Goal: Task Accomplishment & Management: Use online tool/utility

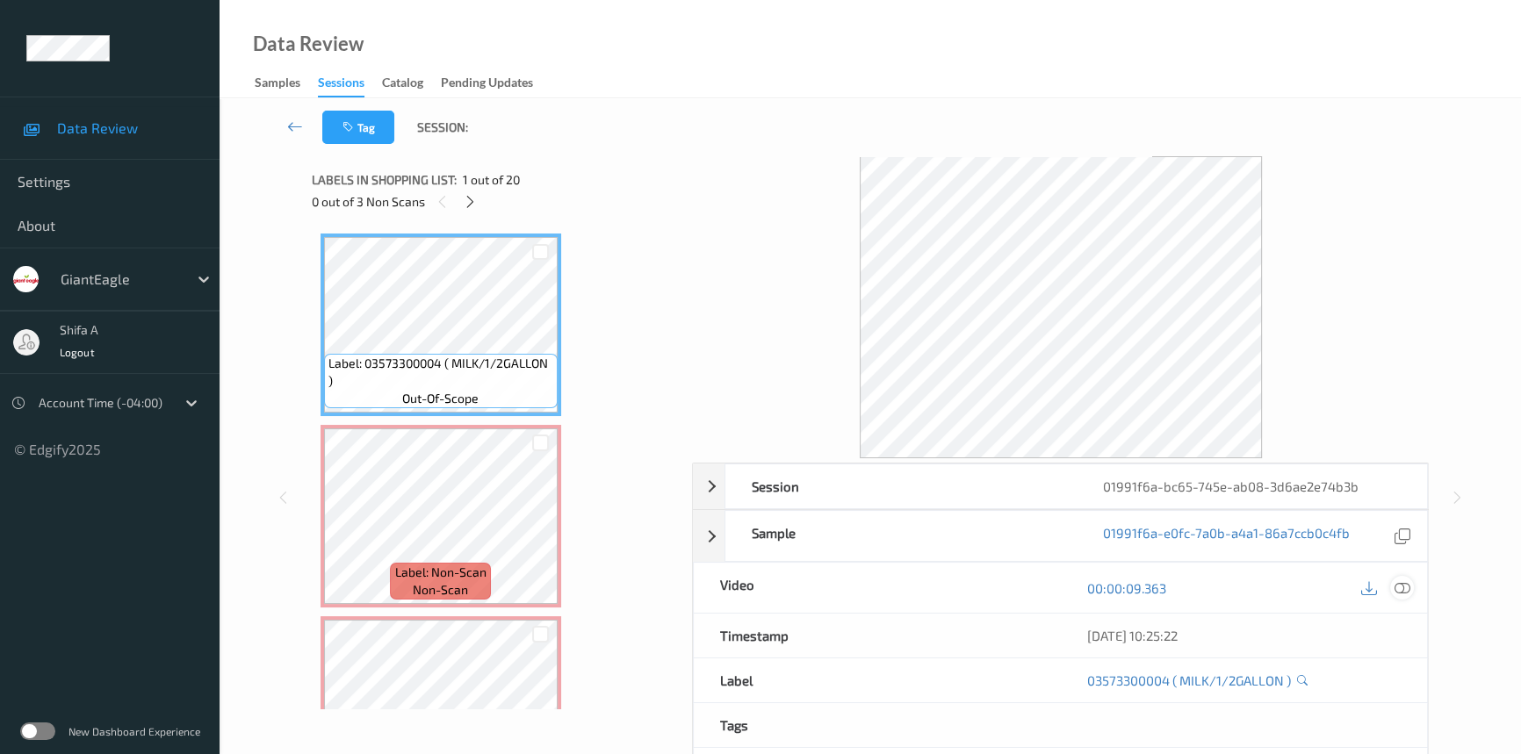
click at [1408, 581] on icon at bounding box center [1402, 588] width 16 height 16
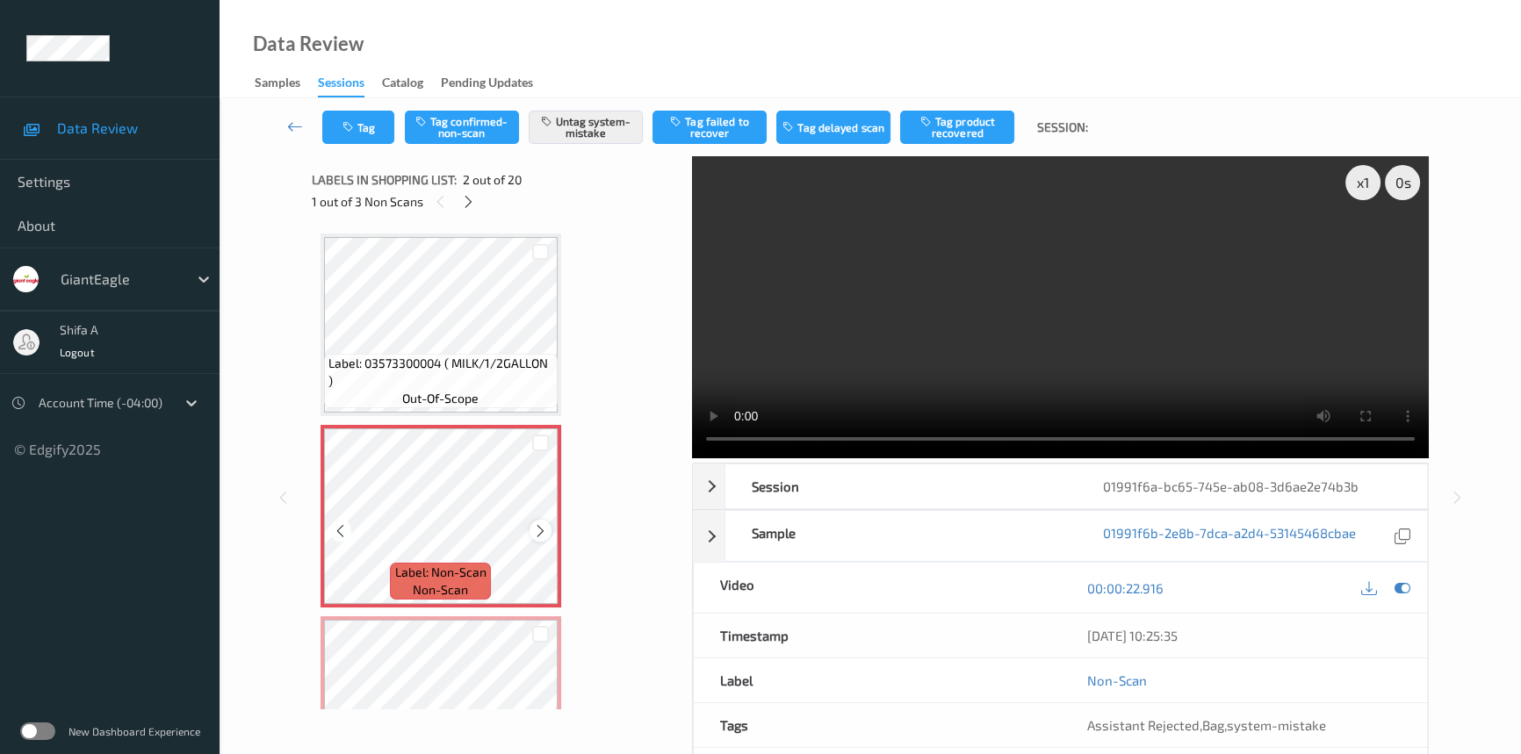
click at [544, 530] on icon at bounding box center [540, 531] width 15 height 16
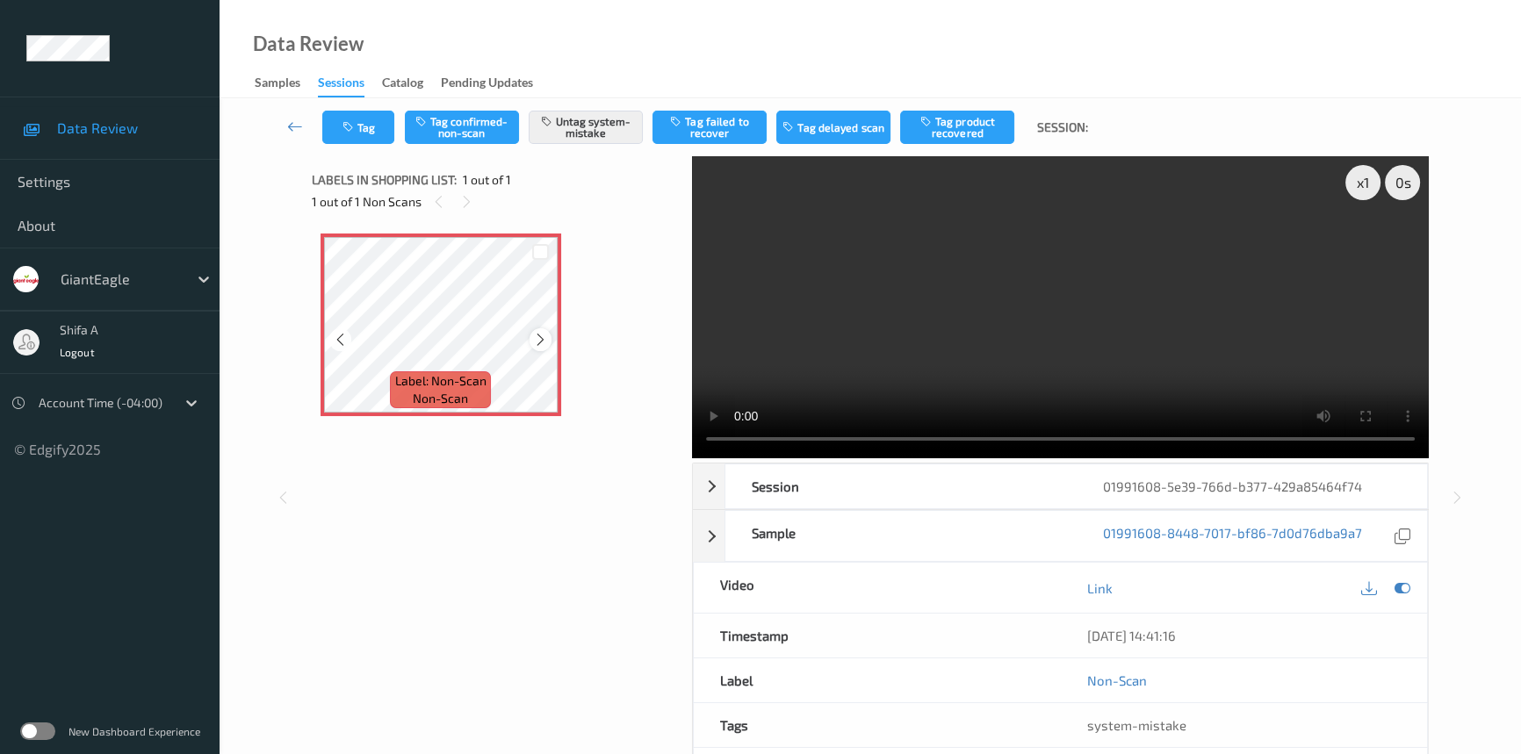
click at [539, 335] on icon at bounding box center [540, 340] width 15 height 16
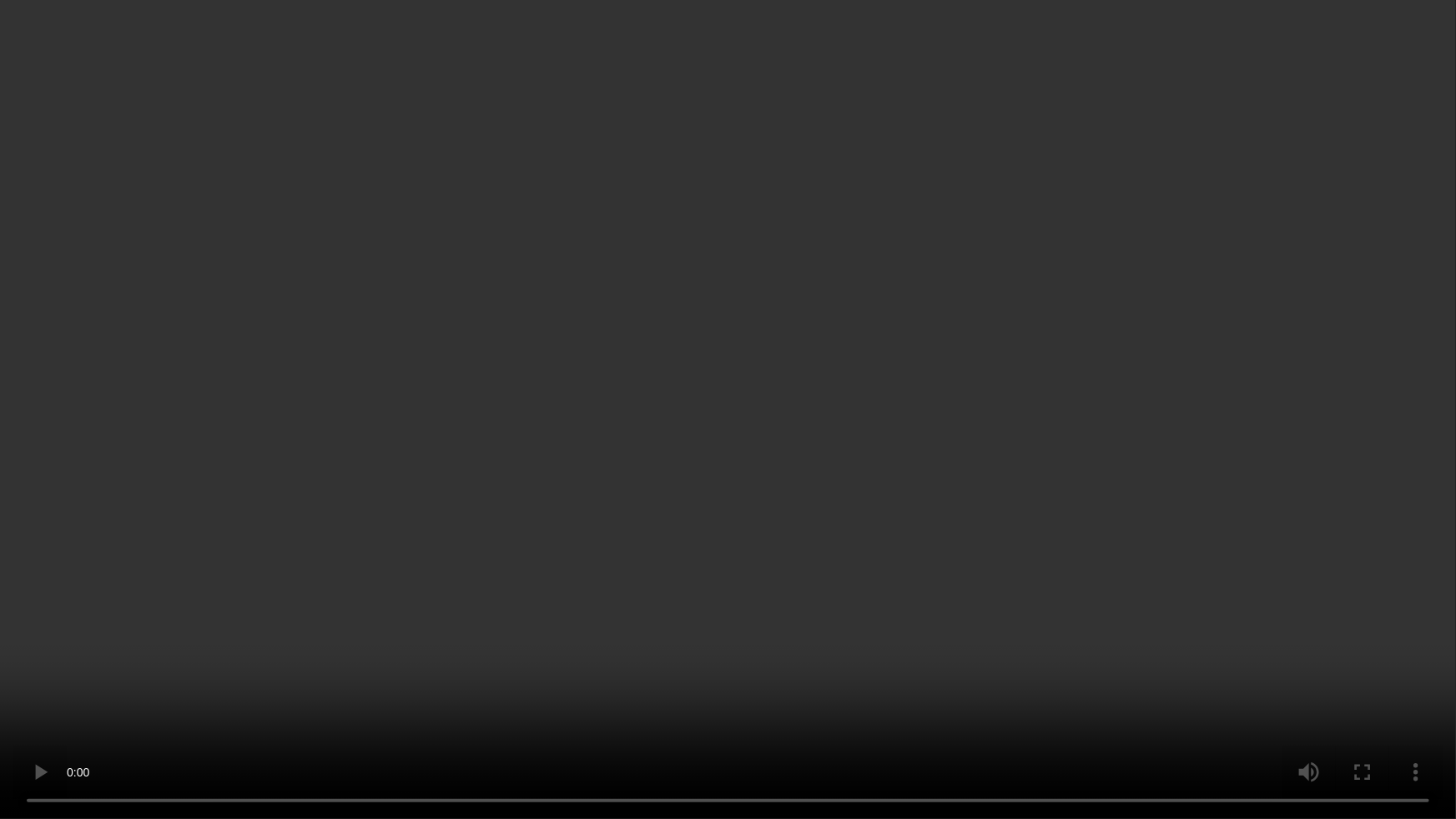
click at [721, 656] on video at bounding box center [728, 410] width 1456 height 819
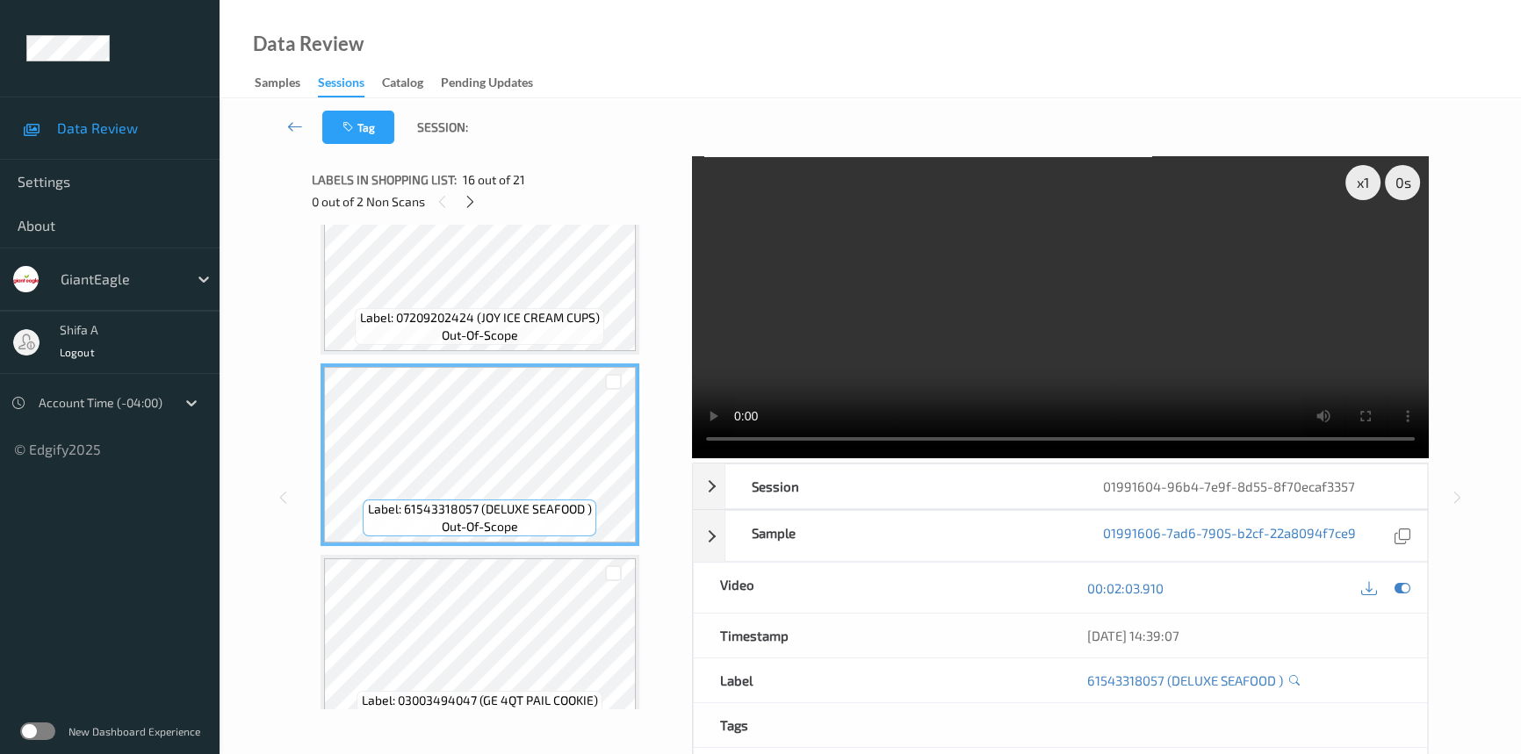
scroll to position [3061, 0]
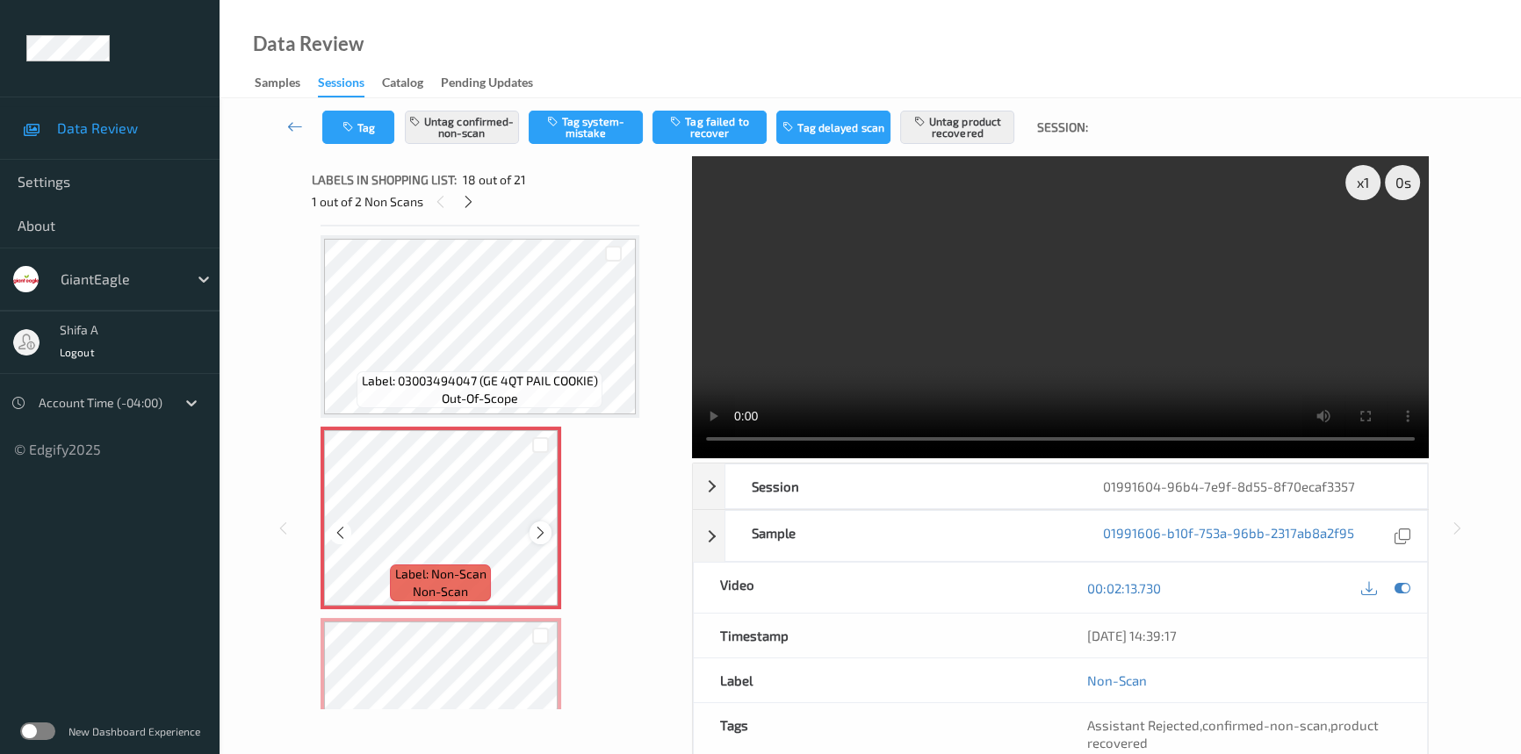
click at [541, 525] on icon at bounding box center [540, 533] width 15 height 16
click at [464, 118] on button "Untag confirmed-non-scan" at bounding box center [462, 127] width 114 height 33
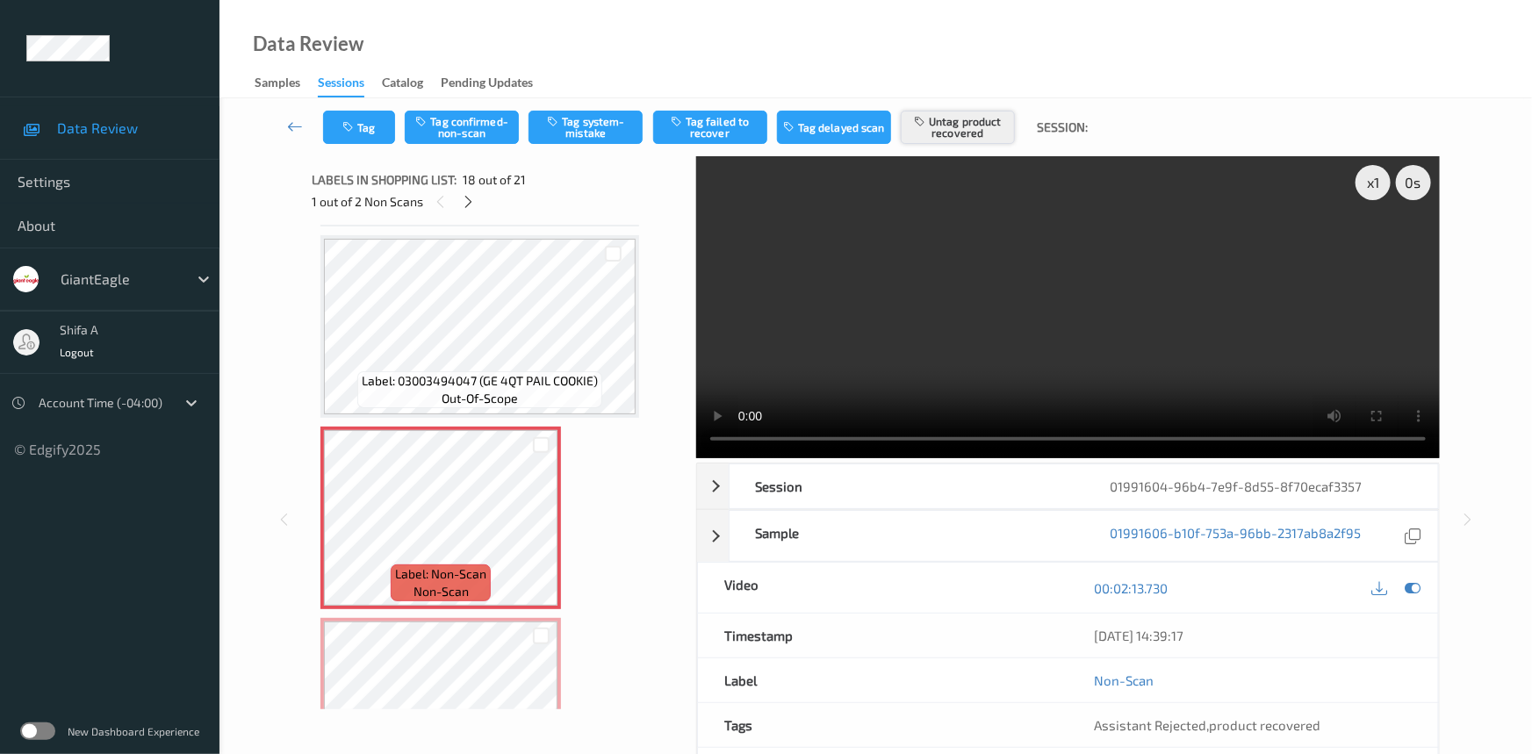
click at [959, 119] on button "Untag product recovered" at bounding box center [958, 127] width 114 height 33
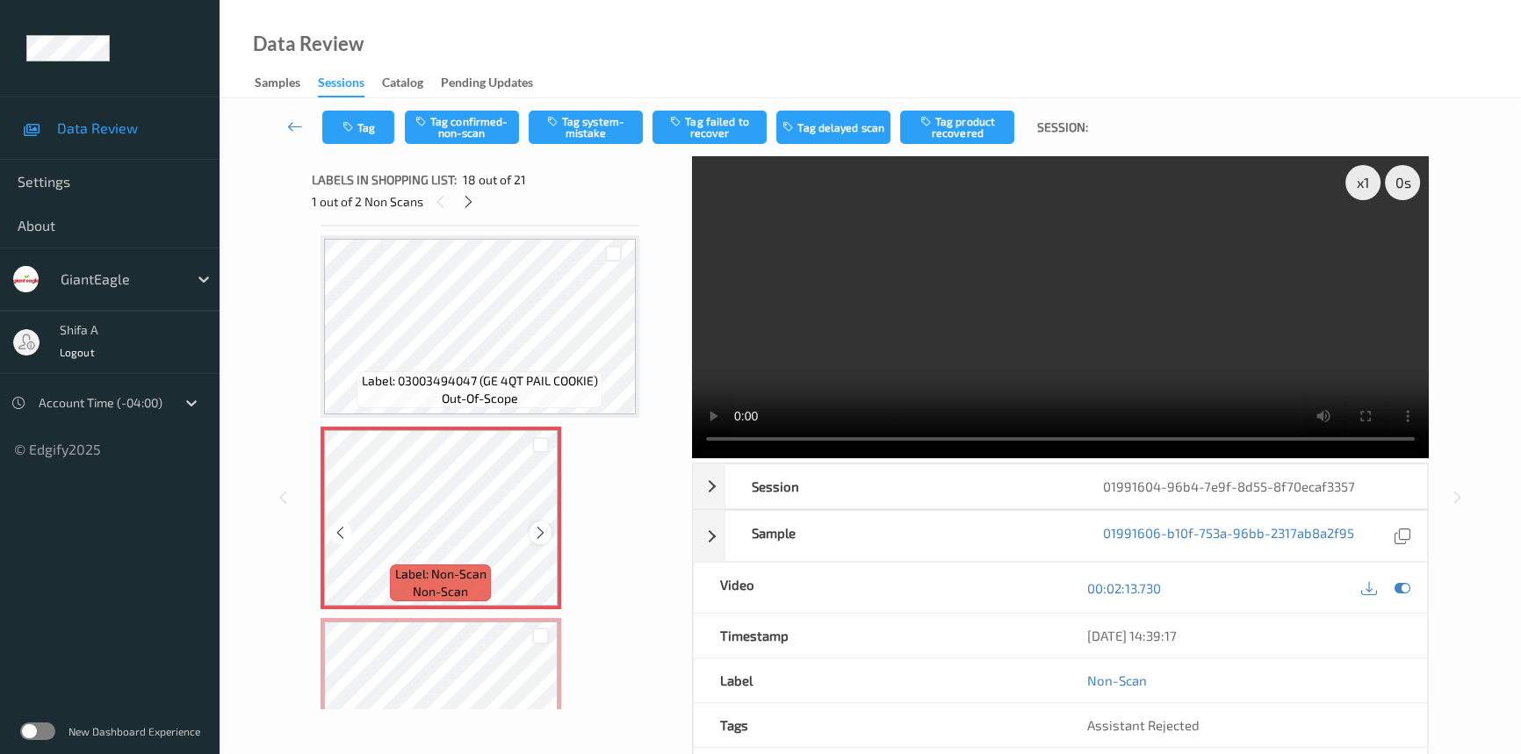
click at [540, 525] on icon at bounding box center [540, 533] width 15 height 16
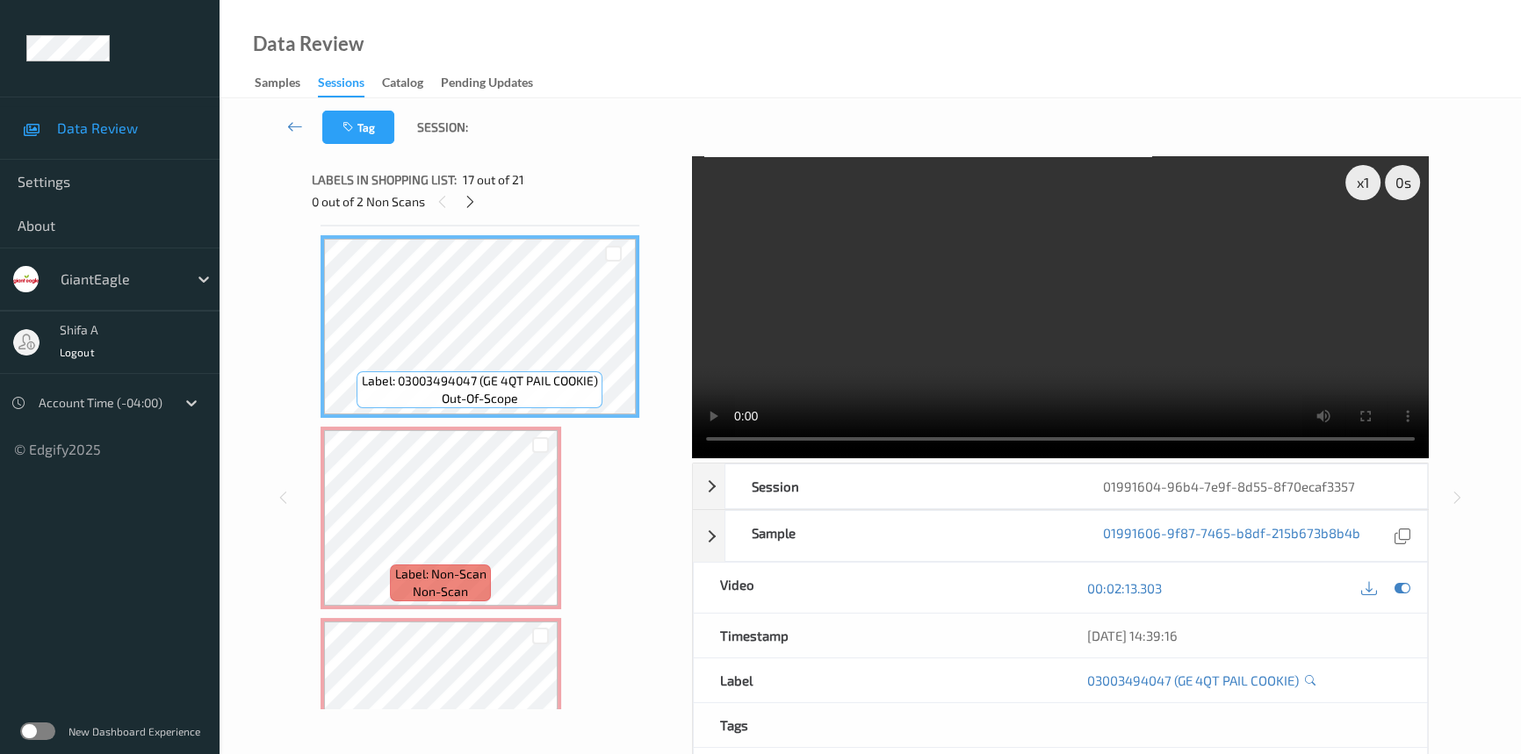
click at [1062, 341] on video at bounding box center [1060, 307] width 737 height 302
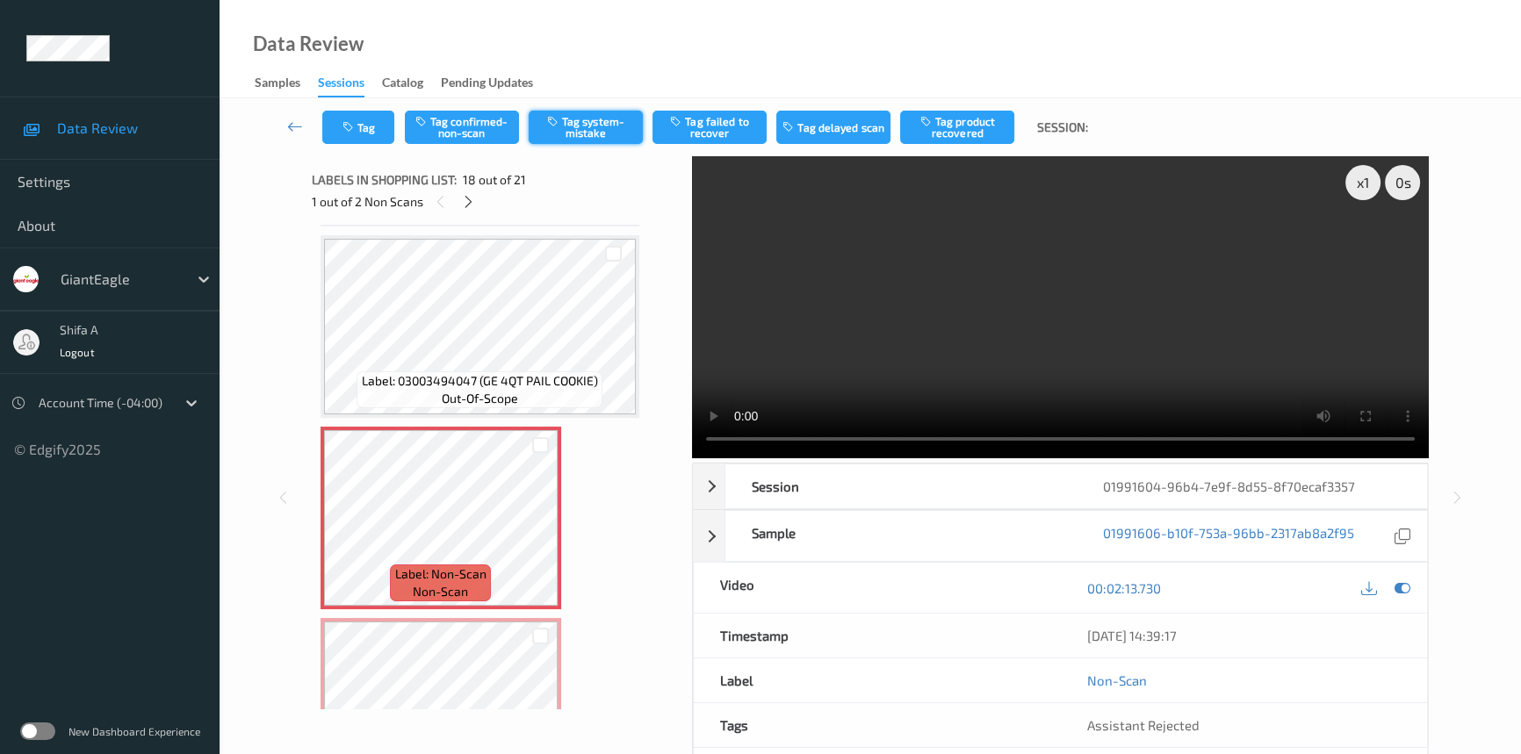
click at [582, 140] on button "Tag system-mistake" at bounding box center [586, 127] width 114 height 33
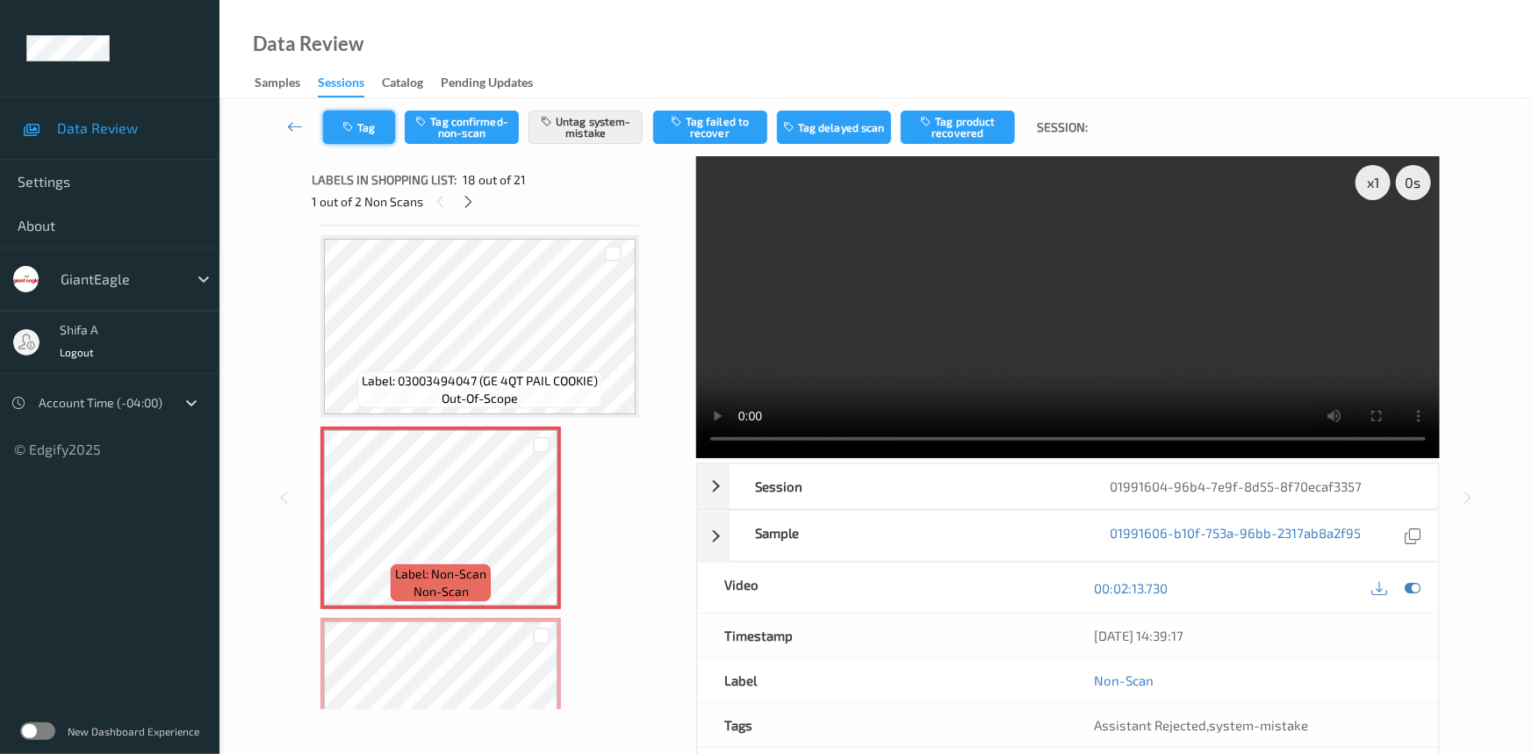
click at [365, 130] on button "Tag" at bounding box center [359, 127] width 72 height 33
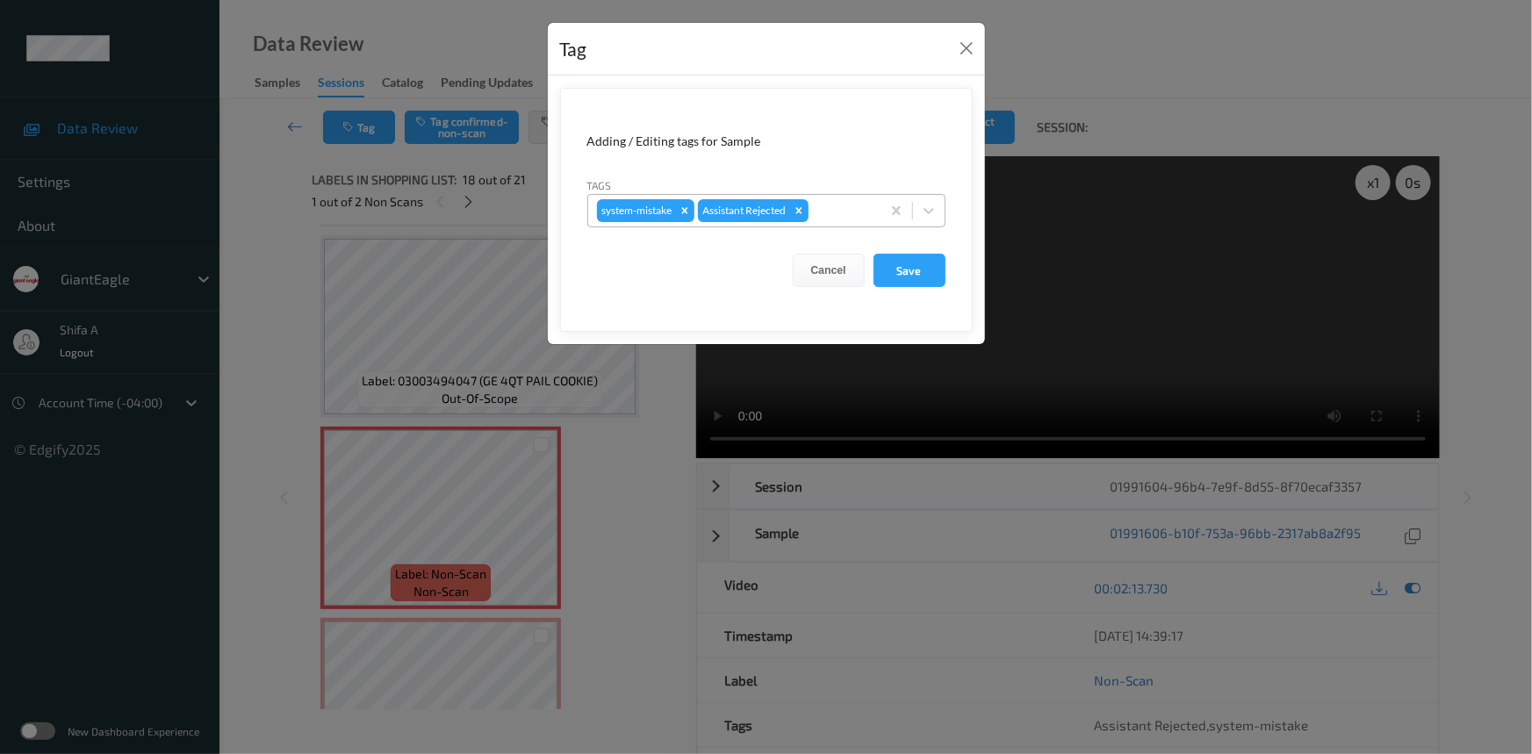
click at [833, 212] on div at bounding box center [842, 210] width 60 height 21
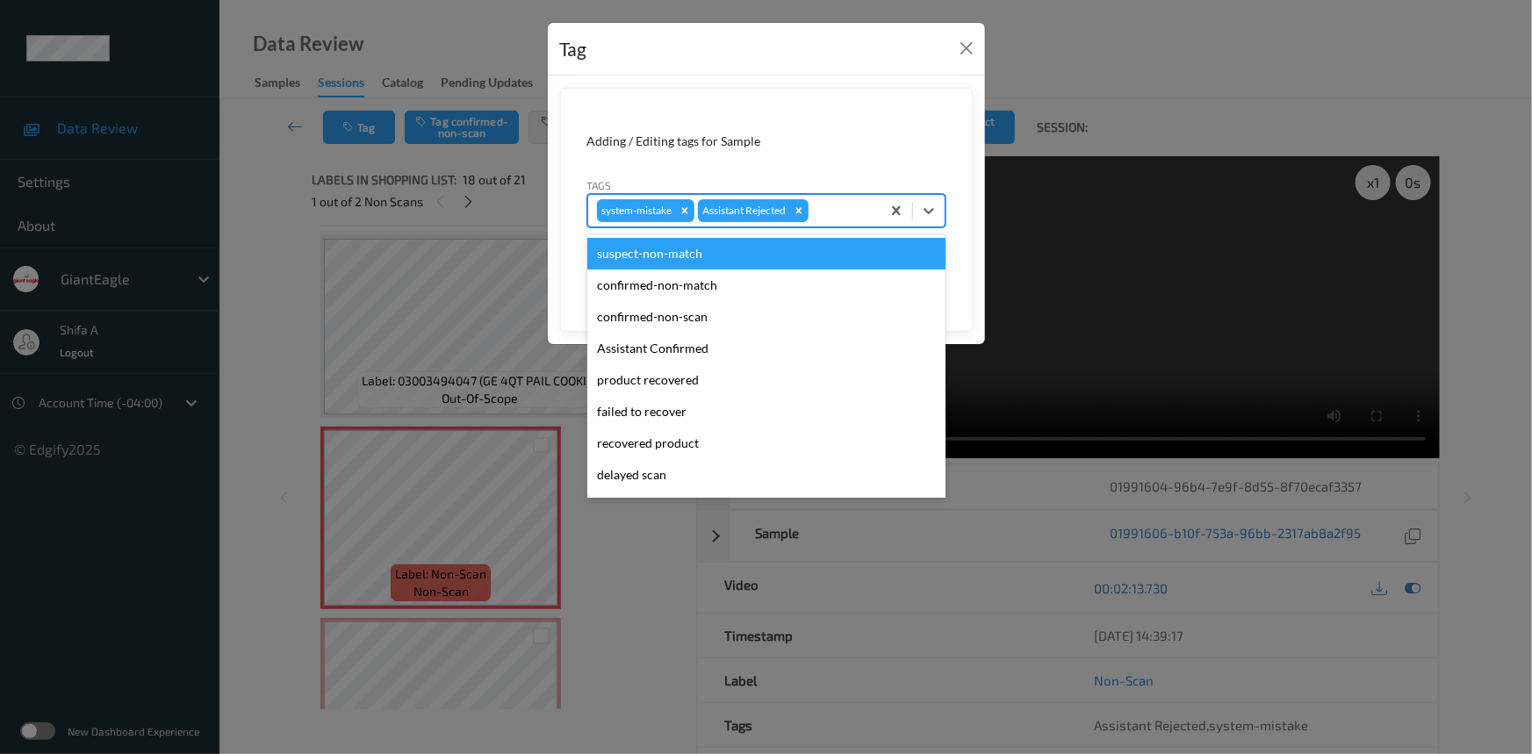
scroll to position [155, 0]
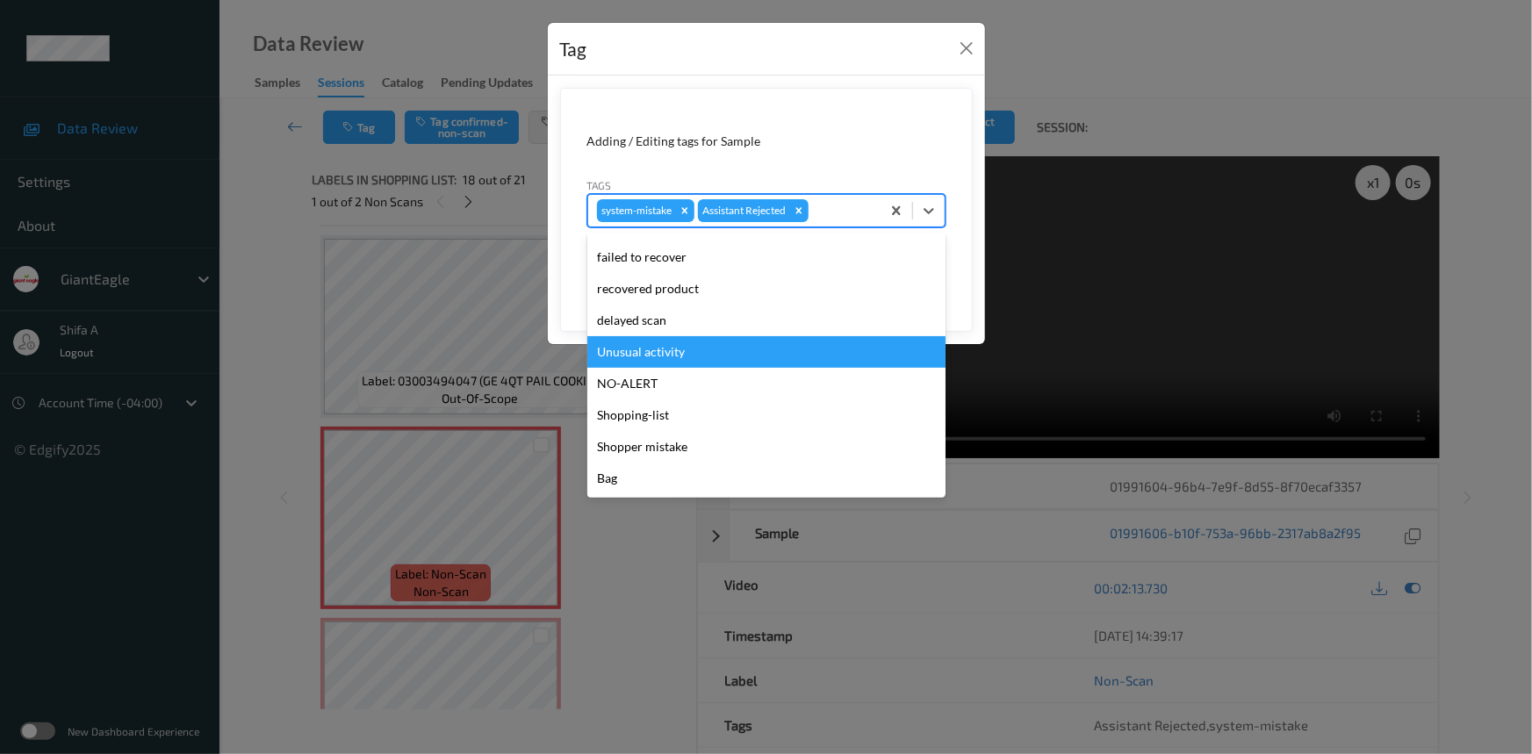
click at [682, 349] on div "Unusual activity" at bounding box center [766, 352] width 358 height 32
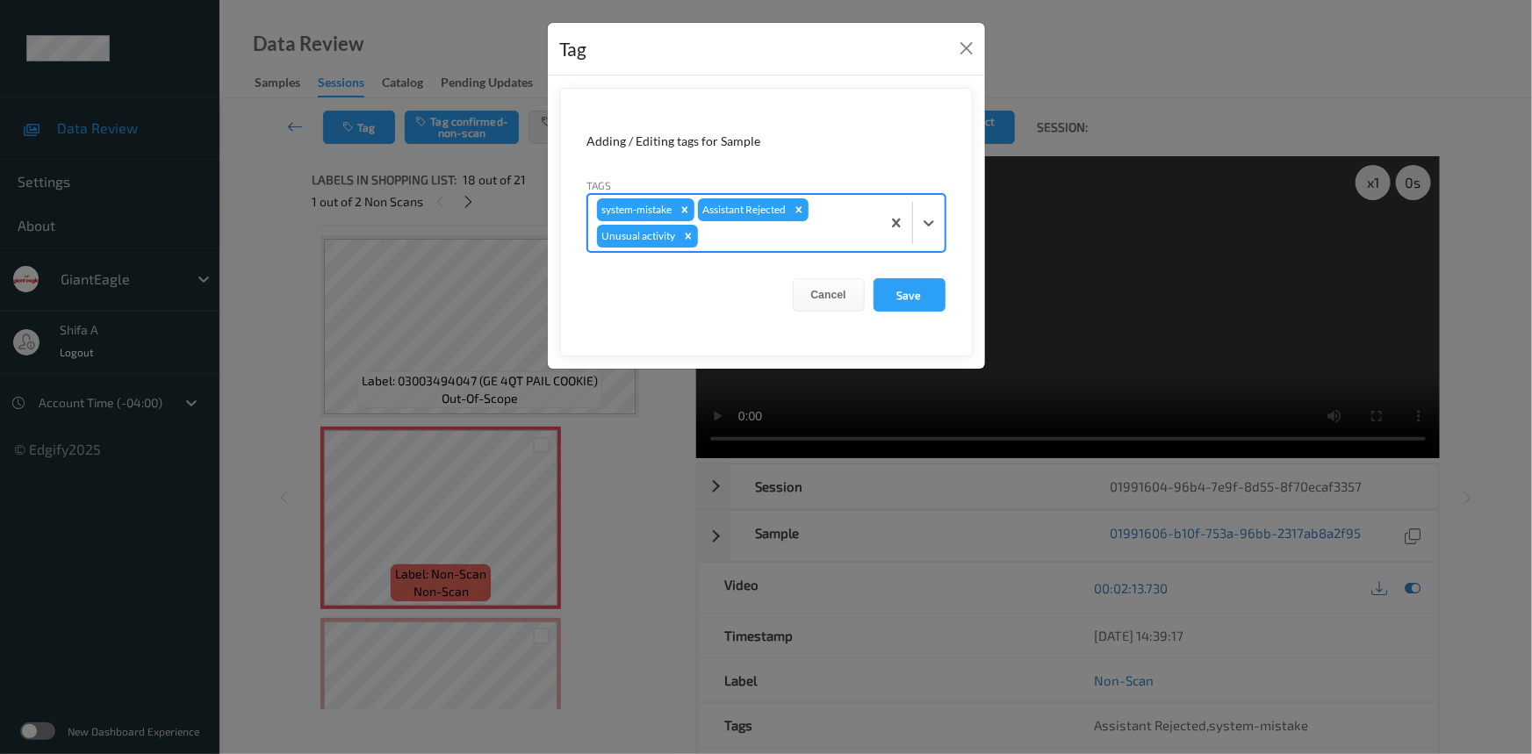
click at [871, 299] on div "Cancel Save" at bounding box center [766, 294] width 358 height 33
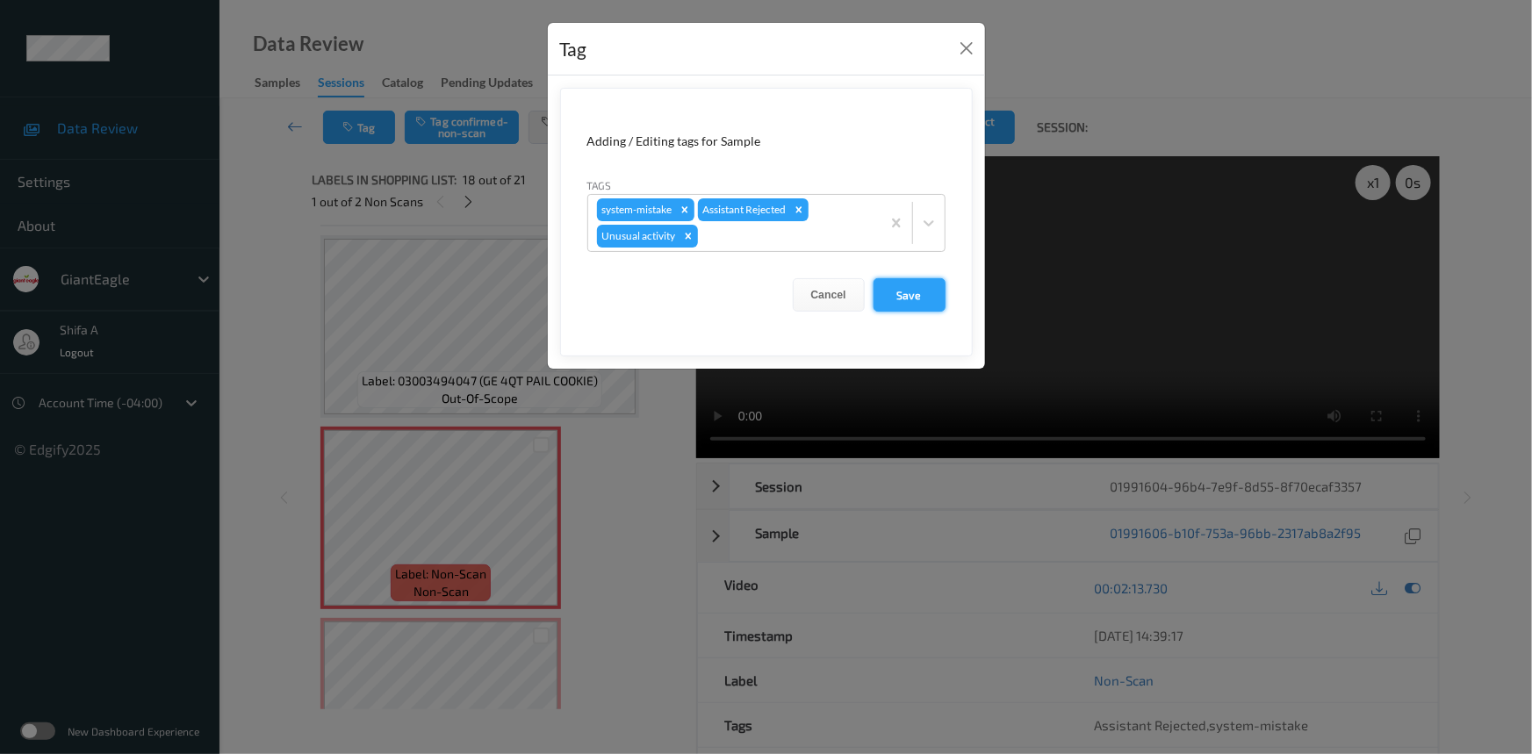
click at [899, 298] on button "Save" at bounding box center [910, 294] width 72 height 33
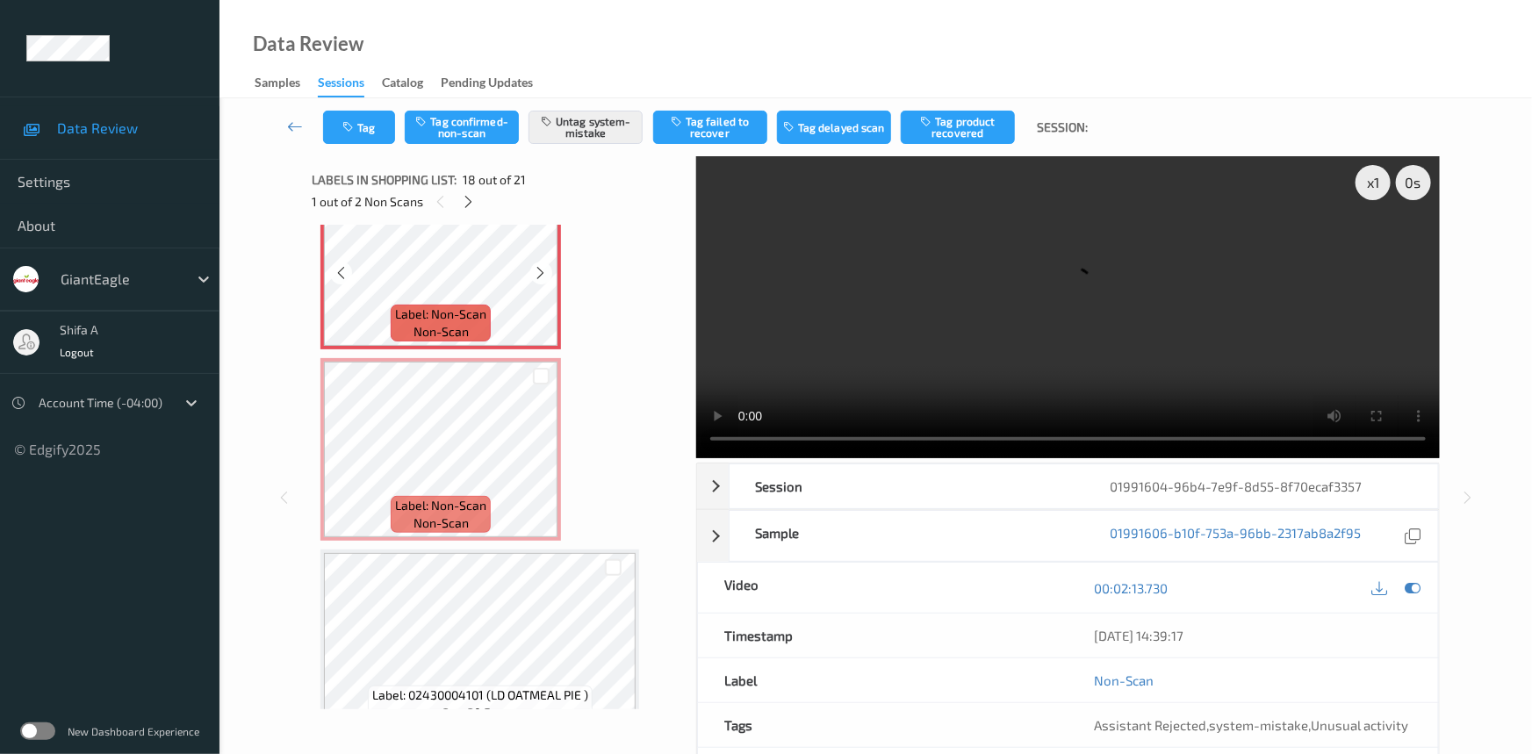
scroll to position [3381, 0]
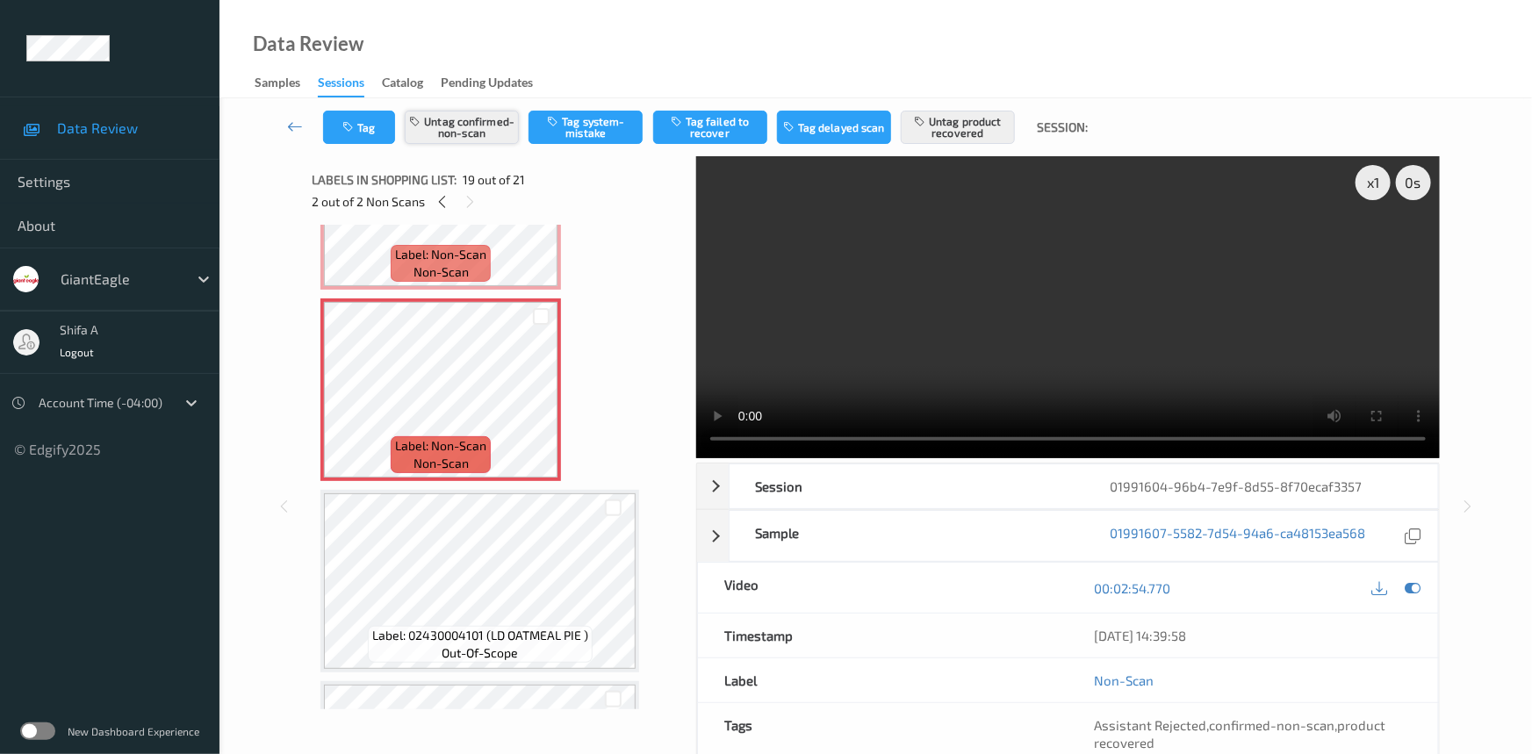
click at [478, 132] on button "Untag confirmed-non-scan" at bounding box center [462, 127] width 114 height 33
click at [954, 129] on button "Untag product recovered" at bounding box center [958, 127] width 114 height 33
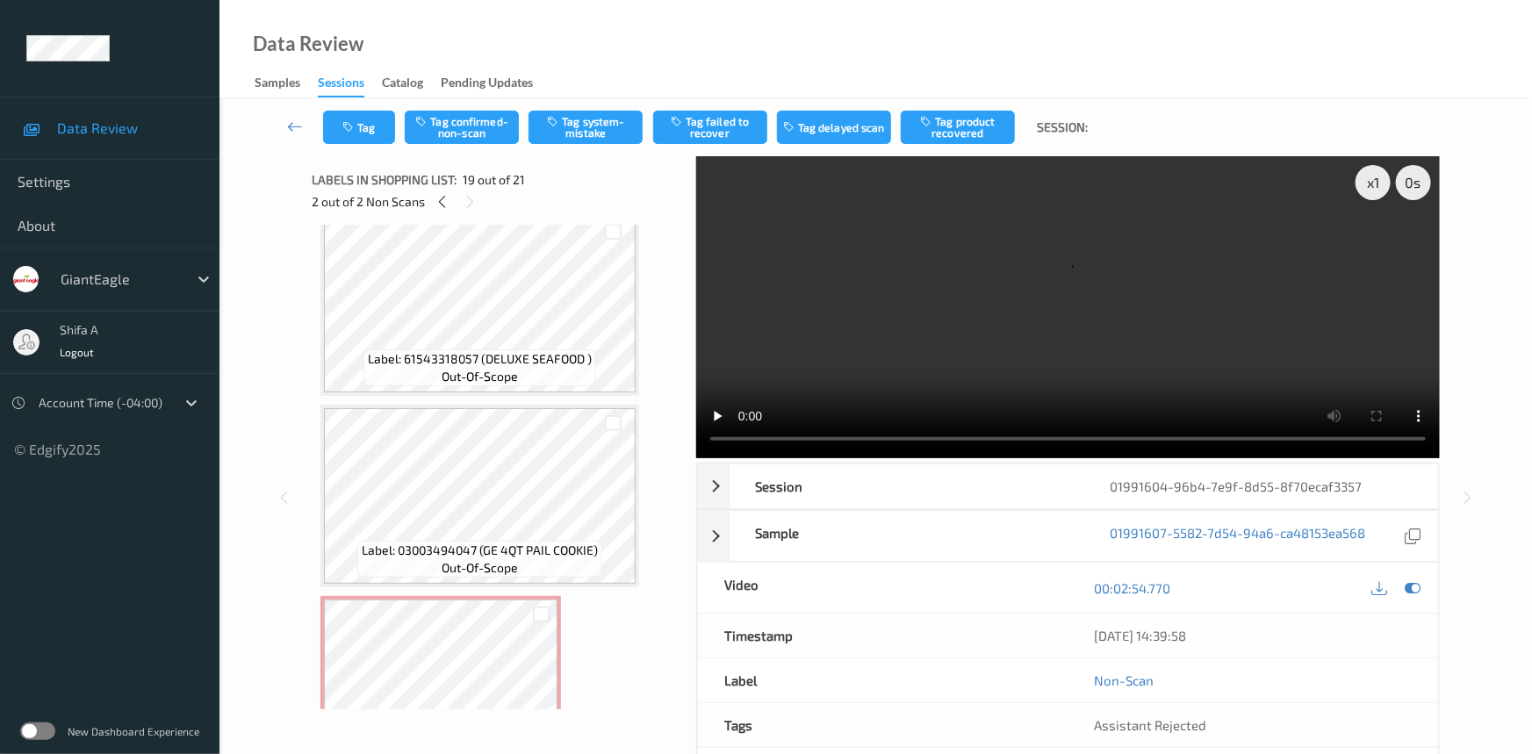
scroll to position [3211, 0]
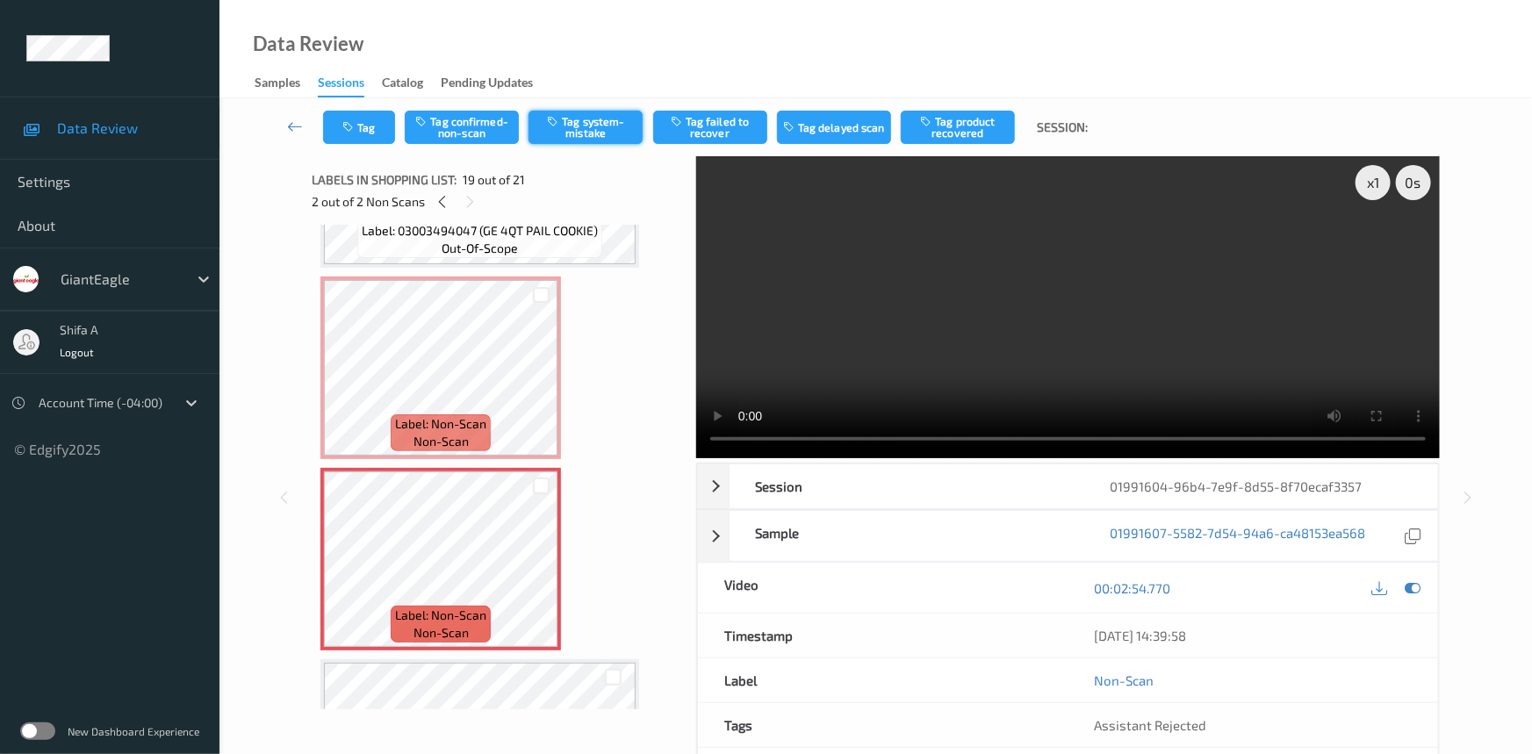
click at [605, 130] on button "Tag system-mistake" at bounding box center [586, 127] width 114 height 33
click at [354, 135] on button "Tag" at bounding box center [359, 127] width 72 height 33
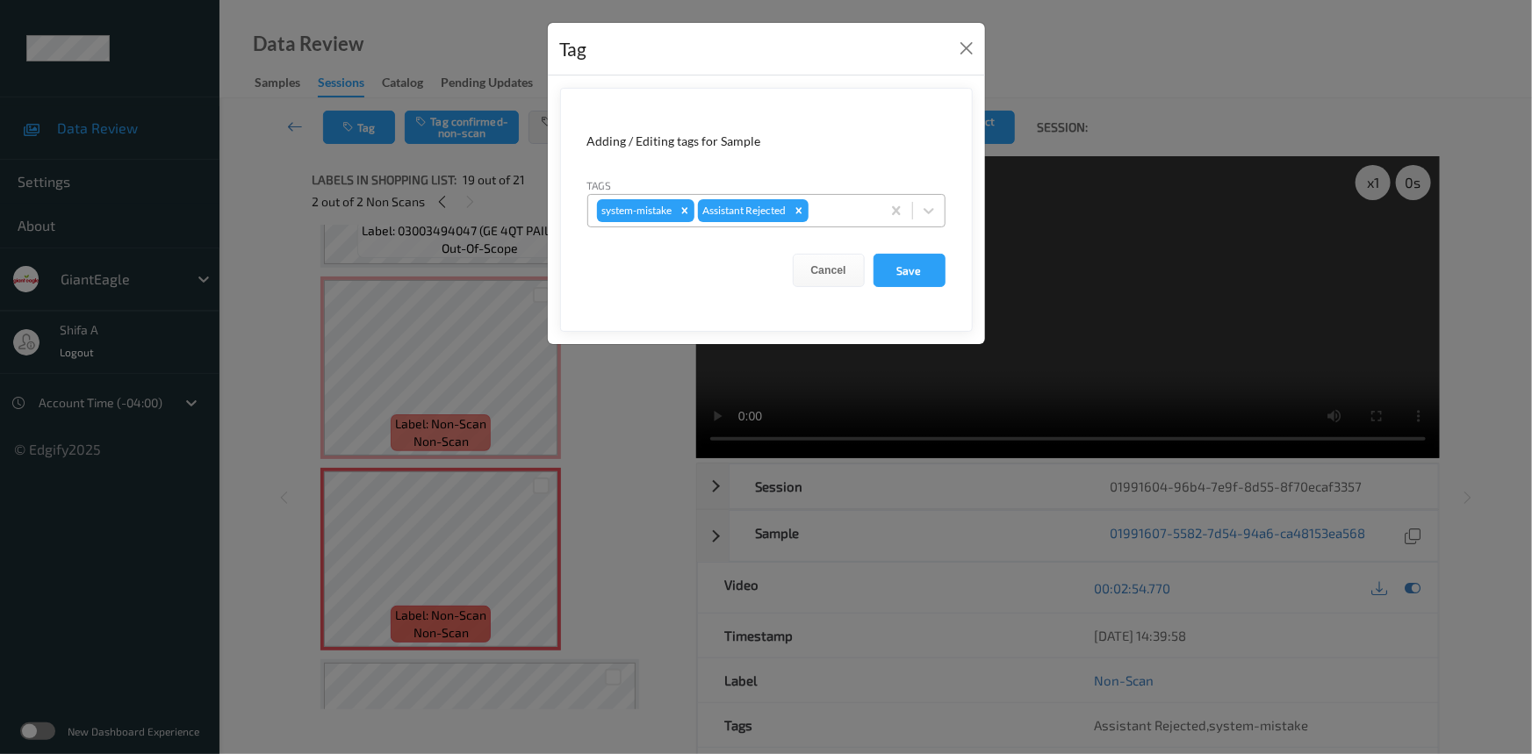
drag, startPoint x: 835, startPoint y: 210, endPoint x: 831, endPoint y: 229, distance: 19.8
click at [836, 209] on div at bounding box center [842, 210] width 60 height 21
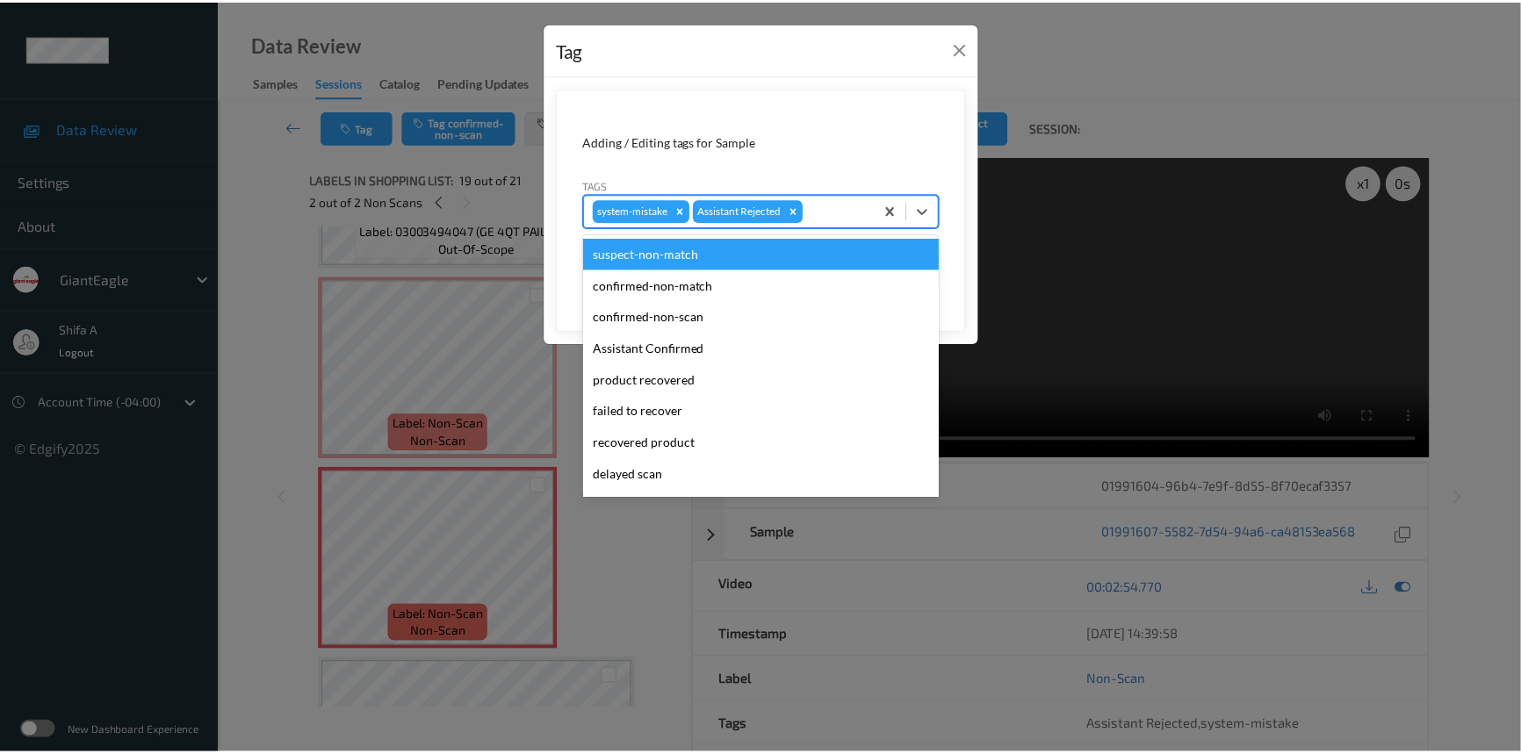
scroll to position [155, 0]
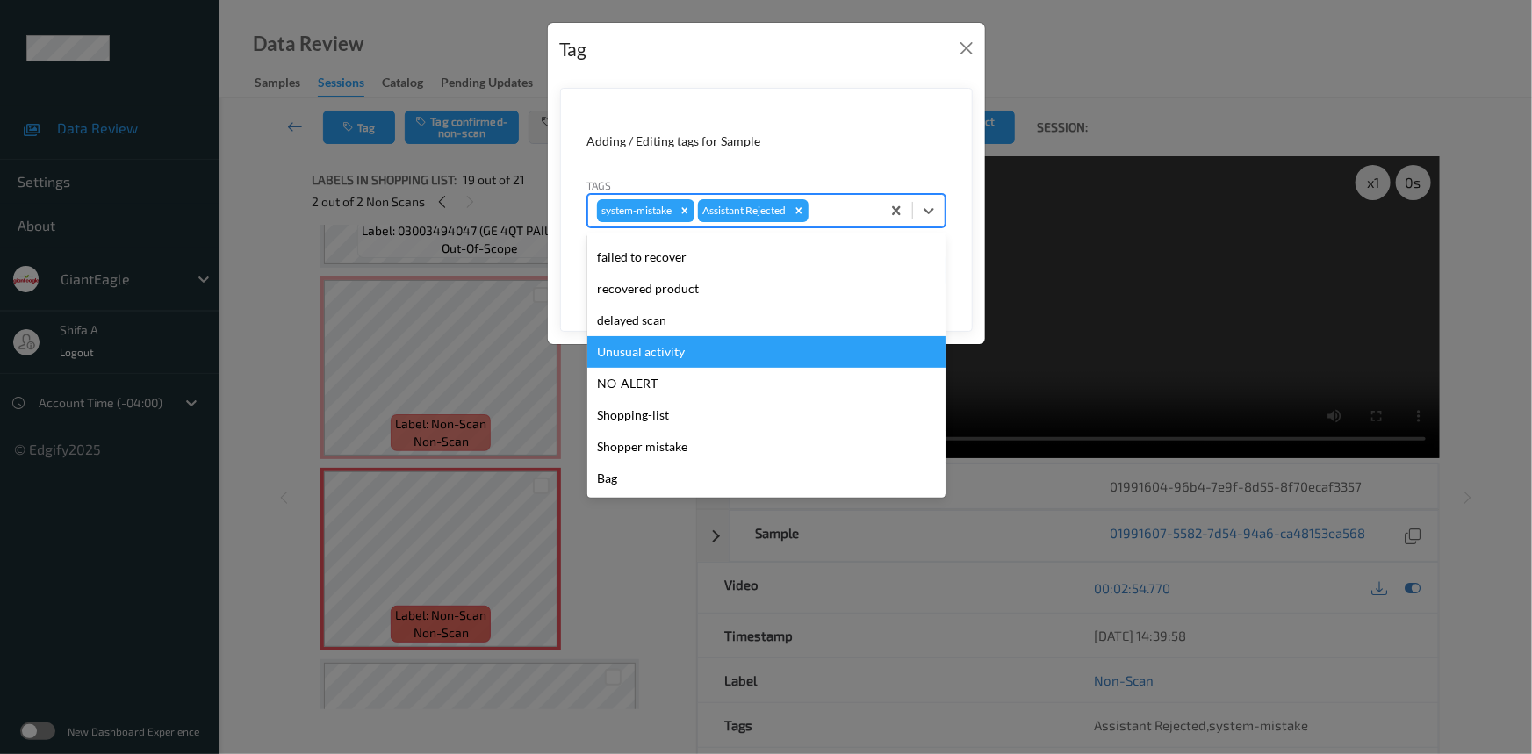
click at [667, 350] on div "Unusual activity" at bounding box center [766, 352] width 358 height 32
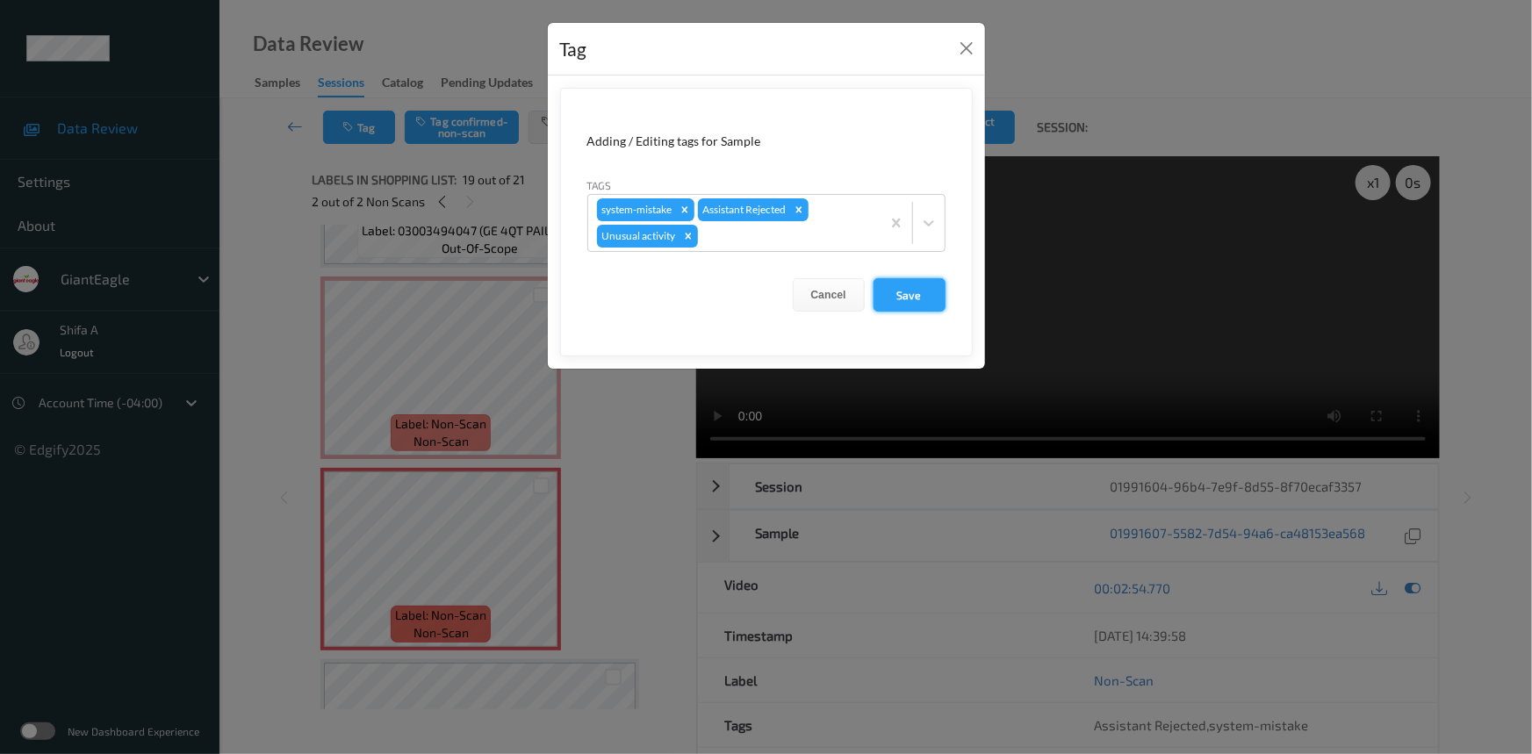
click at [931, 299] on button "Save" at bounding box center [910, 294] width 72 height 33
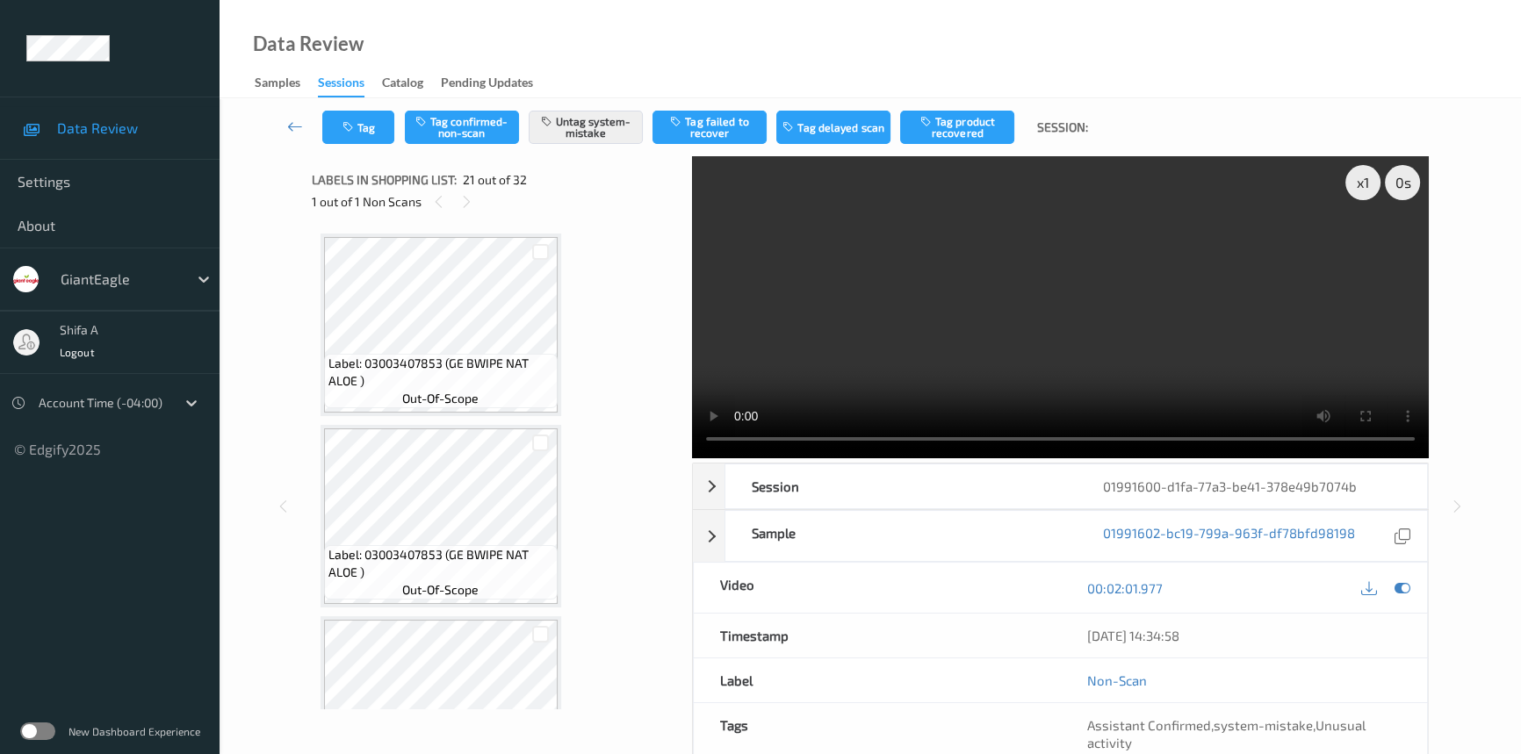
scroll to position [3633, 0]
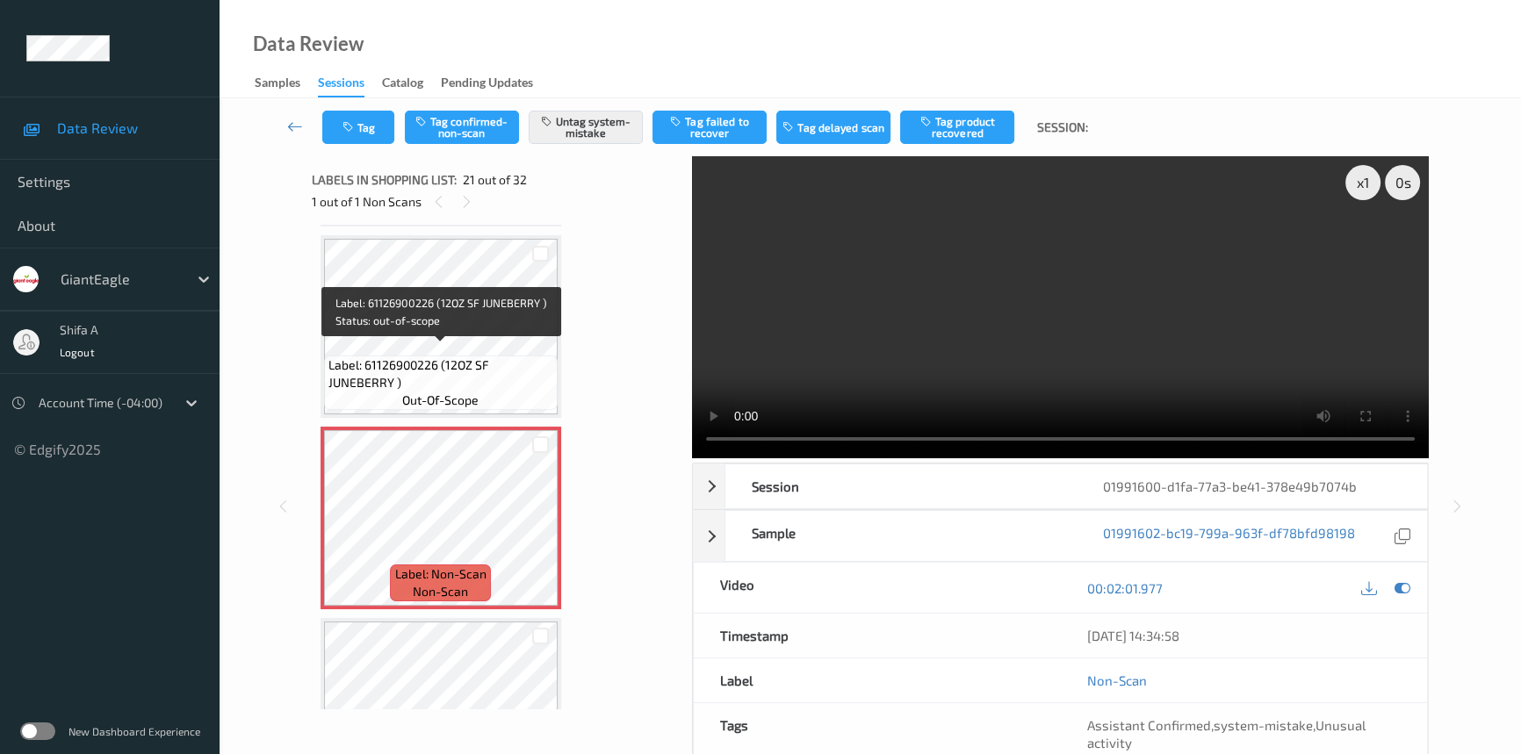
click at [472, 360] on span "Label: 61126900226 (12OZ SF JUNEBERRY )" at bounding box center [440, 373] width 225 height 35
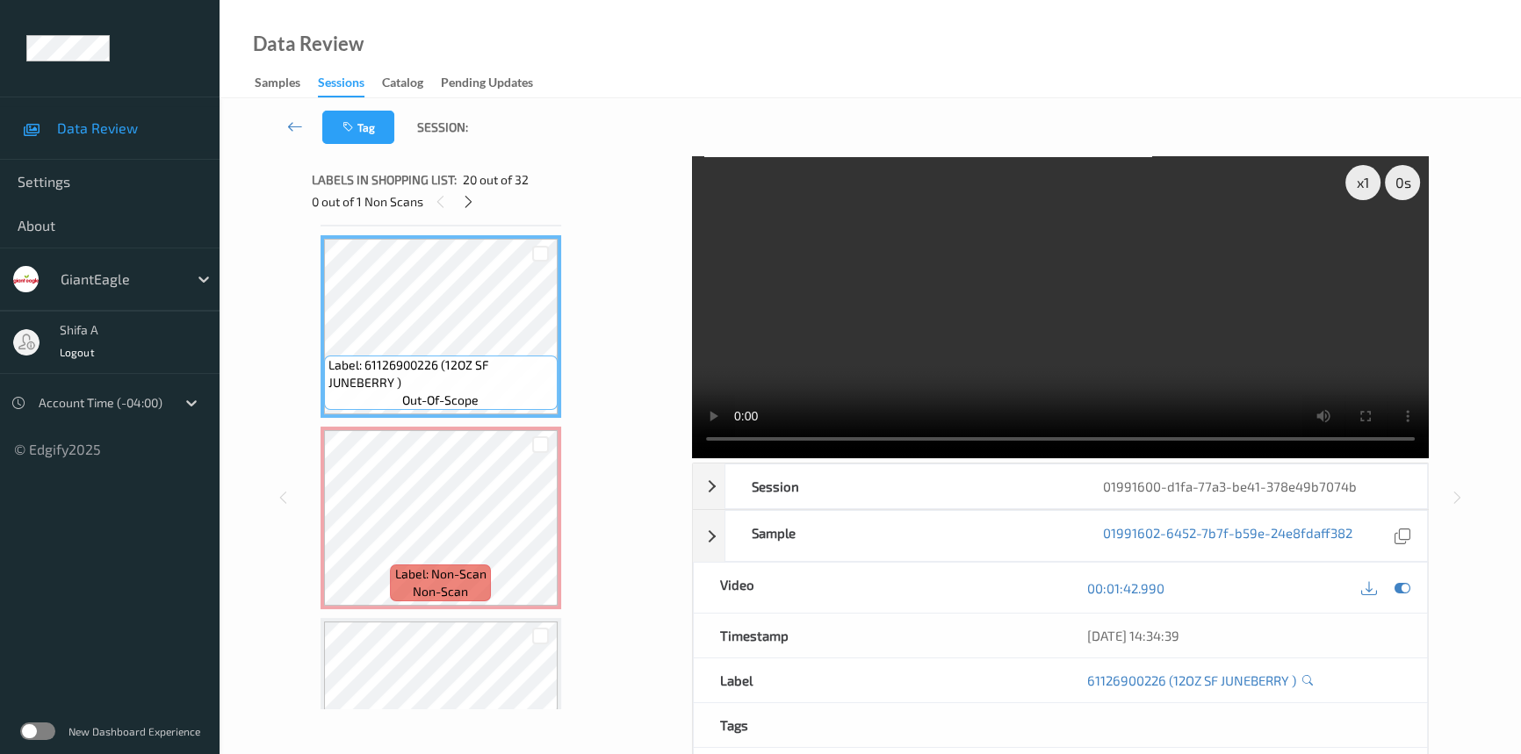
drag, startPoint x: 1227, startPoint y: 349, endPoint x: 1084, endPoint y: 362, distance: 143.7
click at [1225, 349] on video at bounding box center [1060, 307] width 737 height 302
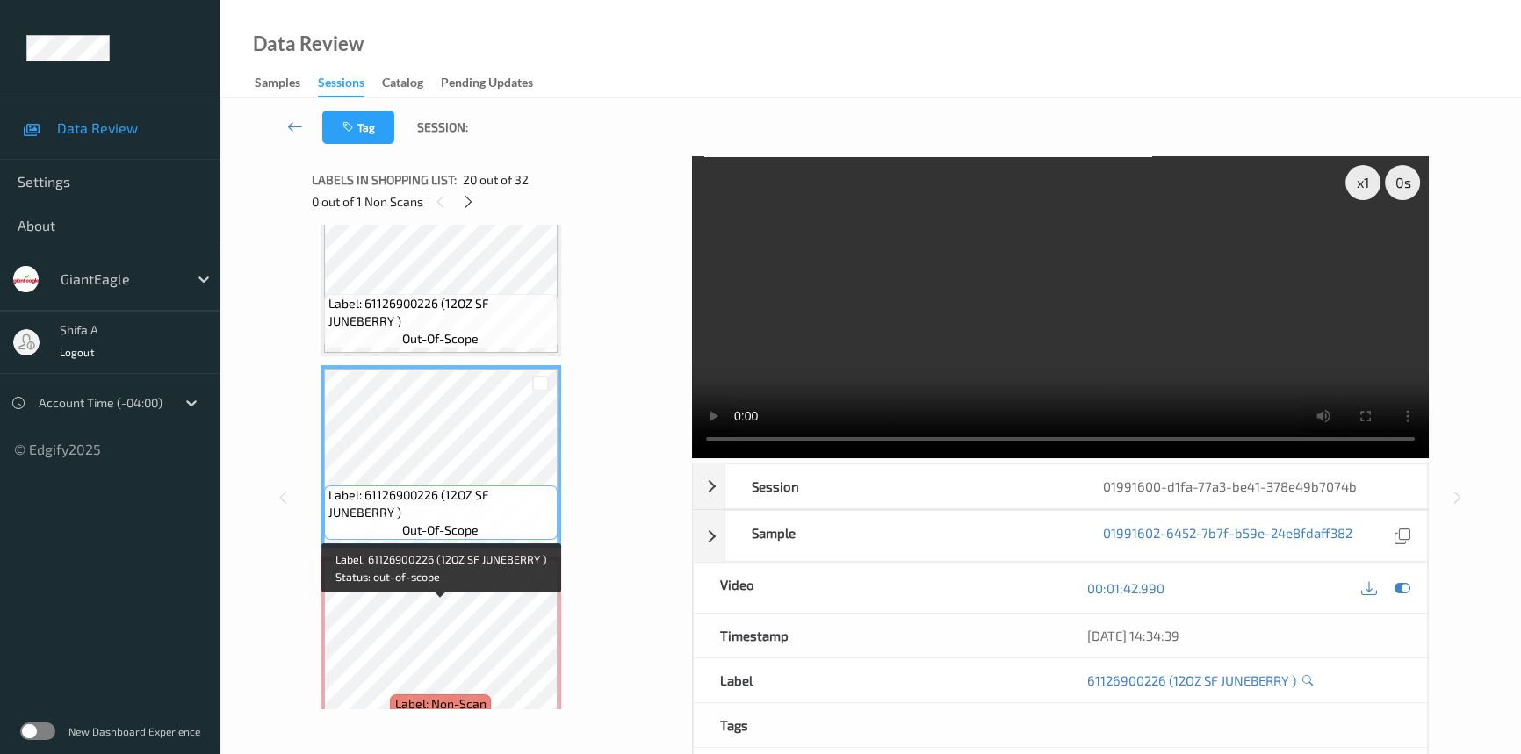
scroll to position [3952, 0]
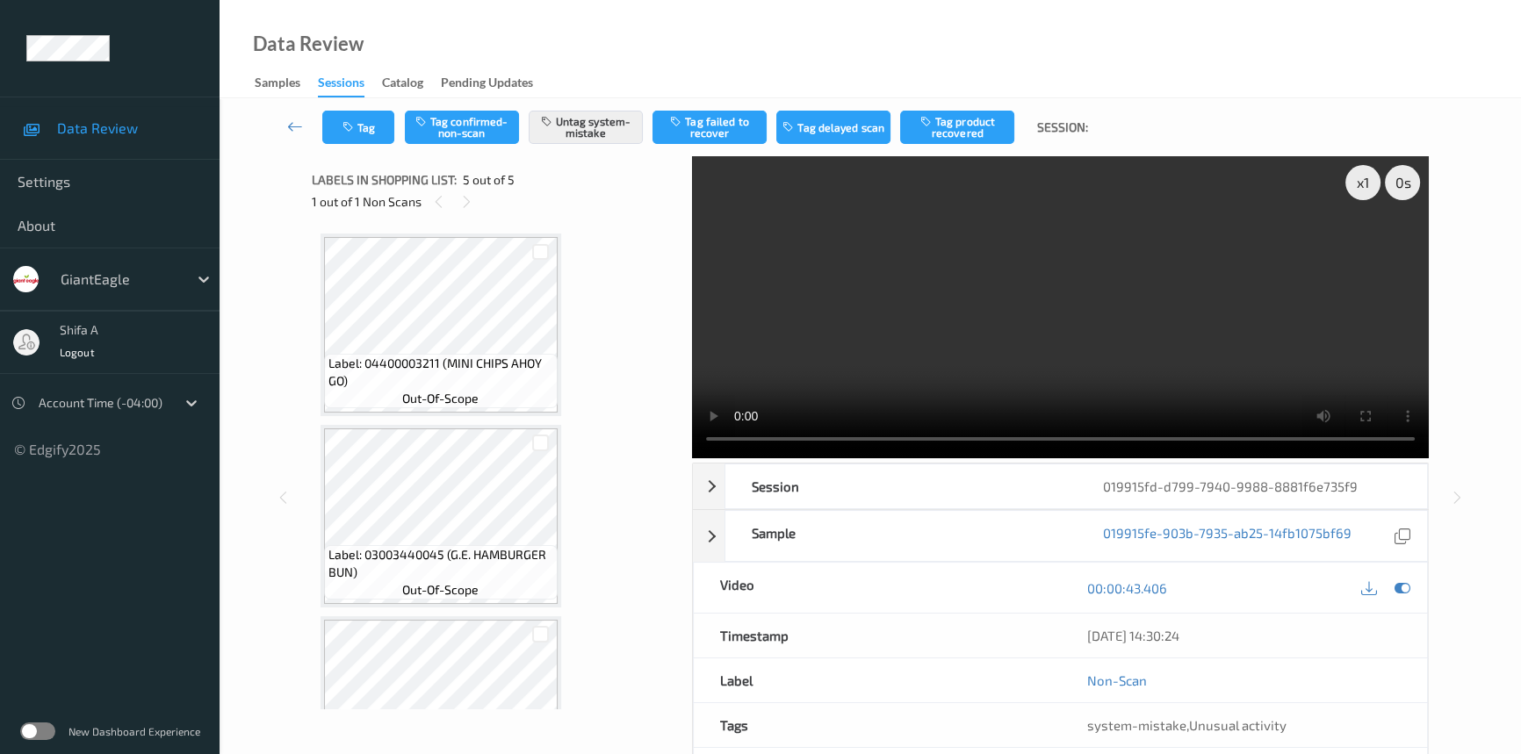
scroll to position [478, 0]
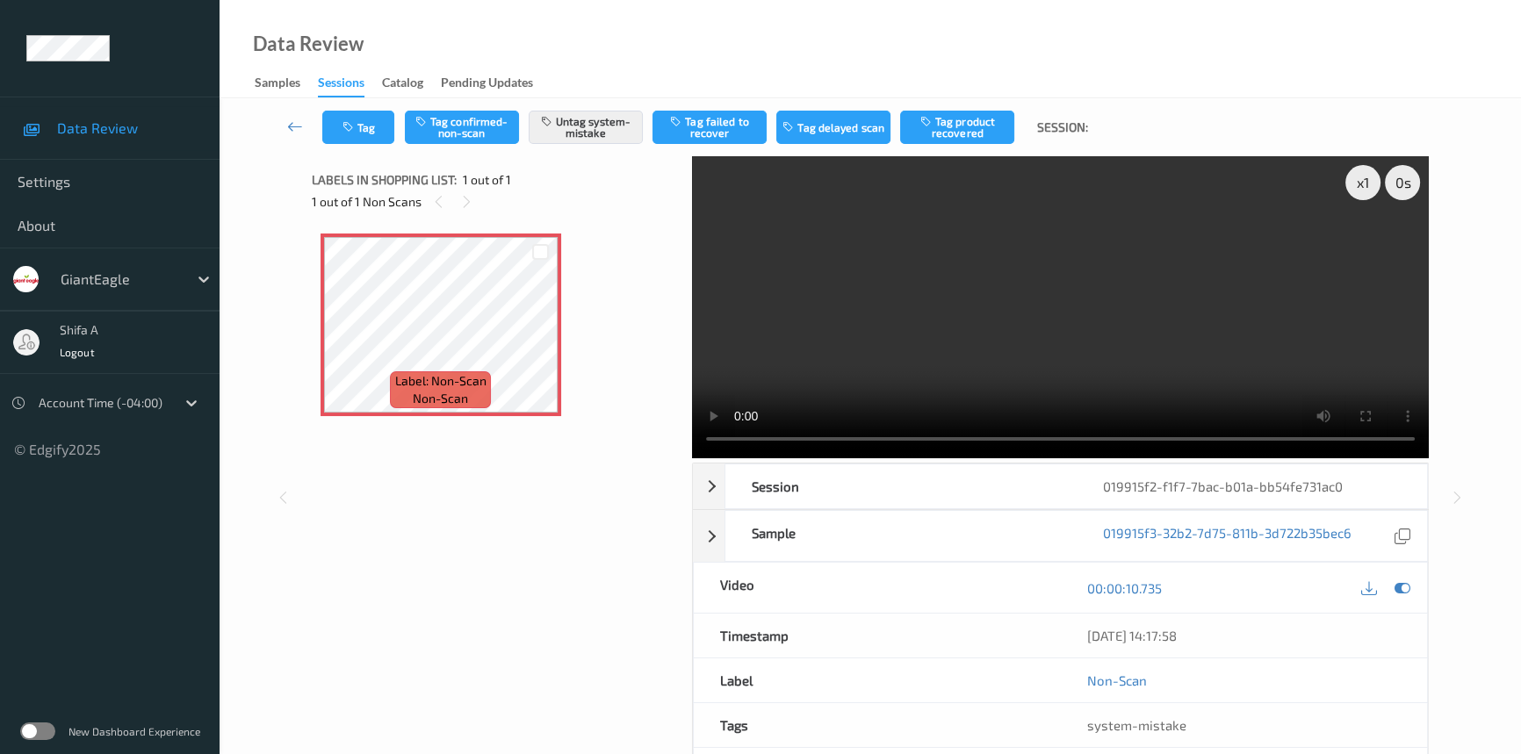
click at [1134, 306] on video at bounding box center [1060, 307] width 737 height 302
click at [546, 339] on icon at bounding box center [540, 340] width 15 height 16
click at [360, 116] on button "Tag" at bounding box center [358, 127] width 72 height 33
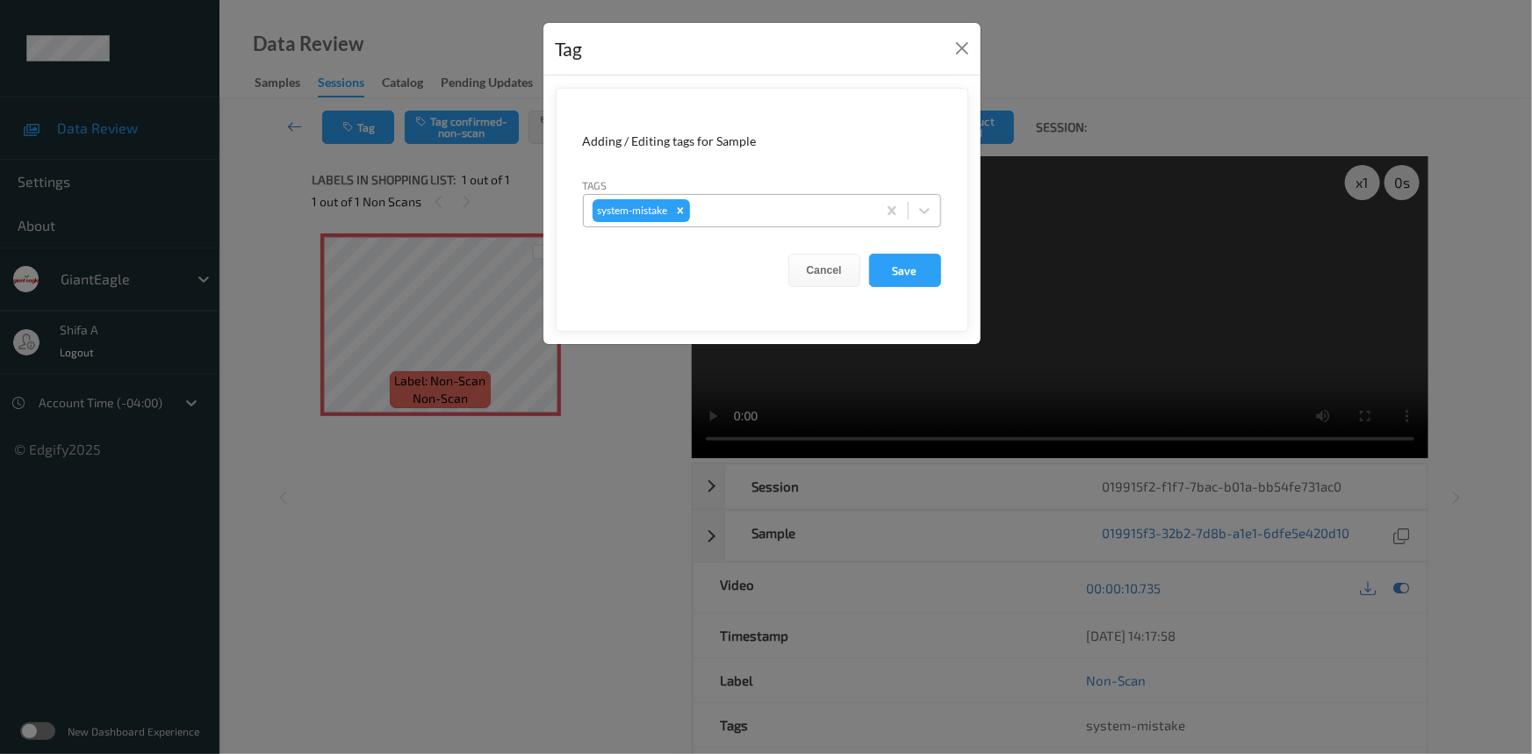
drag, startPoint x: 774, startPoint y: 209, endPoint x: 789, endPoint y: 225, distance: 22.4
click at [774, 207] on div at bounding box center [781, 210] width 174 height 21
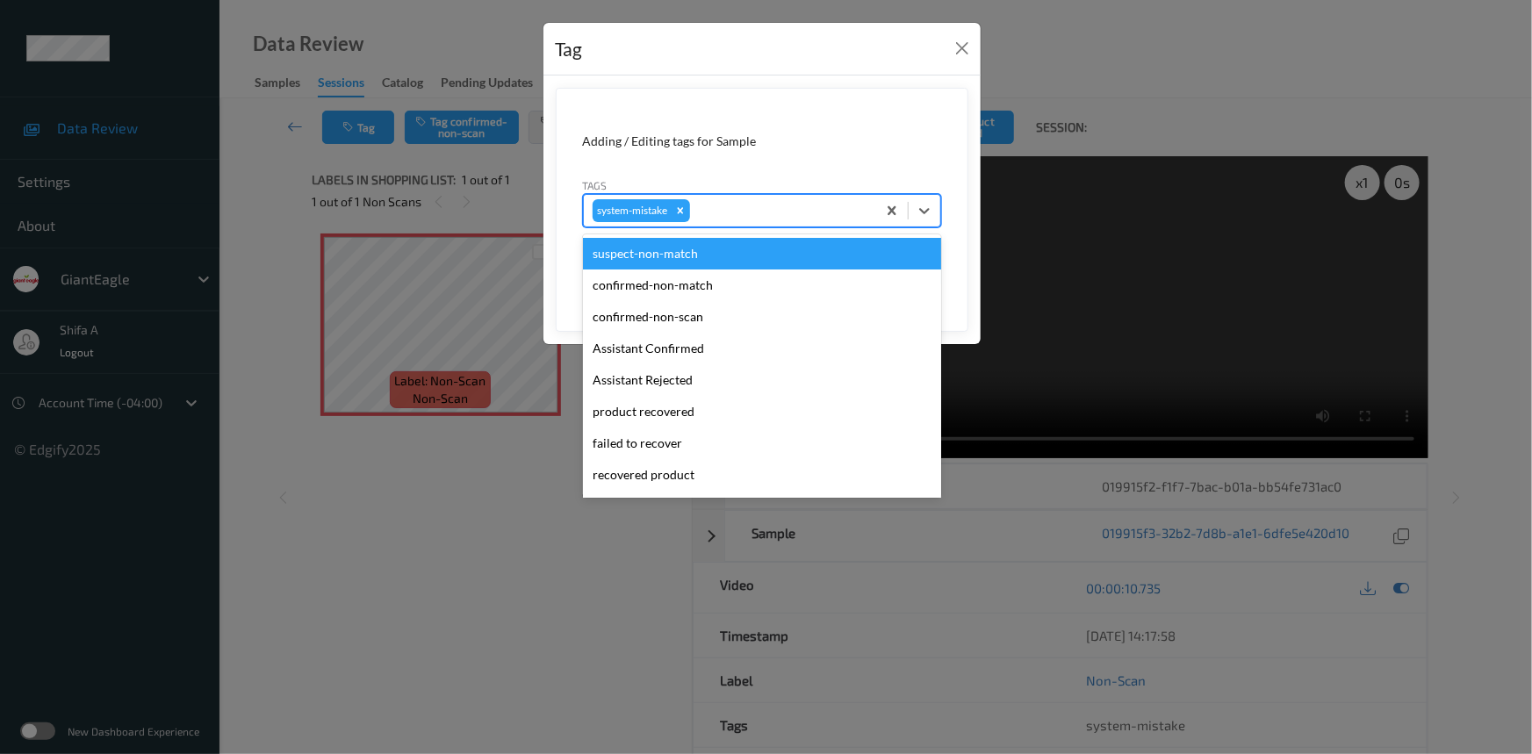
scroll to position [185, 0]
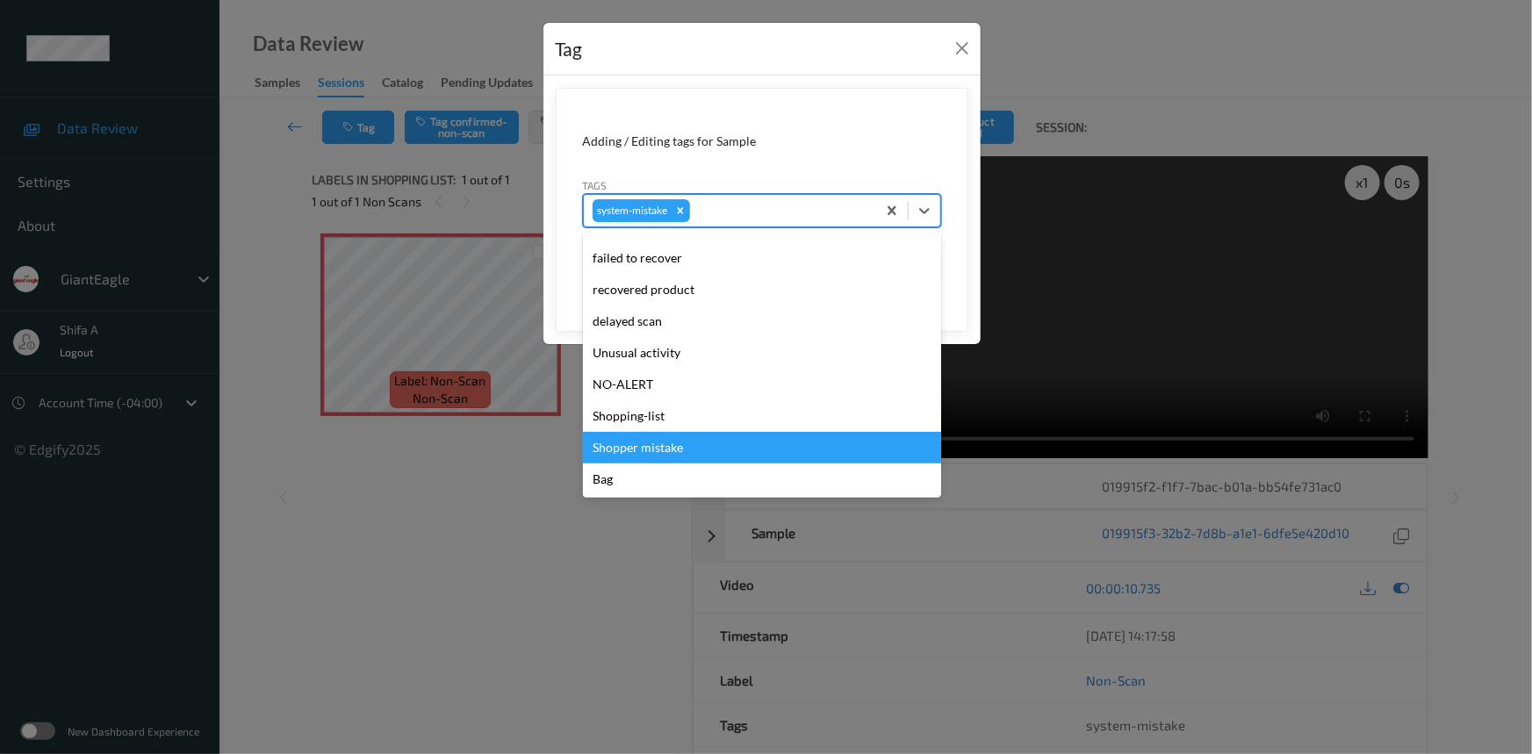
click at [673, 467] on div "Bag" at bounding box center [762, 480] width 358 height 32
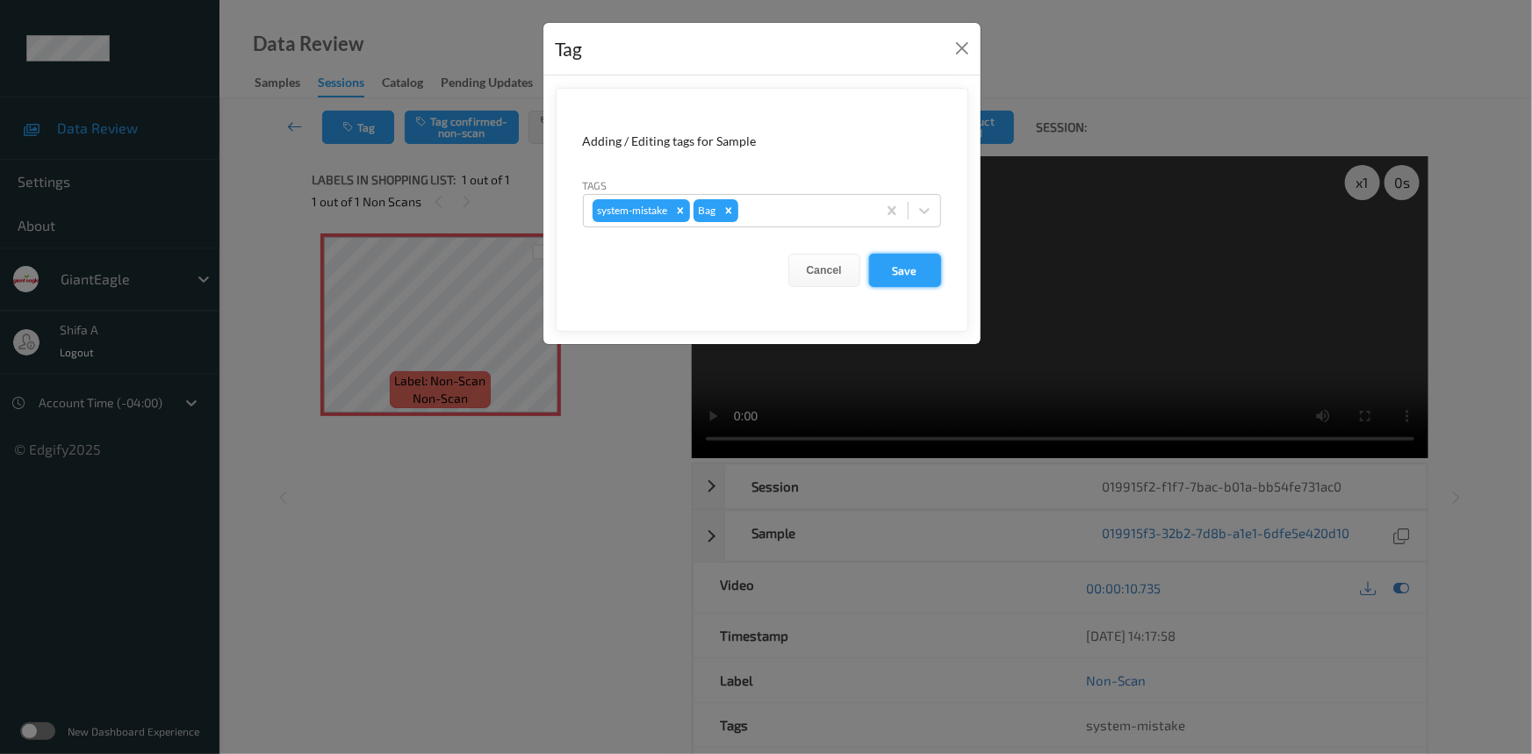
click at [904, 279] on button "Save" at bounding box center [905, 270] width 72 height 33
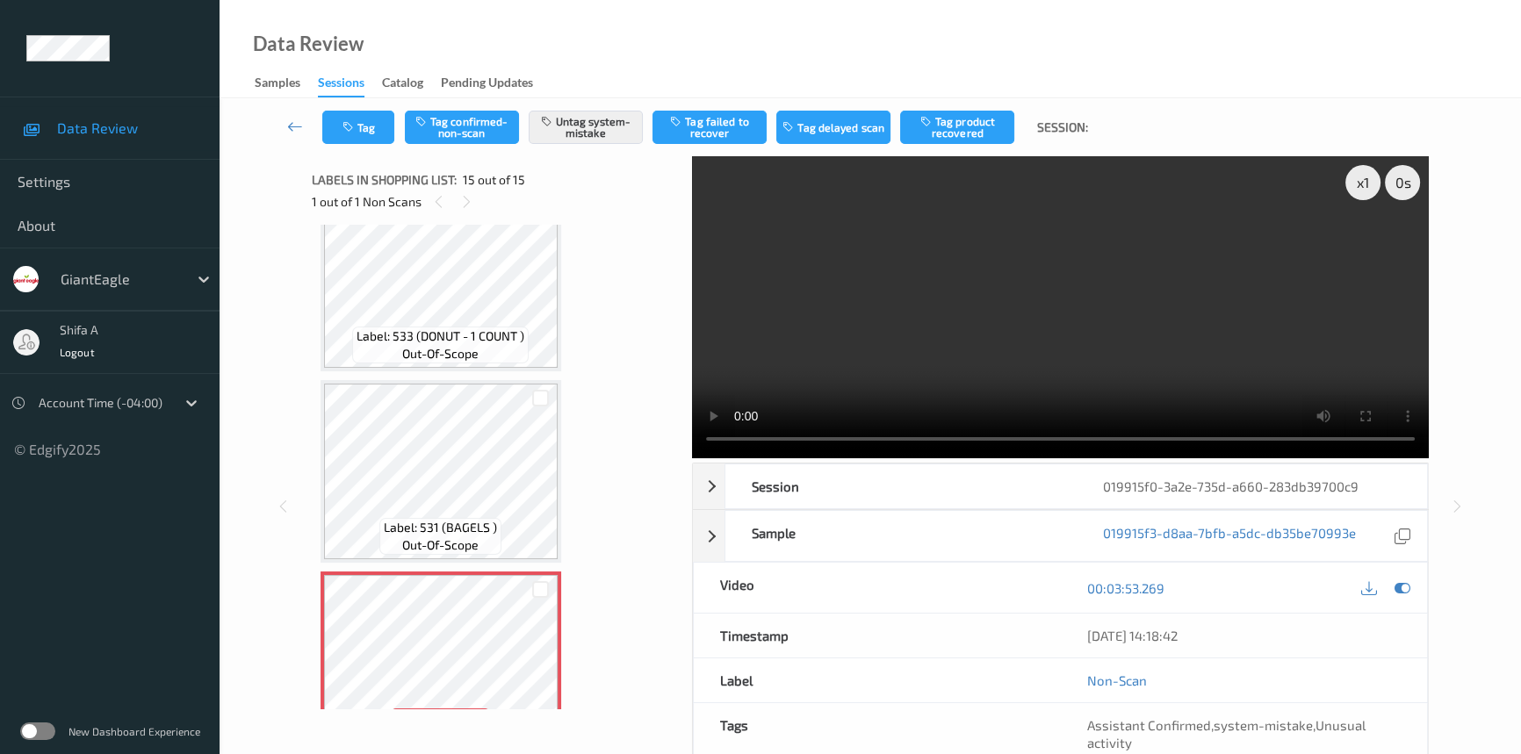
scroll to position [2386, 0]
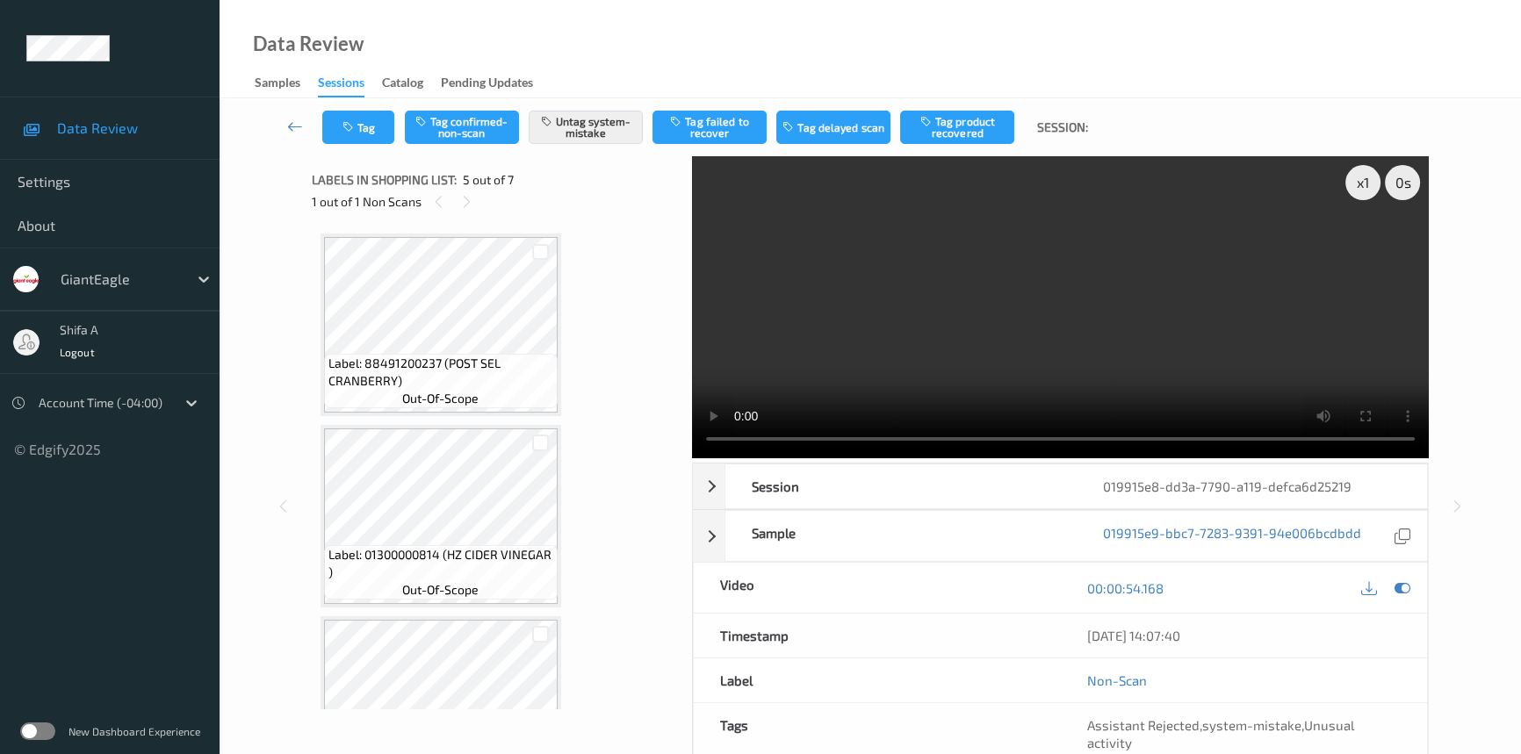
scroll to position [580, 0]
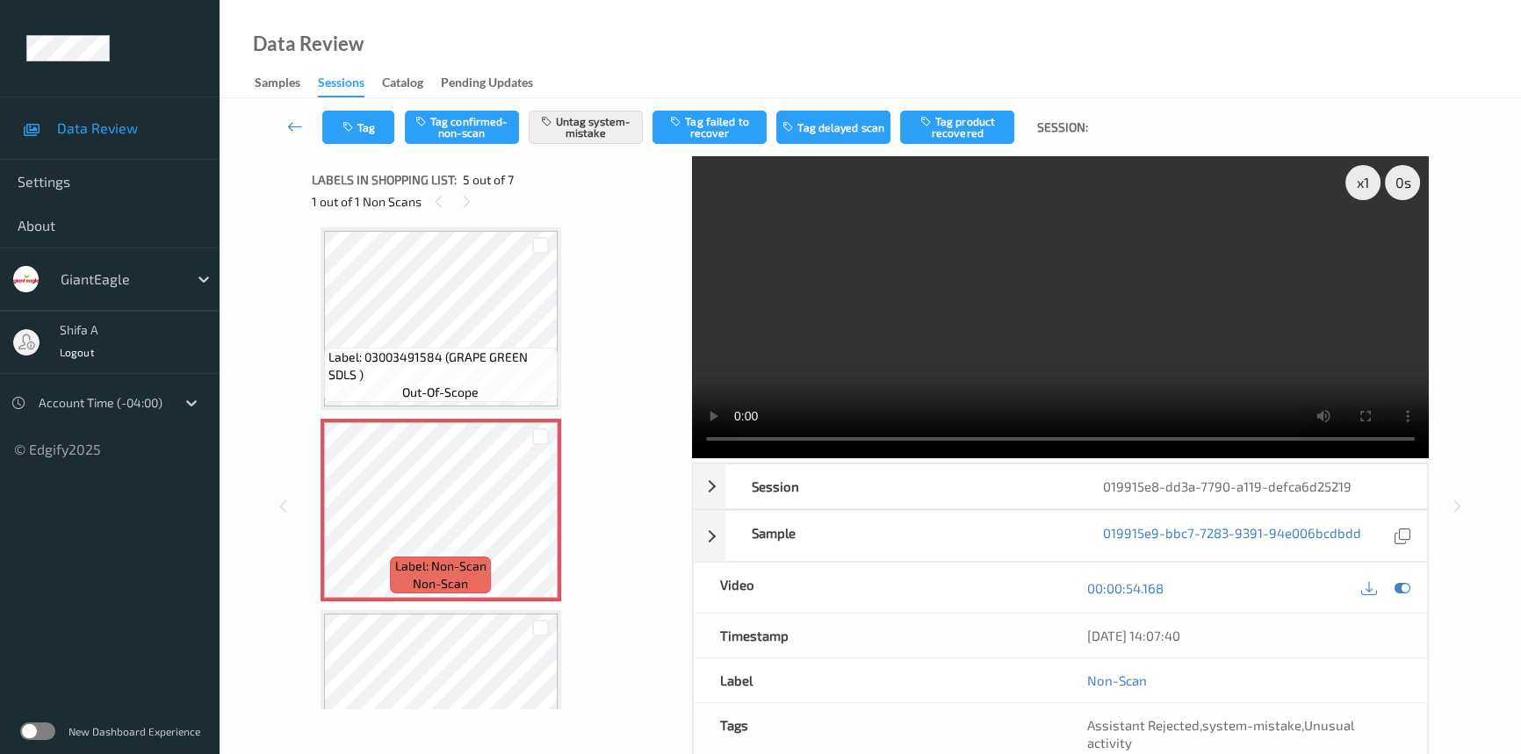
click at [472, 366] on span "Label: 03003491584 (GRAPE GREEN SDLS )" at bounding box center [440, 366] width 225 height 35
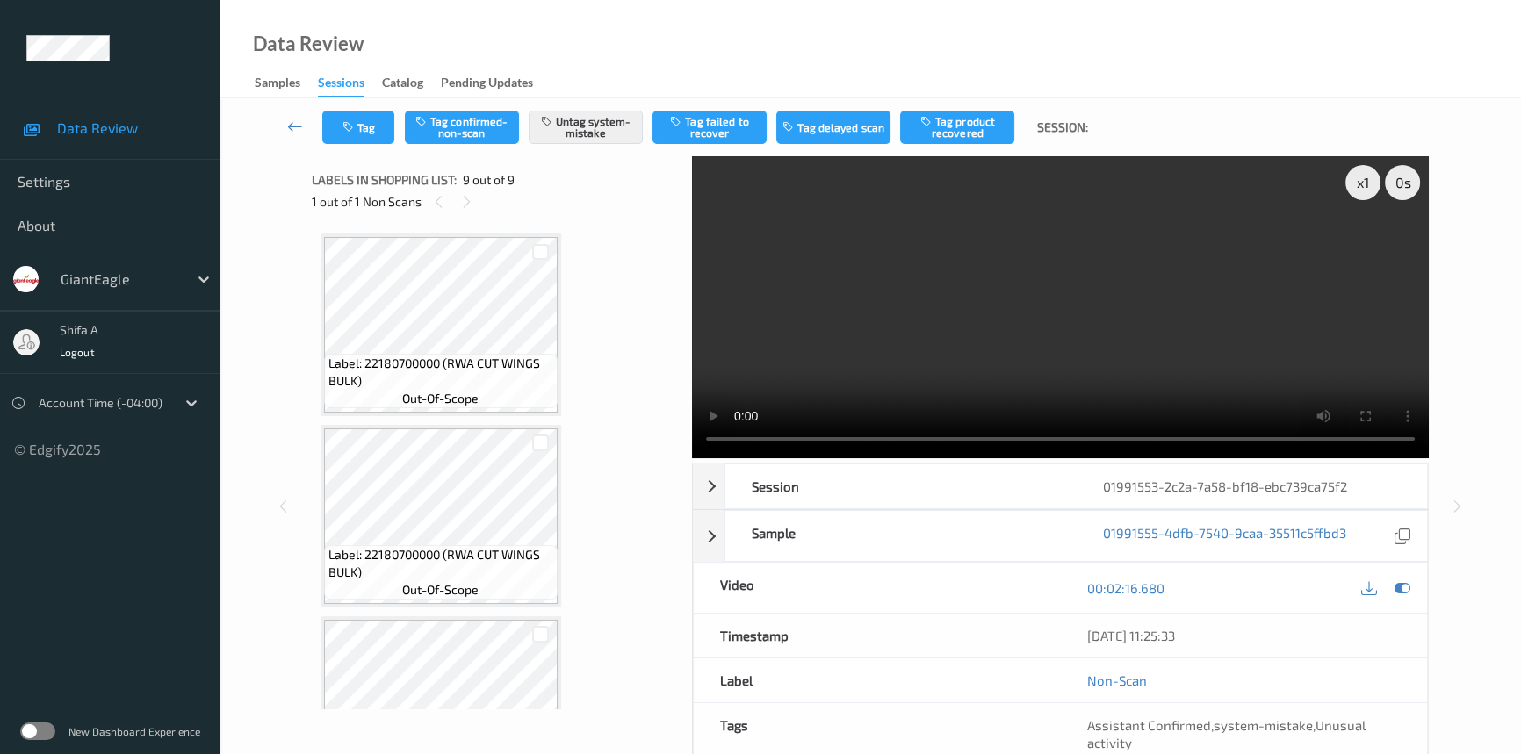
scroll to position [1241, 0]
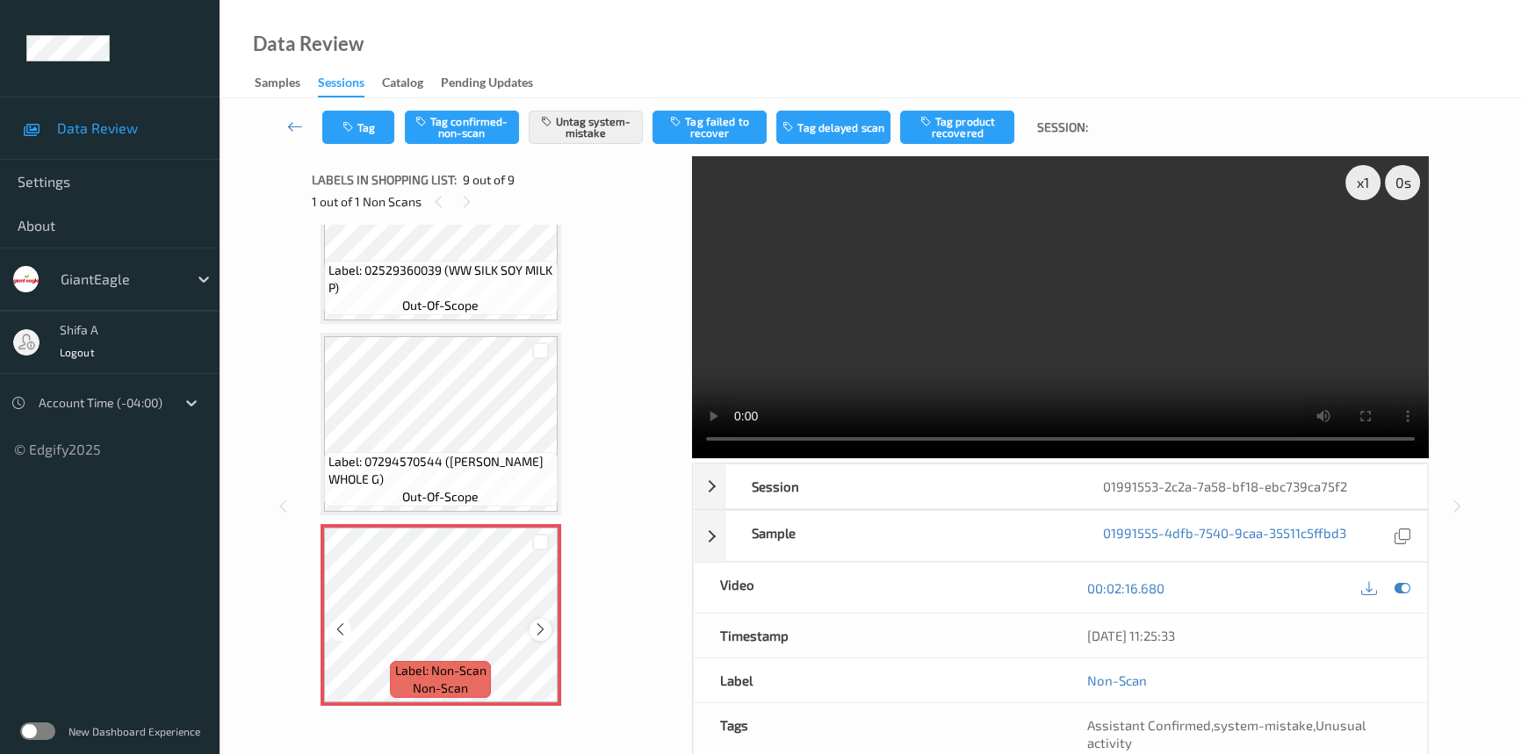
click at [529, 625] on div at bounding box center [540, 630] width 22 height 22
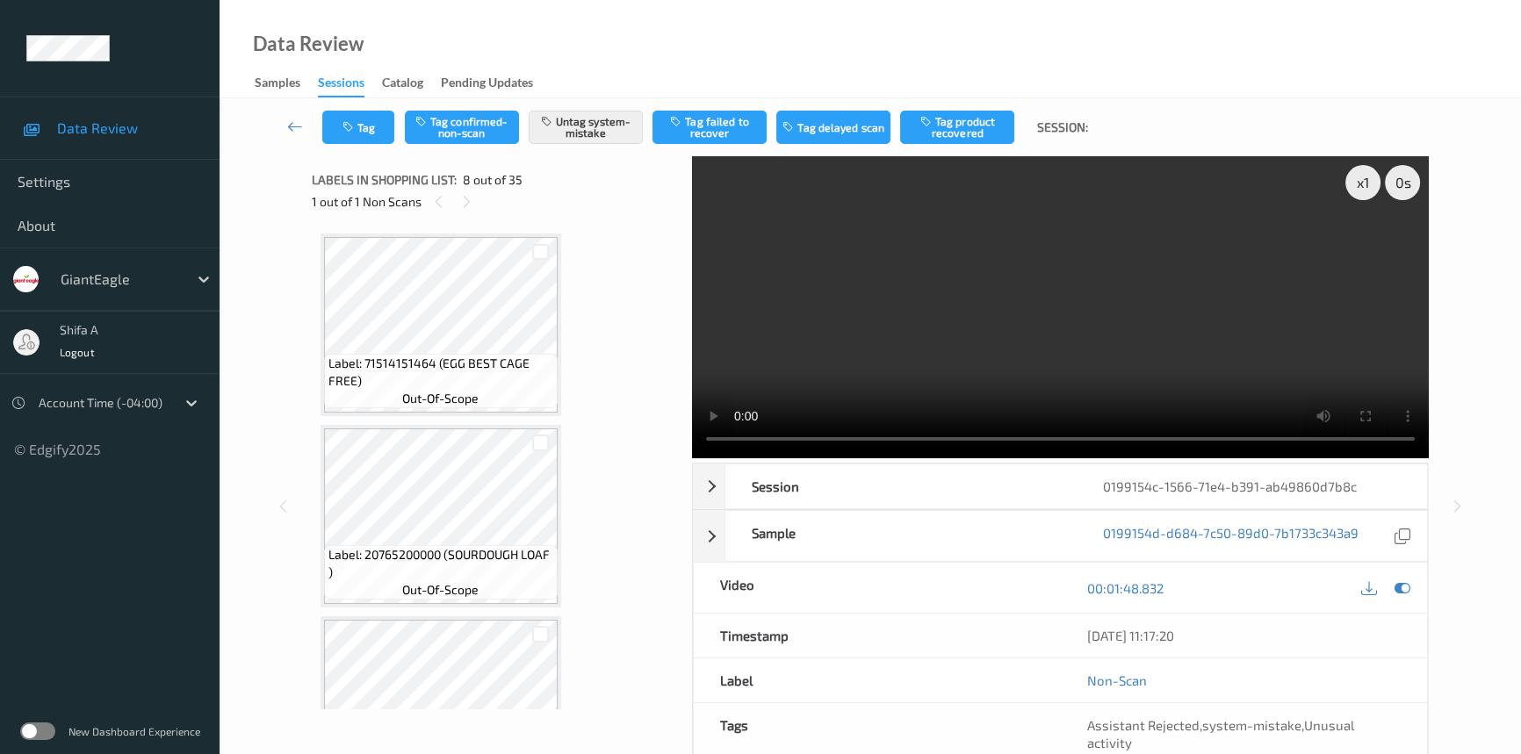
scroll to position [1153, 0]
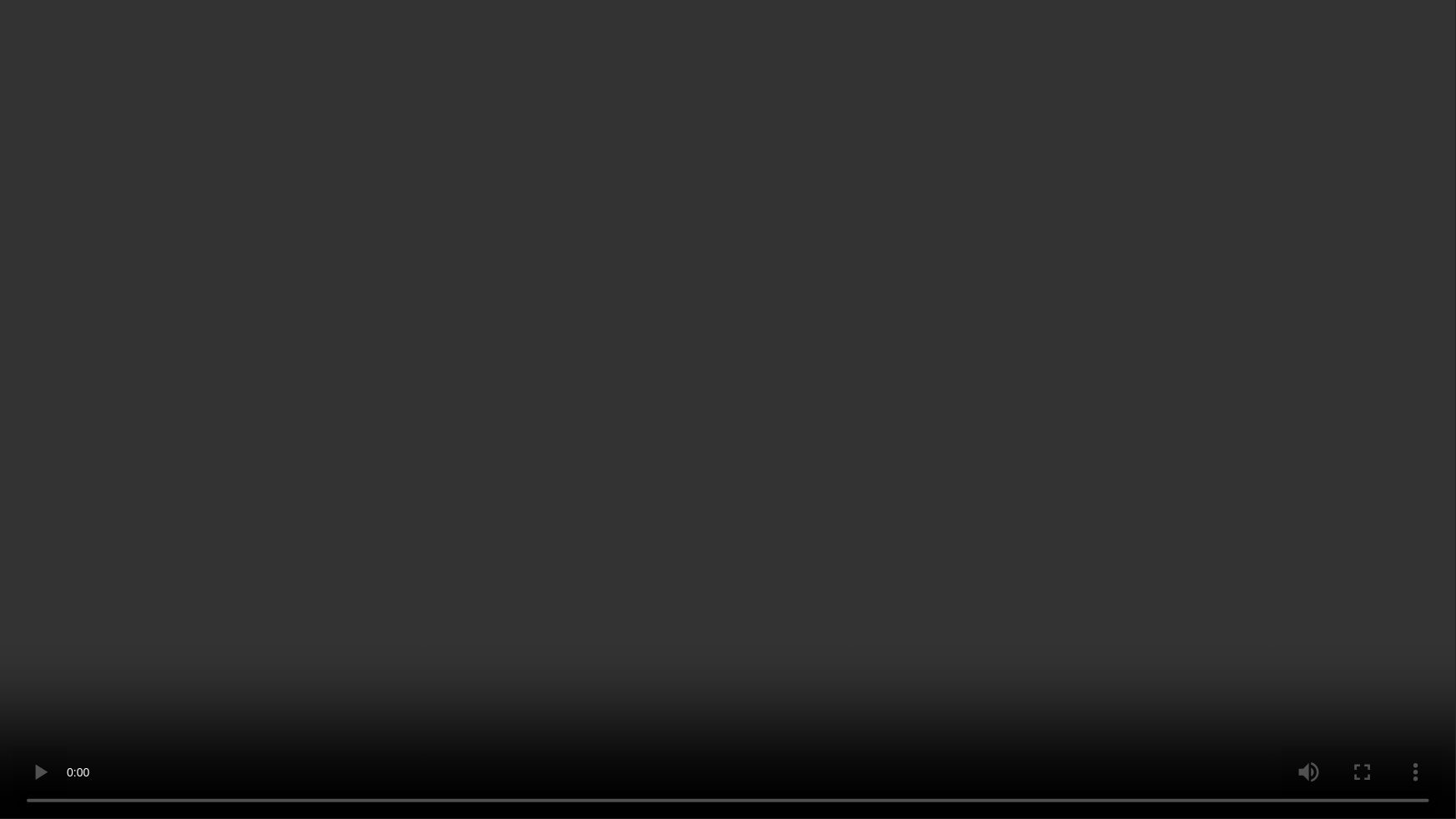
click at [416, 715] on video at bounding box center [728, 410] width 1456 height 819
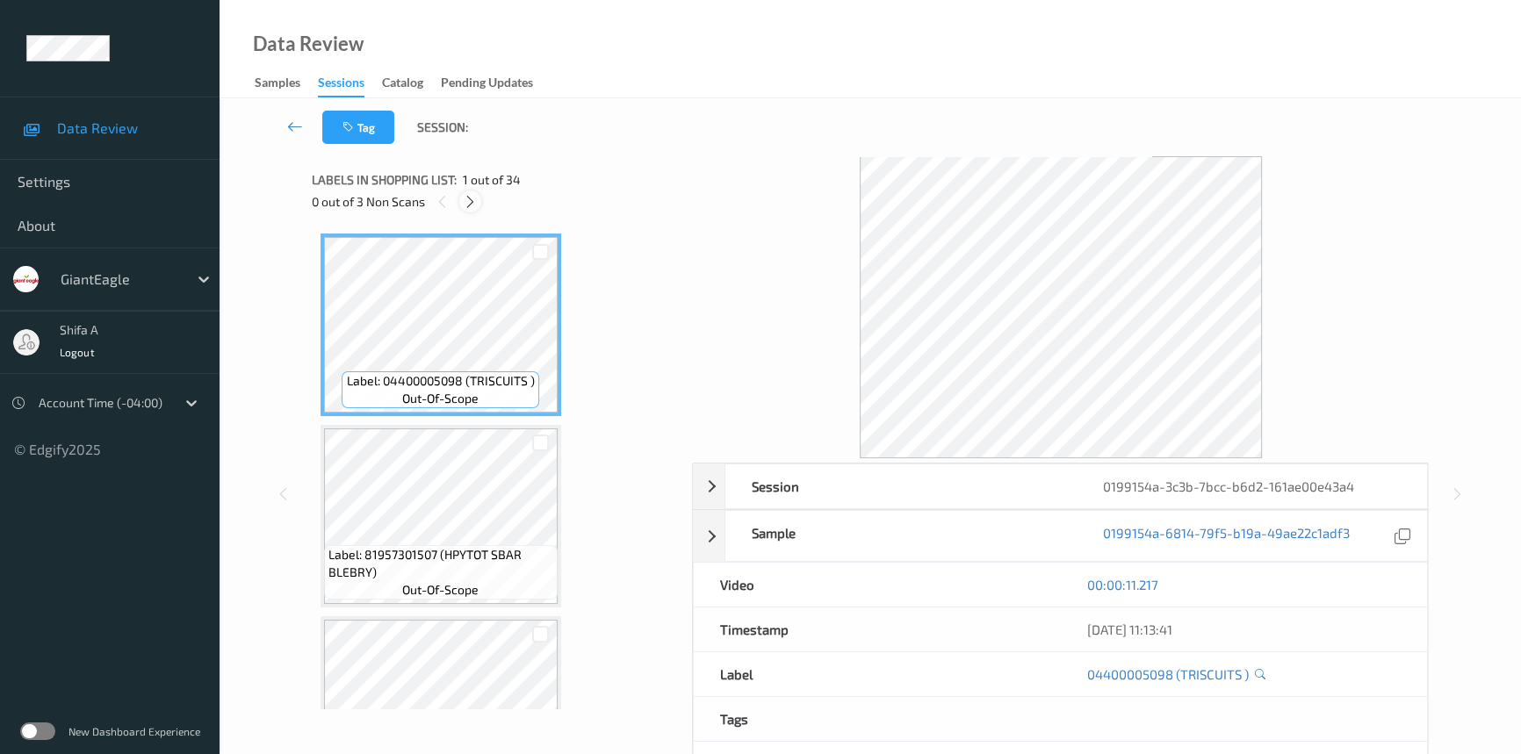
click at [471, 201] on icon at bounding box center [470, 202] width 15 height 16
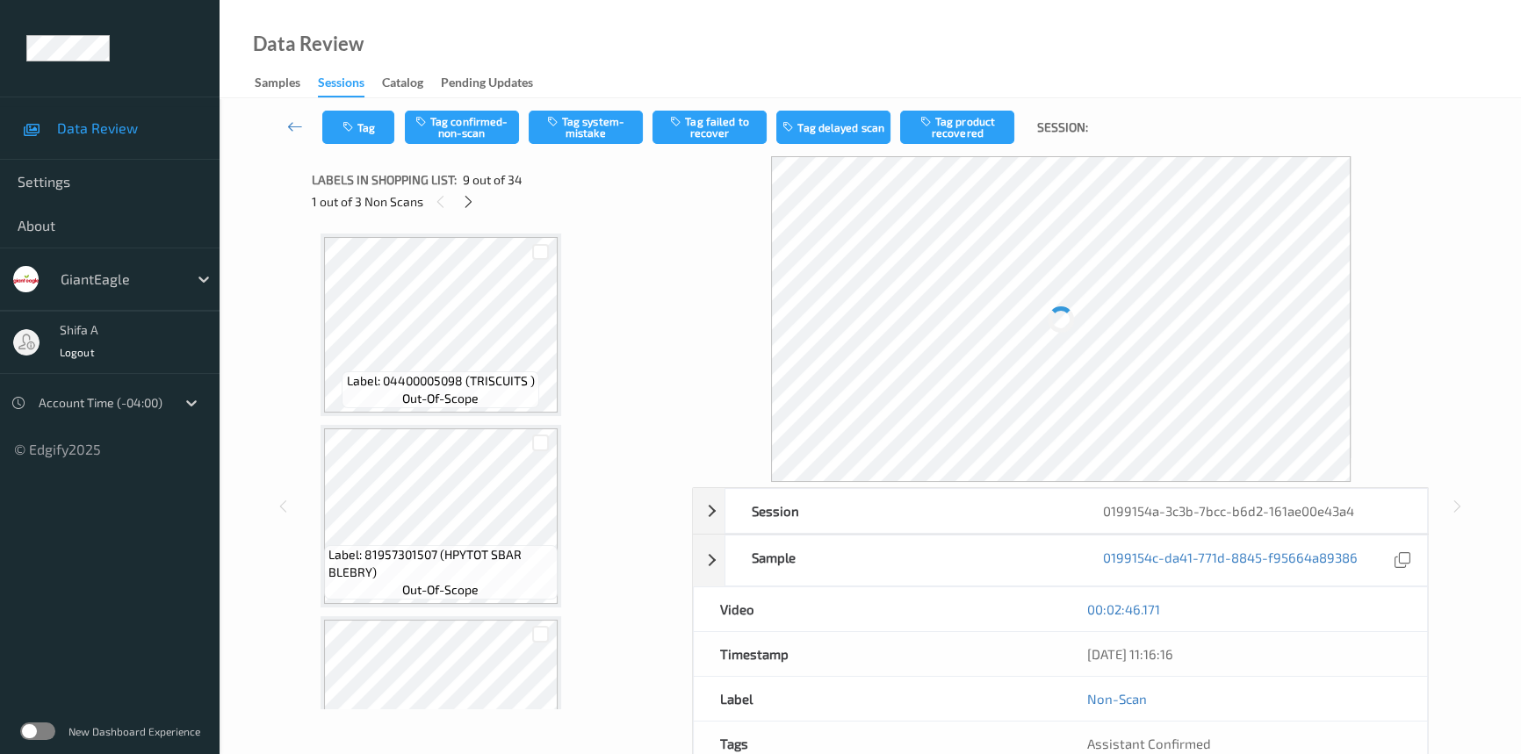
scroll to position [1343, 0]
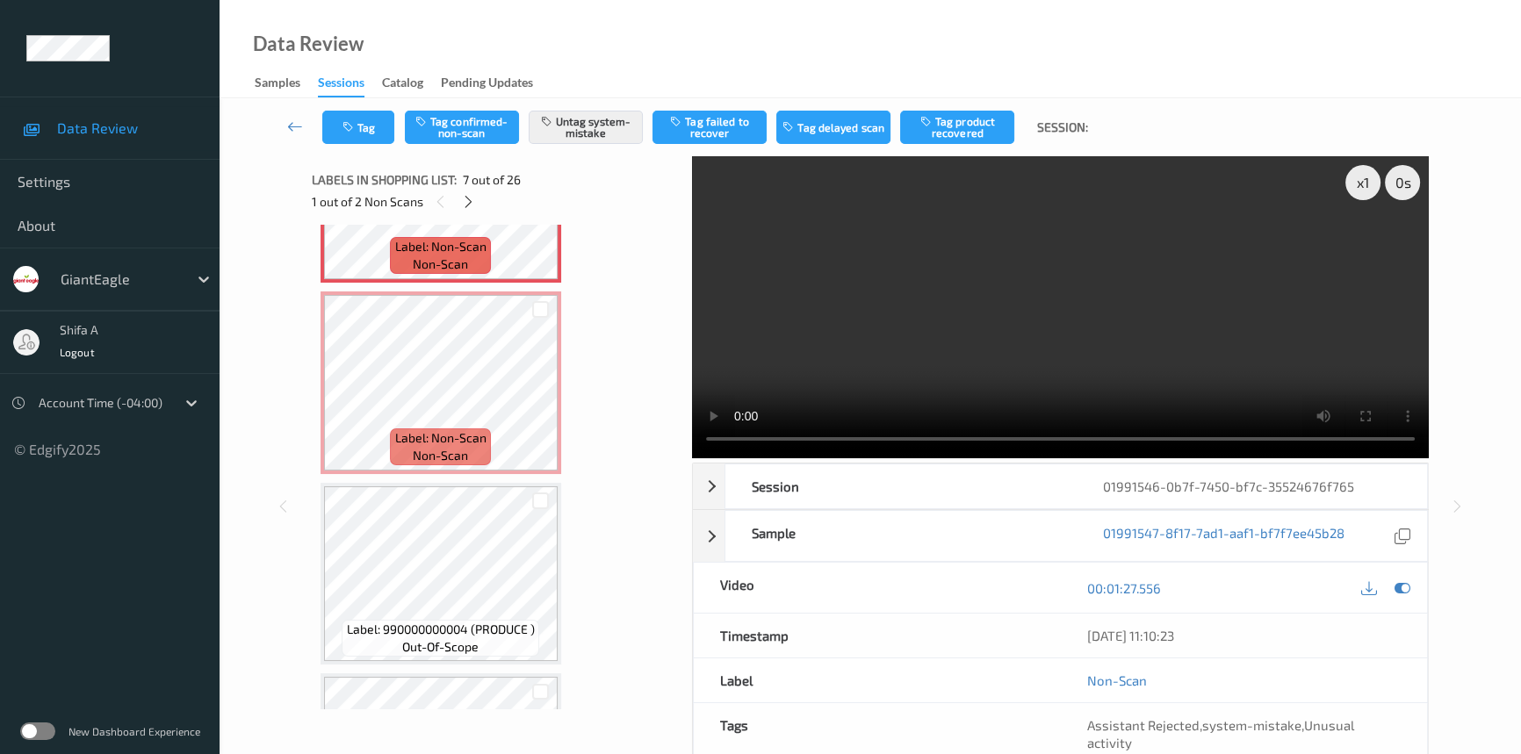
scroll to position [962, 0]
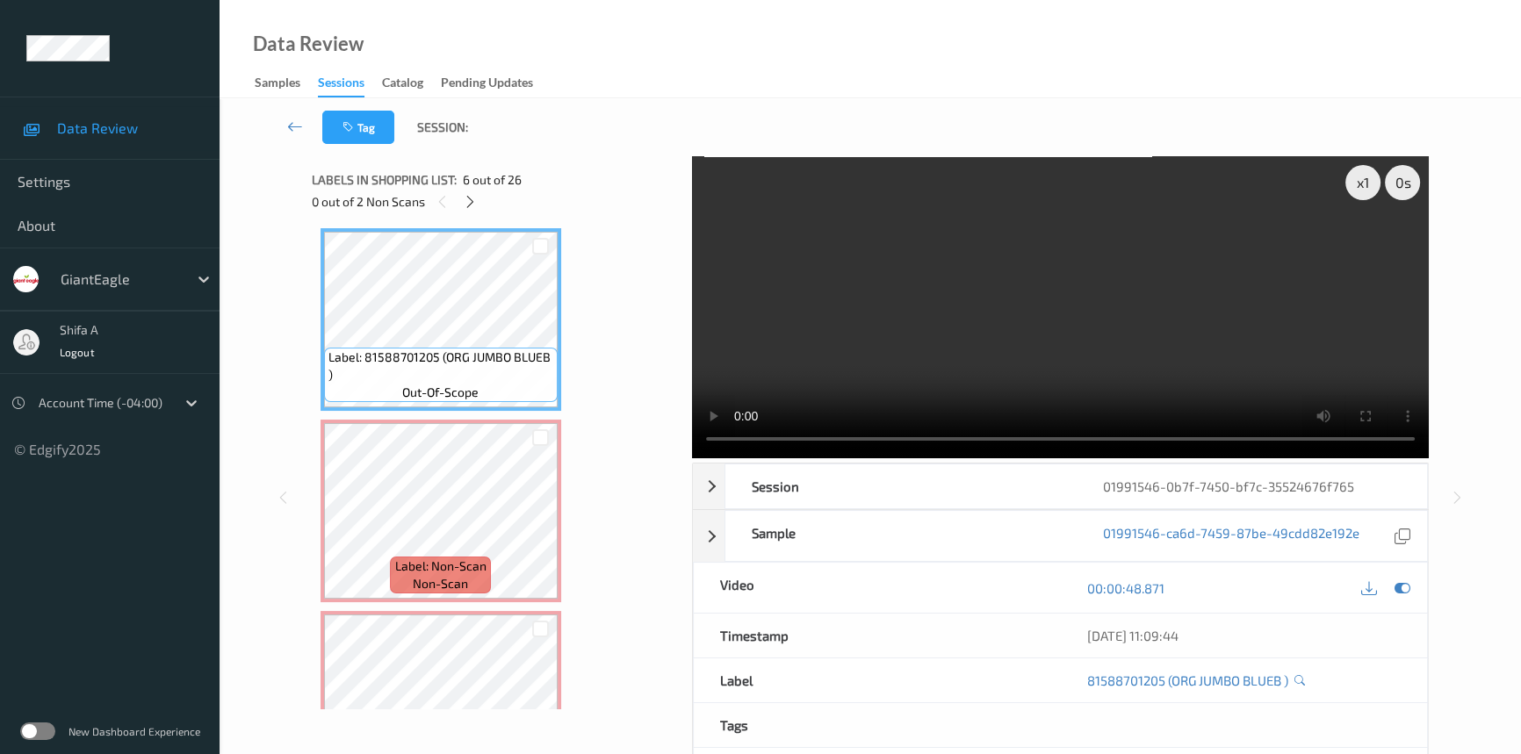
click at [1099, 293] on video at bounding box center [1060, 307] width 737 height 302
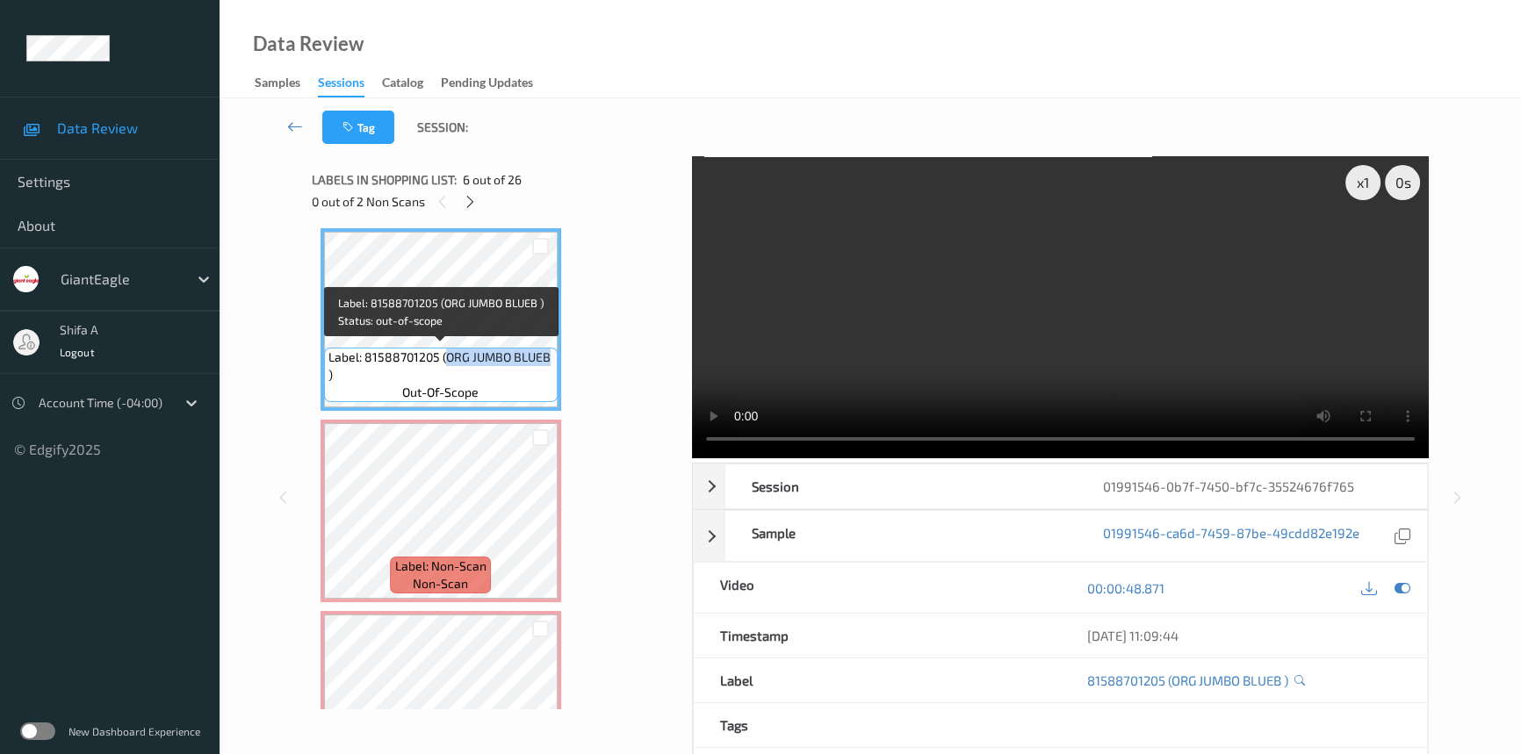
drag, startPoint x: 443, startPoint y: 352, endPoint x: 544, endPoint y: 359, distance: 102.1
click at [544, 359] on span "Label: 81588701205 (ORG JUMBO BLUEB )" at bounding box center [440, 366] width 225 height 35
copy span "ORG JUMBO BLUEB"
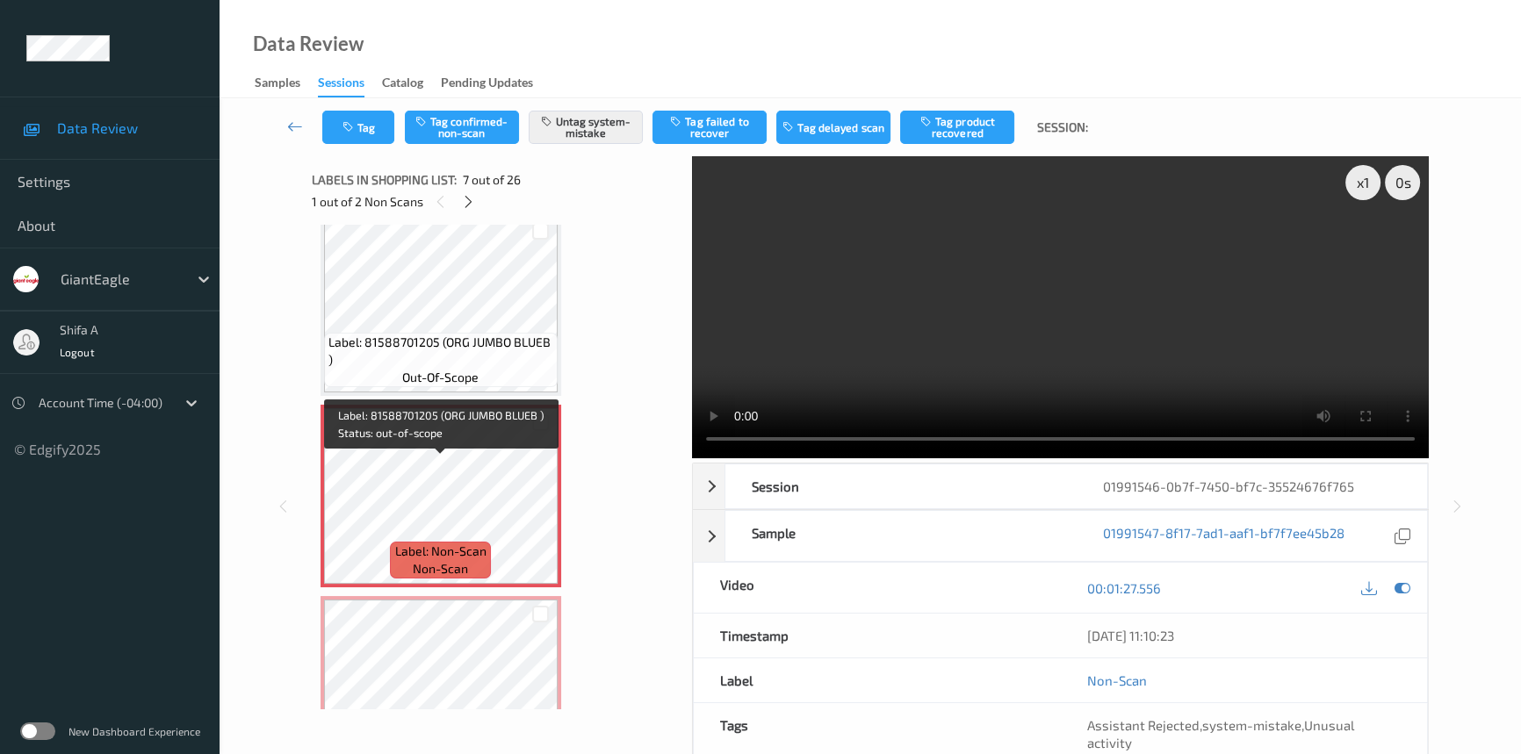
scroll to position [978, 0]
click at [536, 501] on icon at bounding box center [540, 509] width 15 height 16
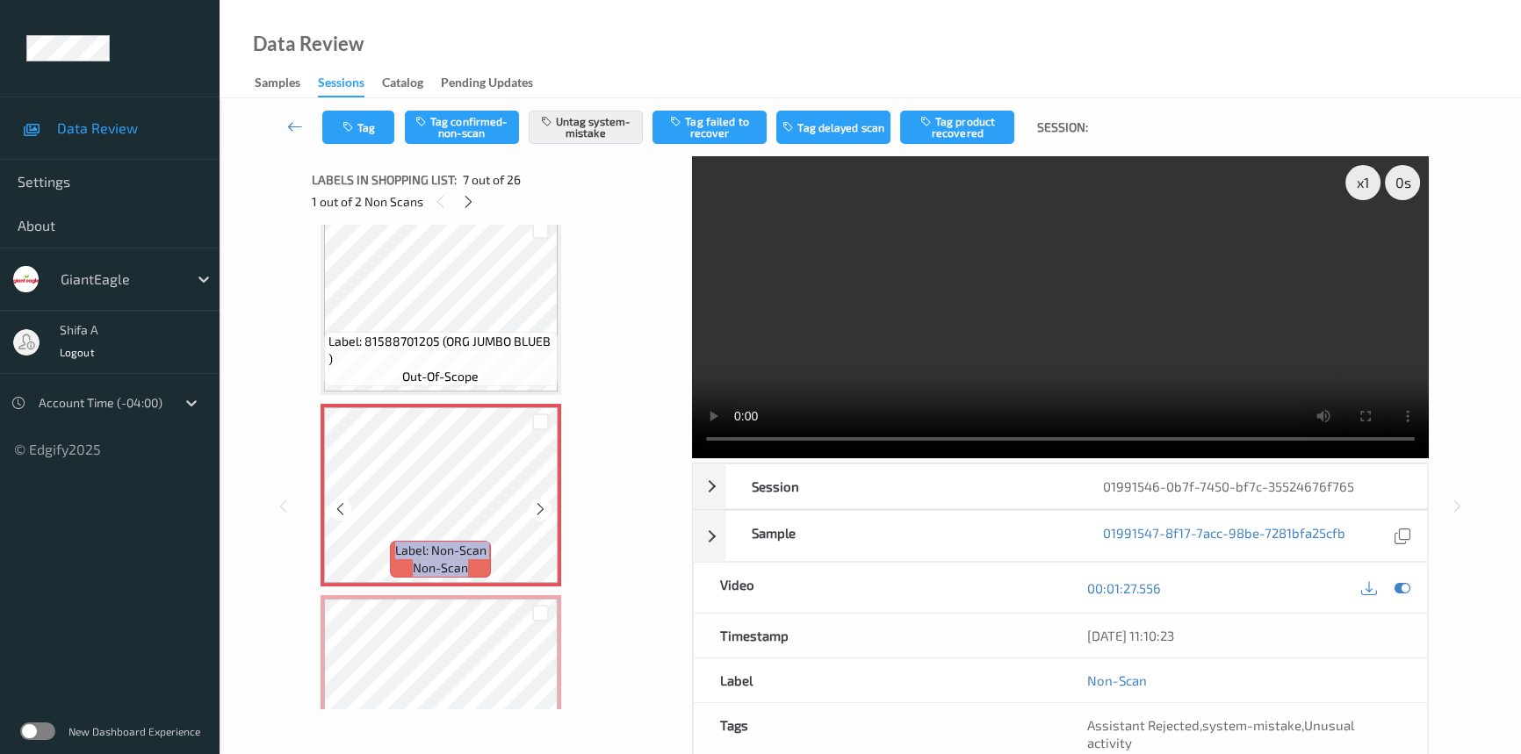
click at [536, 501] on icon at bounding box center [540, 509] width 15 height 16
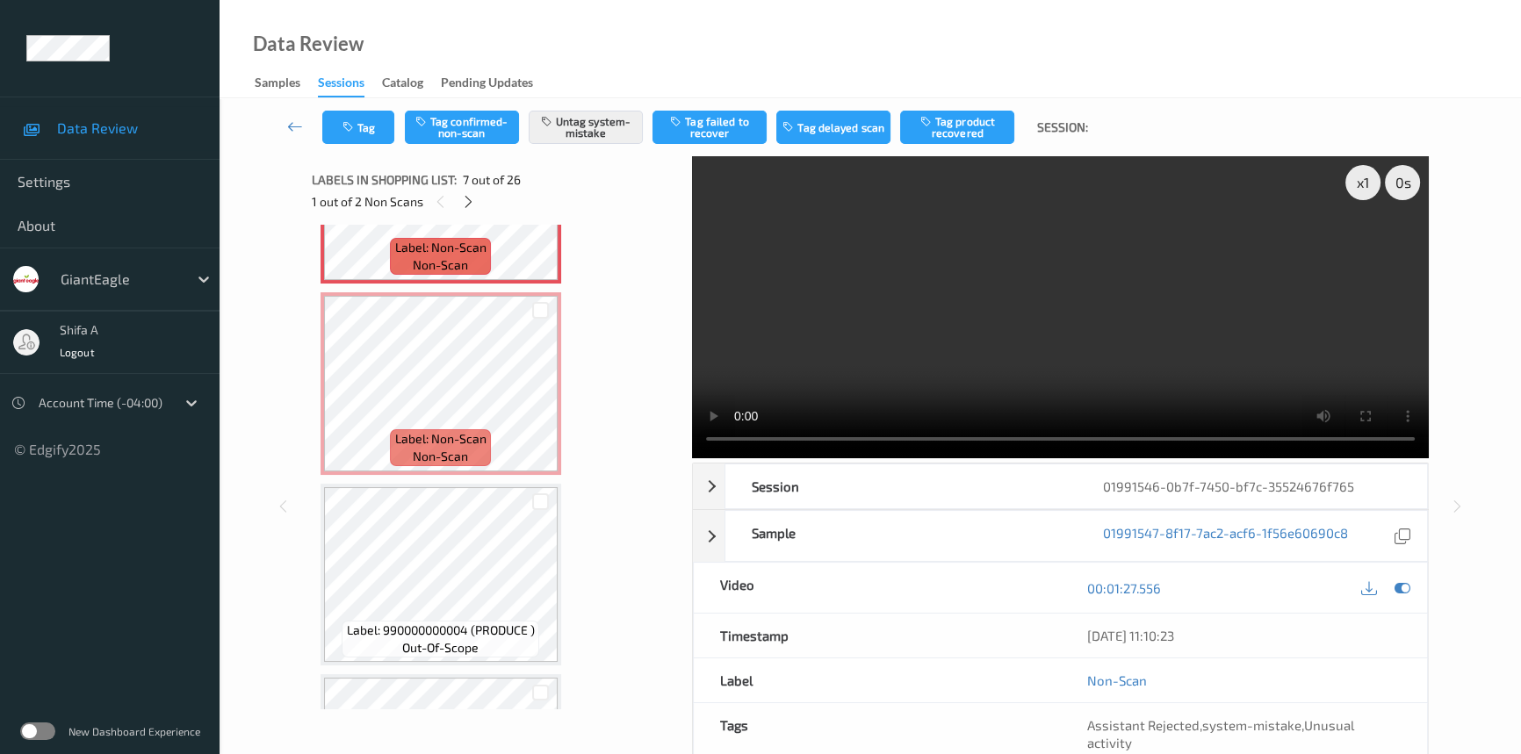
scroll to position [1298, 0]
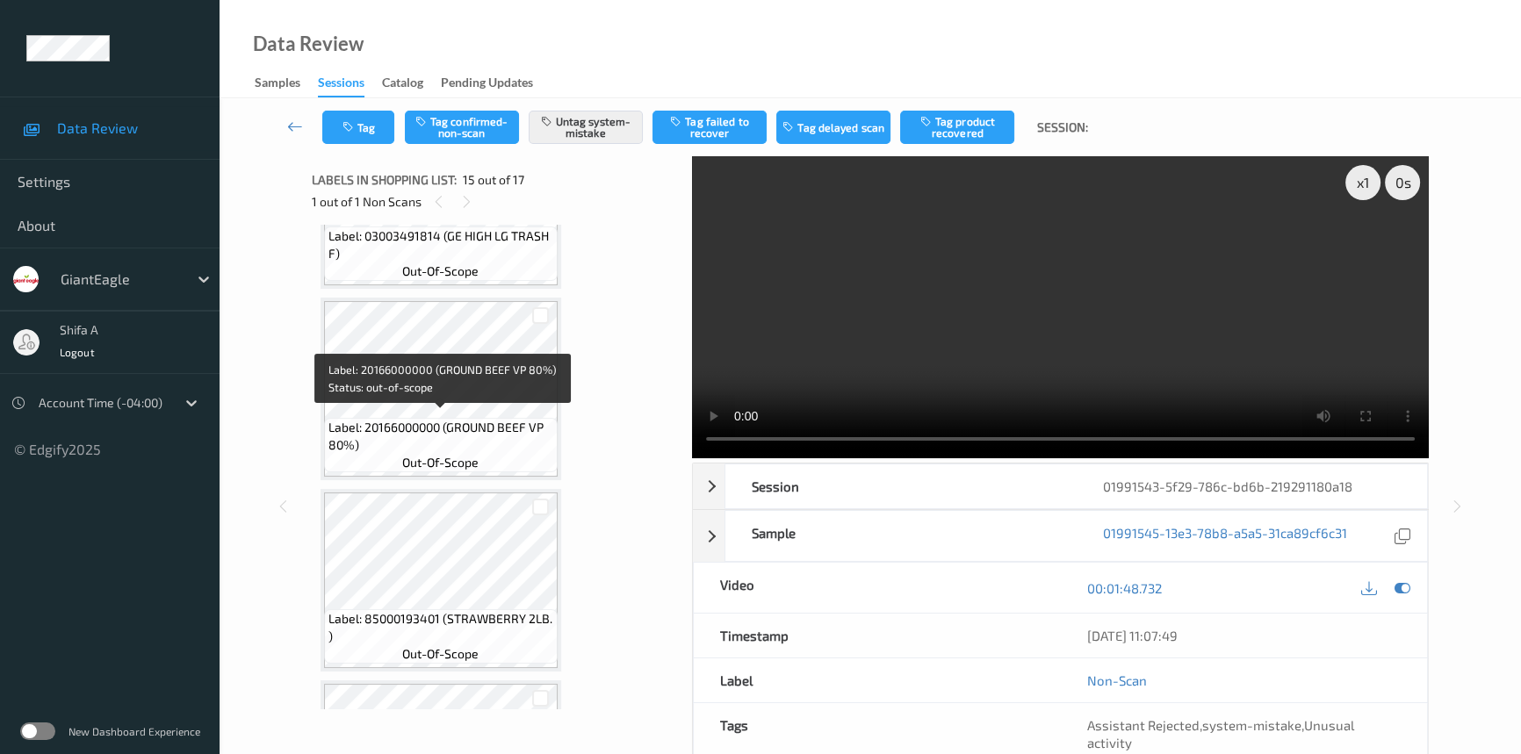
scroll to position [2767, 0]
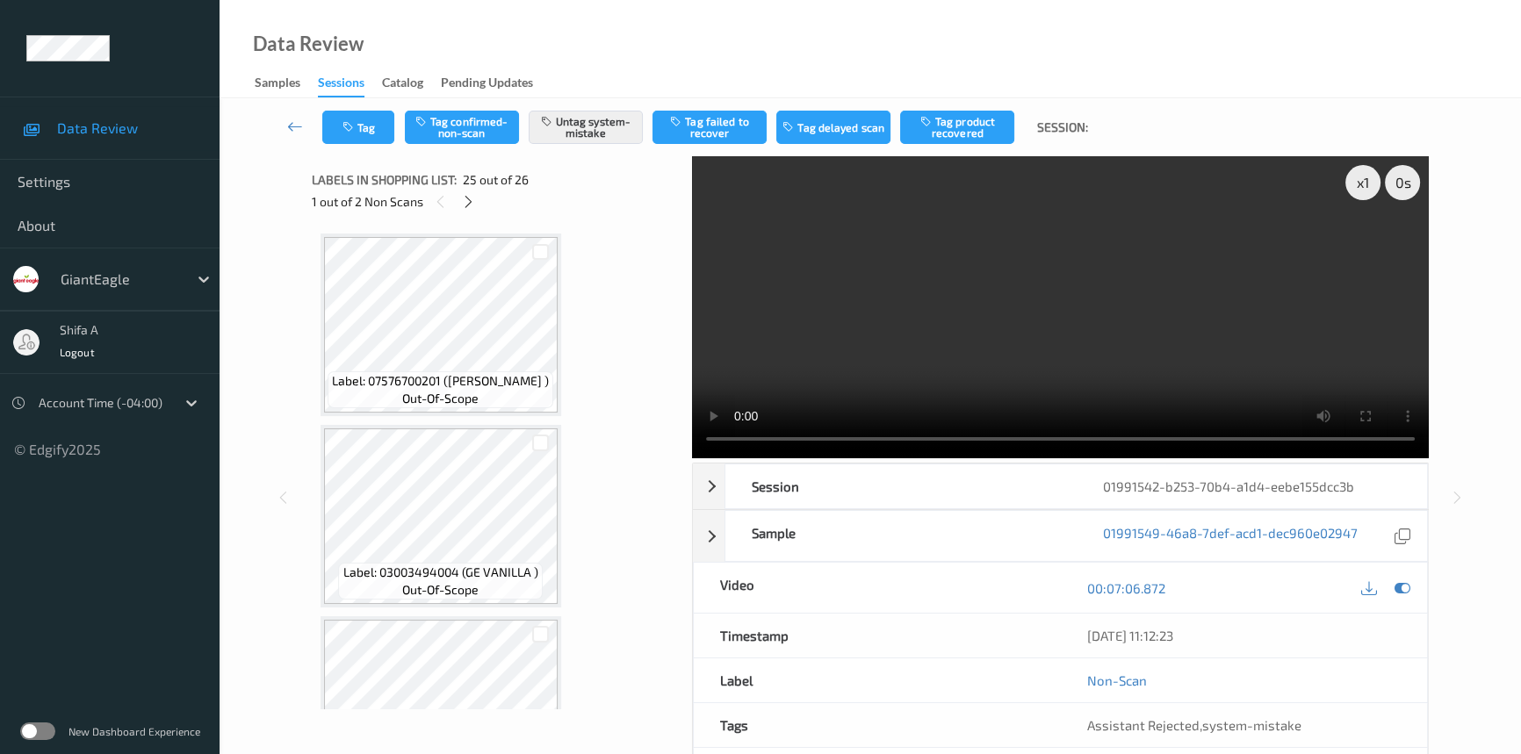
scroll to position [4396, 0]
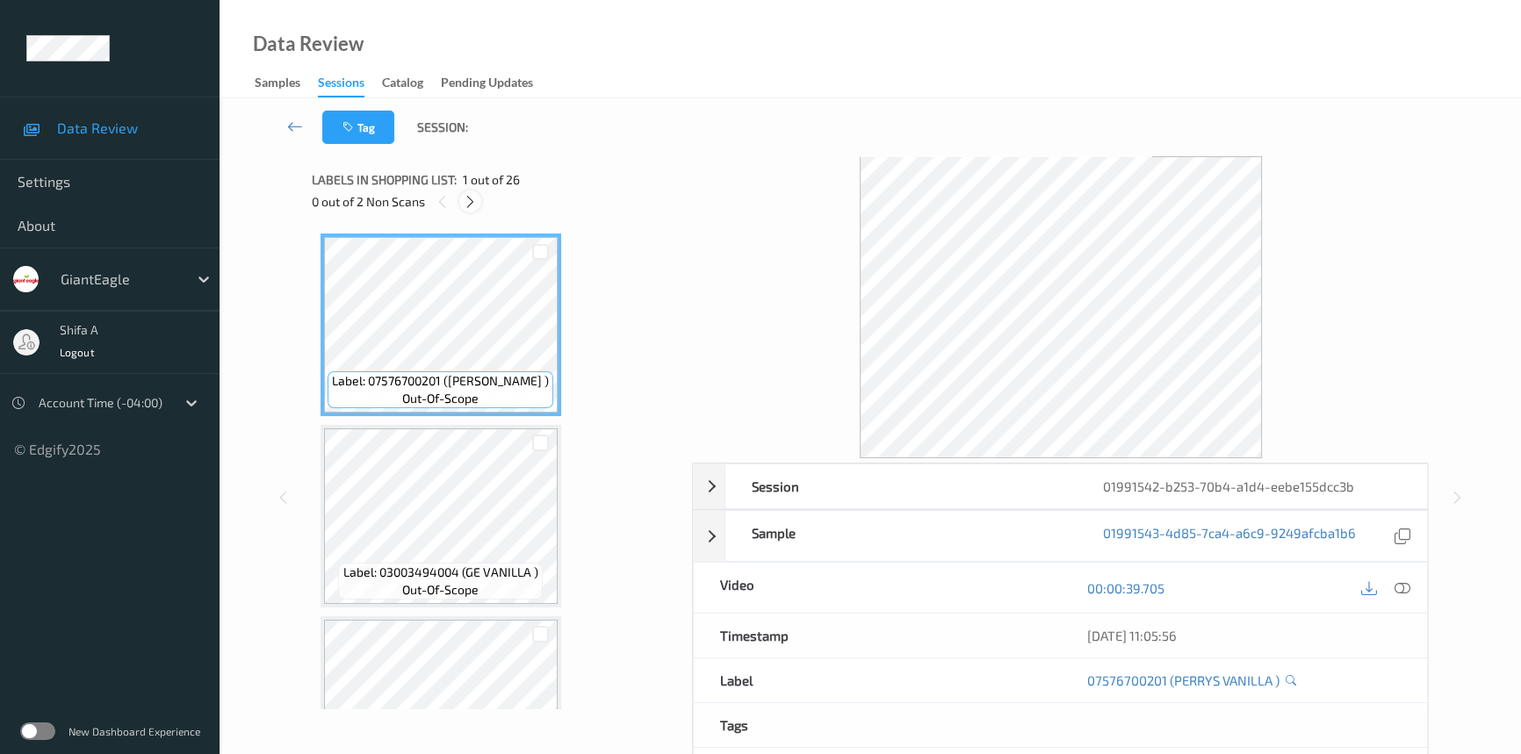
click at [465, 205] on icon at bounding box center [470, 202] width 15 height 16
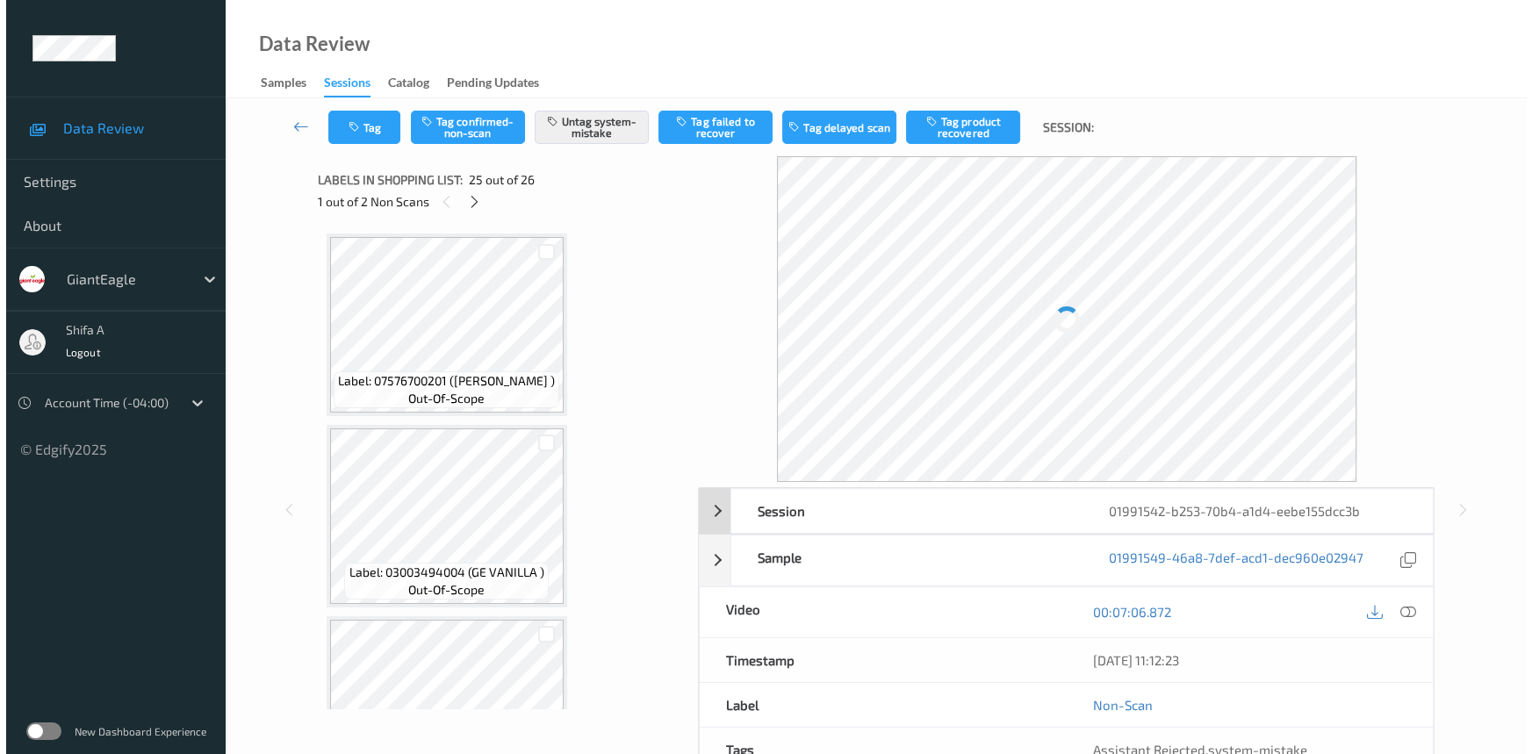
scroll to position [4396, 0]
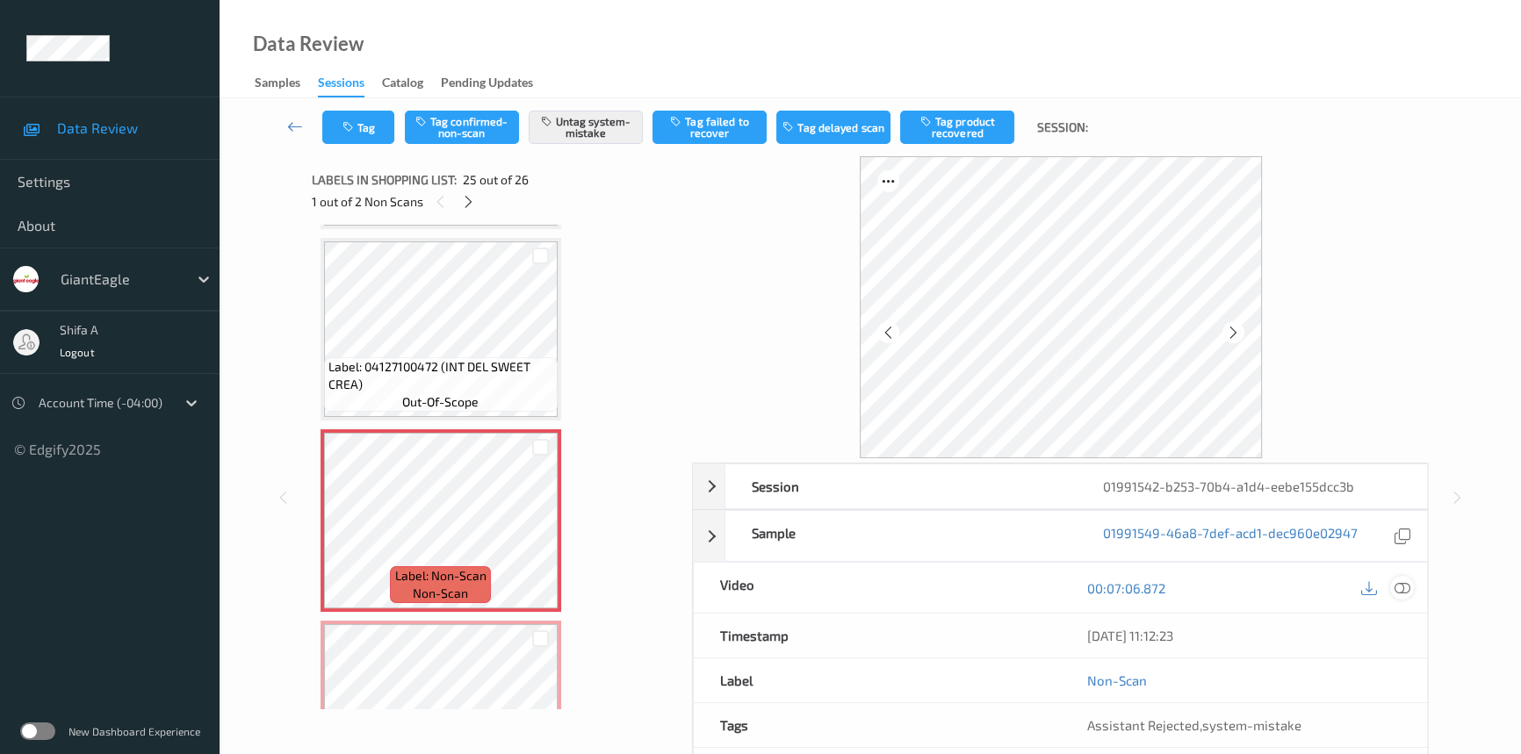
click at [1405, 588] on icon at bounding box center [1402, 588] width 16 height 16
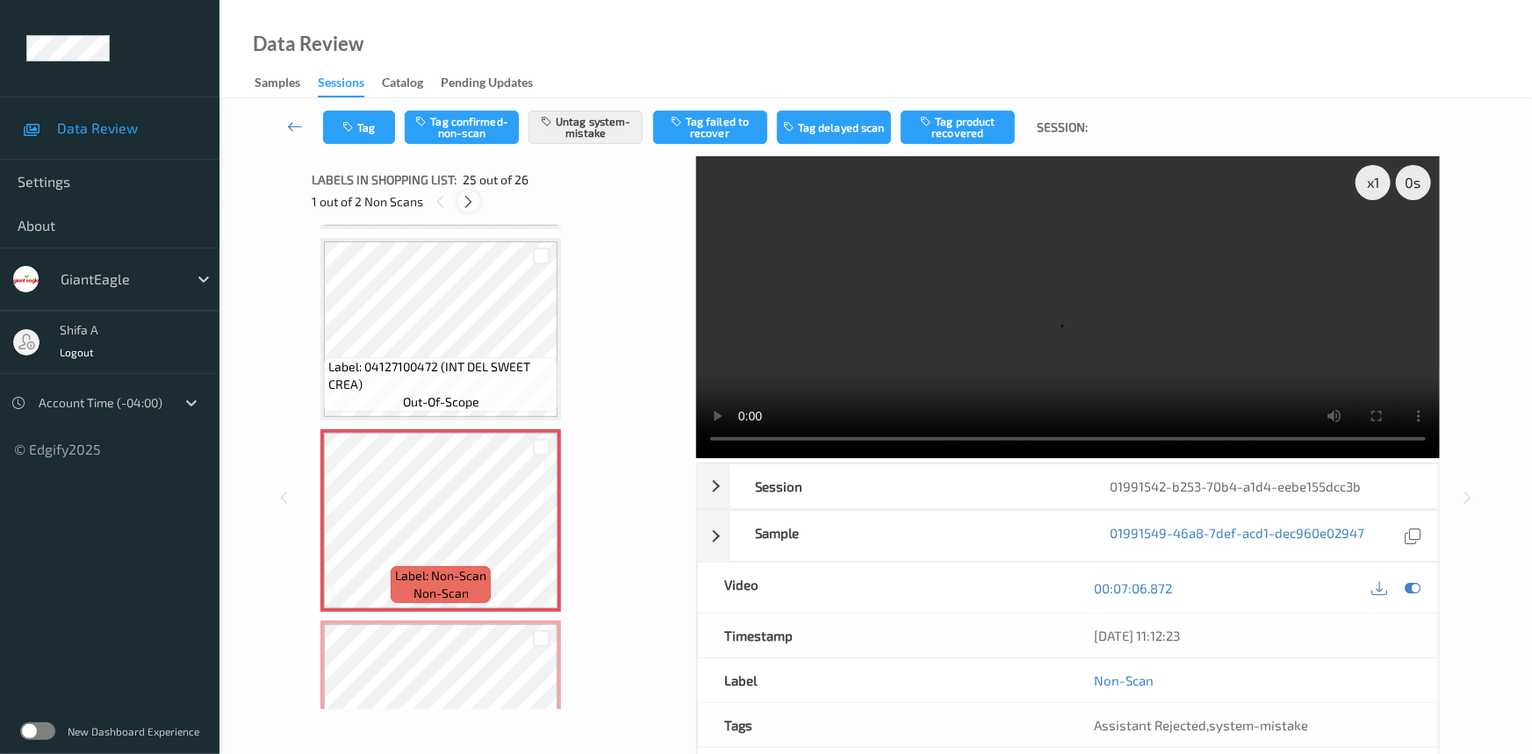
click at [473, 208] on icon at bounding box center [469, 202] width 15 height 16
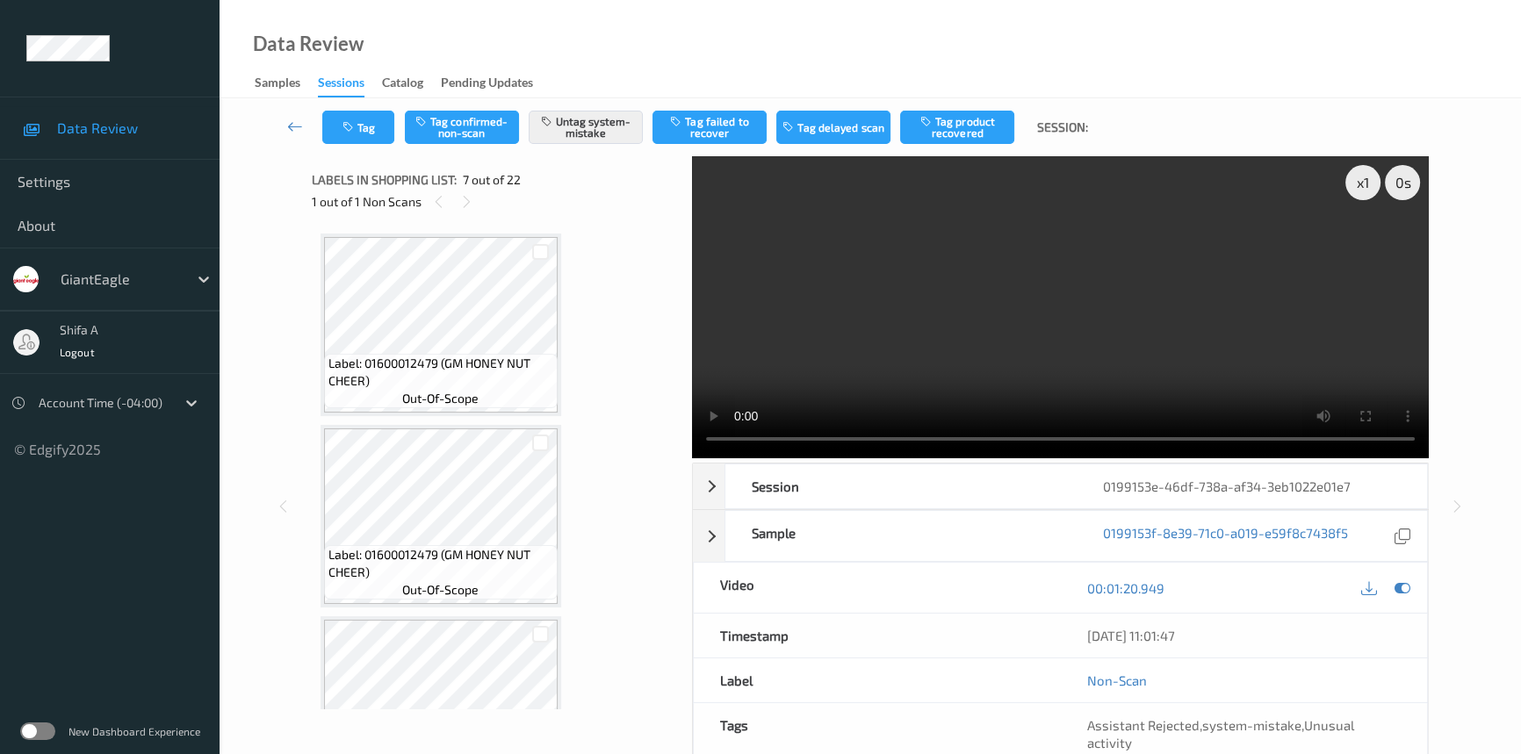
scroll to position [962, 0]
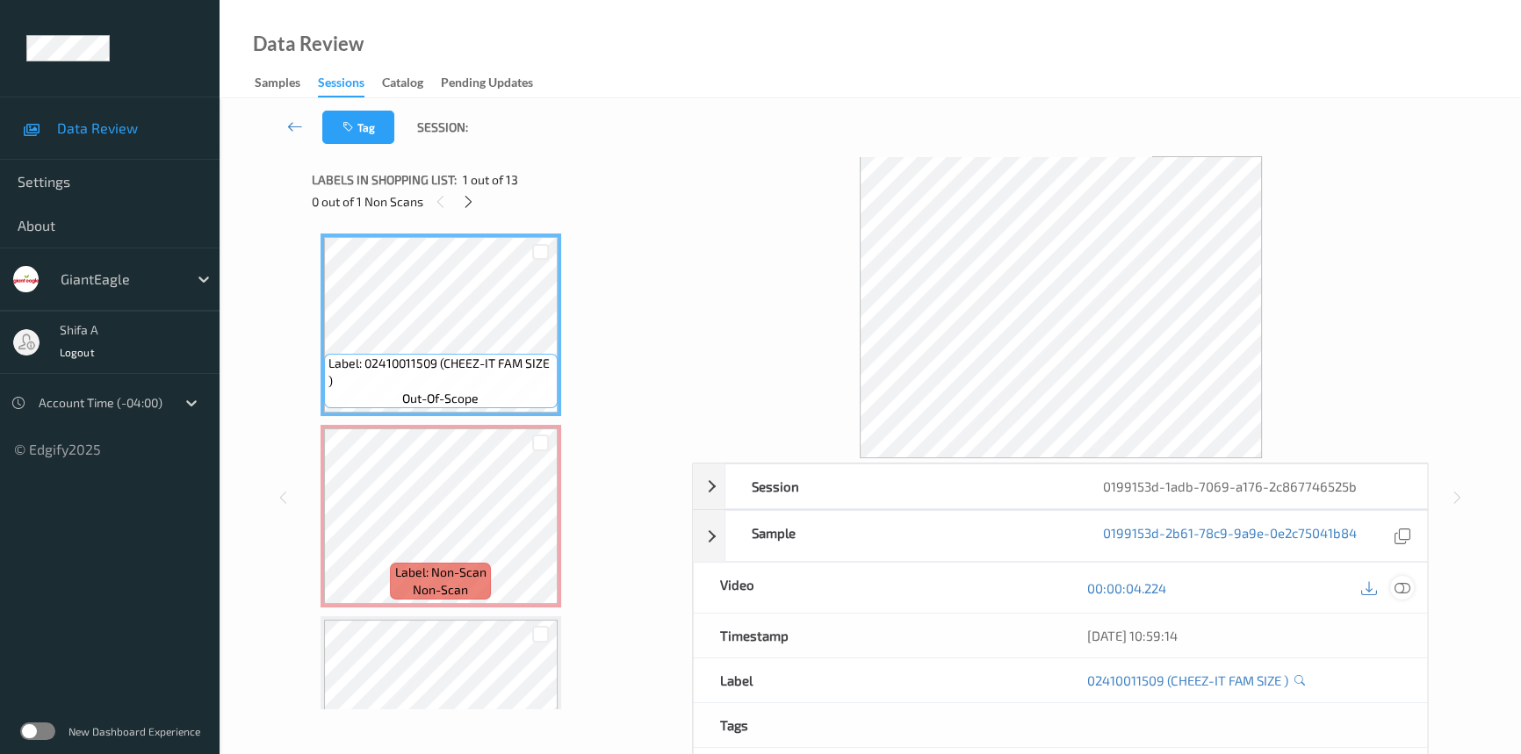
click at [1408, 585] on icon at bounding box center [1402, 588] width 16 height 16
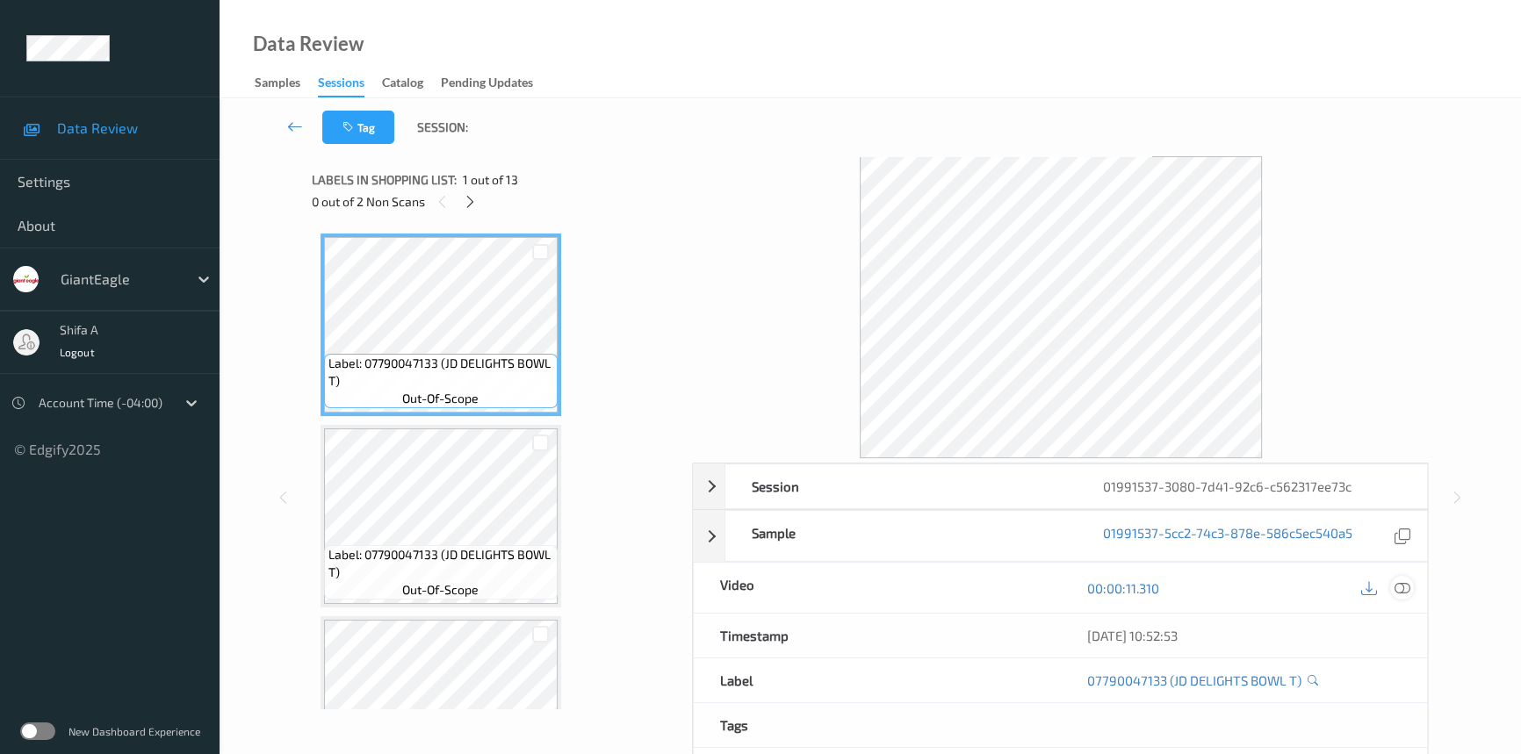
click at [1409, 586] on icon at bounding box center [1402, 588] width 16 height 16
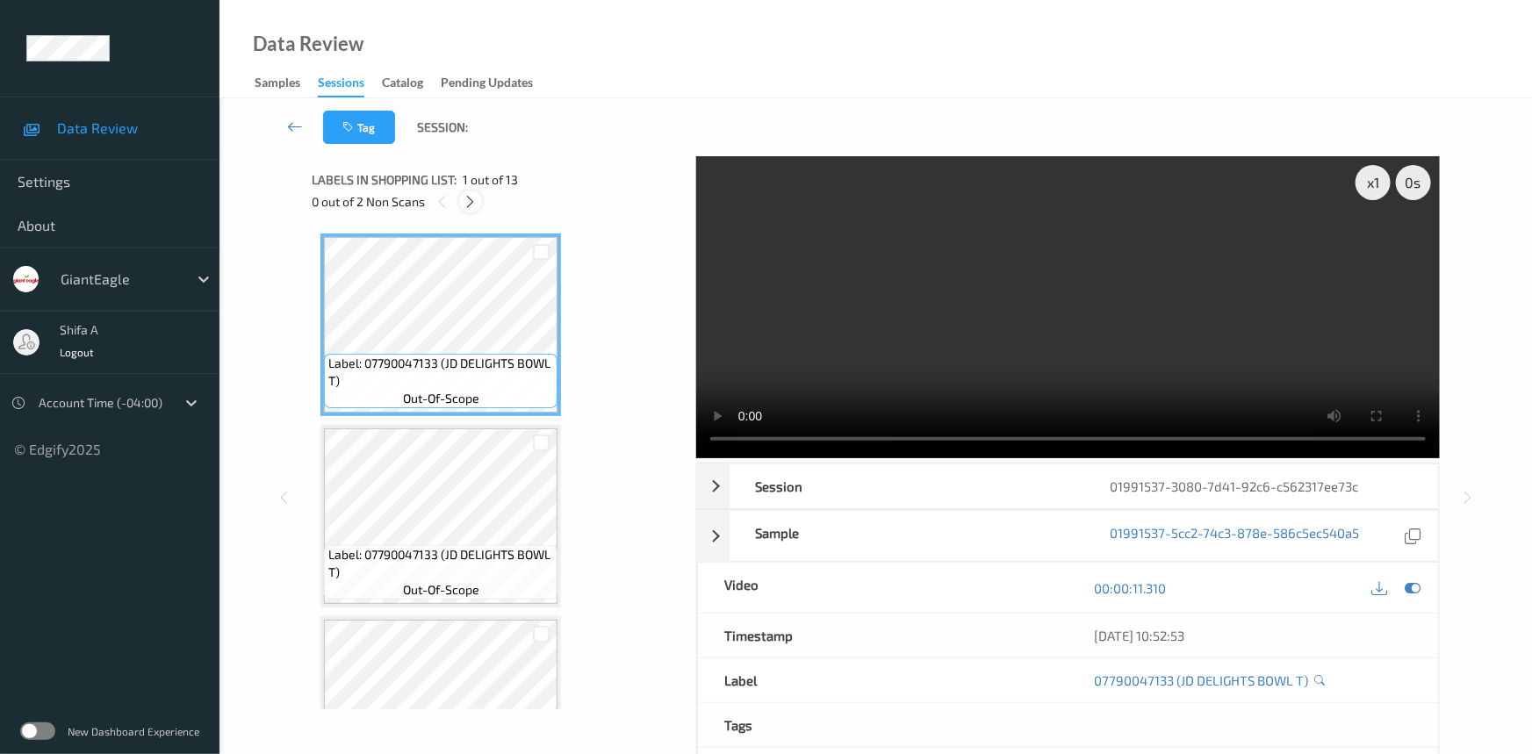
click at [469, 207] on icon at bounding box center [471, 202] width 15 height 16
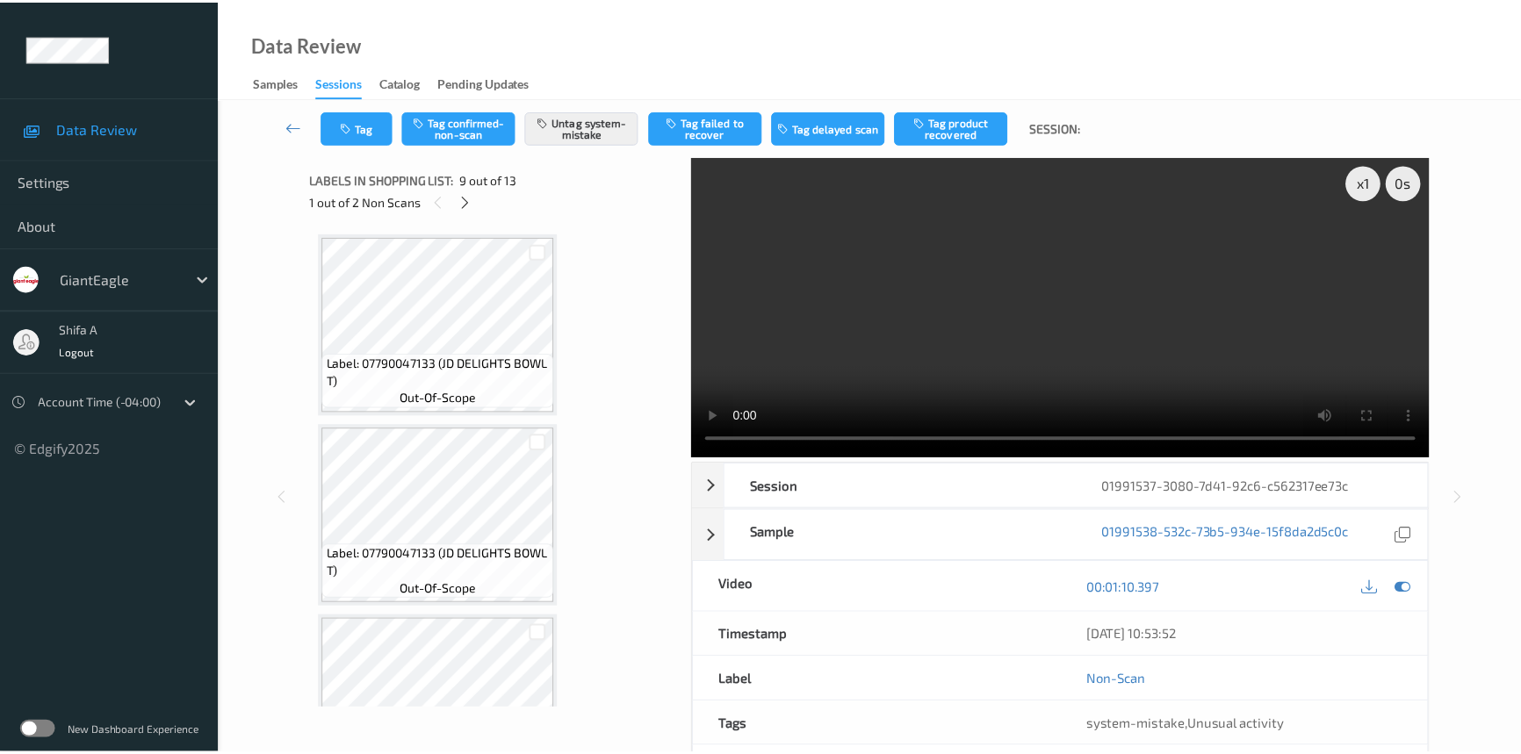
scroll to position [1343, 0]
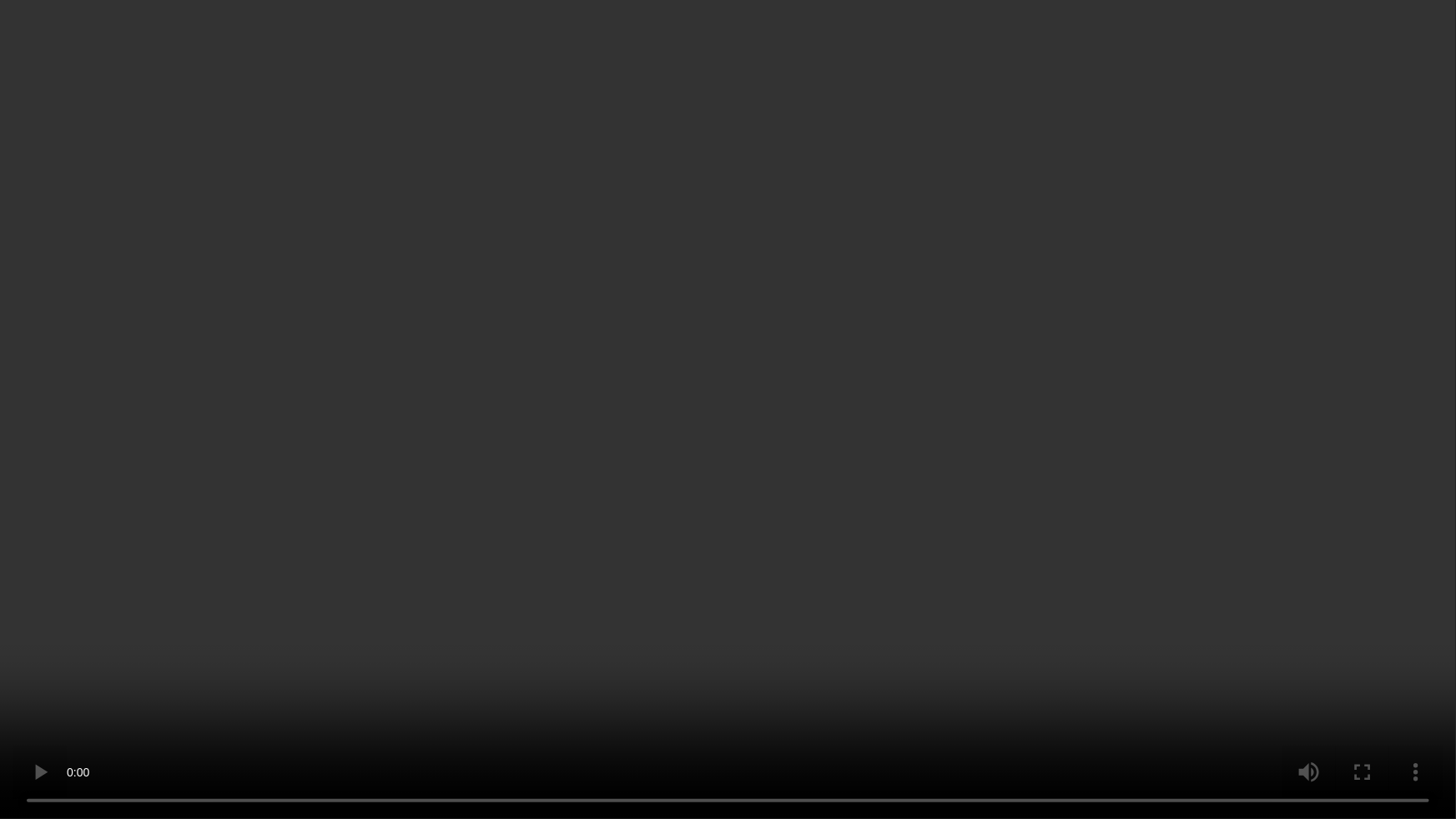
click at [947, 519] on video at bounding box center [728, 410] width 1456 height 819
click at [1013, 612] on video at bounding box center [728, 410] width 1456 height 819
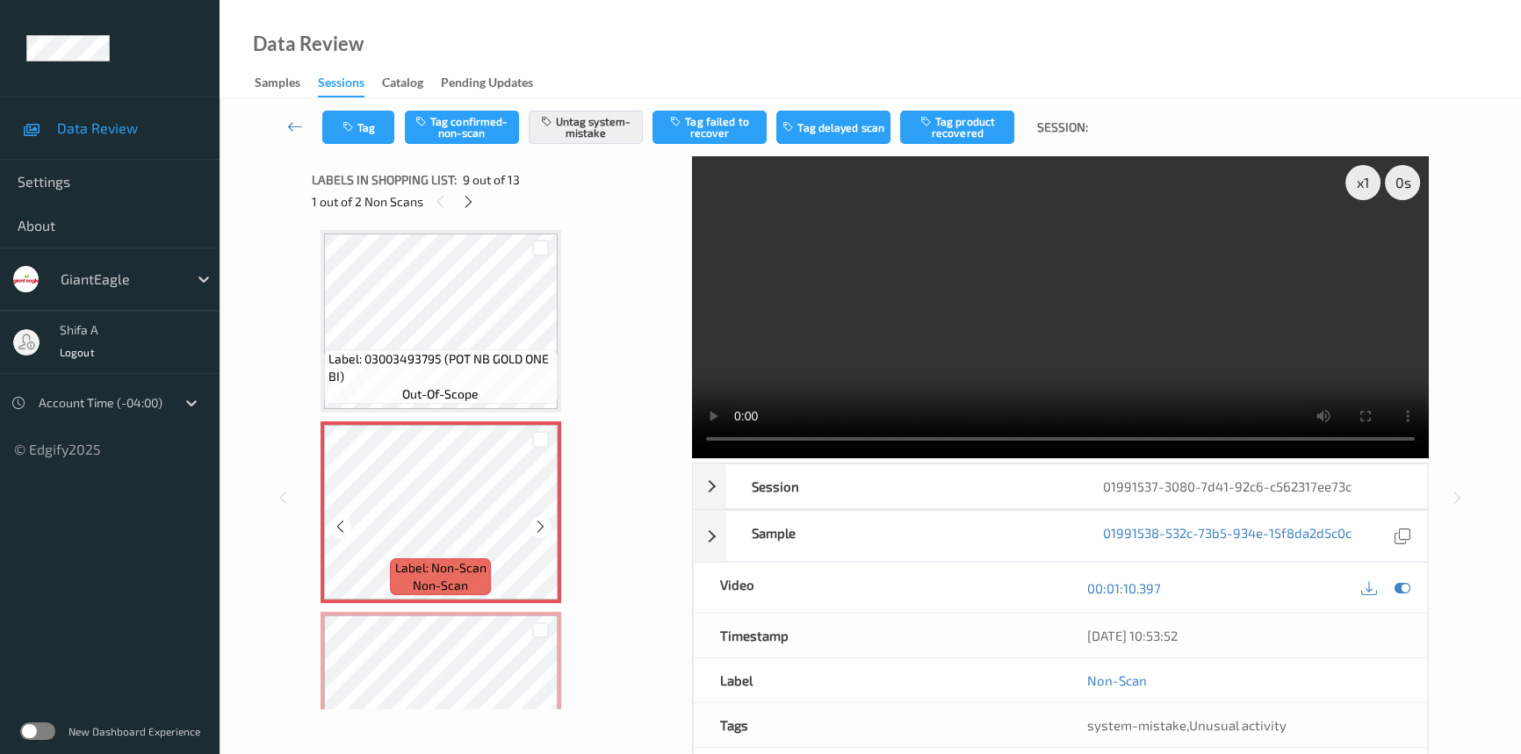
scroll to position [1663, 0]
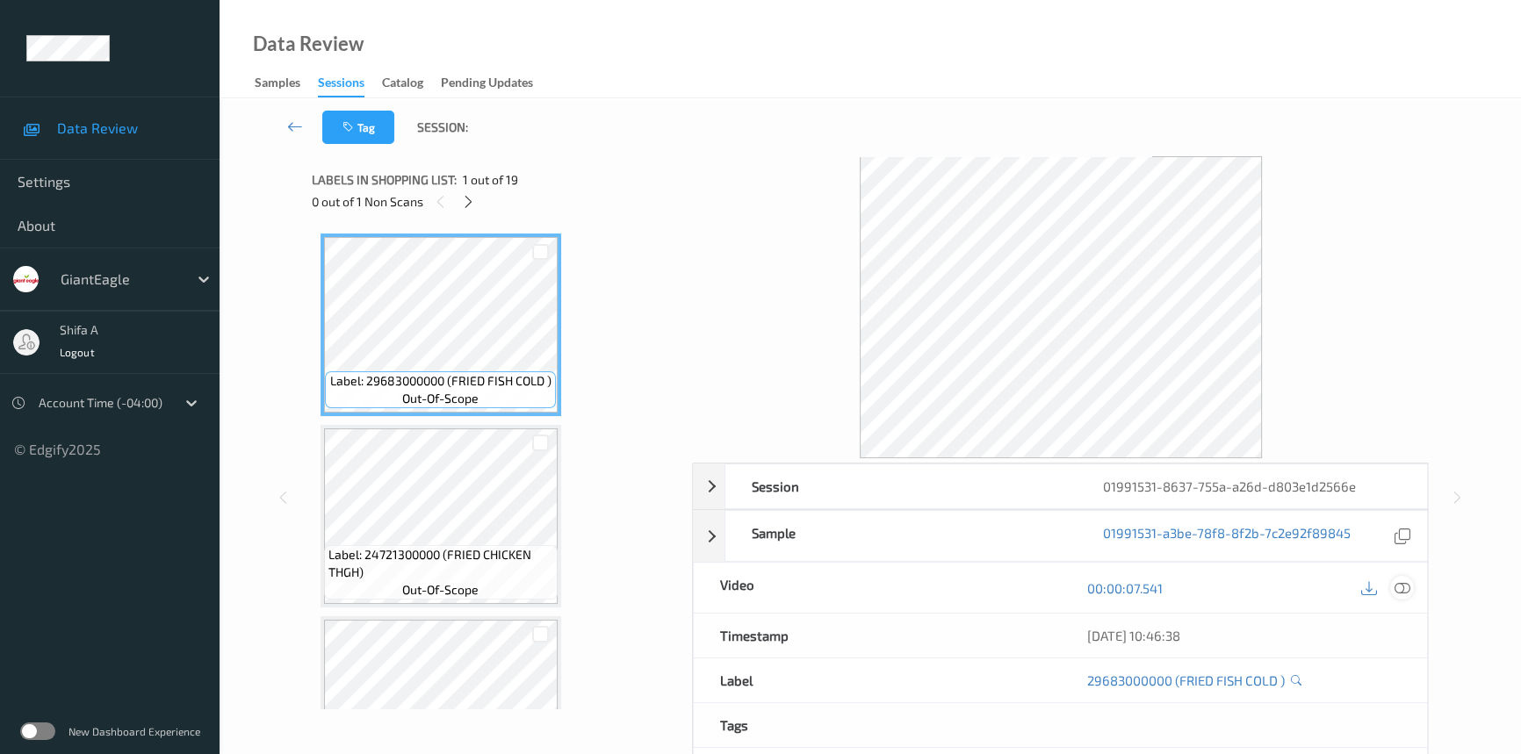
click at [1405, 588] on icon at bounding box center [1402, 588] width 16 height 16
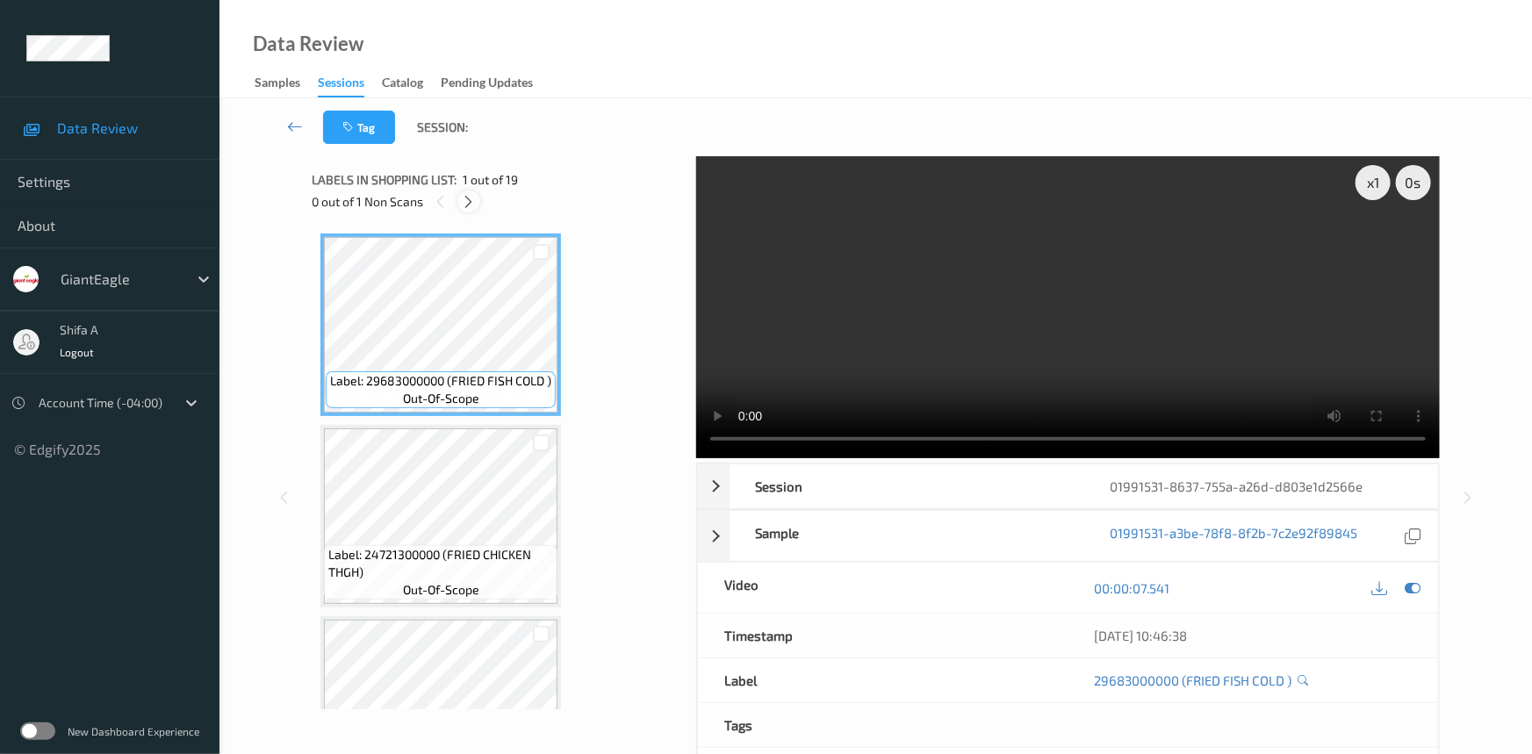
click at [469, 203] on icon at bounding box center [469, 202] width 15 height 16
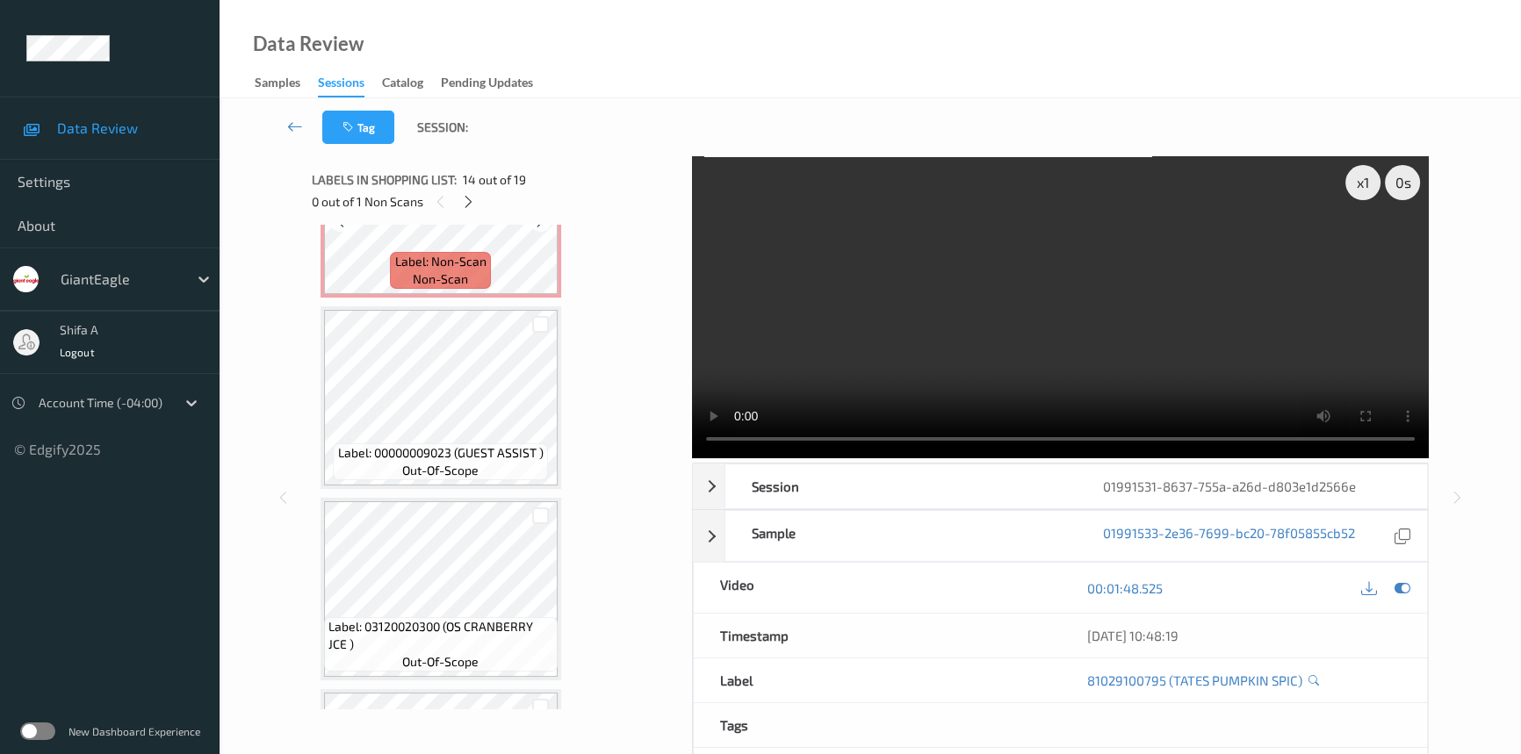
scroll to position [2807, 0]
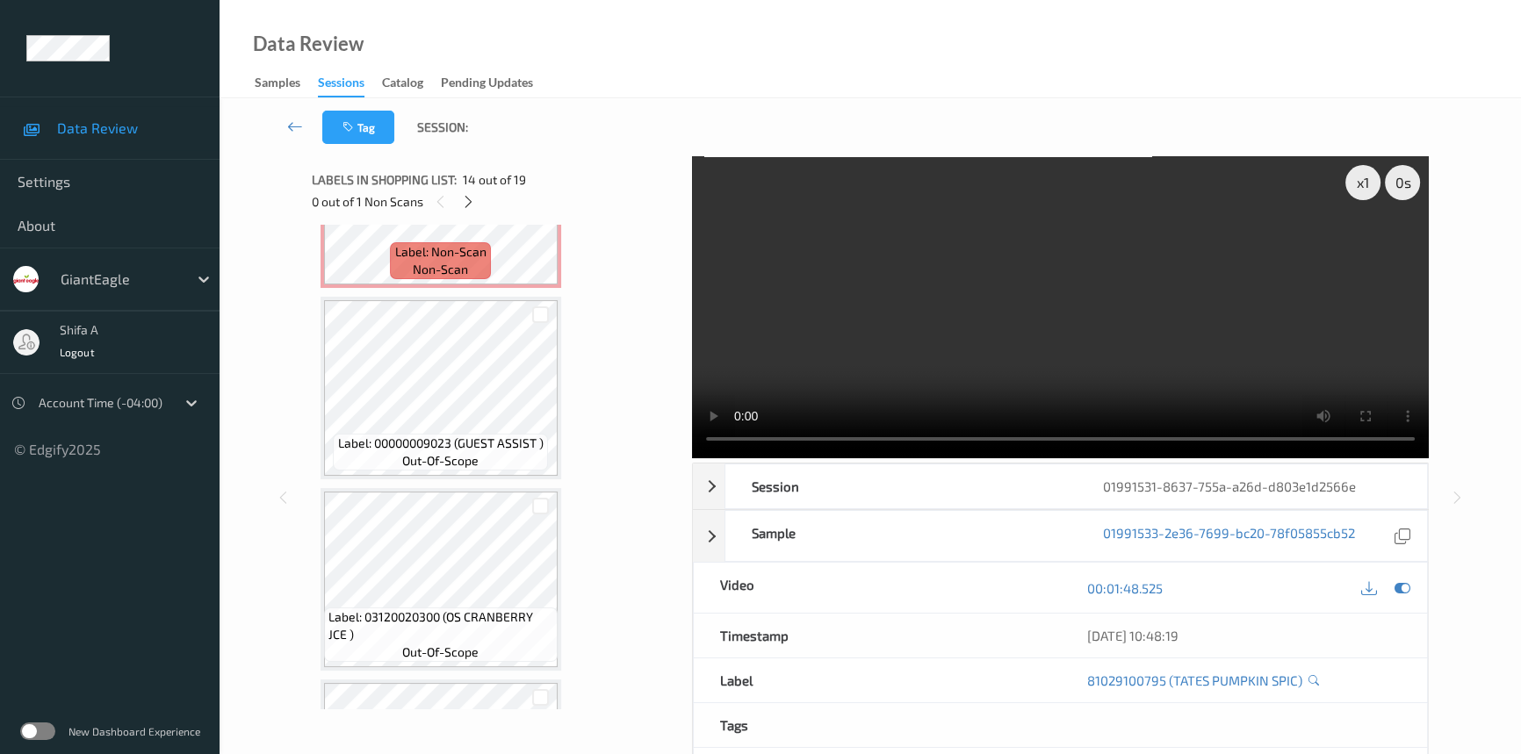
click at [1156, 342] on video at bounding box center [1060, 307] width 737 height 302
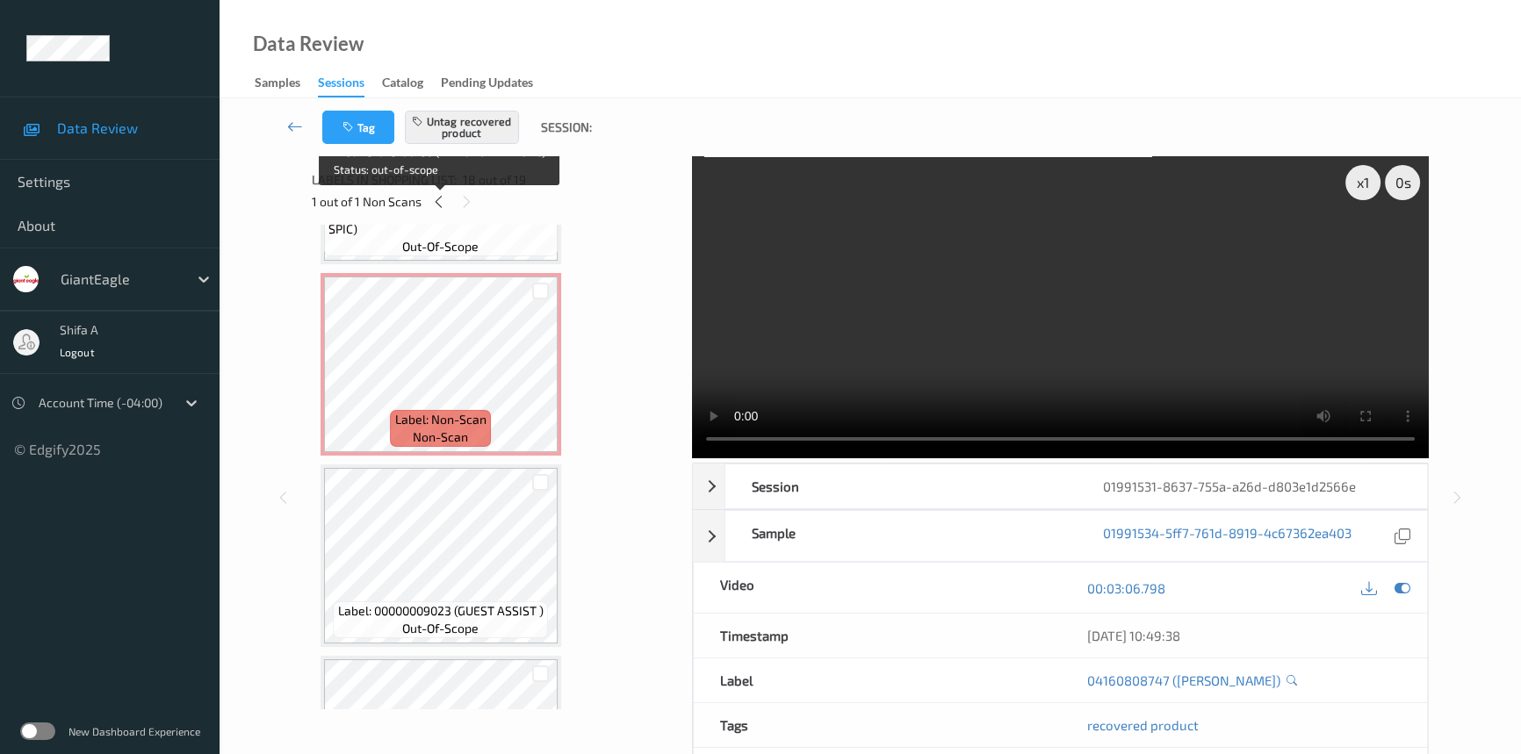
scroll to position [2829, 0]
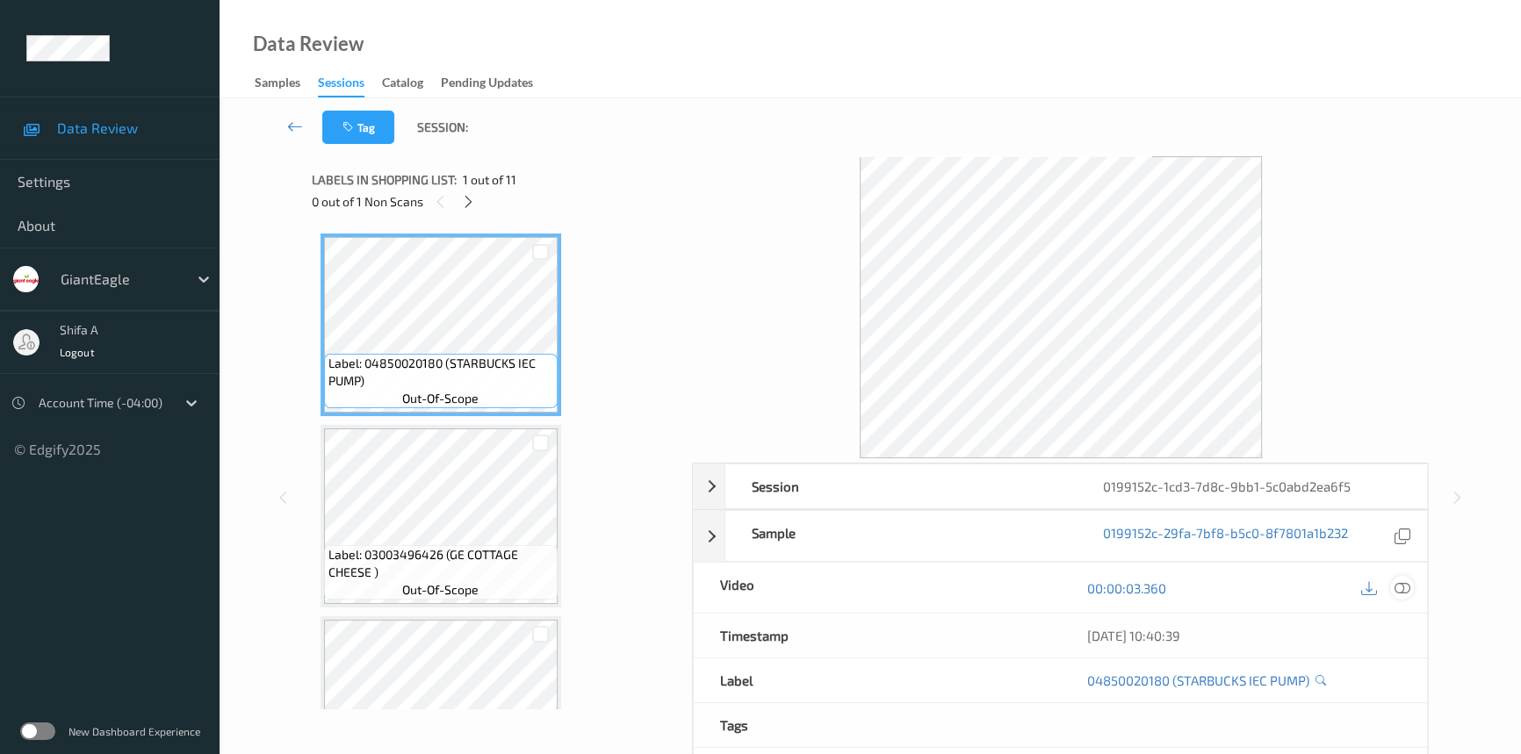
click at [1397, 587] on icon at bounding box center [1402, 588] width 16 height 16
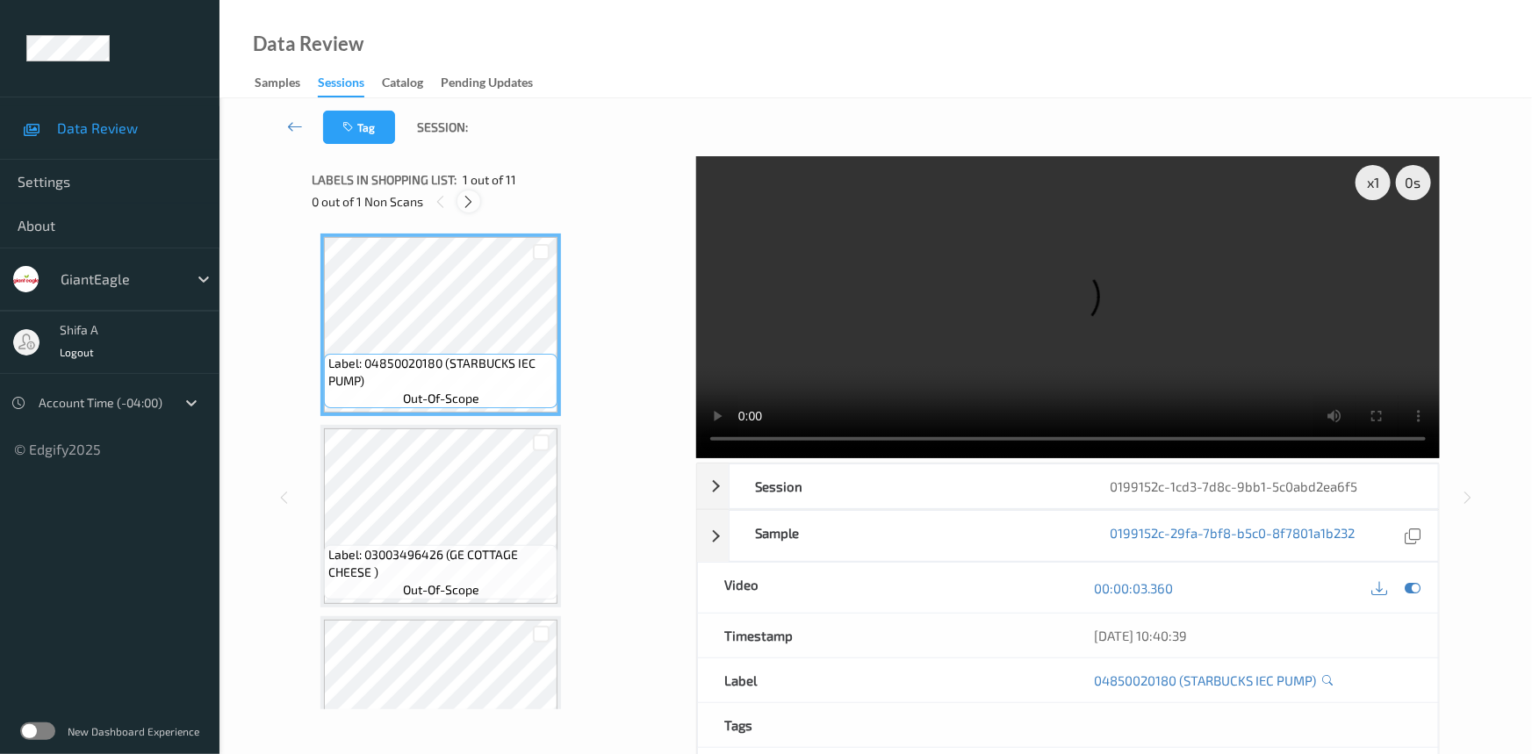
click at [459, 198] on div at bounding box center [468, 202] width 22 height 22
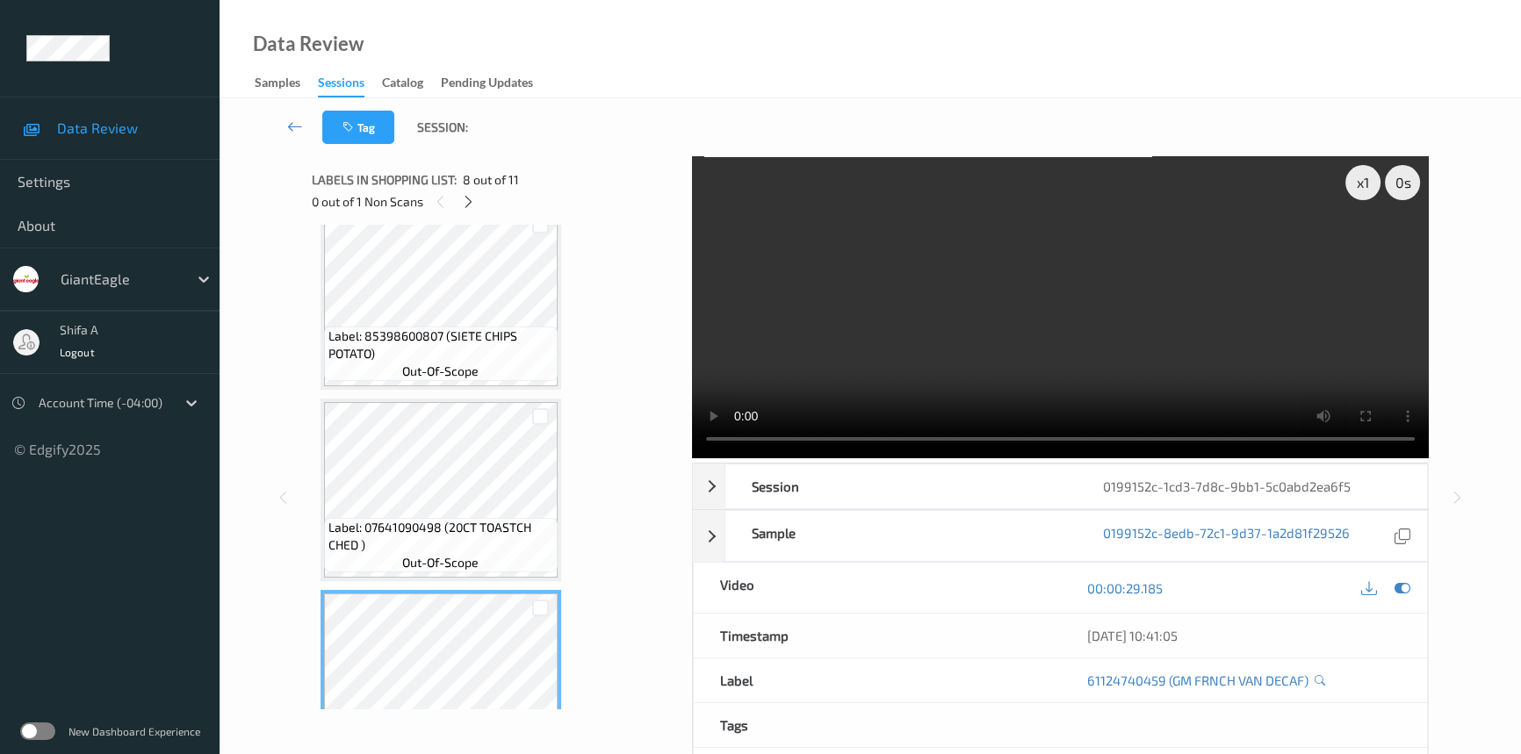
scroll to position [1303, 0]
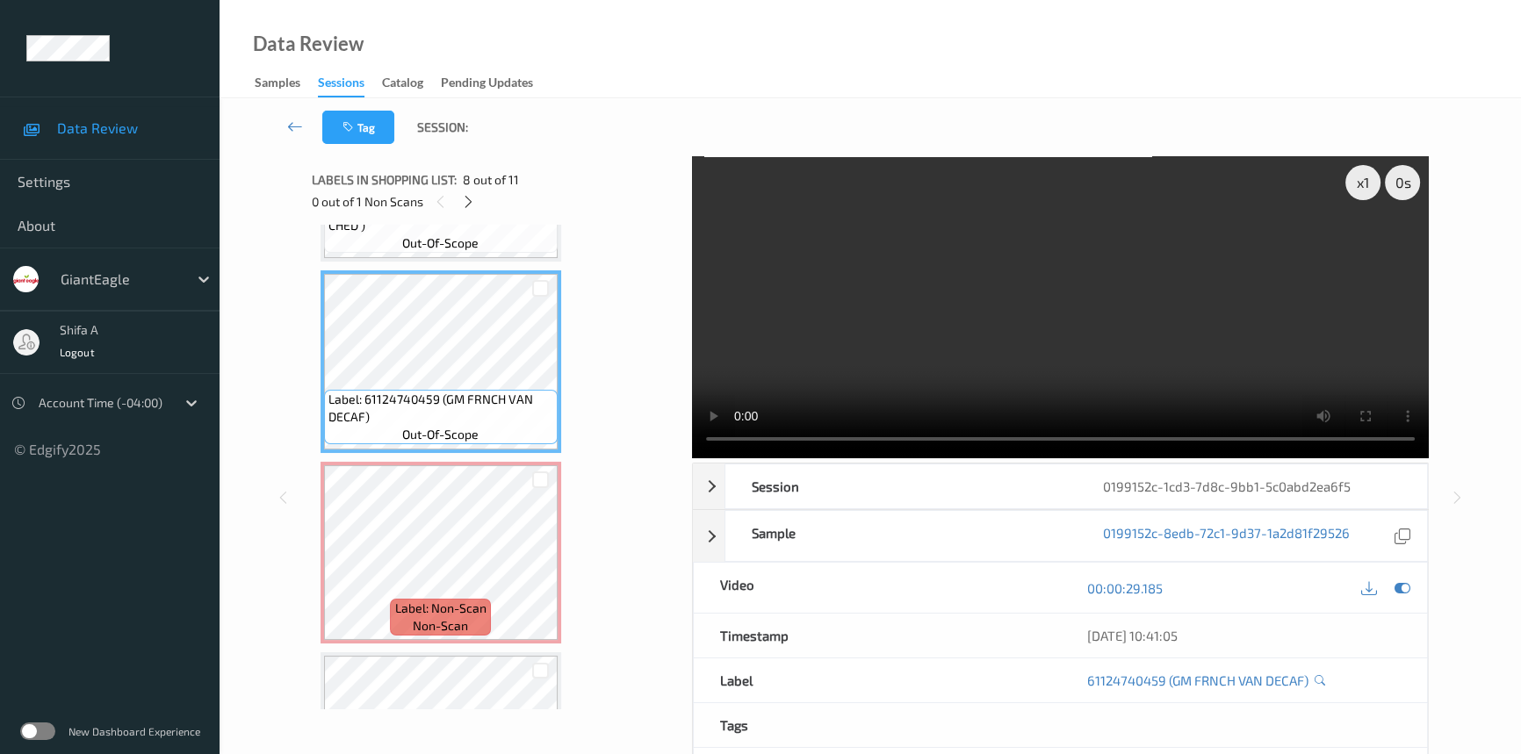
drag, startPoint x: 1102, startPoint y: 307, endPoint x: 1085, endPoint y: 306, distance: 16.7
click at [1101, 306] on video at bounding box center [1060, 307] width 737 height 302
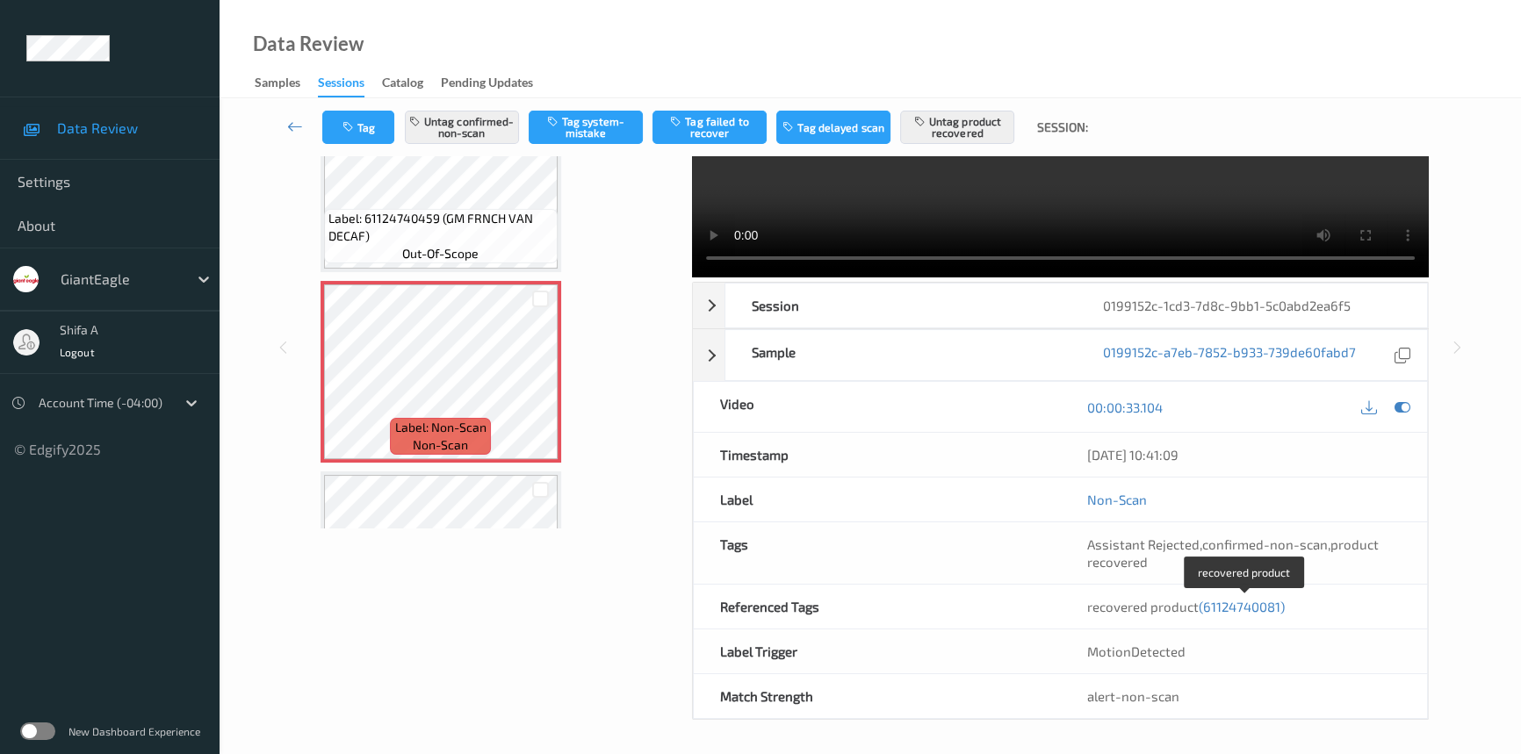
click at [1261, 608] on span "(61124740081)" at bounding box center [1242, 607] width 86 height 16
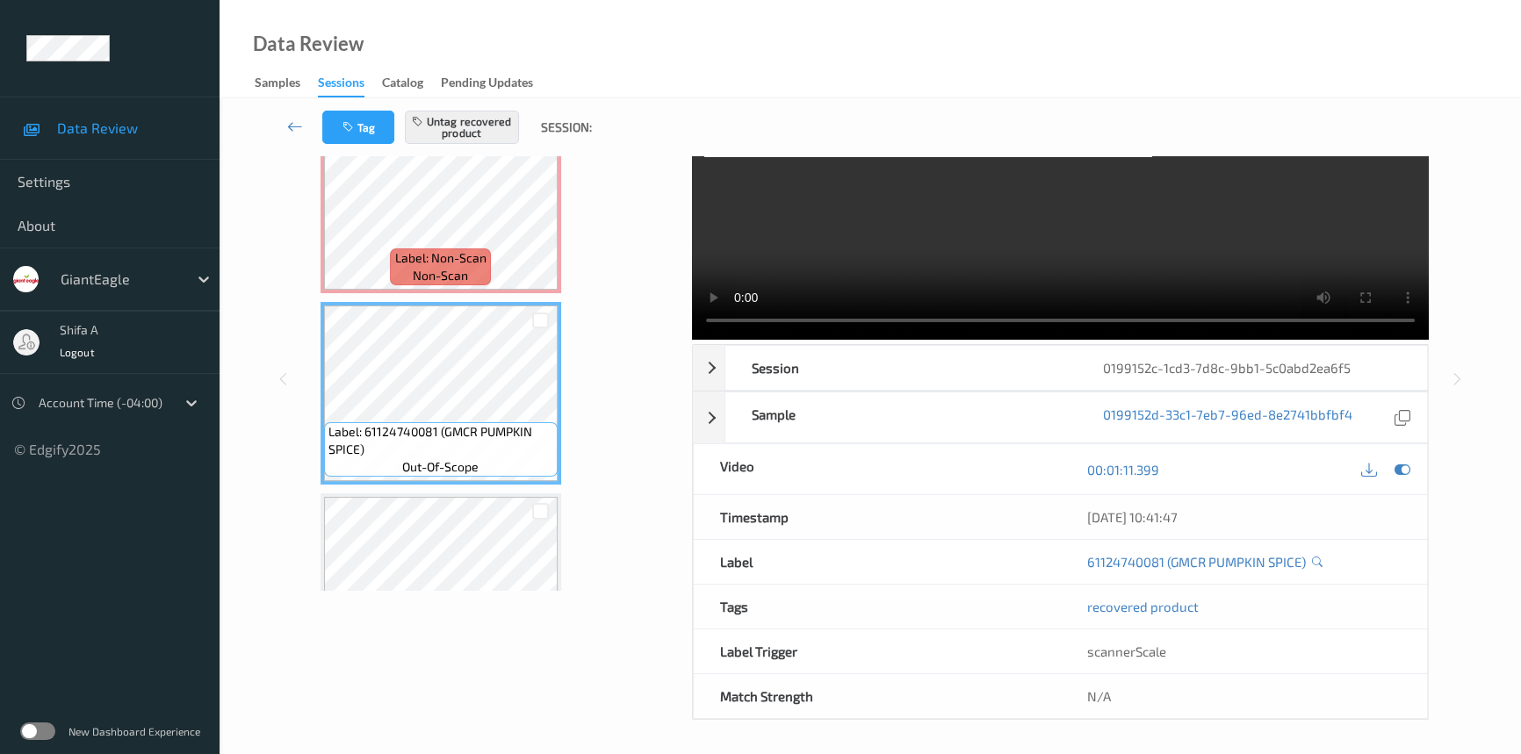
scroll to position [0, 0]
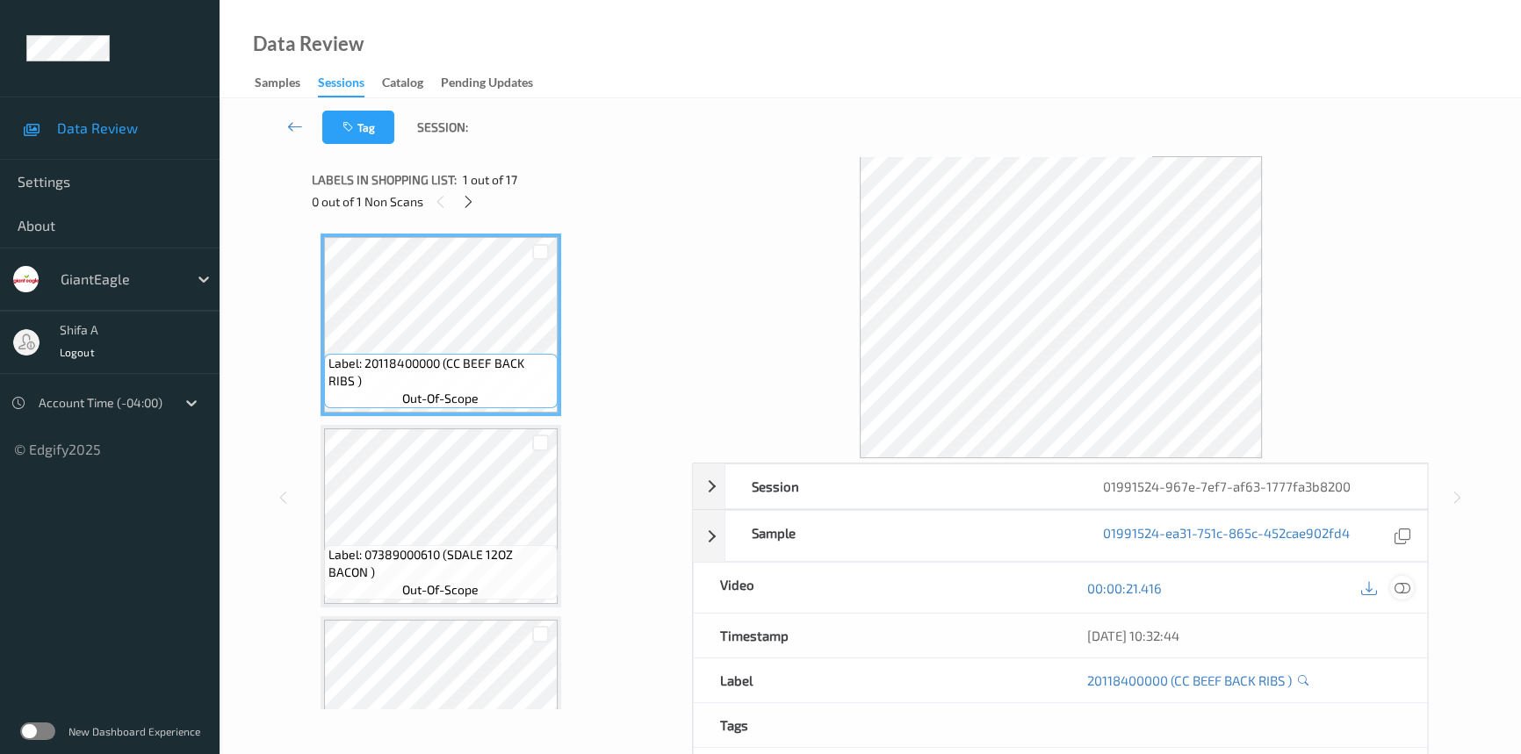
click at [1401, 580] on icon at bounding box center [1402, 588] width 16 height 16
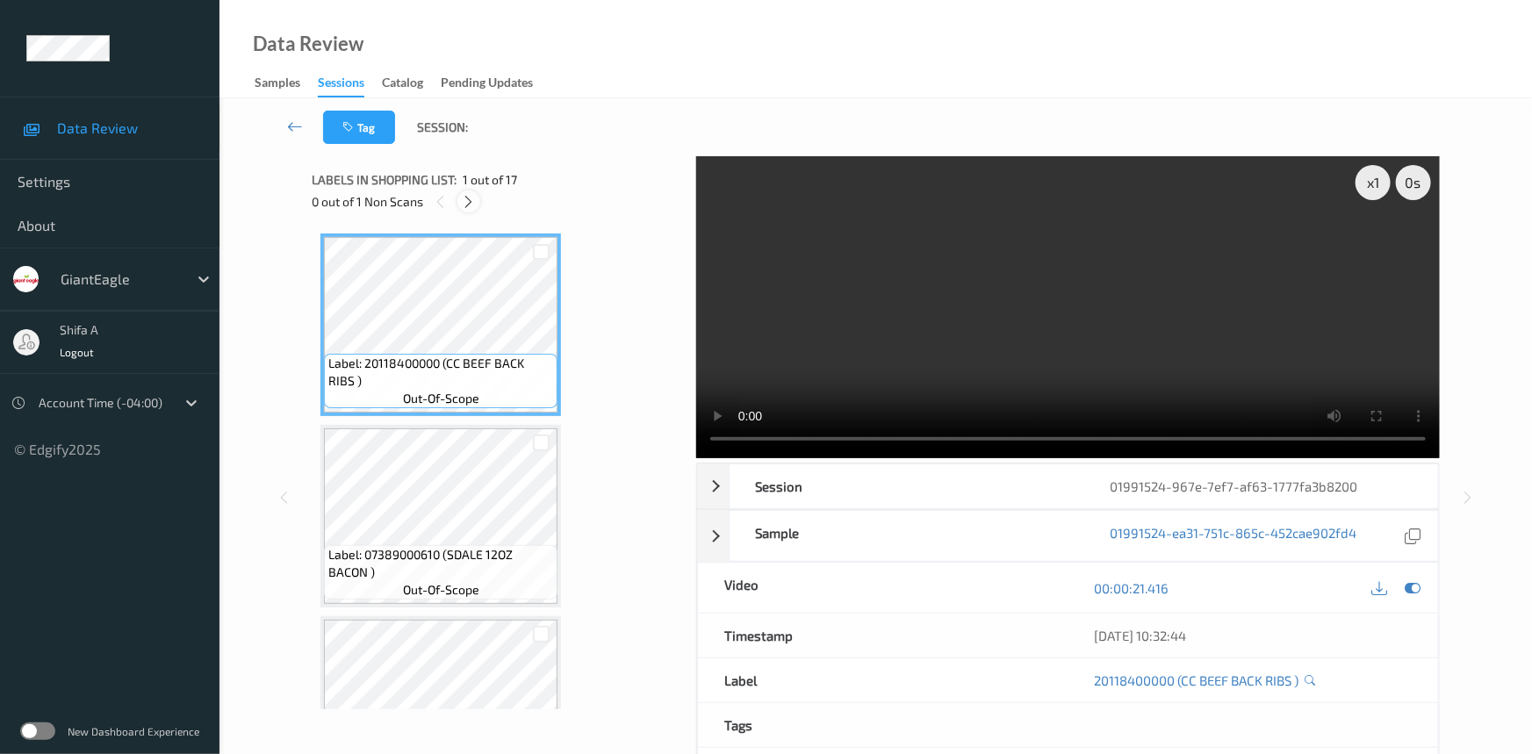
click at [469, 198] on icon at bounding box center [469, 202] width 15 height 16
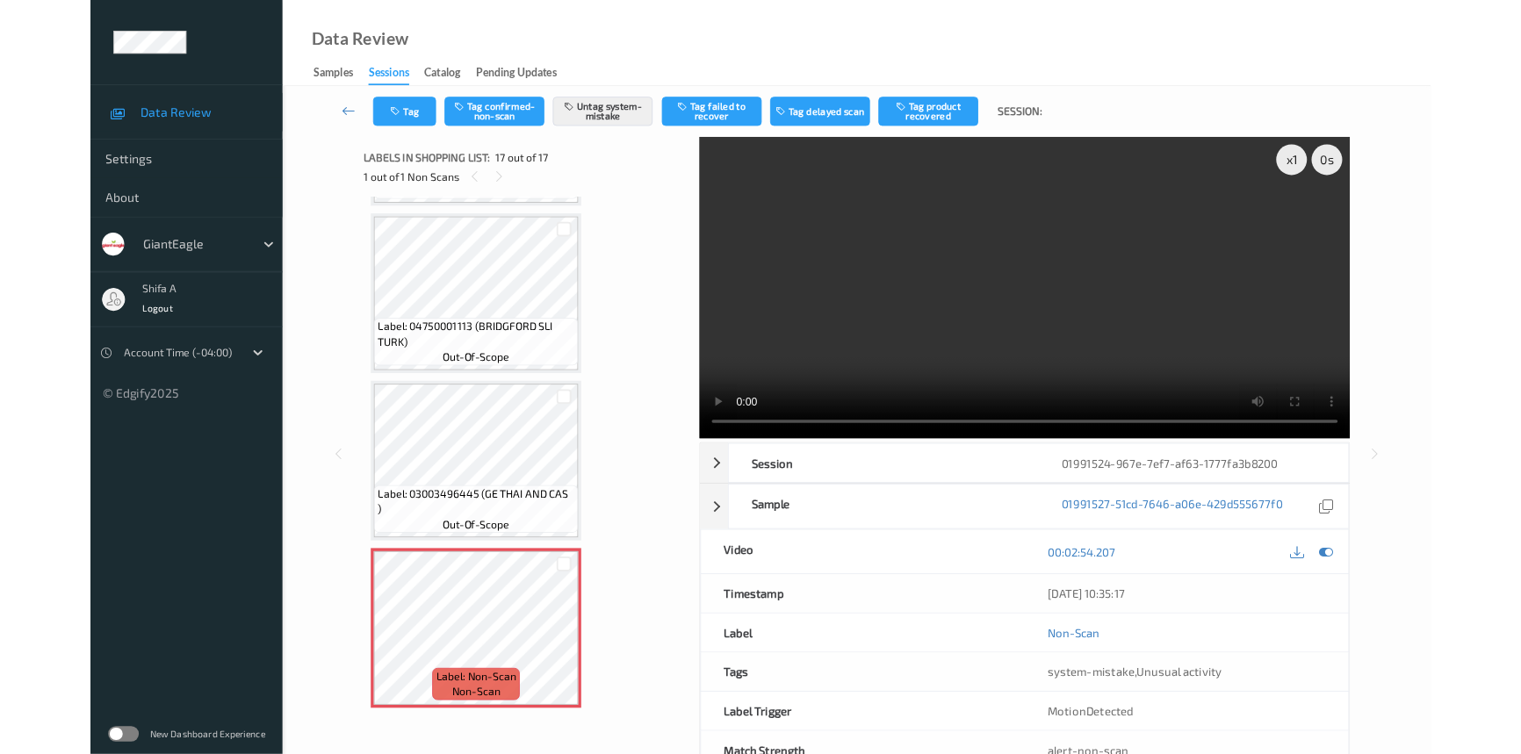
scroll to position [2660, 0]
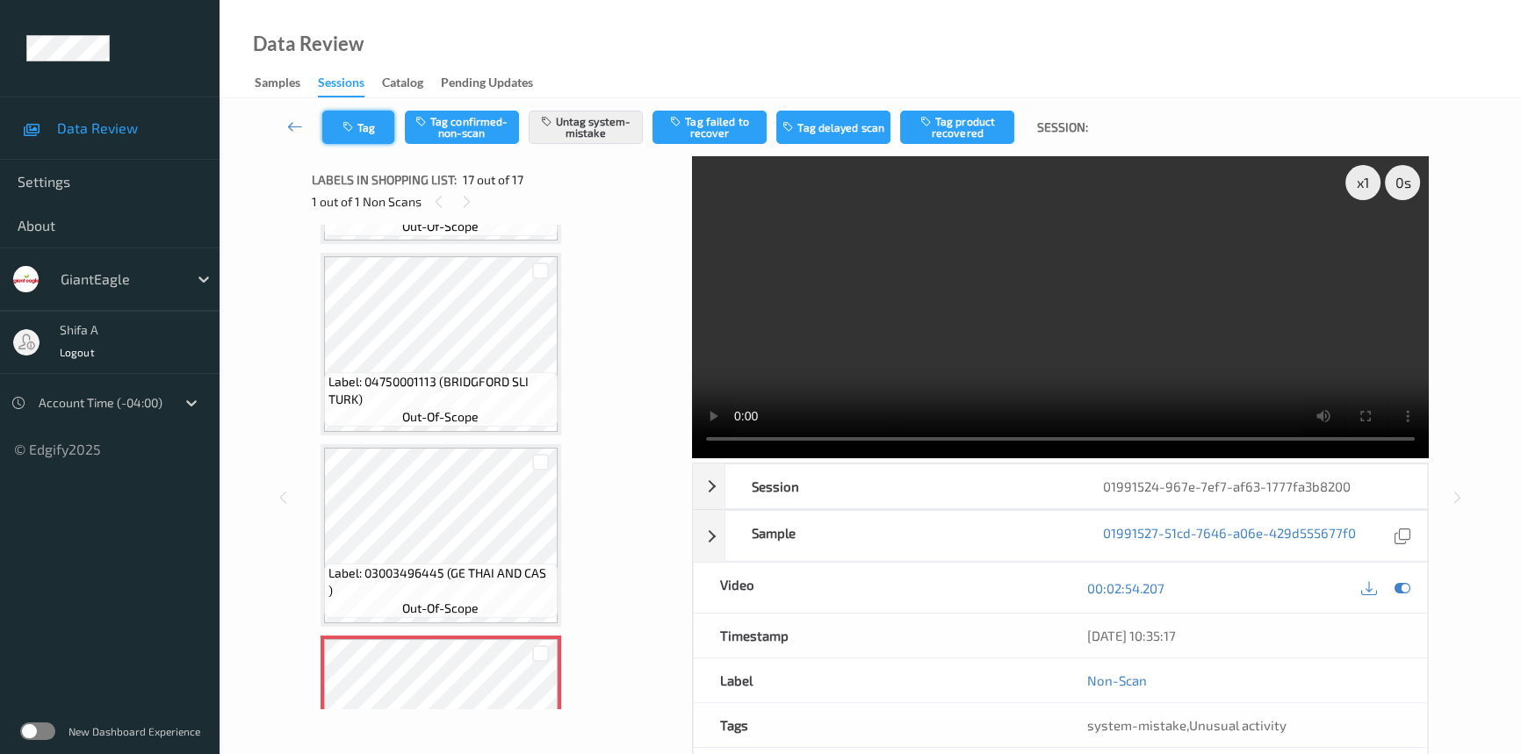
click at [375, 142] on button "Tag" at bounding box center [358, 127] width 72 height 33
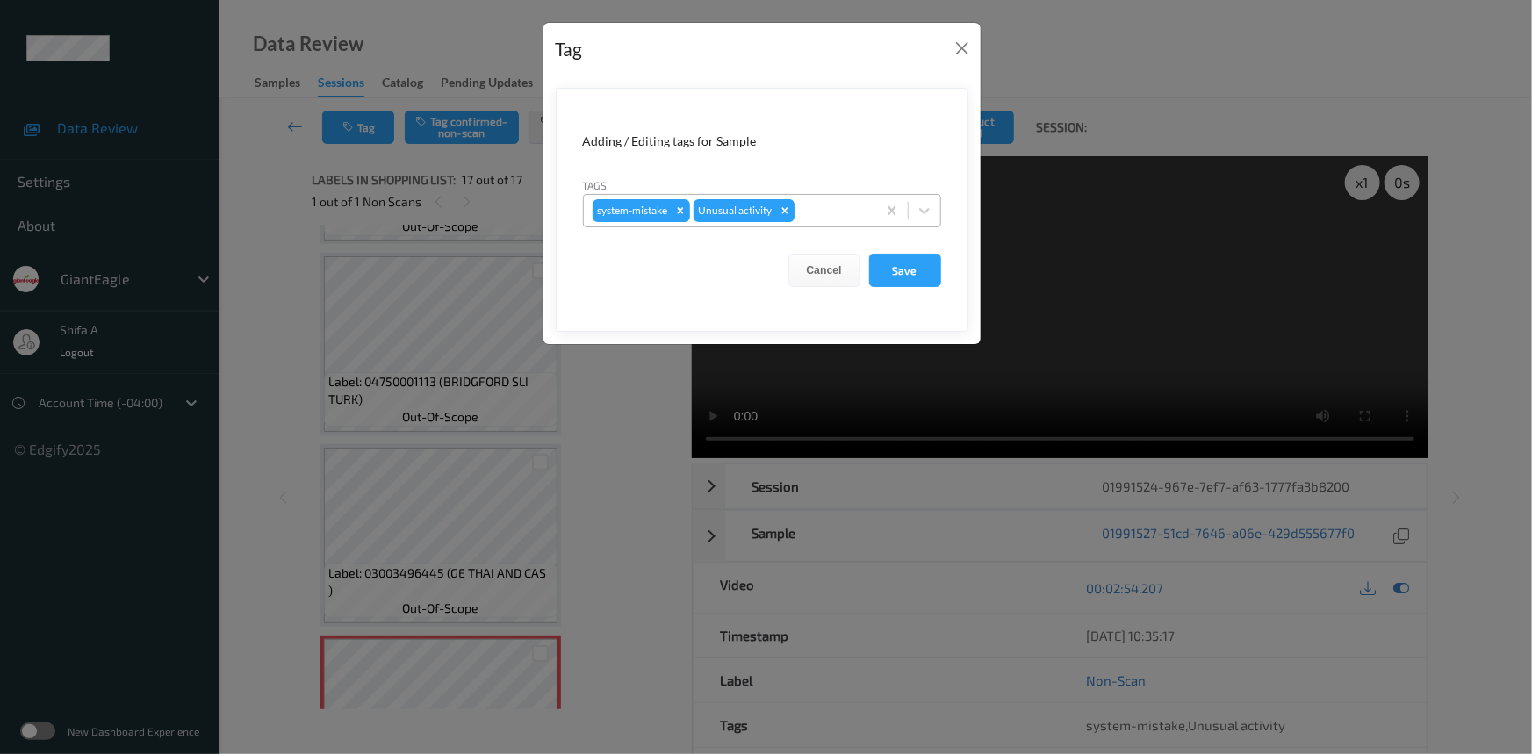
click at [787, 213] on icon "Remove Unusual activity" at bounding box center [785, 211] width 12 height 12
click at [903, 268] on button "Save" at bounding box center [905, 270] width 72 height 33
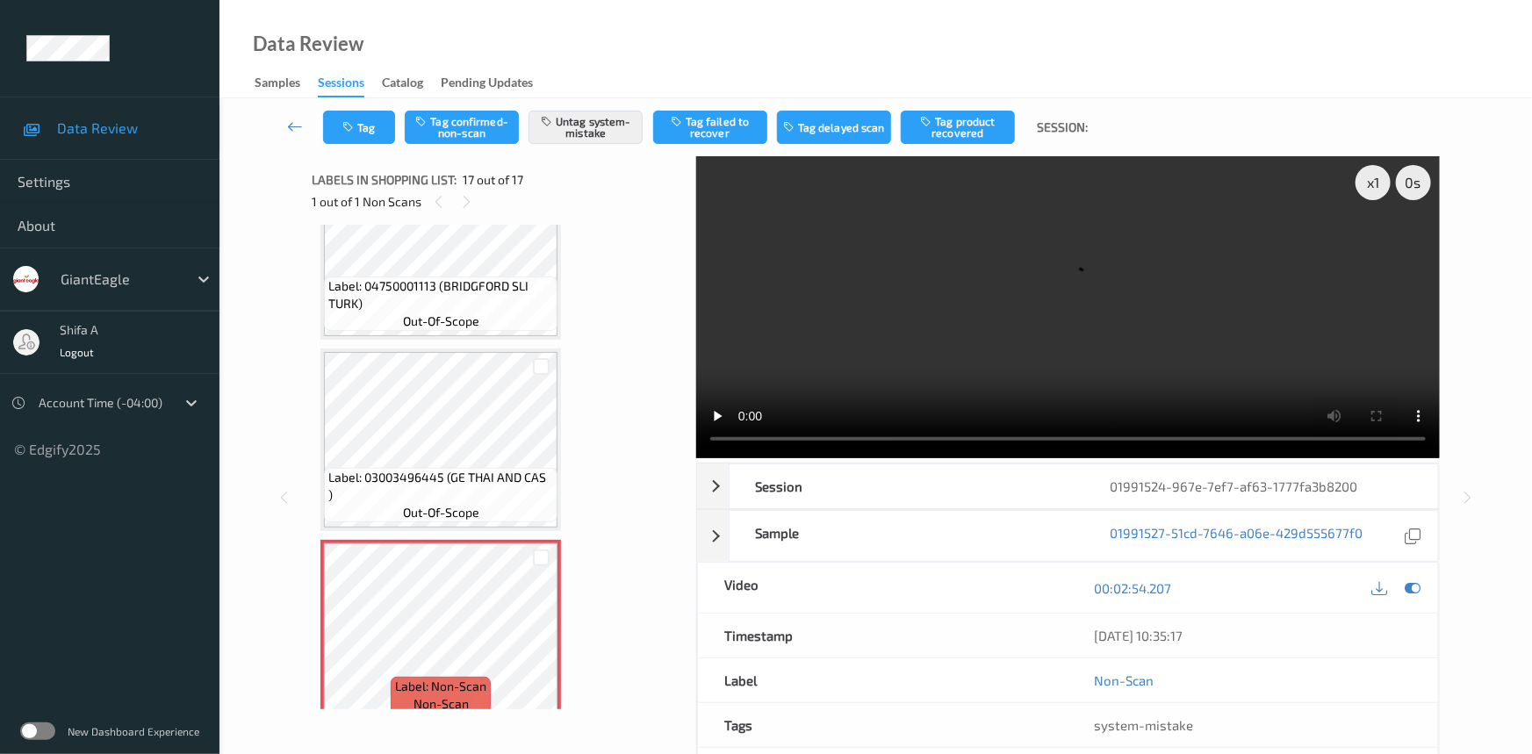
scroll to position [2767, 0]
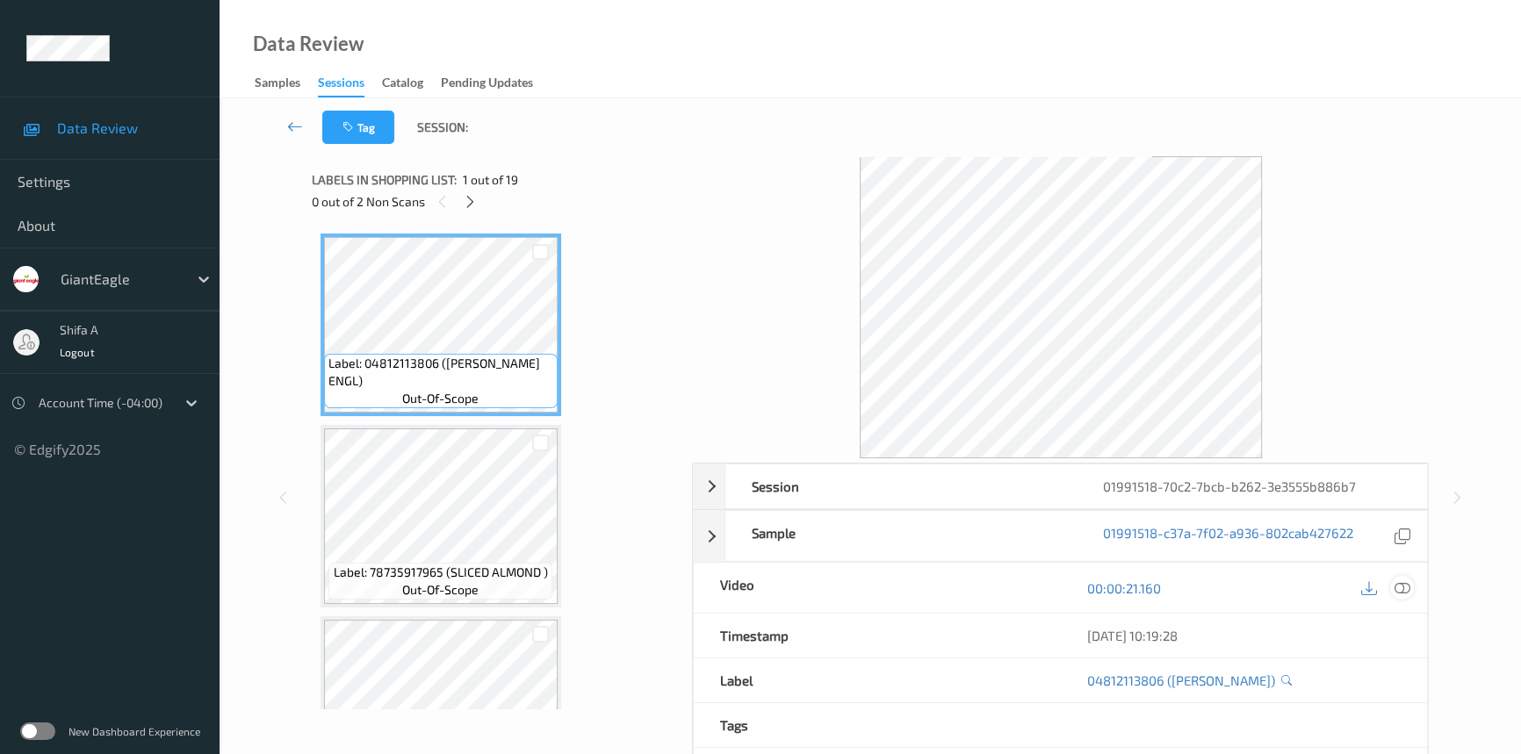
click at [1393, 592] on div at bounding box center [1402, 588] width 24 height 24
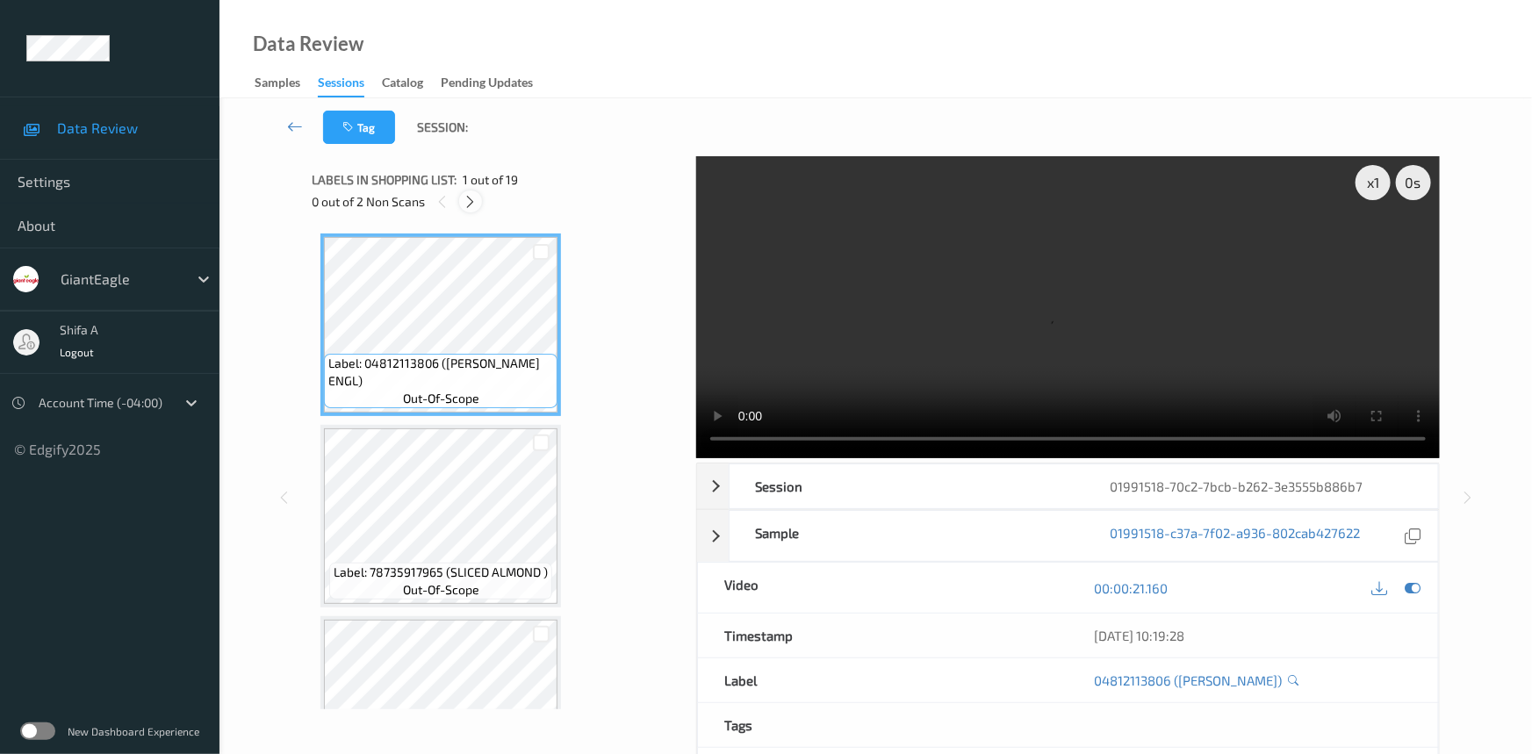
click at [469, 199] on icon at bounding box center [471, 202] width 15 height 16
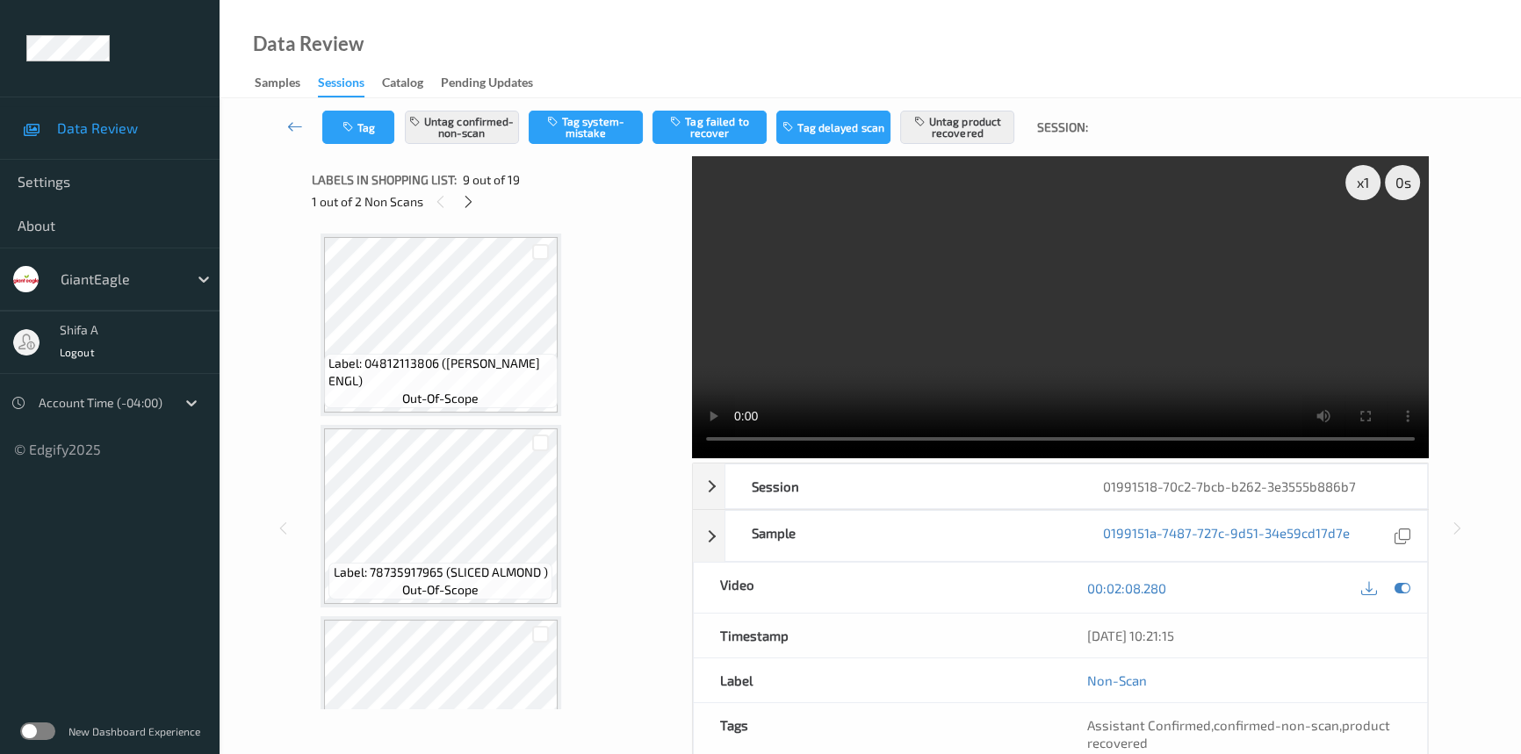
scroll to position [1343, 0]
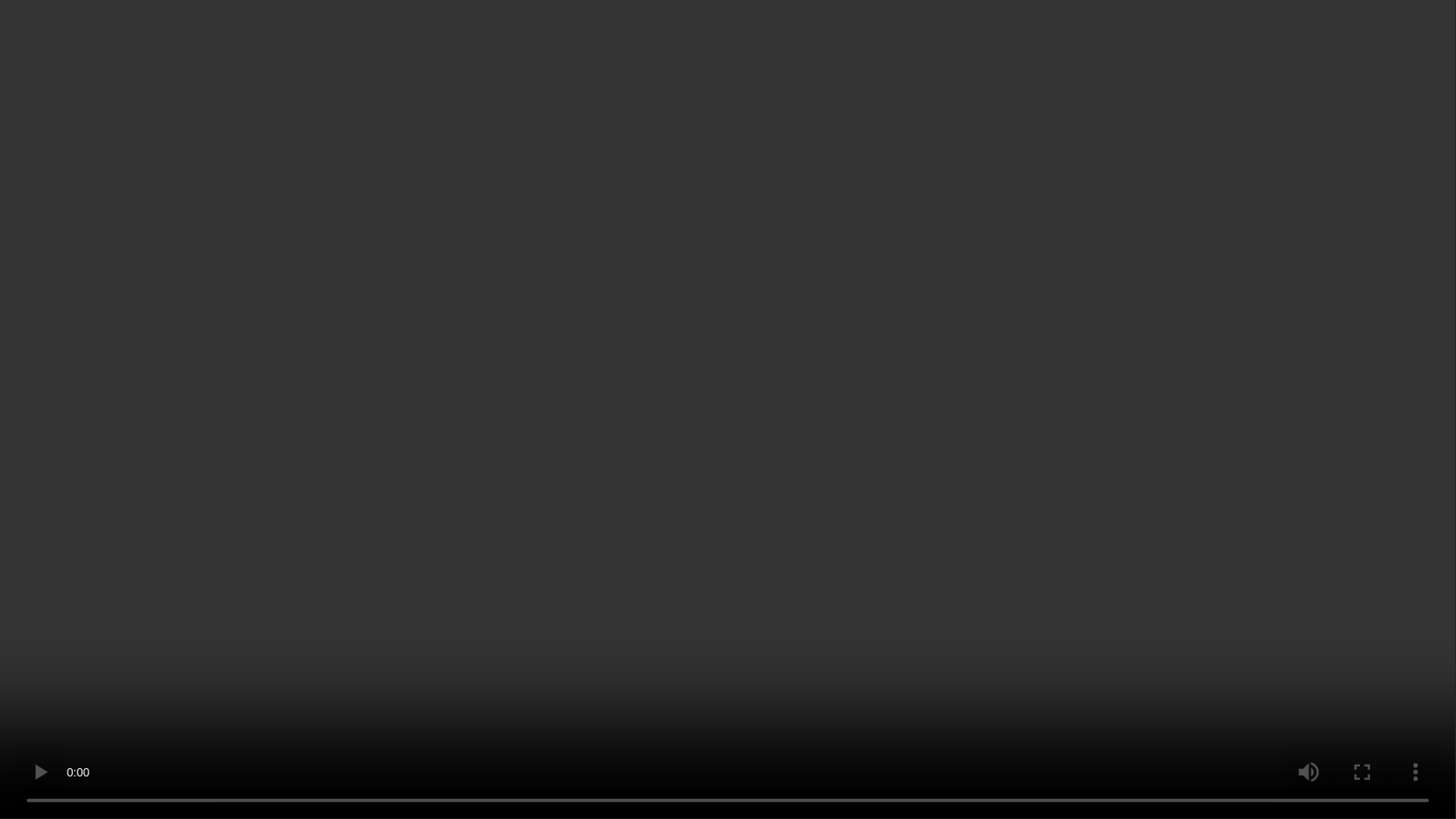
click at [1215, 467] on video at bounding box center [728, 410] width 1456 height 819
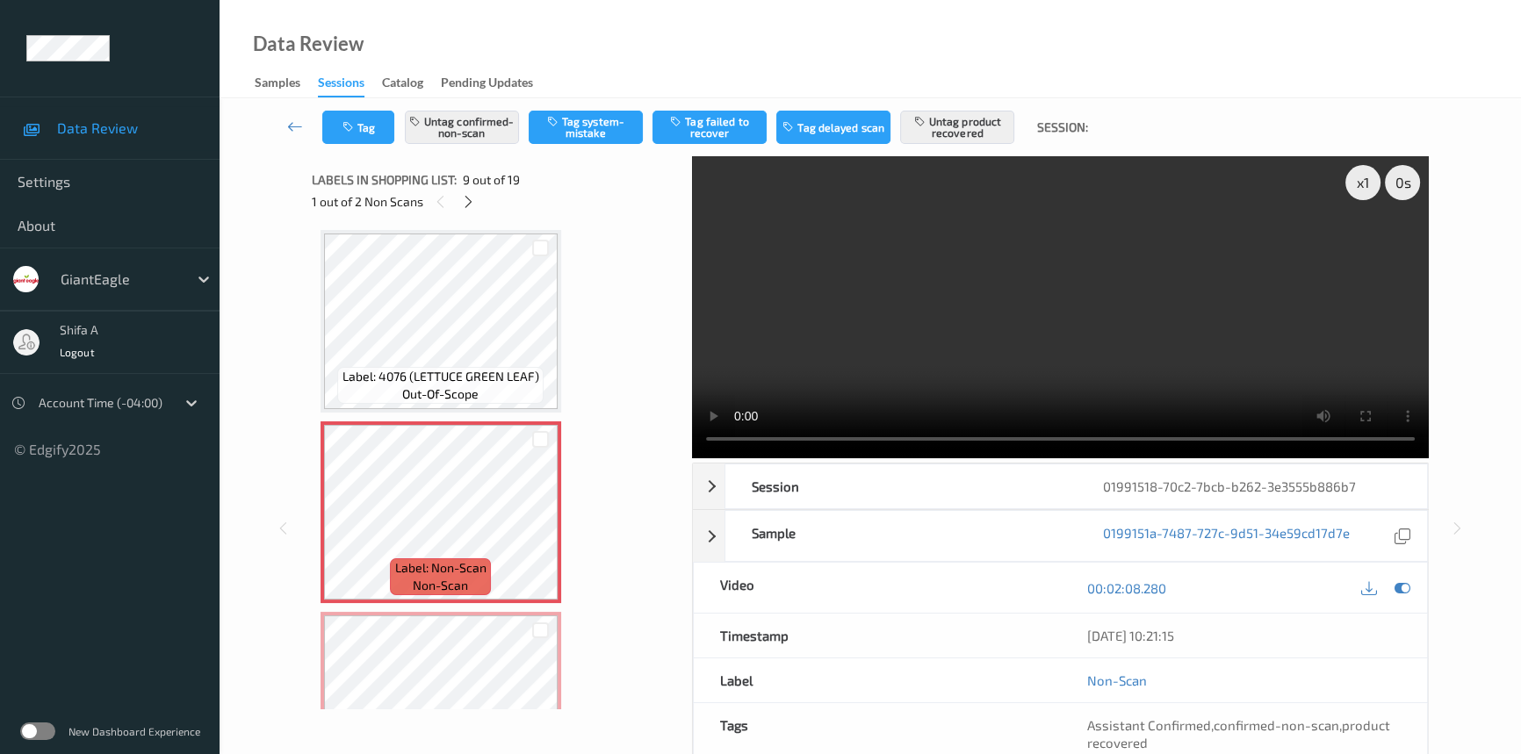
click at [954, 334] on video at bounding box center [1060, 307] width 737 height 302
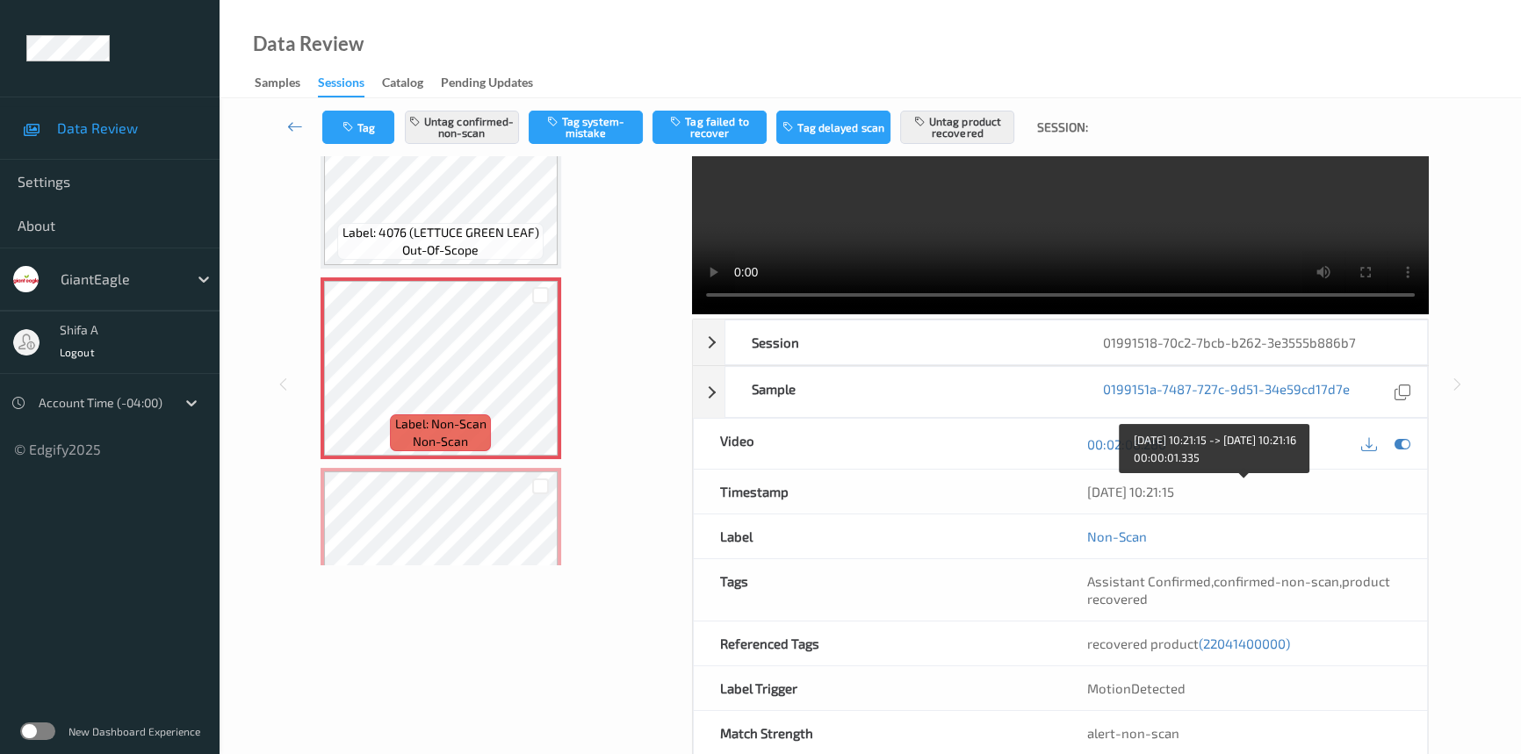
scroll to position [181, 0]
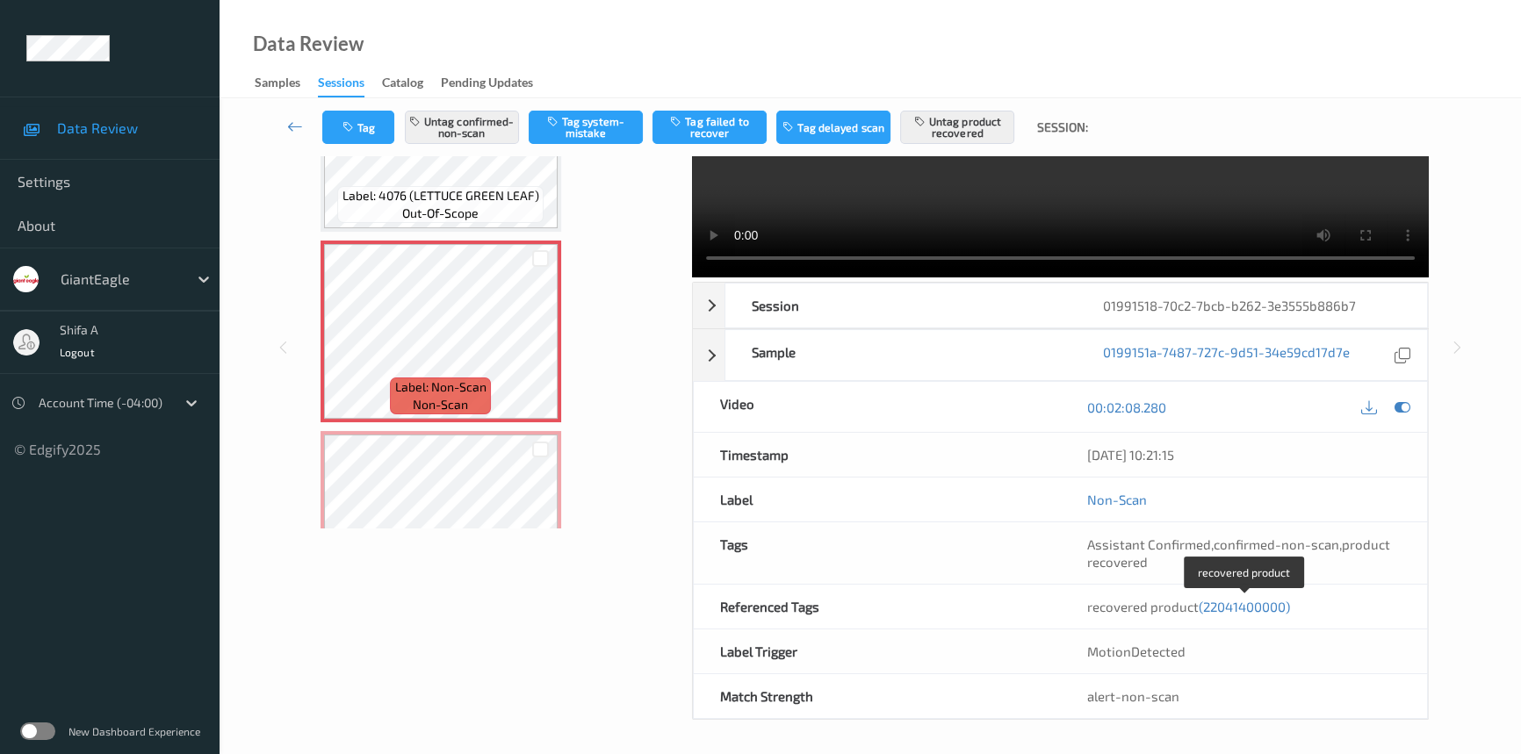
click at [1226, 602] on span "(22041400000)" at bounding box center [1244, 607] width 91 height 16
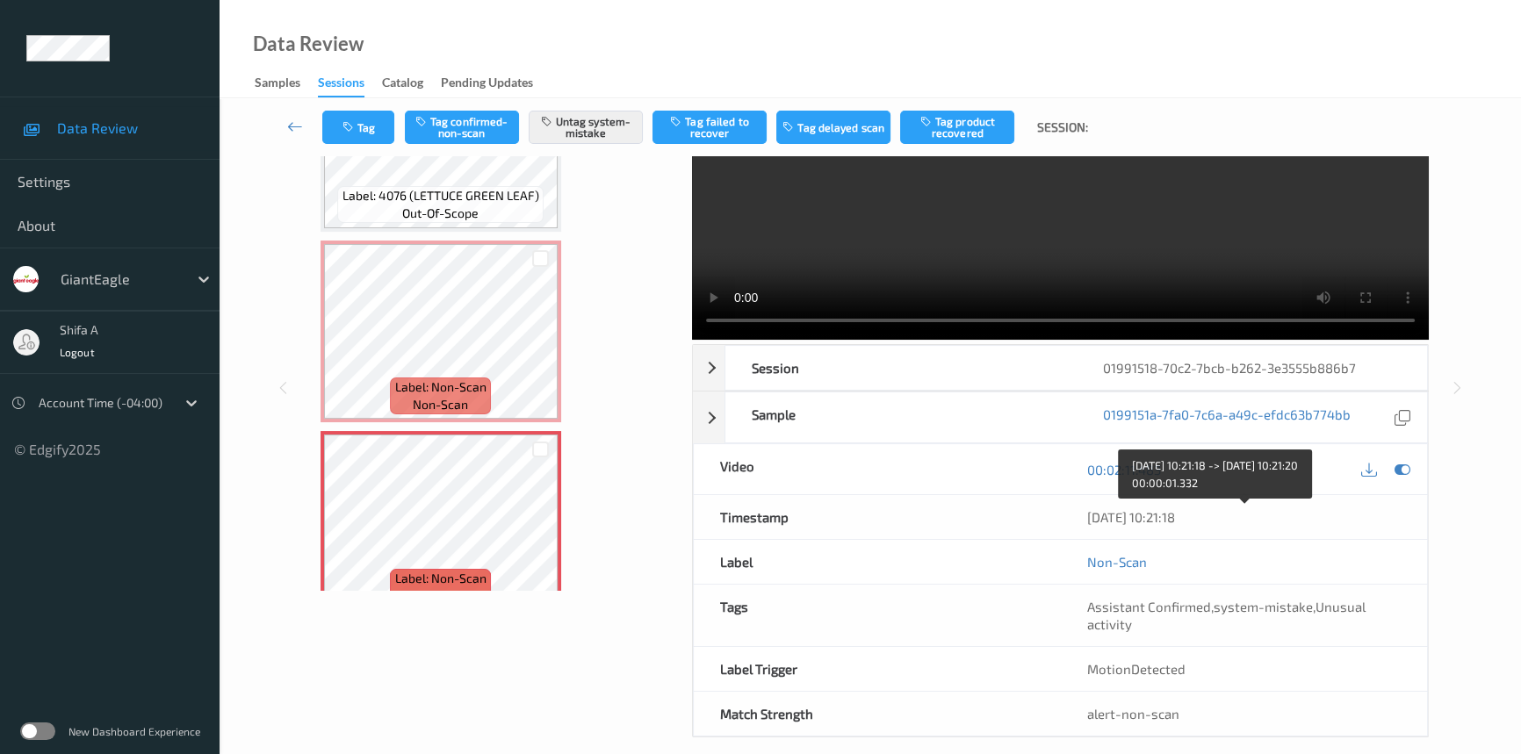
scroll to position [0, 0]
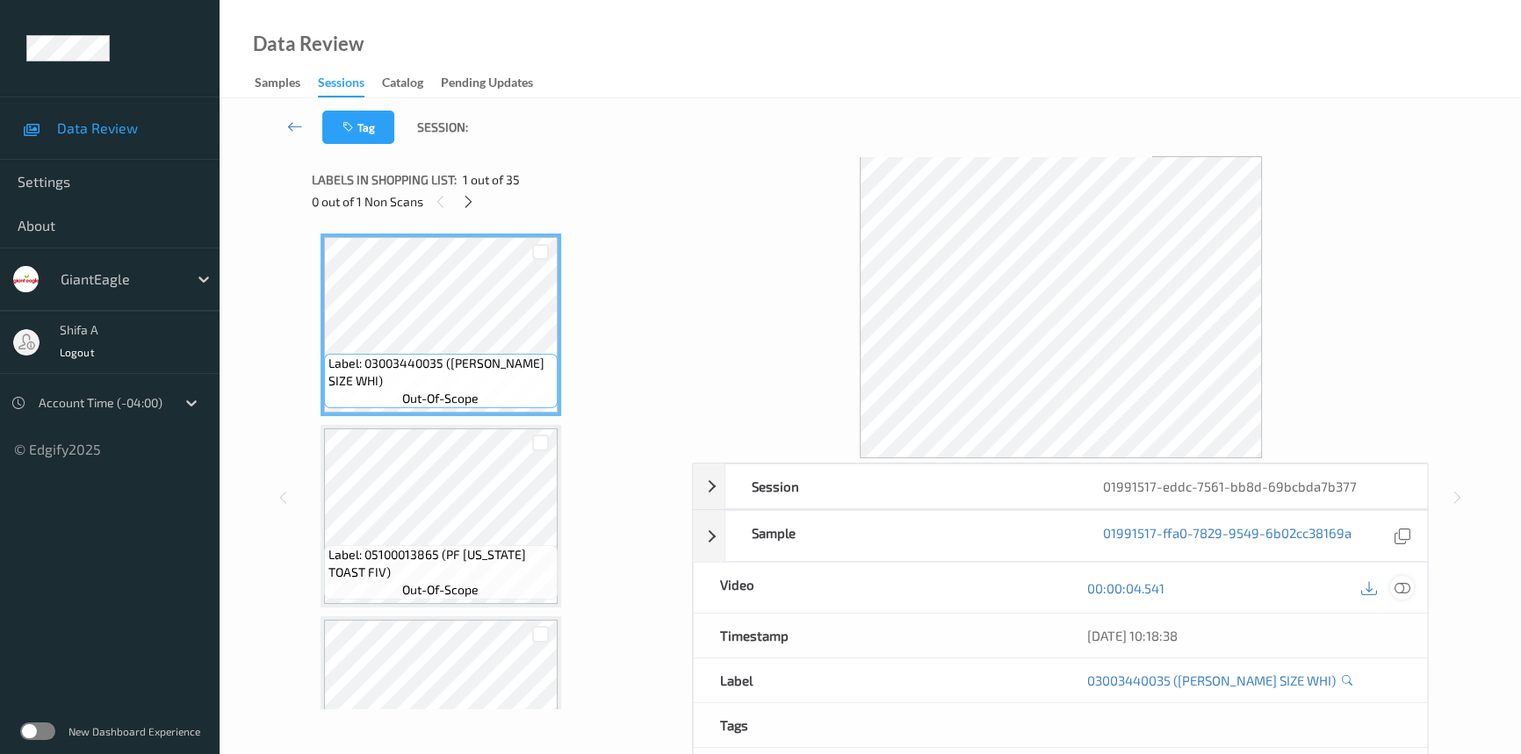
click at [1403, 590] on icon at bounding box center [1402, 588] width 16 height 16
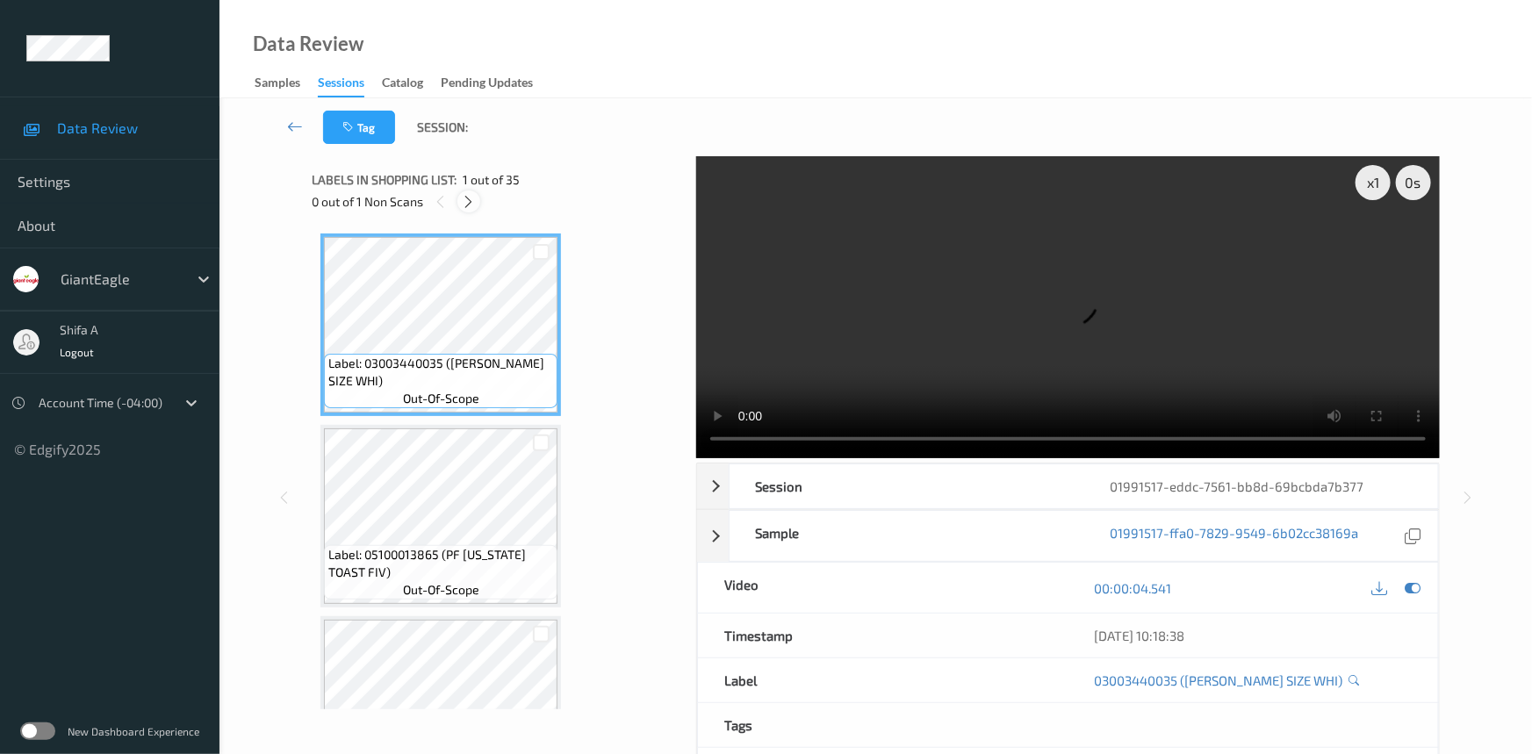
click at [465, 199] on icon at bounding box center [469, 202] width 15 height 16
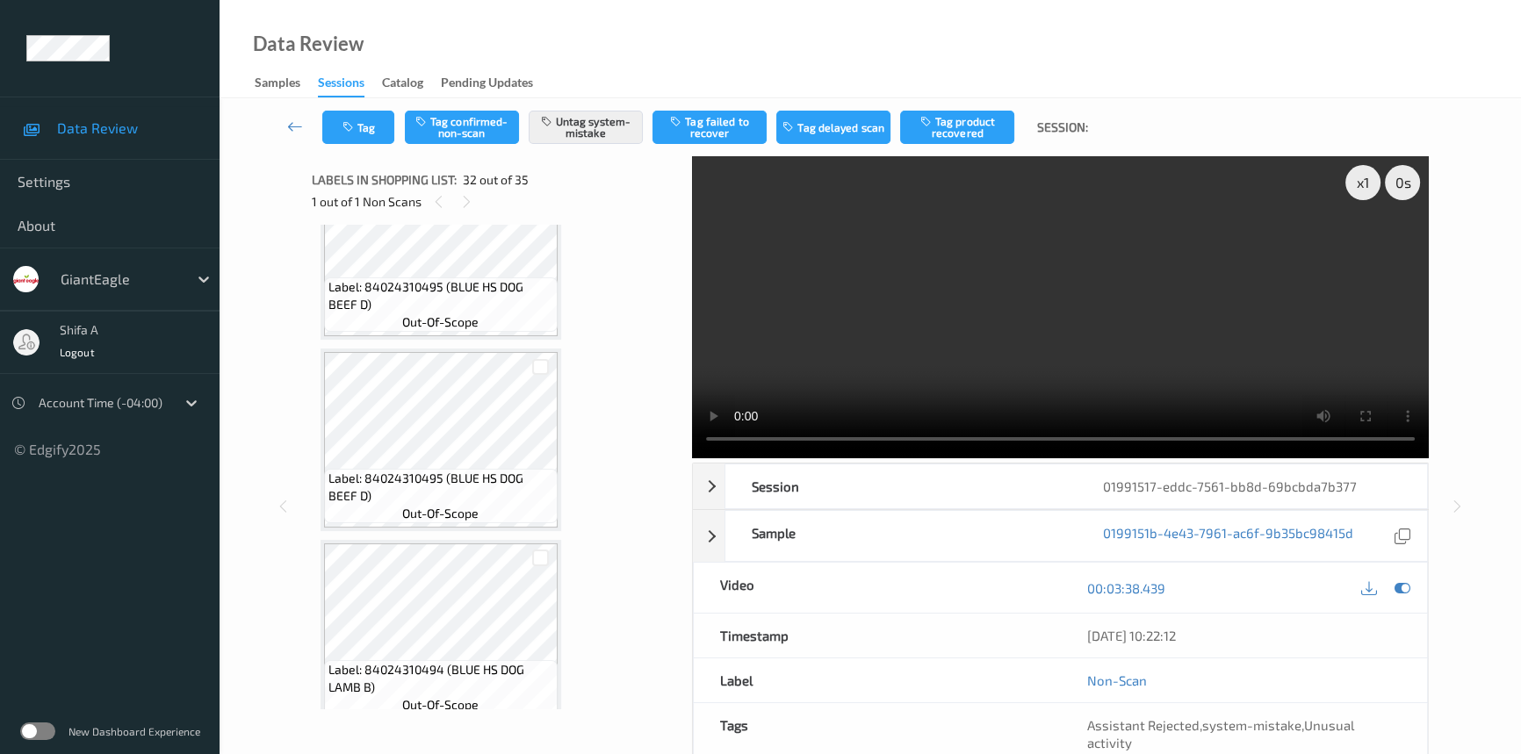
scroll to position [6200, 0]
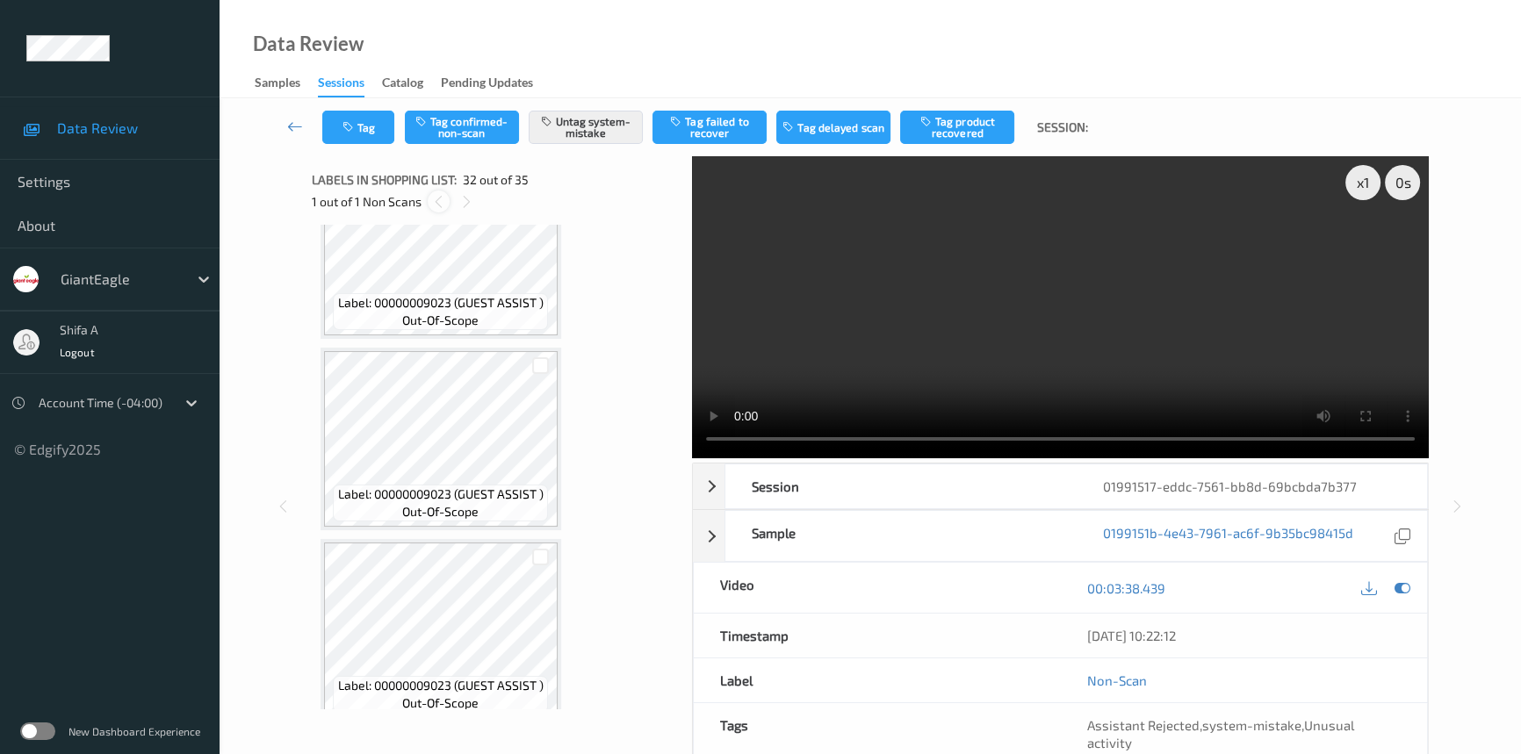
click at [434, 207] on icon at bounding box center [438, 202] width 15 height 16
click at [463, 203] on icon at bounding box center [466, 202] width 15 height 16
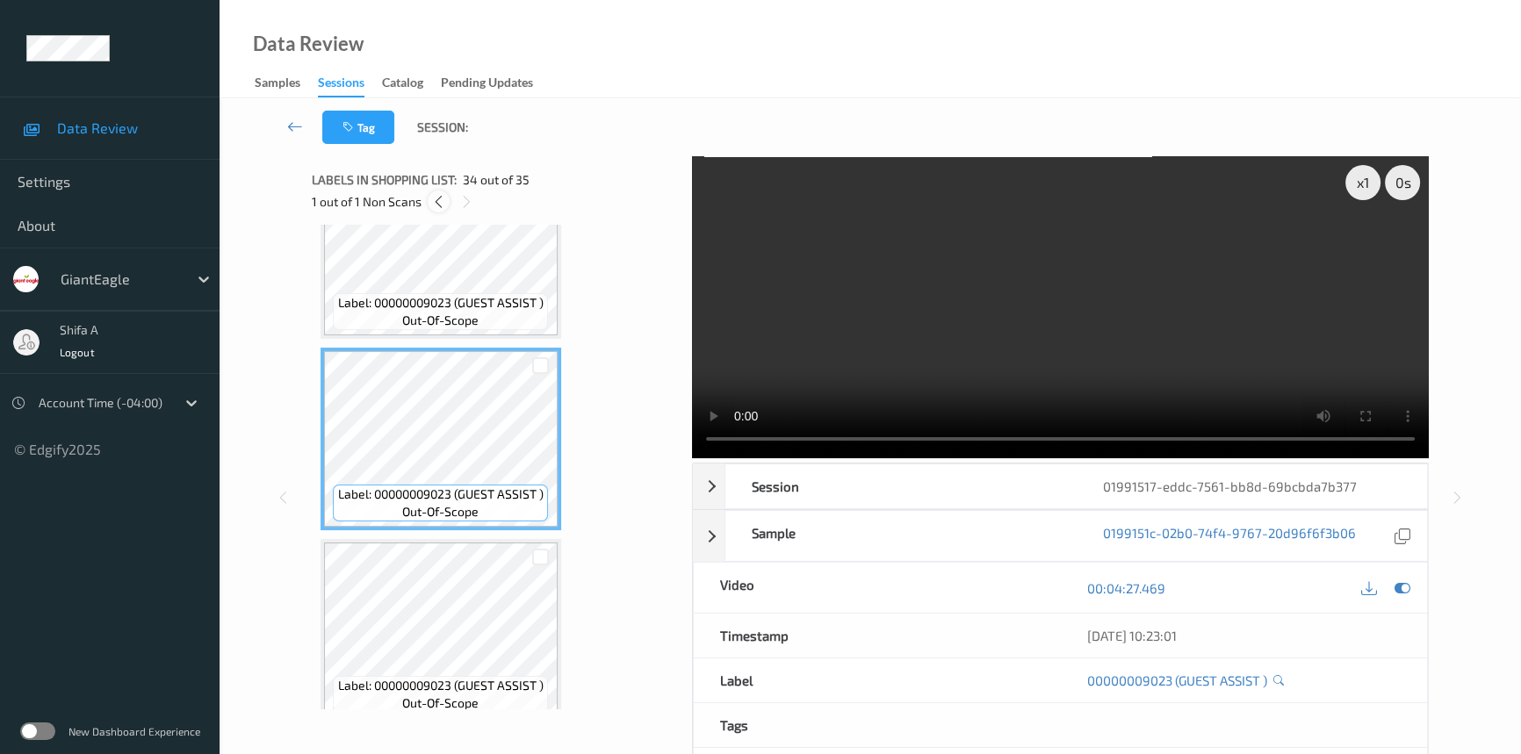
click at [437, 194] on icon at bounding box center [438, 202] width 15 height 16
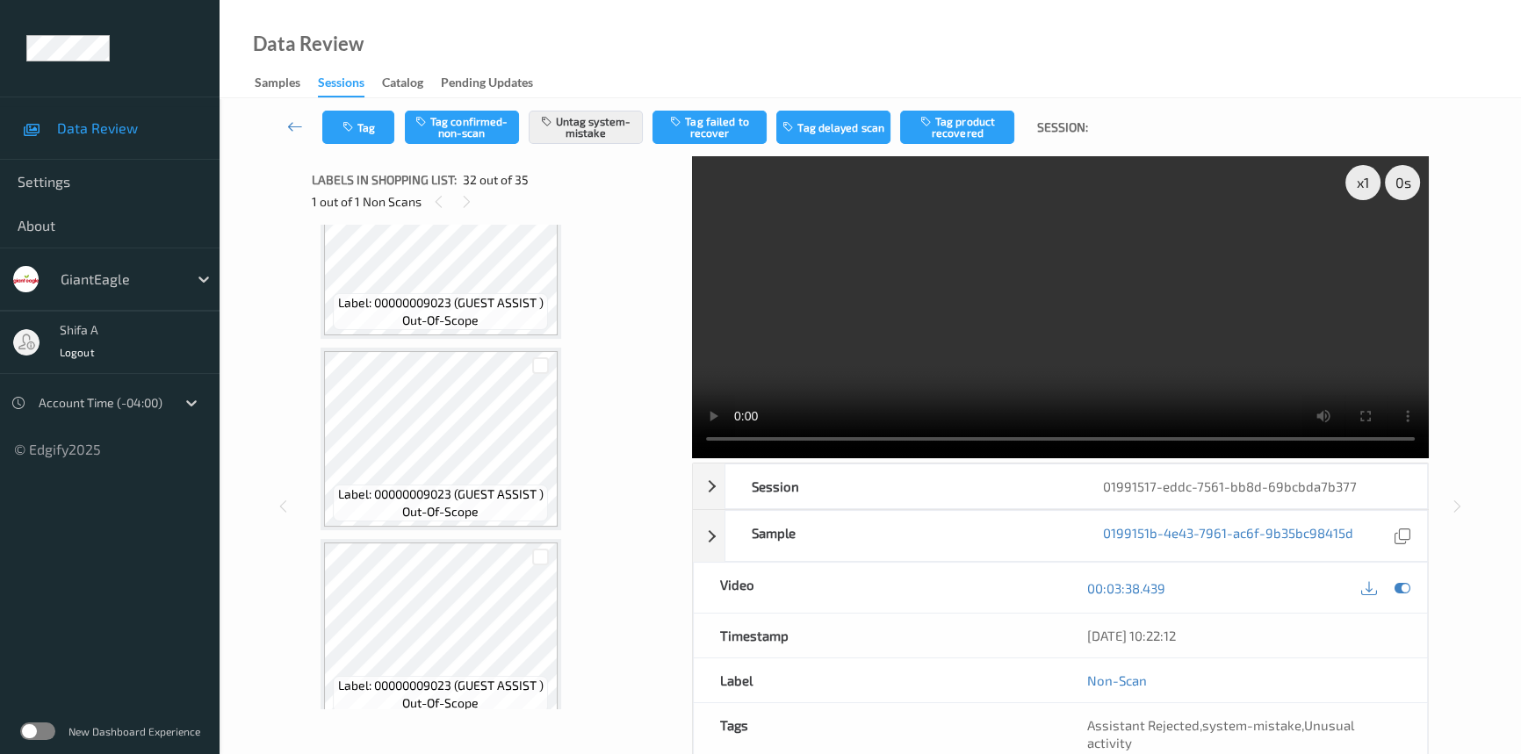
scroll to position [5732, 0]
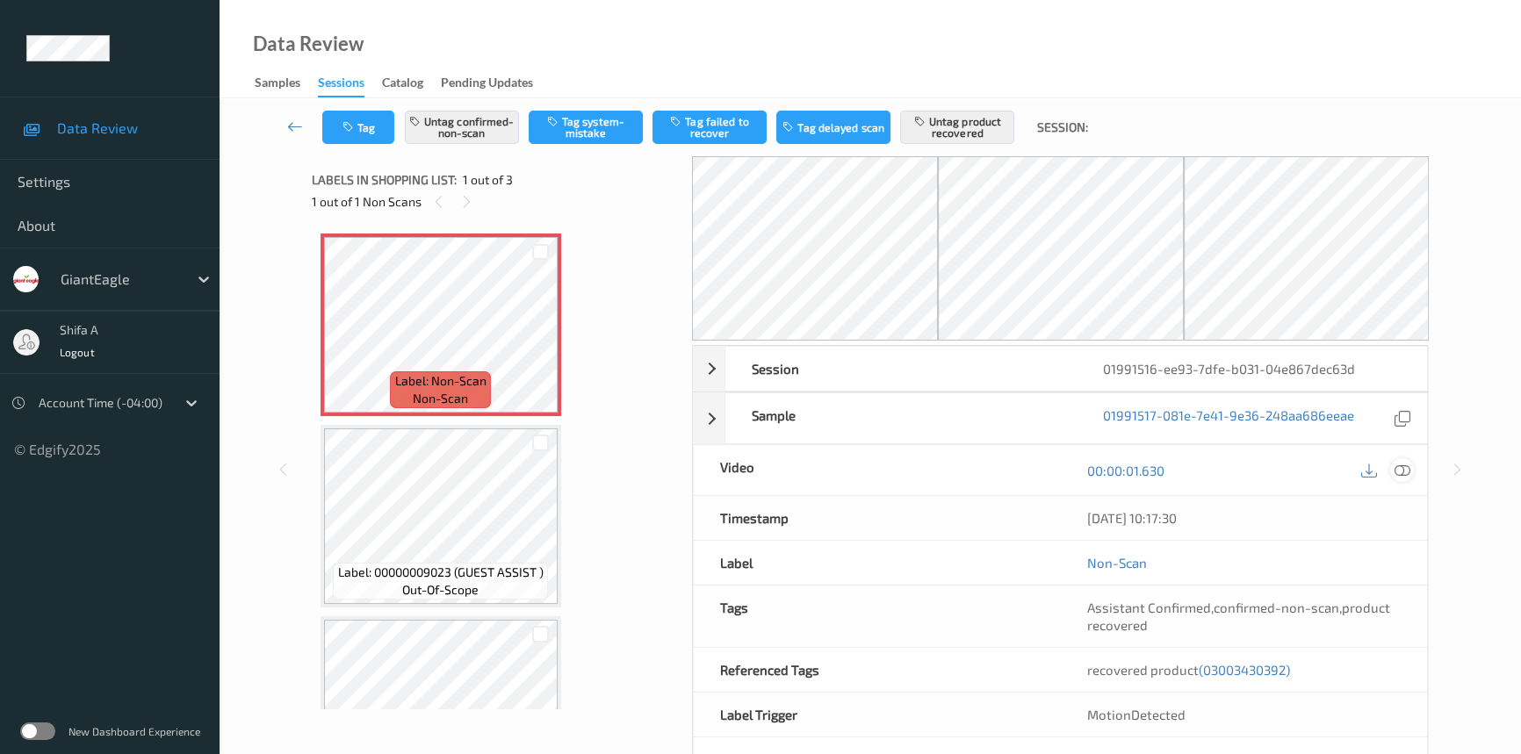
click at [1405, 464] on icon at bounding box center [1402, 471] width 16 height 16
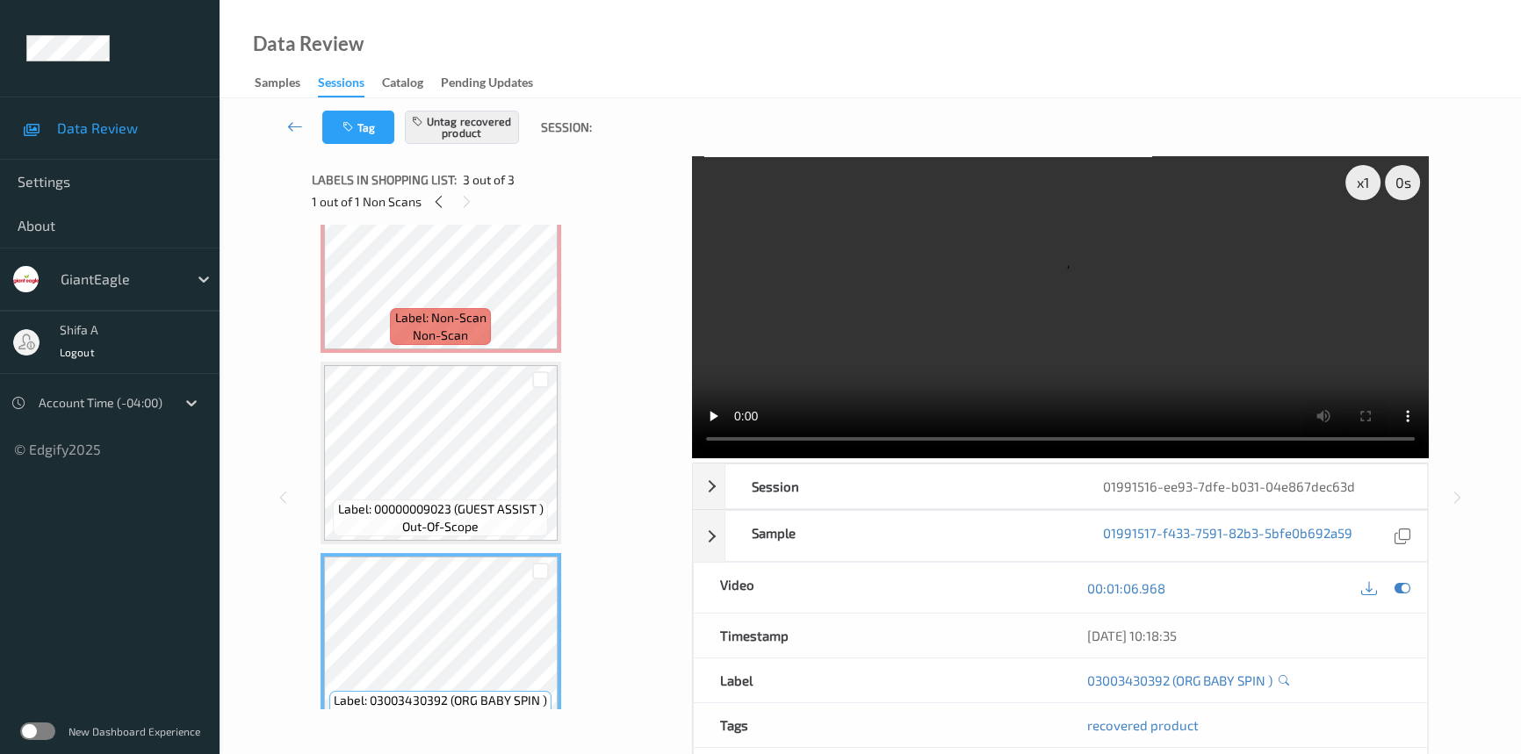
scroll to position [97, 0]
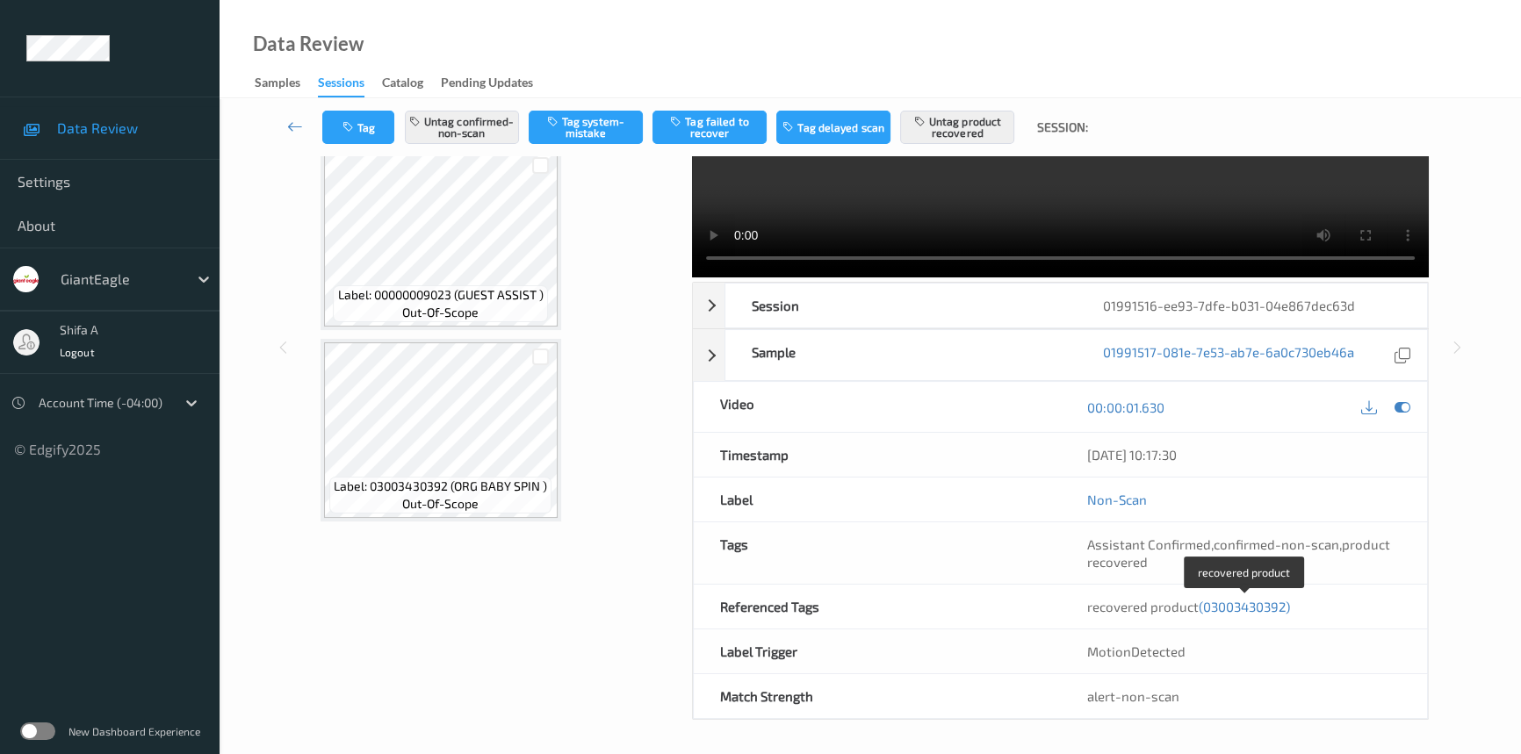
click at [1252, 607] on span "(03003430392)" at bounding box center [1244, 607] width 91 height 16
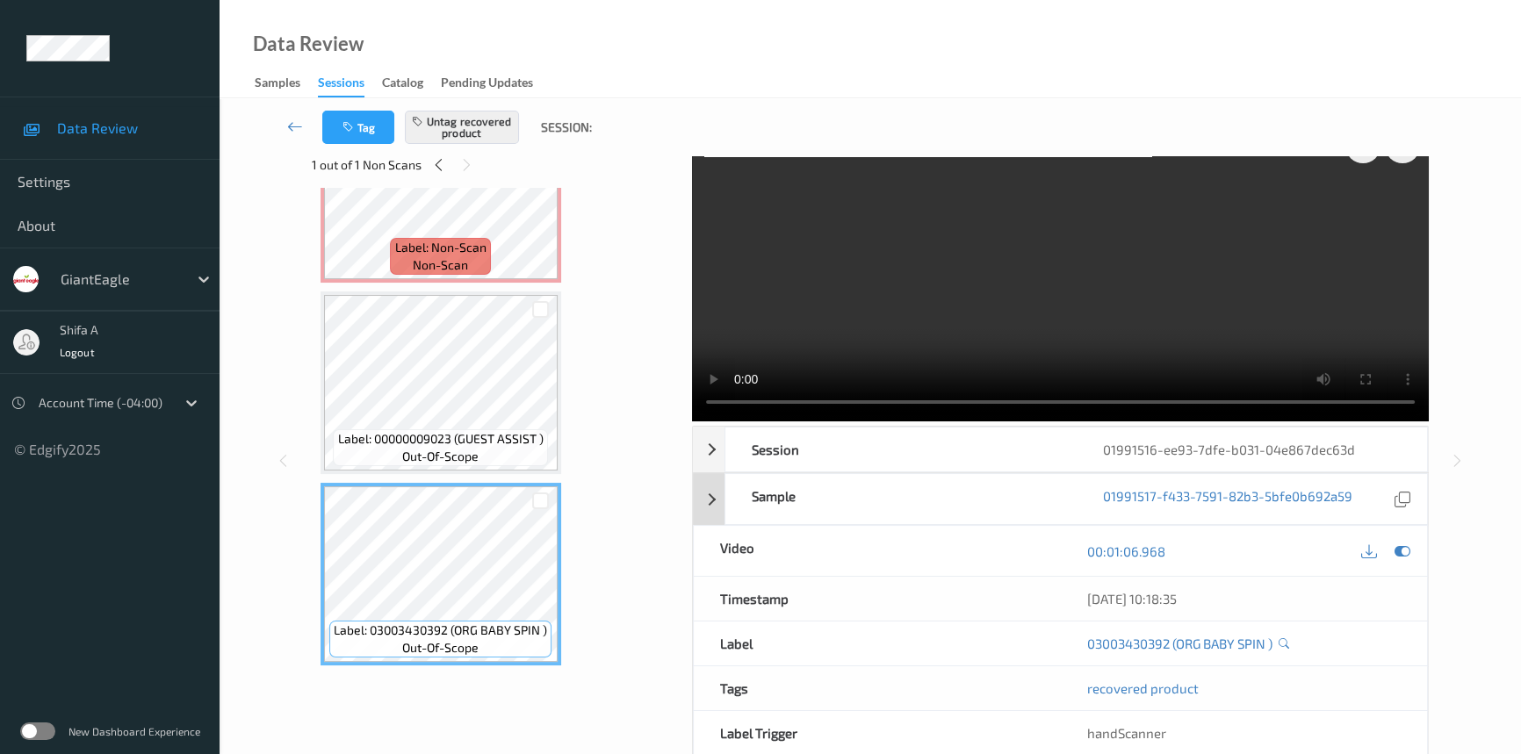
scroll to position [0, 0]
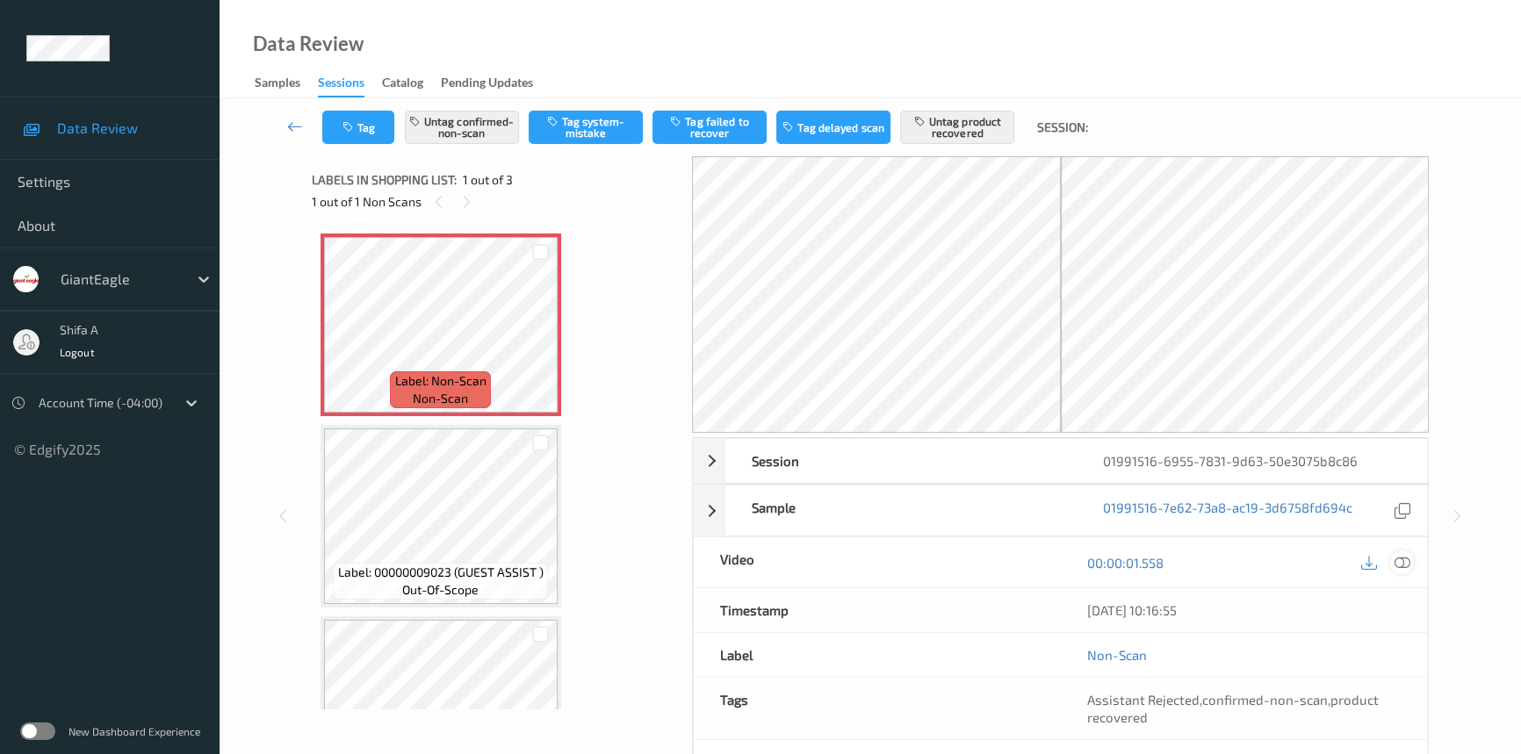
click at [1405, 560] on icon at bounding box center [1402, 563] width 16 height 16
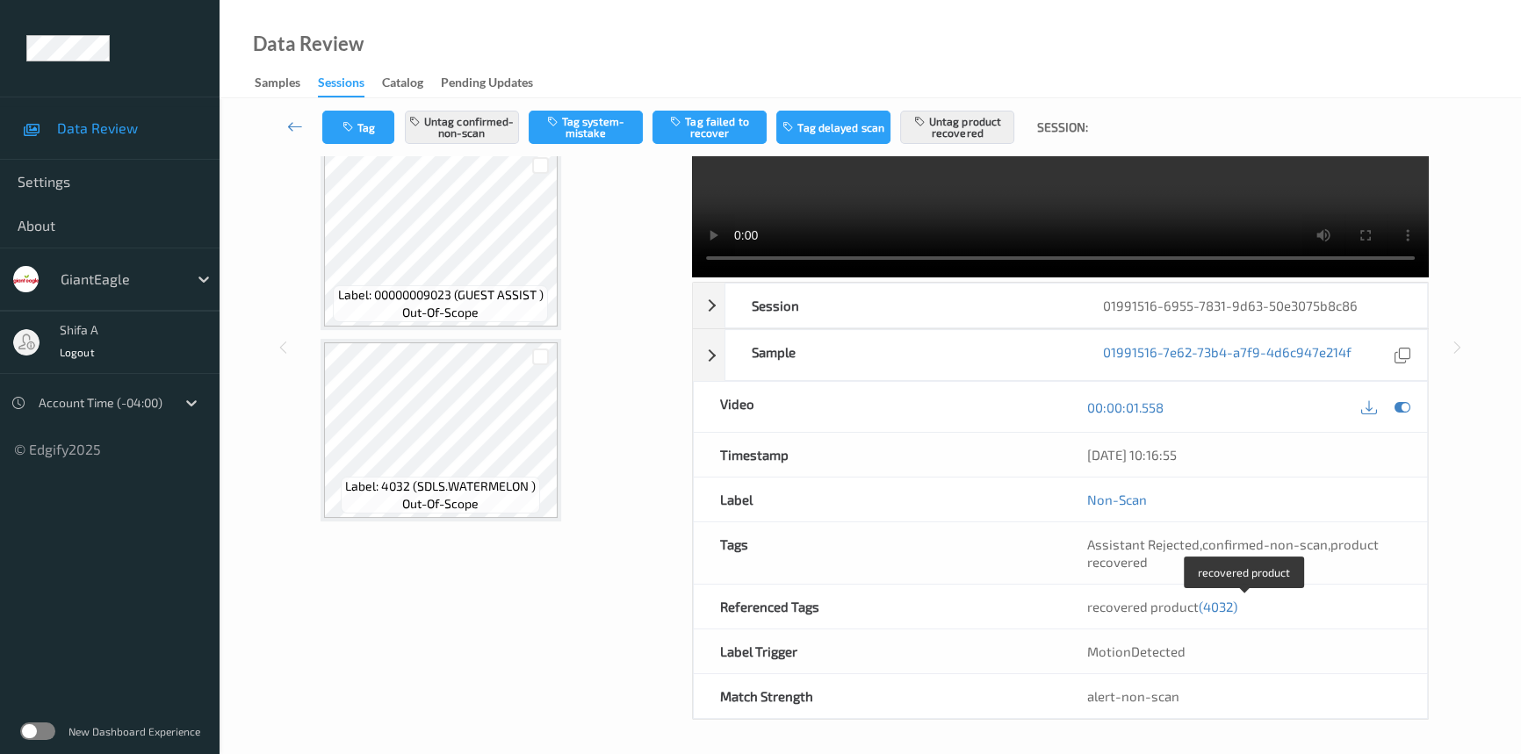
click at [1215, 602] on span "(4032)" at bounding box center [1218, 607] width 39 height 16
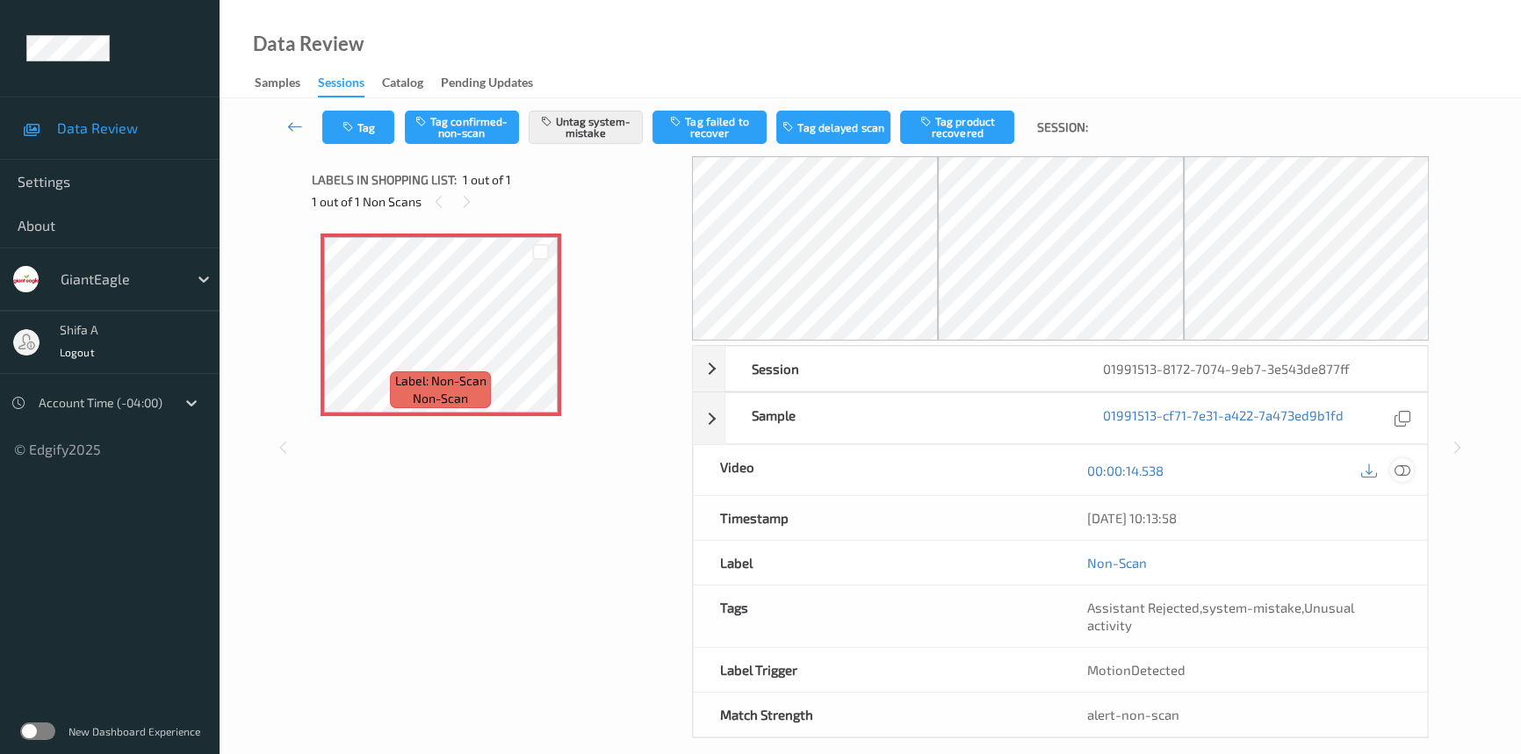
click at [1392, 464] on div at bounding box center [1402, 470] width 24 height 24
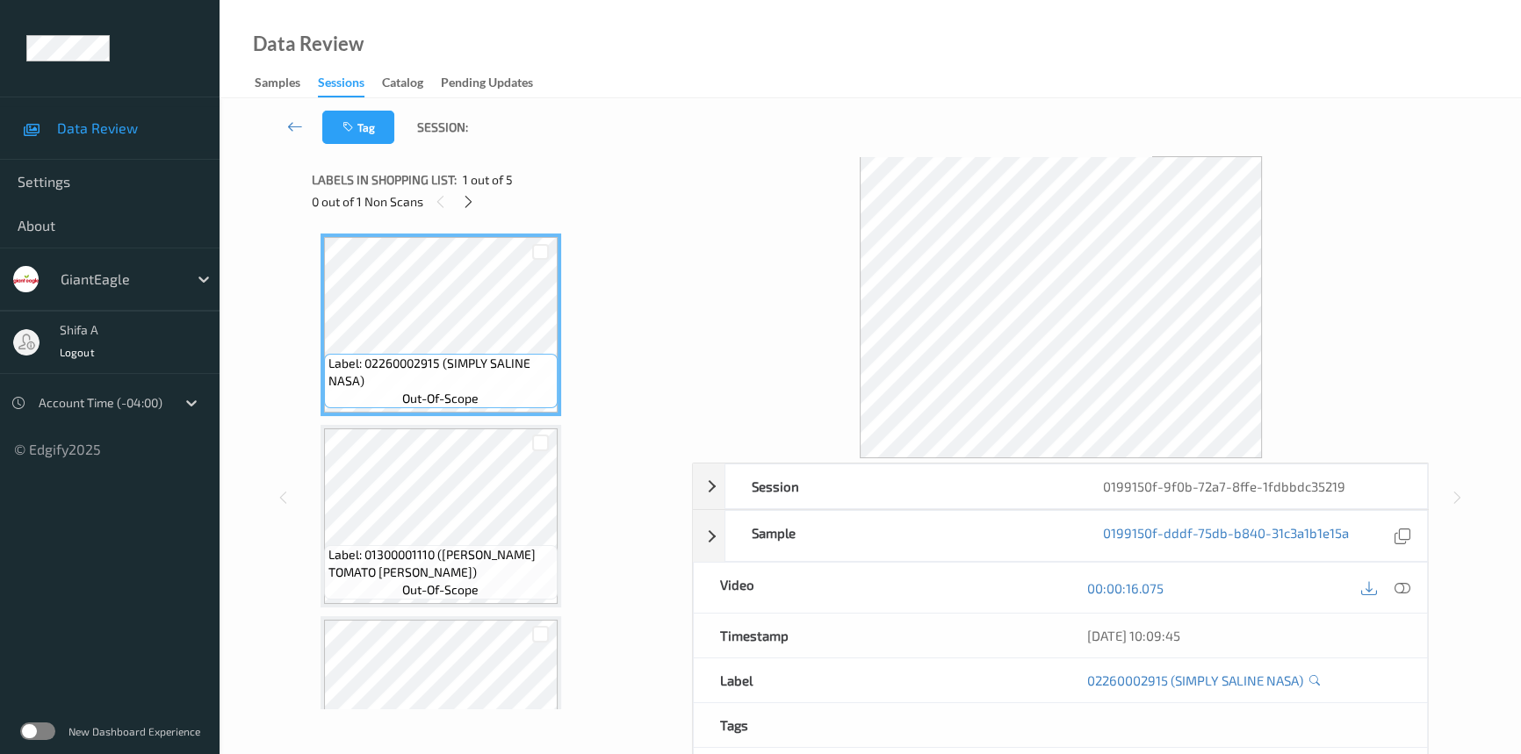
drag, startPoint x: 1403, startPoint y: 591, endPoint x: 1113, endPoint y: 484, distance: 308.9
click at [1403, 589] on icon at bounding box center [1402, 588] width 16 height 16
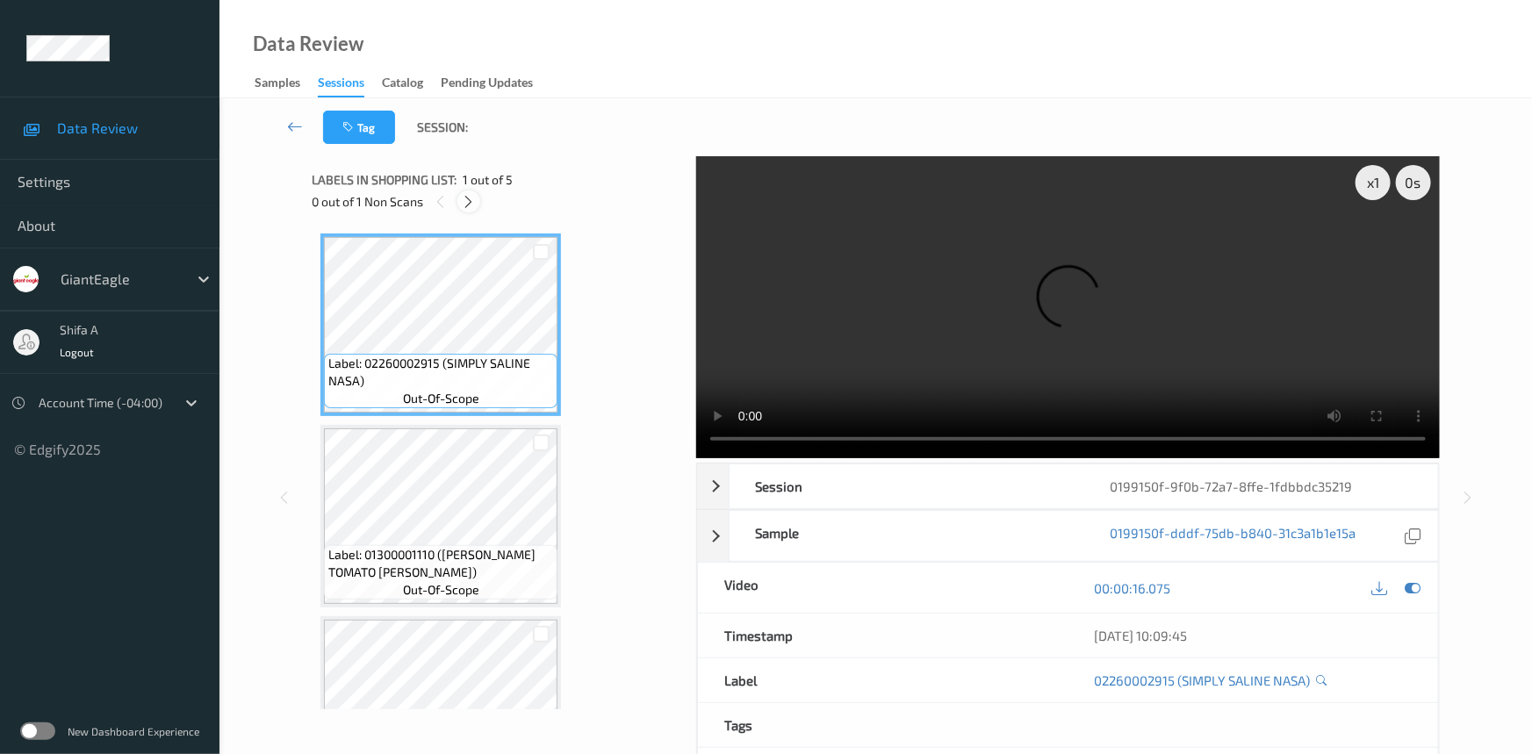
click at [474, 200] on icon at bounding box center [469, 202] width 15 height 16
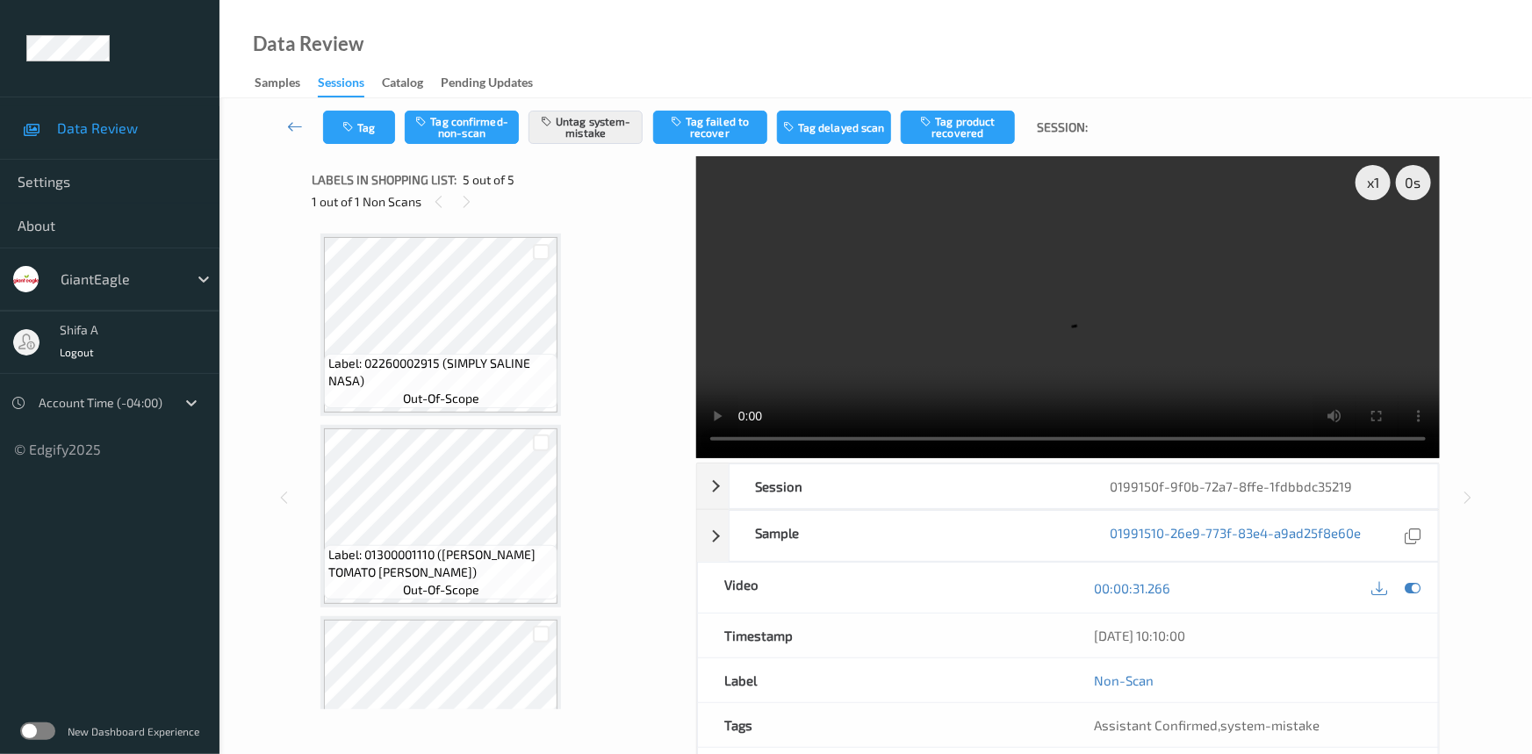
scroll to position [478, 0]
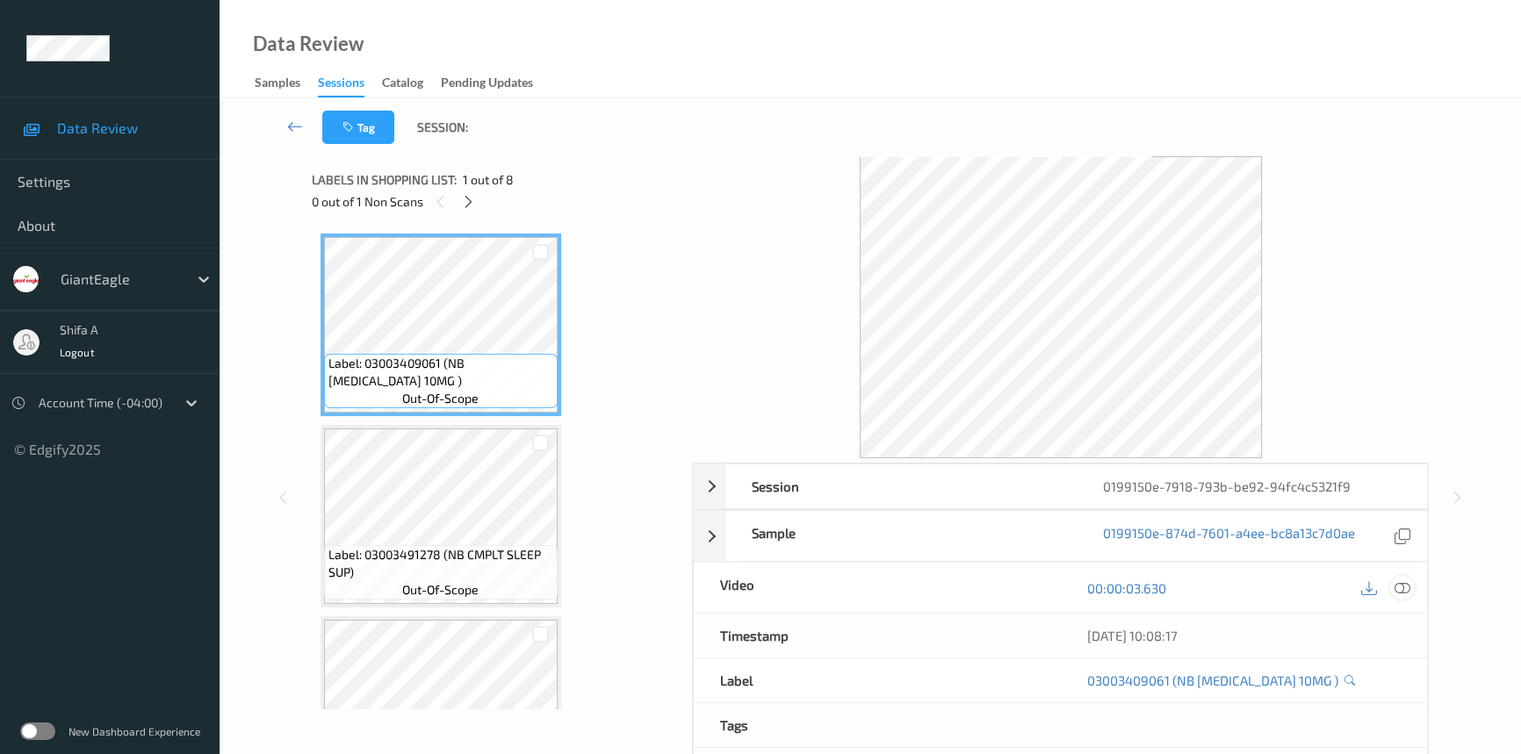
click at [1402, 584] on icon at bounding box center [1402, 588] width 16 height 16
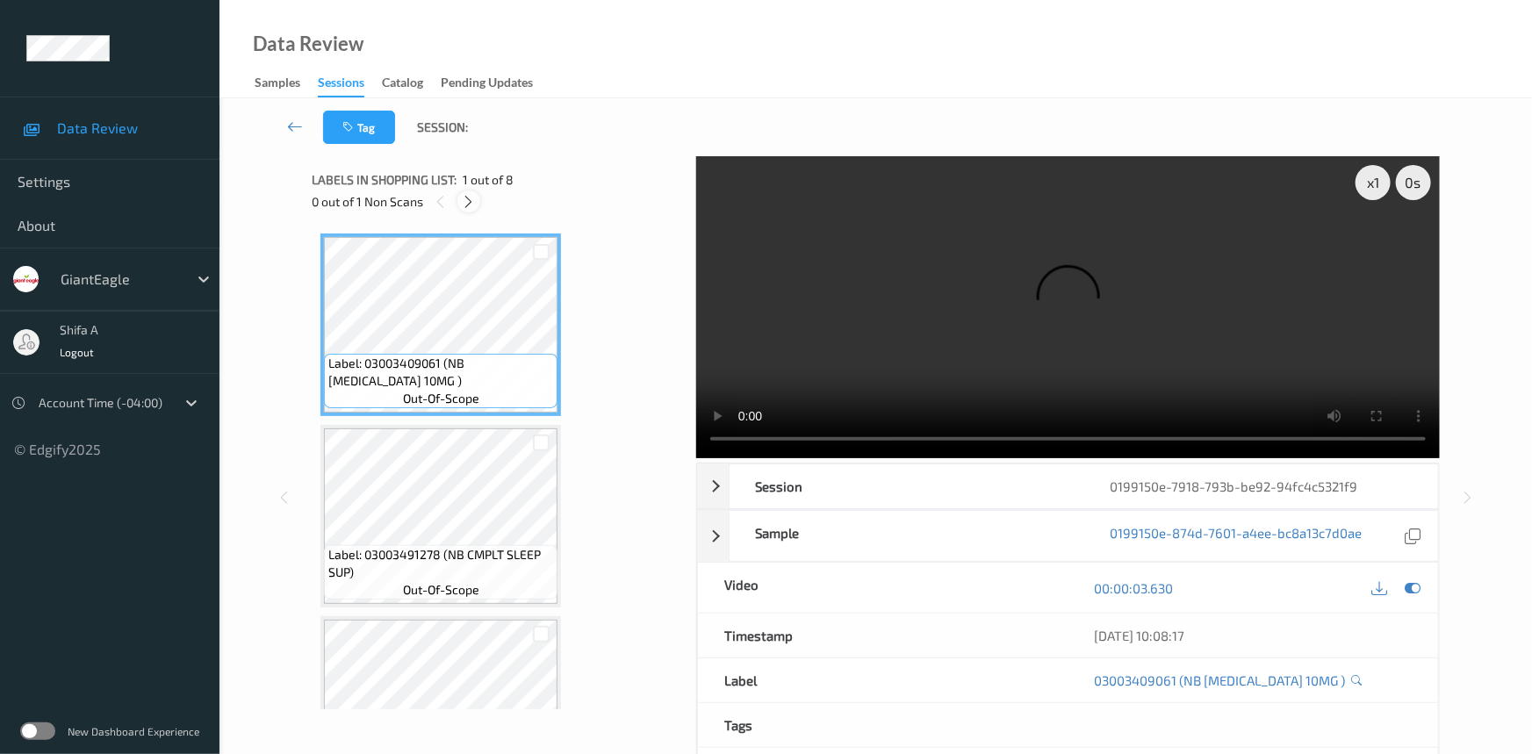
click at [472, 205] on icon at bounding box center [469, 202] width 15 height 16
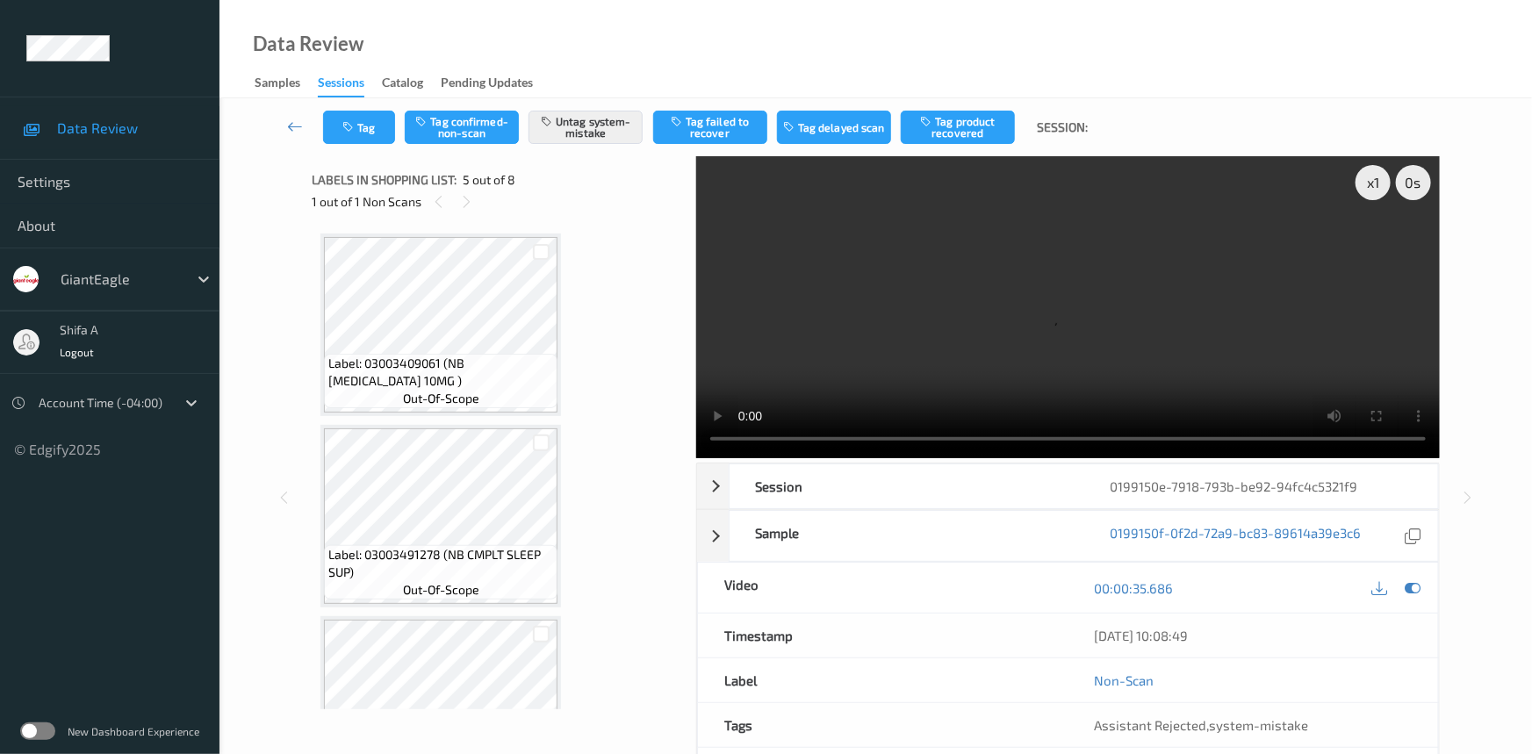
scroll to position [580, 0]
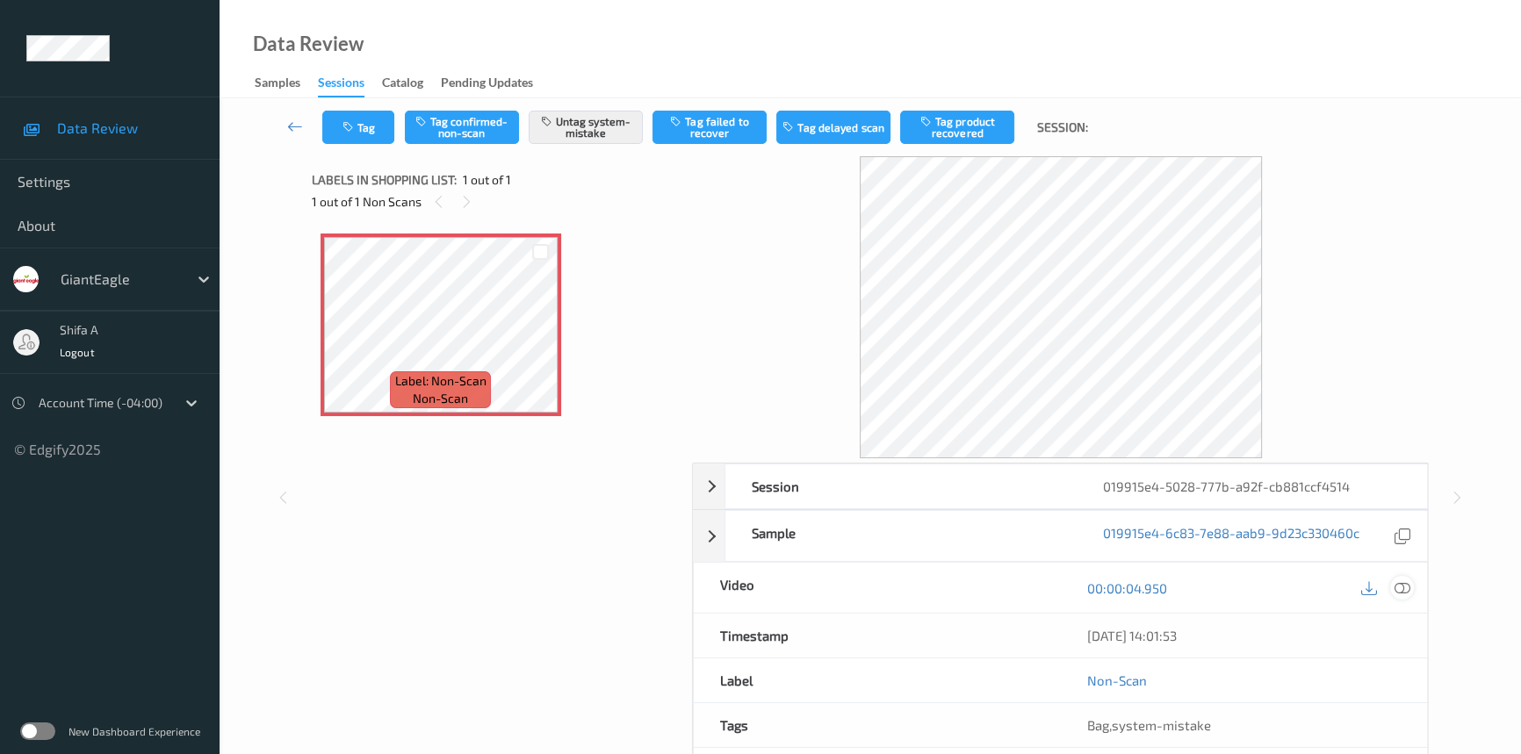
click at [1402, 591] on icon at bounding box center [1402, 588] width 16 height 16
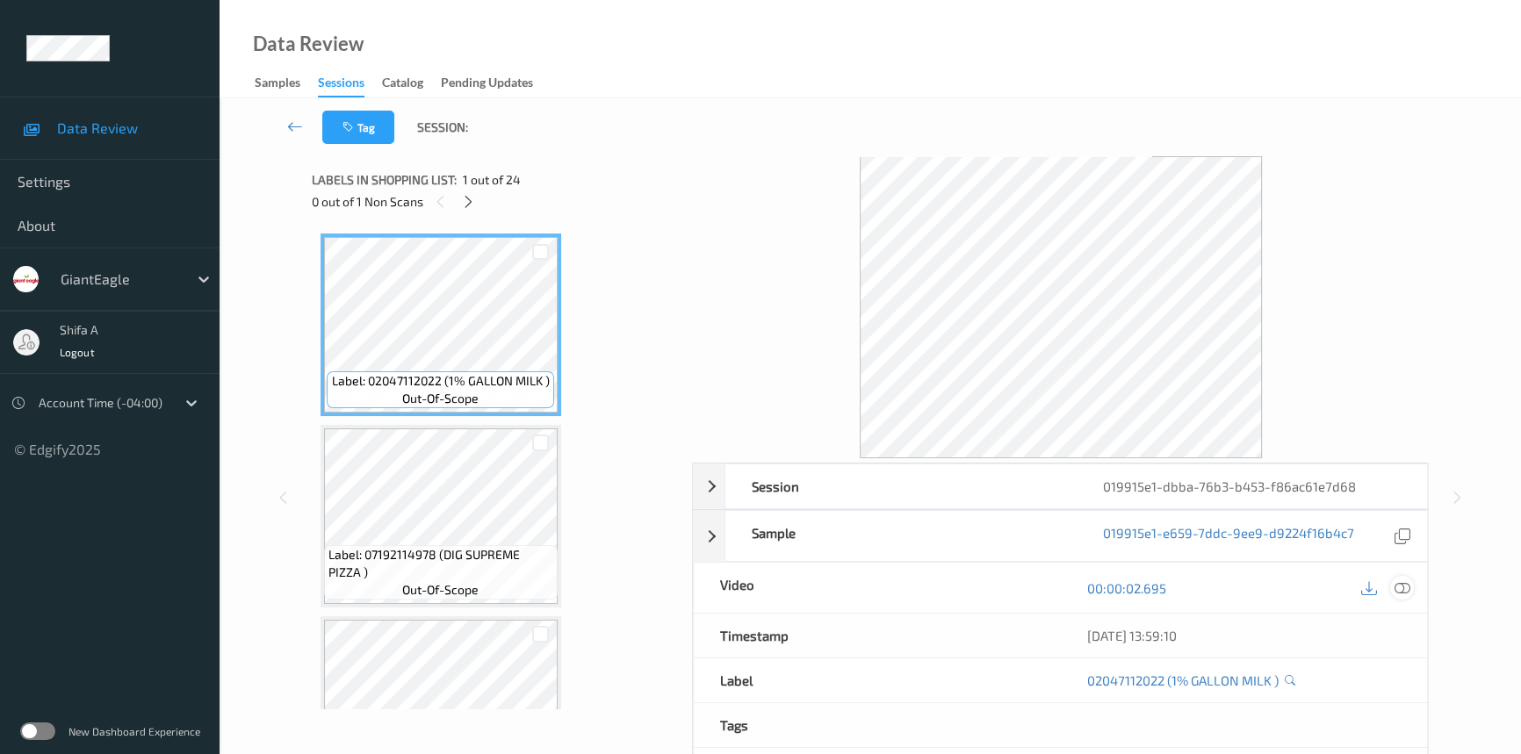
click at [1397, 585] on icon at bounding box center [1402, 588] width 16 height 16
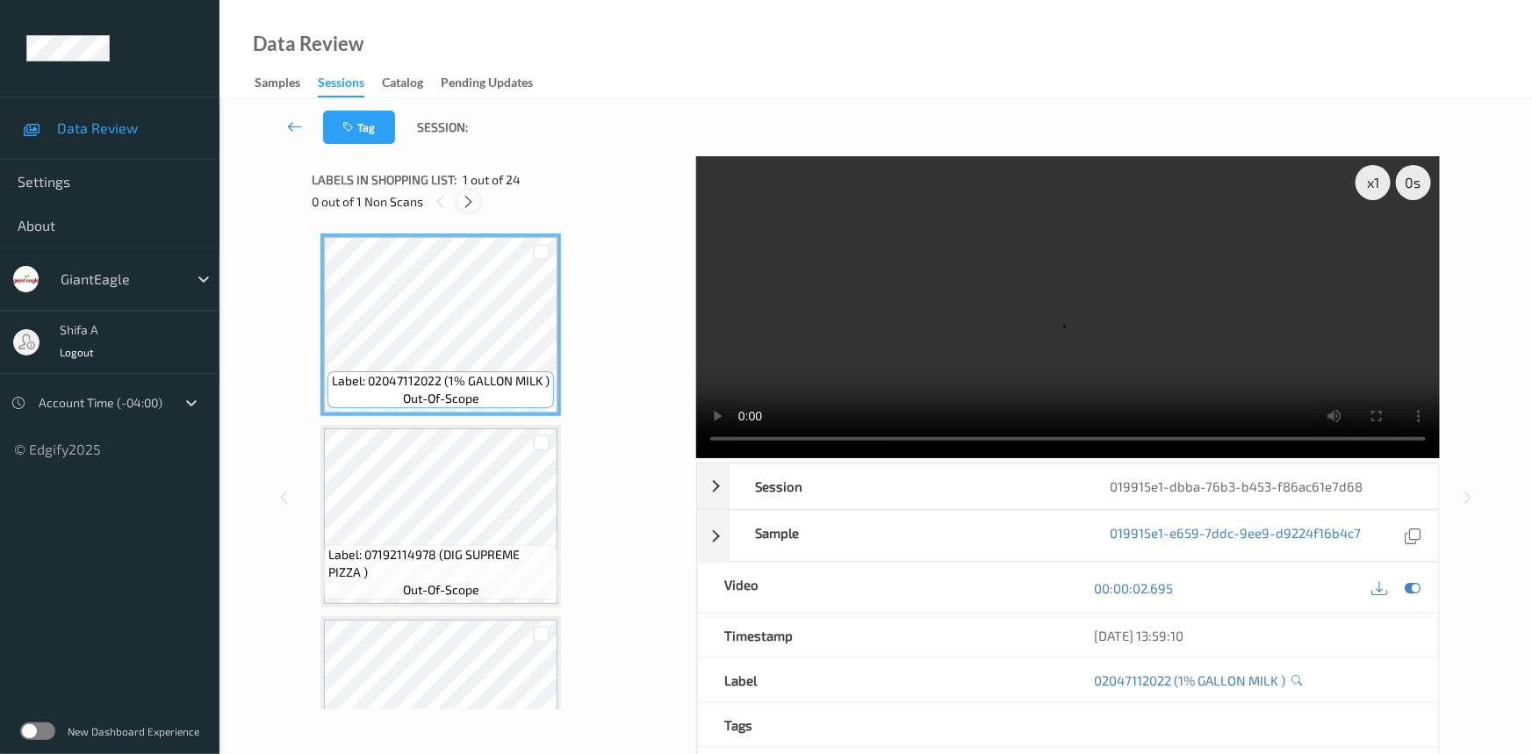
click at [474, 201] on icon at bounding box center [469, 202] width 15 height 16
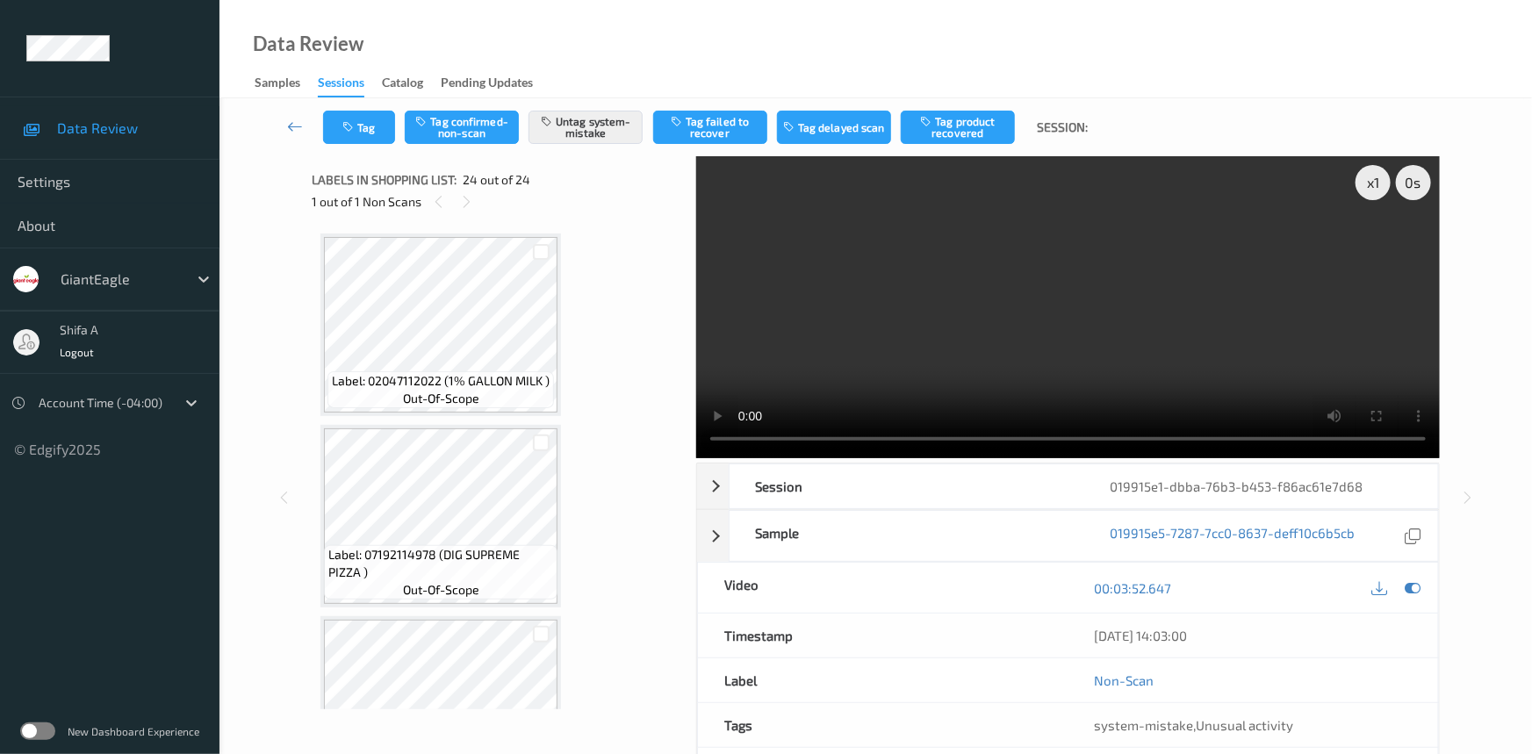
scroll to position [4102, 0]
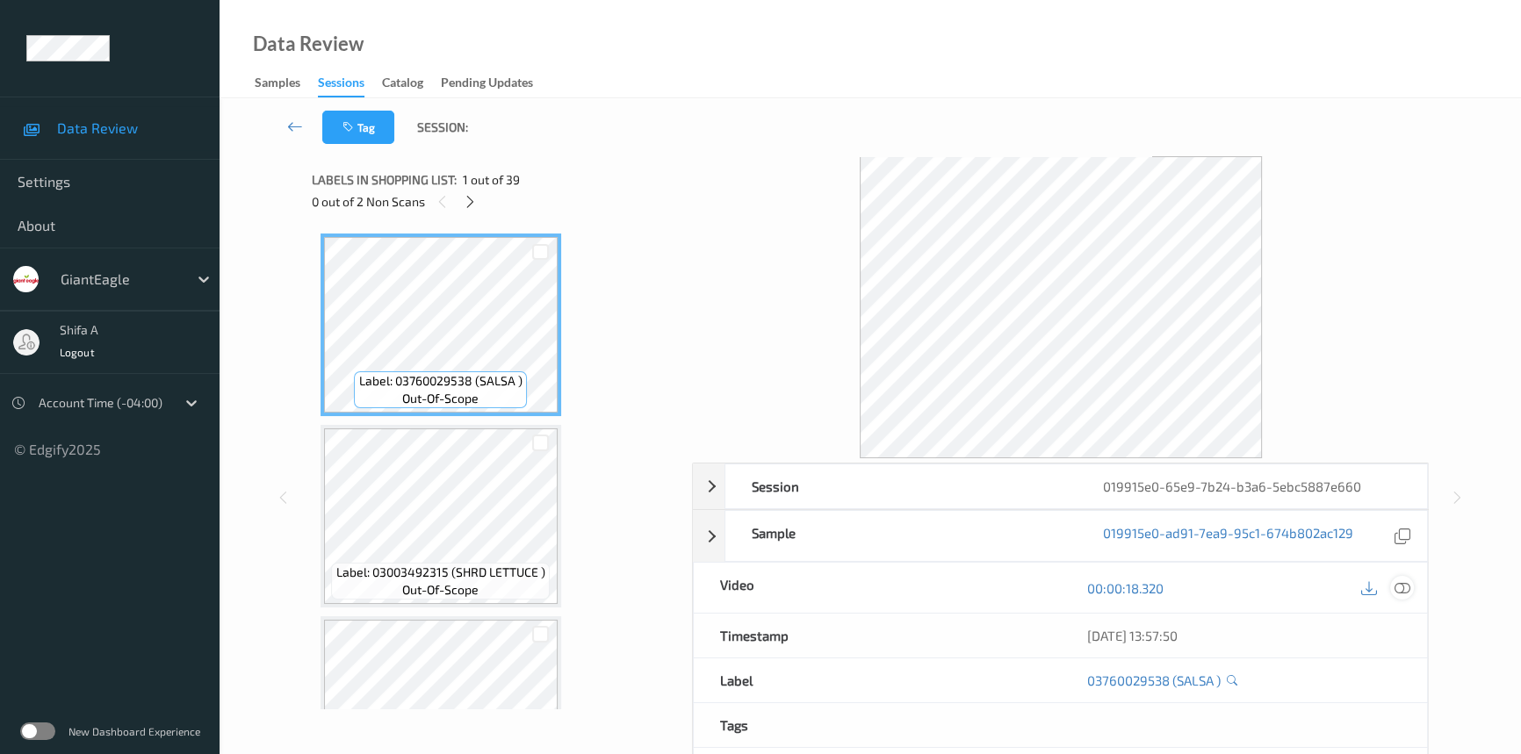
click at [1399, 585] on icon at bounding box center [1402, 588] width 16 height 16
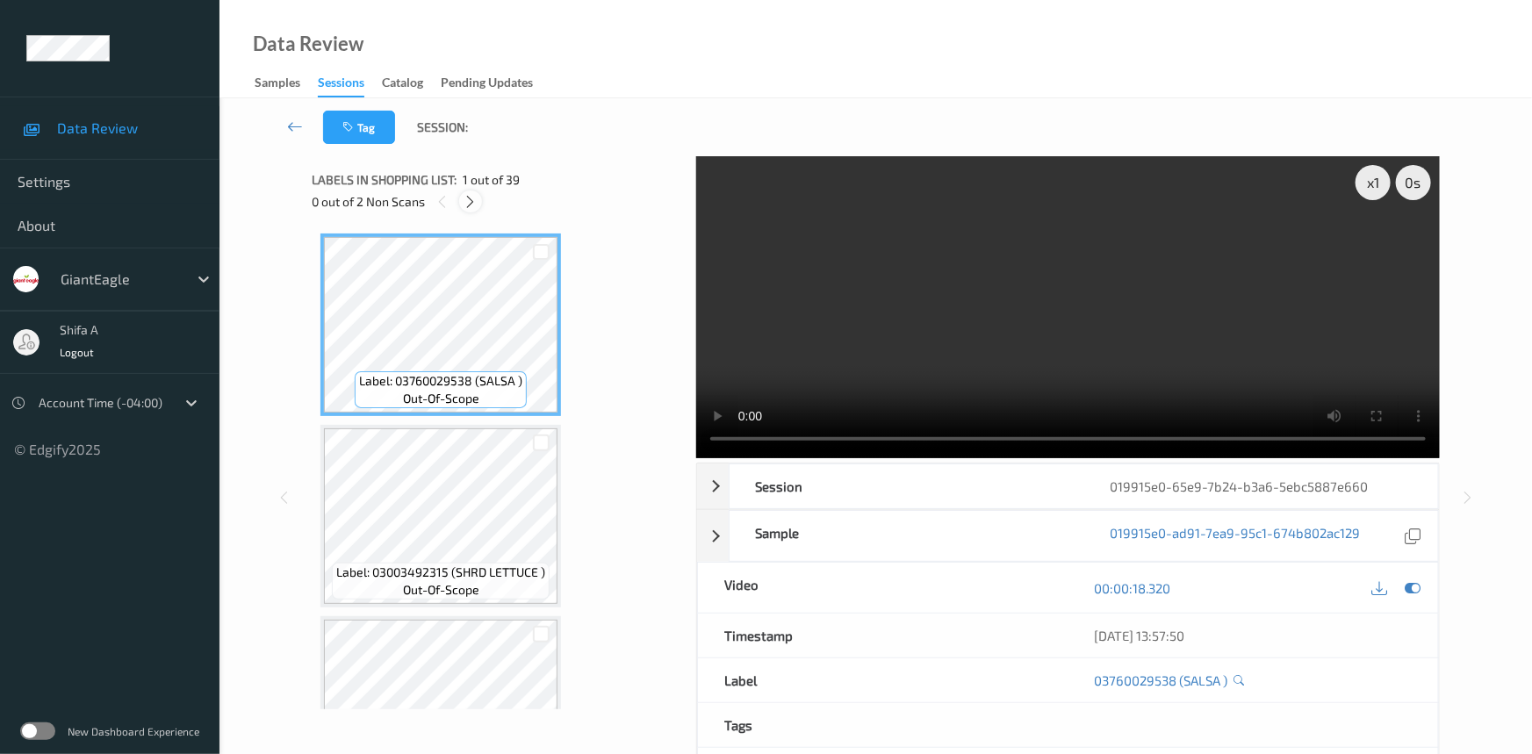
click at [471, 198] on icon at bounding box center [471, 202] width 15 height 16
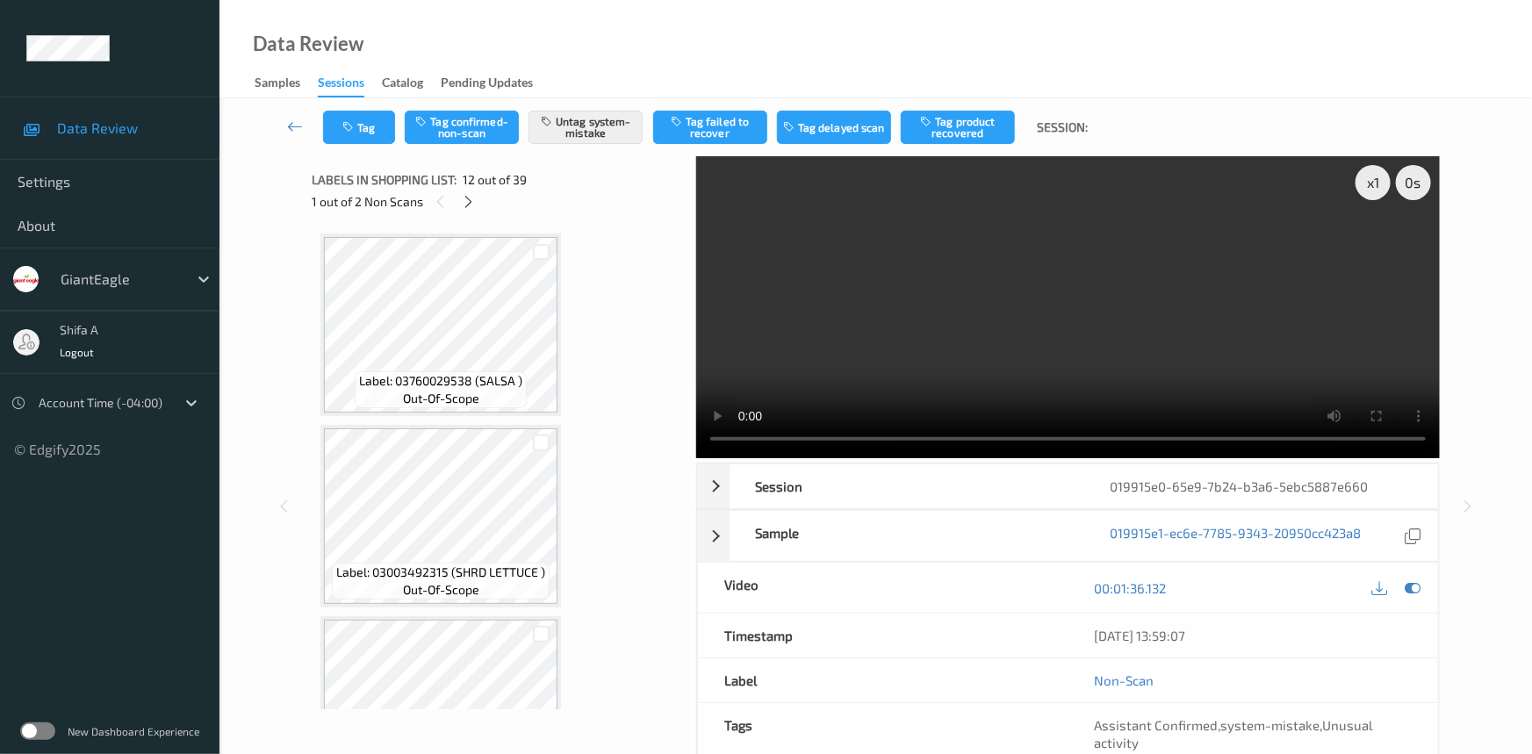
scroll to position [1916, 0]
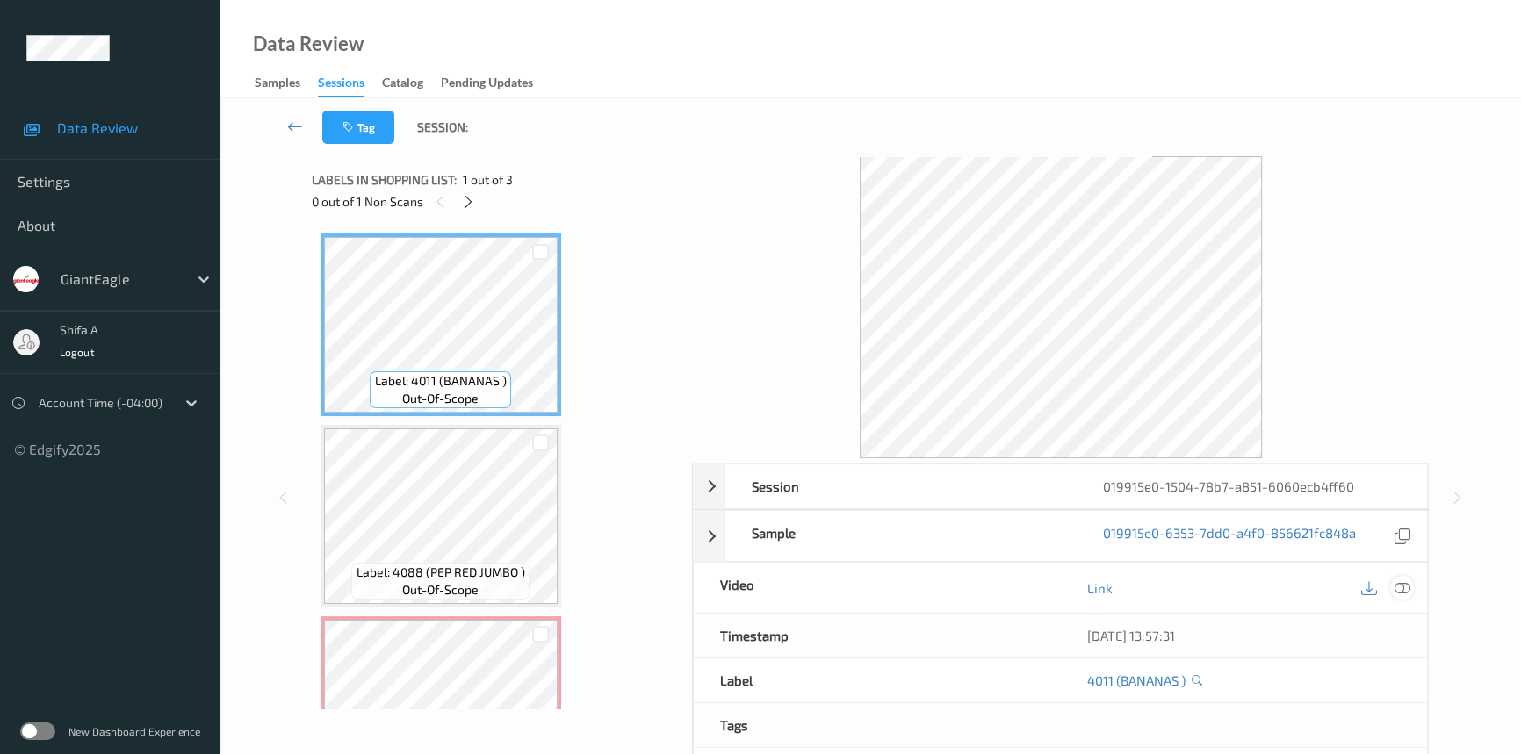
click at [1398, 583] on icon at bounding box center [1402, 588] width 16 height 16
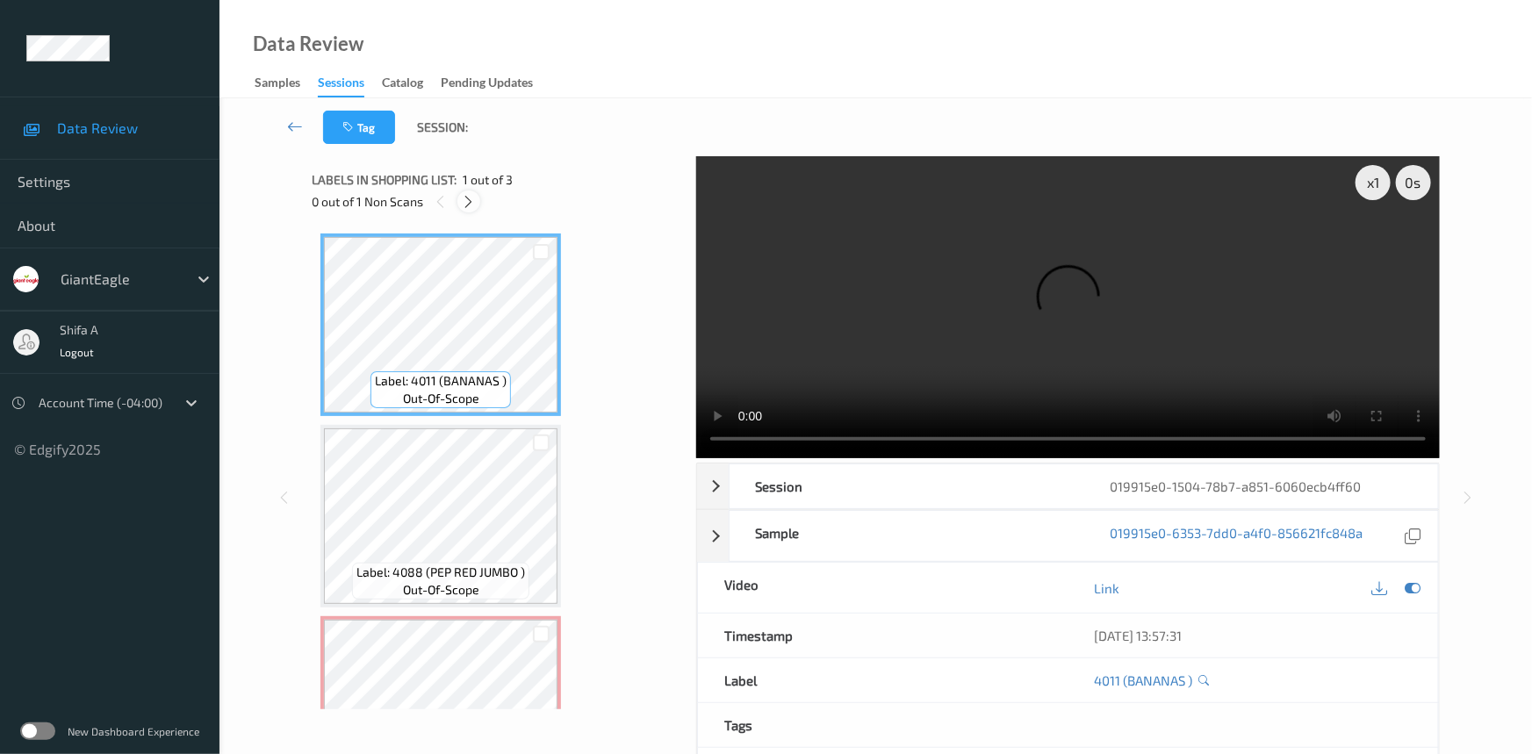
click at [465, 204] on icon at bounding box center [469, 202] width 15 height 16
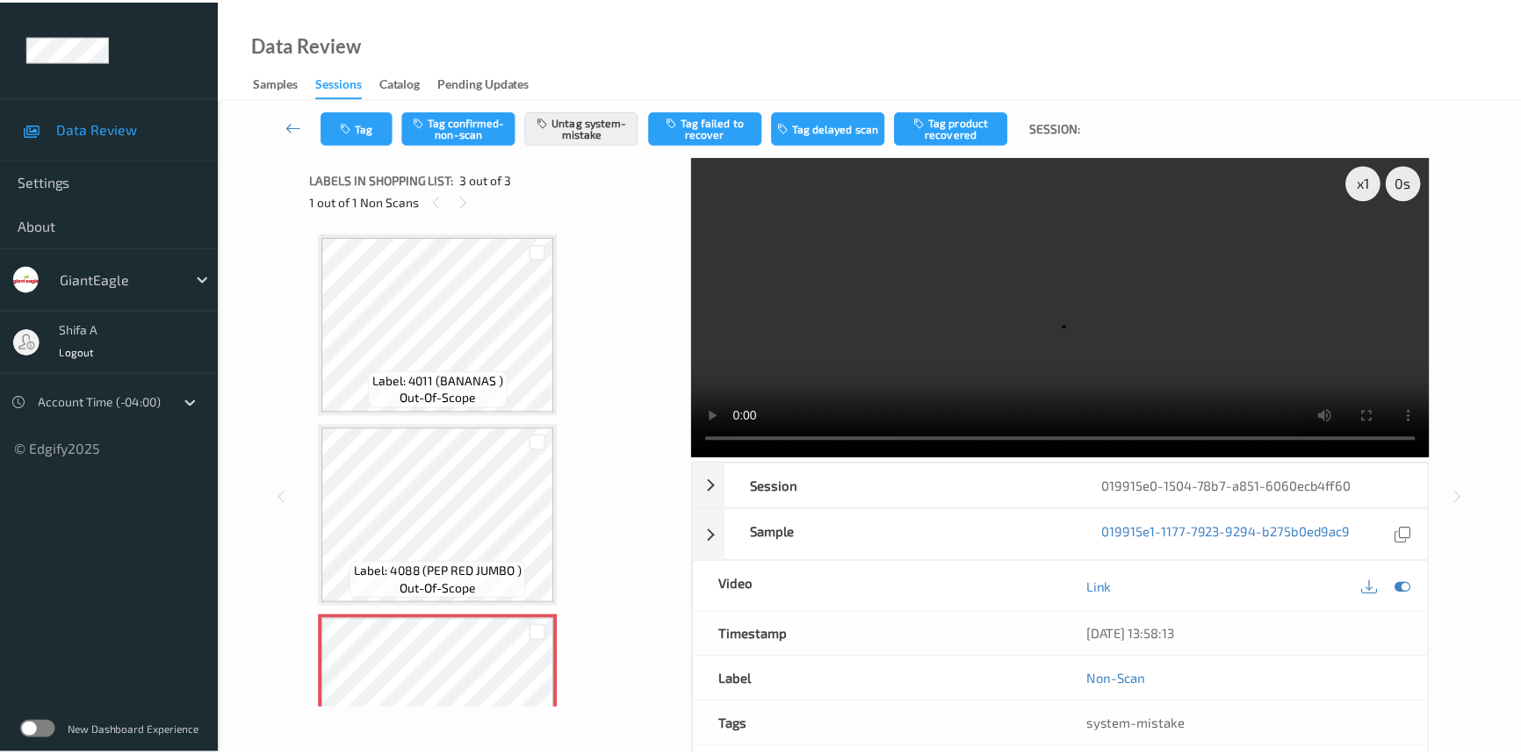
scroll to position [97, 0]
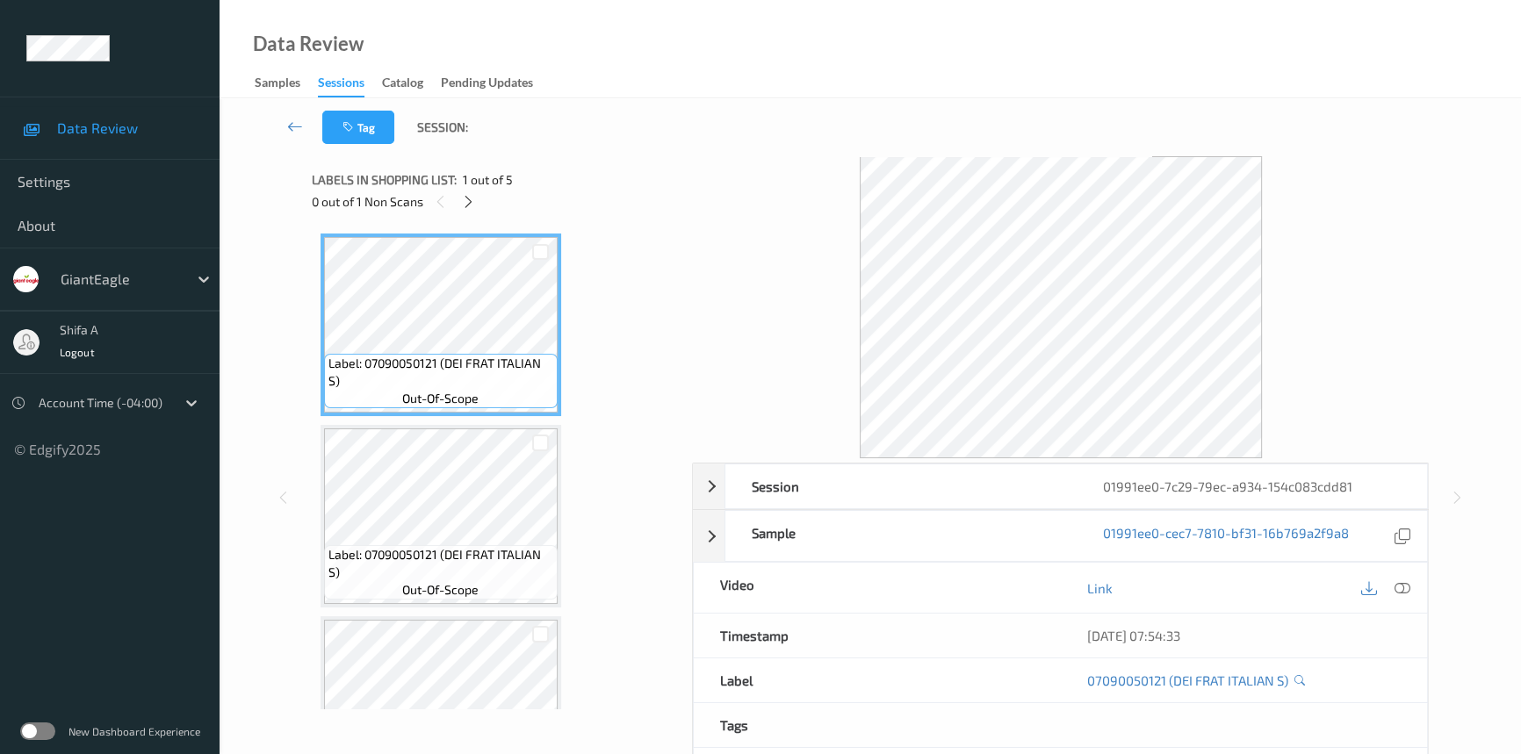
drag, startPoint x: 1408, startPoint y: 590, endPoint x: 1374, endPoint y: 544, distance: 56.6
click at [1408, 589] on icon at bounding box center [1402, 588] width 16 height 16
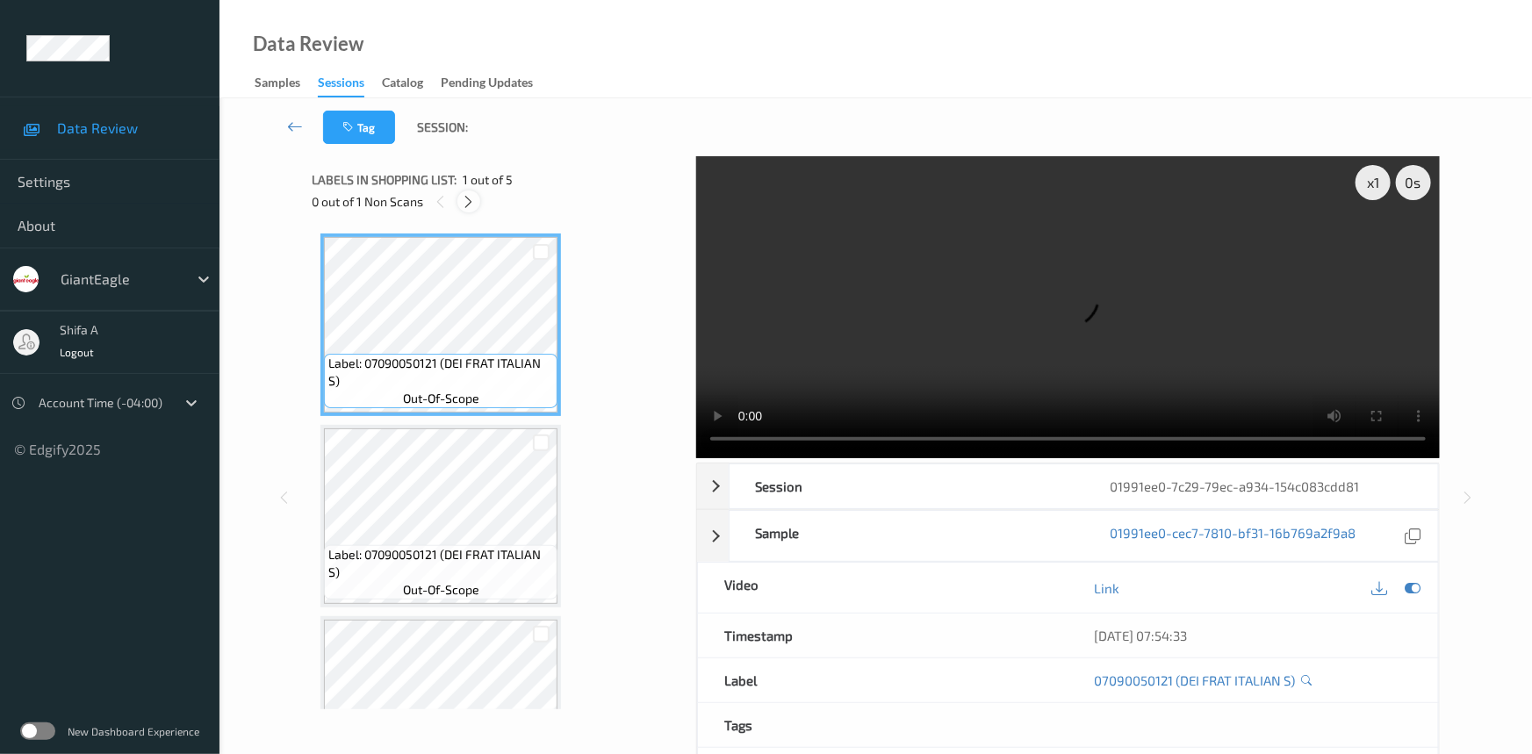
click at [460, 201] on div at bounding box center [468, 202] width 22 height 22
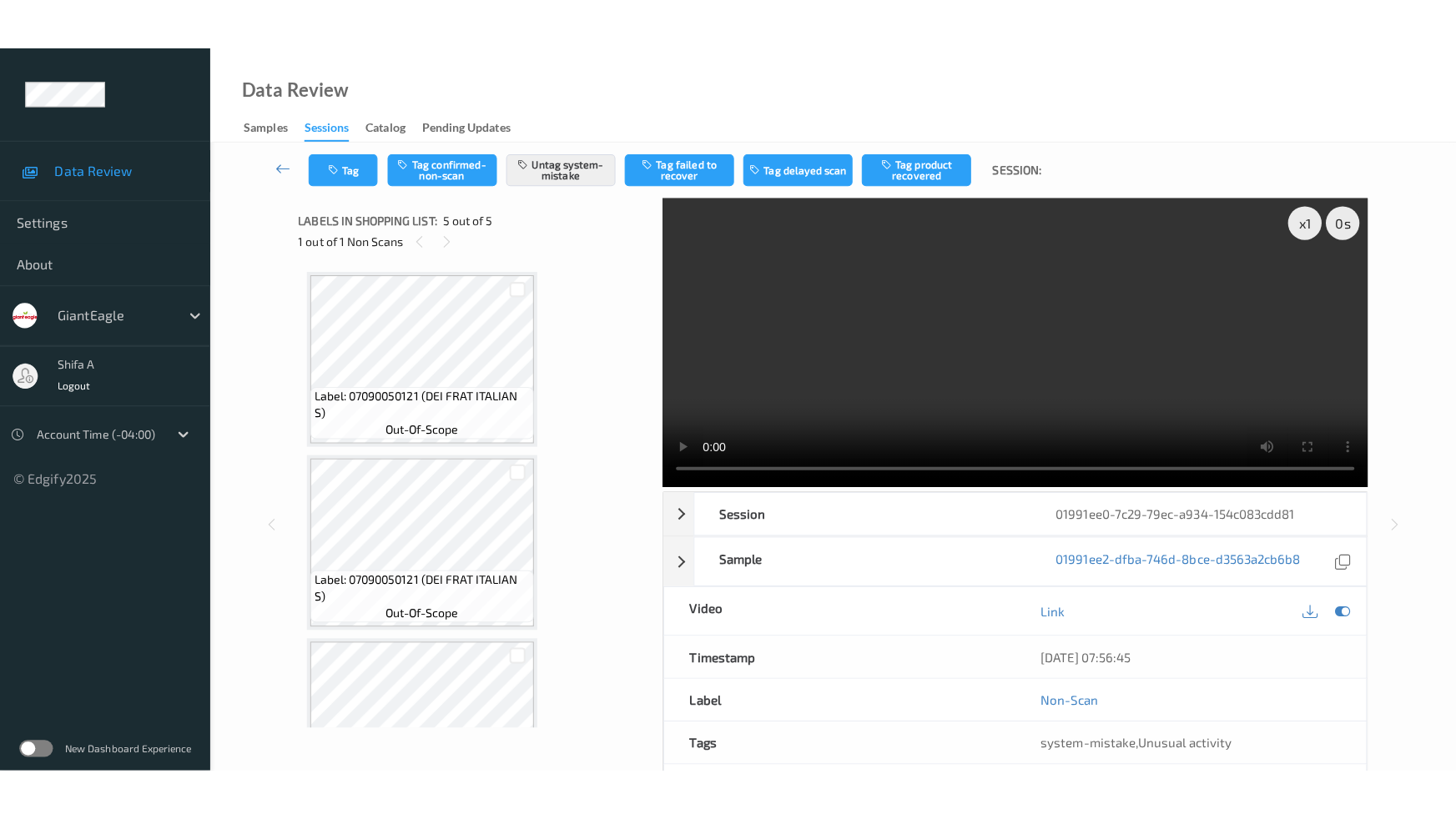
scroll to position [454, 0]
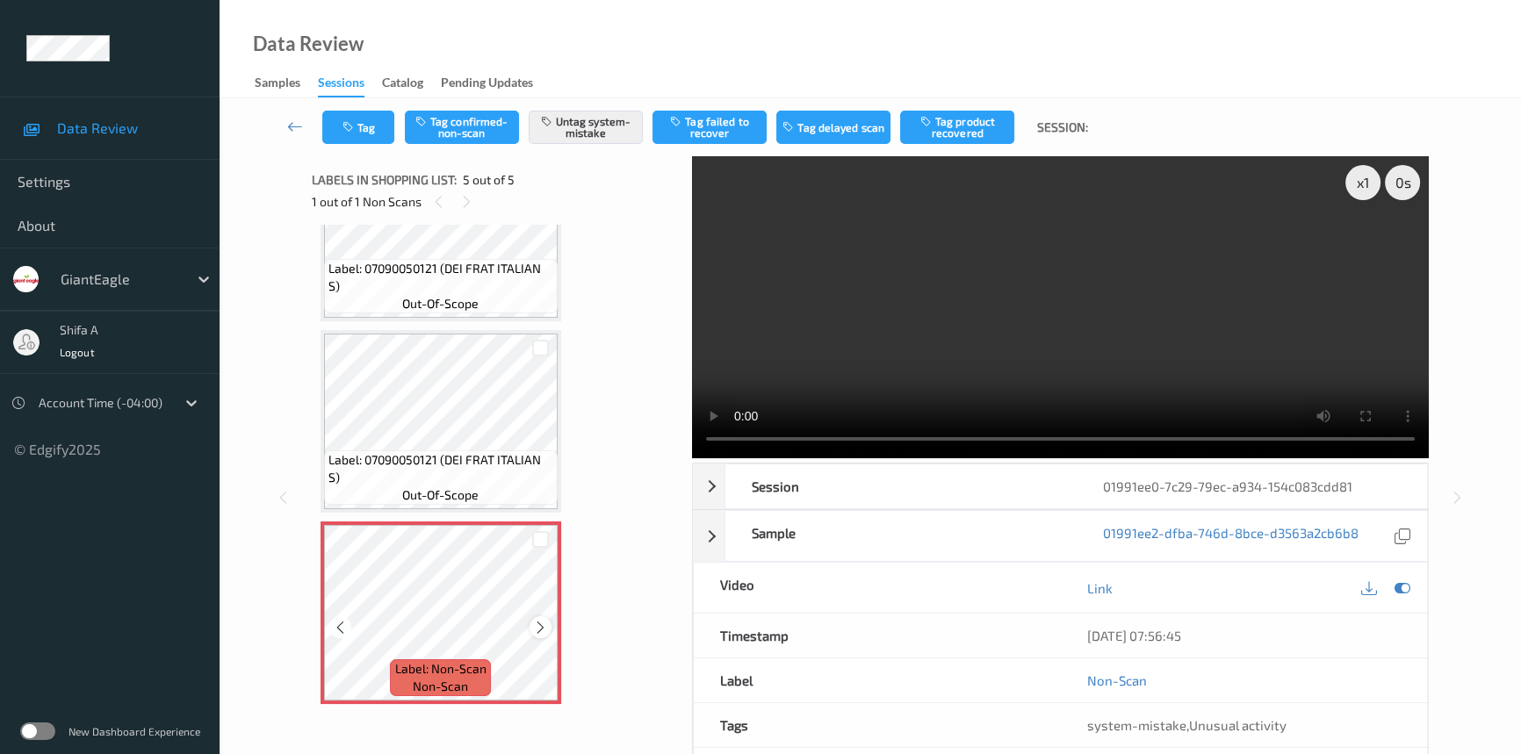
click at [544, 628] on icon at bounding box center [540, 628] width 15 height 16
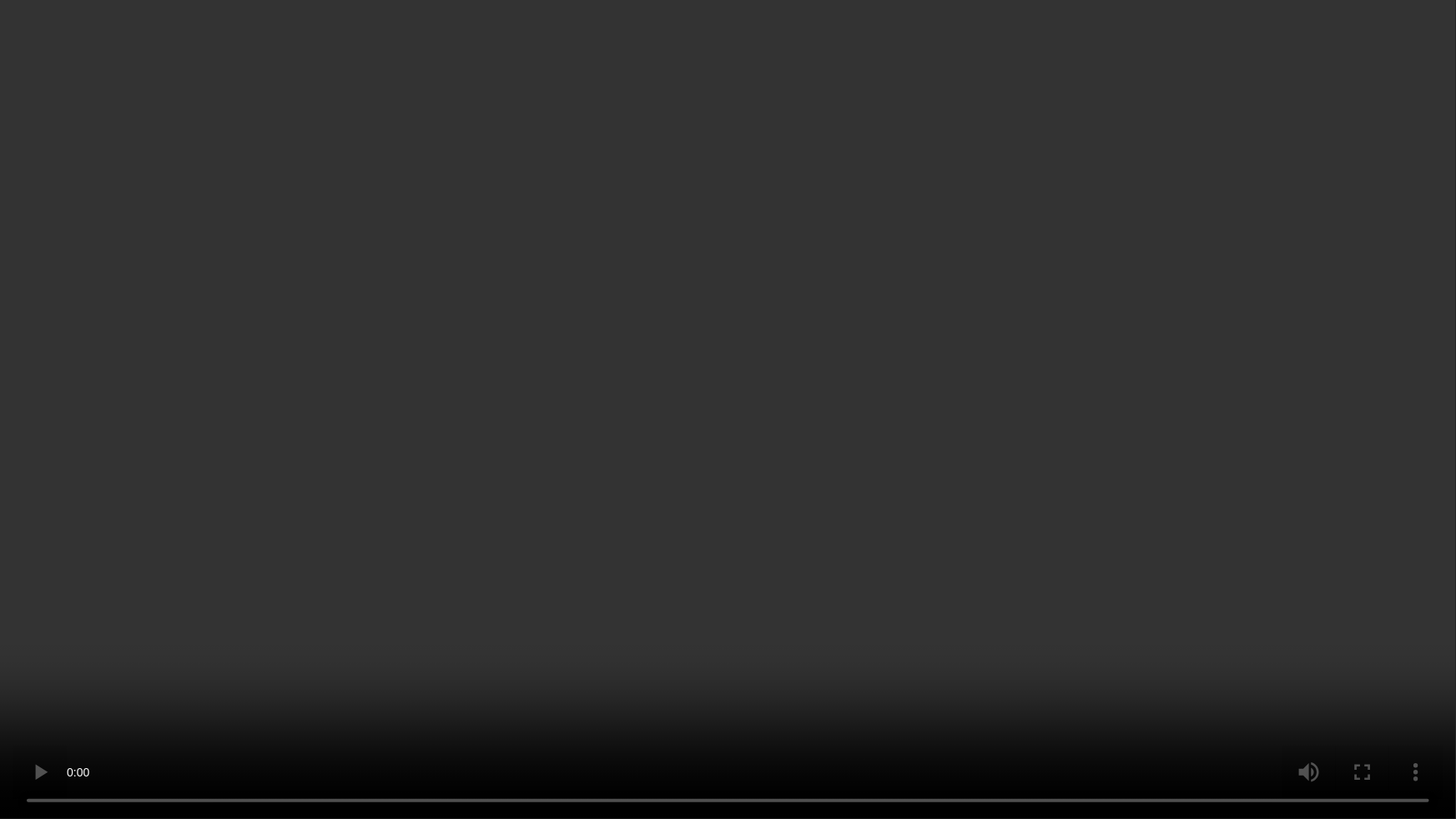
click at [1395, 703] on video at bounding box center [728, 410] width 1456 height 819
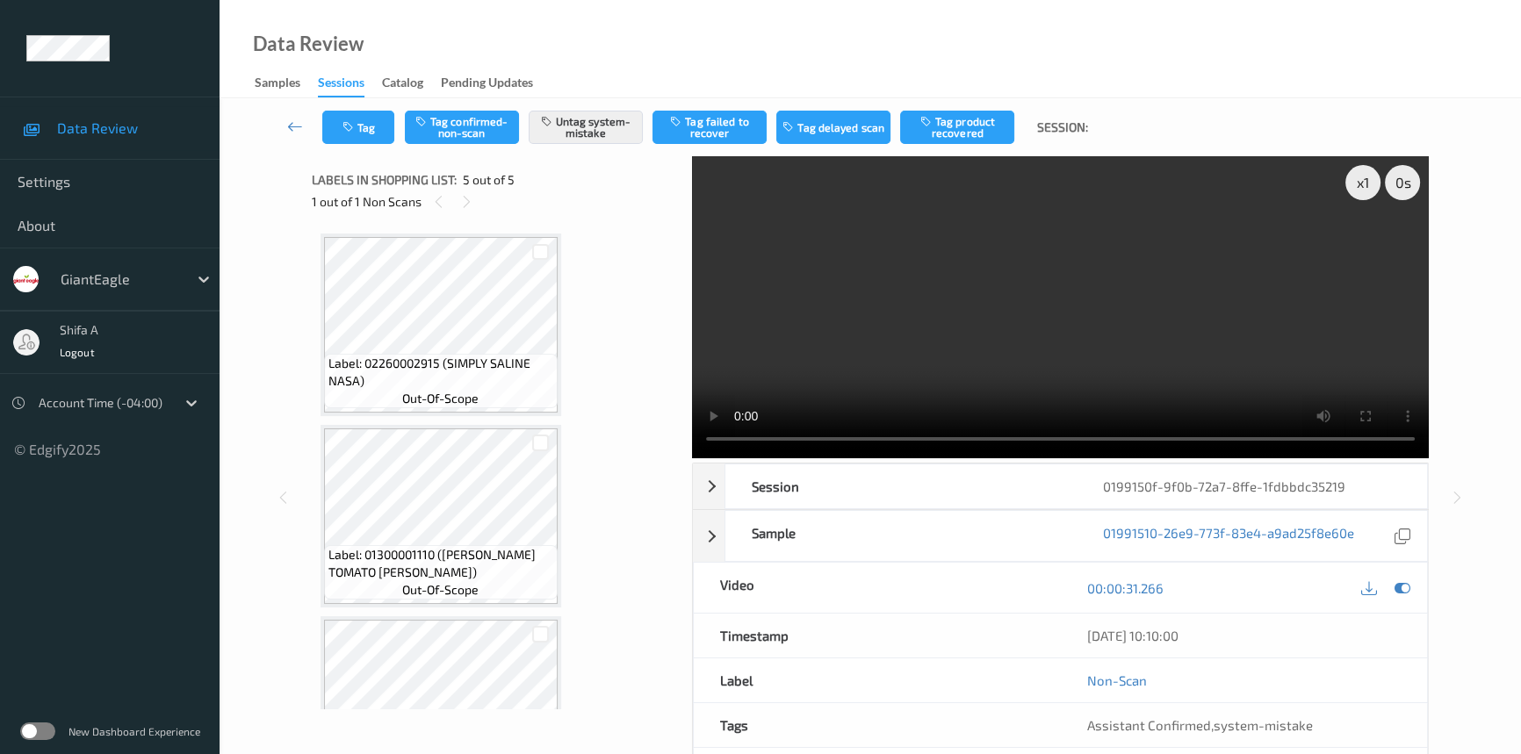
scroll to position [478, 0]
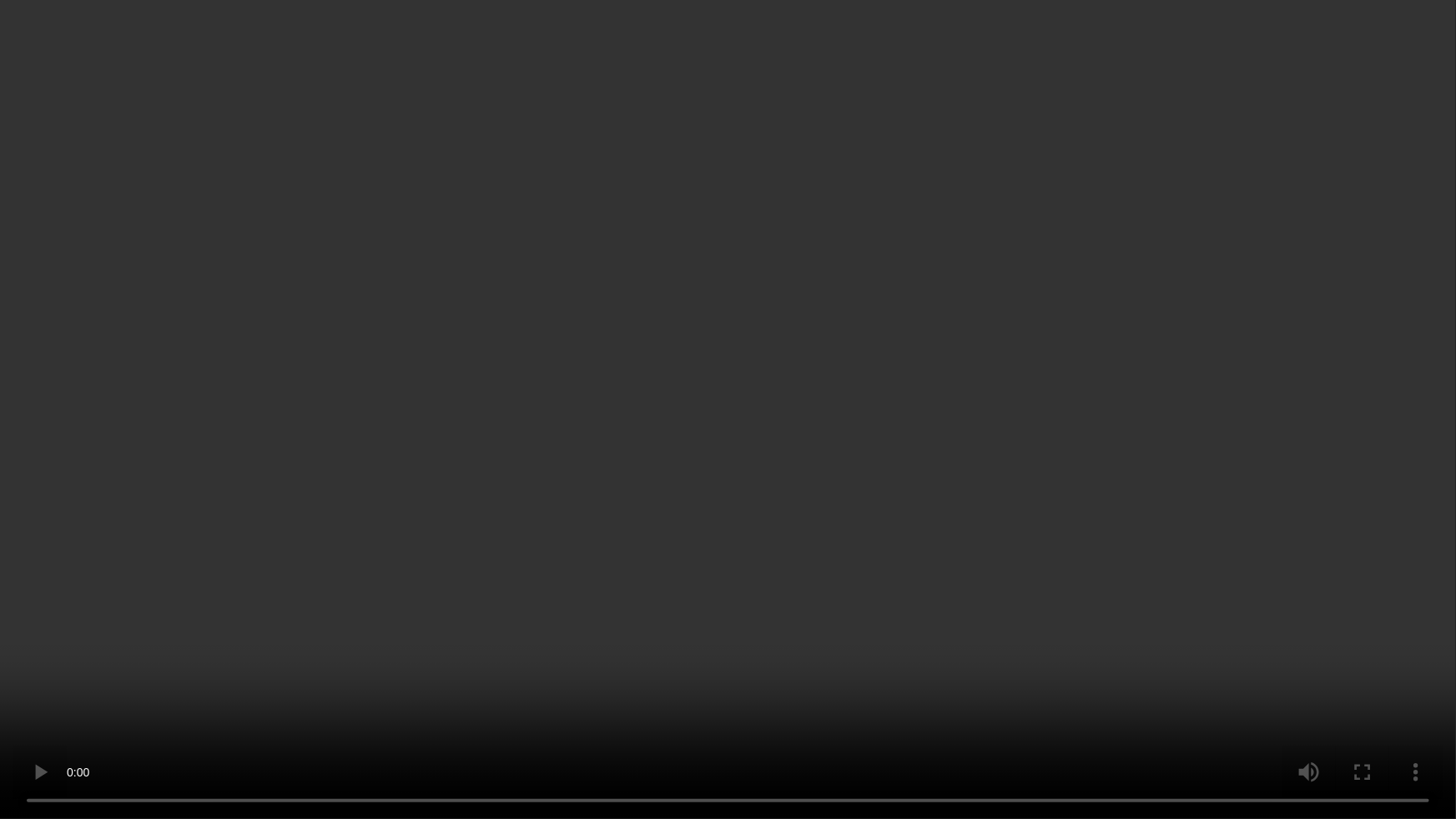
click at [1262, 509] on video at bounding box center [728, 410] width 1456 height 819
click at [791, 677] on video at bounding box center [728, 410] width 1456 height 819
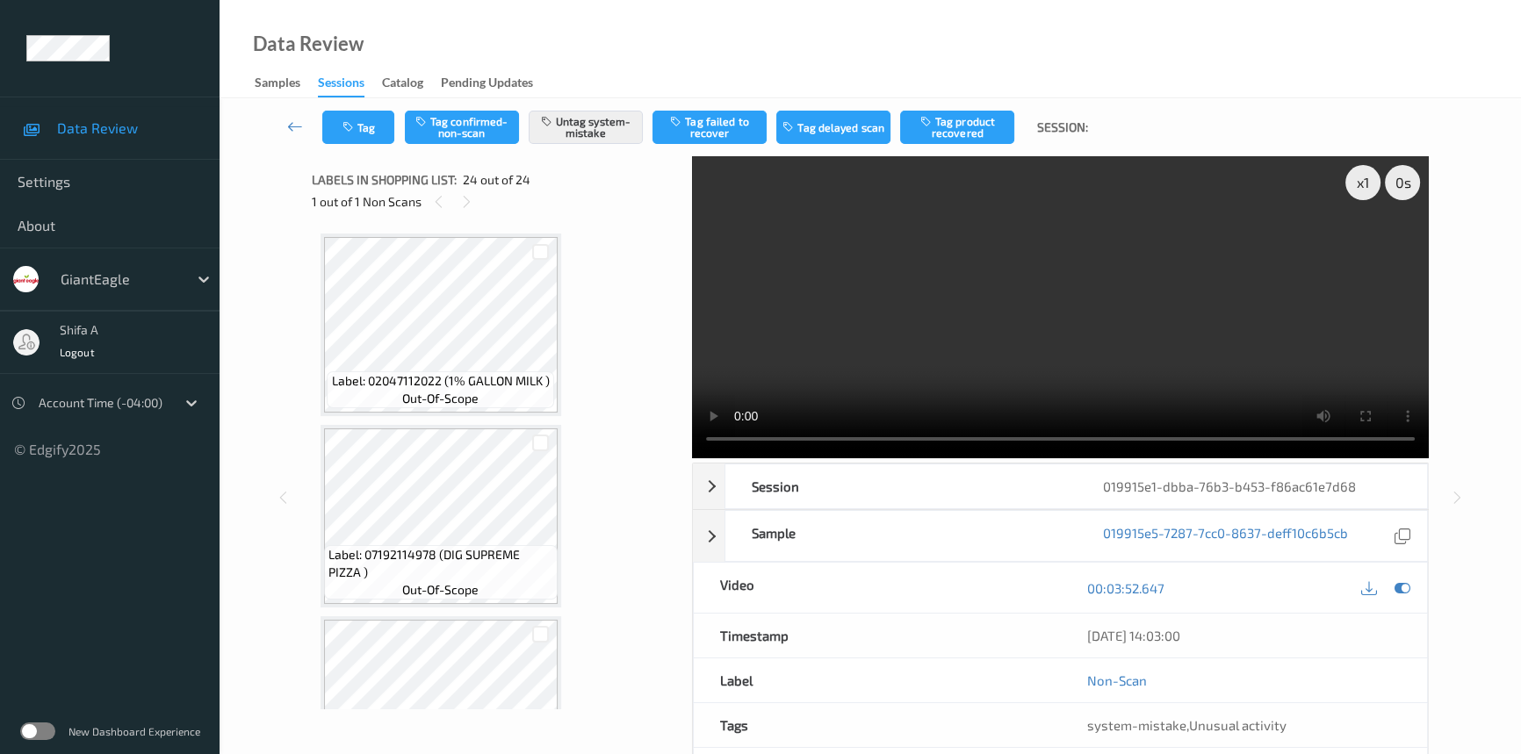
scroll to position [4102, 0]
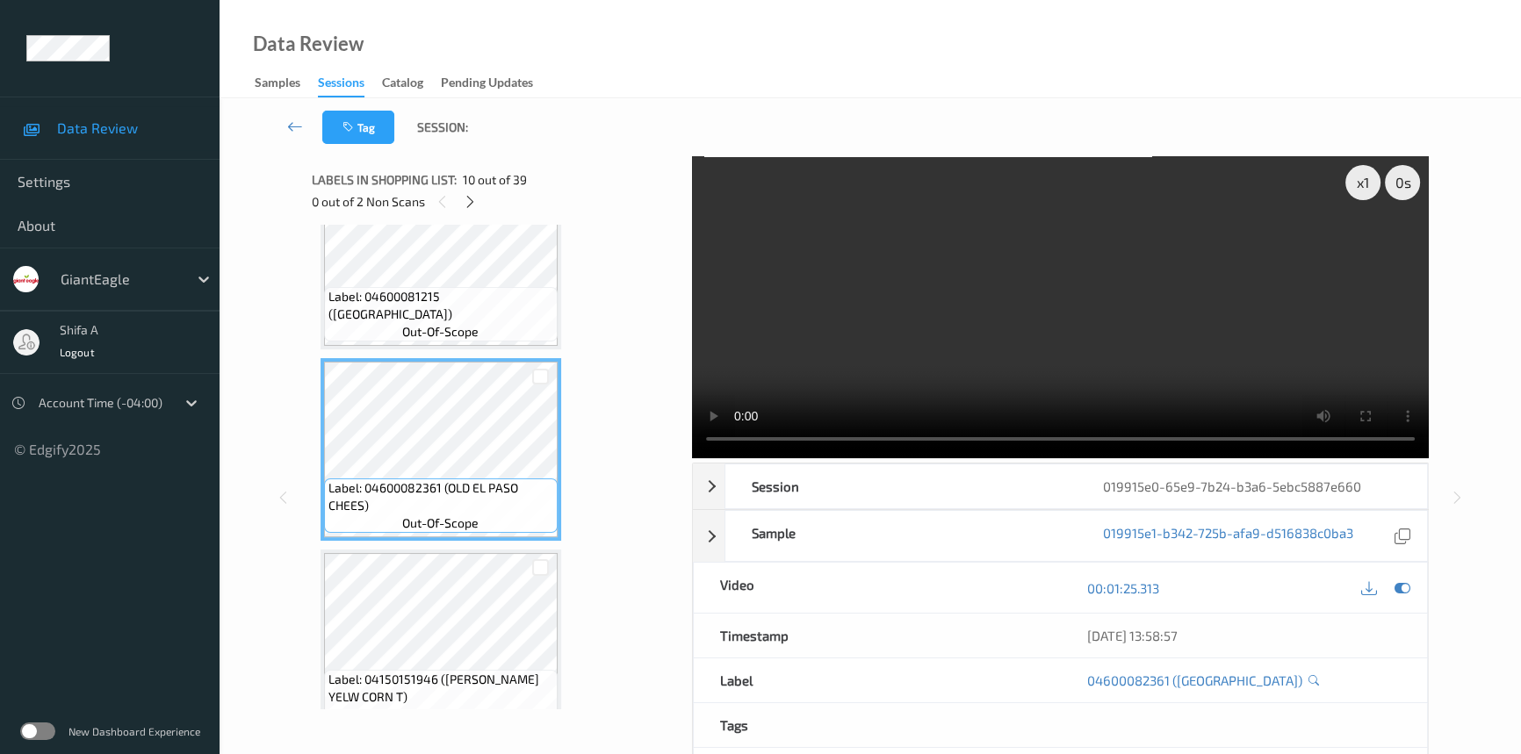
scroll to position [1916, 0]
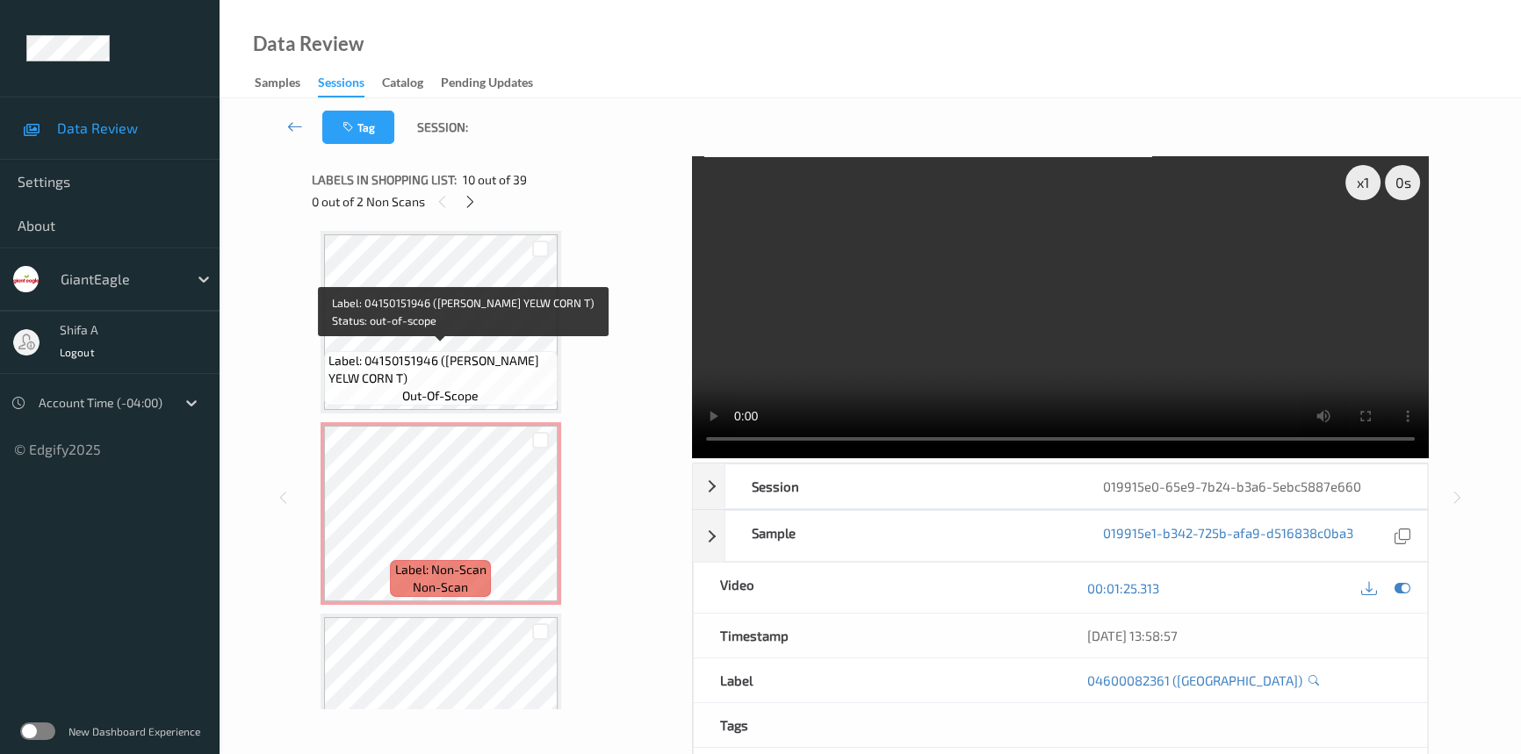
click at [509, 356] on span "Label: 04150151946 ([PERSON_NAME] YELW CORN T)" at bounding box center [440, 369] width 225 height 35
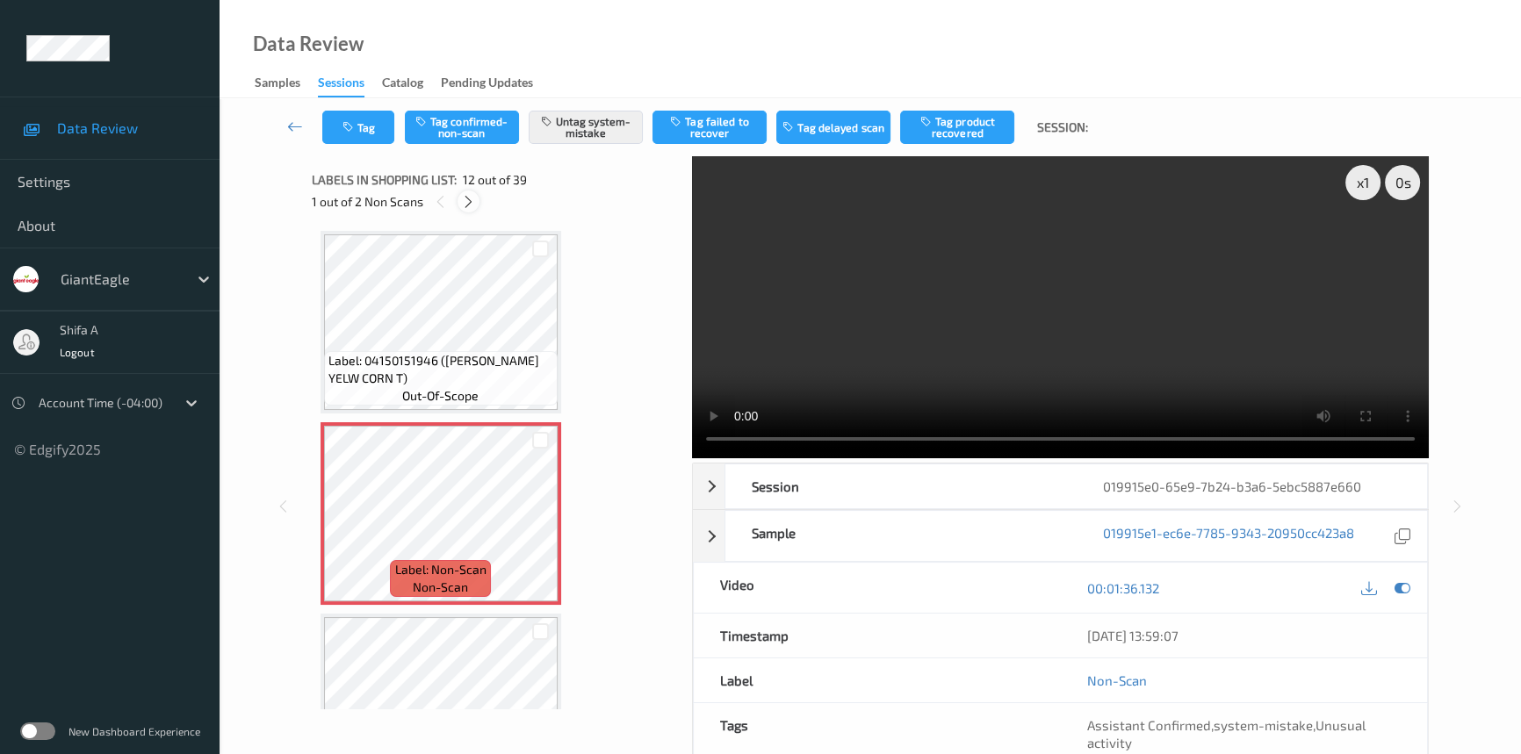
click at [468, 208] on icon at bounding box center [468, 202] width 15 height 16
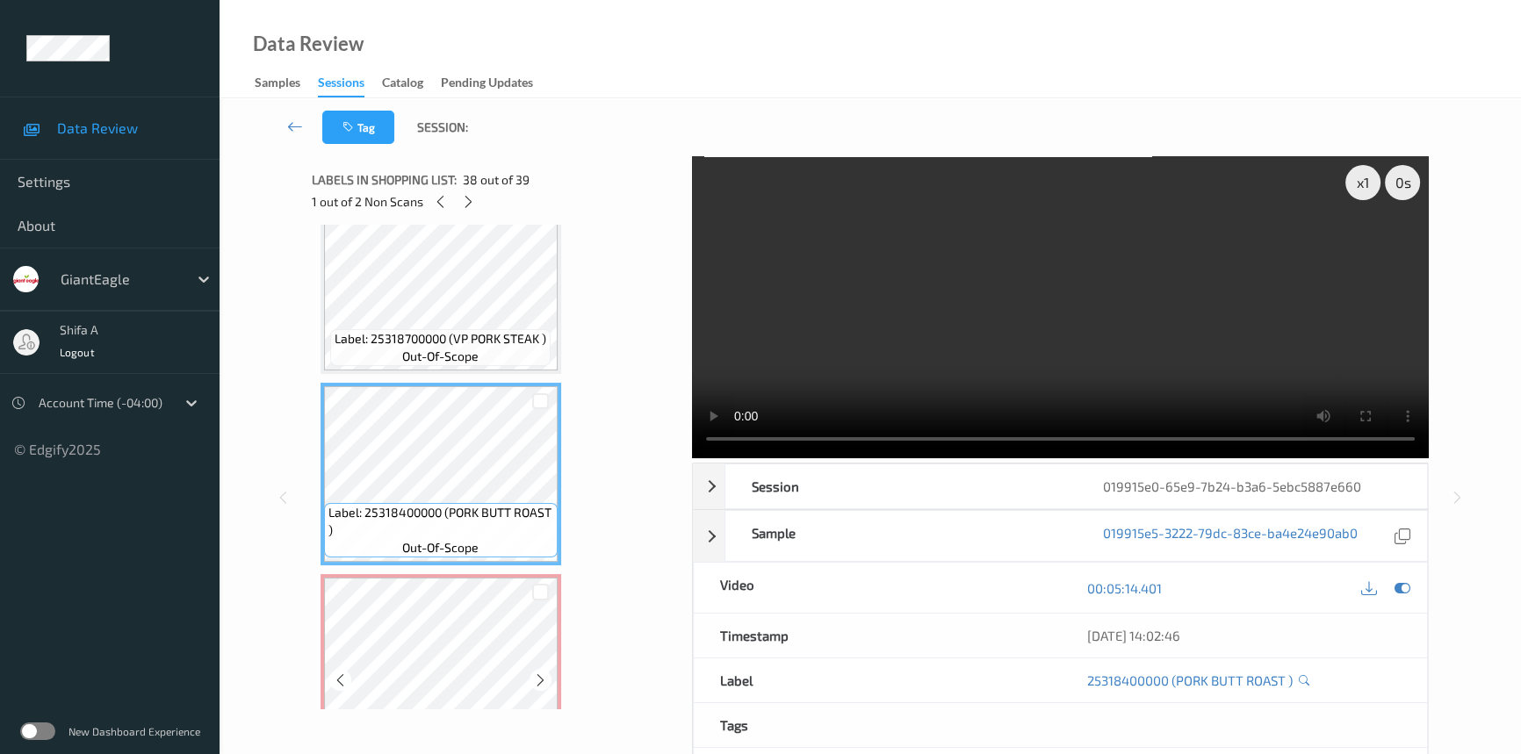
scroll to position [6963, 0]
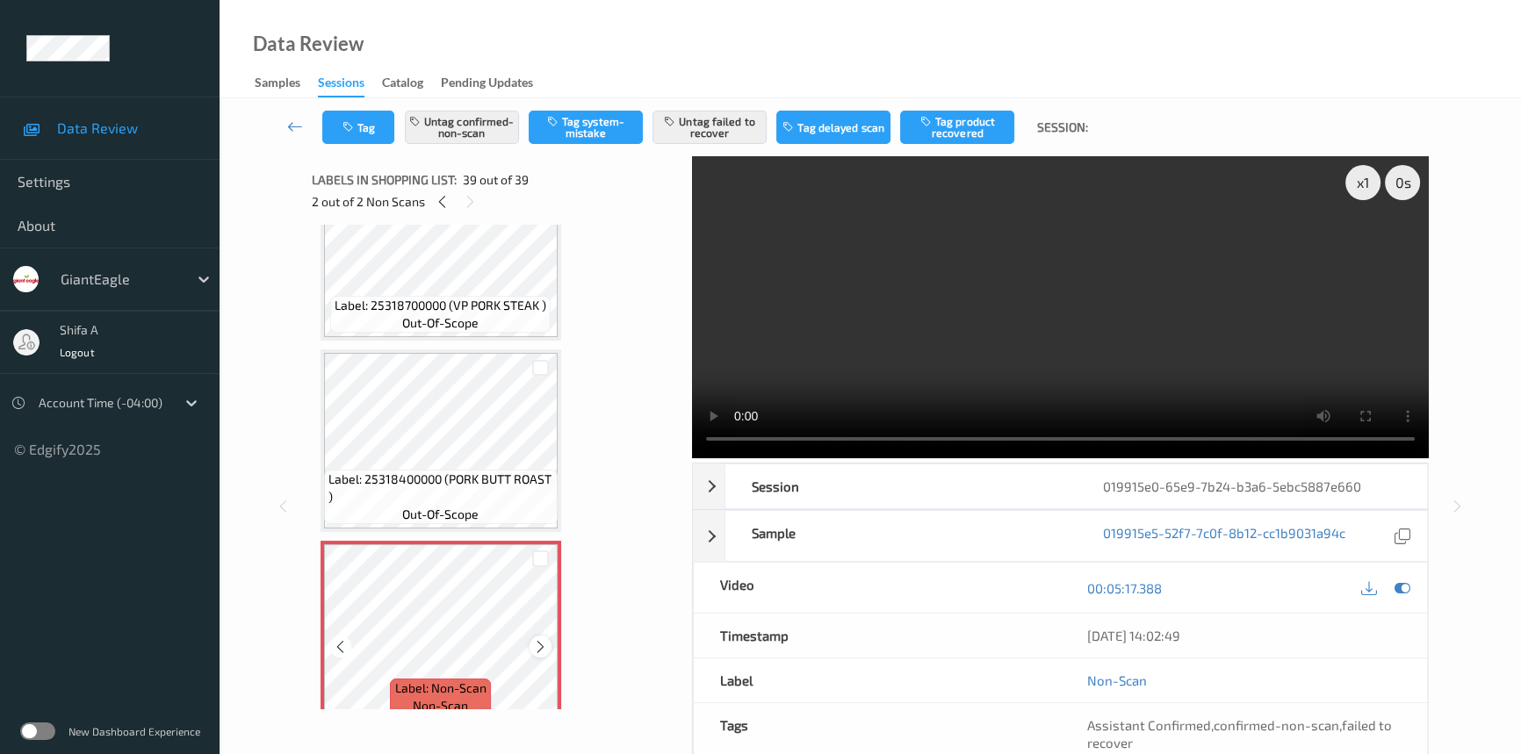
click at [544, 639] on icon at bounding box center [540, 647] width 15 height 16
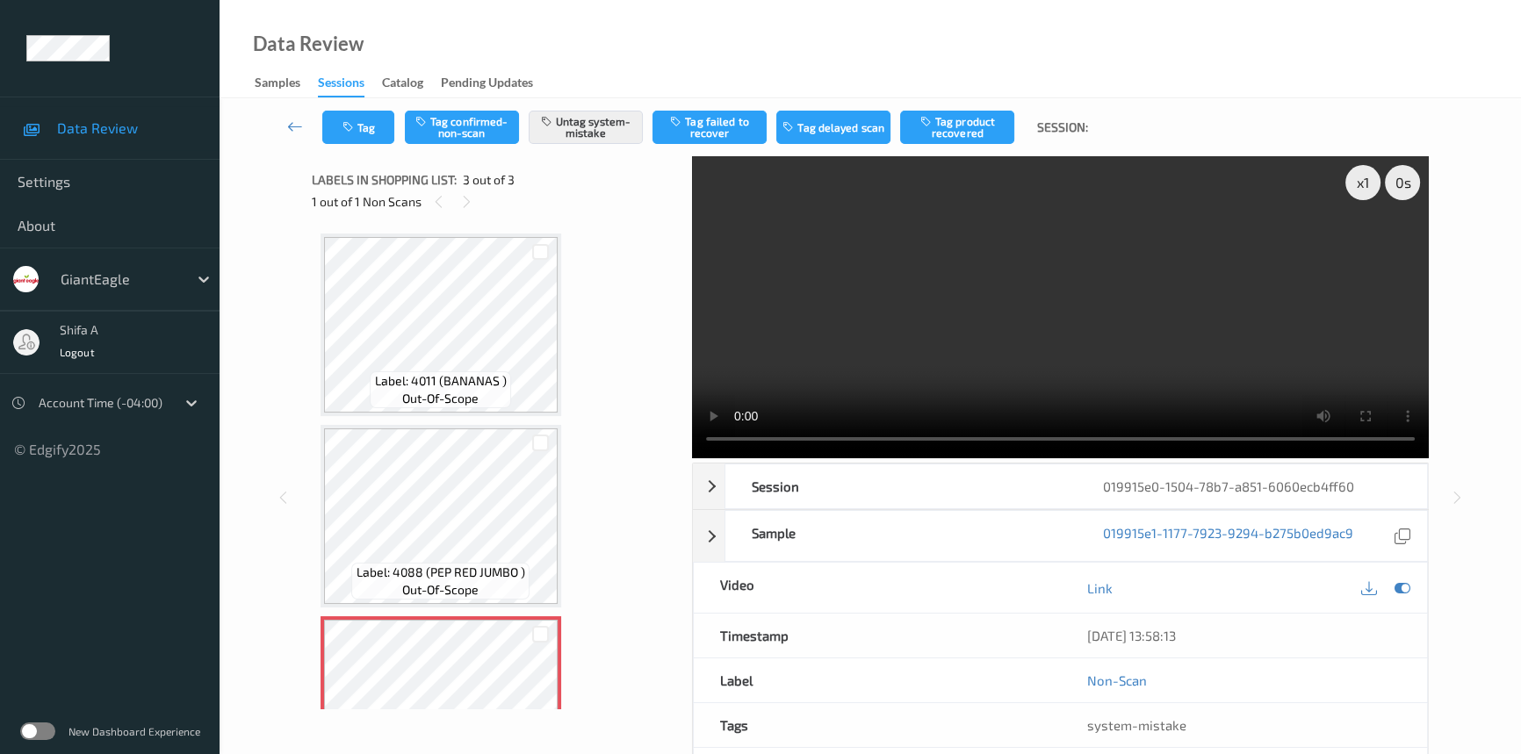
click at [945, 0] on div "Data Review Samples Sessions Catalog Pending Updates" at bounding box center [870, 49] width 1301 height 98
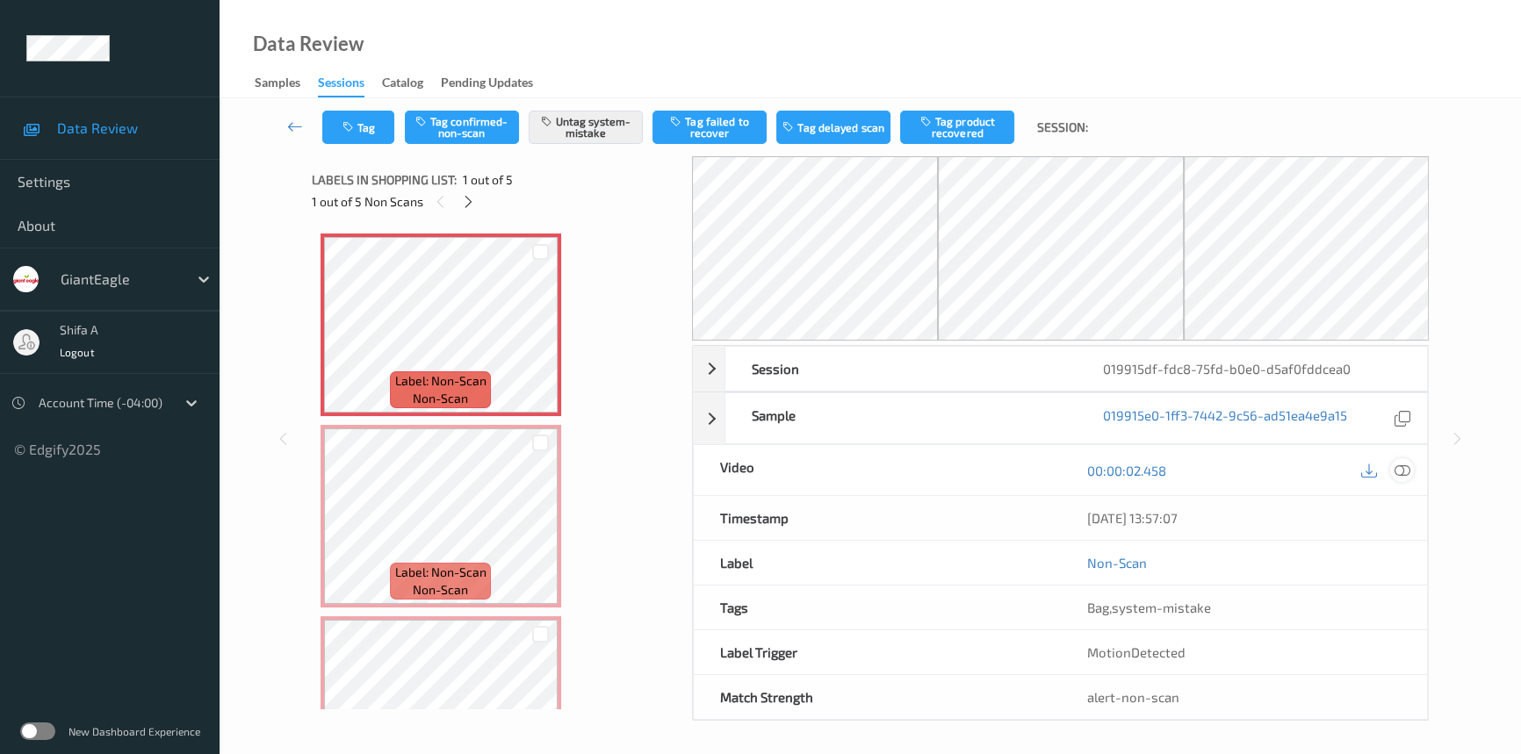
click at [1401, 465] on icon at bounding box center [1402, 471] width 16 height 16
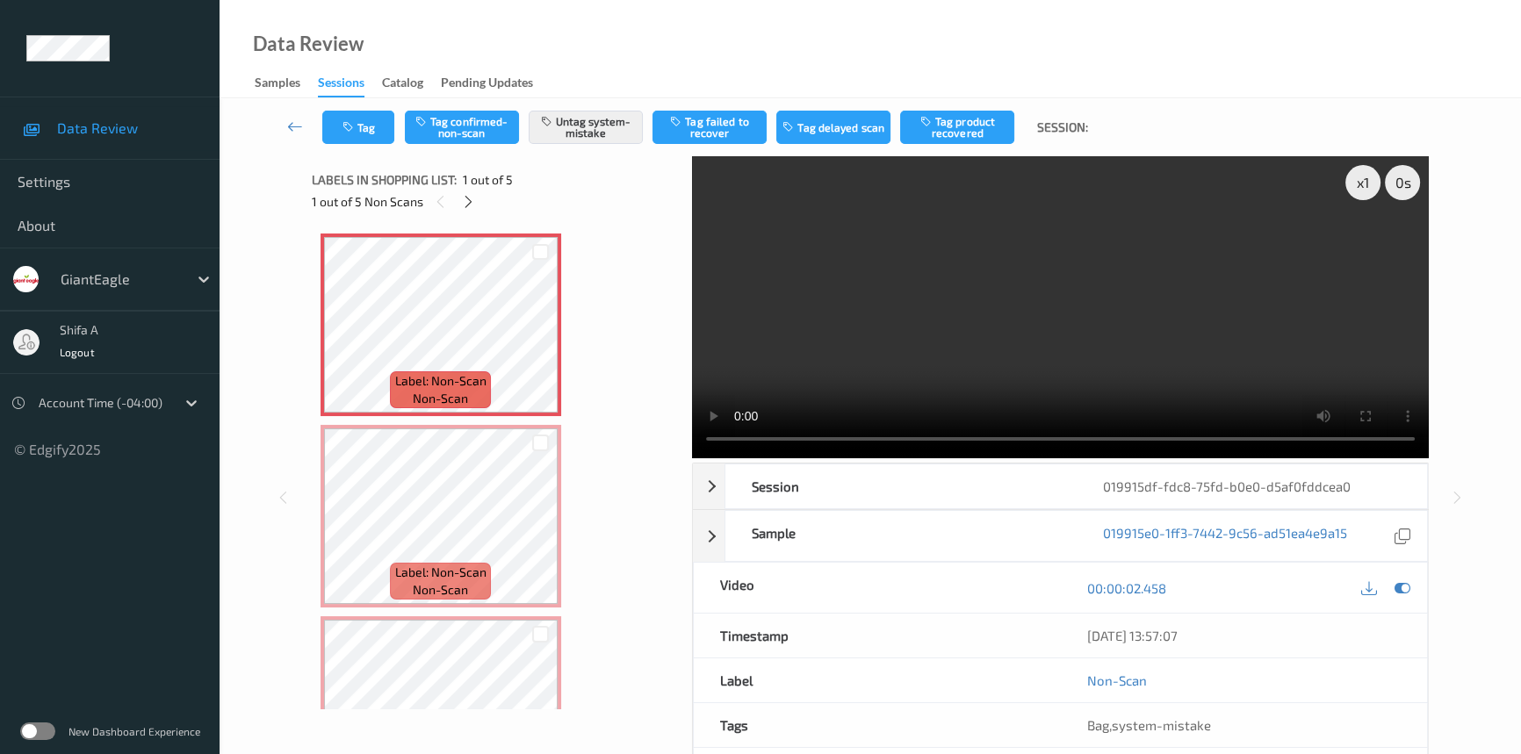
click at [1139, 284] on video at bounding box center [1060, 307] width 737 height 302
click at [486, 396] on div "Label: Non-Scan non-scan" at bounding box center [440, 389] width 100 height 37
click at [456, 575] on span "Label: Non-Scan" at bounding box center [440, 573] width 91 height 18
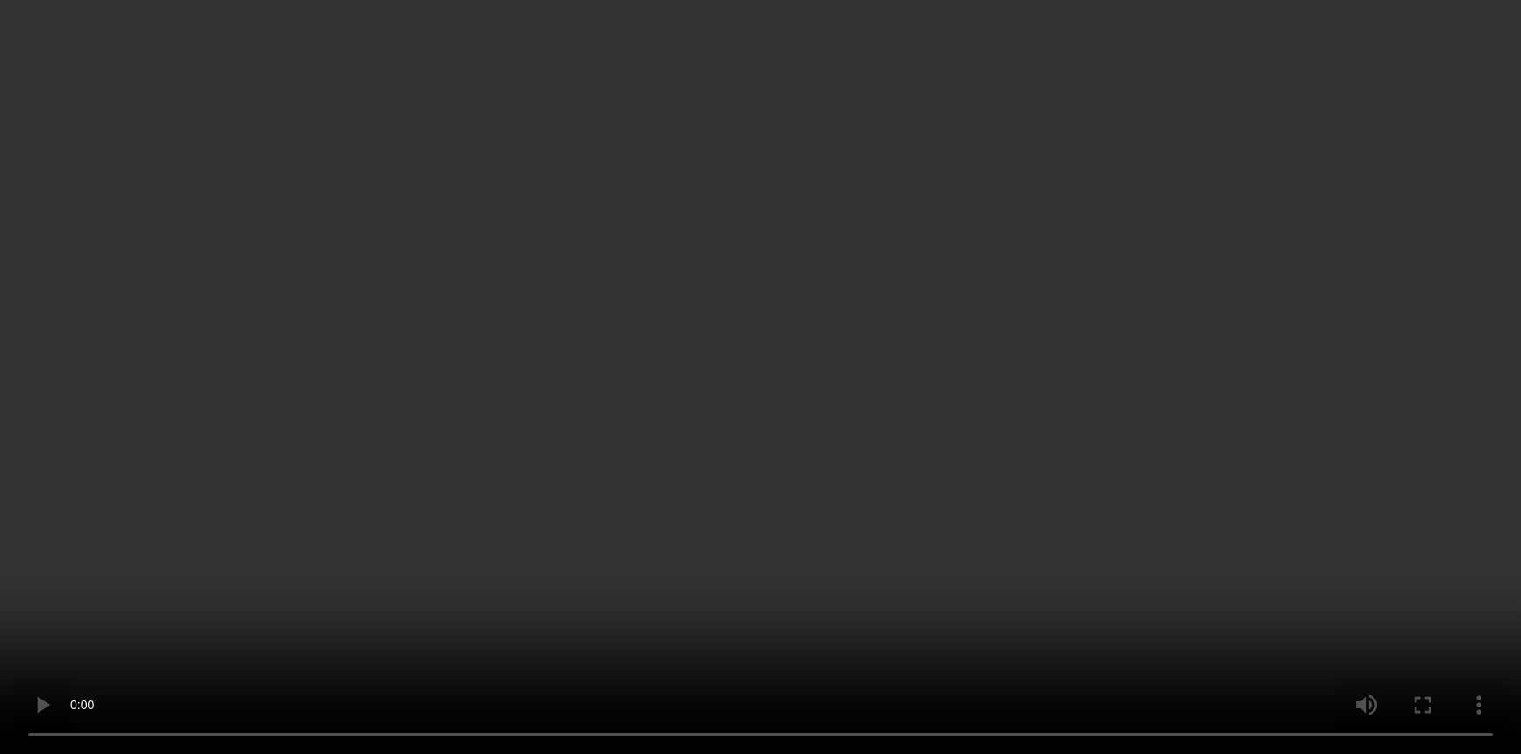
scroll to position [370, 0]
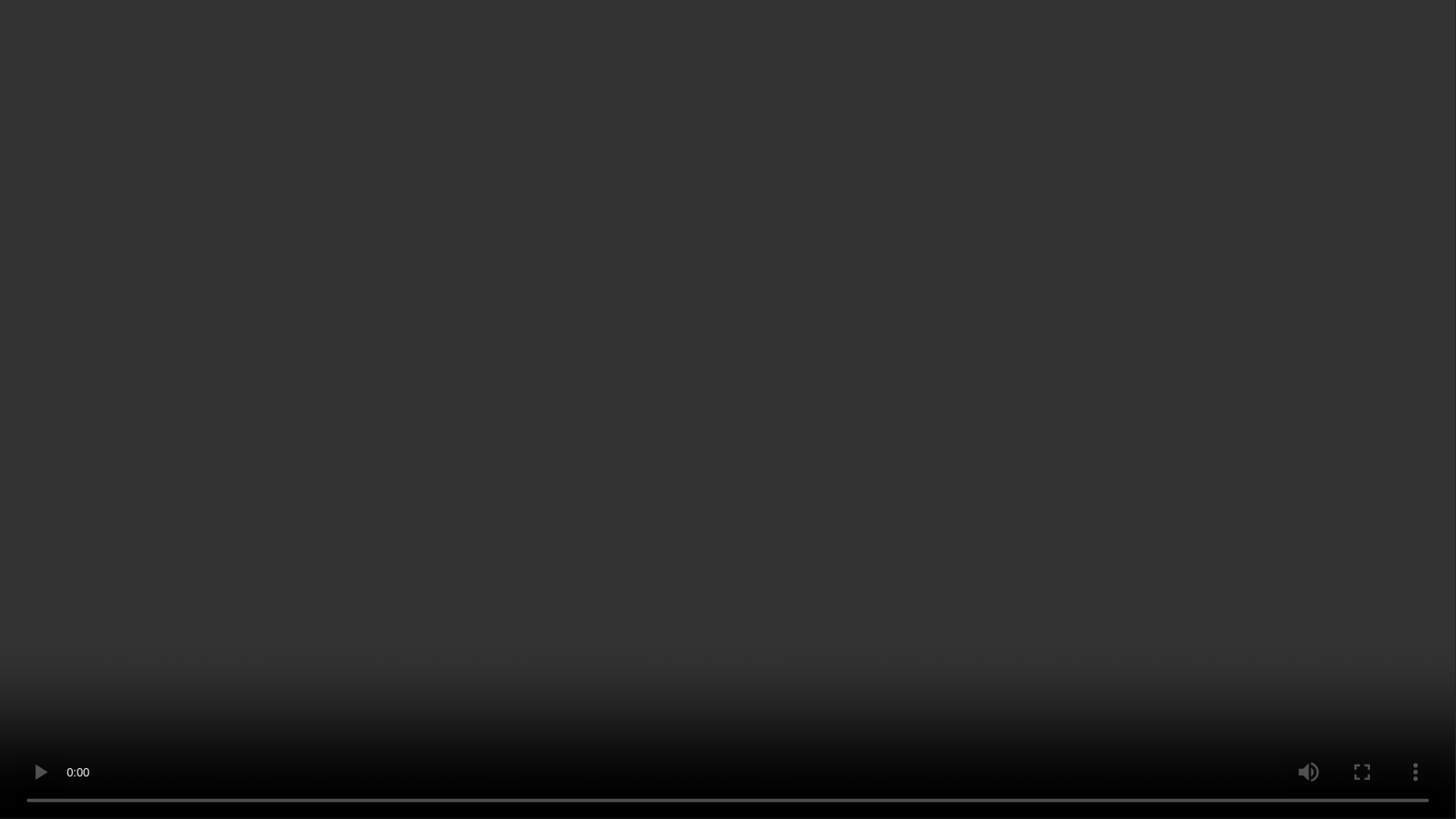
click at [922, 460] on video at bounding box center [728, 410] width 1456 height 819
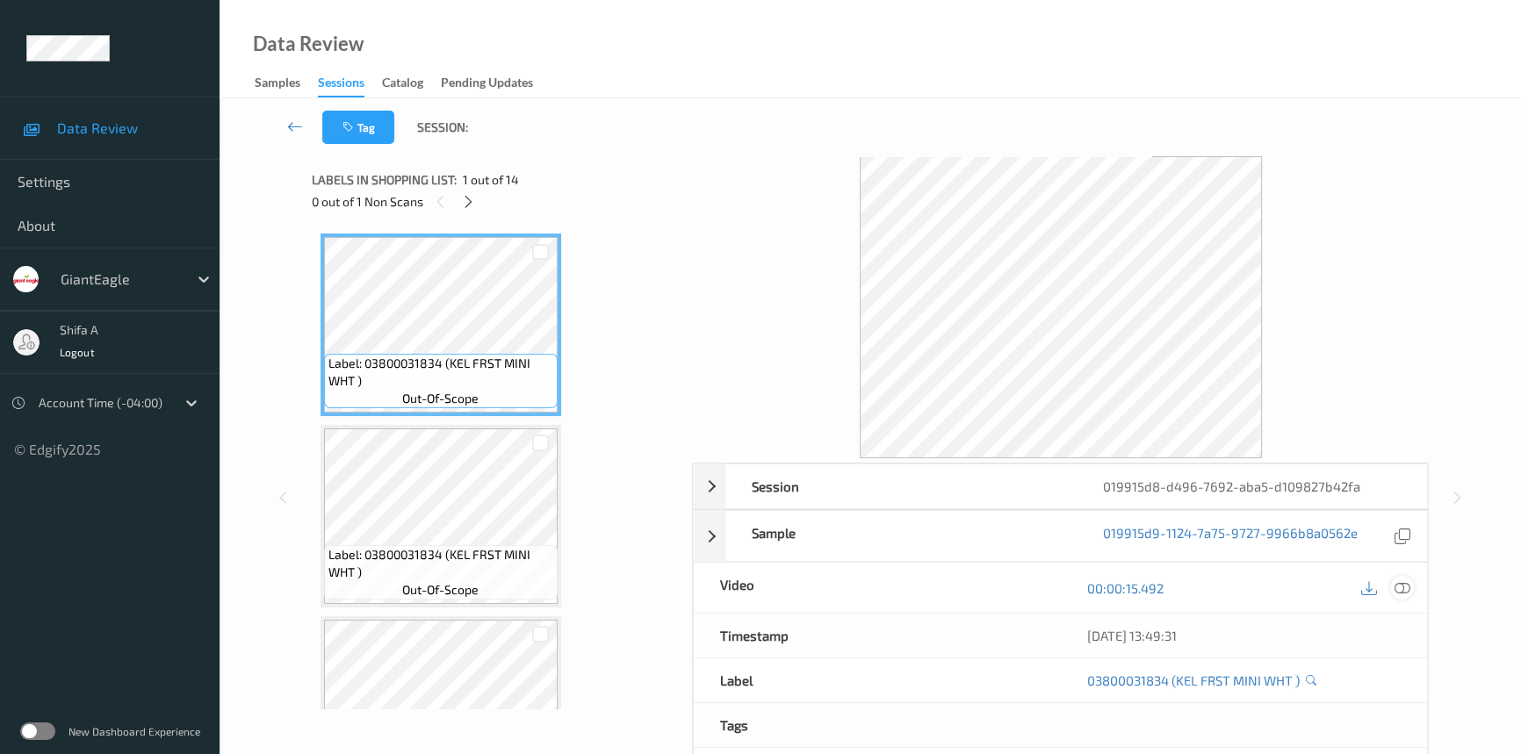
click at [1408, 584] on icon at bounding box center [1402, 588] width 16 height 16
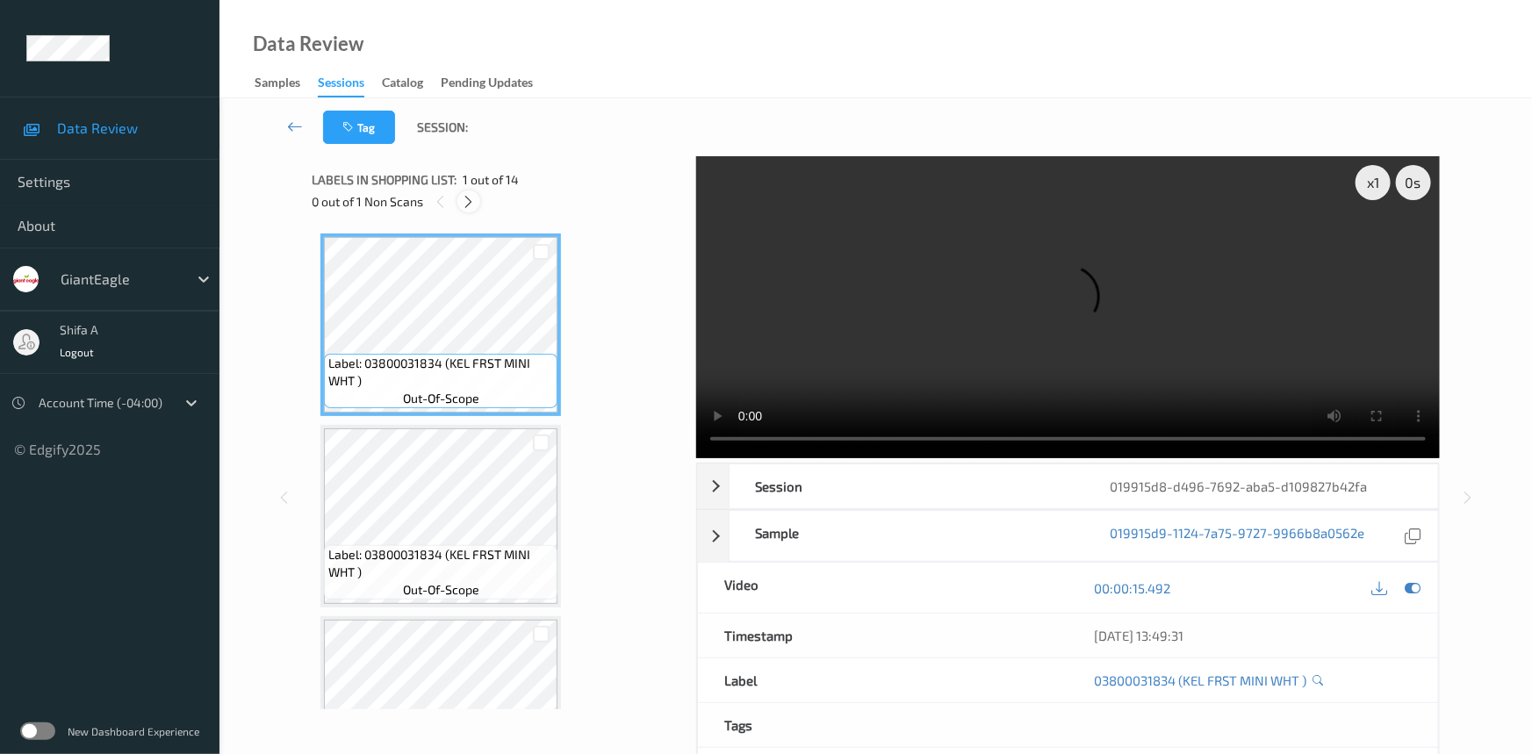
click at [472, 206] on icon at bounding box center [469, 202] width 15 height 16
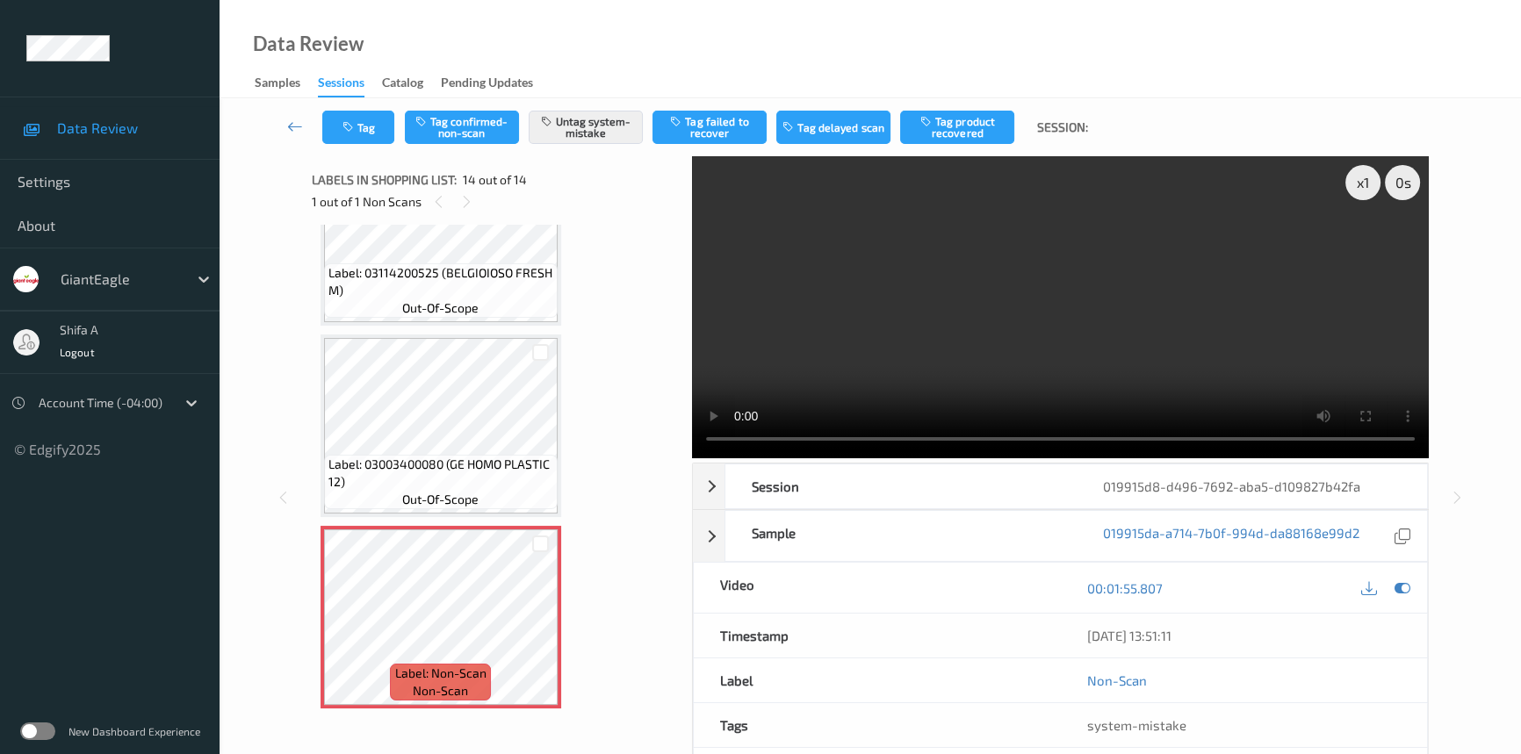
scroll to position [2087, 0]
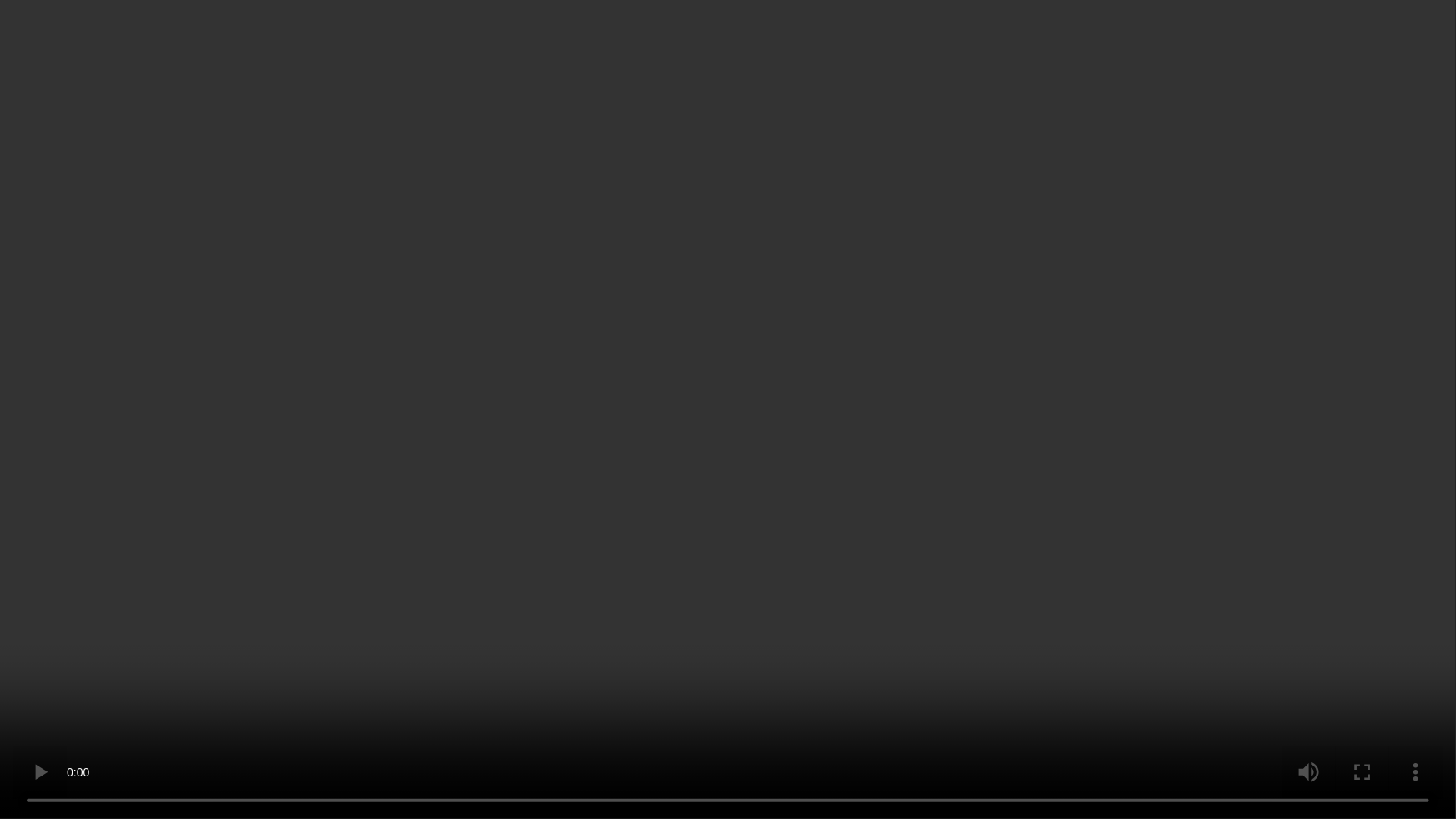
click at [1275, 460] on video at bounding box center [728, 410] width 1456 height 819
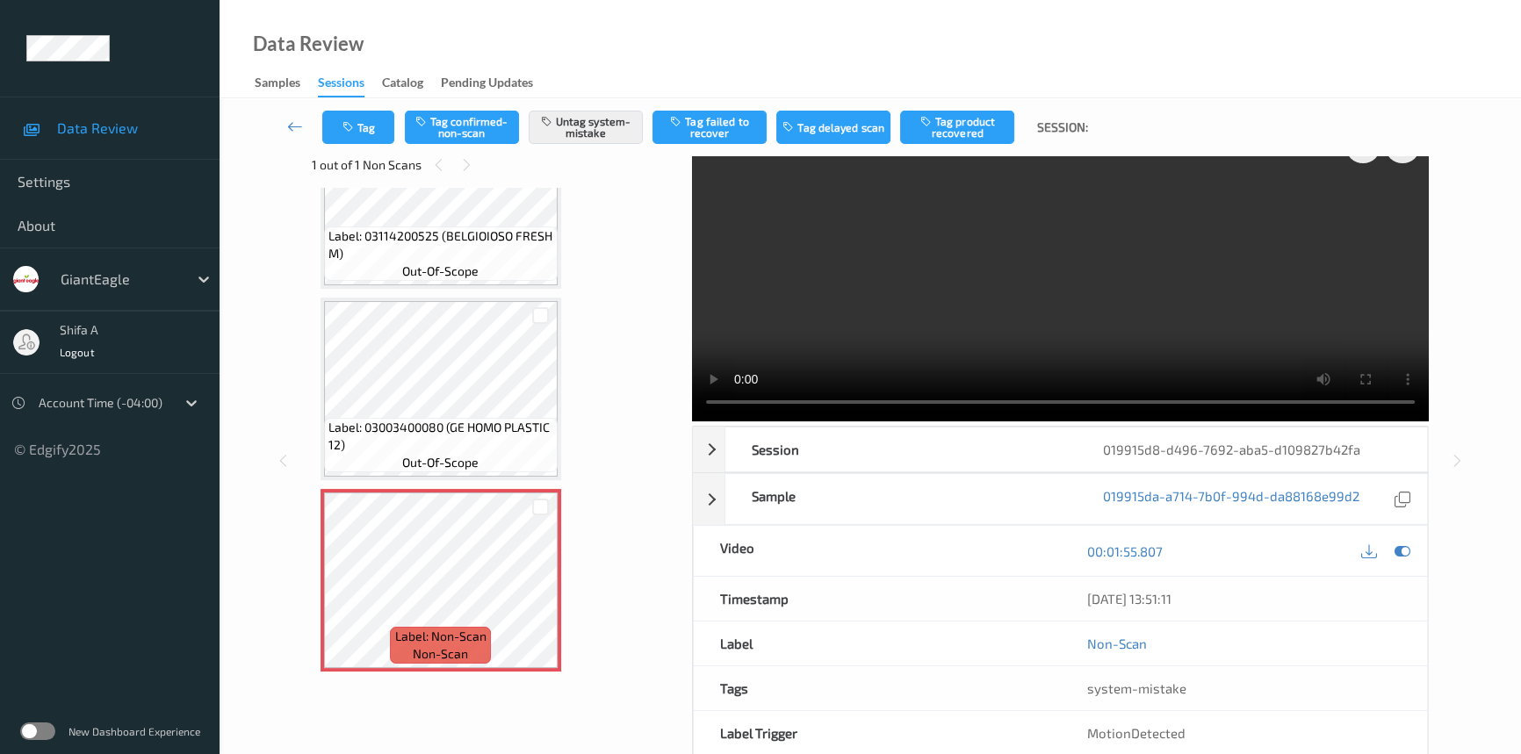
scroll to position [0, 0]
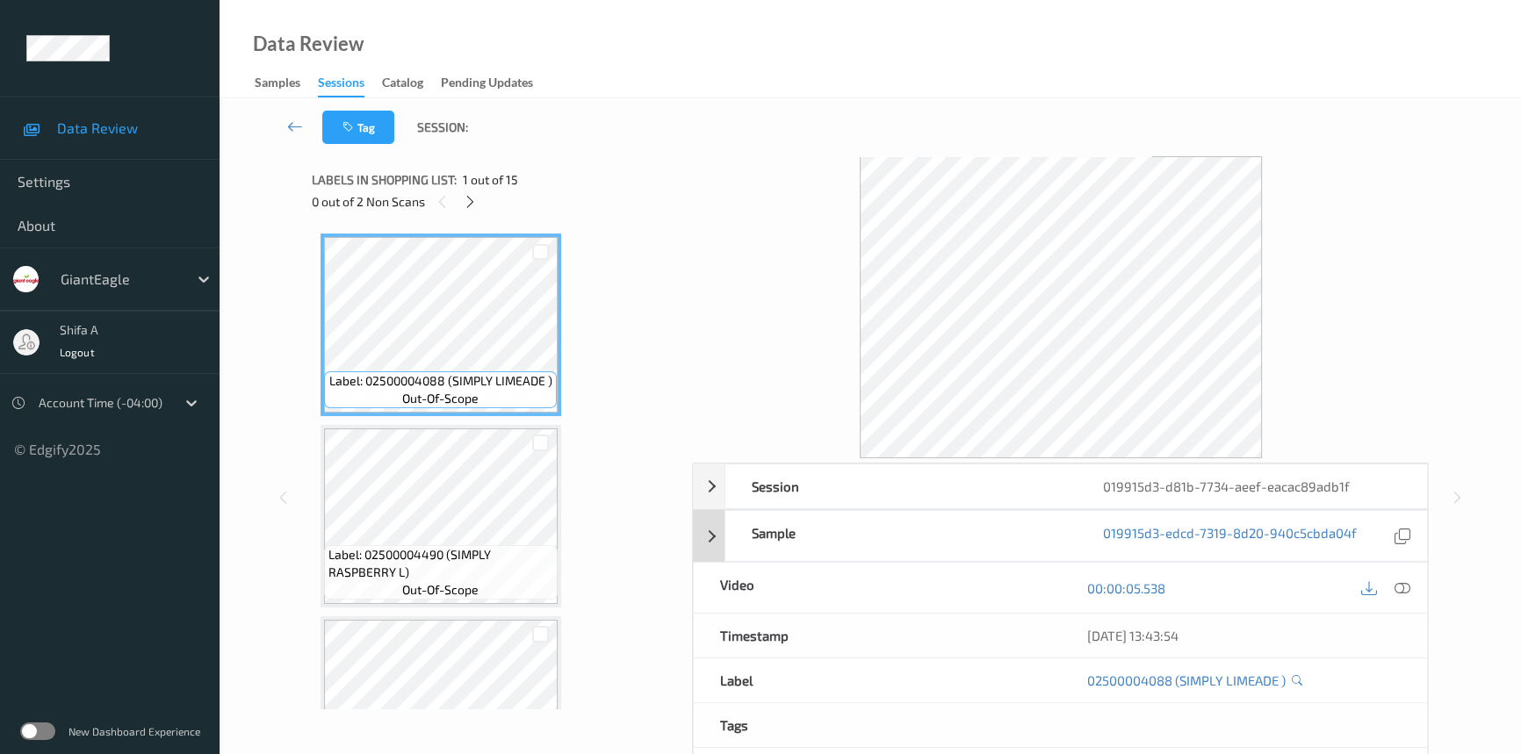
drag, startPoint x: 1407, startPoint y: 582, endPoint x: 830, endPoint y: 383, distance: 610.3
click at [1406, 582] on icon at bounding box center [1402, 588] width 16 height 16
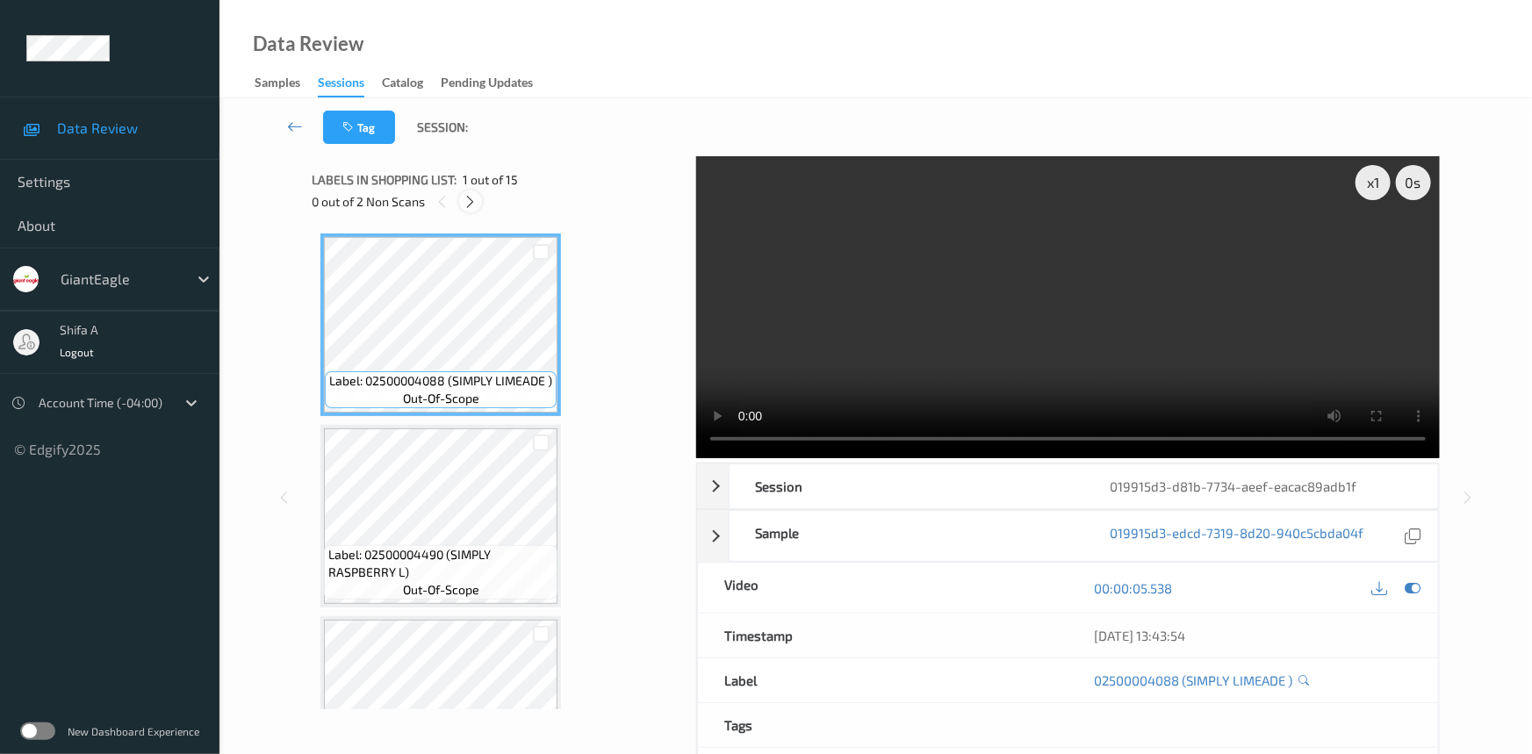
click at [474, 200] on icon at bounding box center [471, 202] width 15 height 16
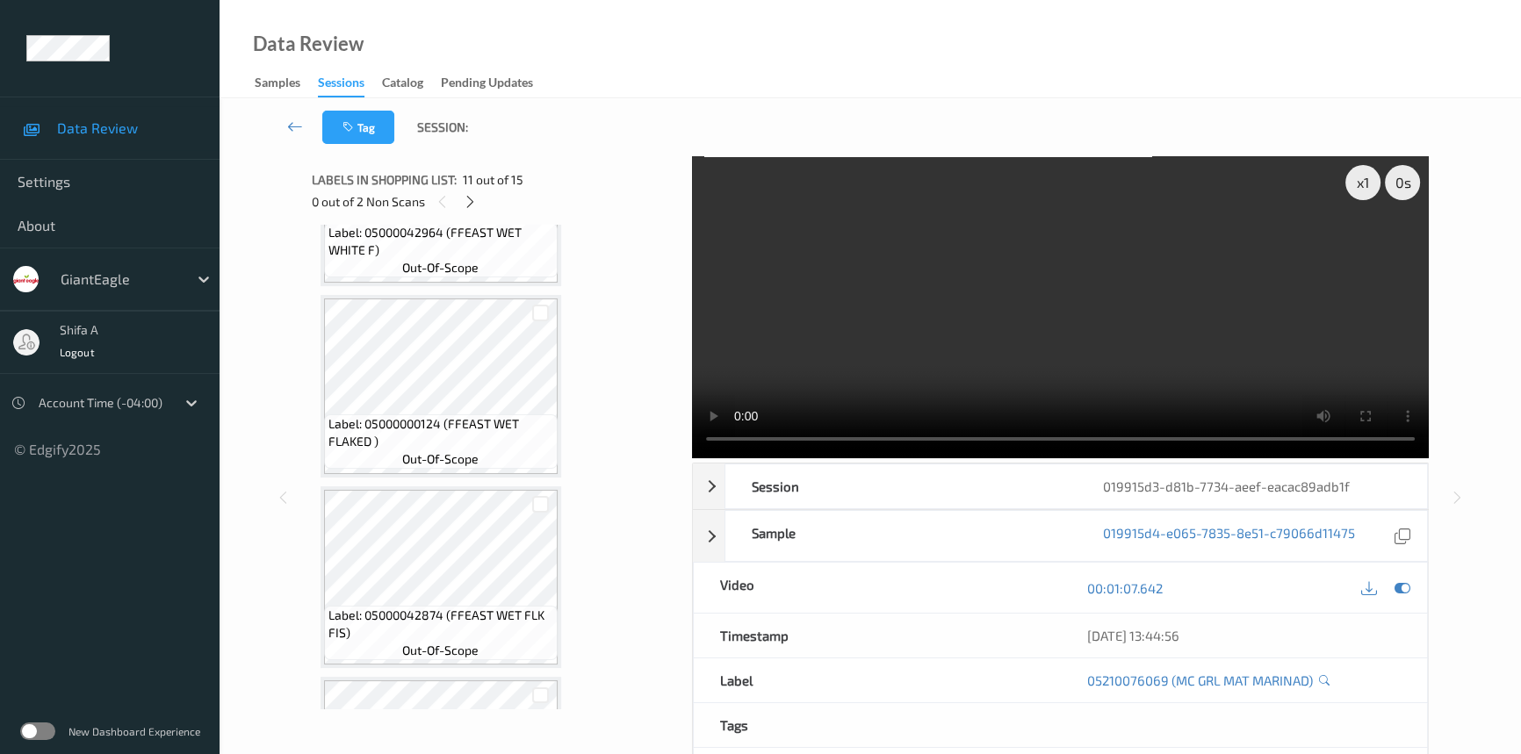
scroll to position [1278, 0]
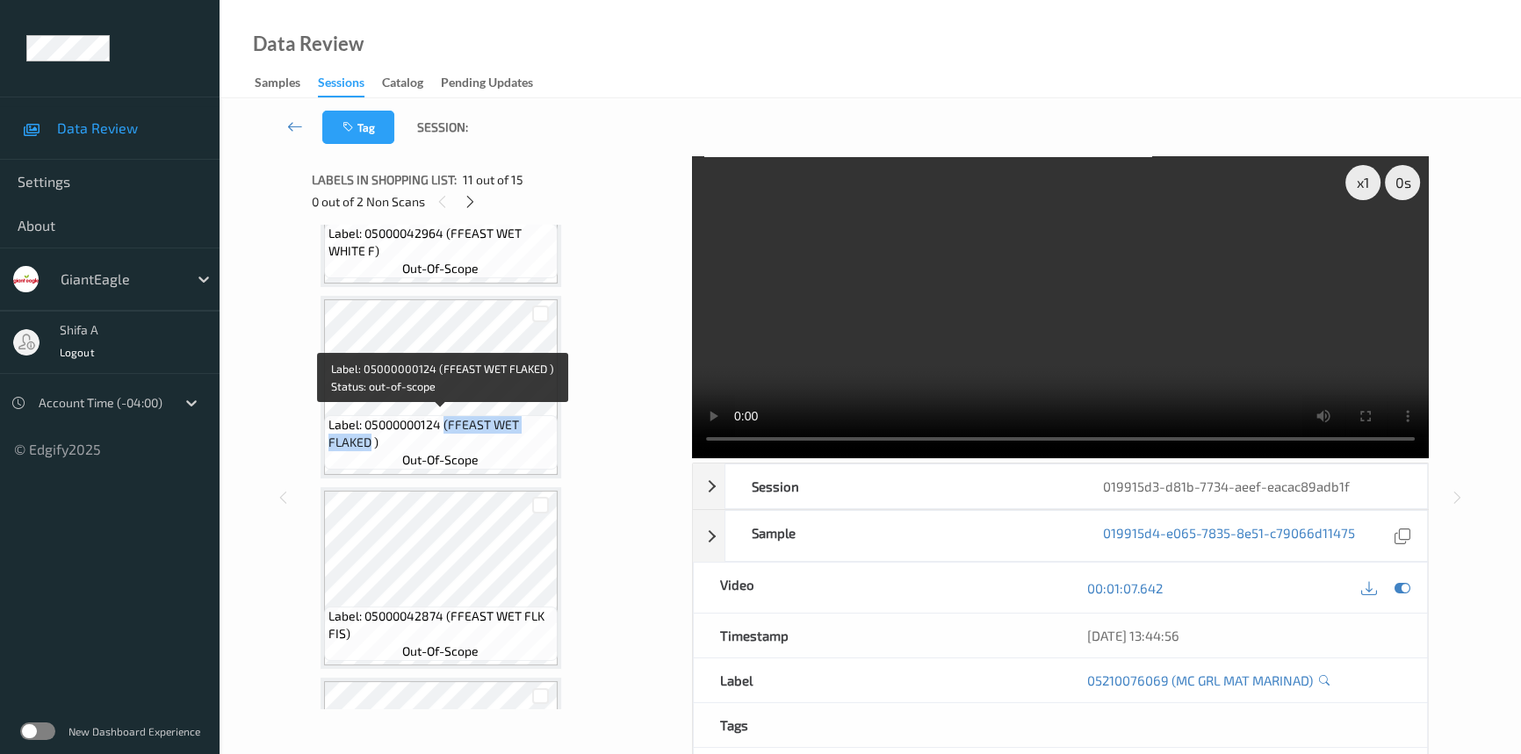
drag, startPoint x: 443, startPoint y: 412, endPoint x: 368, endPoint y: 439, distance: 79.4
click at [368, 439] on span "Label: 05000000124 (FFEAST WET FLAKED )" at bounding box center [440, 433] width 225 height 35
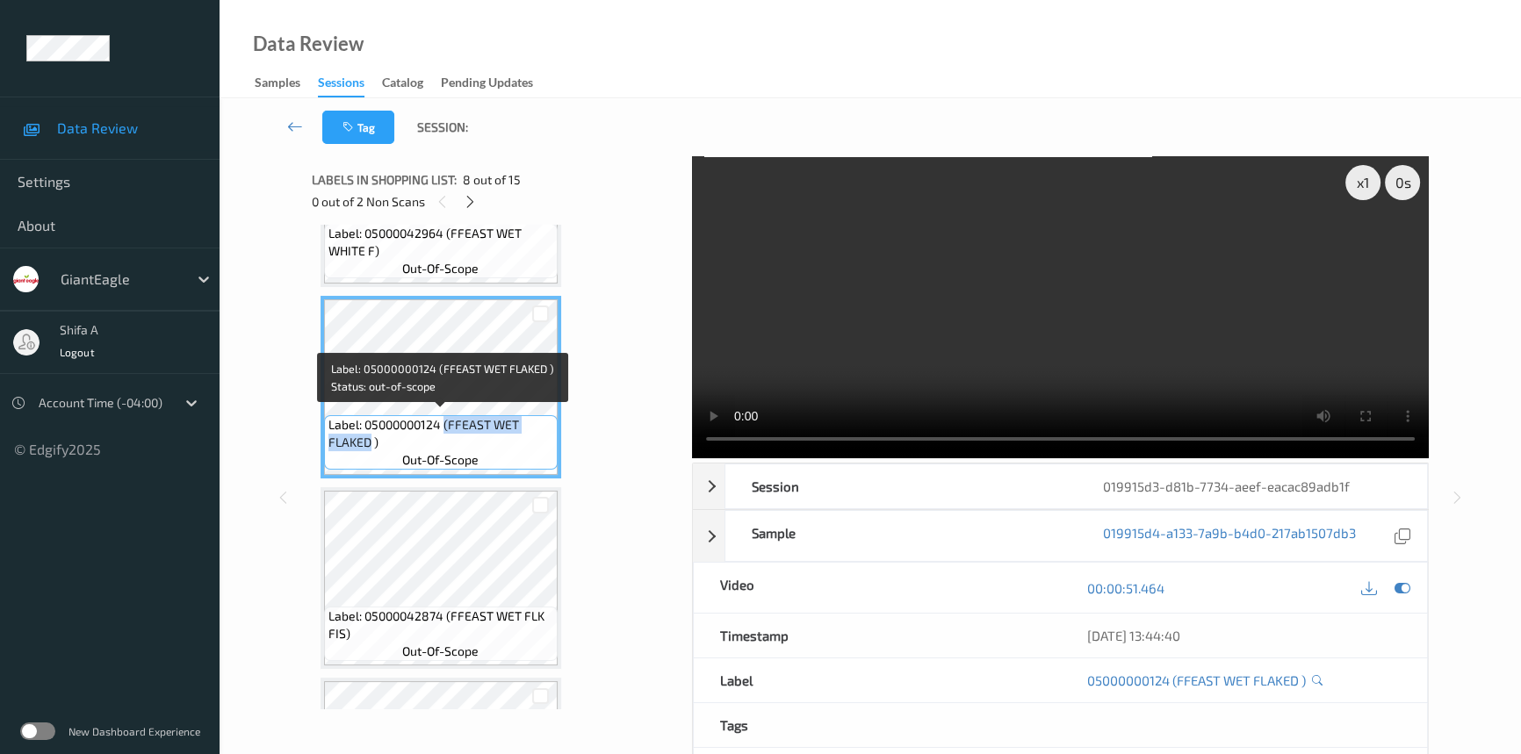
copy span "(FFEAST WET FLAKED"
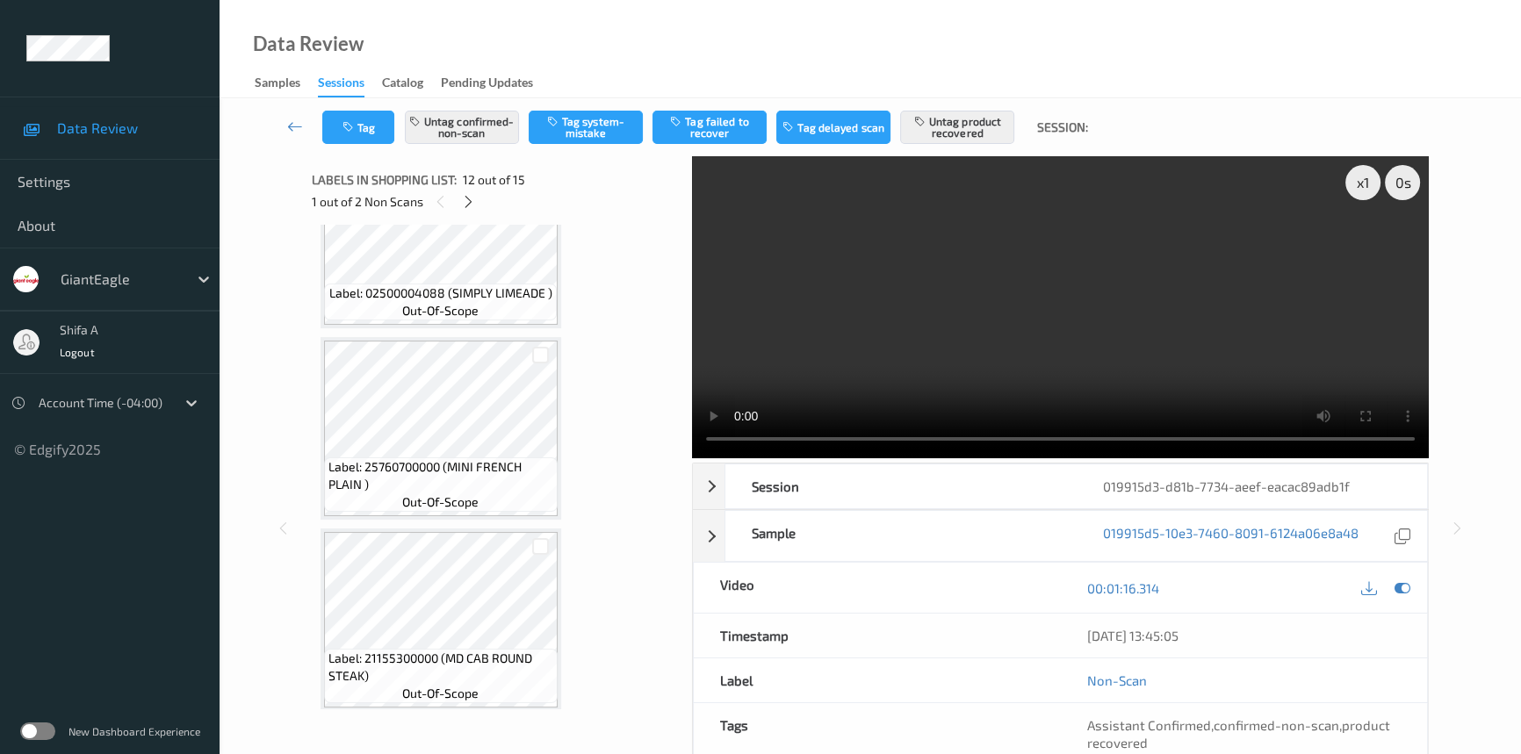
scroll to position [470, 0]
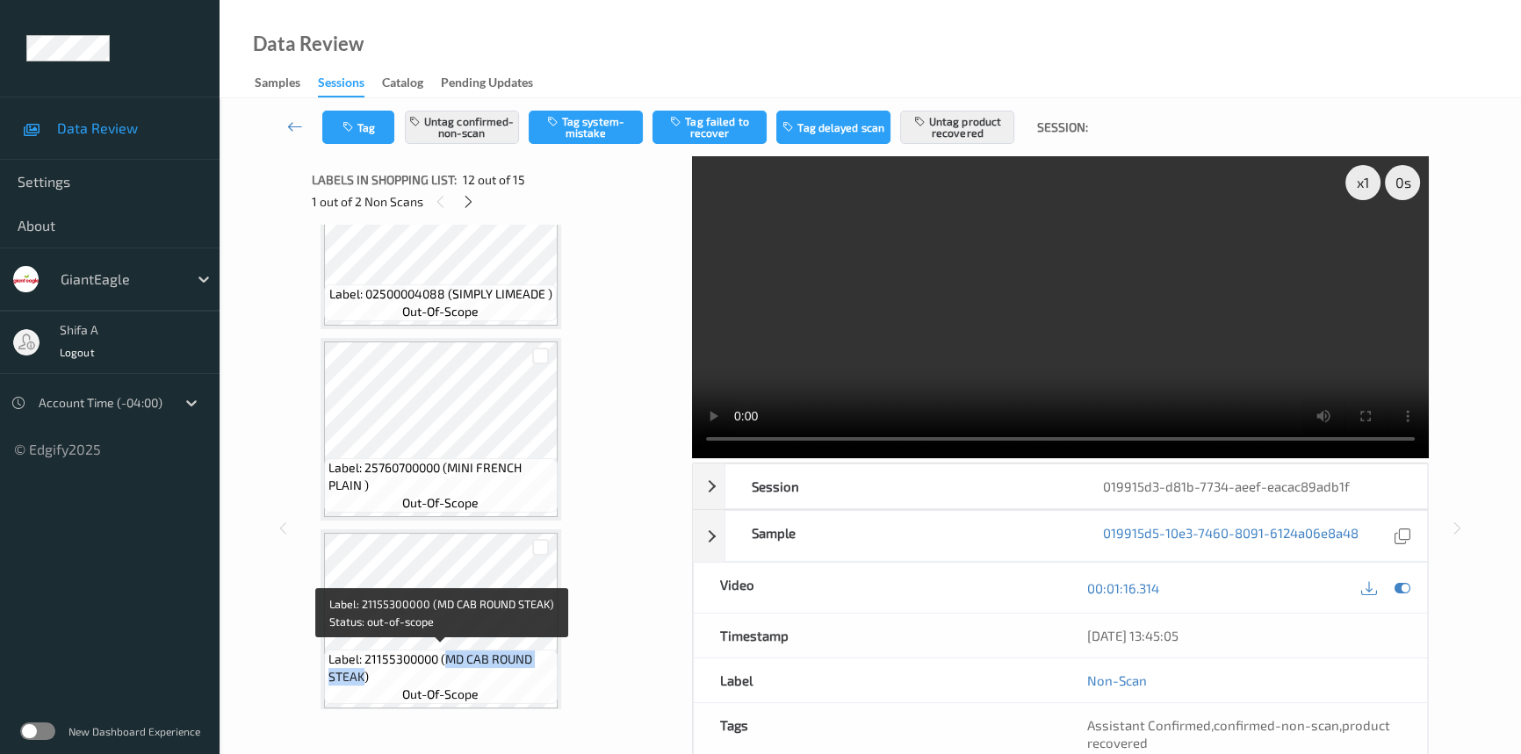
drag, startPoint x: 448, startPoint y: 654, endPoint x: 360, endPoint y: 674, distance: 90.1
click at [360, 674] on span "Label: 21155300000 (MD CAB ROUND STEAK)" at bounding box center [440, 668] width 225 height 35
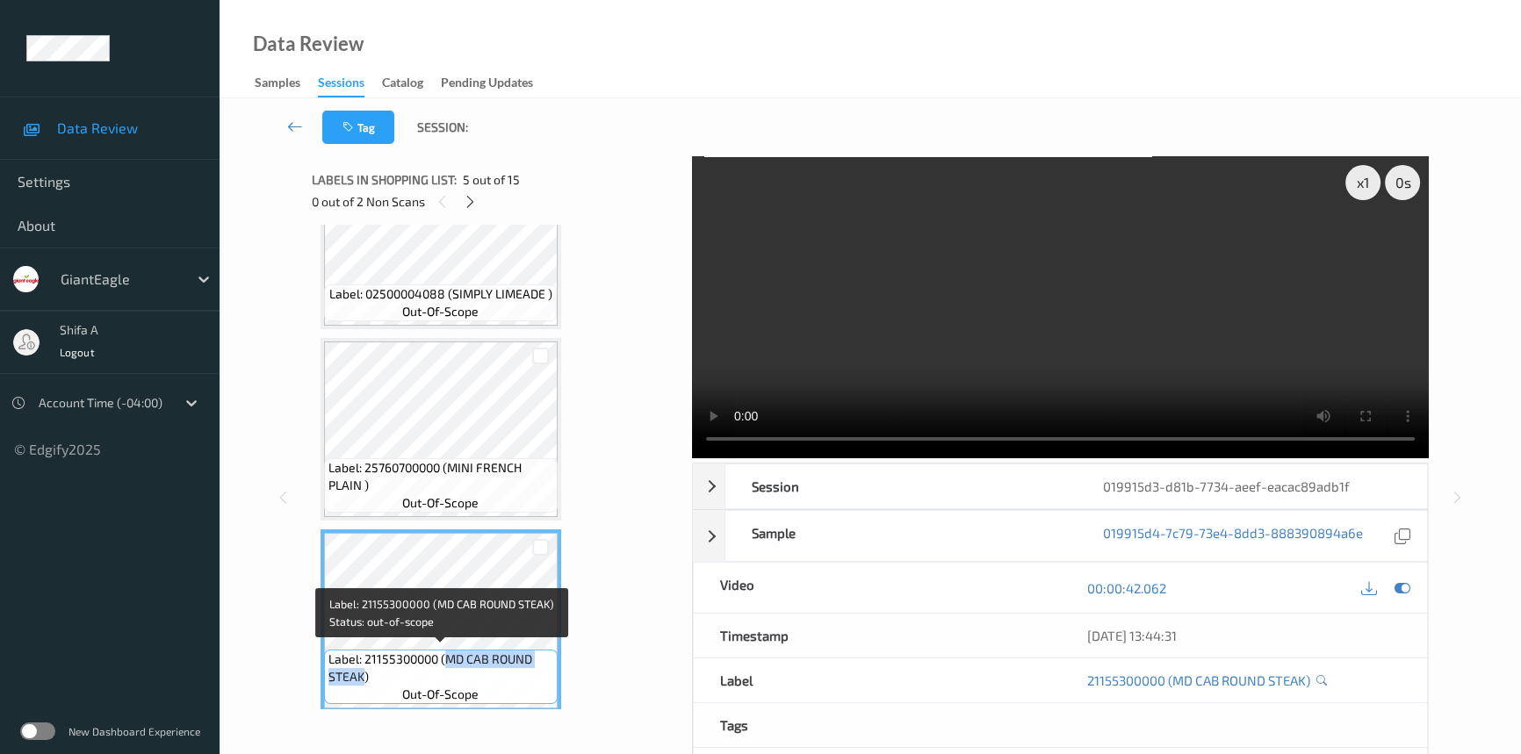
copy span "MD CAB ROUND STEAK"
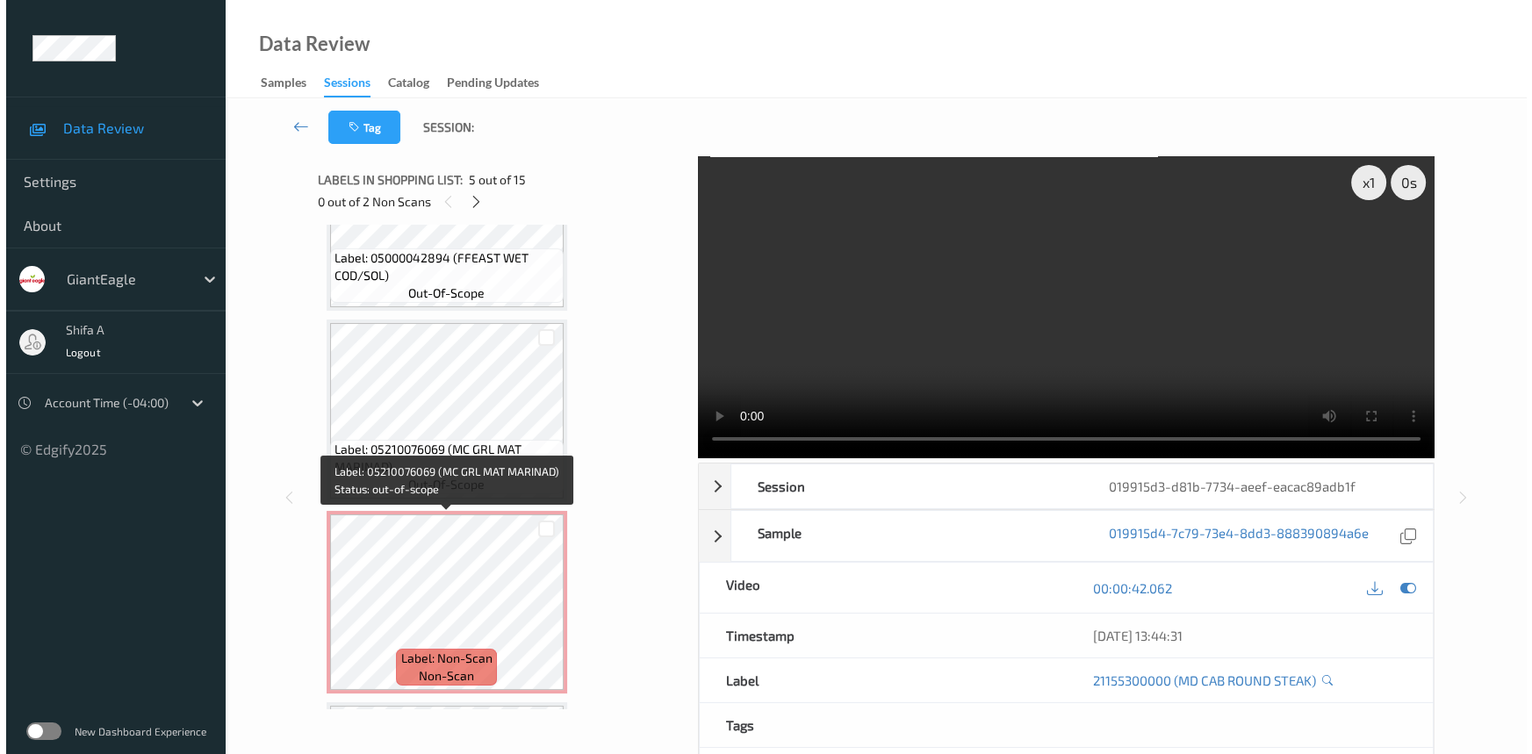
scroll to position [1747, 0]
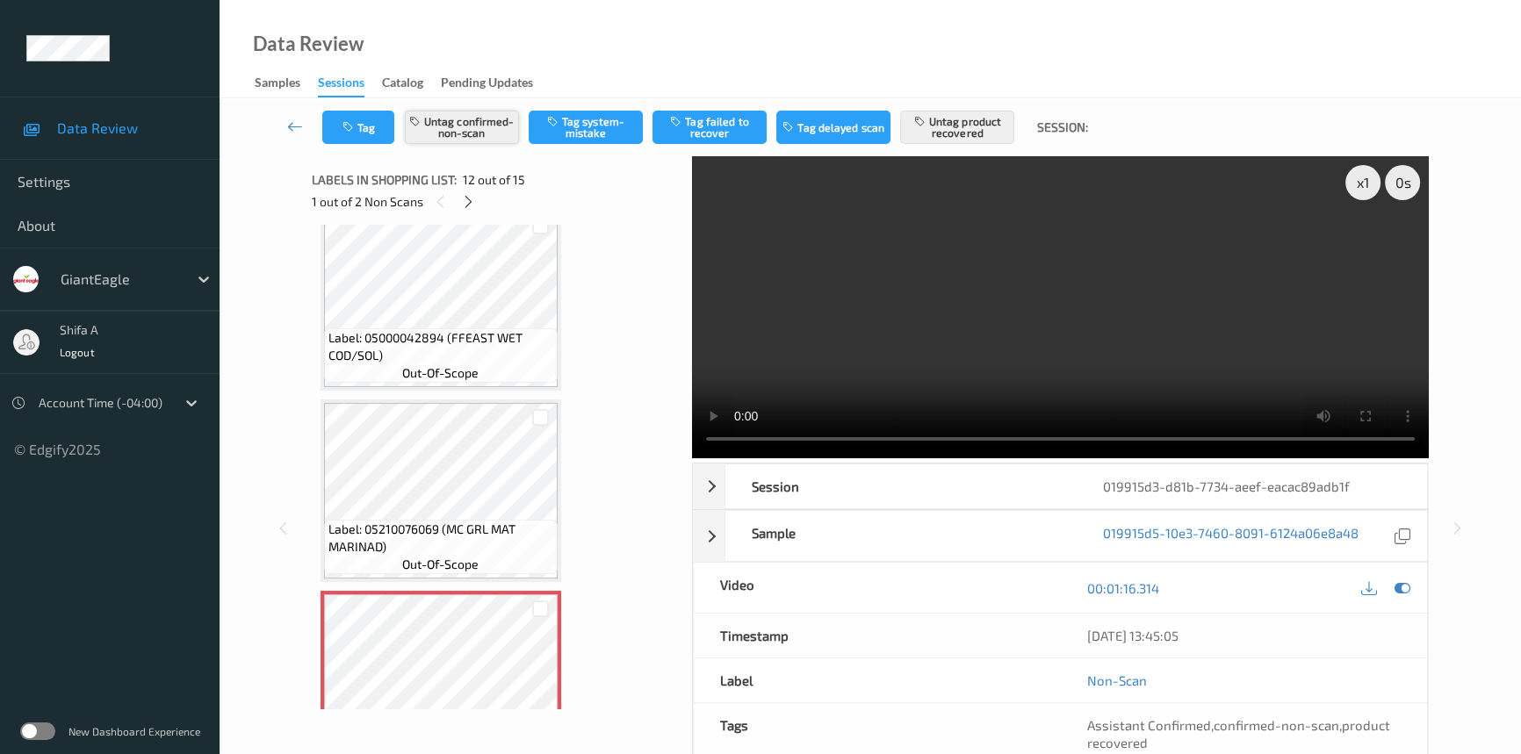
click at [501, 129] on button "Untag confirmed-non-scan" at bounding box center [462, 127] width 114 height 33
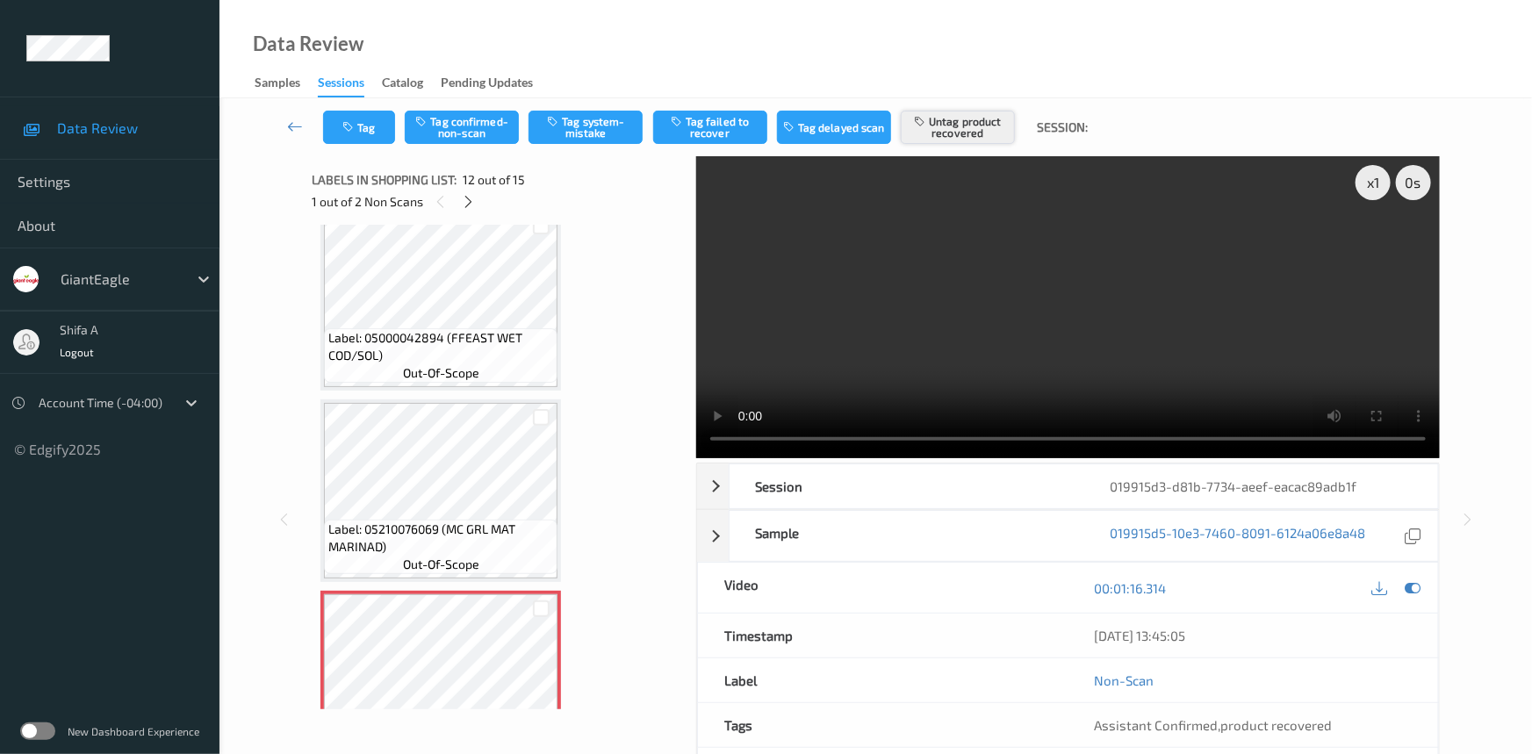
click at [968, 127] on button "Untag product recovered" at bounding box center [958, 127] width 114 height 33
click at [628, 131] on button "Tag system-mistake" at bounding box center [586, 127] width 114 height 33
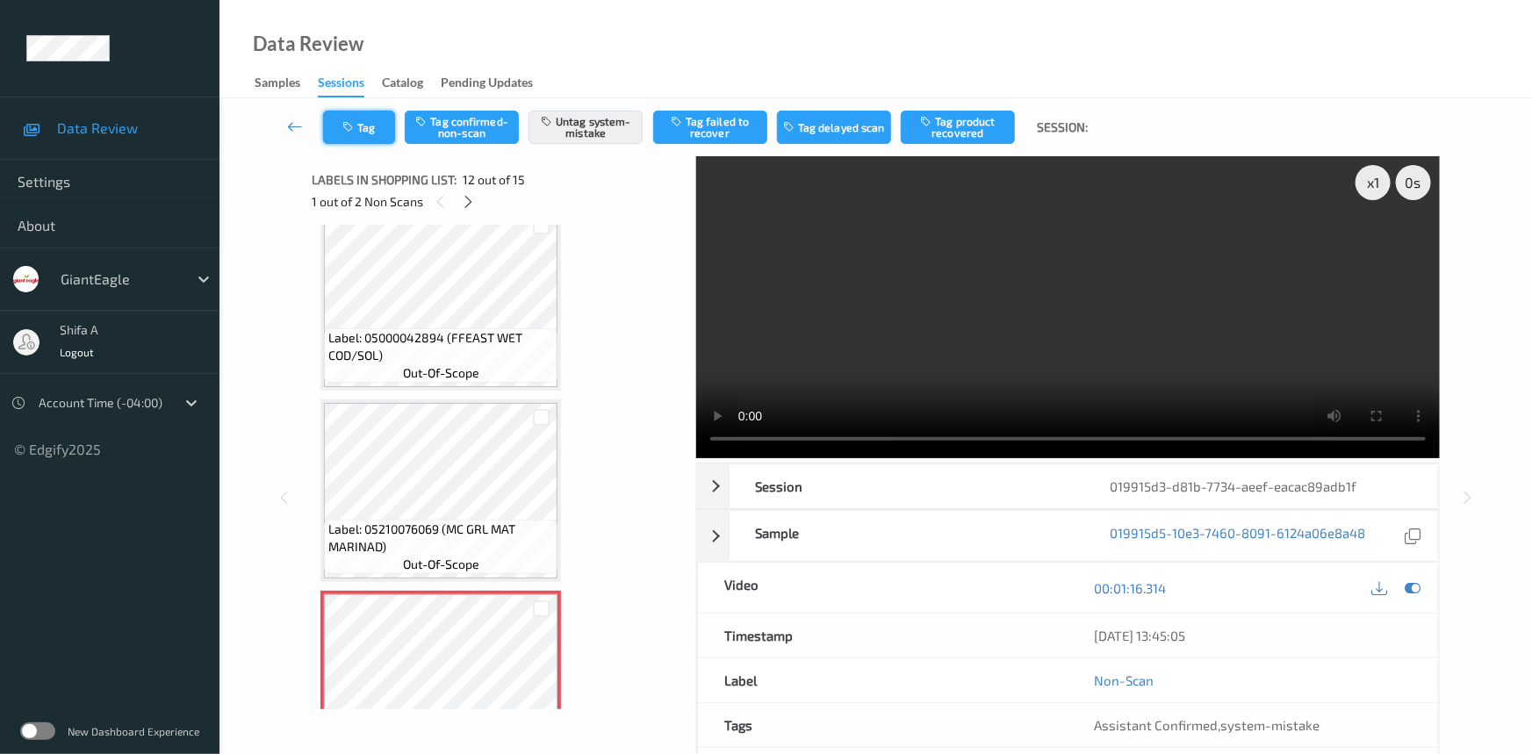
click at [364, 125] on button "Tag" at bounding box center [359, 127] width 72 height 33
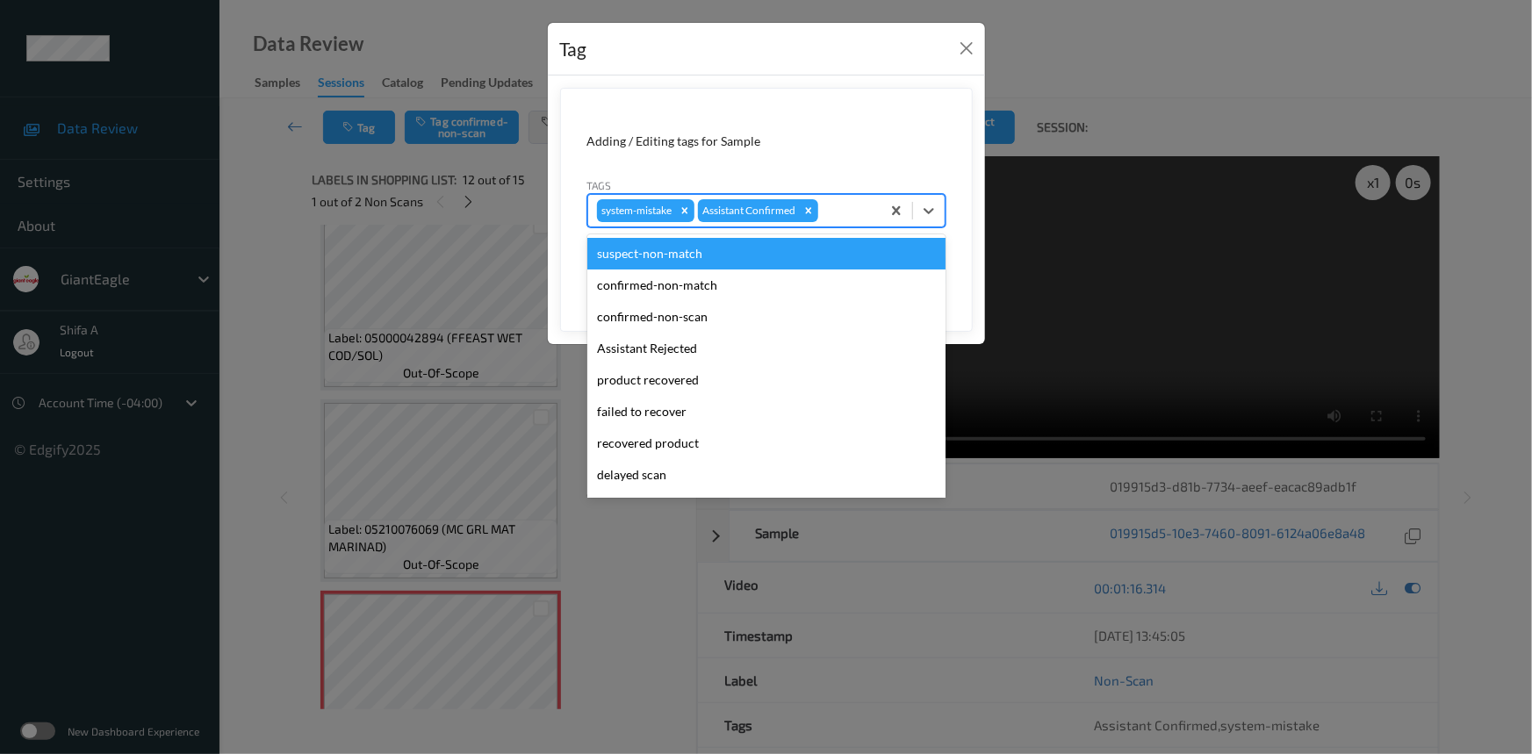
click at [832, 208] on div at bounding box center [847, 210] width 50 height 21
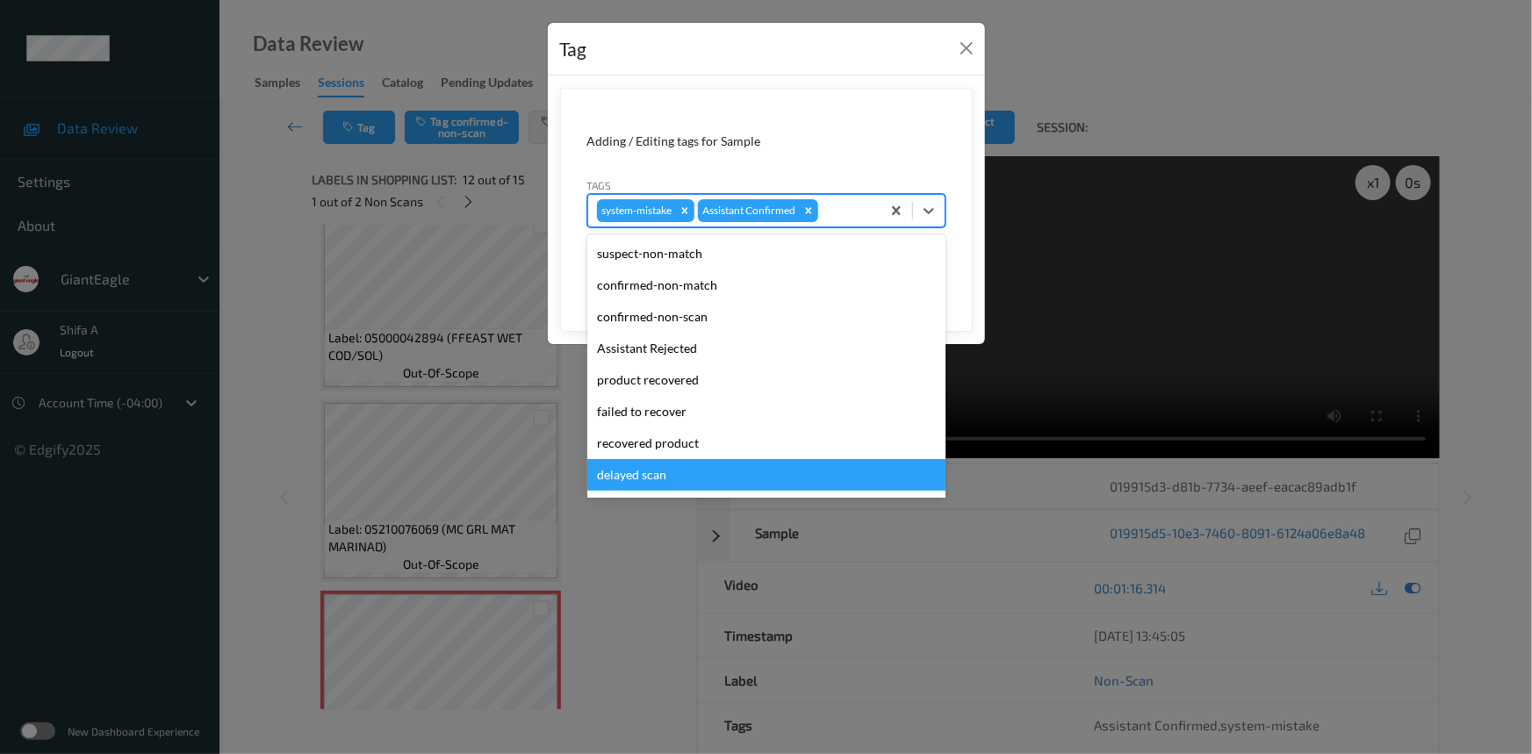
scroll to position [155, 0]
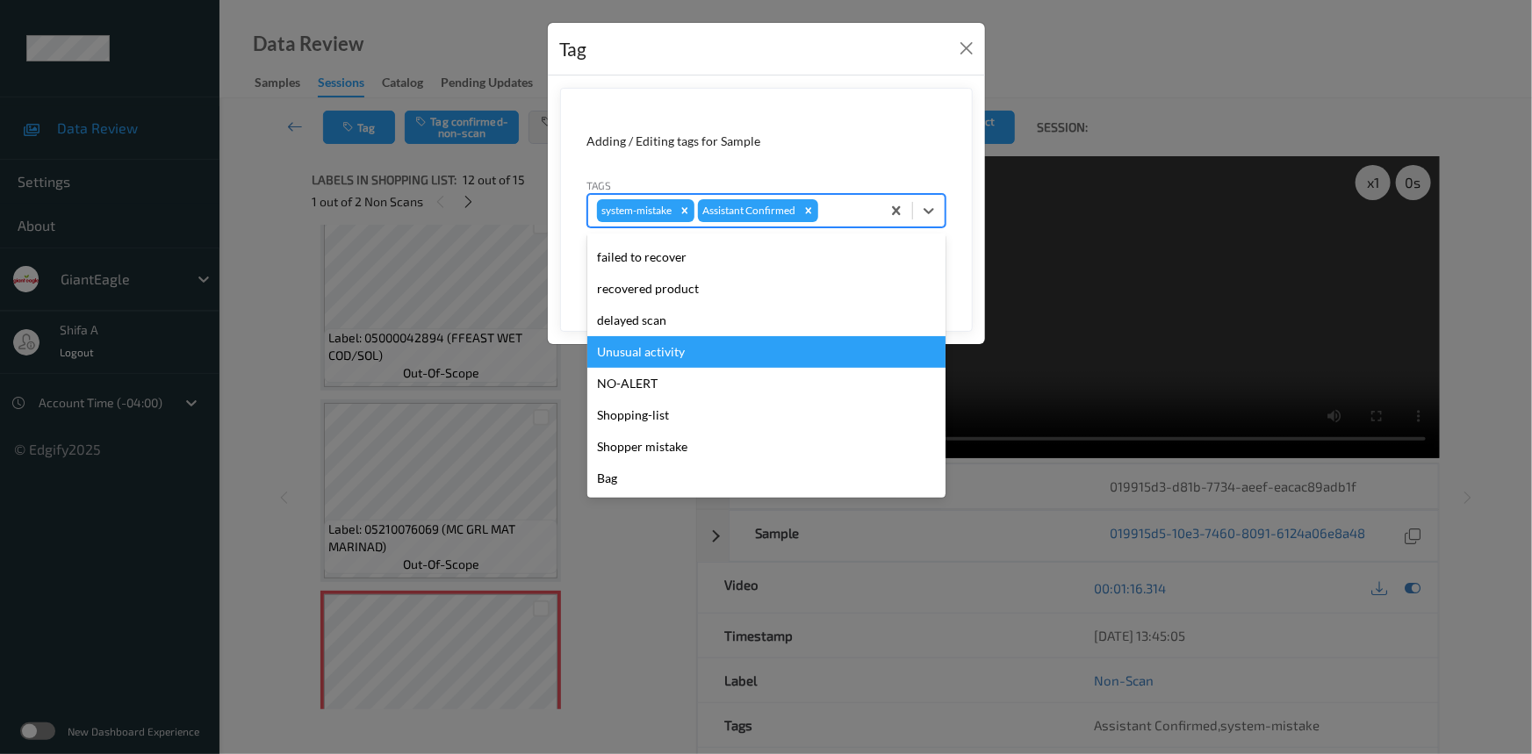
click at [676, 351] on div "Unusual activity" at bounding box center [766, 352] width 358 height 32
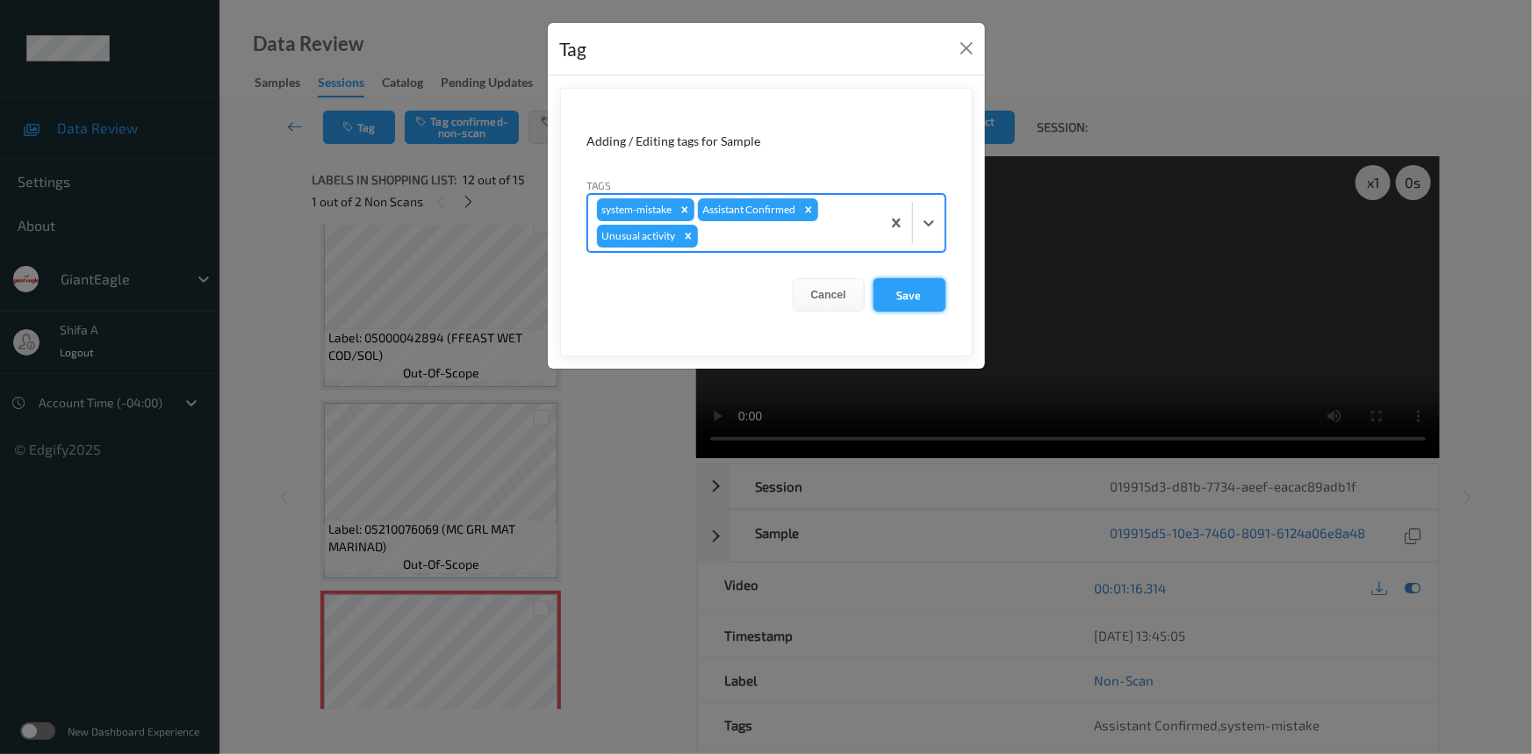
click at [899, 292] on button "Save" at bounding box center [910, 294] width 72 height 33
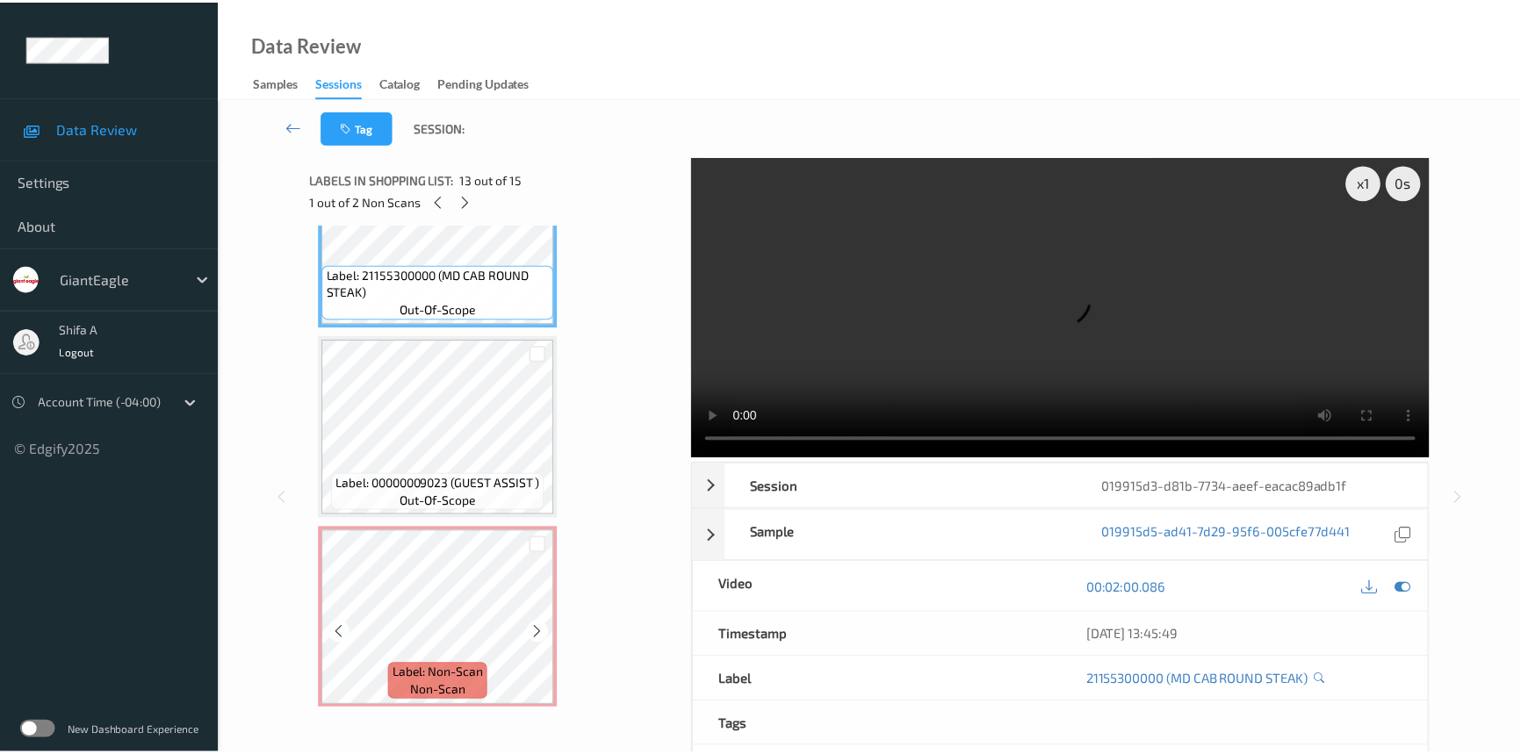
scroll to position [2386, 0]
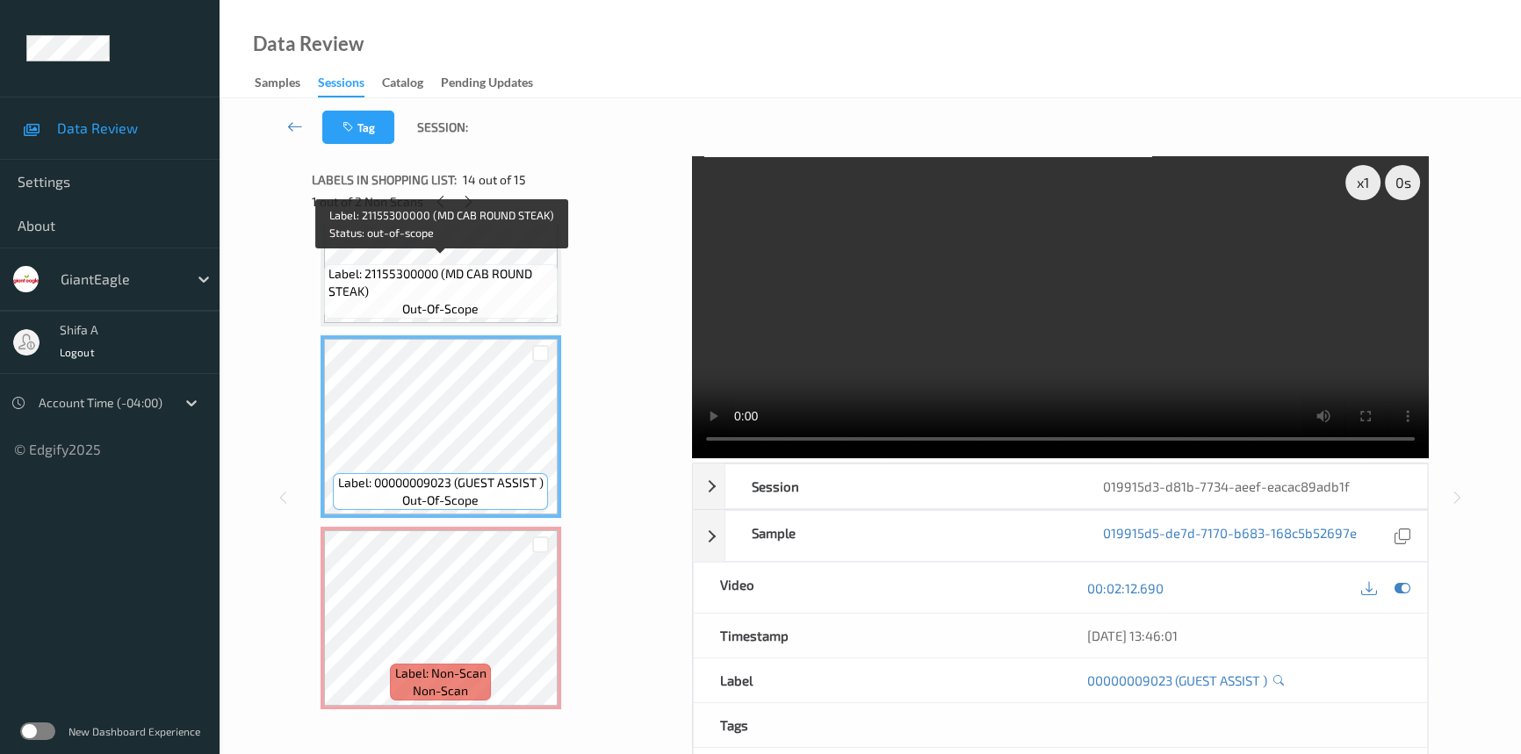
click at [520, 265] on span "Label: 21155300000 (MD CAB ROUND STEAK)" at bounding box center [440, 282] width 225 height 35
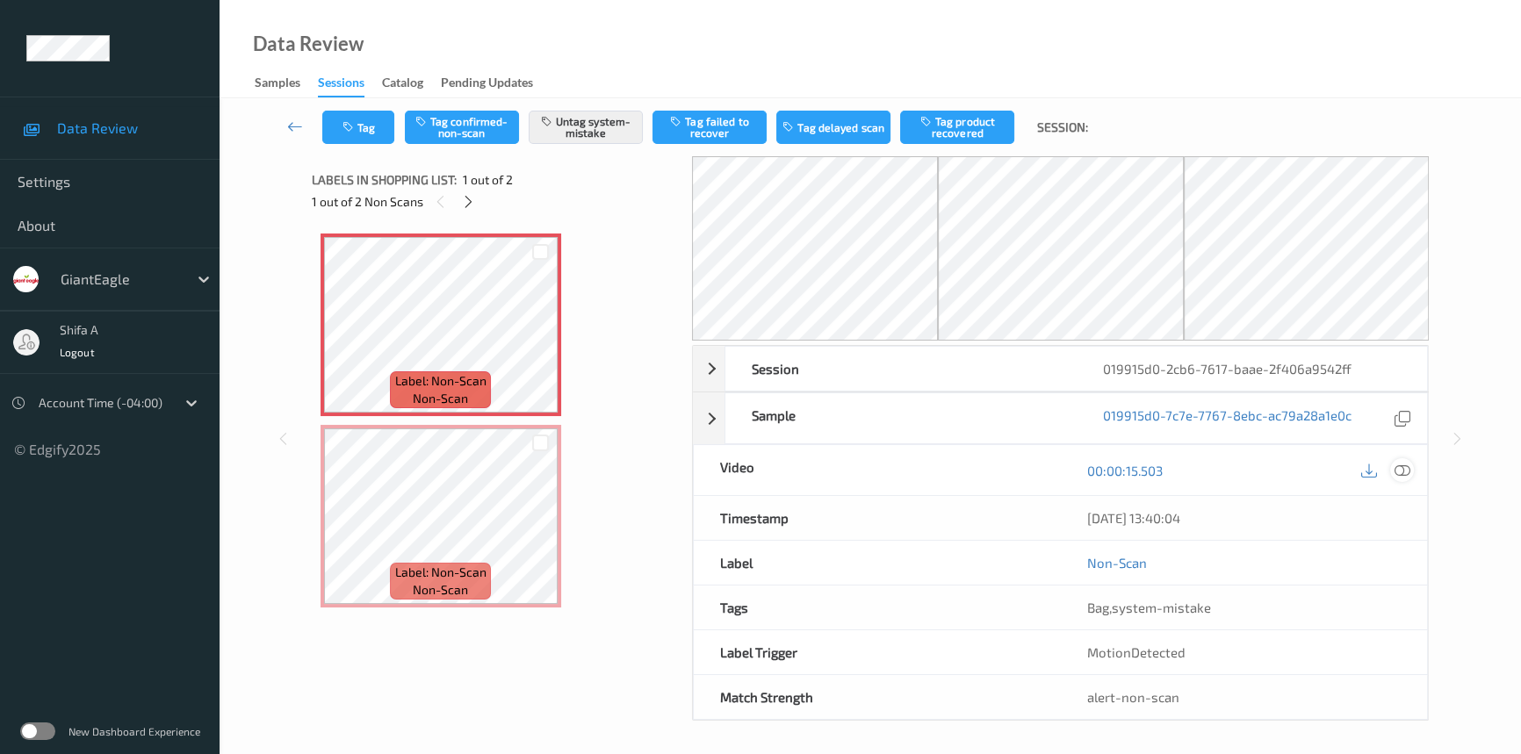
click at [1400, 468] on icon at bounding box center [1402, 471] width 16 height 16
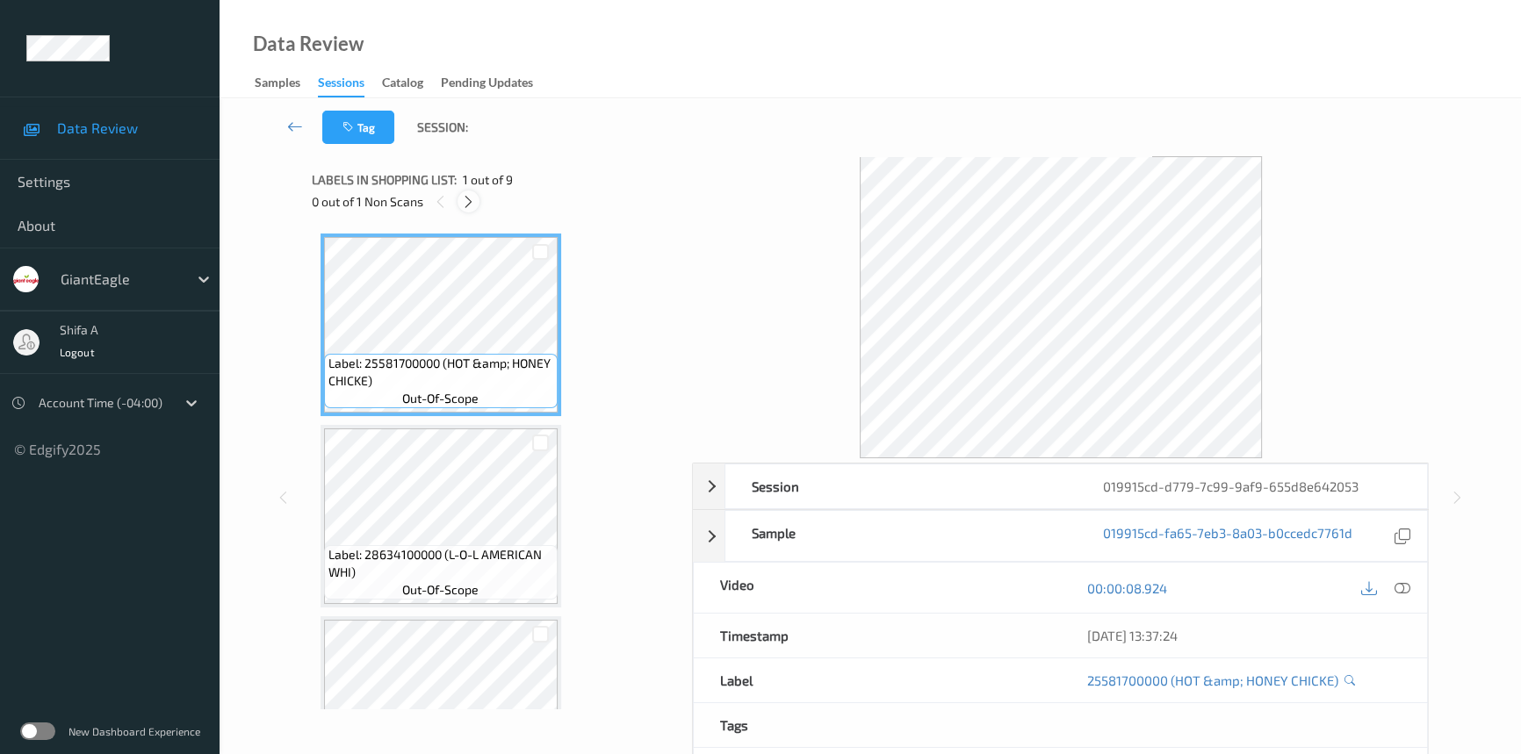
click at [473, 205] on icon at bounding box center [468, 202] width 15 height 16
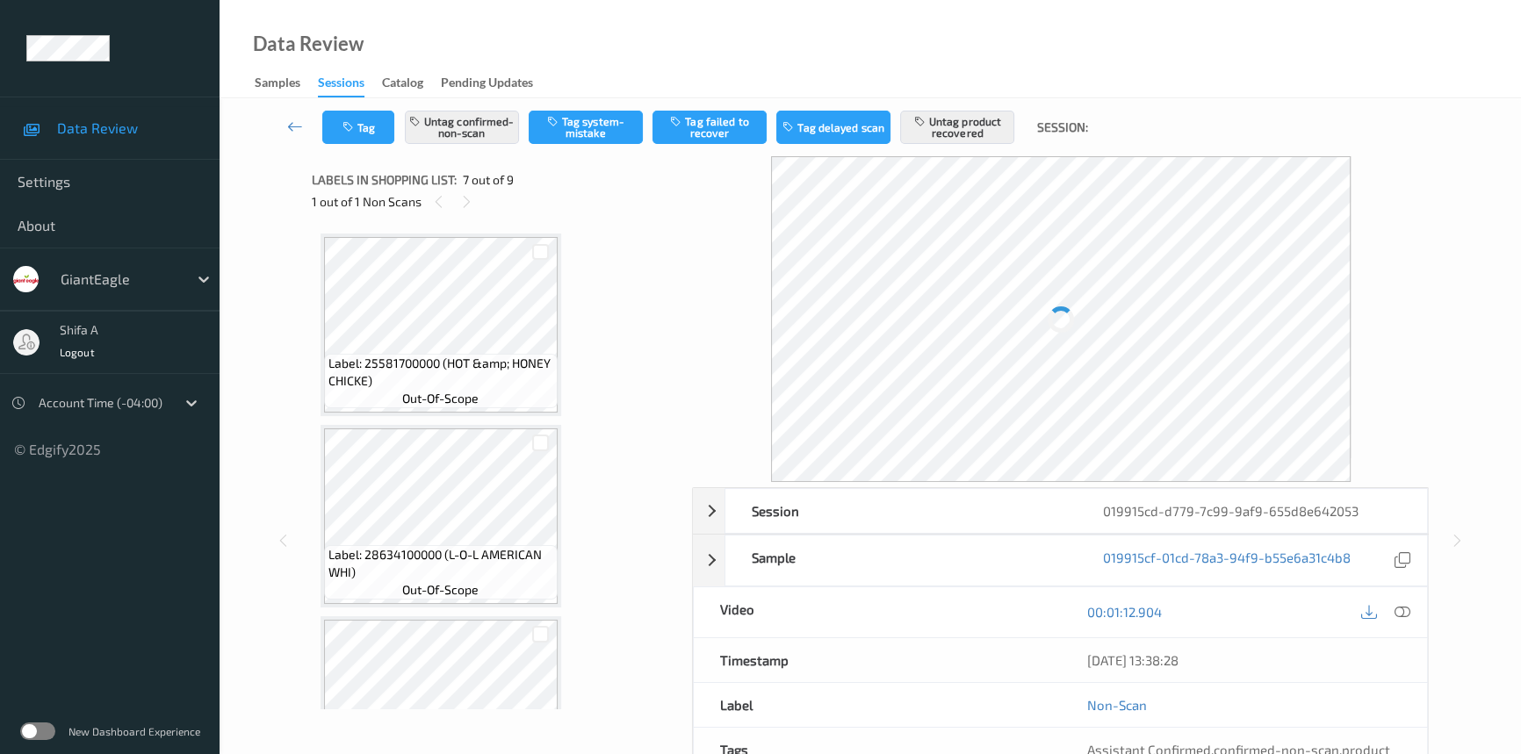
scroll to position [962, 0]
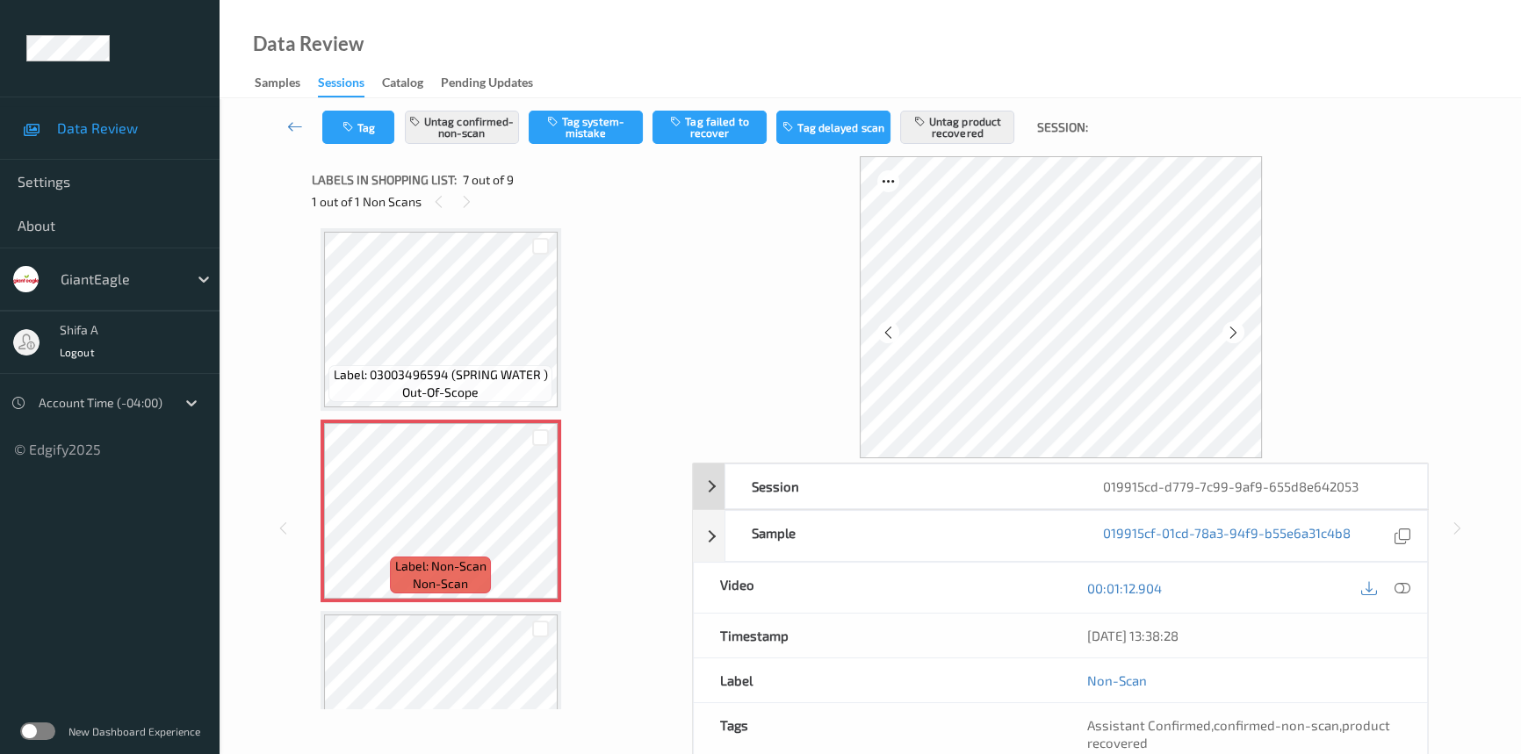
drag, startPoint x: 1402, startPoint y: 585, endPoint x: 1291, endPoint y: 313, distance: 293.3
click at [1404, 585] on icon at bounding box center [1402, 588] width 16 height 16
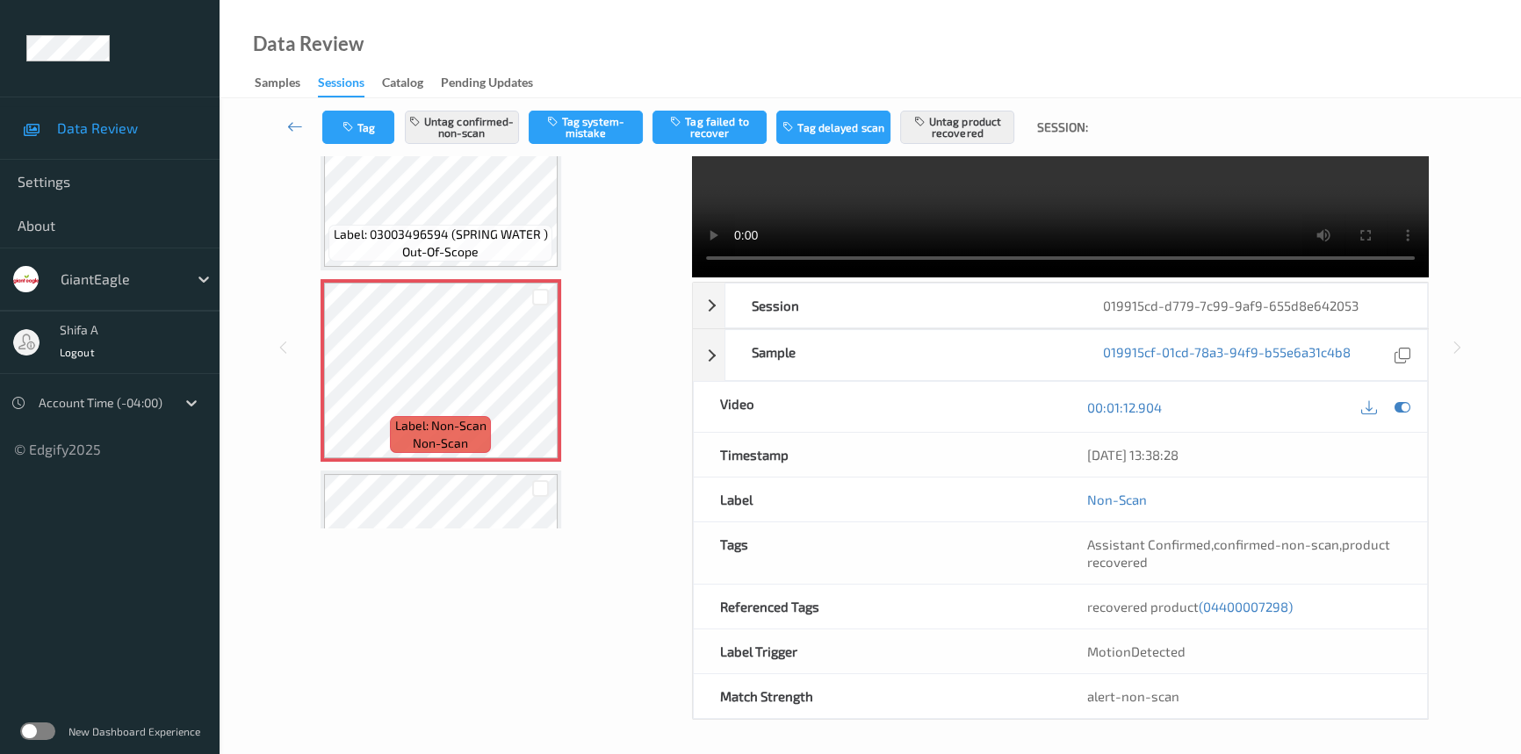
scroll to position [0, 0]
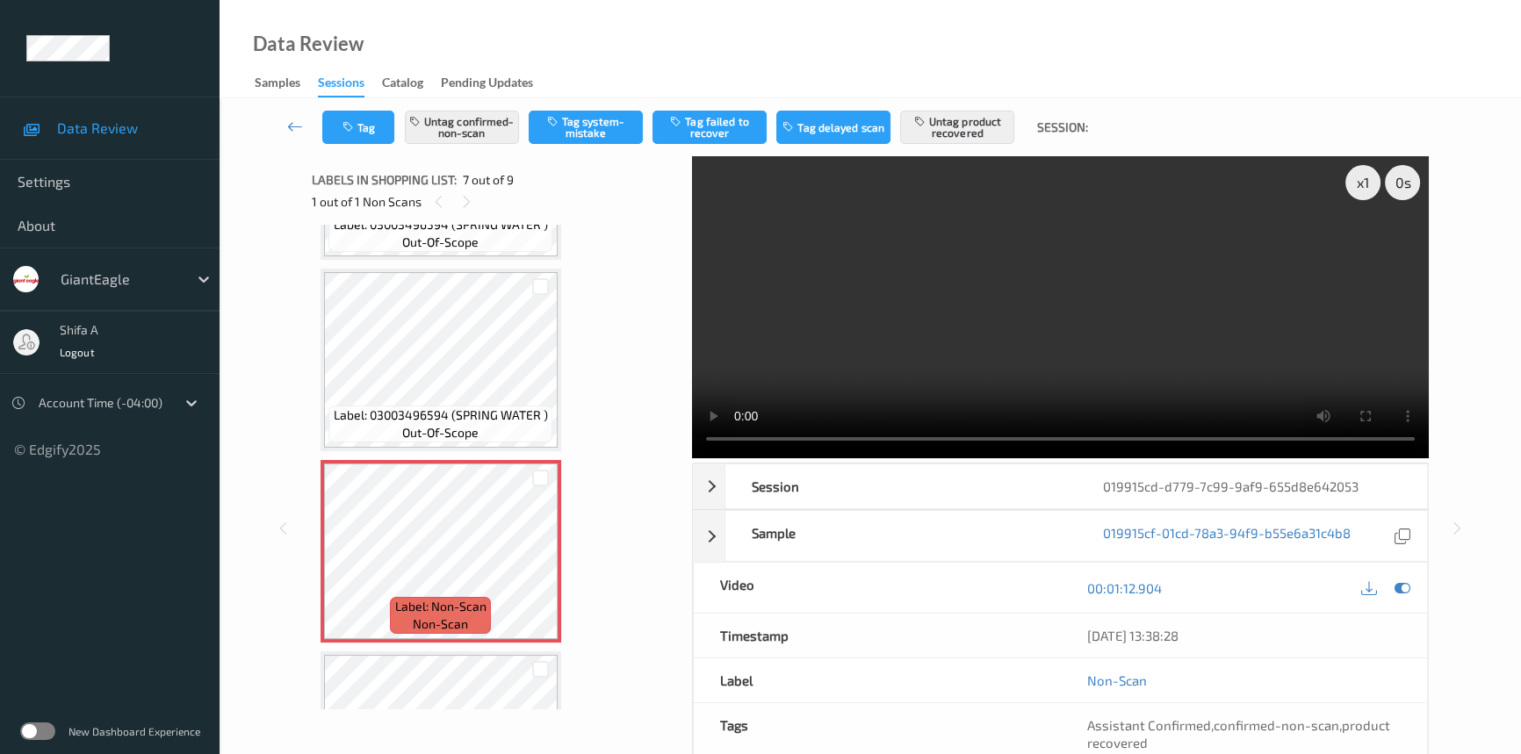
click at [1299, 354] on video at bounding box center [1060, 307] width 737 height 302
click at [544, 562] on icon at bounding box center [540, 566] width 15 height 16
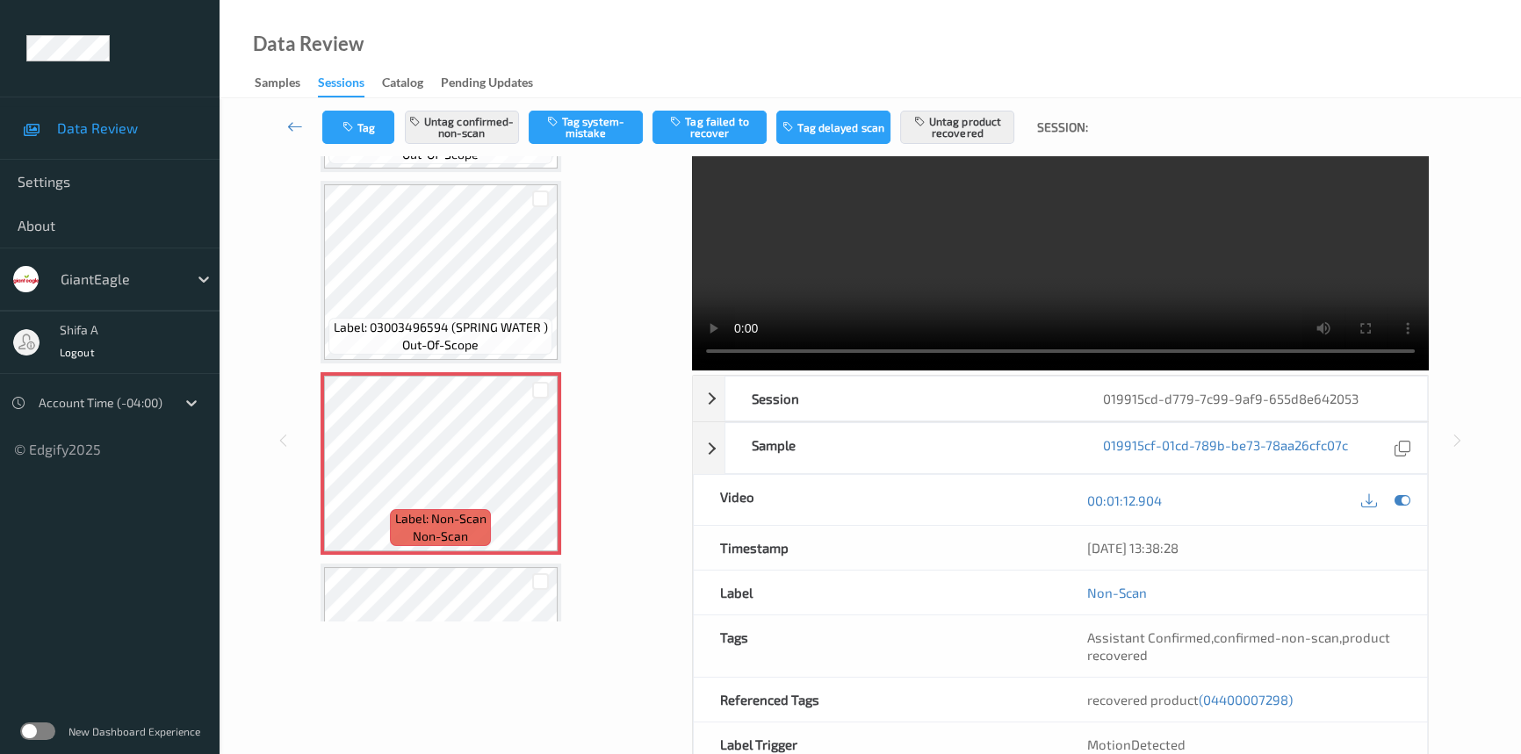
scroll to position [181, 0]
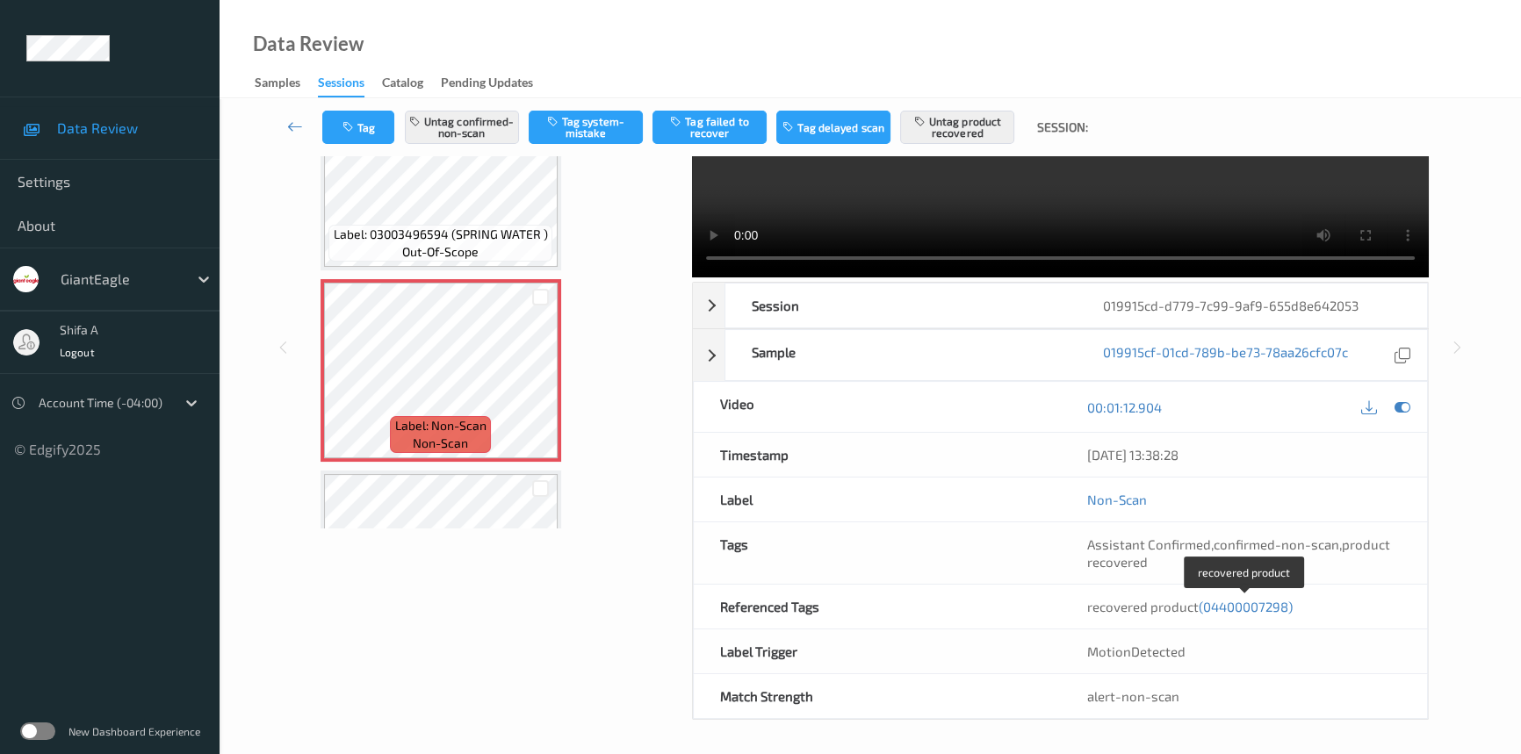
click at [1264, 606] on span "(04400007298)" at bounding box center [1246, 607] width 94 height 16
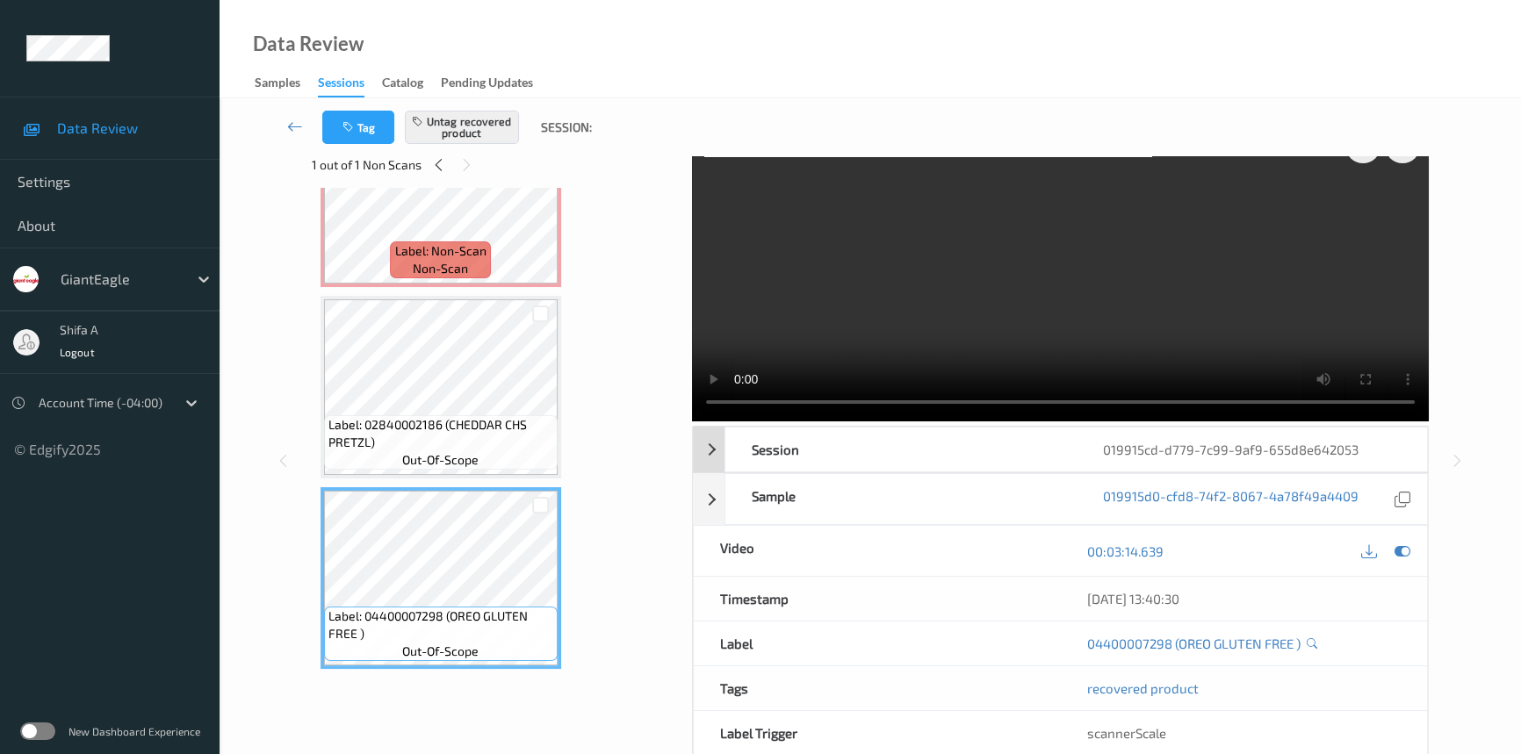
scroll to position [0, 0]
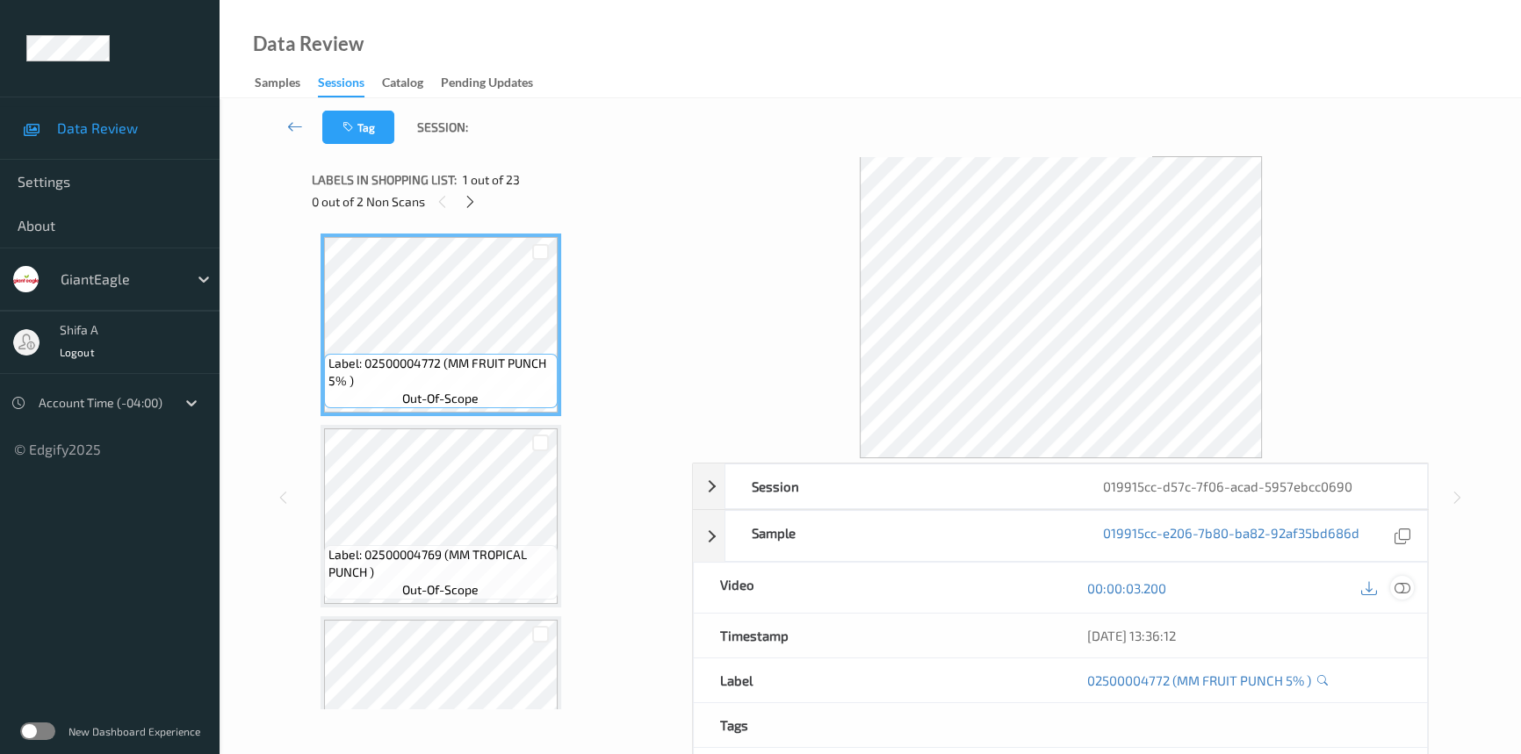
click at [1406, 583] on icon at bounding box center [1402, 588] width 16 height 16
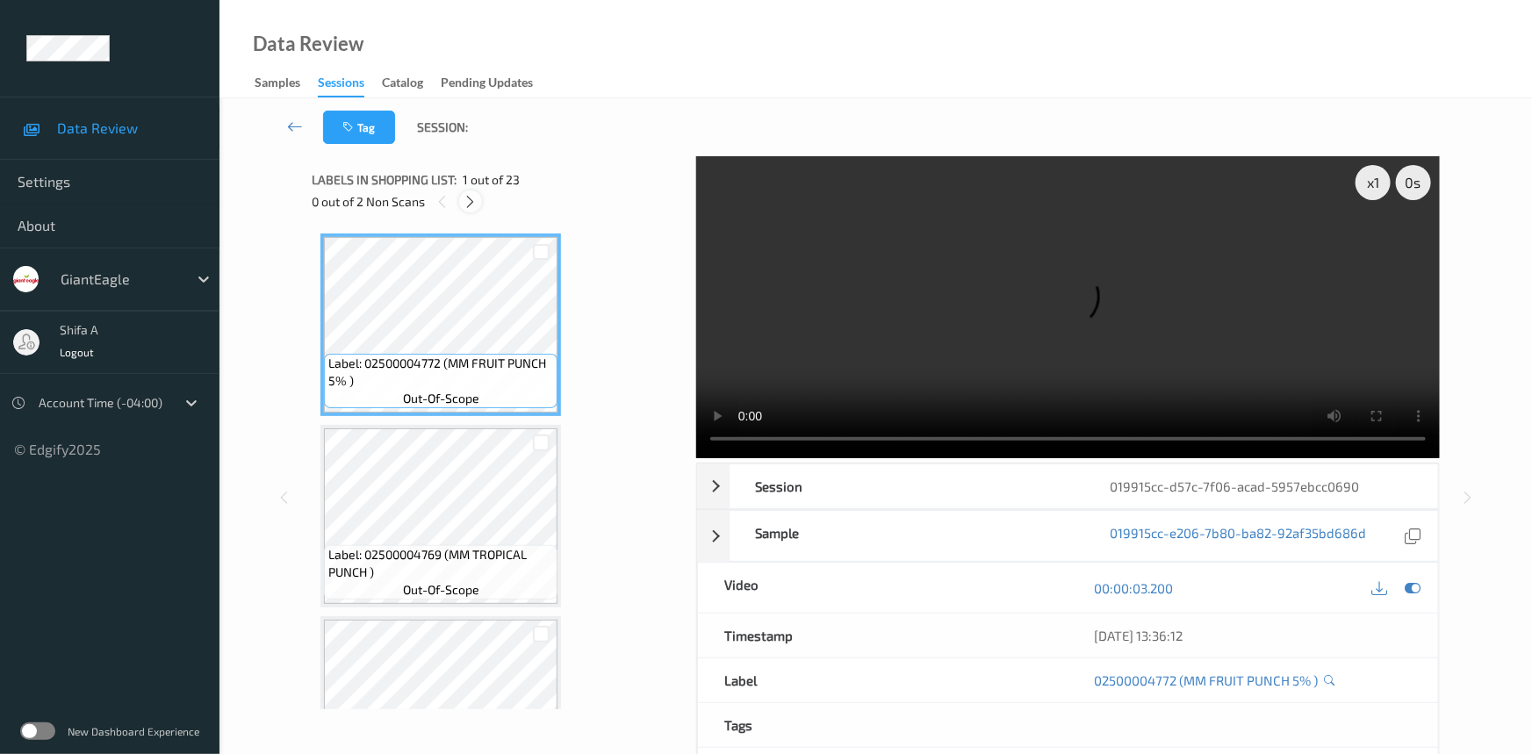
click at [475, 198] on icon at bounding box center [471, 202] width 15 height 16
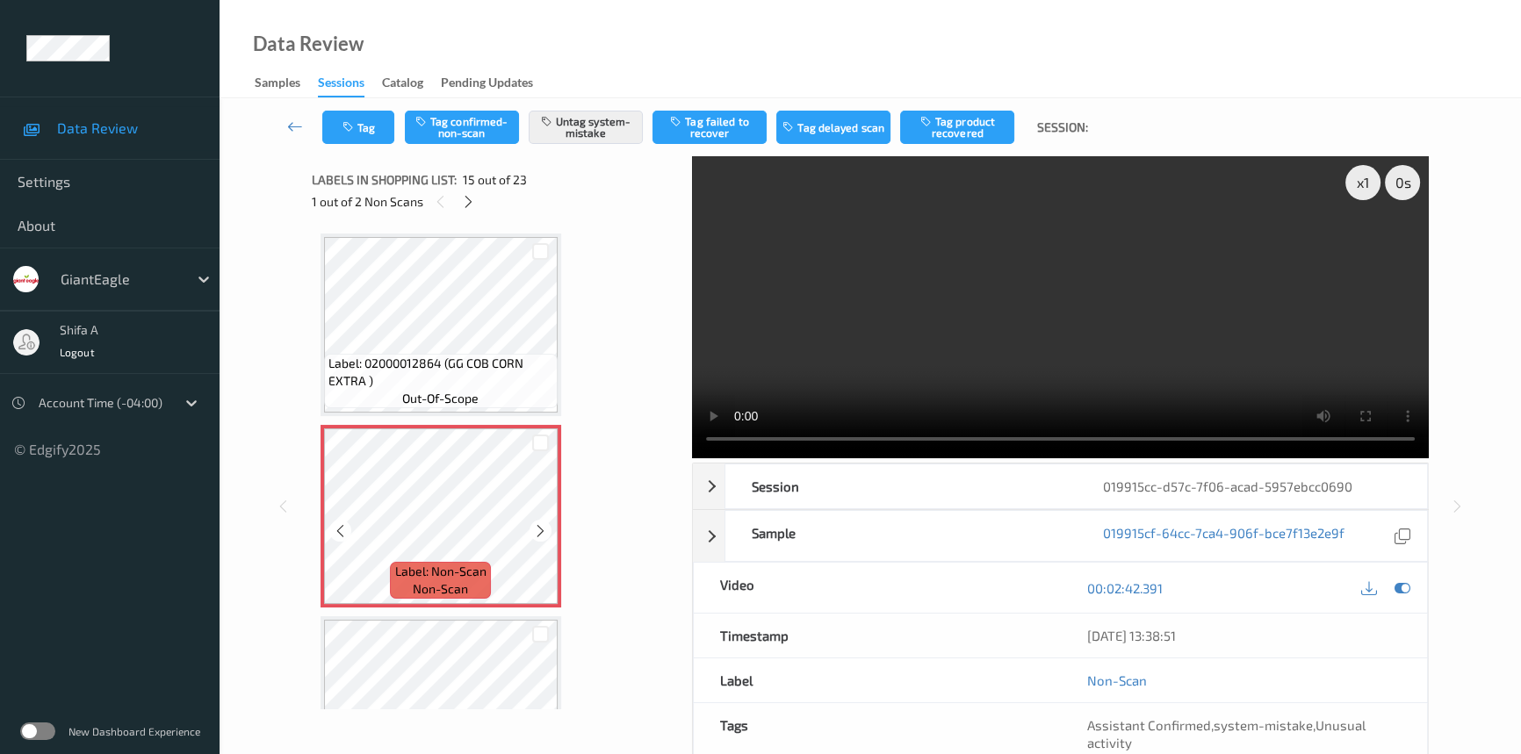
scroll to position [2807, 0]
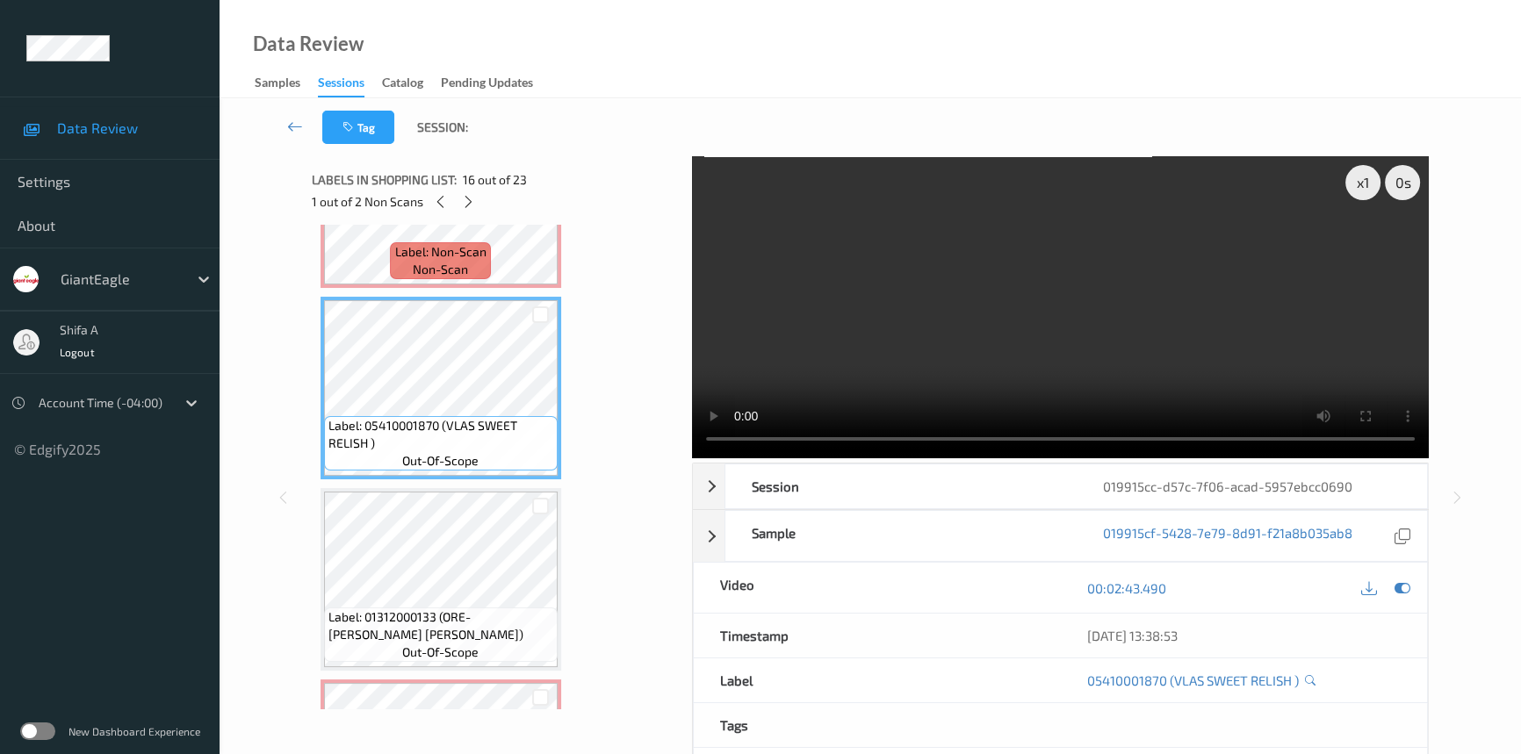
click at [1091, 342] on video at bounding box center [1060, 307] width 737 height 302
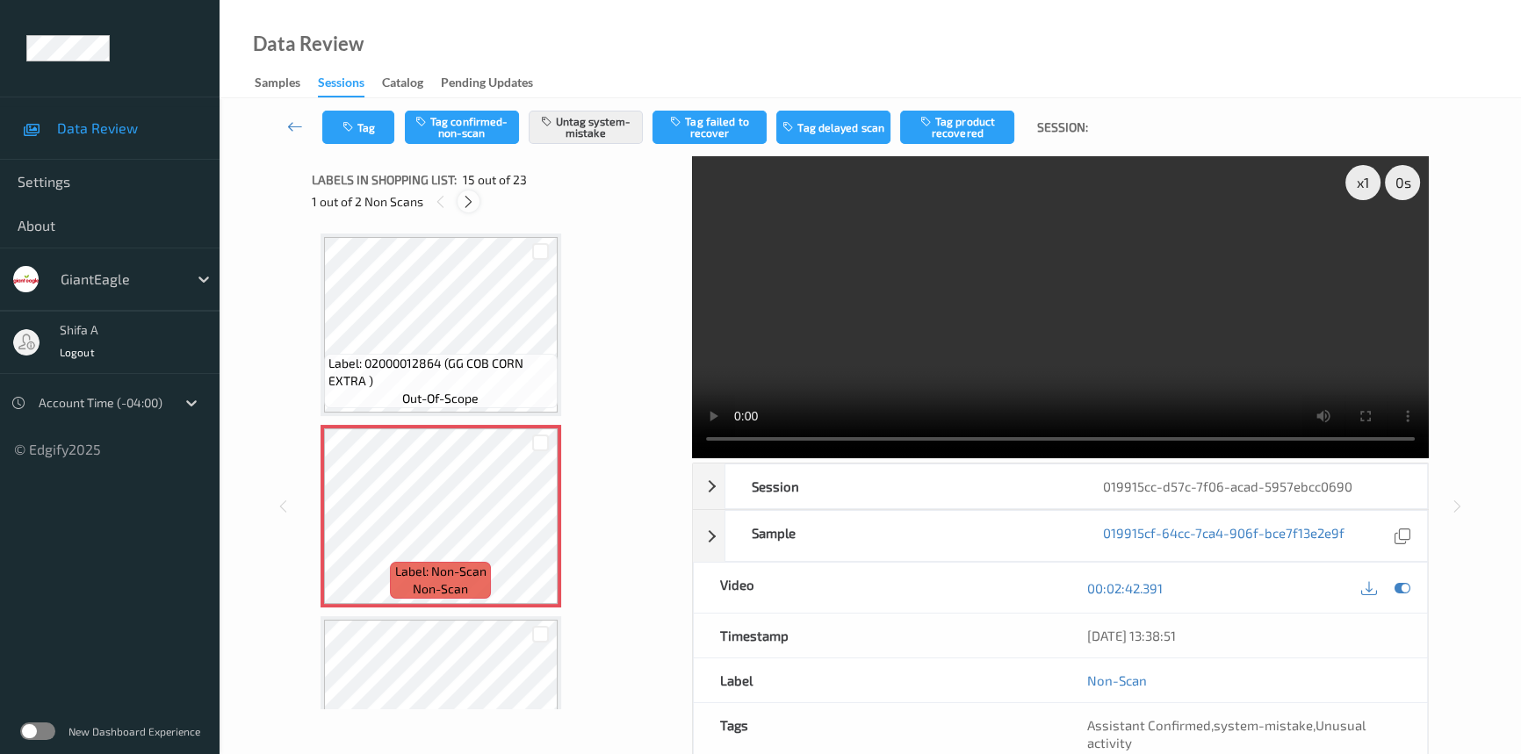
click at [468, 211] on div at bounding box center [468, 202] width 22 height 22
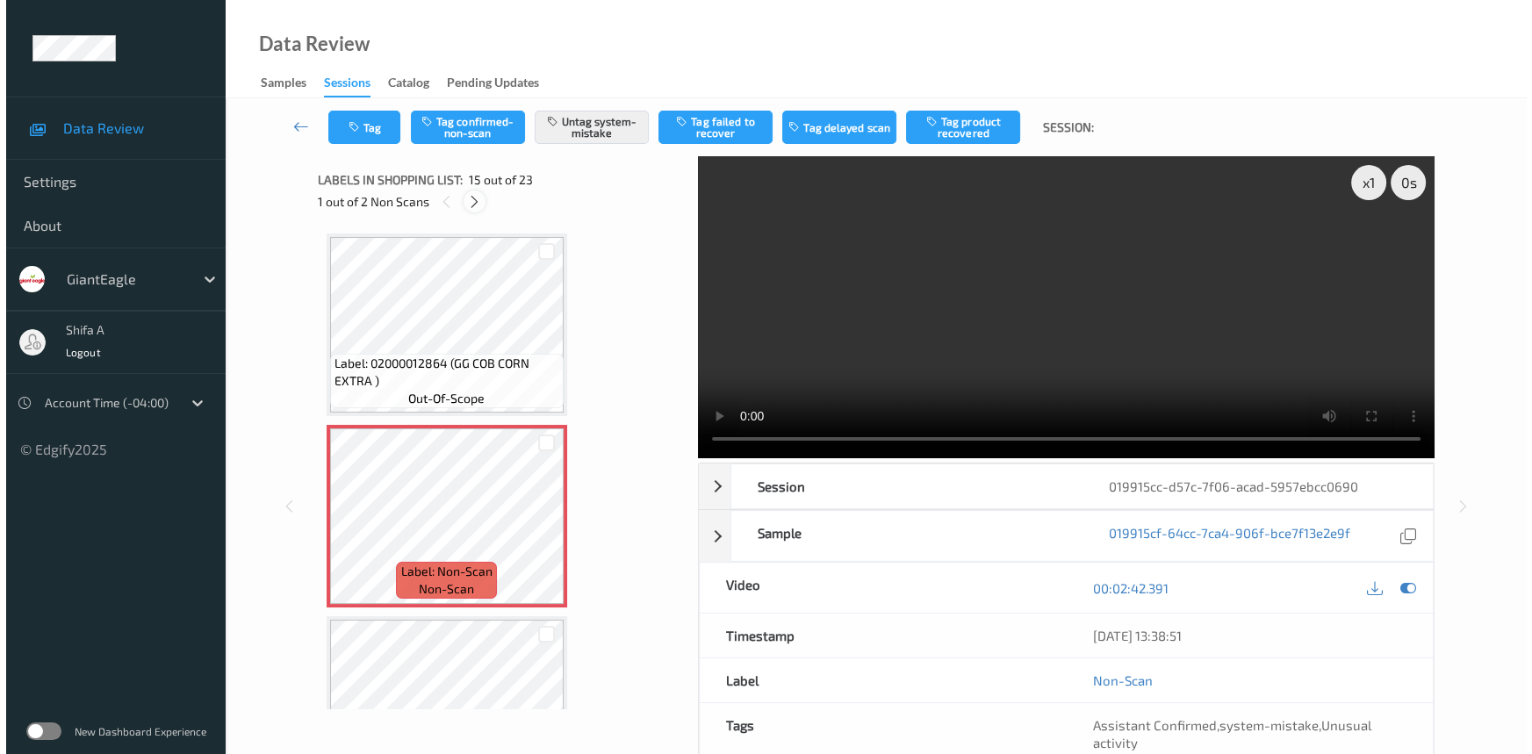
scroll to position [3061, 0]
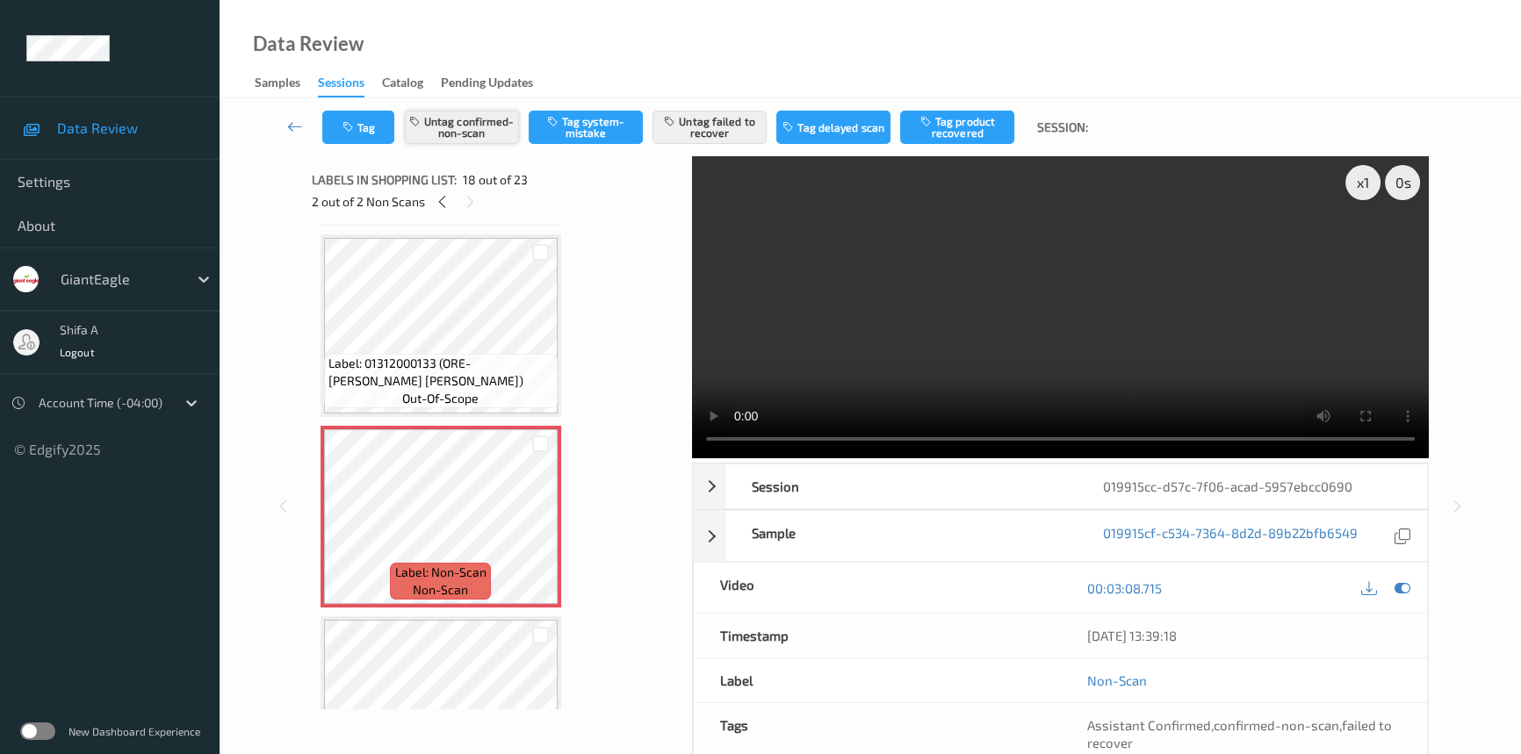
click at [478, 134] on button "Untag confirmed-non-scan" at bounding box center [462, 127] width 114 height 33
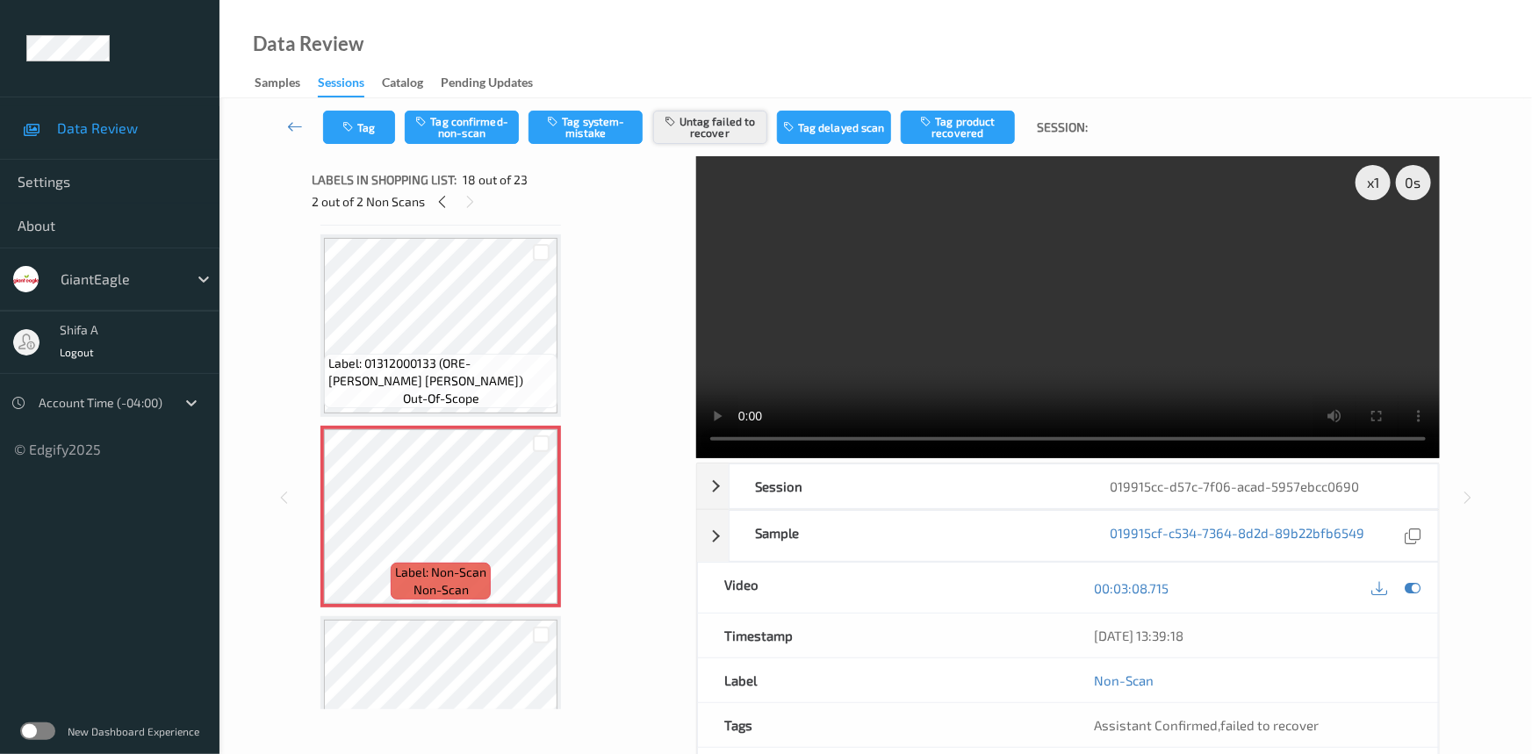
click at [691, 126] on button "Untag failed to recover" at bounding box center [710, 127] width 114 height 33
click at [598, 130] on button "Tag system-mistake" at bounding box center [586, 127] width 114 height 33
click at [345, 111] on button "Tag" at bounding box center [359, 127] width 72 height 33
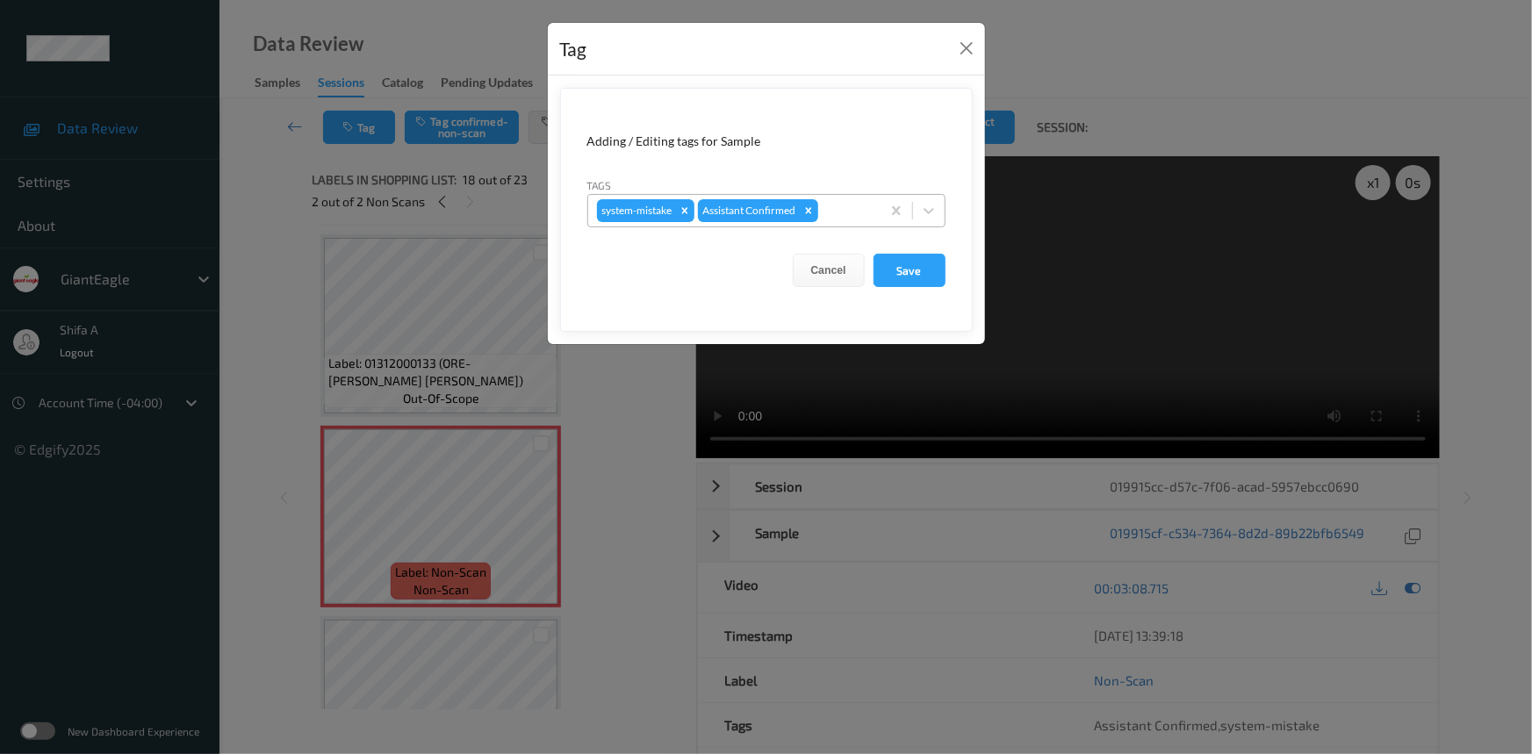
click at [851, 206] on div at bounding box center [847, 210] width 50 height 21
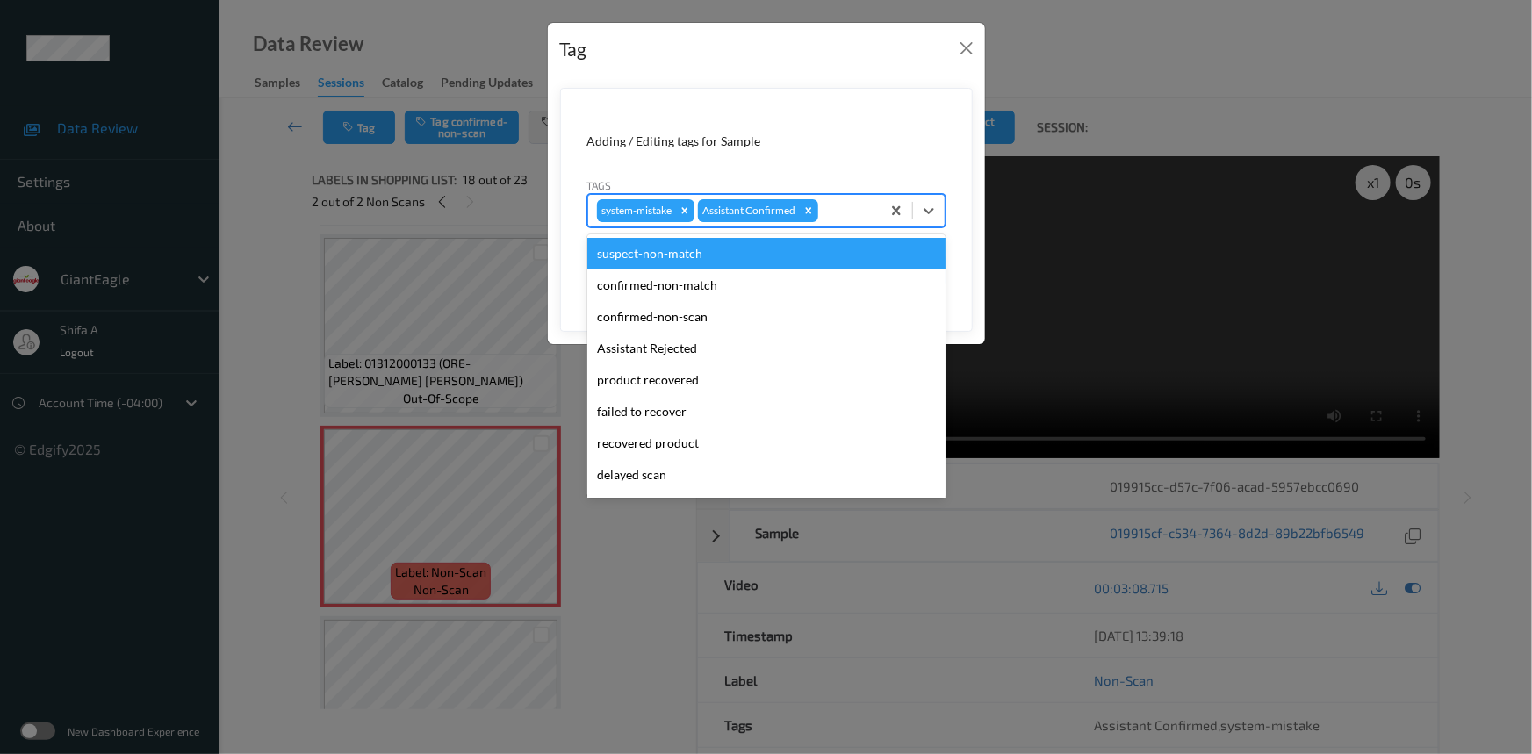
scroll to position [155, 0]
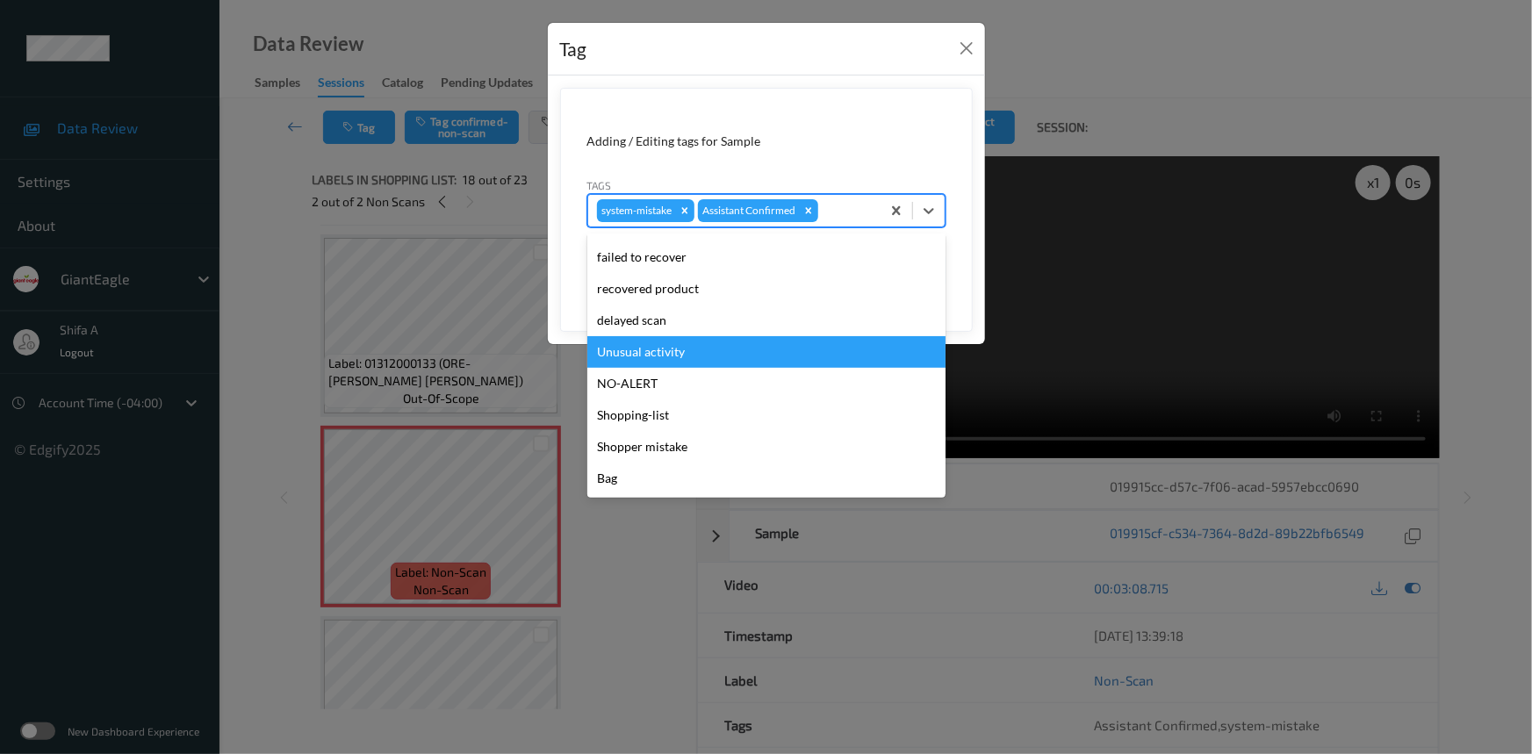
click at [667, 342] on div "Unusual activity" at bounding box center [766, 352] width 358 height 32
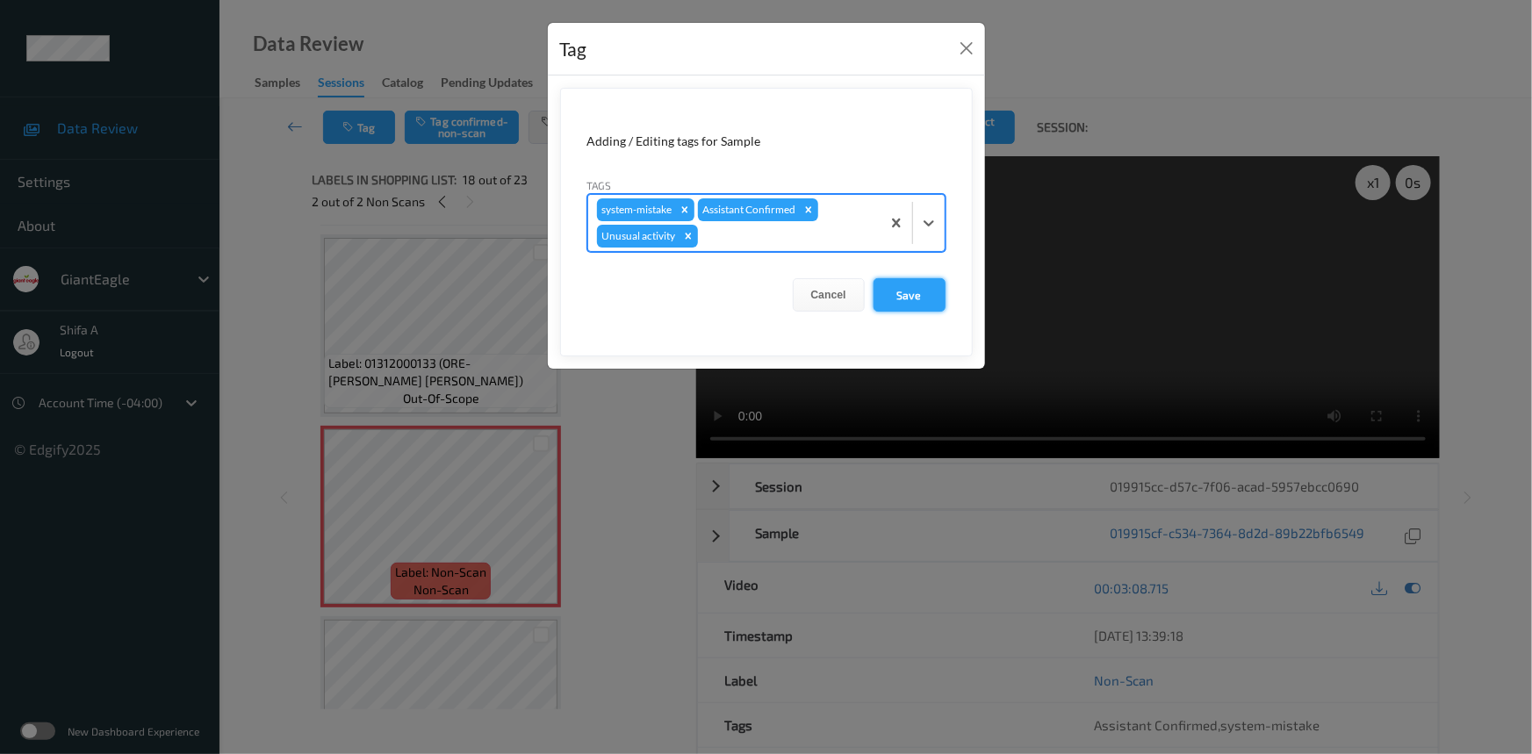
click at [926, 284] on button "Save" at bounding box center [910, 294] width 72 height 33
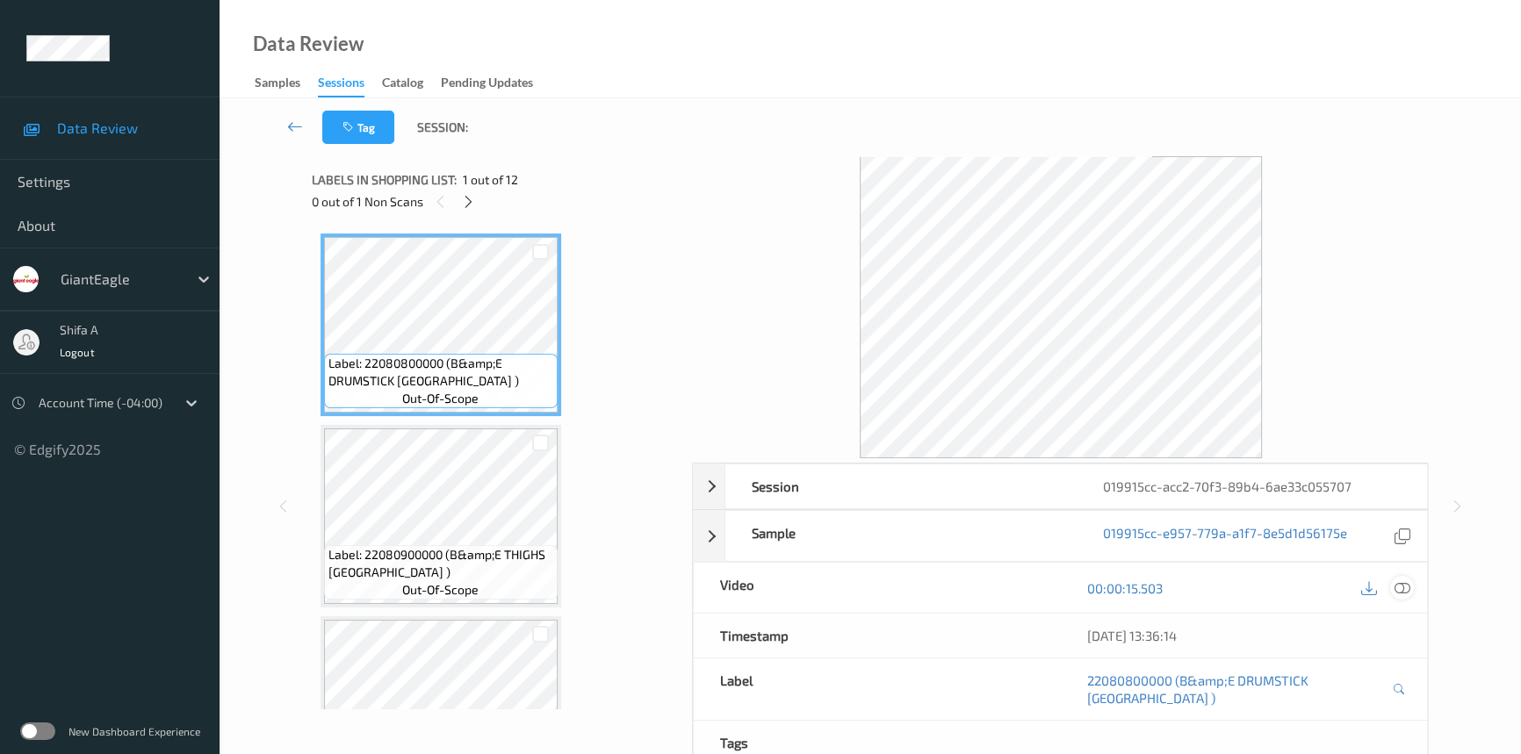
click at [1408, 590] on icon at bounding box center [1402, 588] width 16 height 16
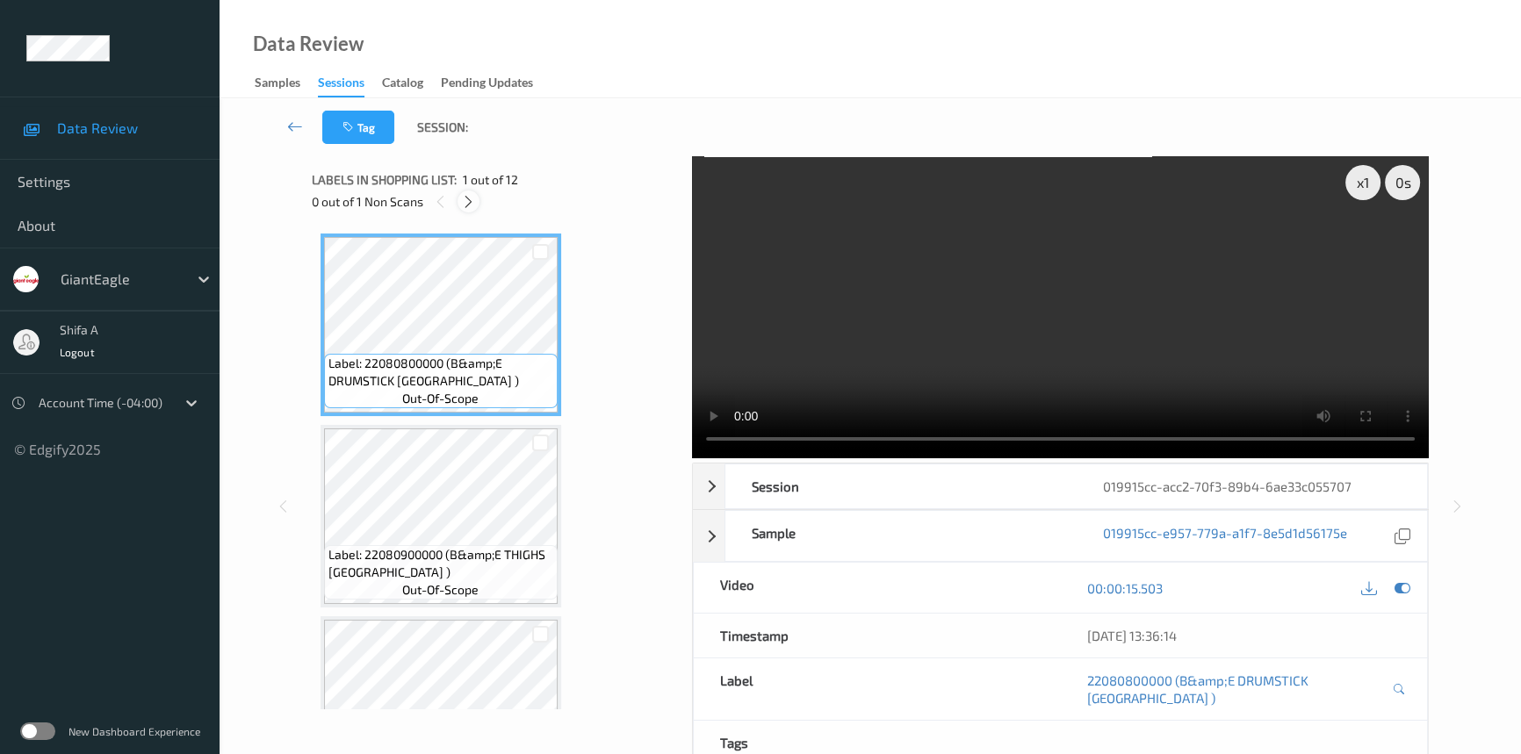
click at [463, 207] on icon at bounding box center [468, 202] width 15 height 16
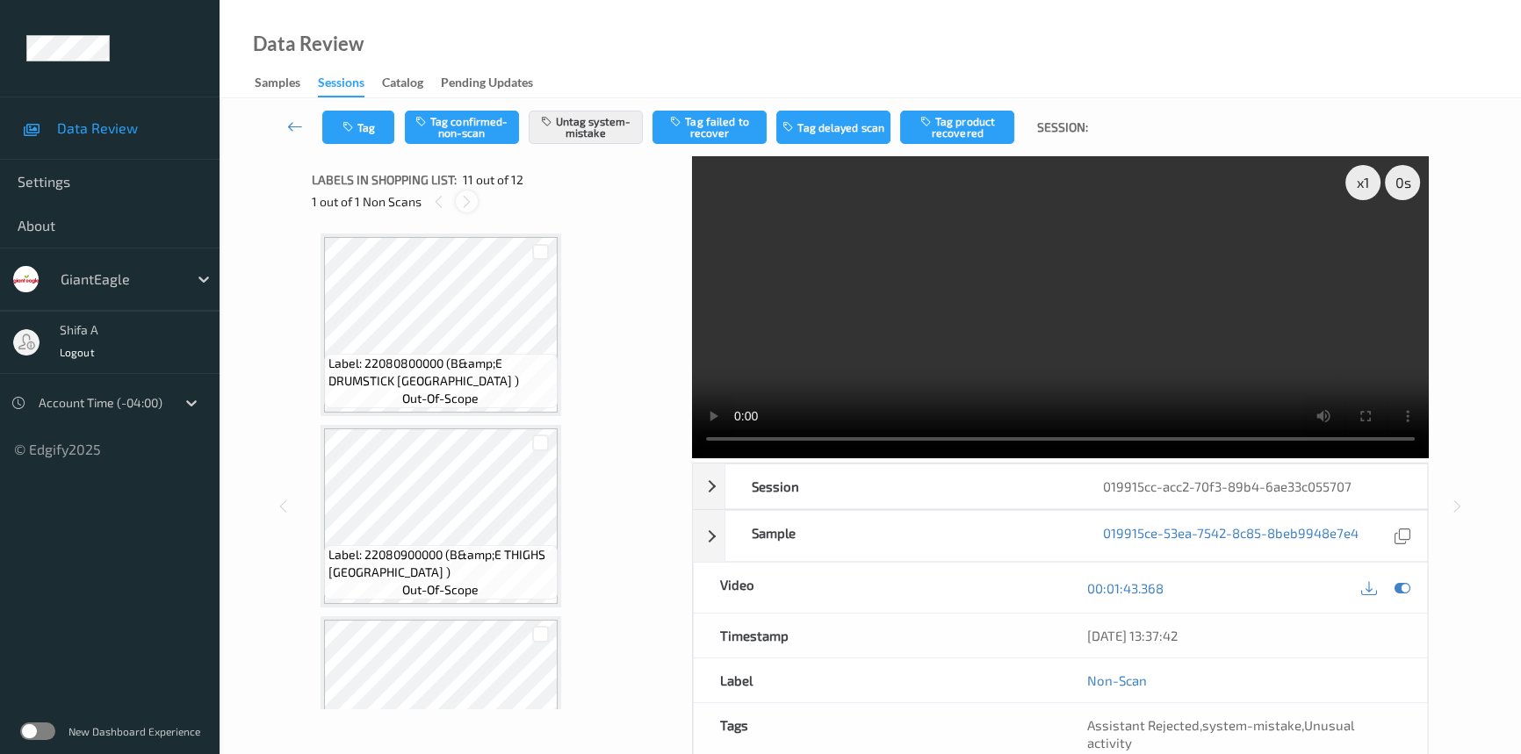
scroll to position [1725, 0]
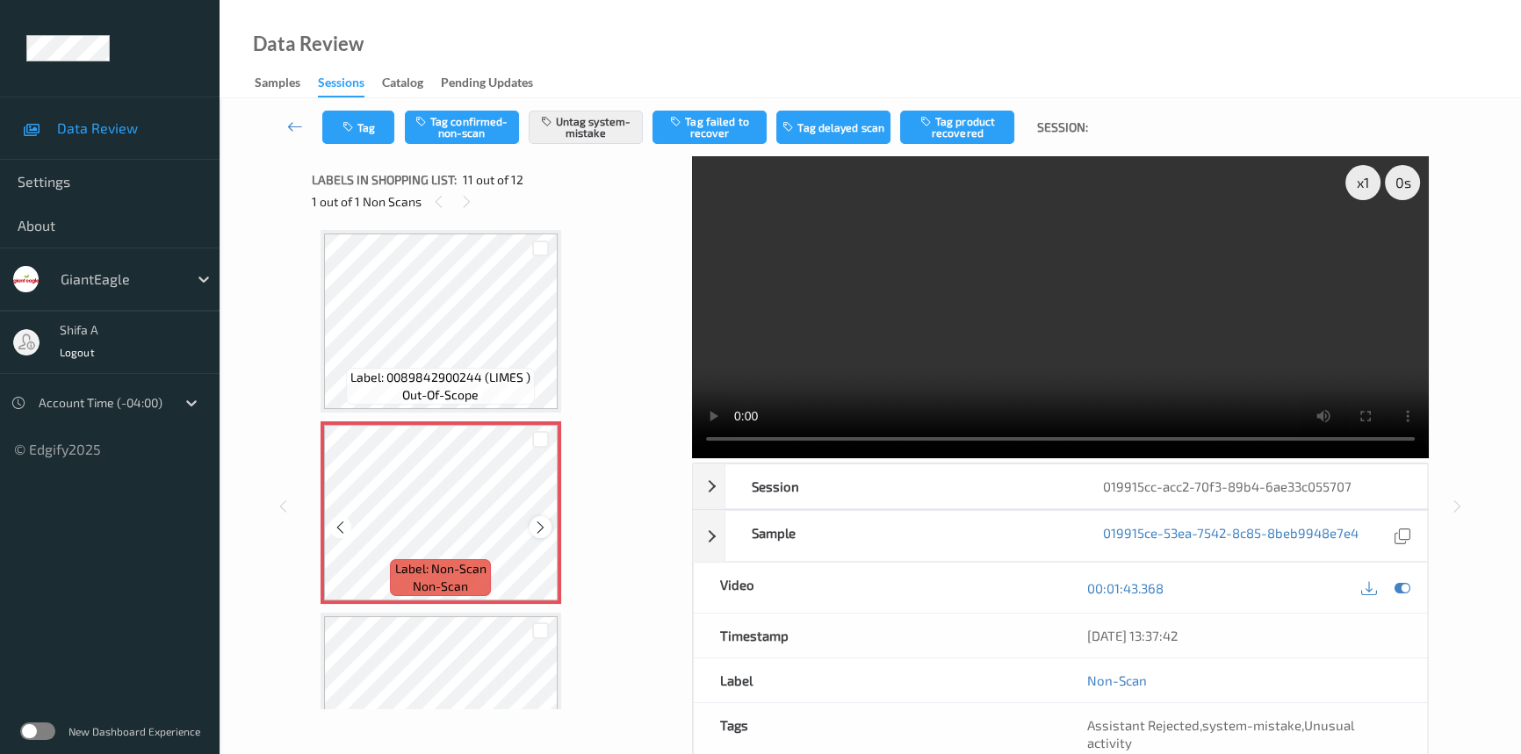
click at [538, 520] on icon at bounding box center [540, 528] width 15 height 16
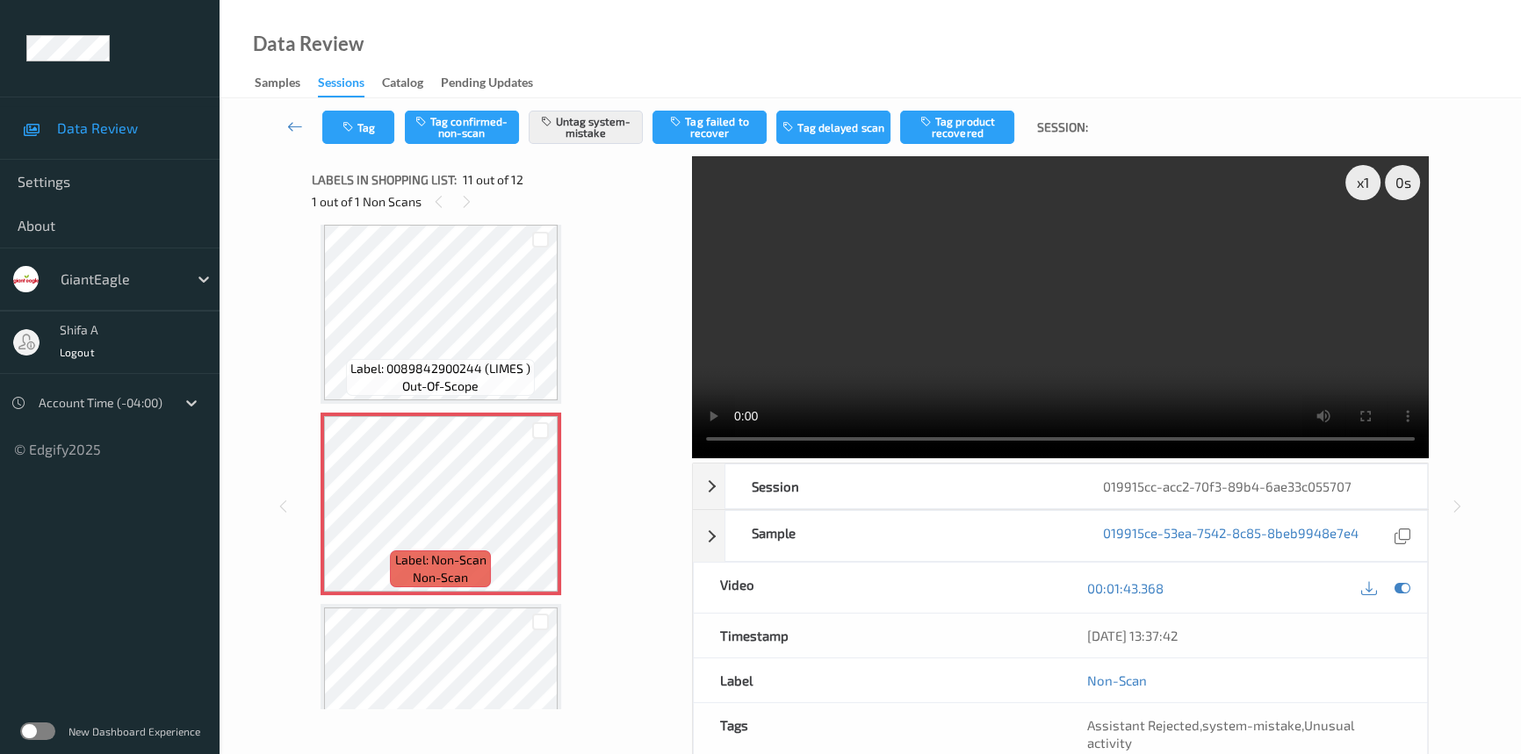
scroll to position [1813, 0]
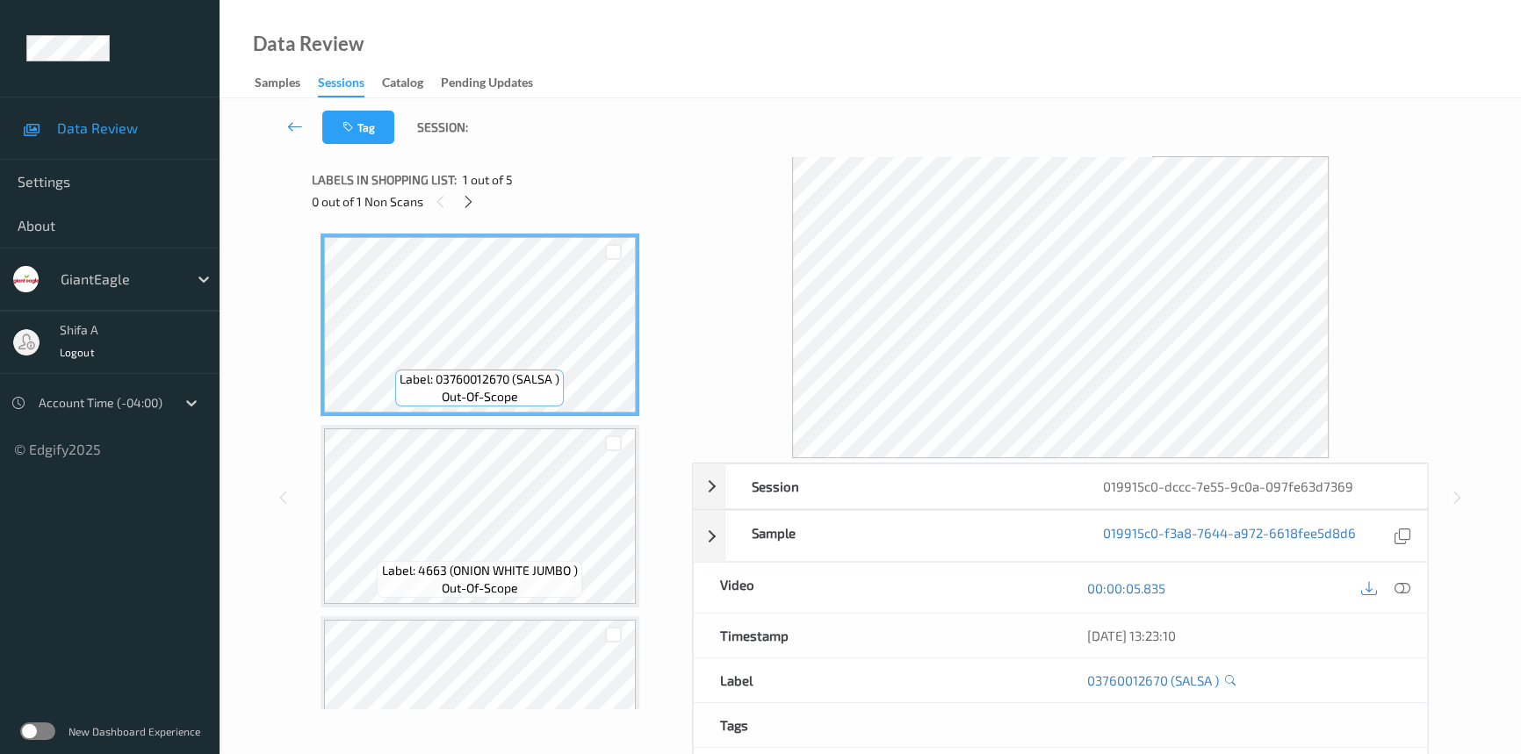
click at [1408, 586] on icon at bounding box center [1402, 588] width 16 height 16
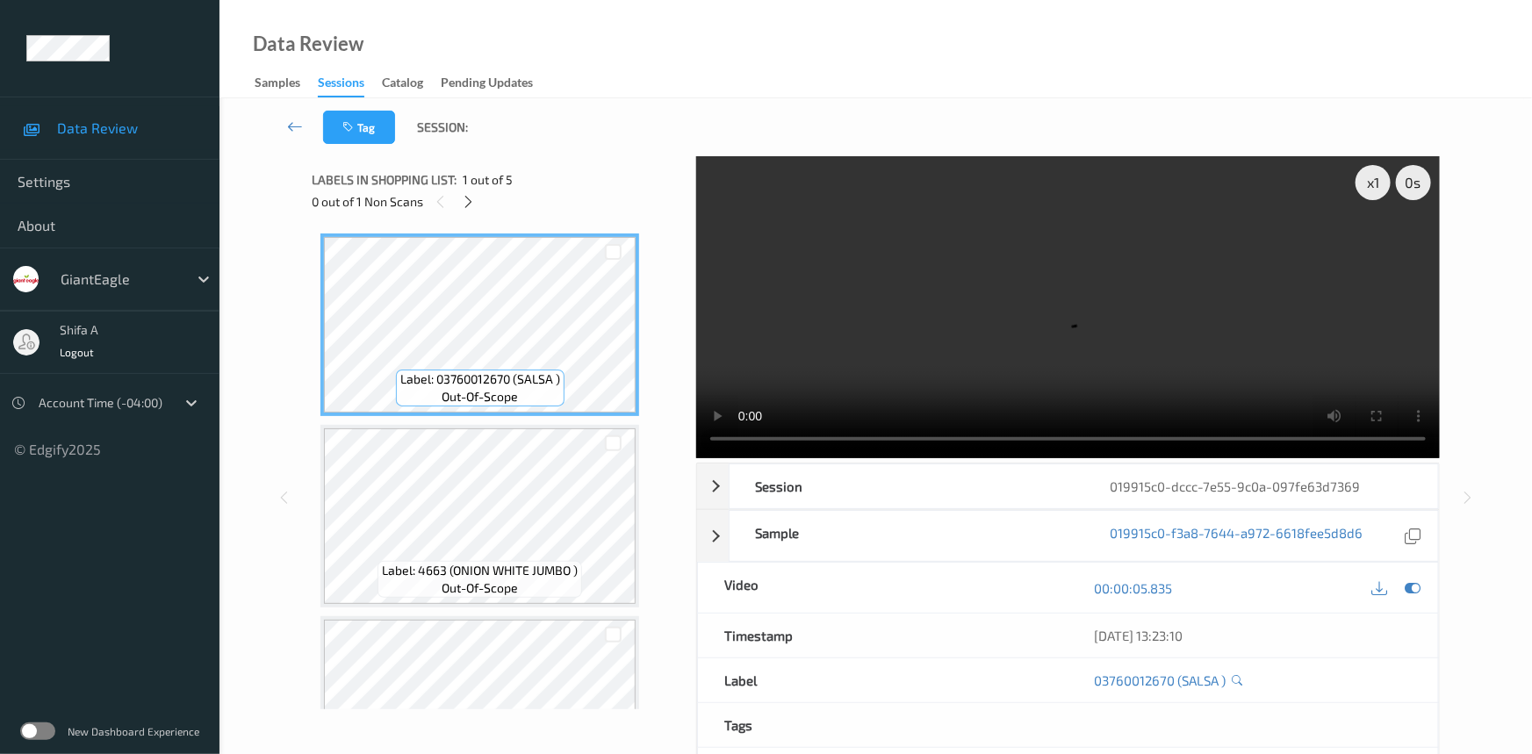
click at [455, 203] on div "0 out of 1 Non Scans" at bounding box center [498, 202] width 372 height 22
click at [469, 203] on icon at bounding box center [469, 202] width 15 height 16
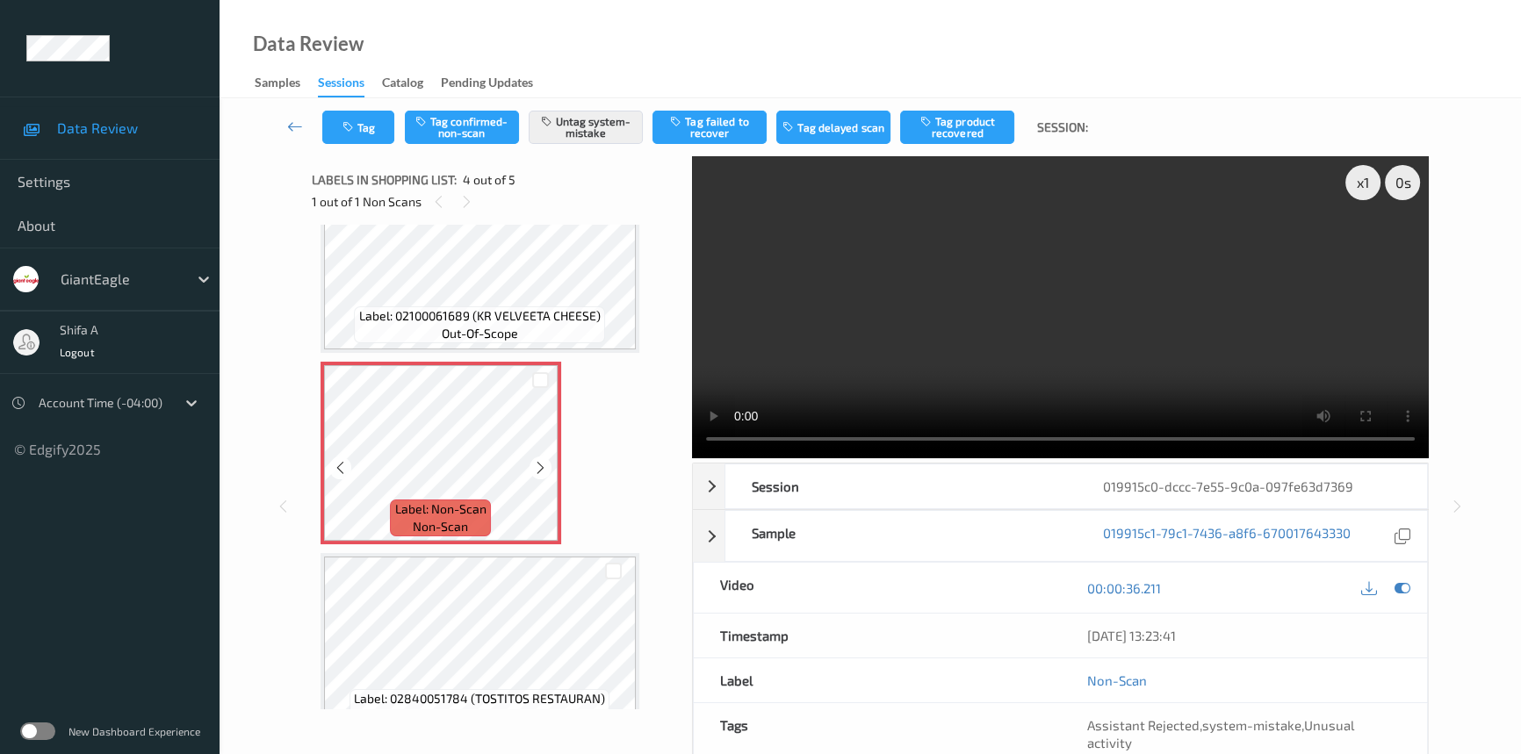
scroll to position [478, 0]
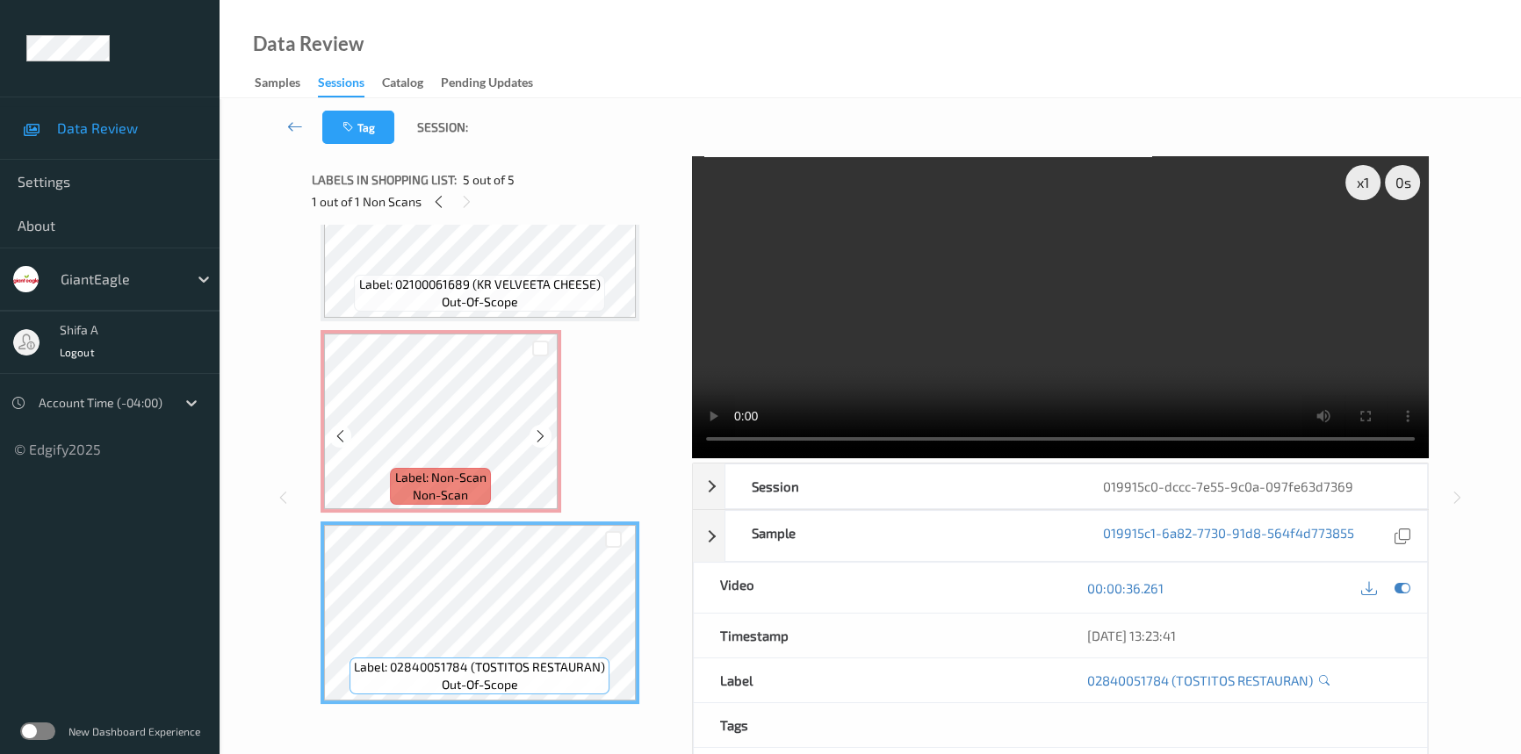
click at [459, 469] on span "Label: Non-Scan" at bounding box center [440, 478] width 91 height 18
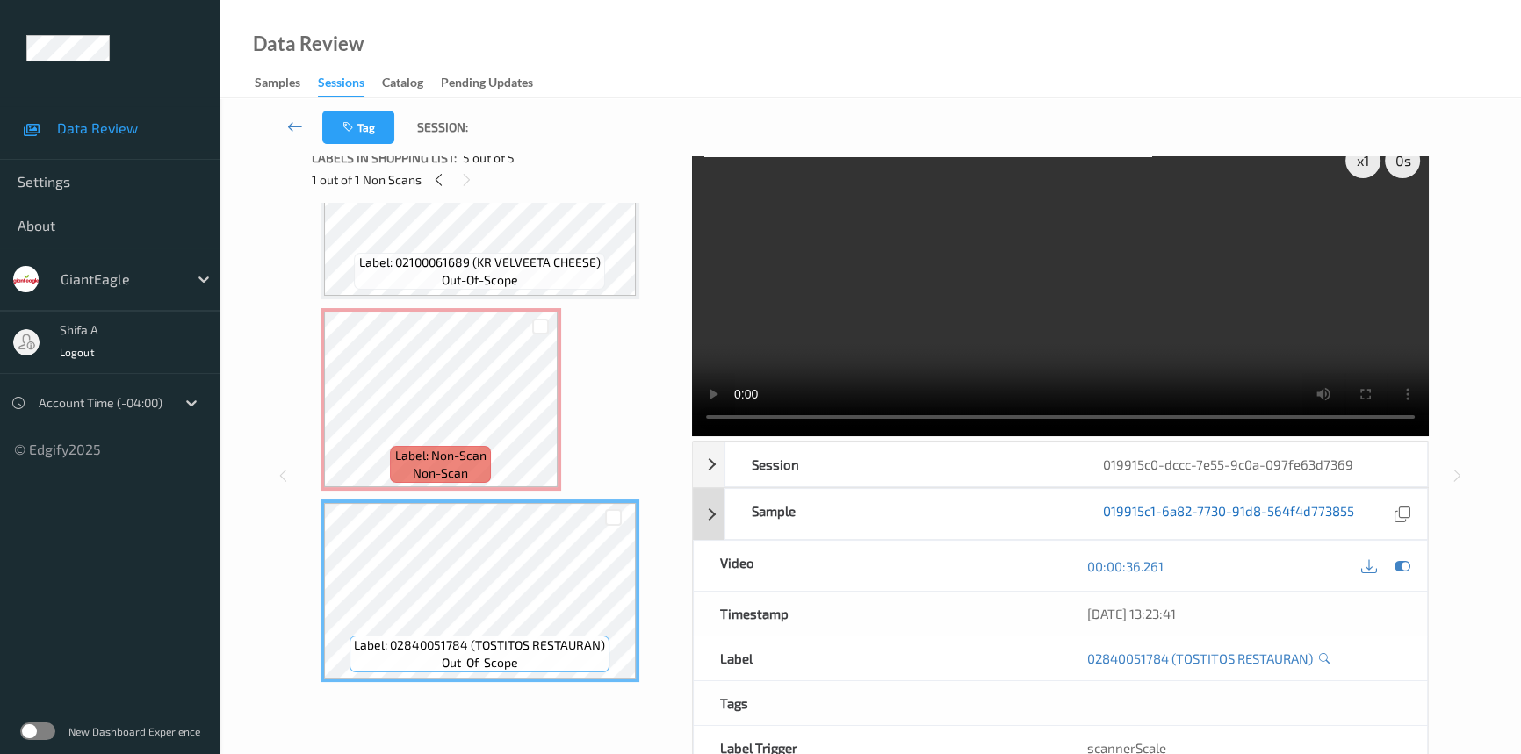
scroll to position [0, 0]
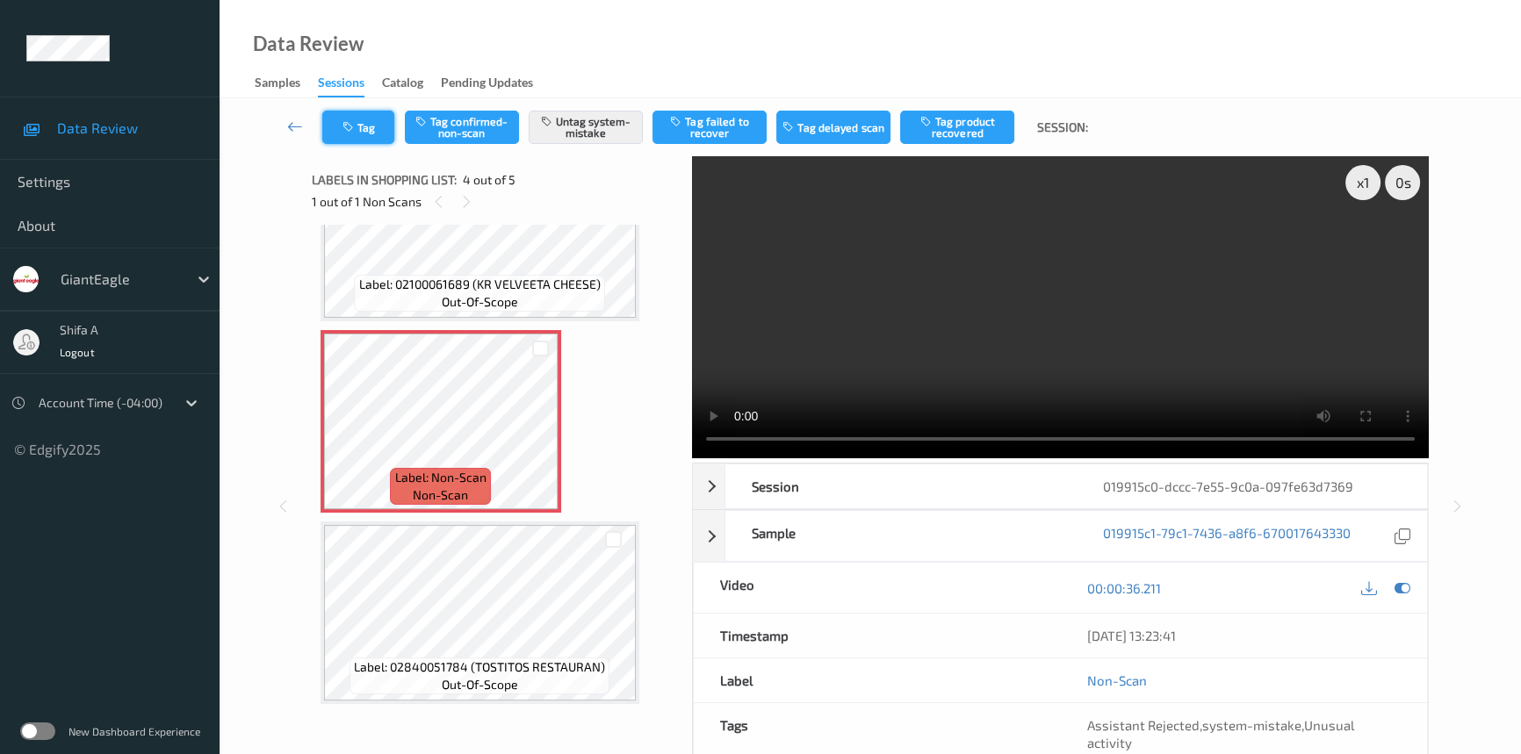
click at [339, 132] on button "Tag" at bounding box center [358, 127] width 72 height 33
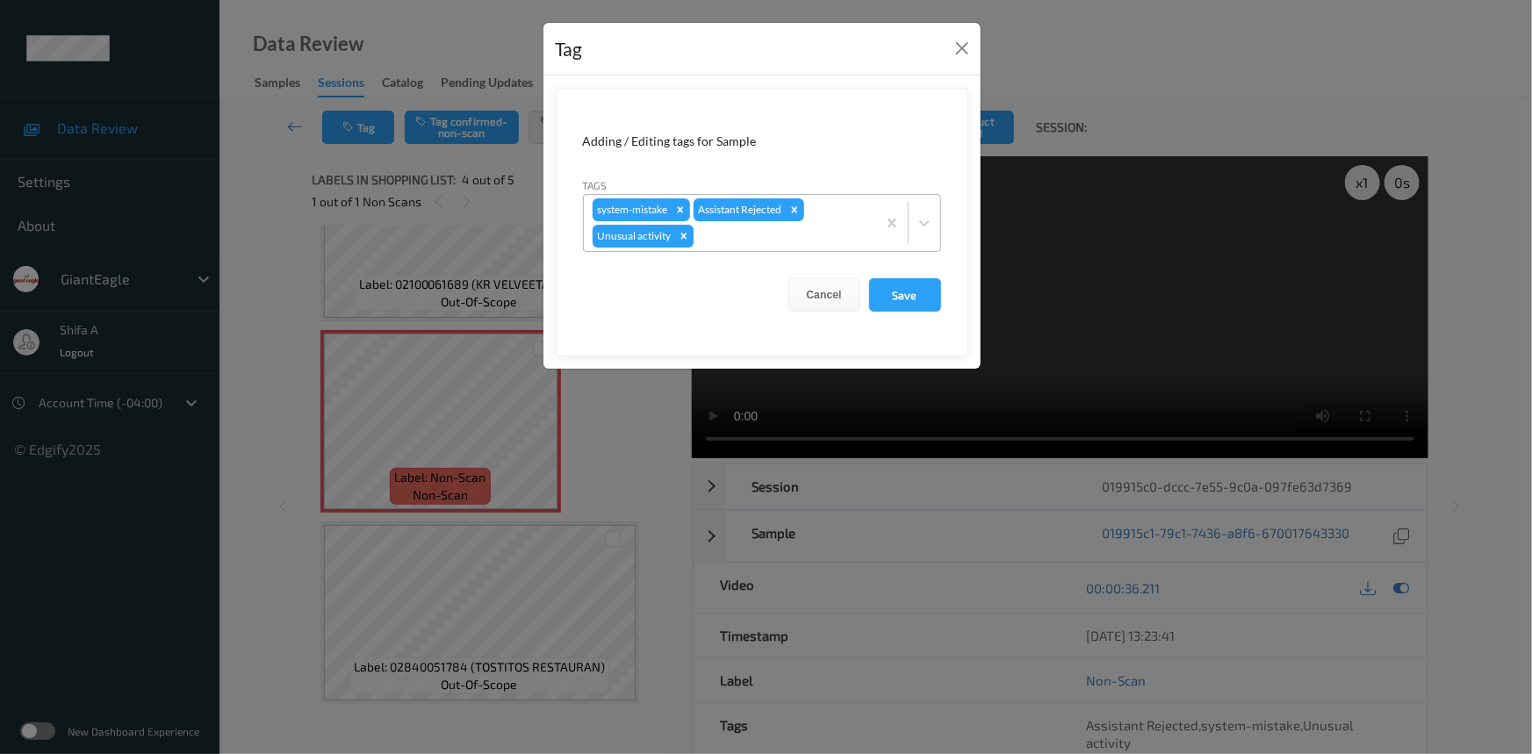
click at [682, 237] on icon "Remove Unusual activity" at bounding box center [683, 236] width 6 height 6
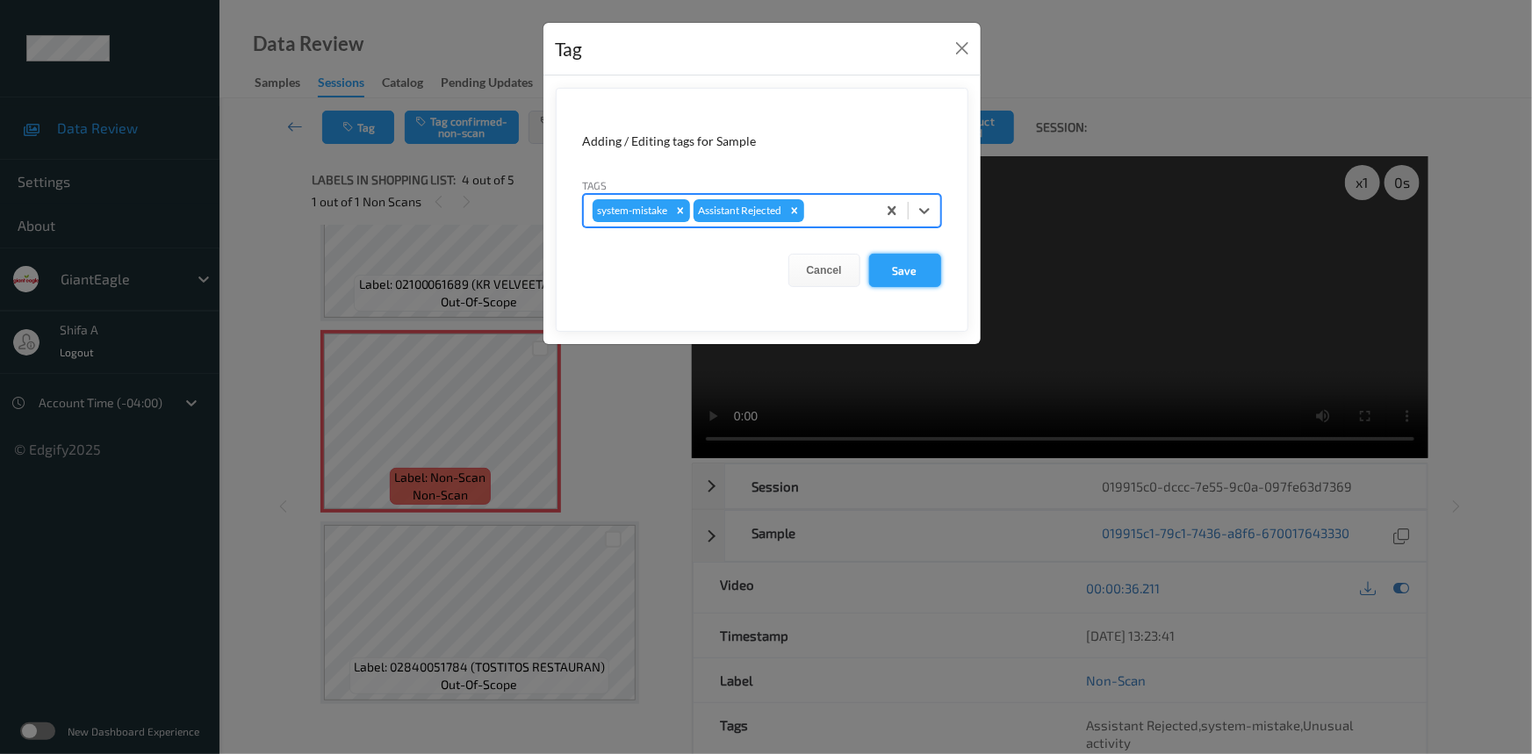
click at [898, 263] on button "Save" at bounding box center [905, 270] width 72 height 33
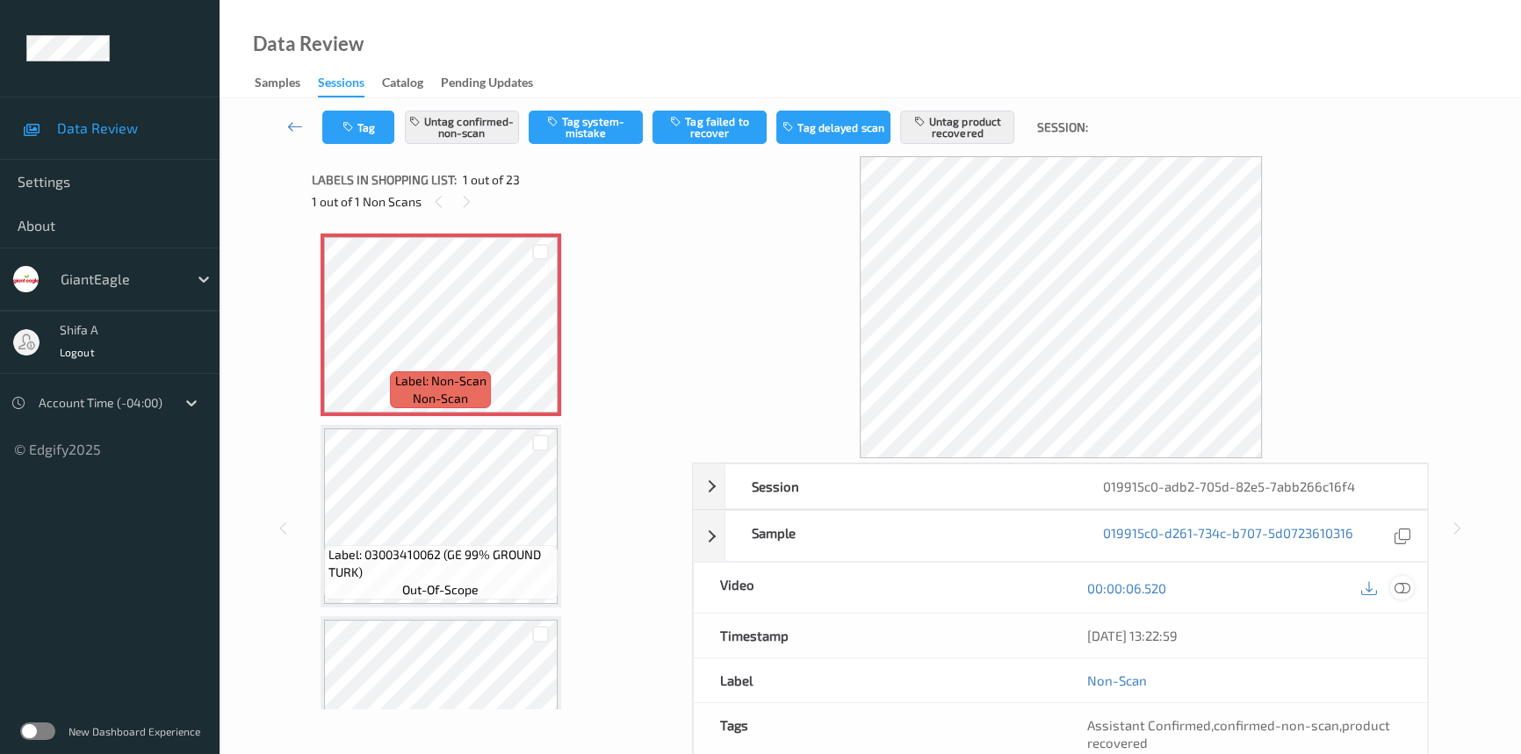
click at [1402, 597] on div at bounding box center [1402, 588] width 24 height 24
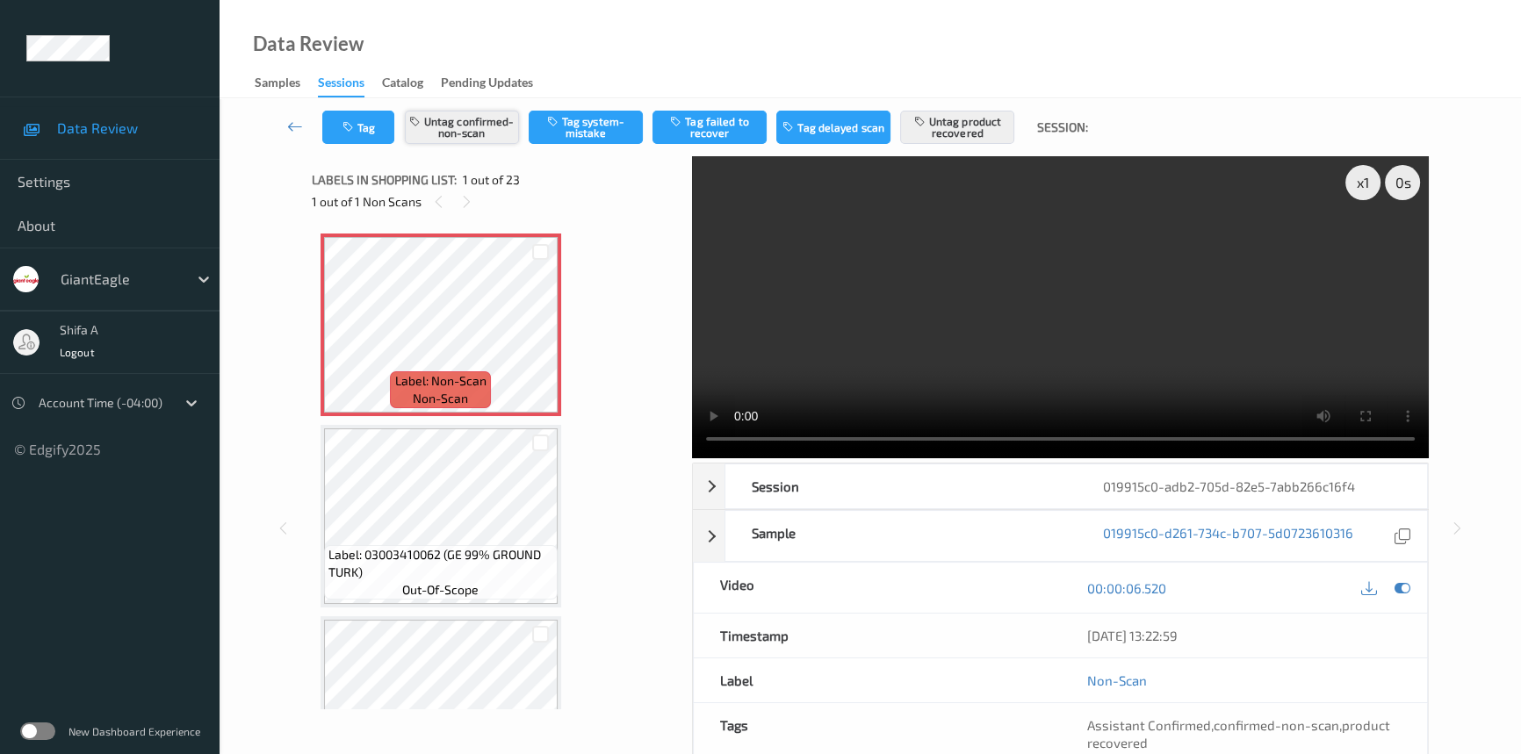
click at [492, 136] on button "Untag confirmed-non-scan" at bounding box center [462, 127] width 114 height 33
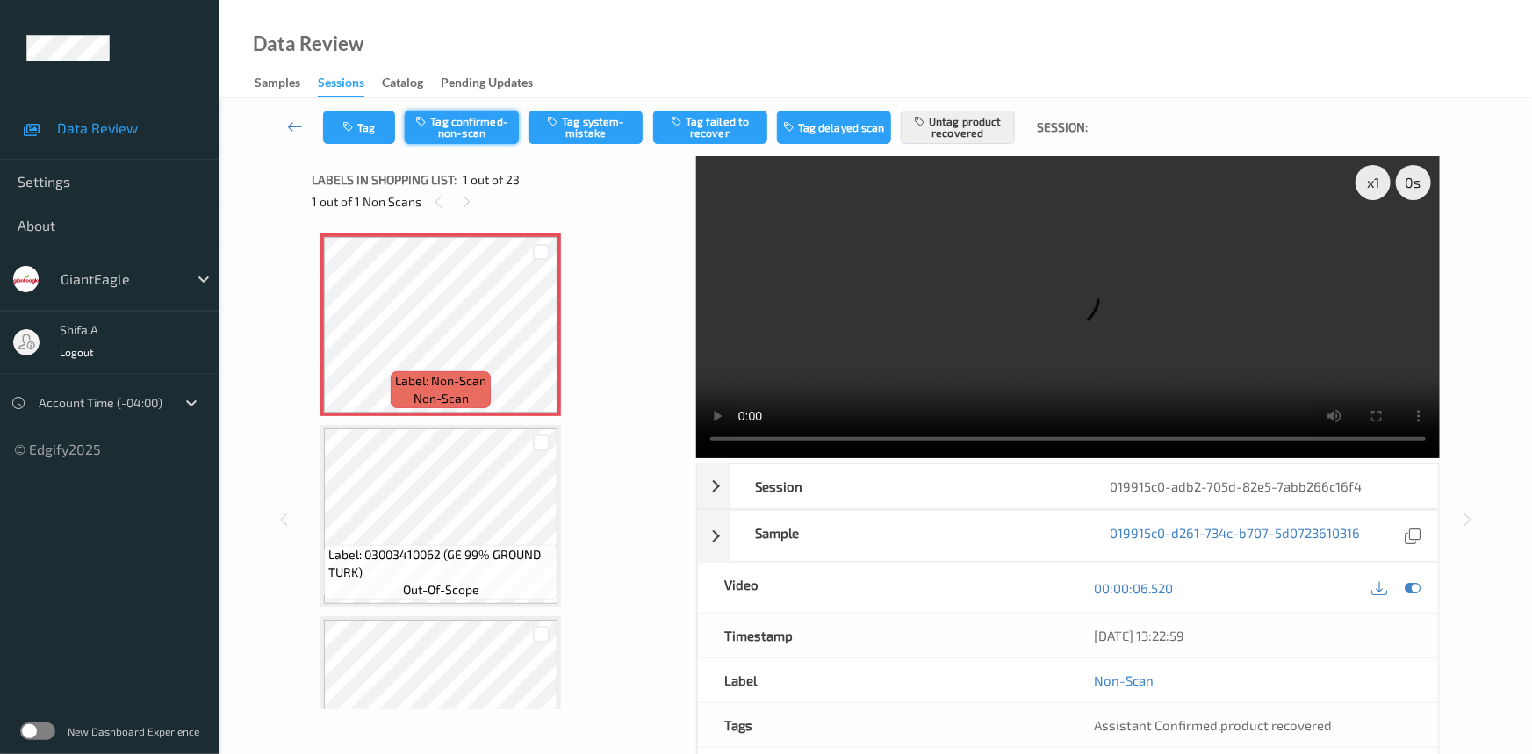
click at [499, 126] on button "Tag confirmed-non-scan" at bounding box center [462, 127] width 114 height 33
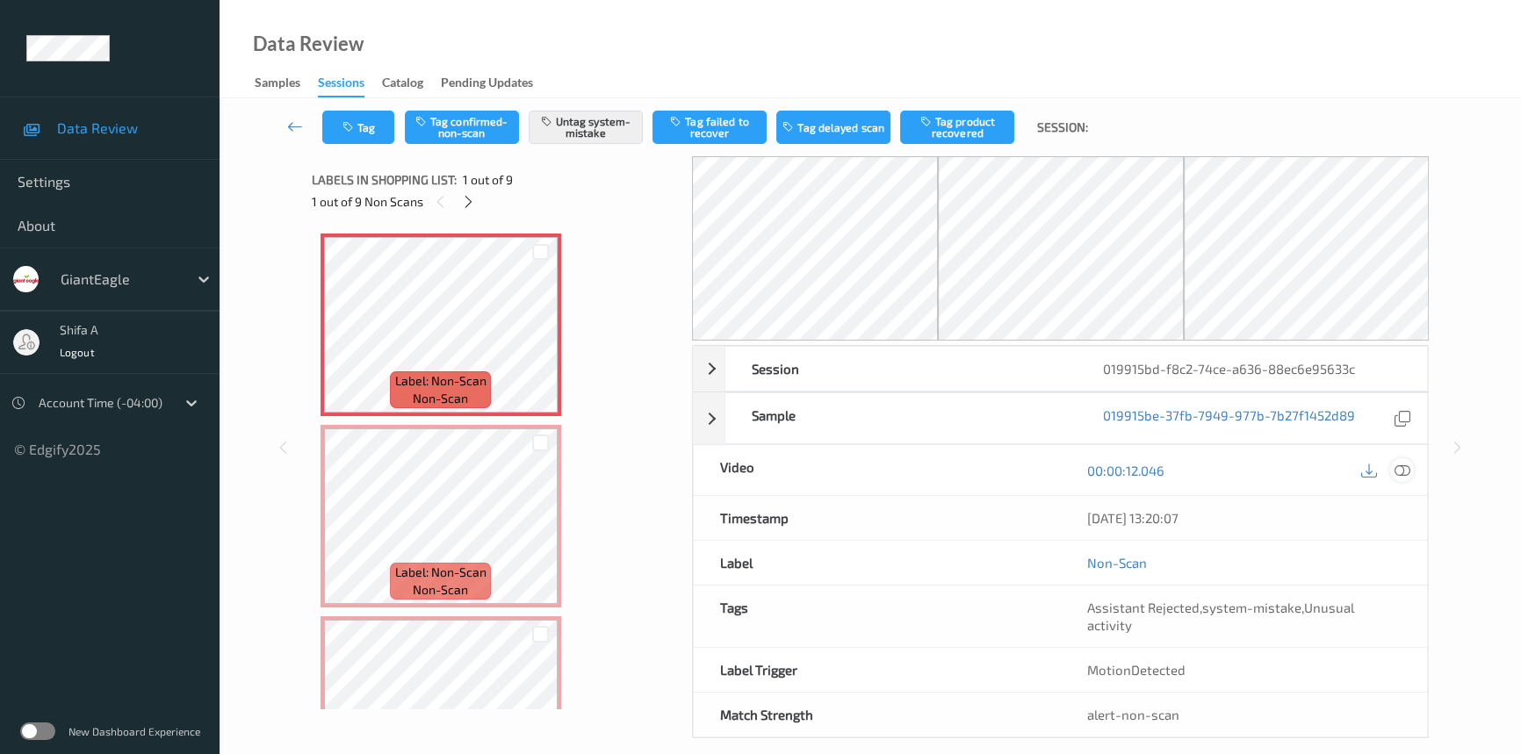
click at [1397, 470] on icon at bounding box center [1402, 471] width 16 height 16
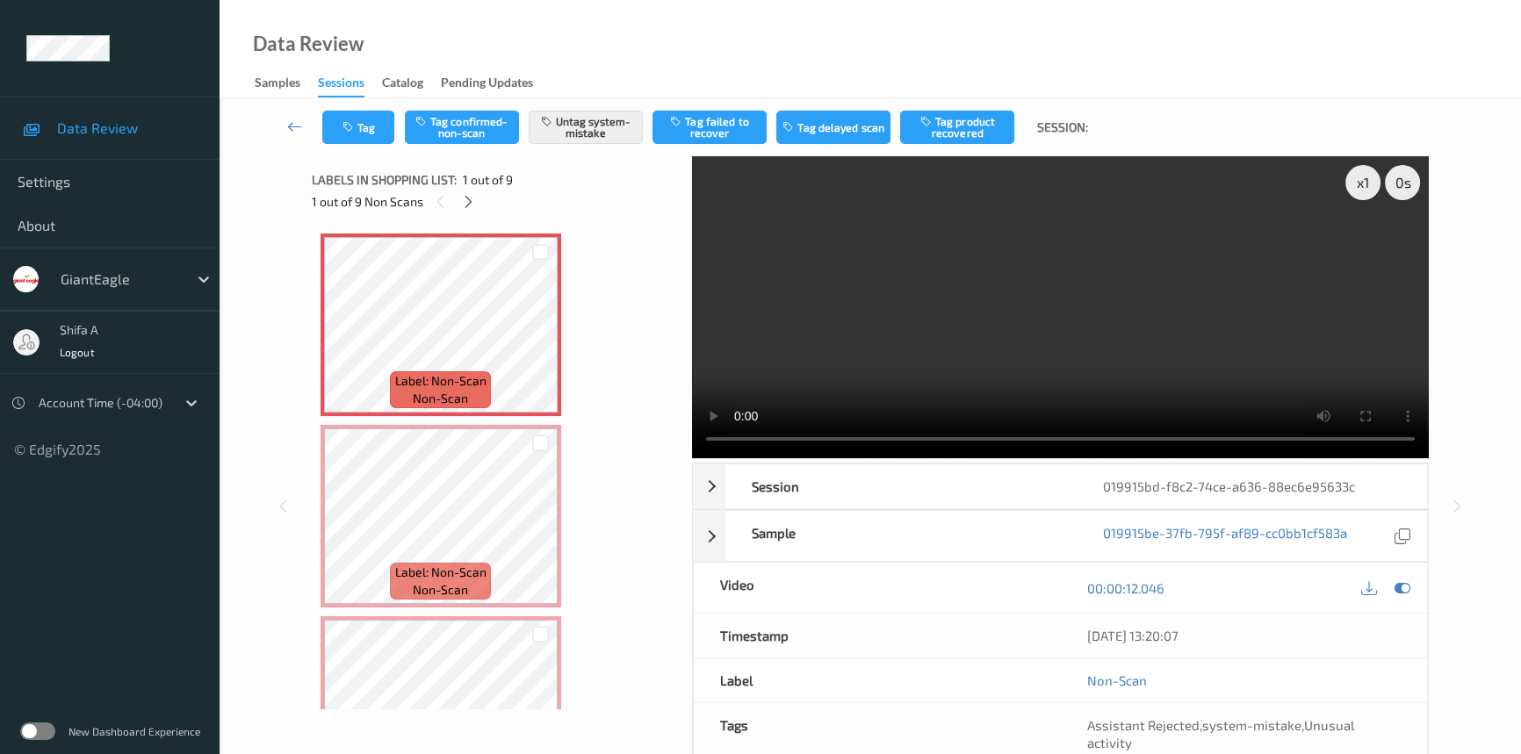
click at [1262, 384] on video at bounding box center [1060, 307] width 737 height 302
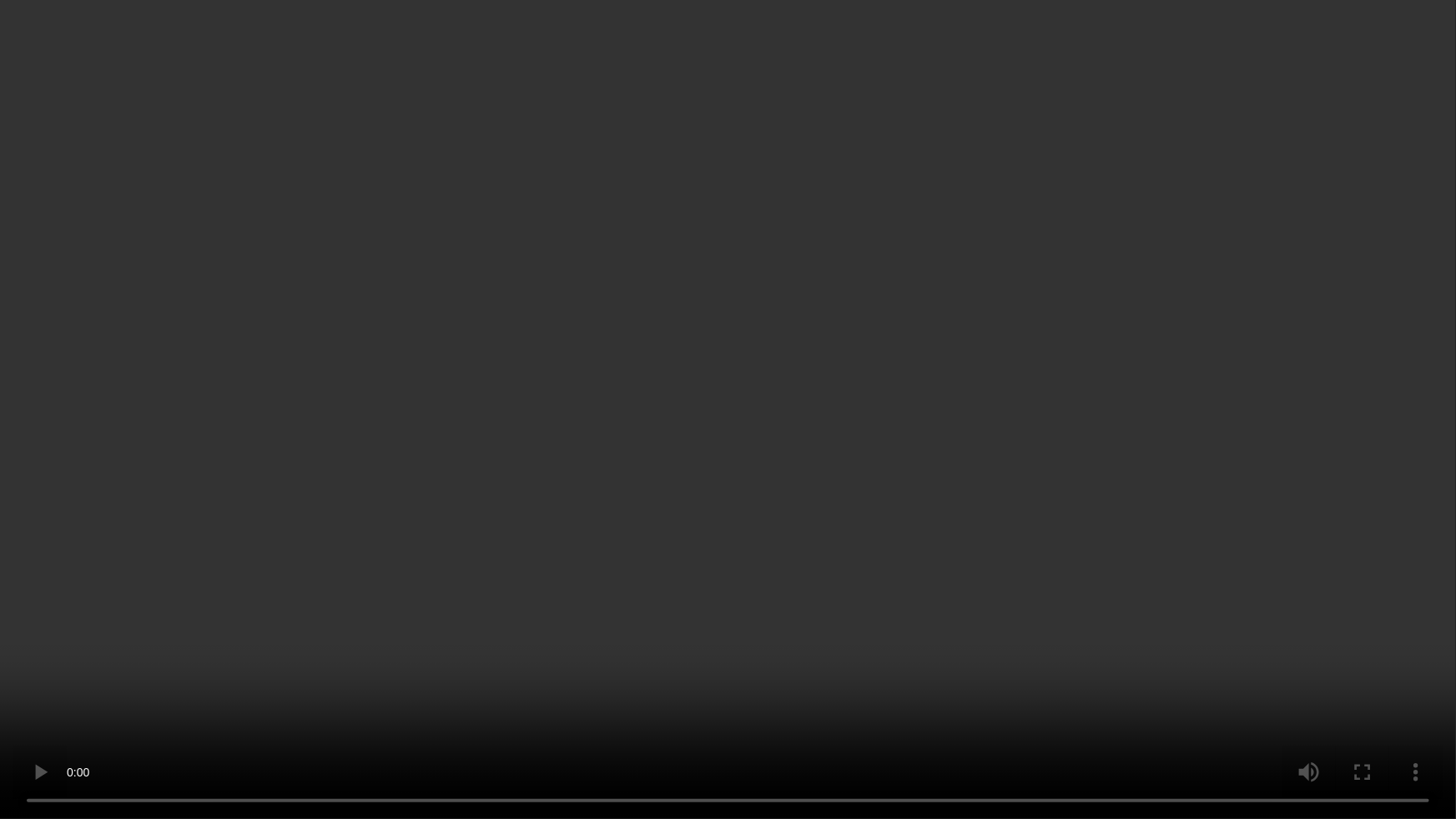
click at [986, 434] on video at bounding box center [728, 410] width 1456 height 819
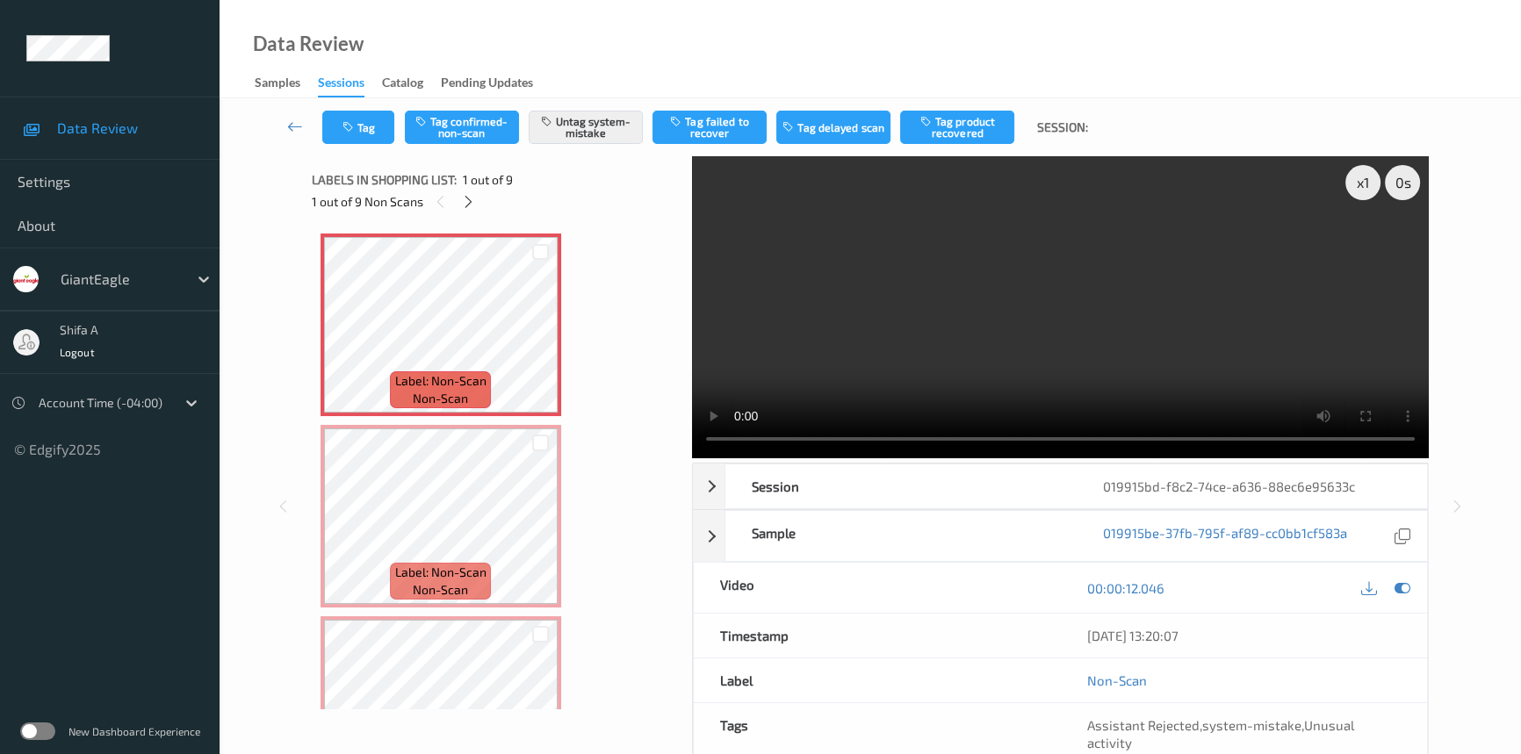
drag, startPoint x: 1149, startPoint y: 293, endPoint x: 1022, endPoint y: 328, distance: 131.8
click at [1148, 292] on video at bounding box center [1060, 307] width 737 height 302
click at [536, 529] on icon at bounding box center [540, 531] width 15 height 16
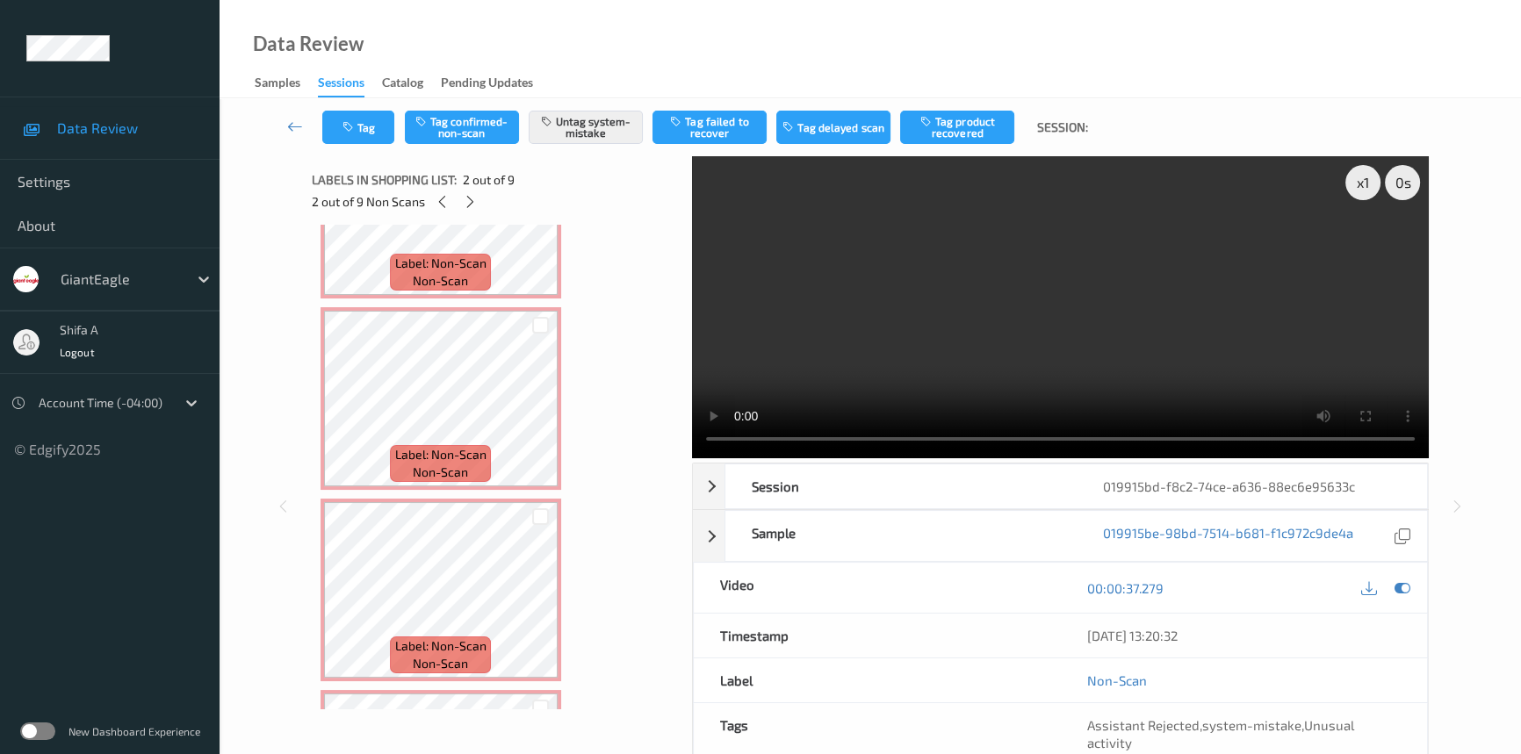
scroll to position [638, 0]
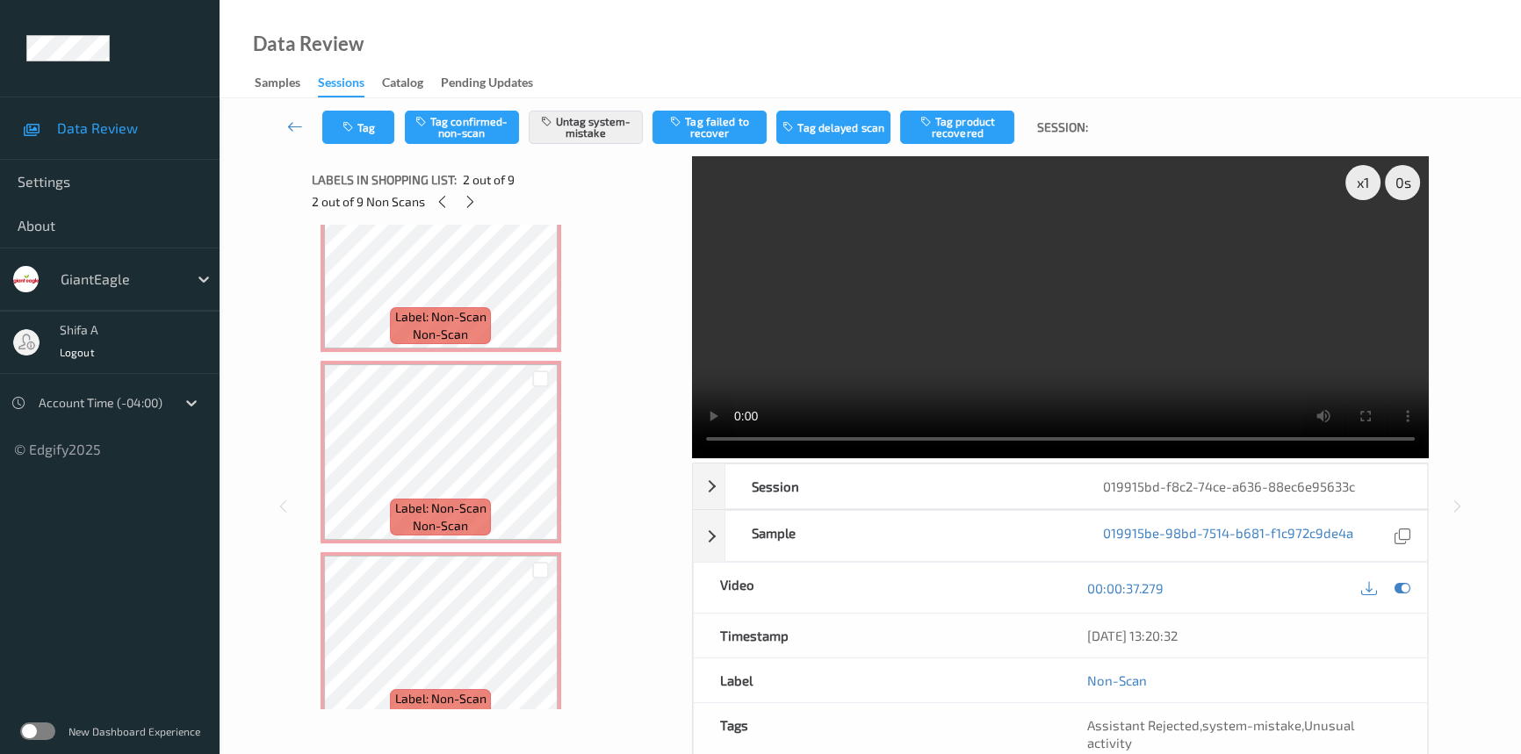
click at [1159, 287] on video at bounding box center [1060, 307] width 737 height 302
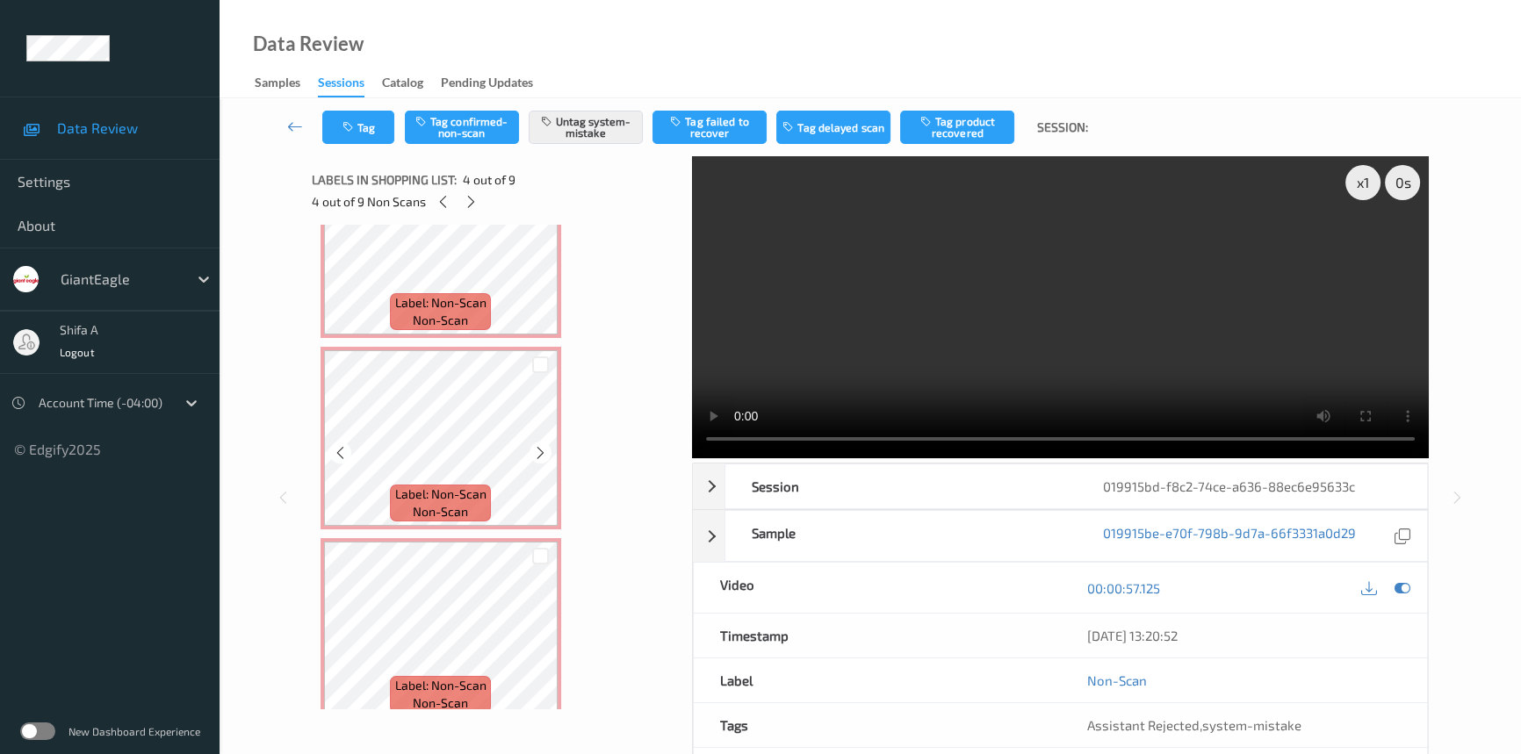
scroll to position [0, 0]
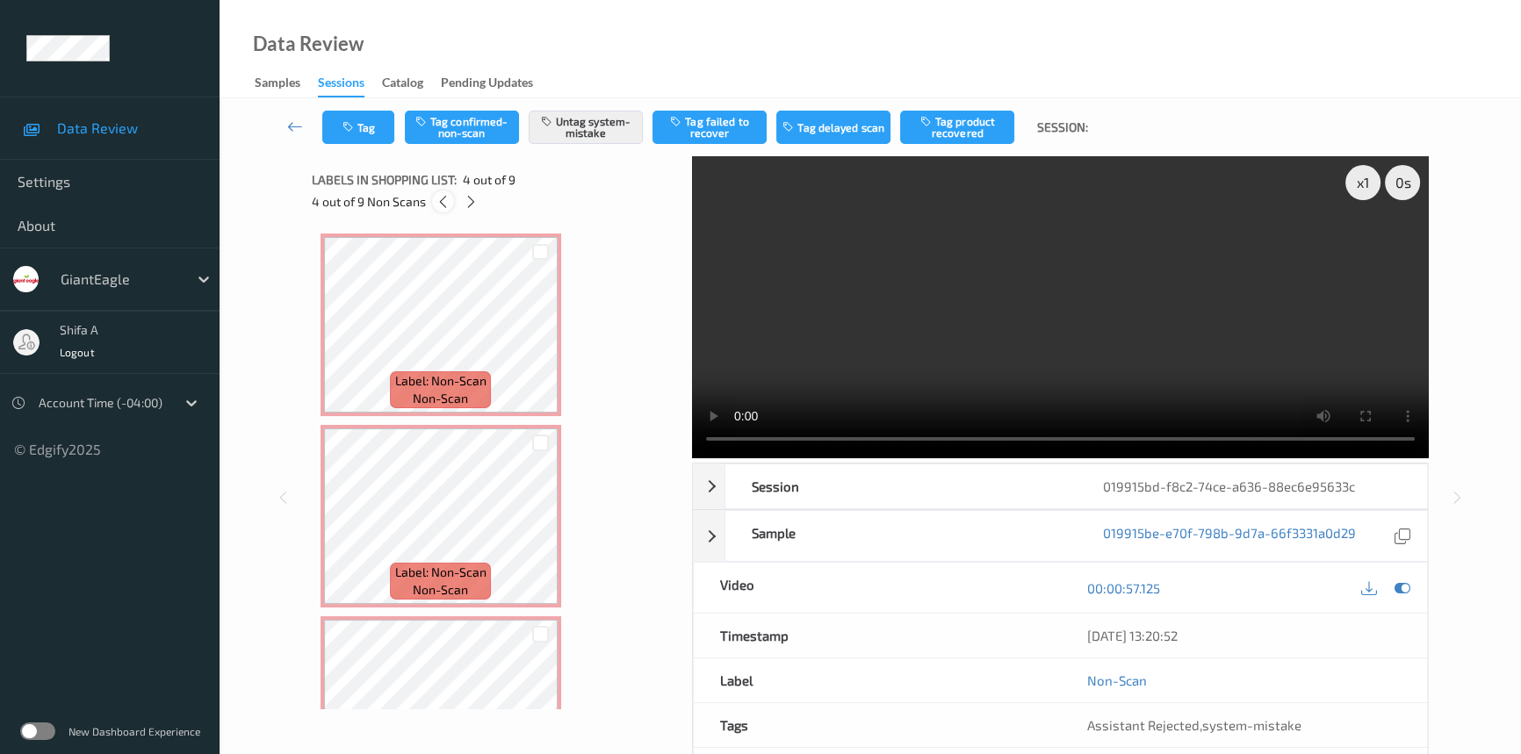
click at [443, 198] on icon at bounding box center [443, 202] width 15 height 16
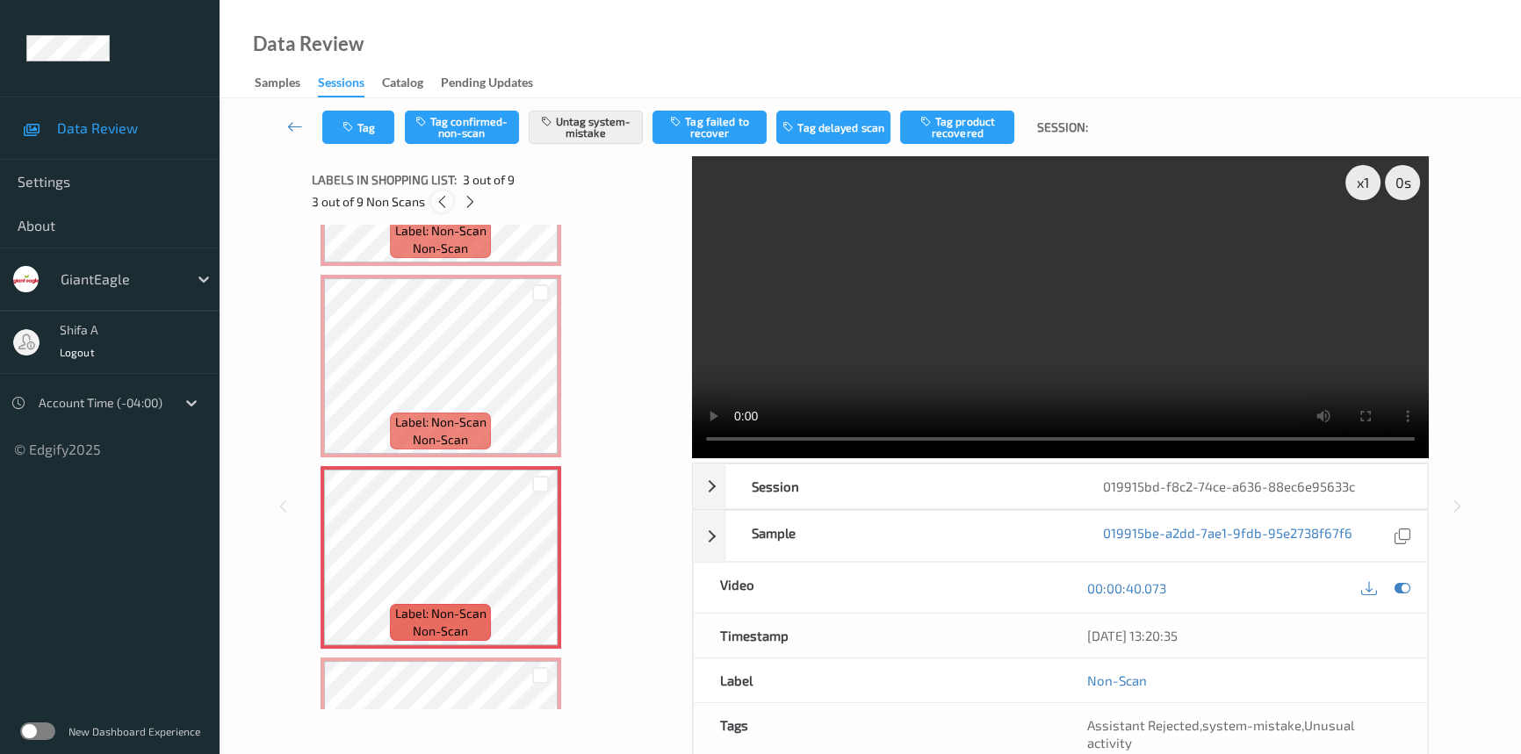
click at [443, 198] on icon at bounding box center [442, 202] width 15 height 16
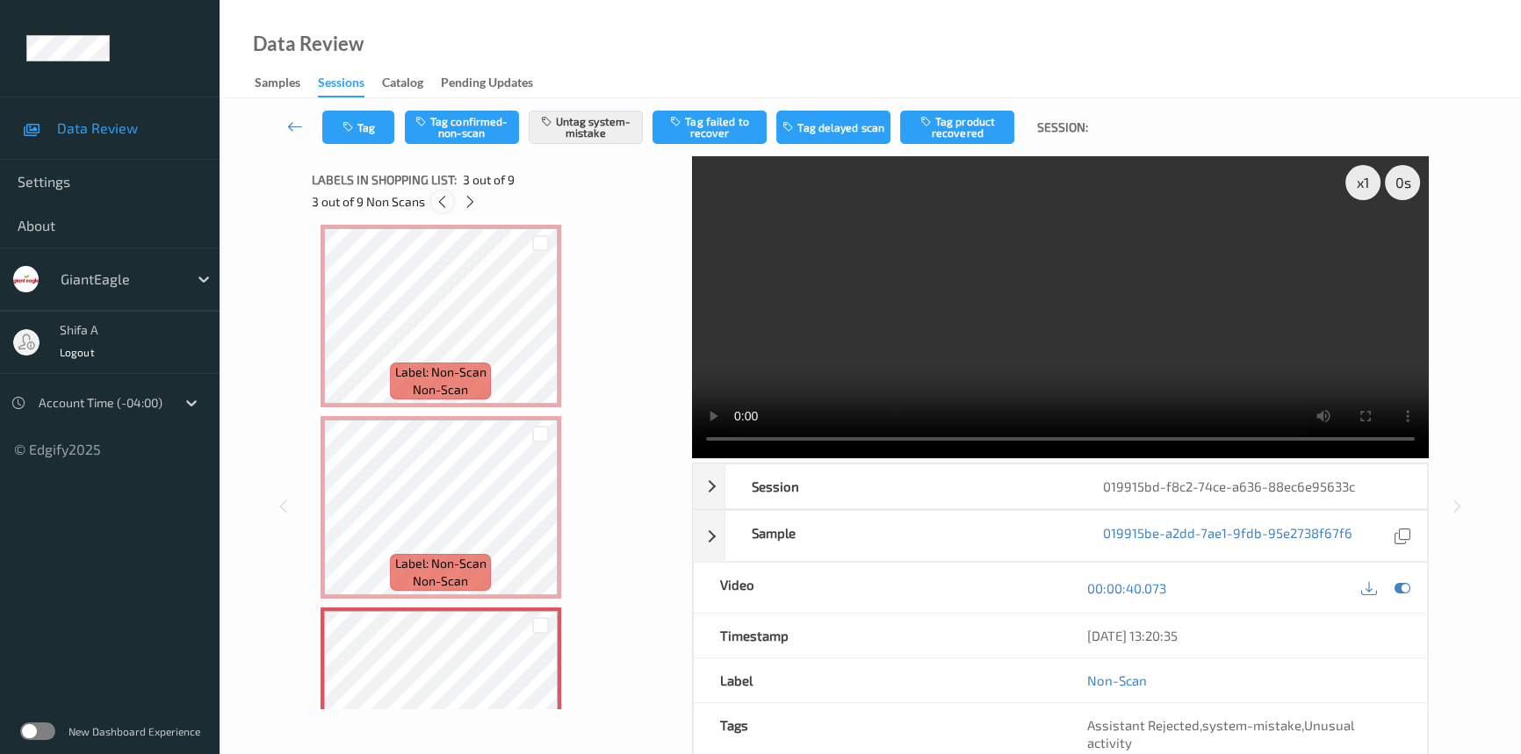
click at [443, 198] on icon at bounding box center [442, 202] width 15 height 16
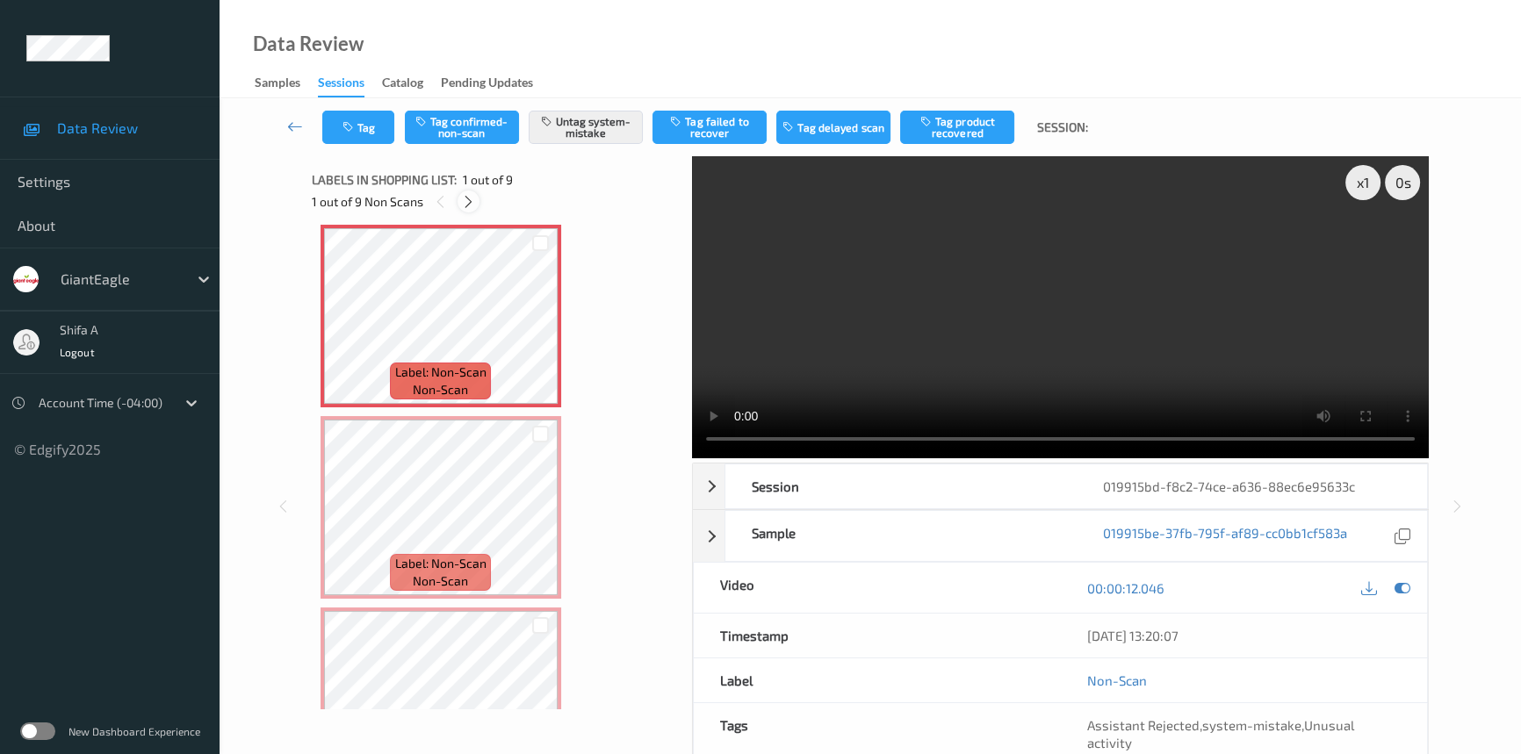
click at [464, 201] on icon at bounding box center [468, 202] width 15 height 16
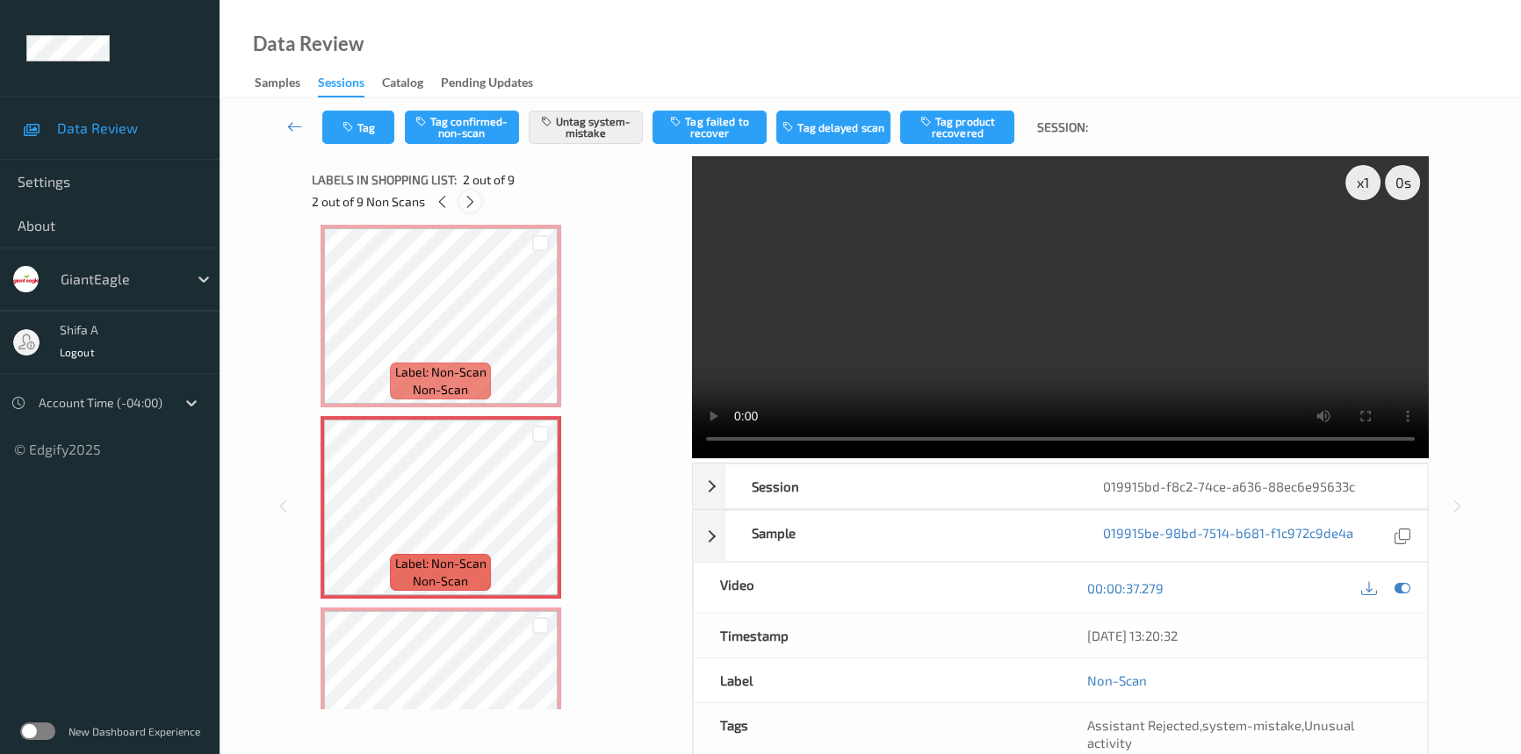
click at [464, 201] on icon at bounding box center [470, 202] width 15 height 16
click at [464, 201] on icon at bounding box center [471, 202] width 15 height 16
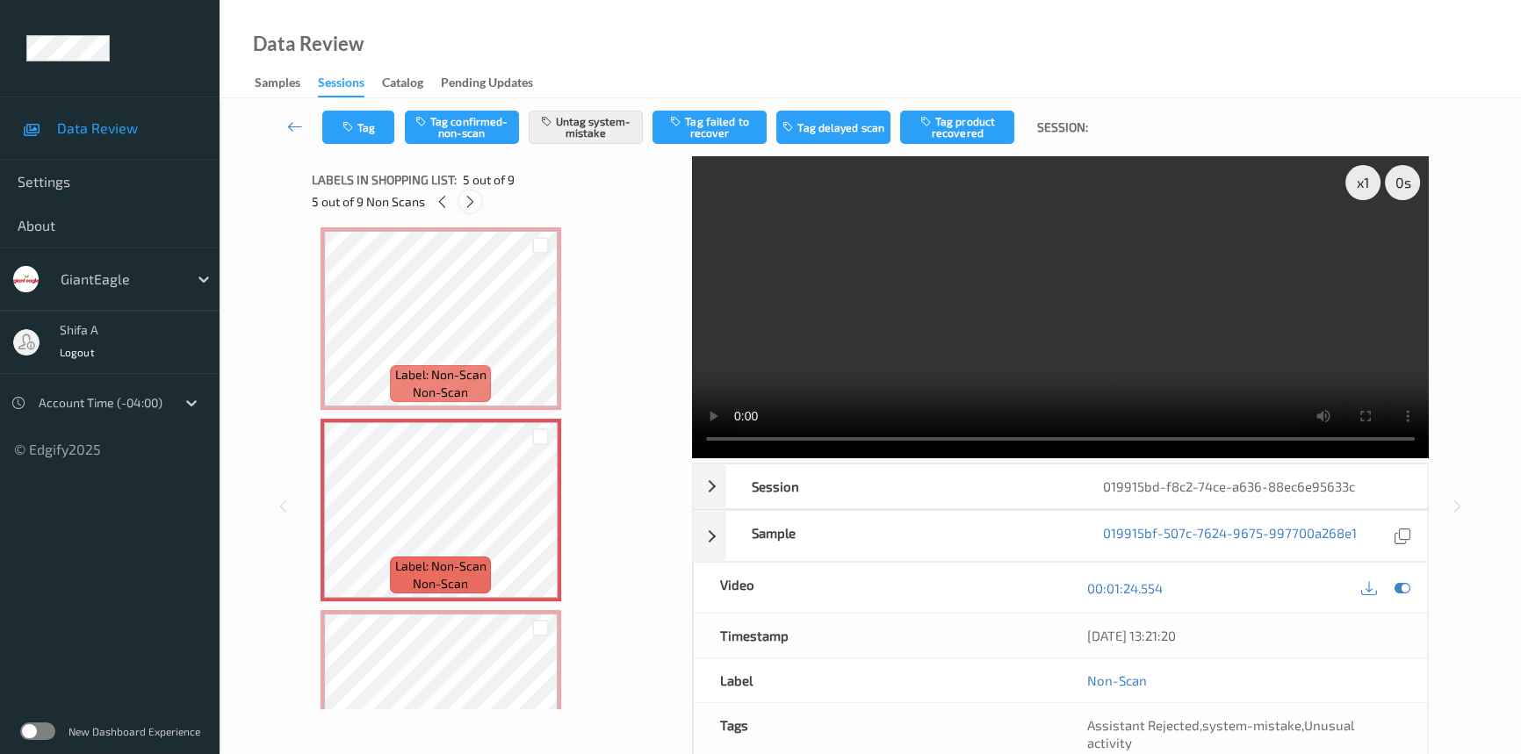
click at [464, 201] on icon at bounding box center [470, 202] width 15 height 16
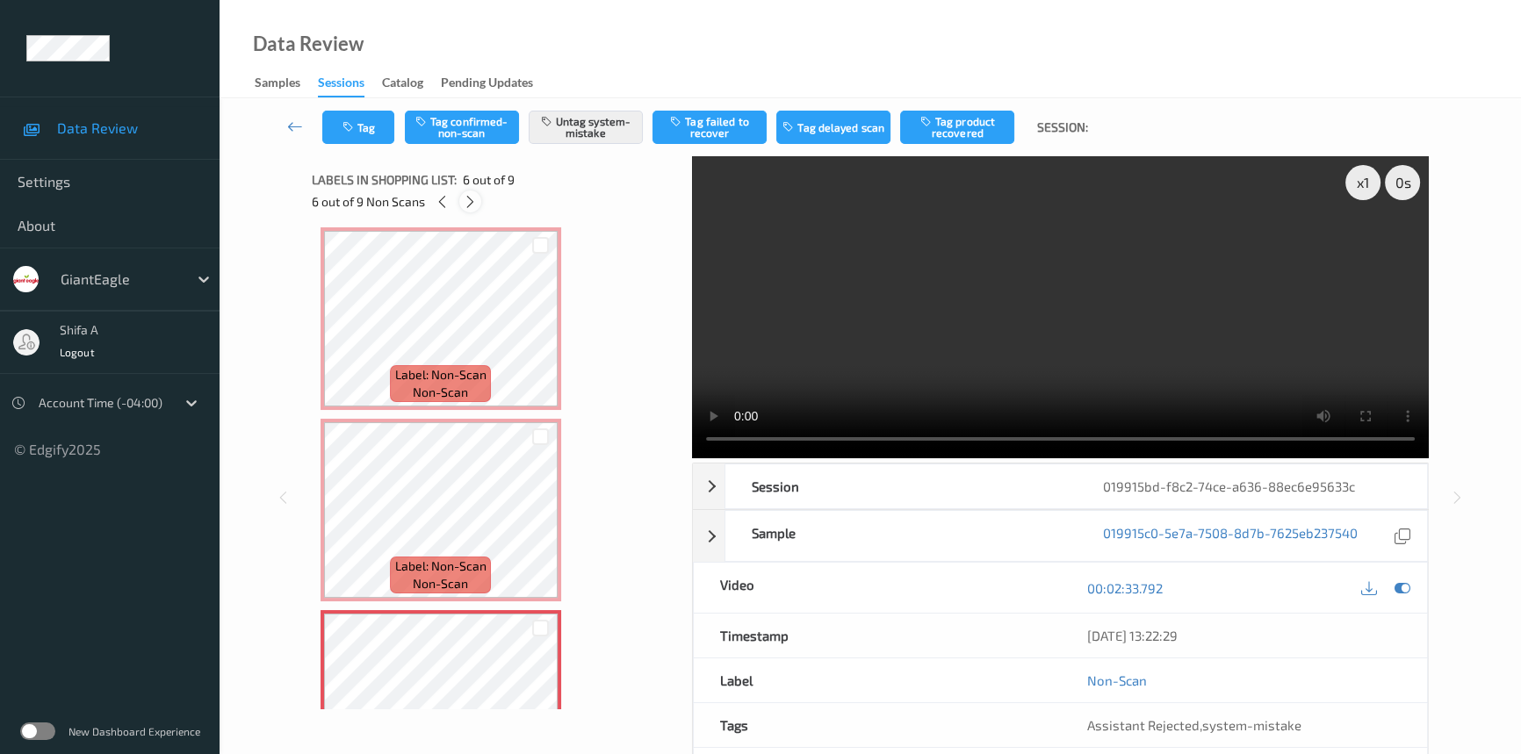
scroll to position [772, 0]
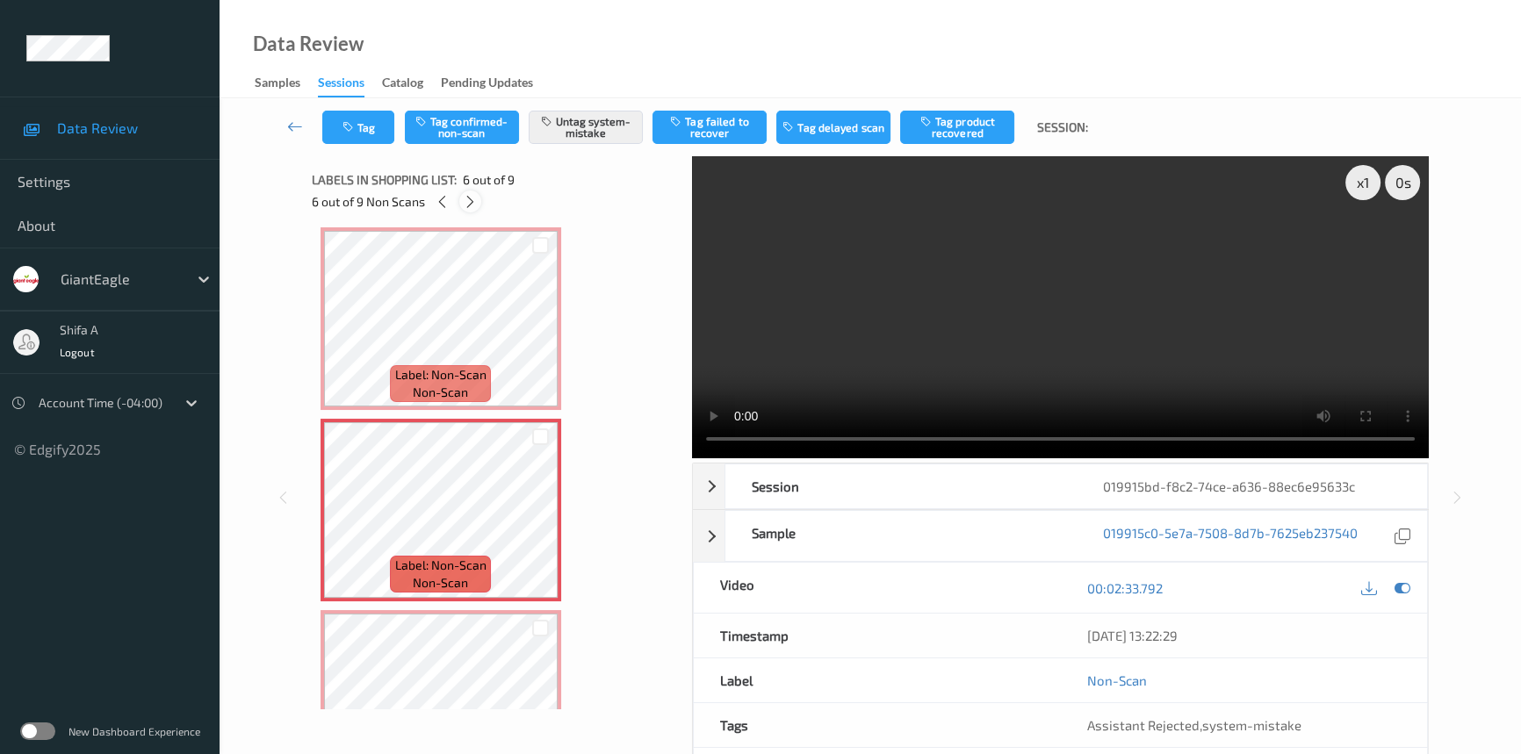
click at [464, 201] on icon at bounding box center [470, 202] width 15 height 16
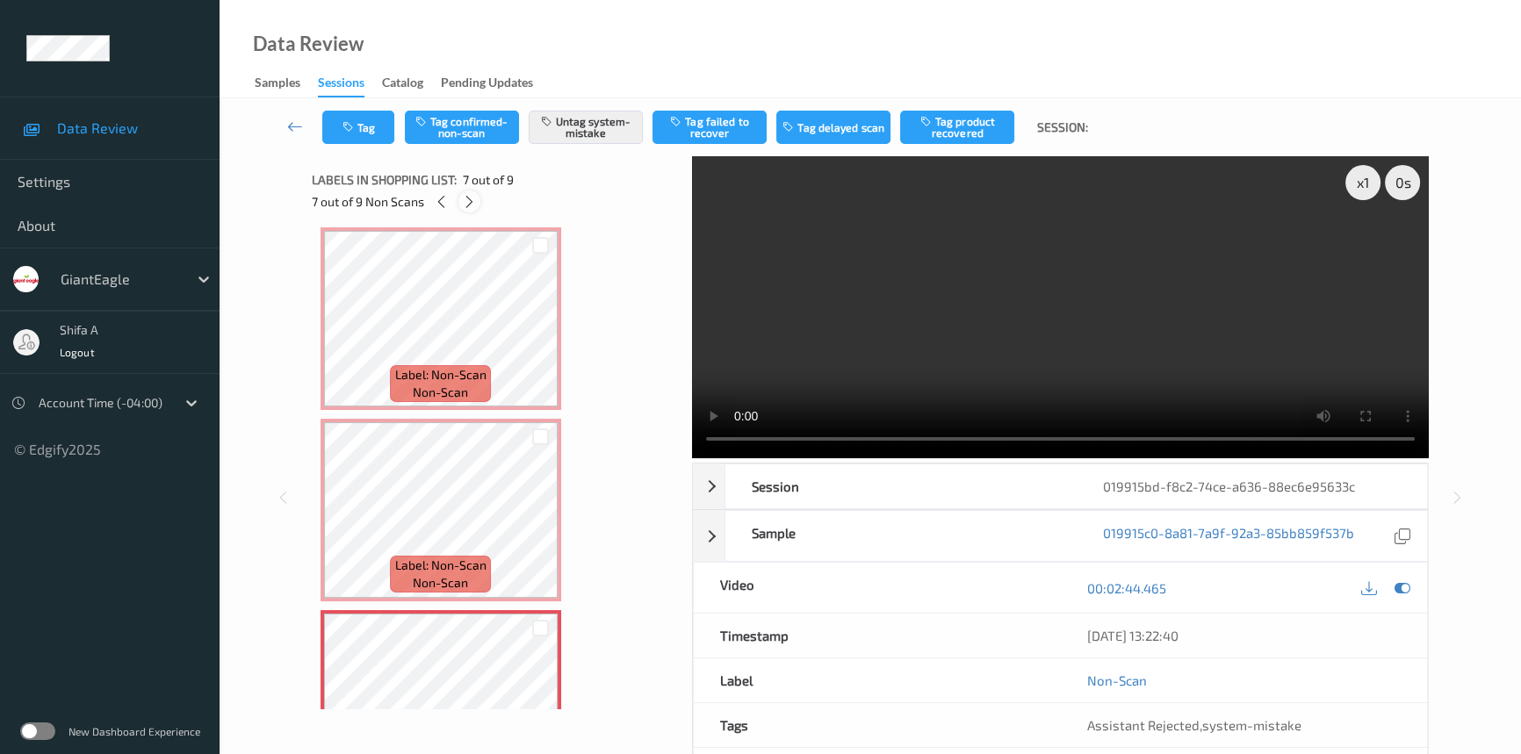
scroll to position [962, 0]
click at [464, 201] on icon at bounding box center [469, 202] width 15 height 16
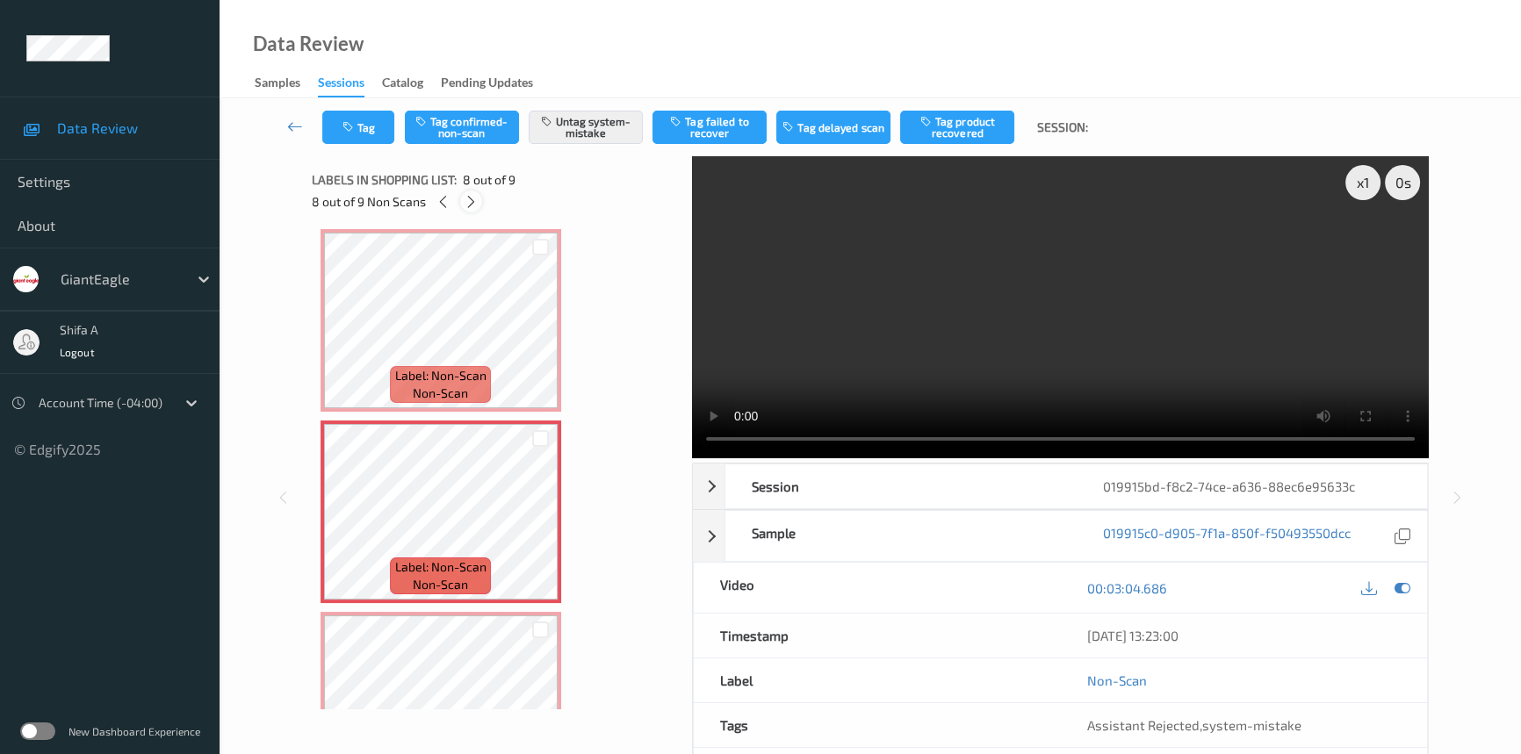
click at [464, 201] on icon at bounding box center [471, 202] width 15 height 16
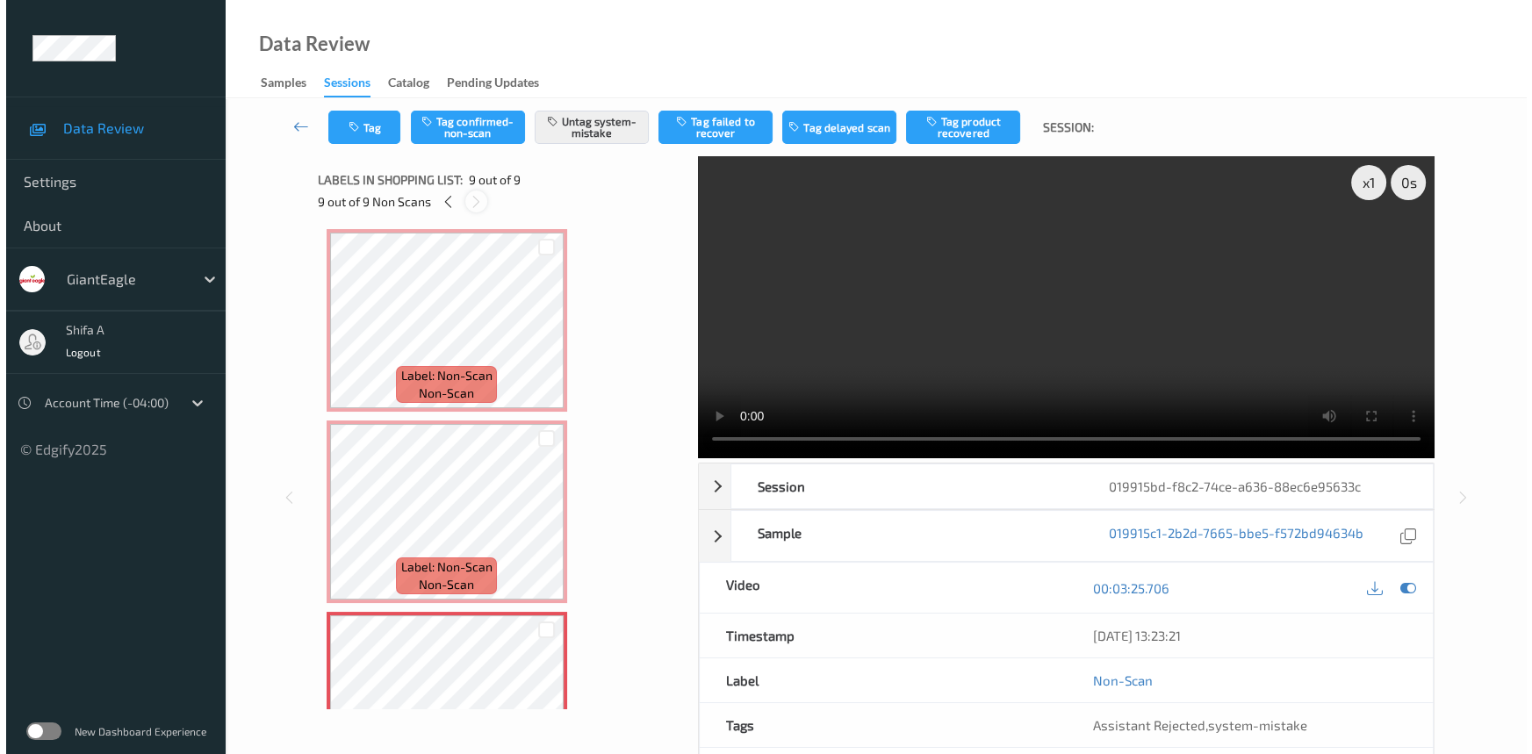
scroll to position [1241, 0]
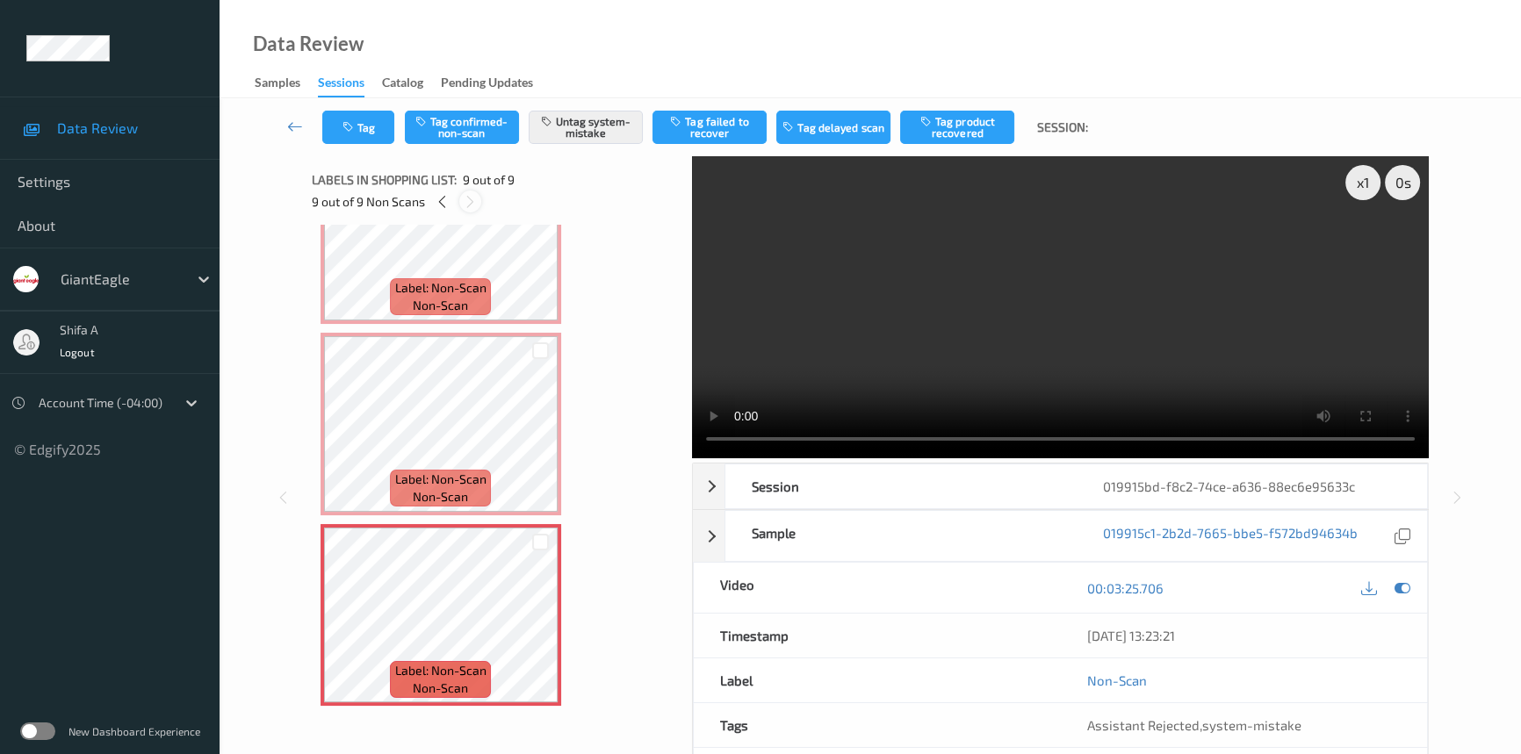
click at [464, 201] on icon at bounding box center [470, 202] width 15 height 16
click at [346, 131] on icon "button" at bounding box center [349, 127] width 15 height 12
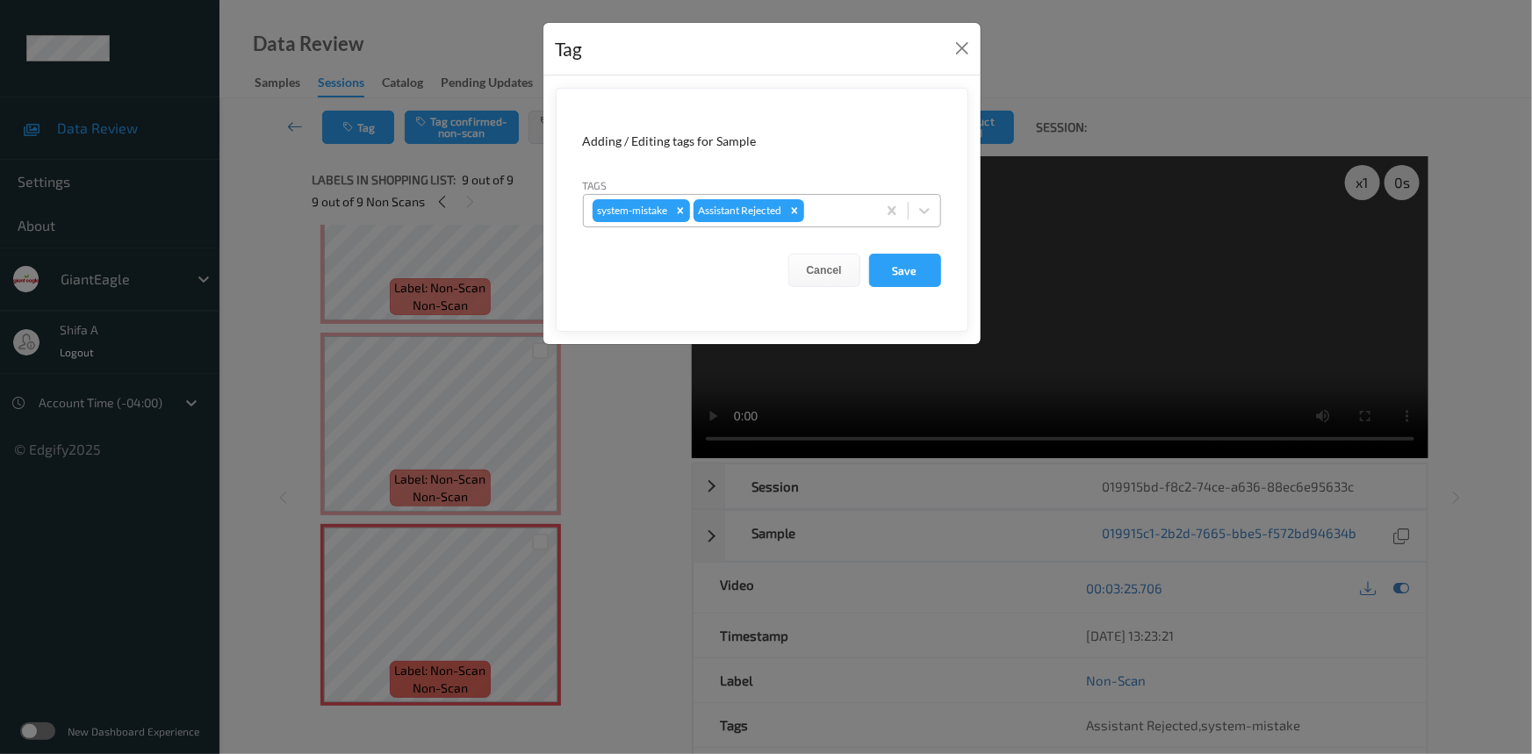
click at [842, 218] on div at bounding box center [838, 210] width 60 height 21
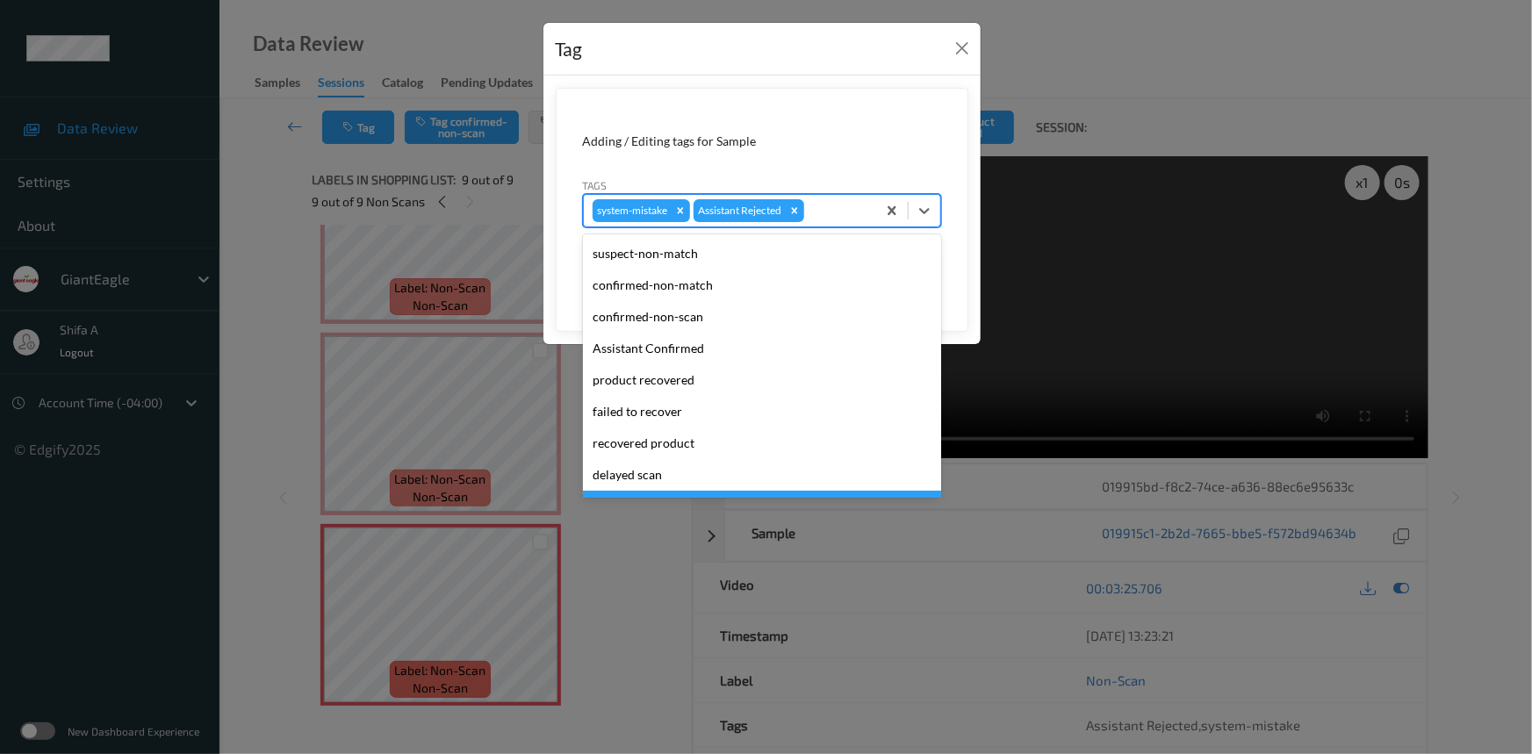
scroll to position [155, 0]
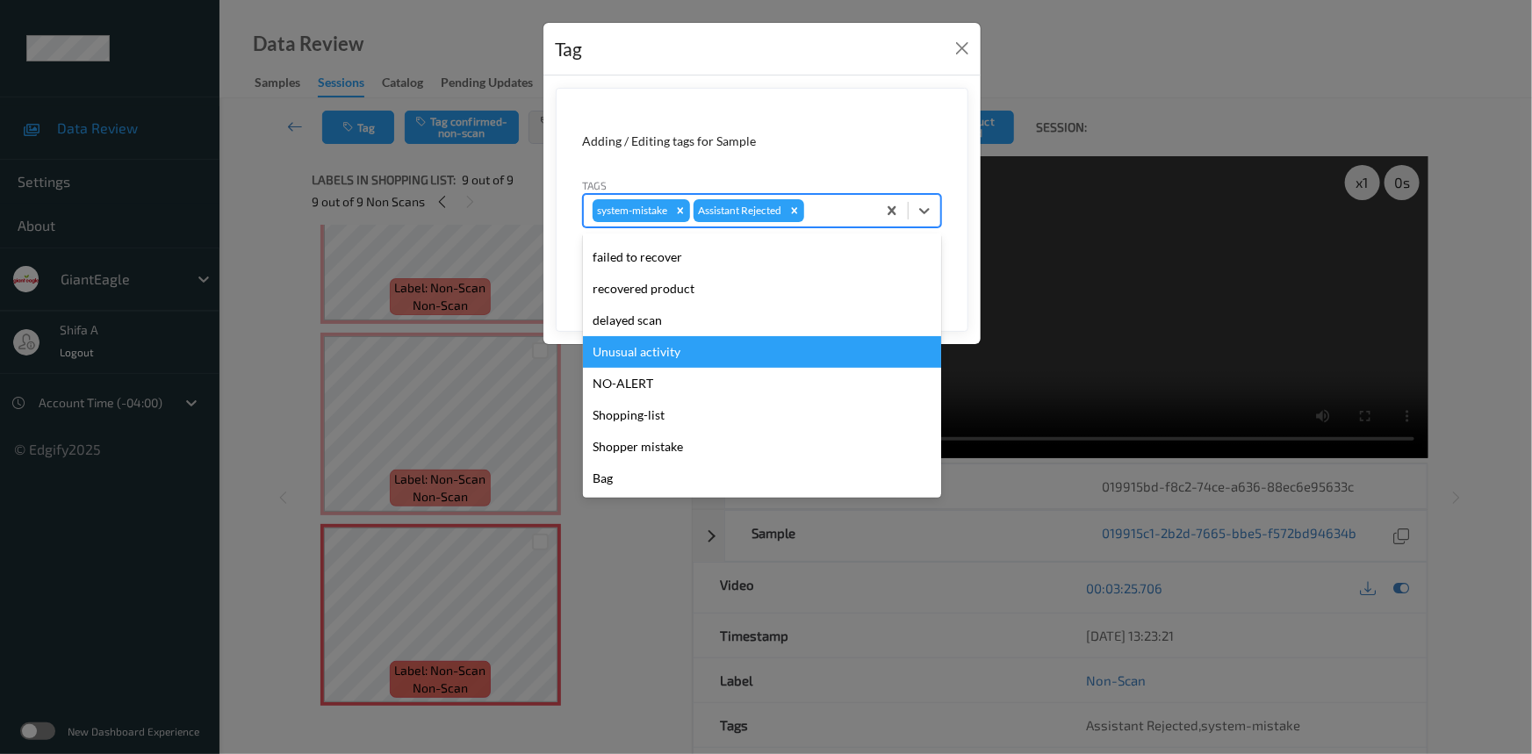
click at [670, 361] on div "Unusual activity" at bounding box center [762, 352] width 358 height 32
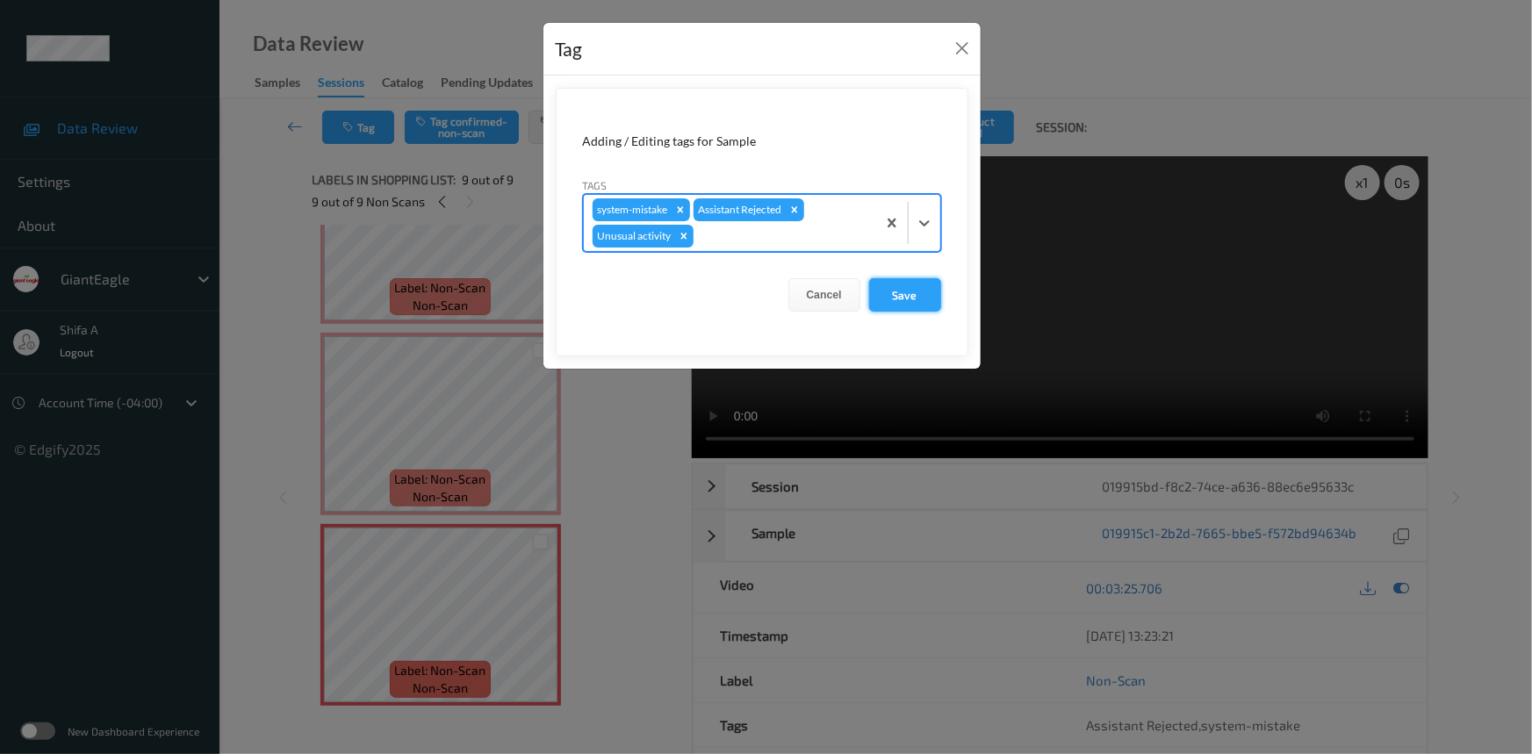
click at [917, 300] on button "Save" at bounding box center [905, 294] width 72 height 33
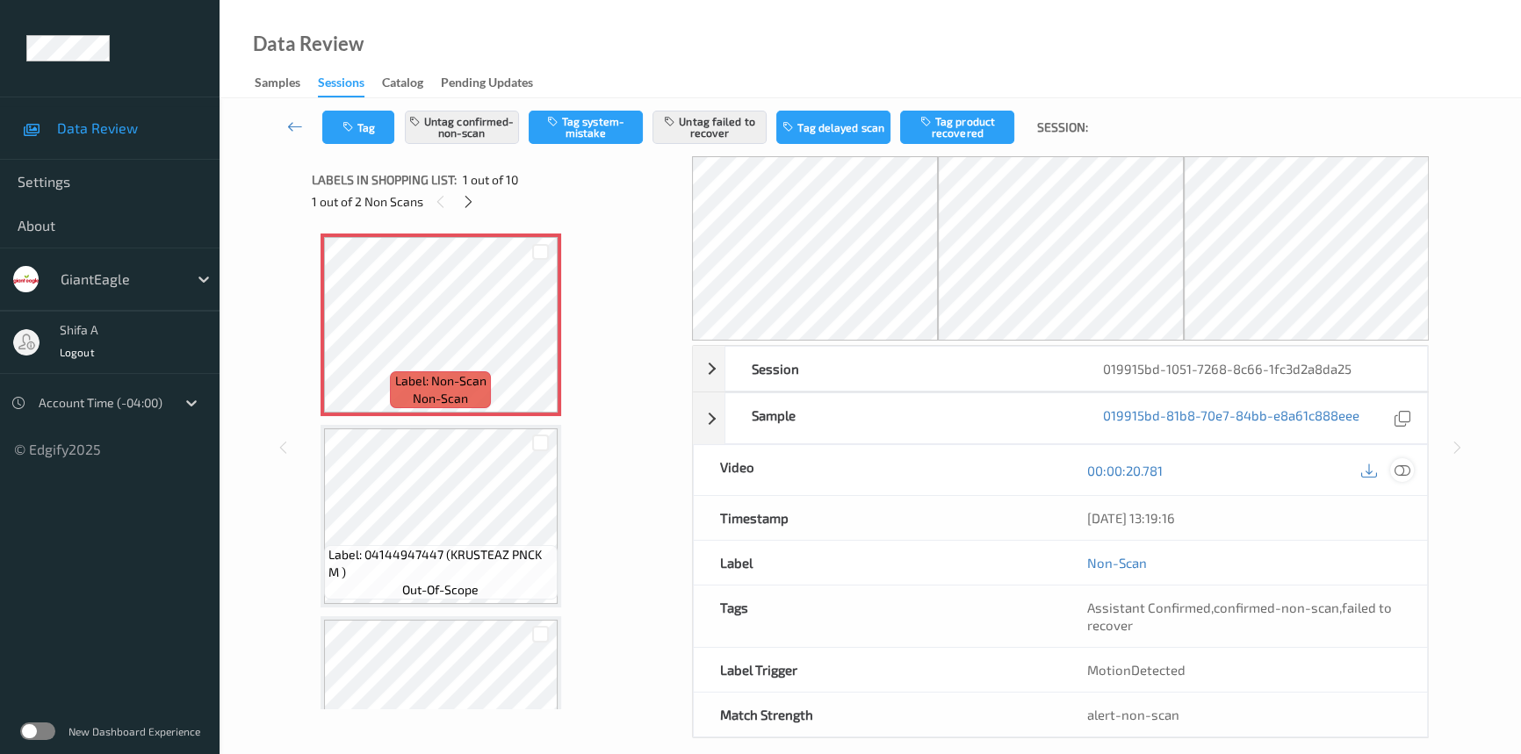
click at [1405, 473] on icon at bounding box center [1402, 471] width 16 height 16
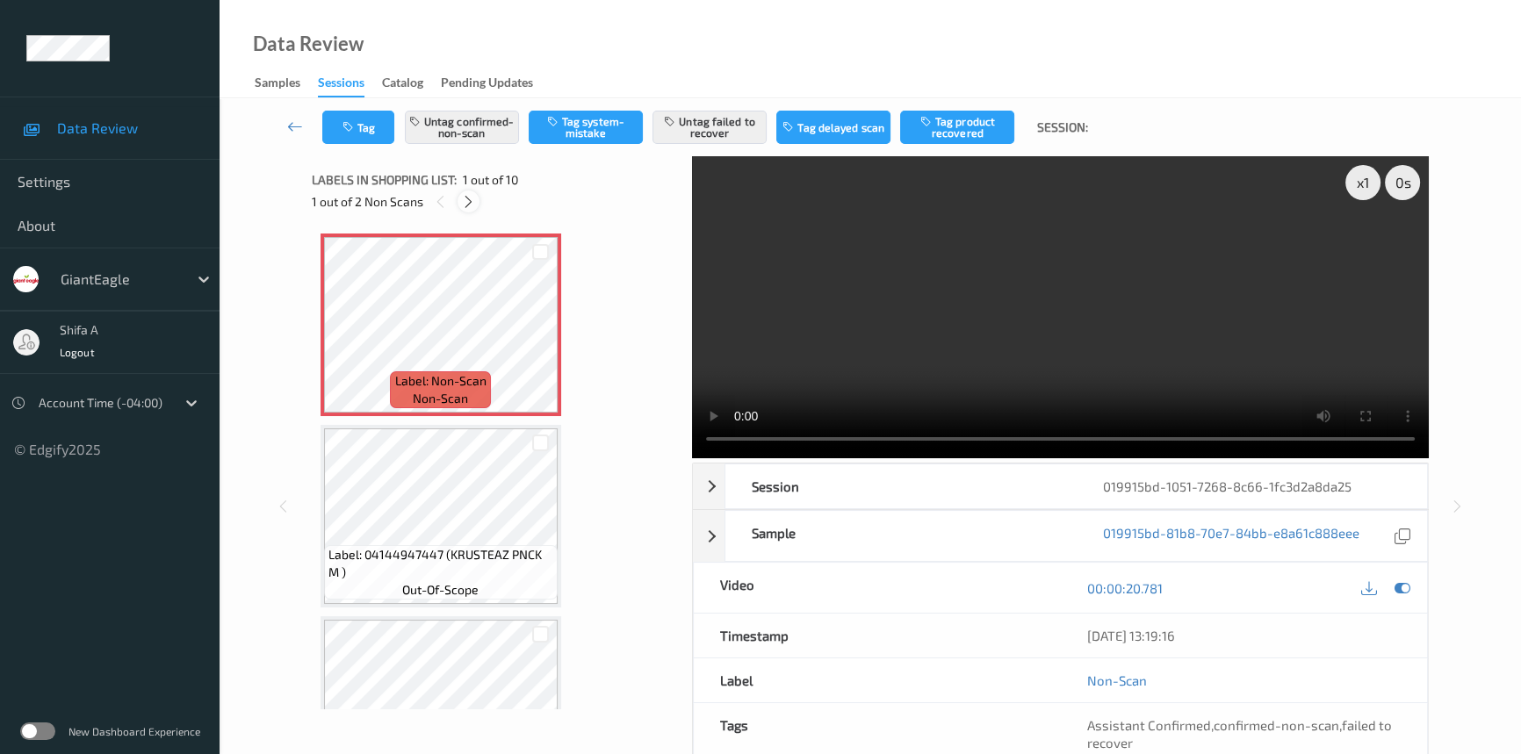
click at [464, 201] on icon at bounding box center [468, 202] width 15 height 16
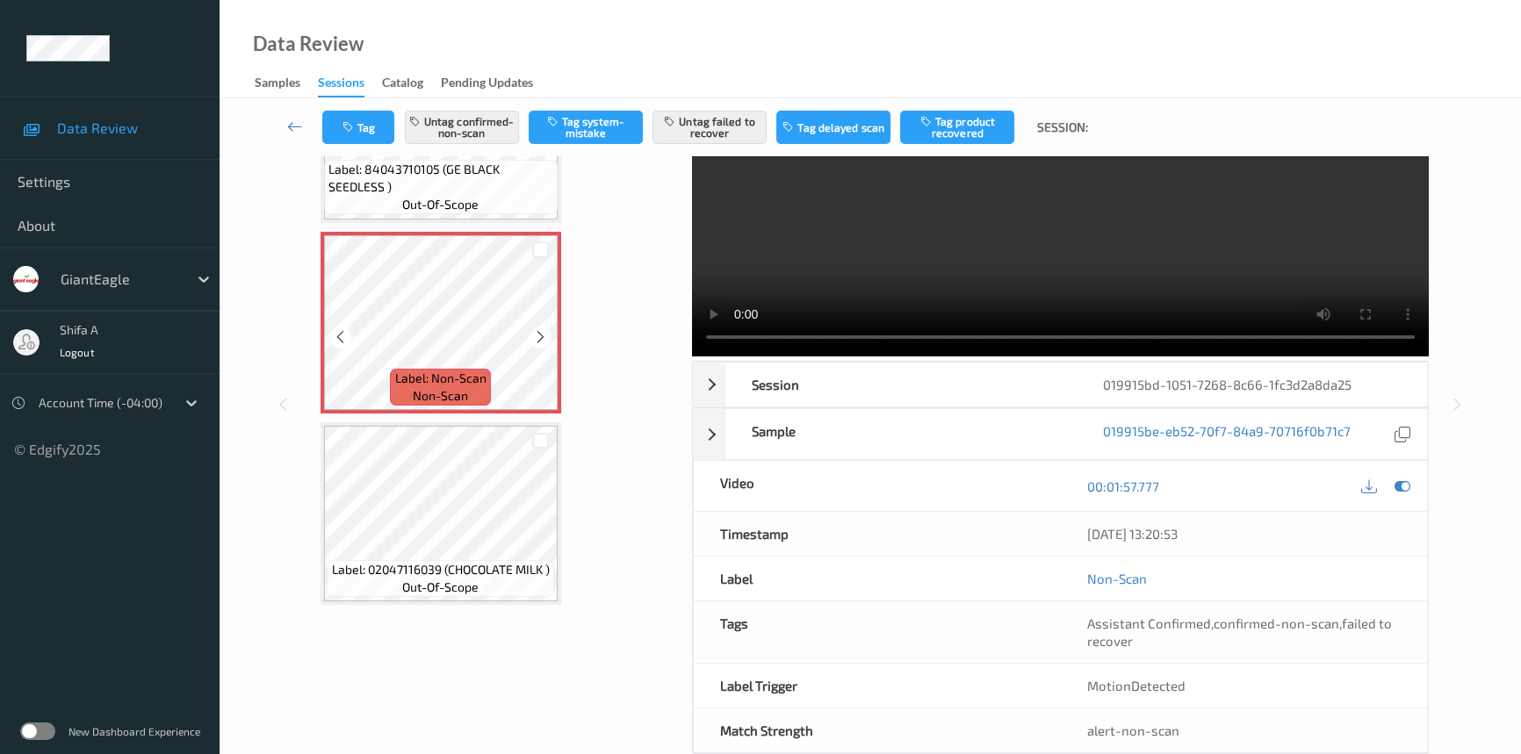
scroll to position [136, 0]
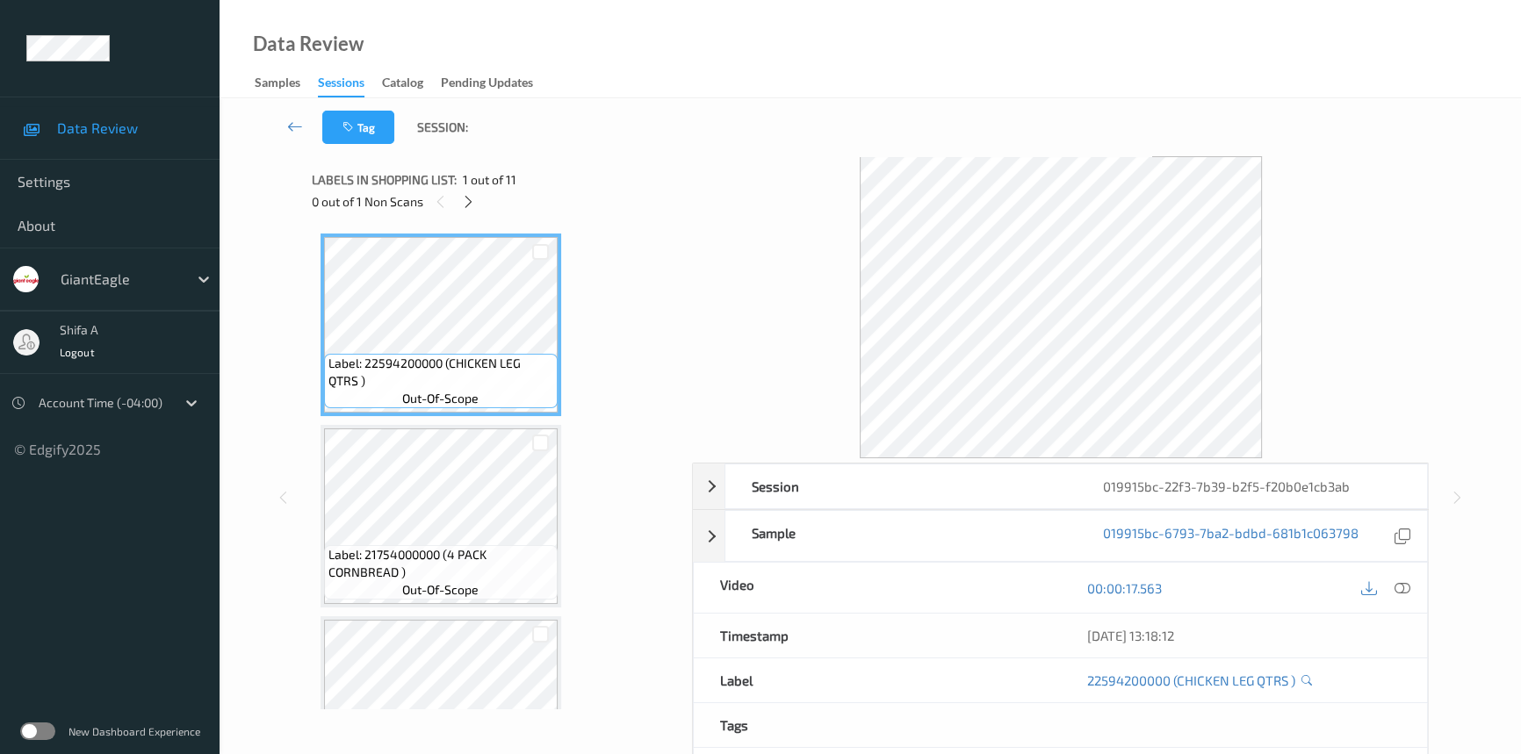
drag, startPoint x: 1408, startPoint y: 582, endPoint x: 1204, endPoint y: 481, distance: 227.4
click at [1407, 582] on icon at bounding box center [1402, 588] width 16 height 16
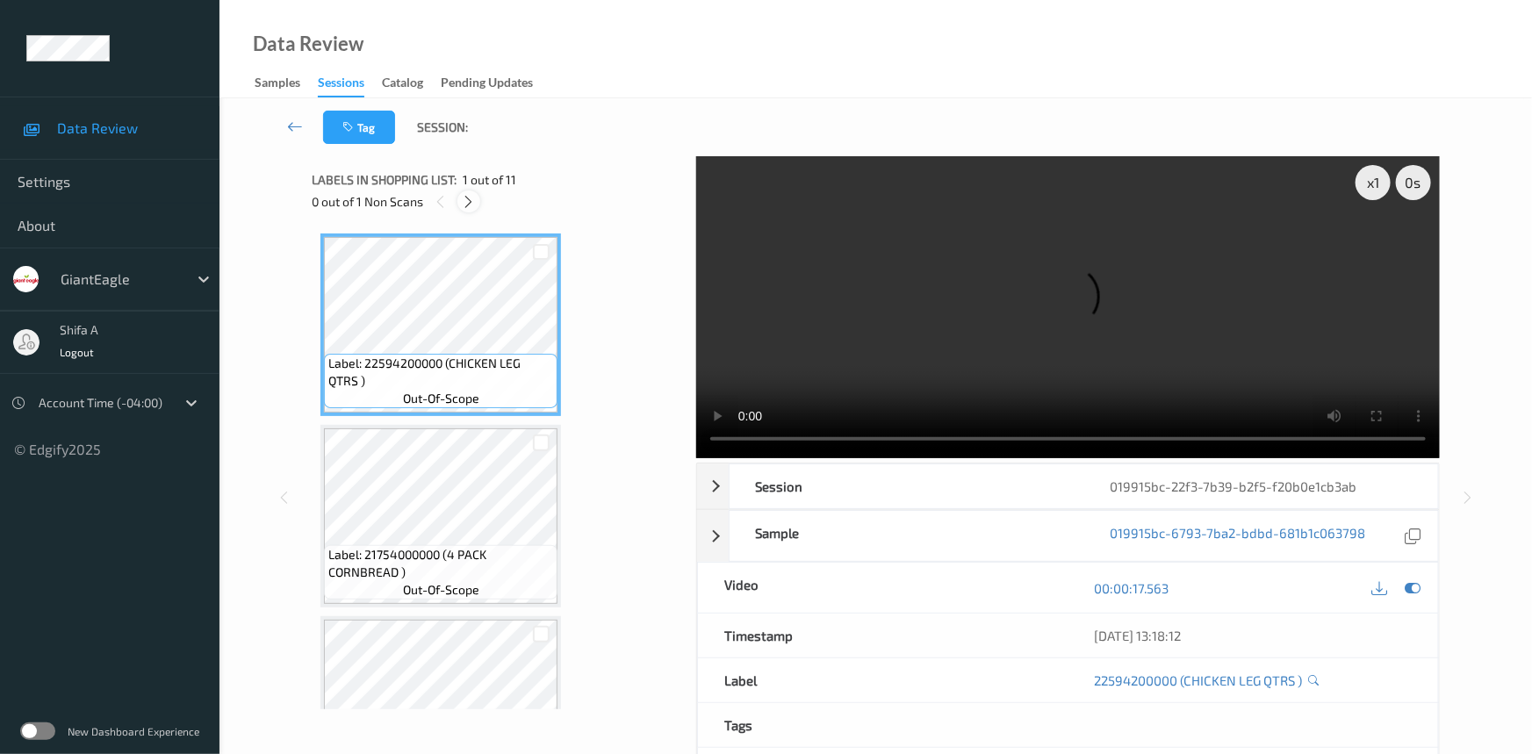
click at [472, 196] on icon at bounding box center [469, 202] width 15 height 16
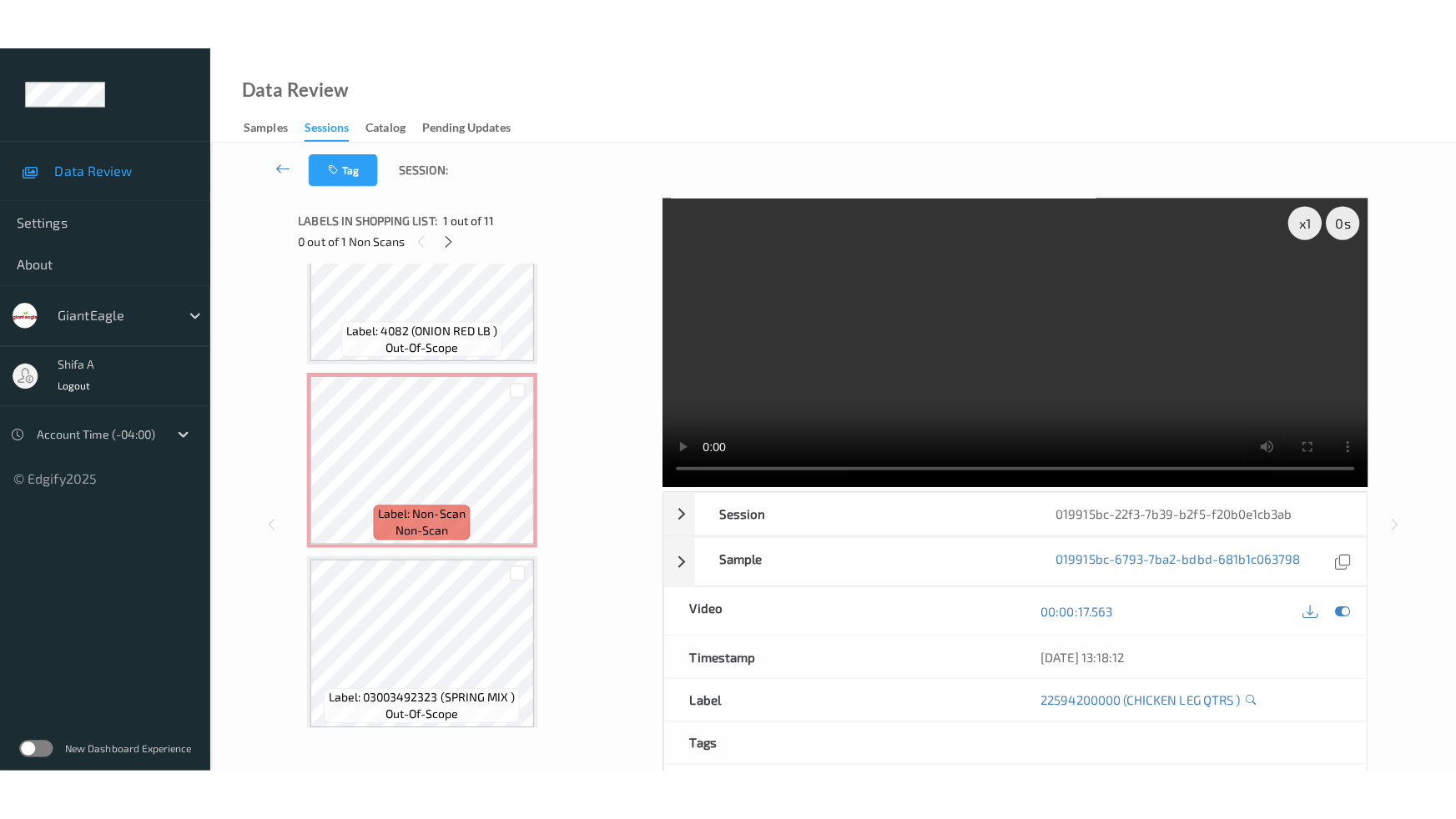
scroll to position [1542, 0]
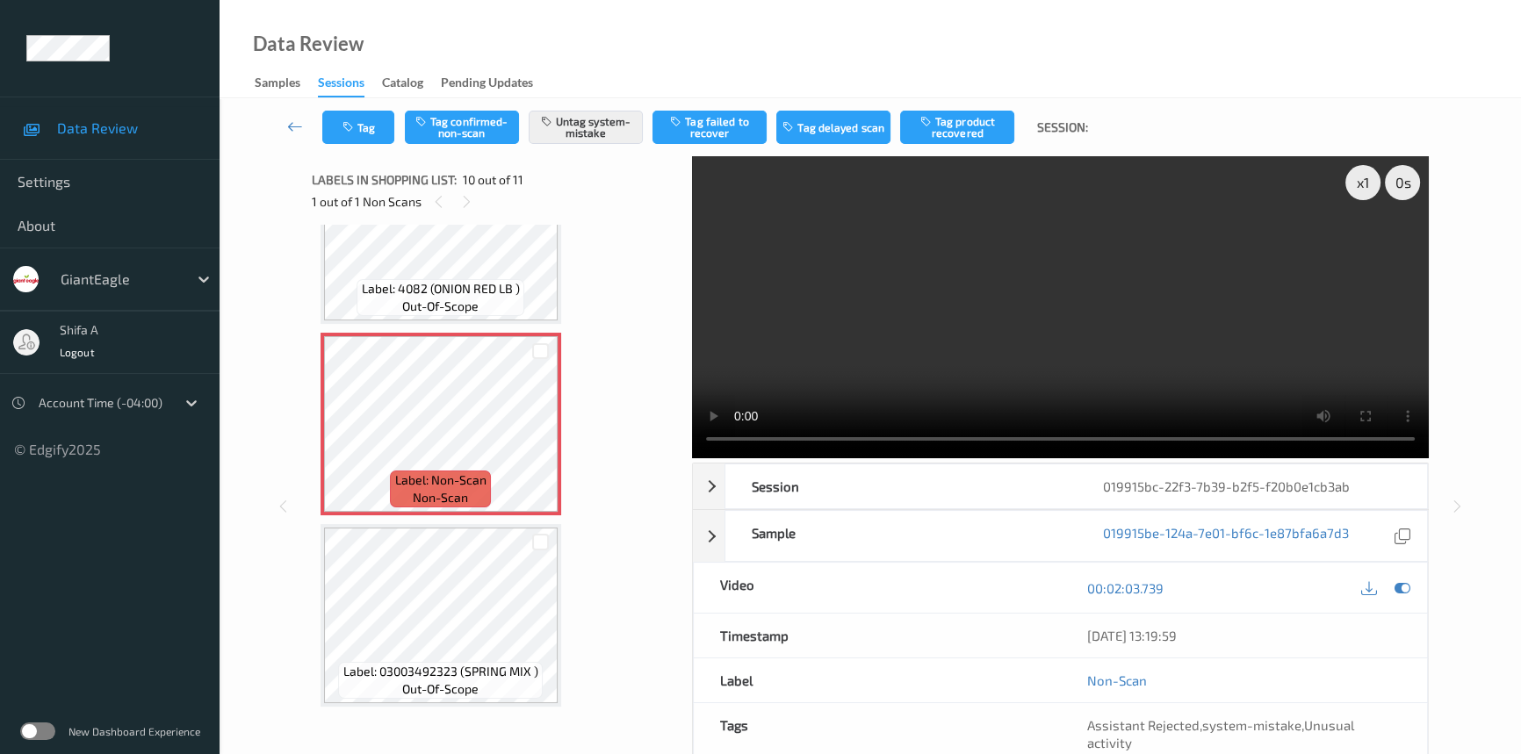
click at [477, 298] on span "out-of-scope" at bounding box center [440, 307] width 76 height 18
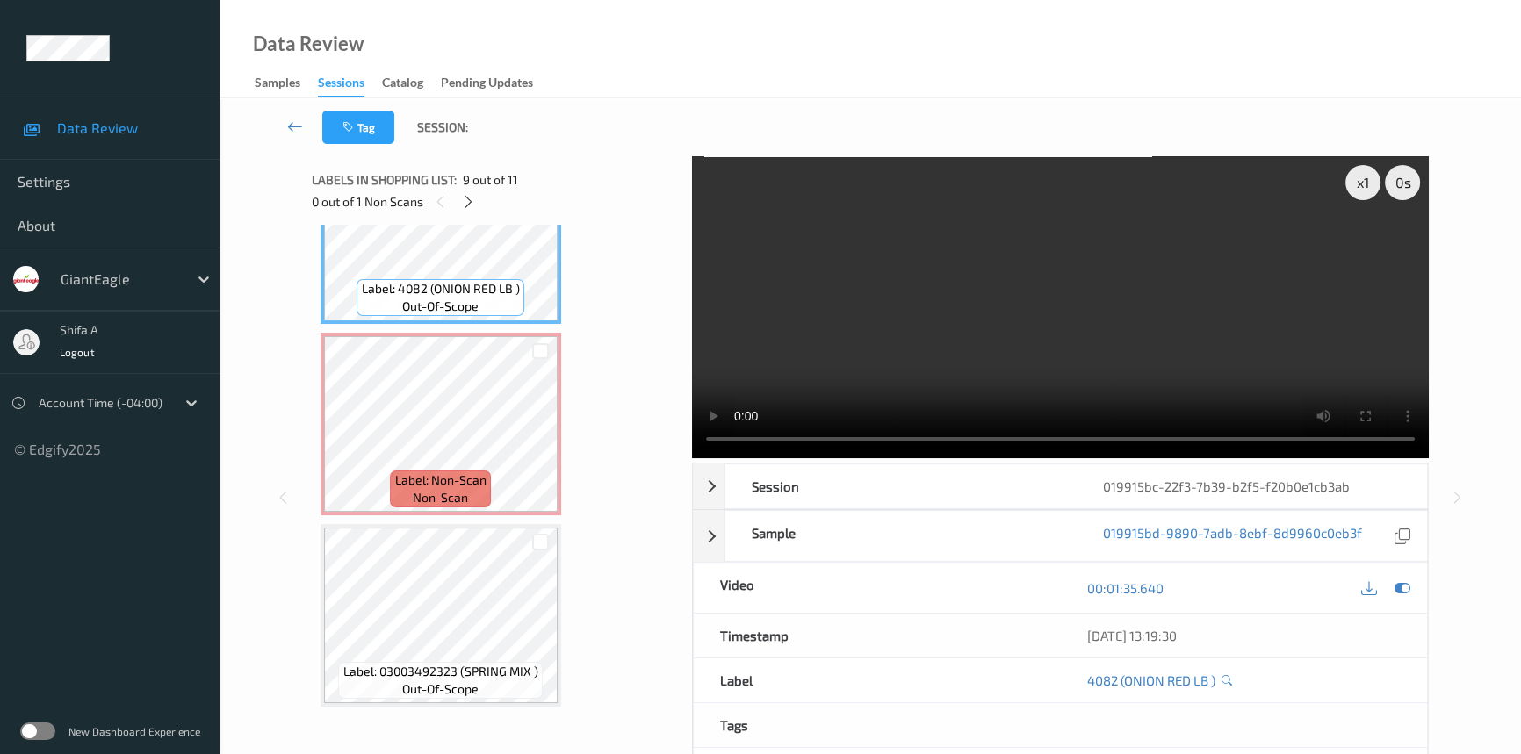
scroll to position [1515, 0]
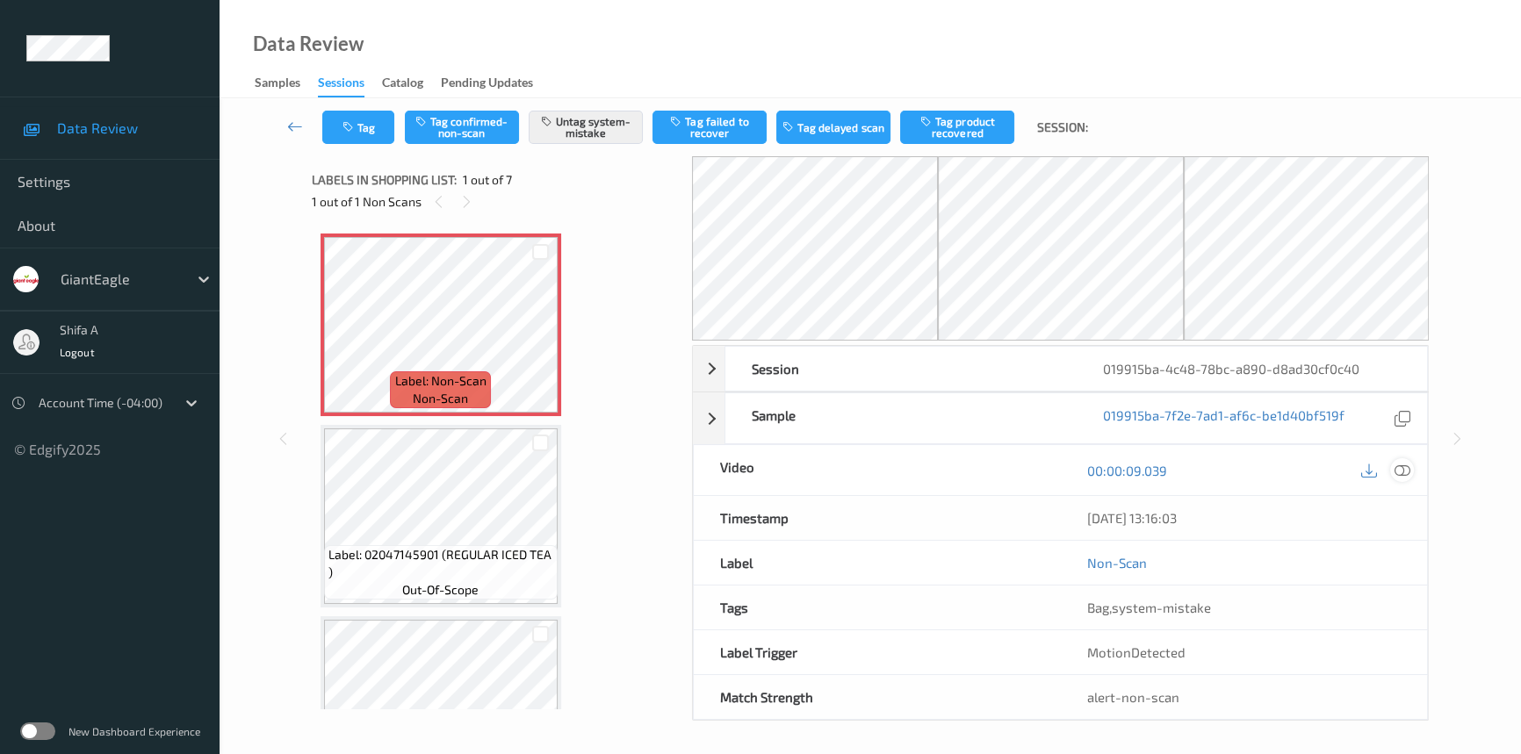
click at [1405, 472] on icon at bounding box center [1402, 471] width 16 height 16
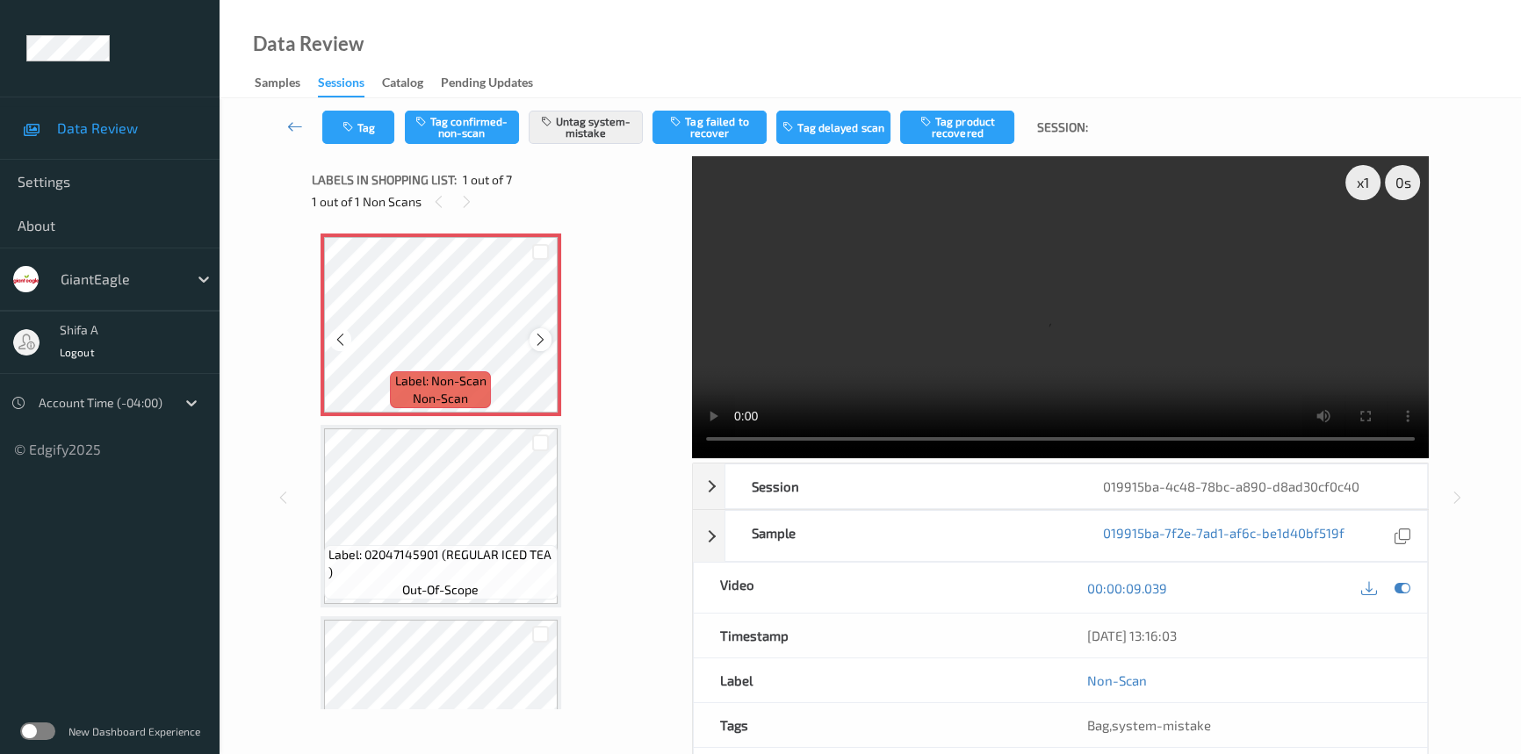
click at [544, 335] on icon at bounding box center [540, 340] width 15 height 16
click at [1069, 331] on video at bounding box center [1060, 307] width 737 height 302
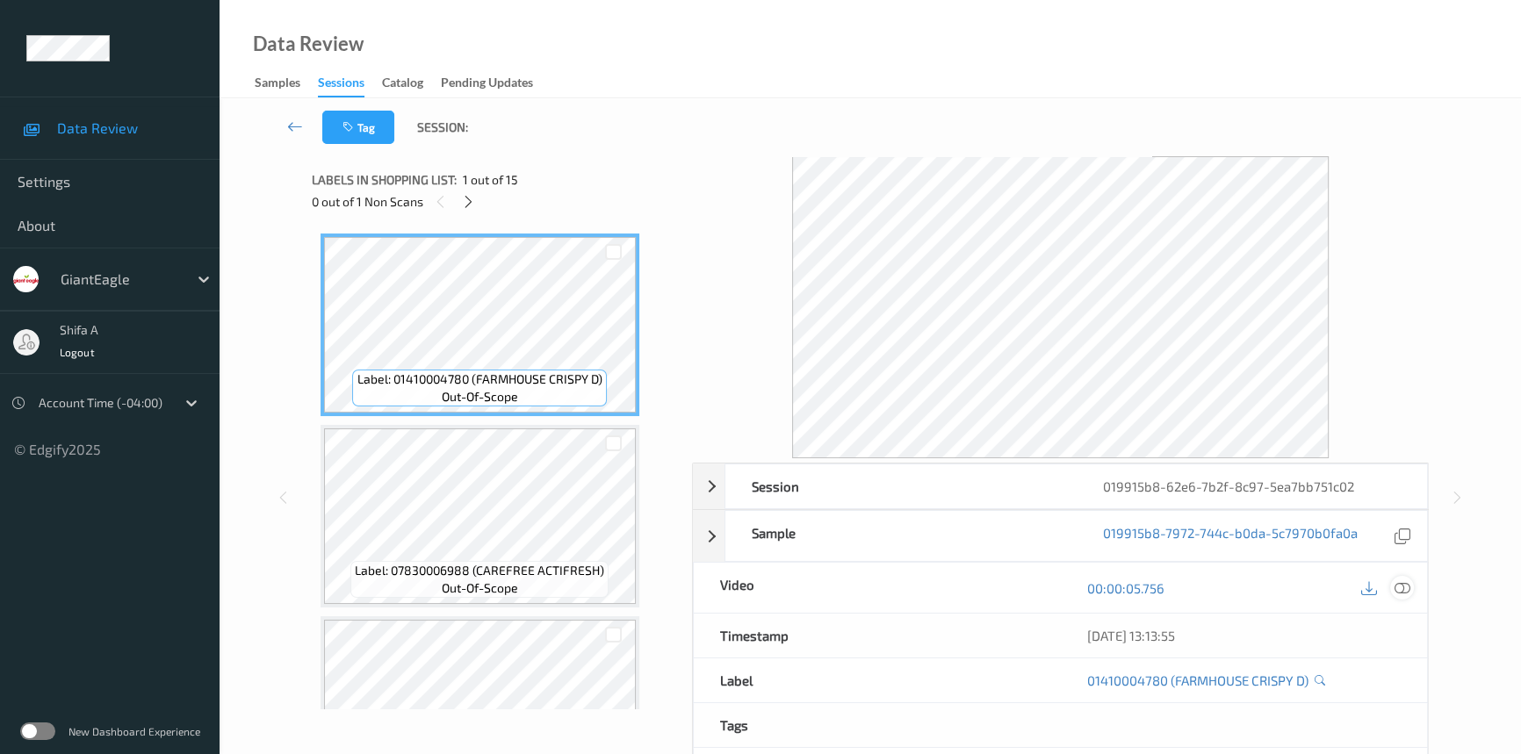
click at [1406, 588] on icon at bounding box center [1402, 588] width 16 height 16
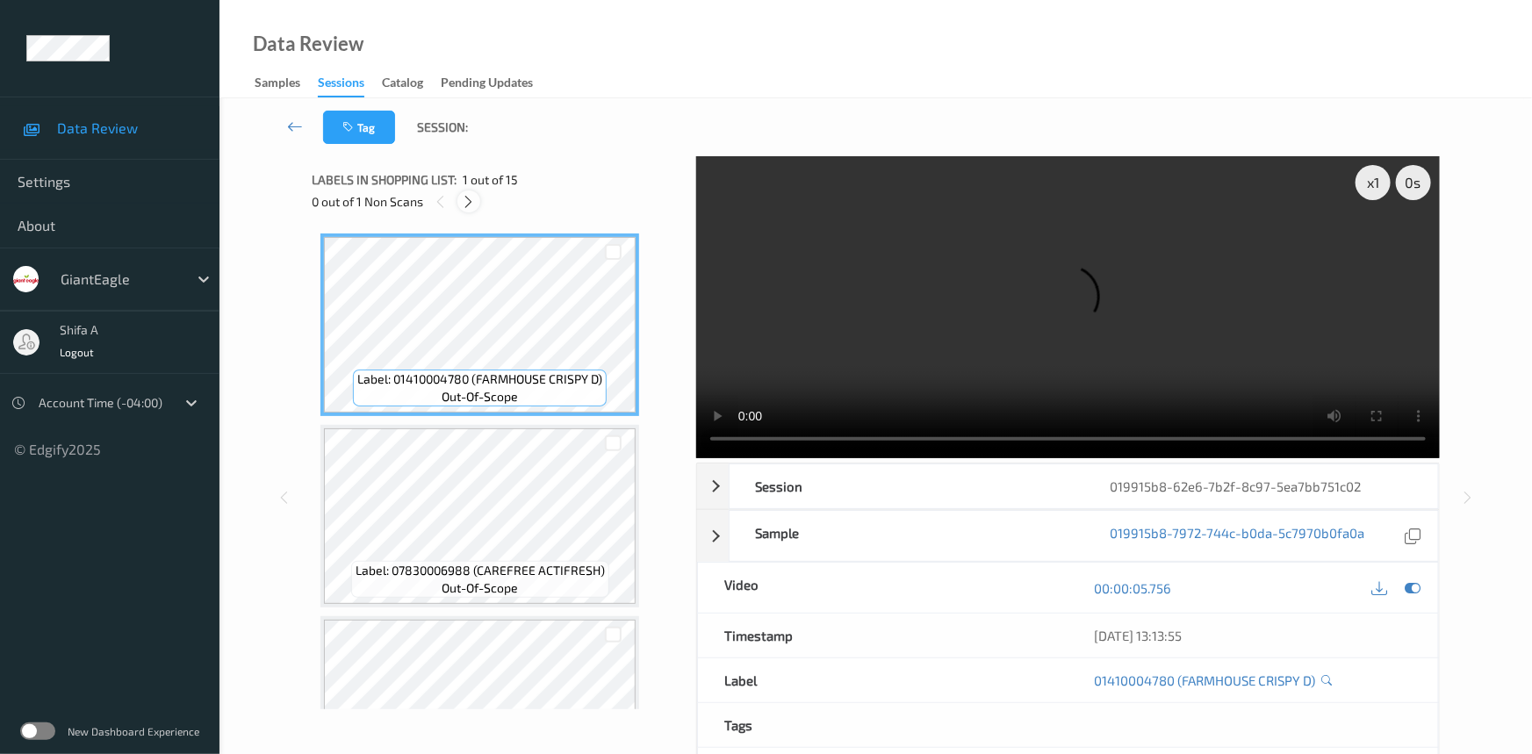
click at [464, 203] on icon at bounding box center [469, 202] width 15 height 16
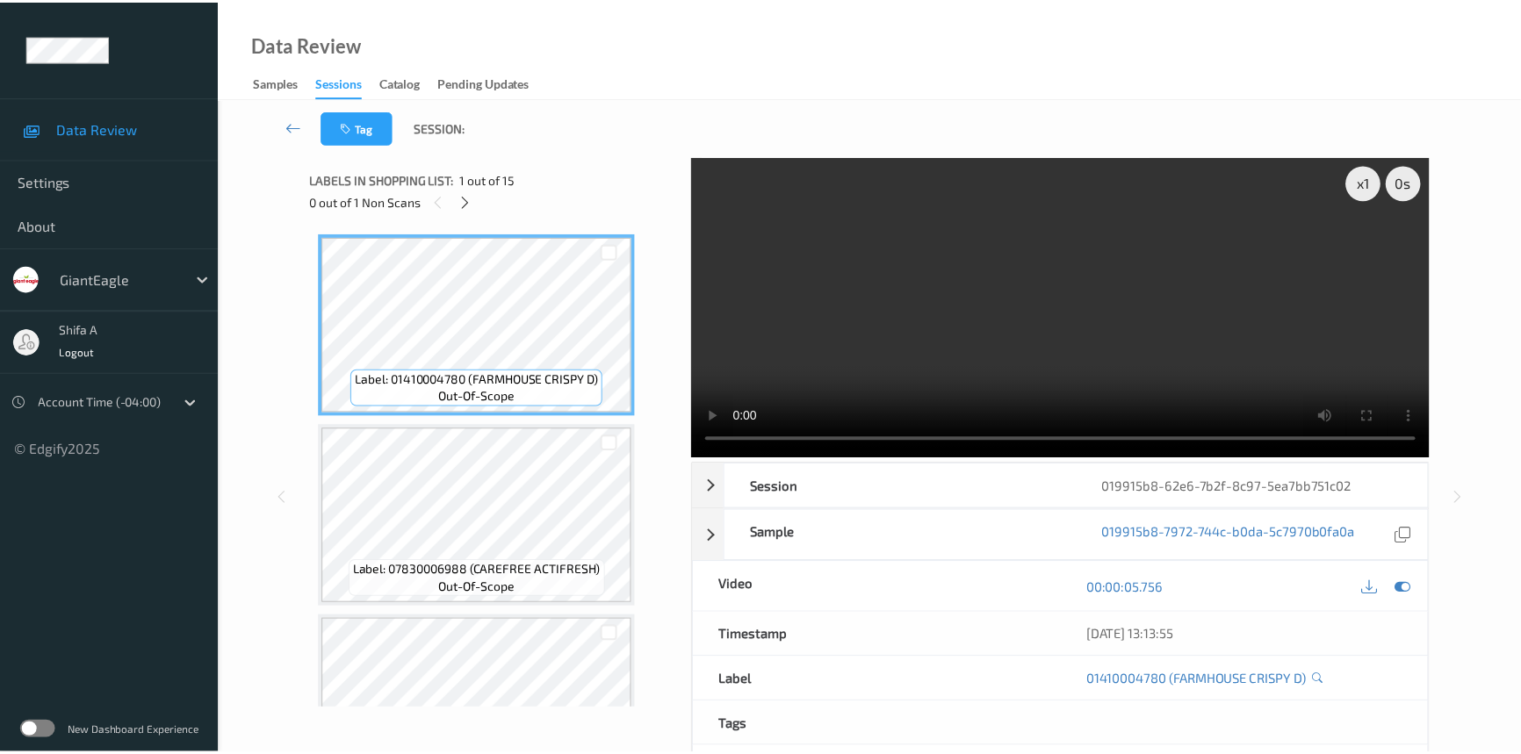
scroll to position [1916, 0]
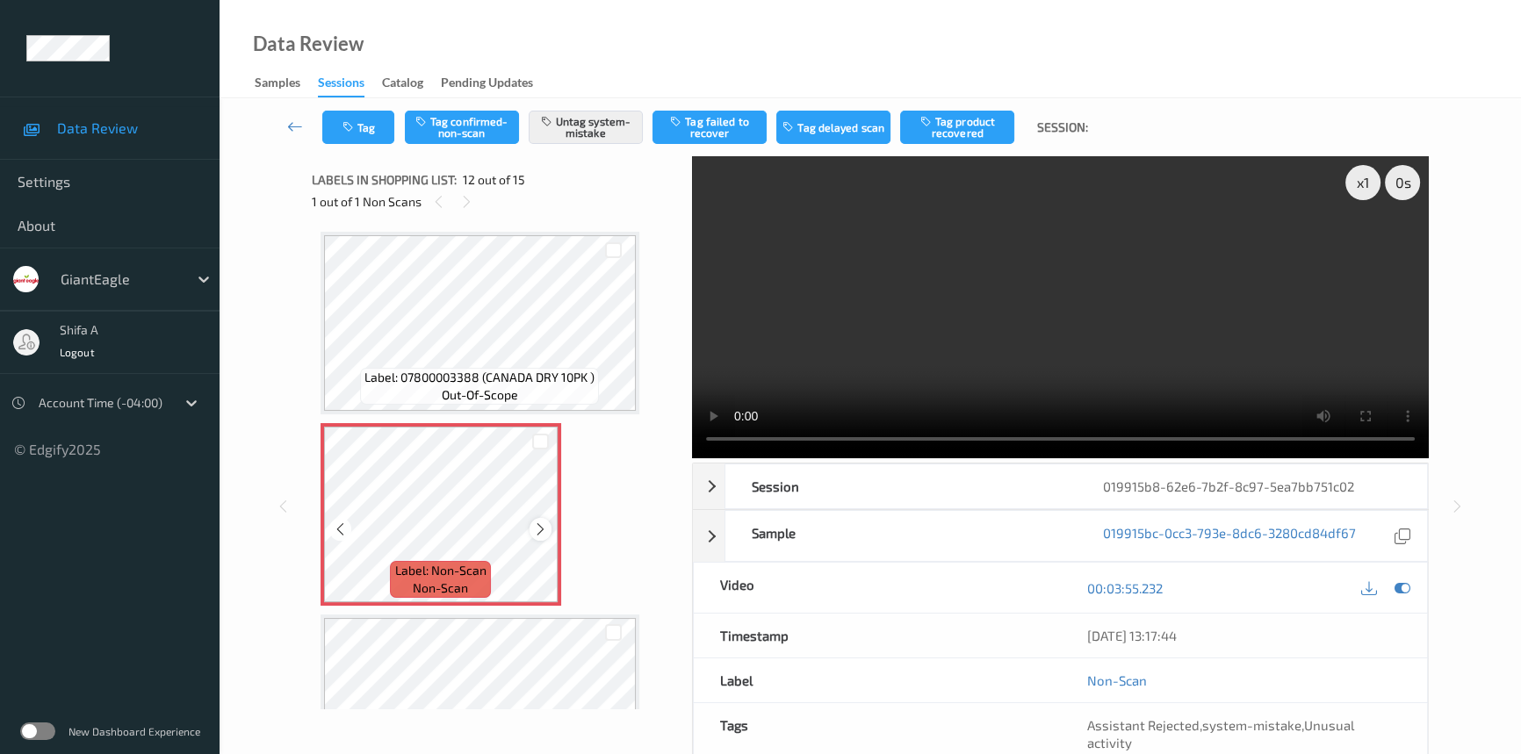
click at [536, 522] on icon at bounding box center [540, 530] width 15 height 16
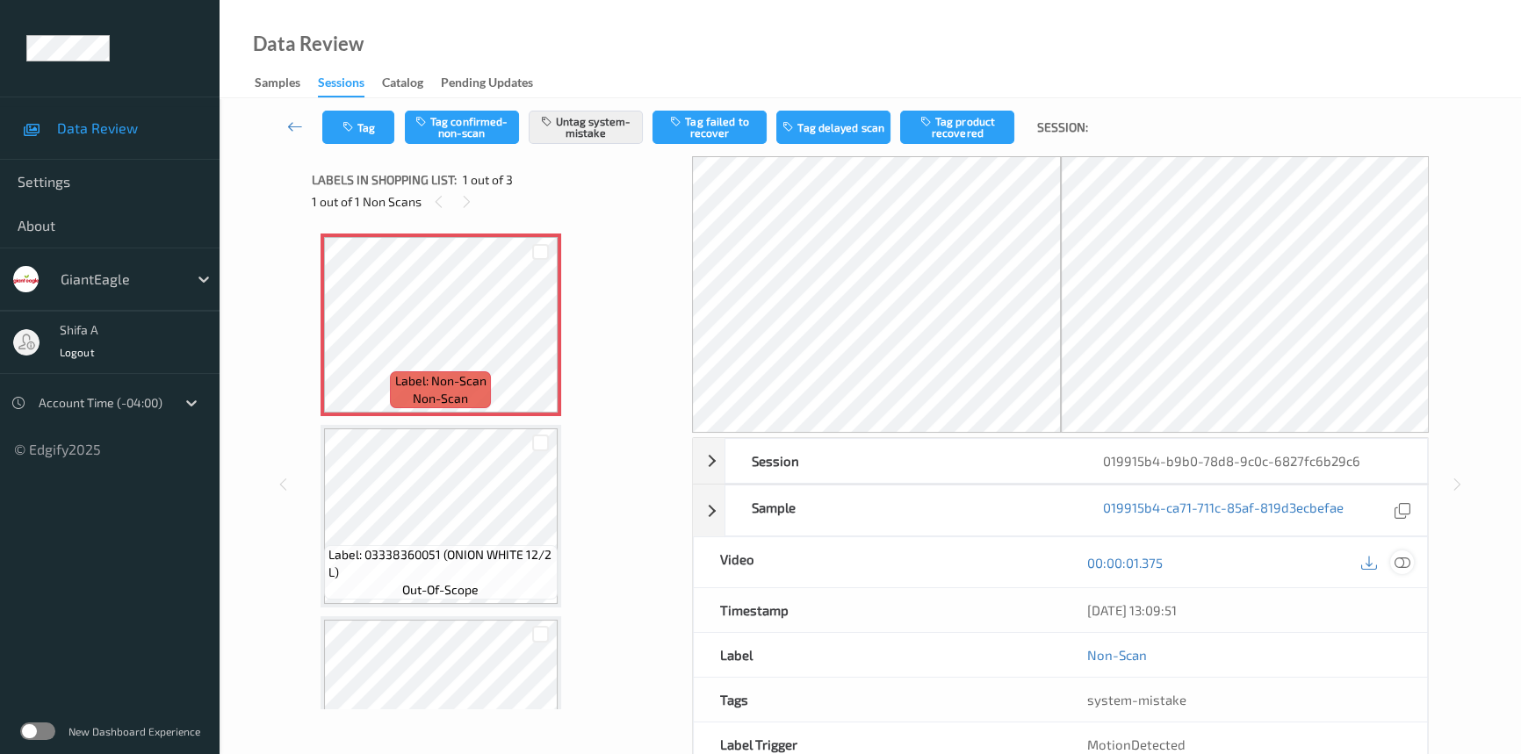
click at [1348, 566] on div at bounding box center [1402, 563] width 24 height 24
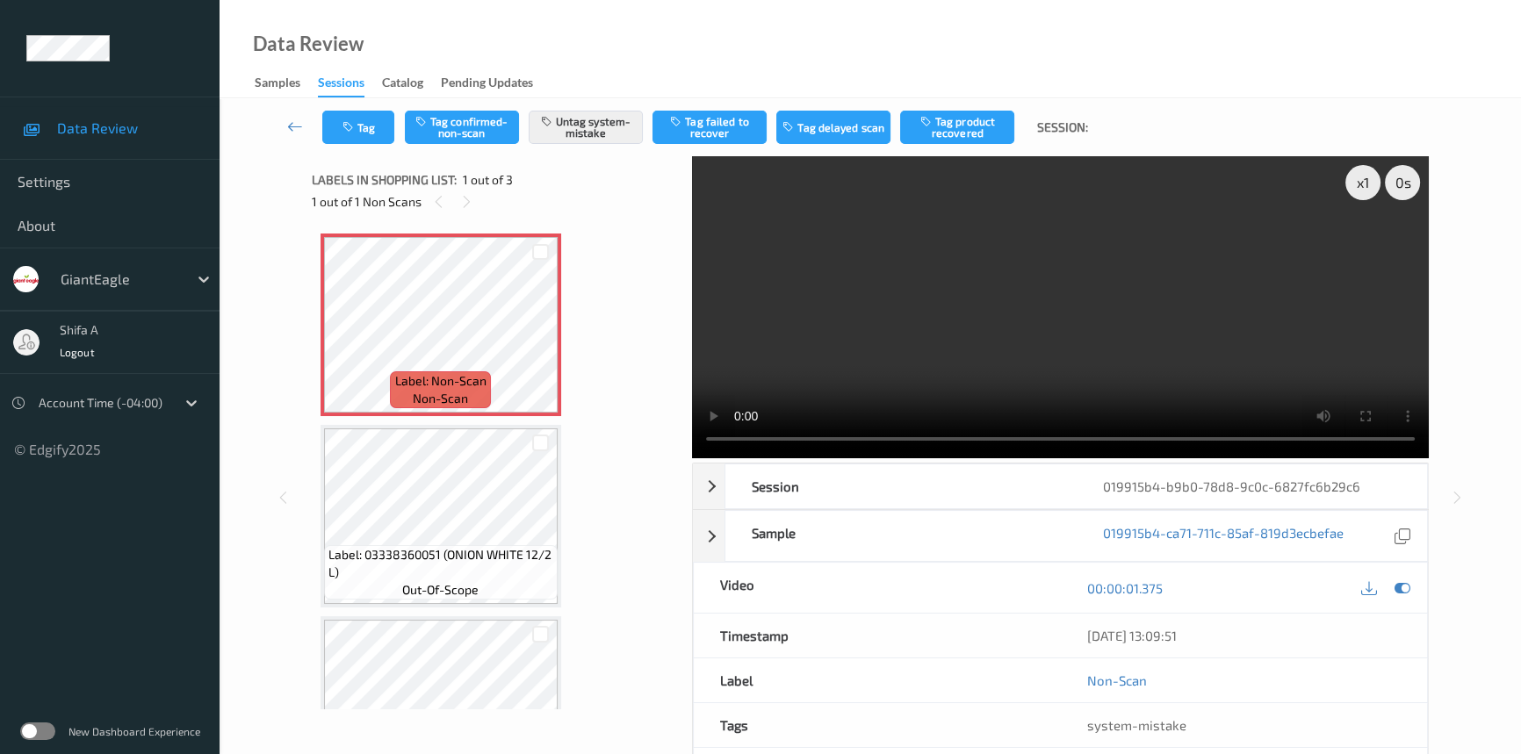
click at [729, 458] on div "x 1 0 s Session 019915b4-b9b0-78d8-9c0c-6827fc6b29c6 Session ID 019915b4-b9b0-7…" at bounding box center [1060, 497] width 737 height 682
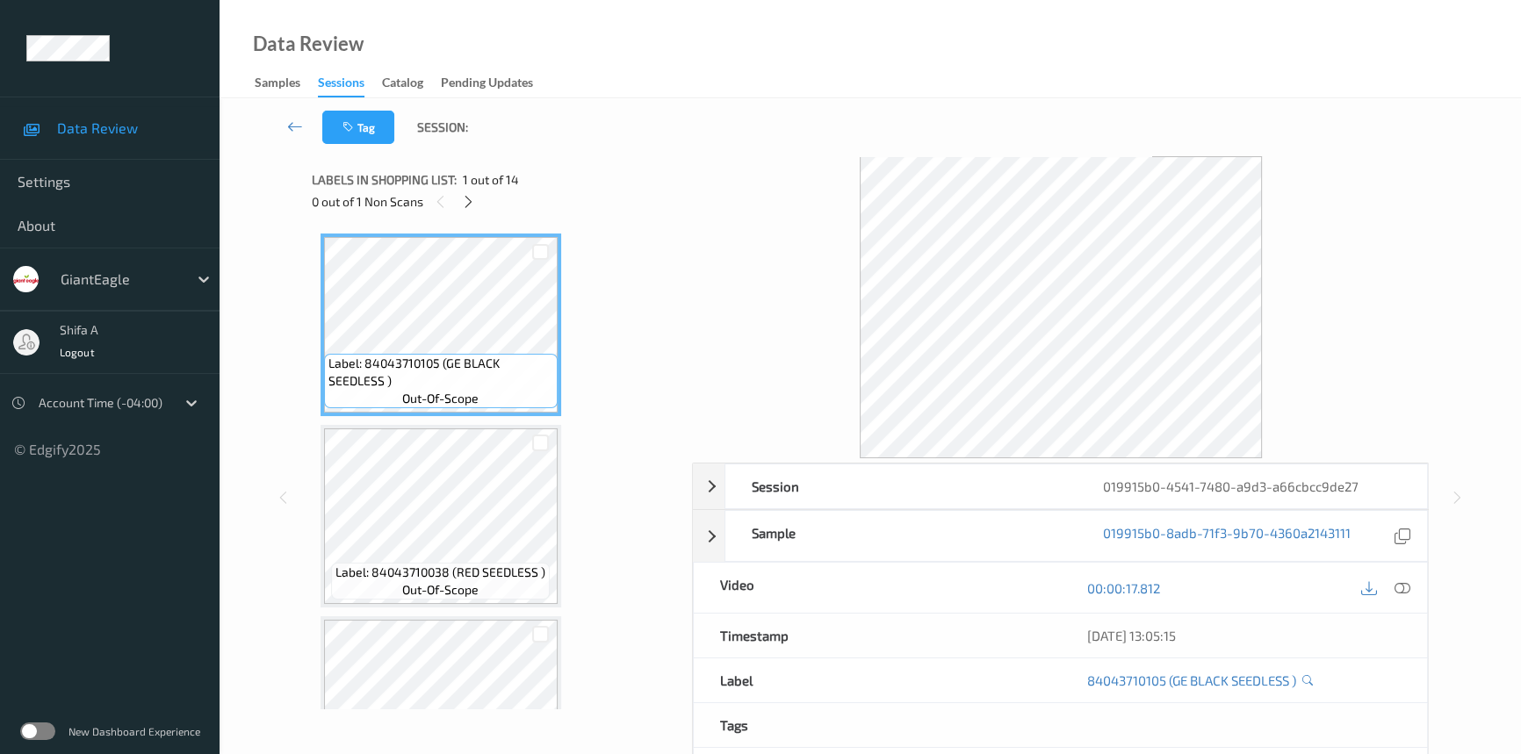
click at [1403, 591] on icon at bounding box center [1402, 588] width 16 height 16
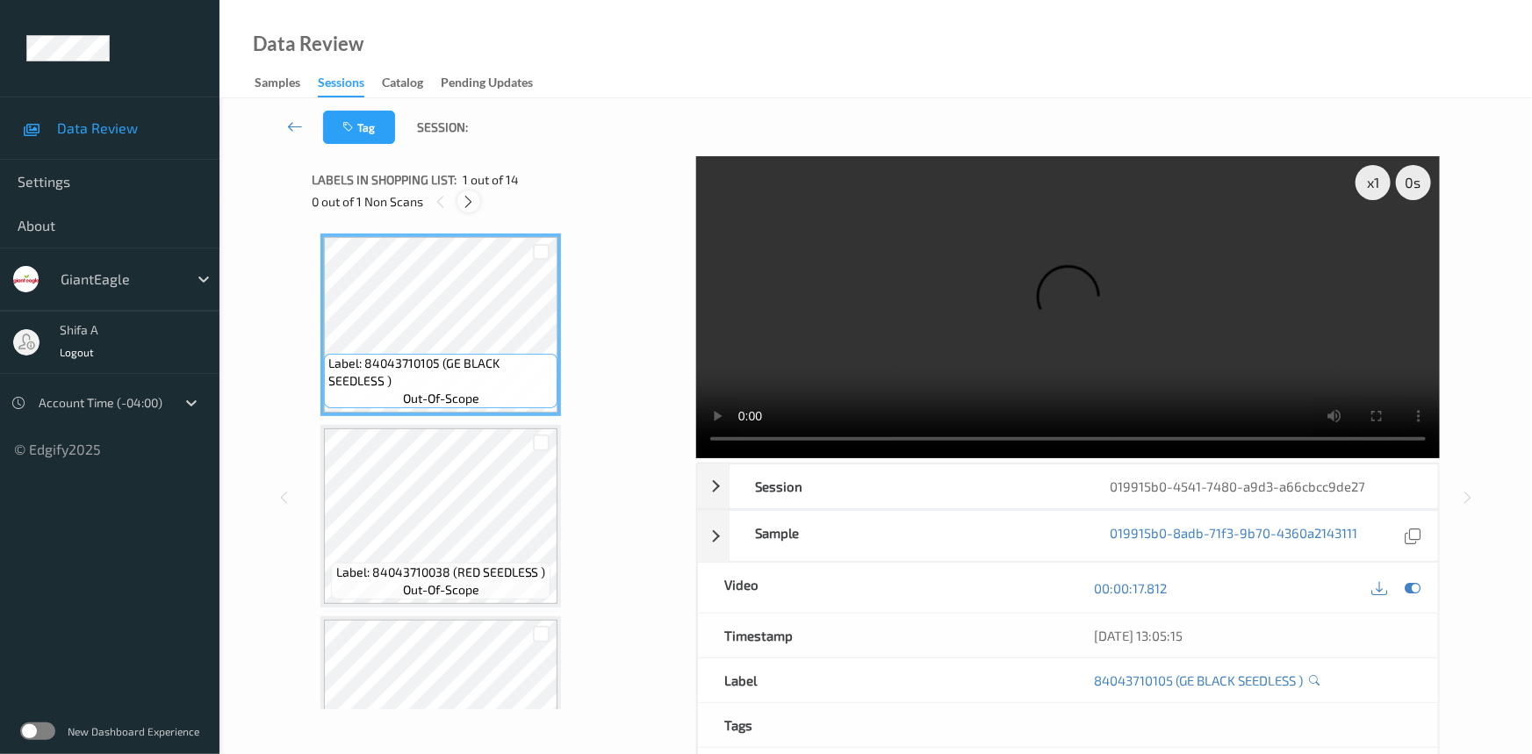
click at [465, 208] on icon at bounding box center [469, 202] width 15 height 16
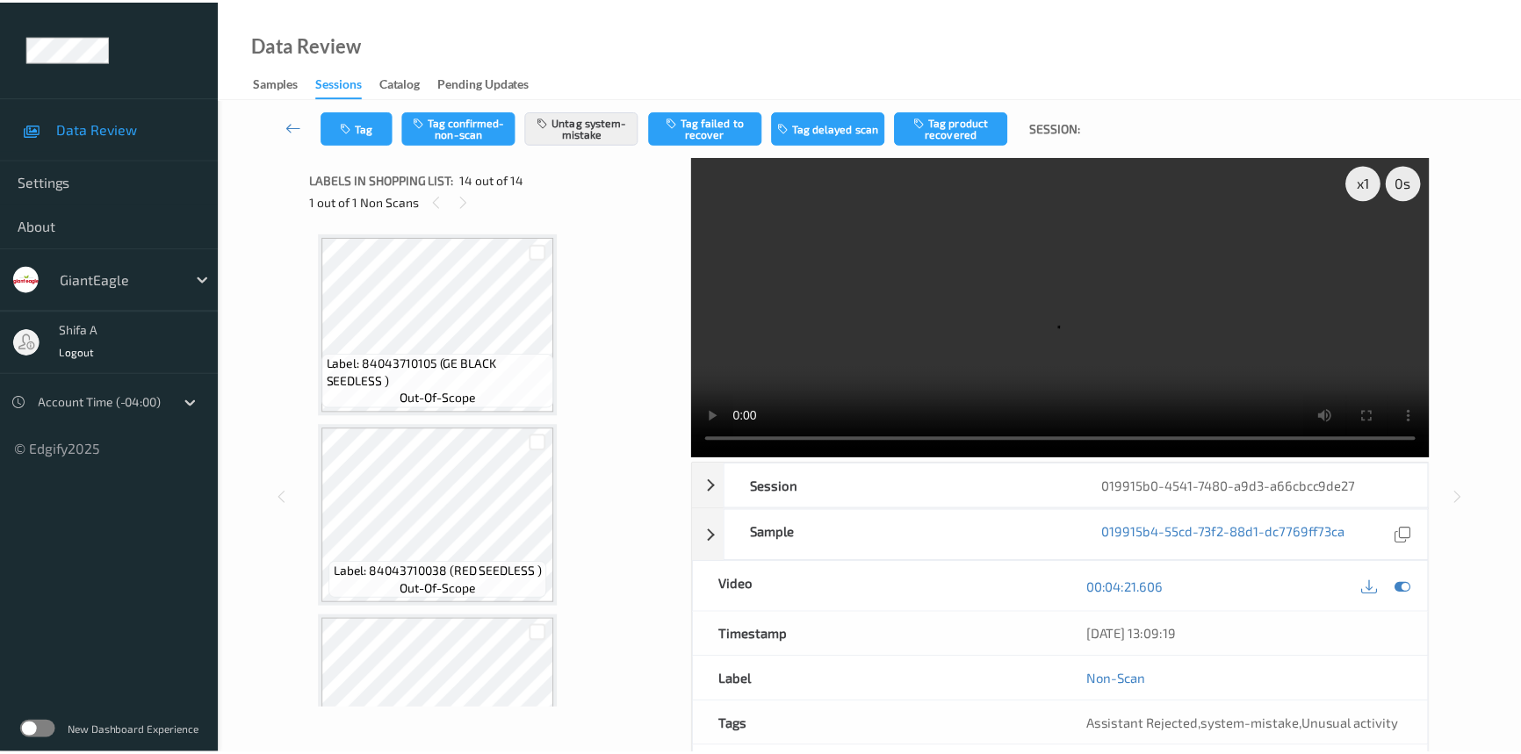
scroll to position [2195, 0]
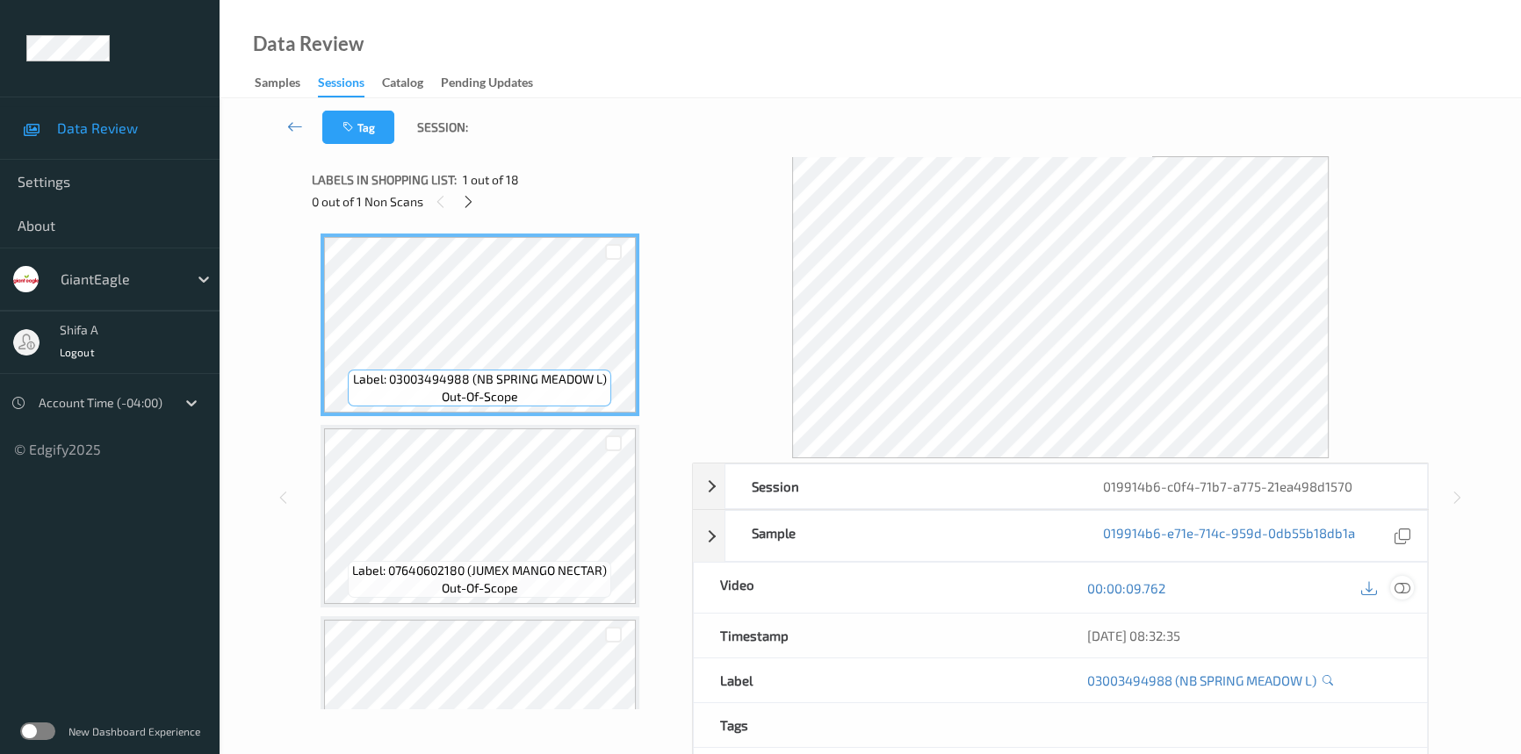
click at [1407, 580] on icon at bounding box center [1402, 588] width 16 height 16
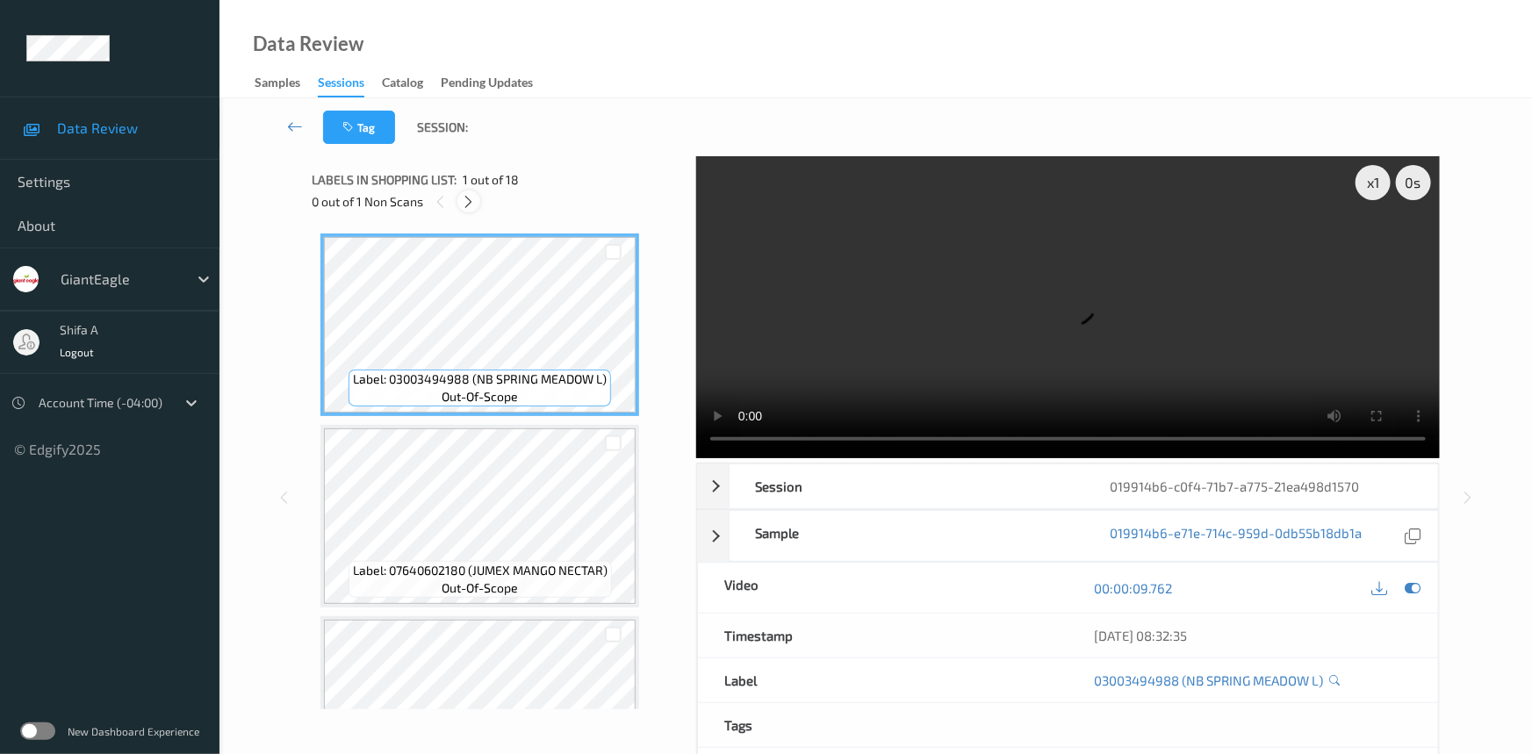
click at [463, 207] on icon at bounding box center [469, 202] width 15 height 16
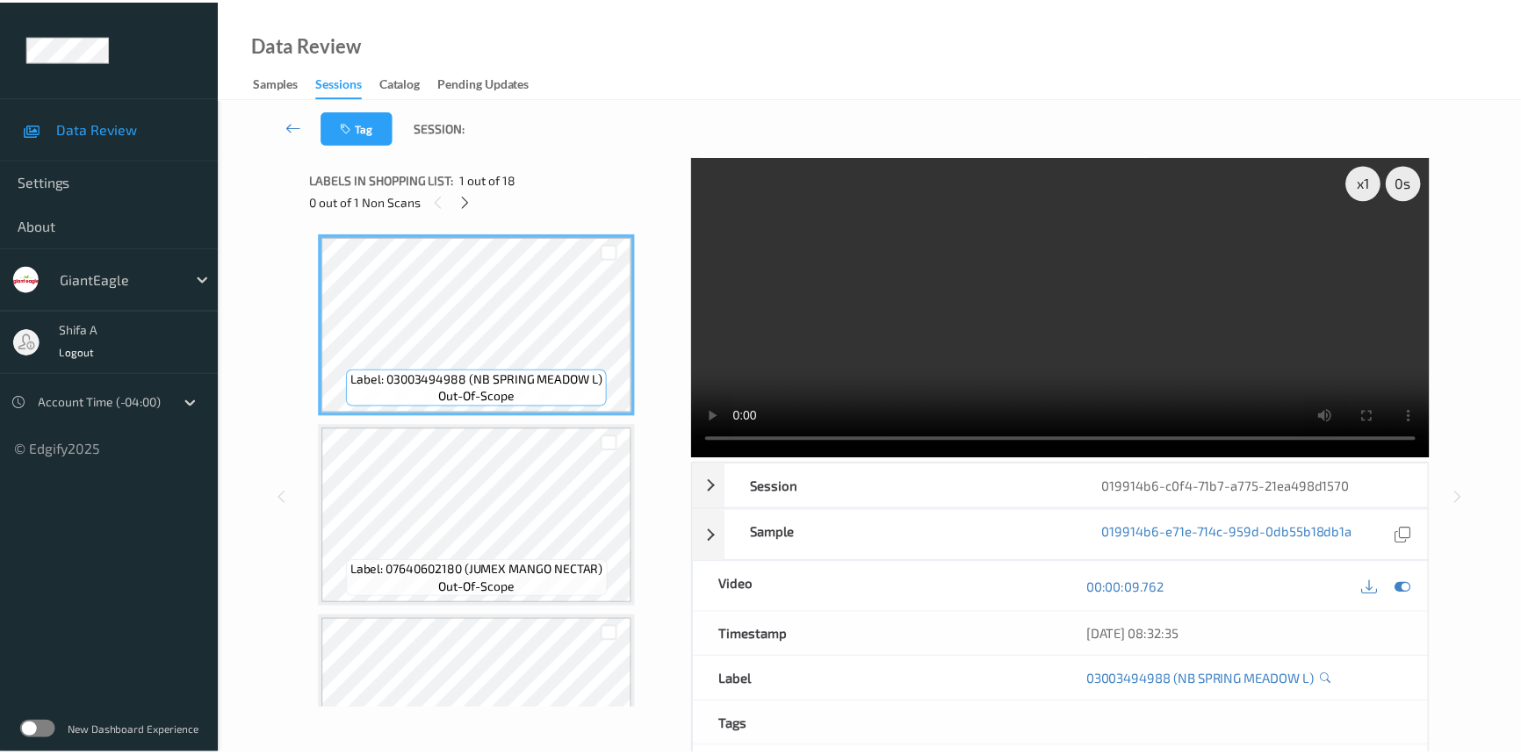
scroll to position [1343, 0]
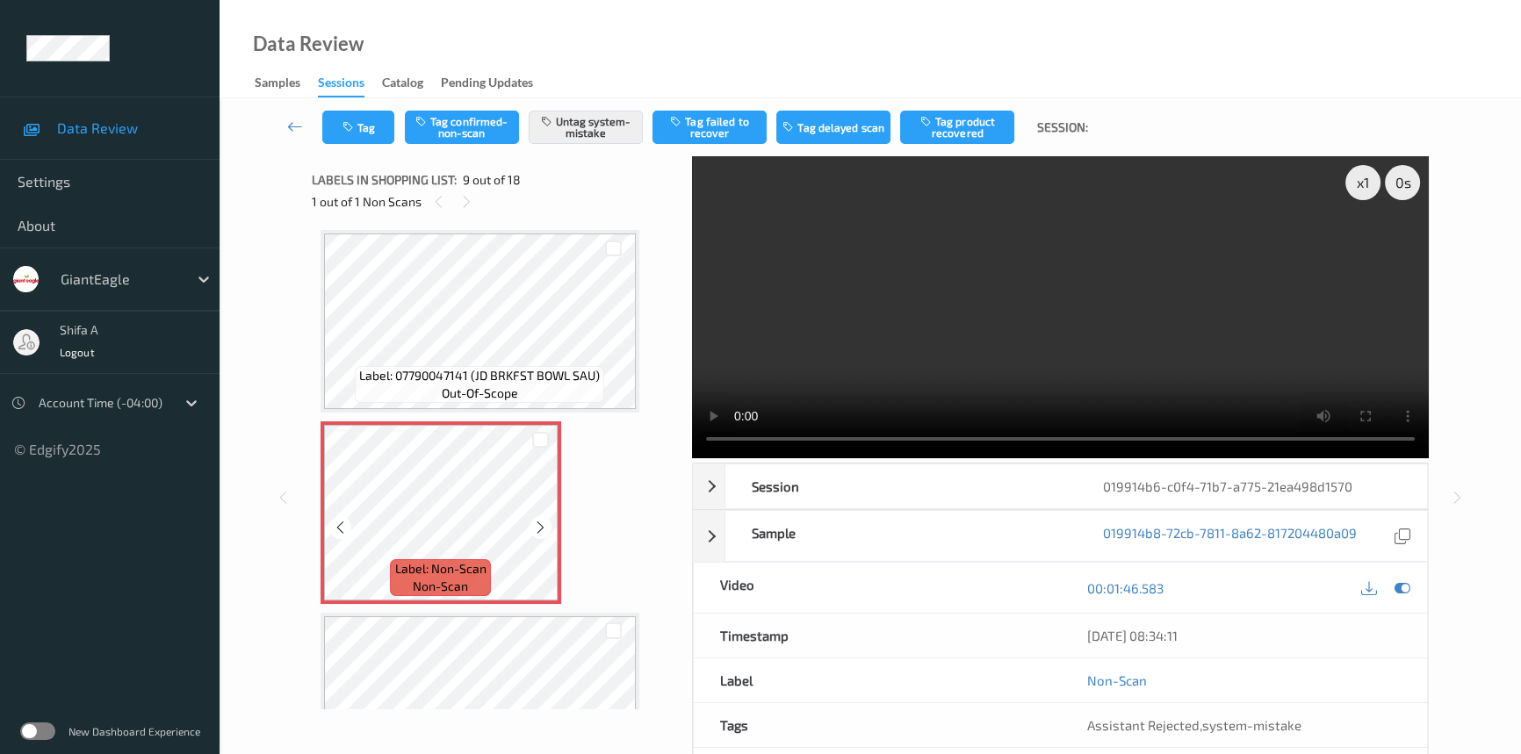
click at [536, 521] on icon at bounding box center [540, 528] width 15 height 16
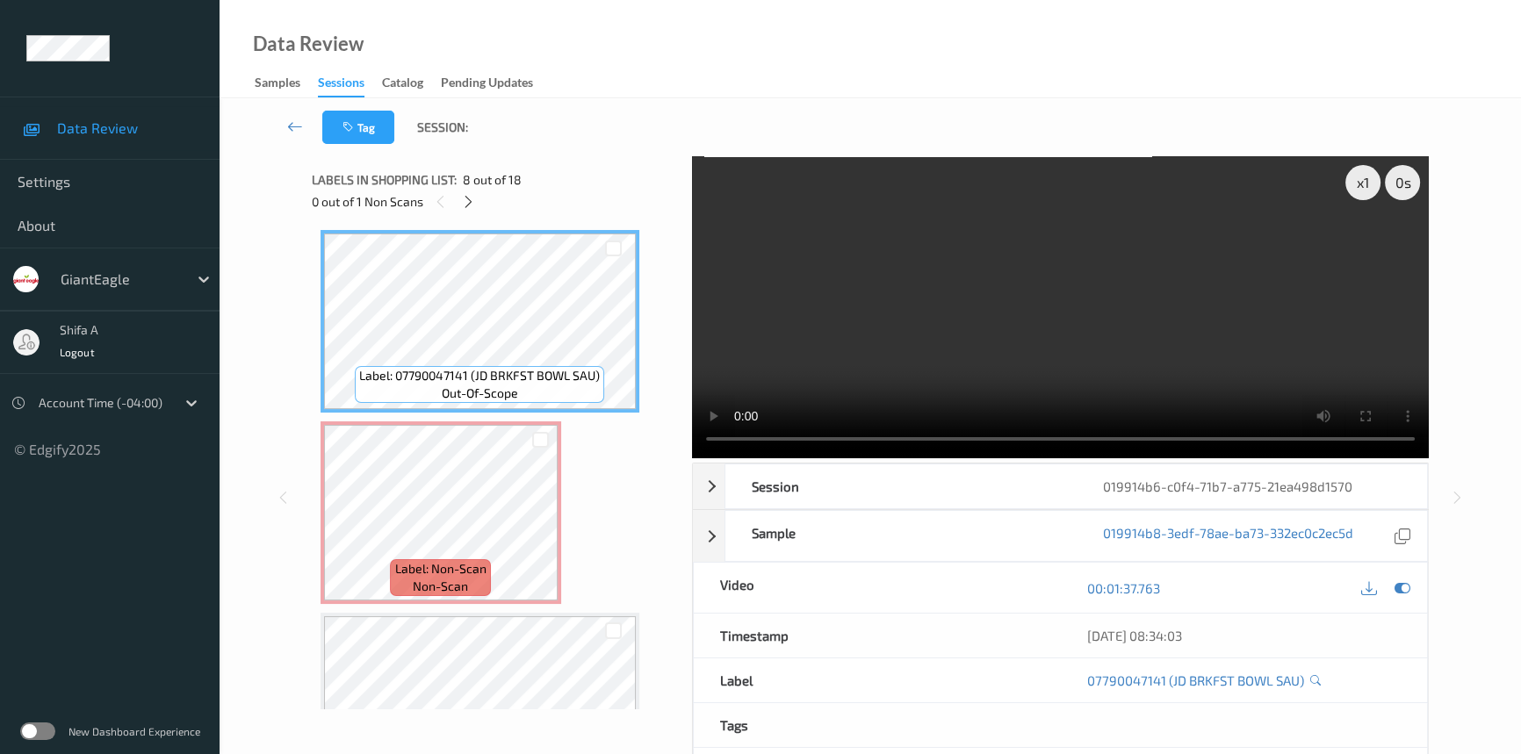
click at [919, 283] on video at bounding box center [1060, 307] width 737 height 302
click at [534, 522] on icon at bounding box center [540, 528] width 15 height 16
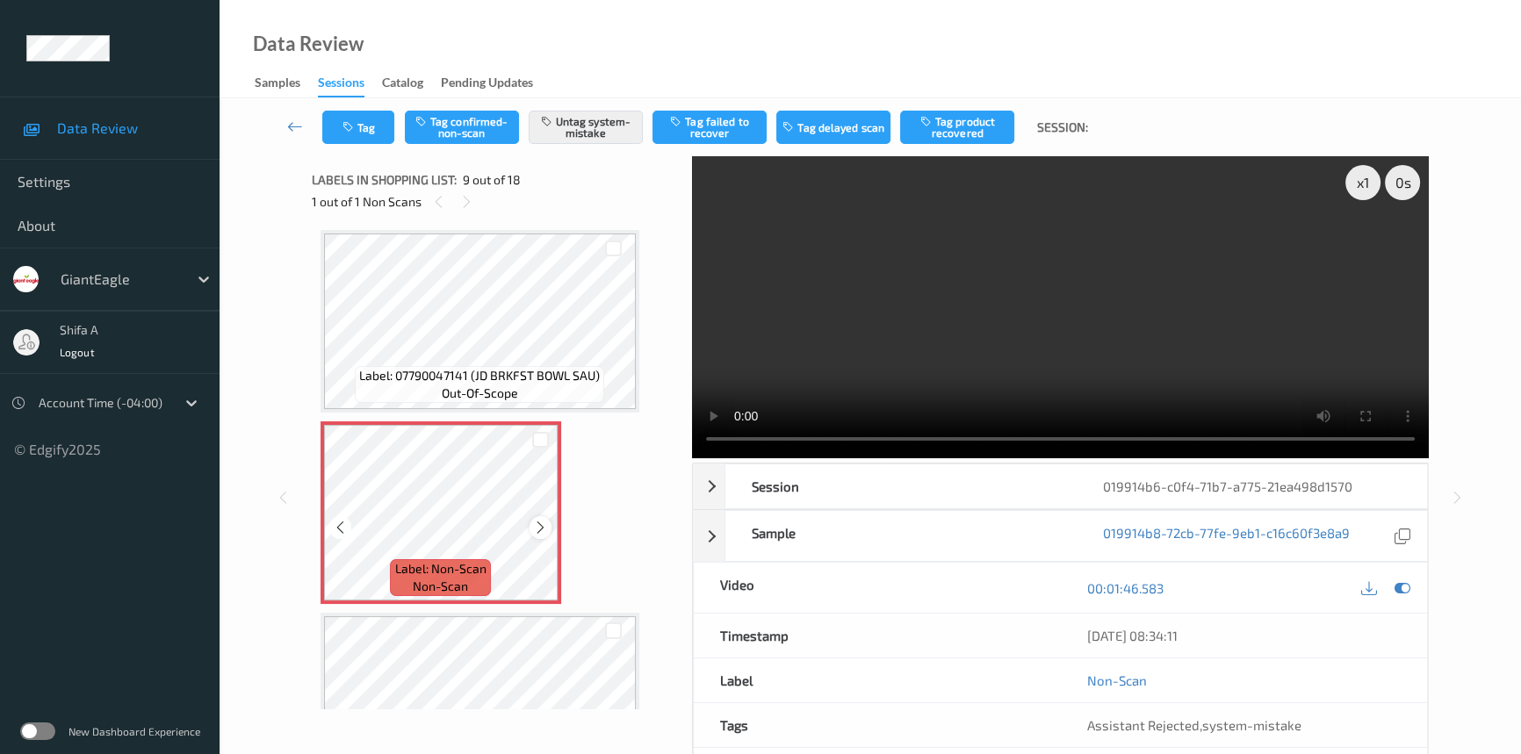
click at [534, 521] on icon at bounding box center [540, 528] width 15 height 16
click at [534, 520] on icon at bounding box center [540, 528] width 15 height 16
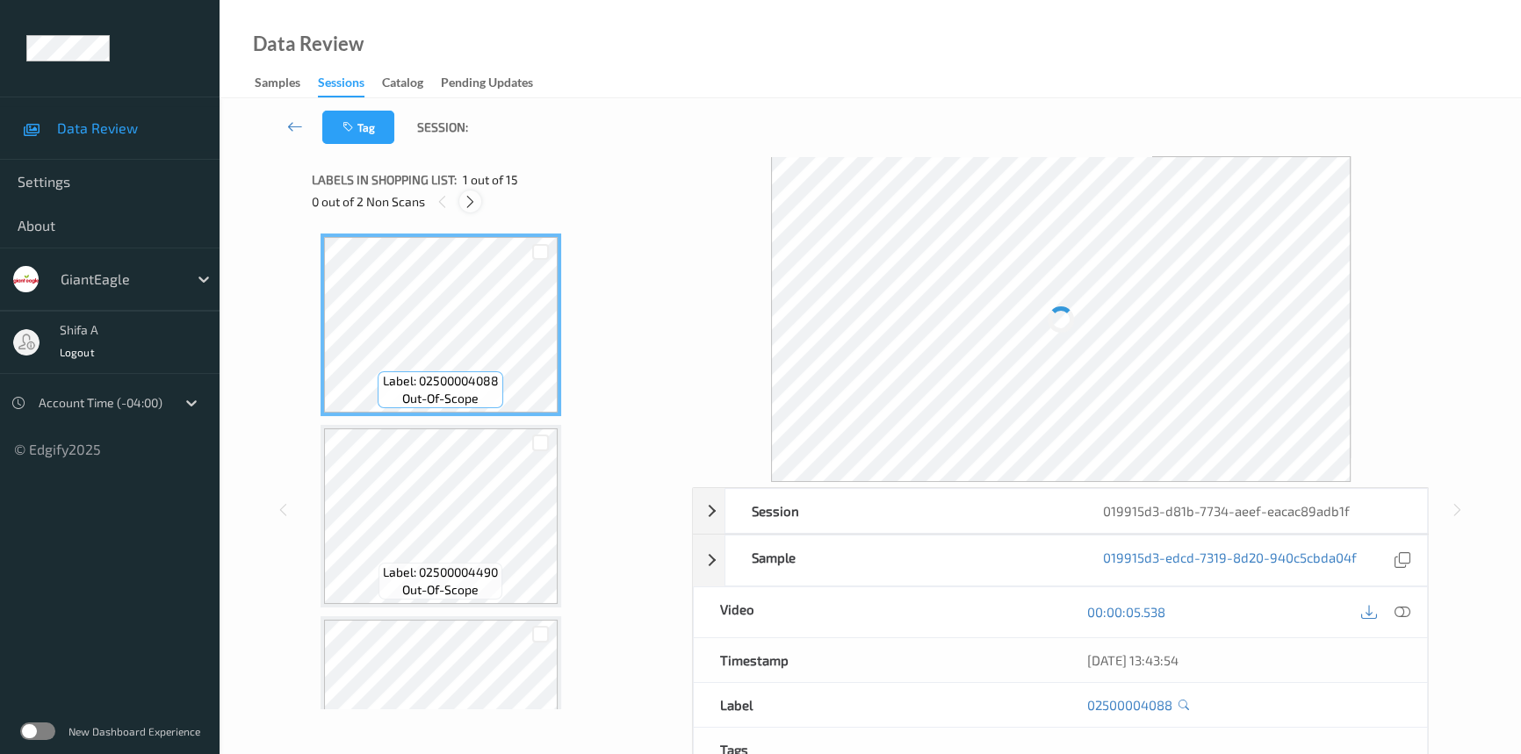
click at [465, 191] on div at bounding box center [470, 202] width 22 height 22
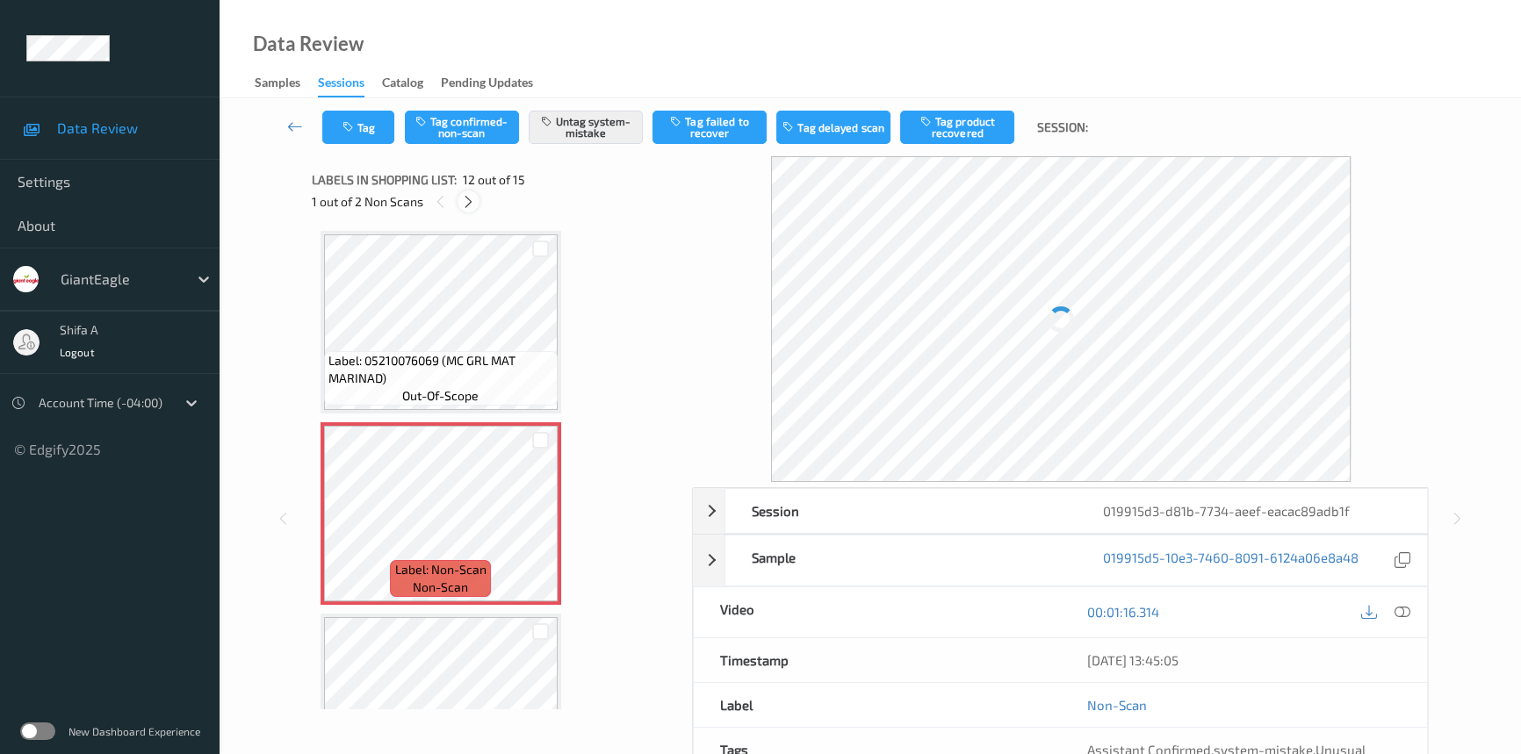
click at [468, 198] on icon at bounding box center [468, 202] width 15 height 16
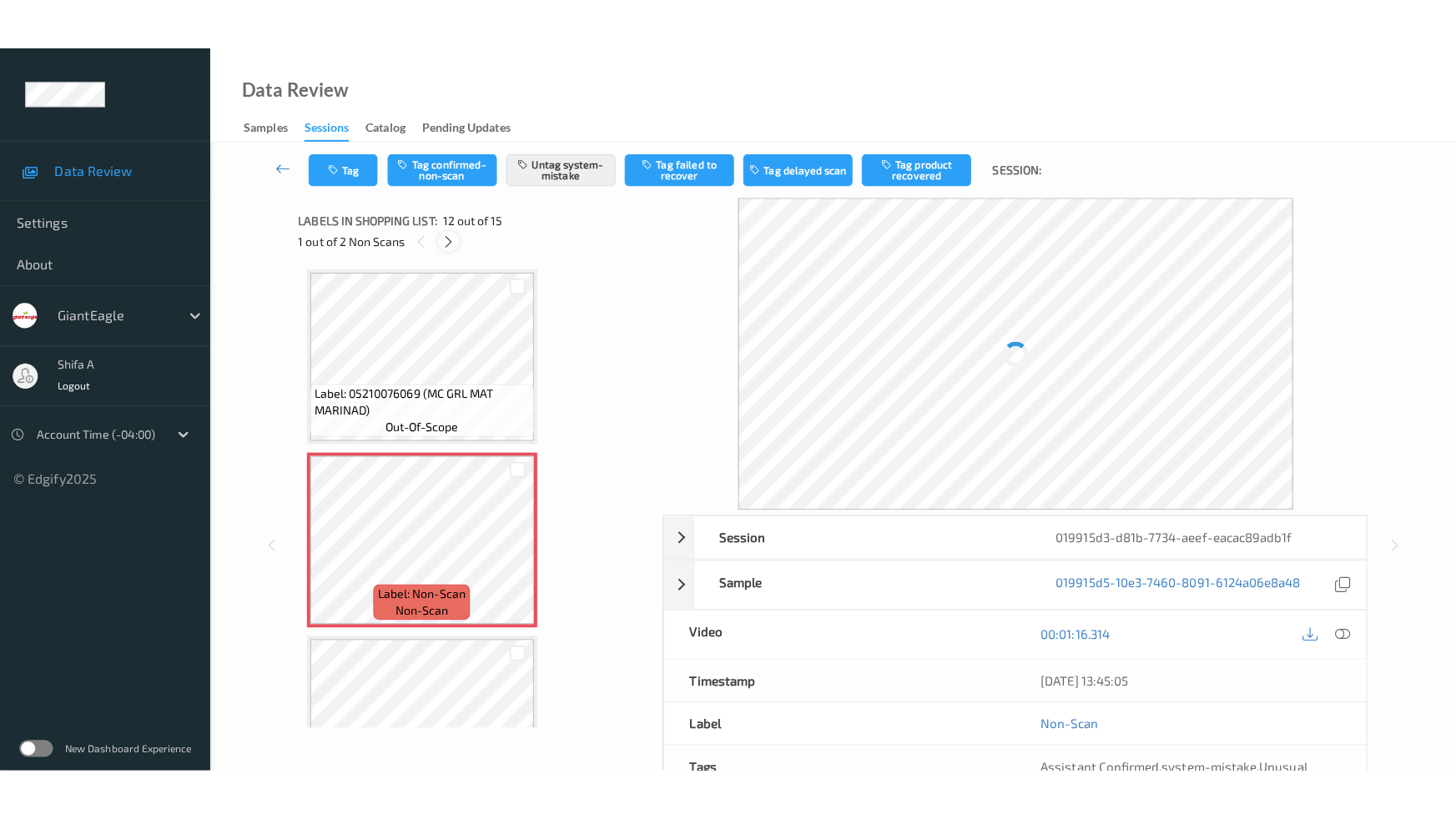
scroll to position [2267, 0]
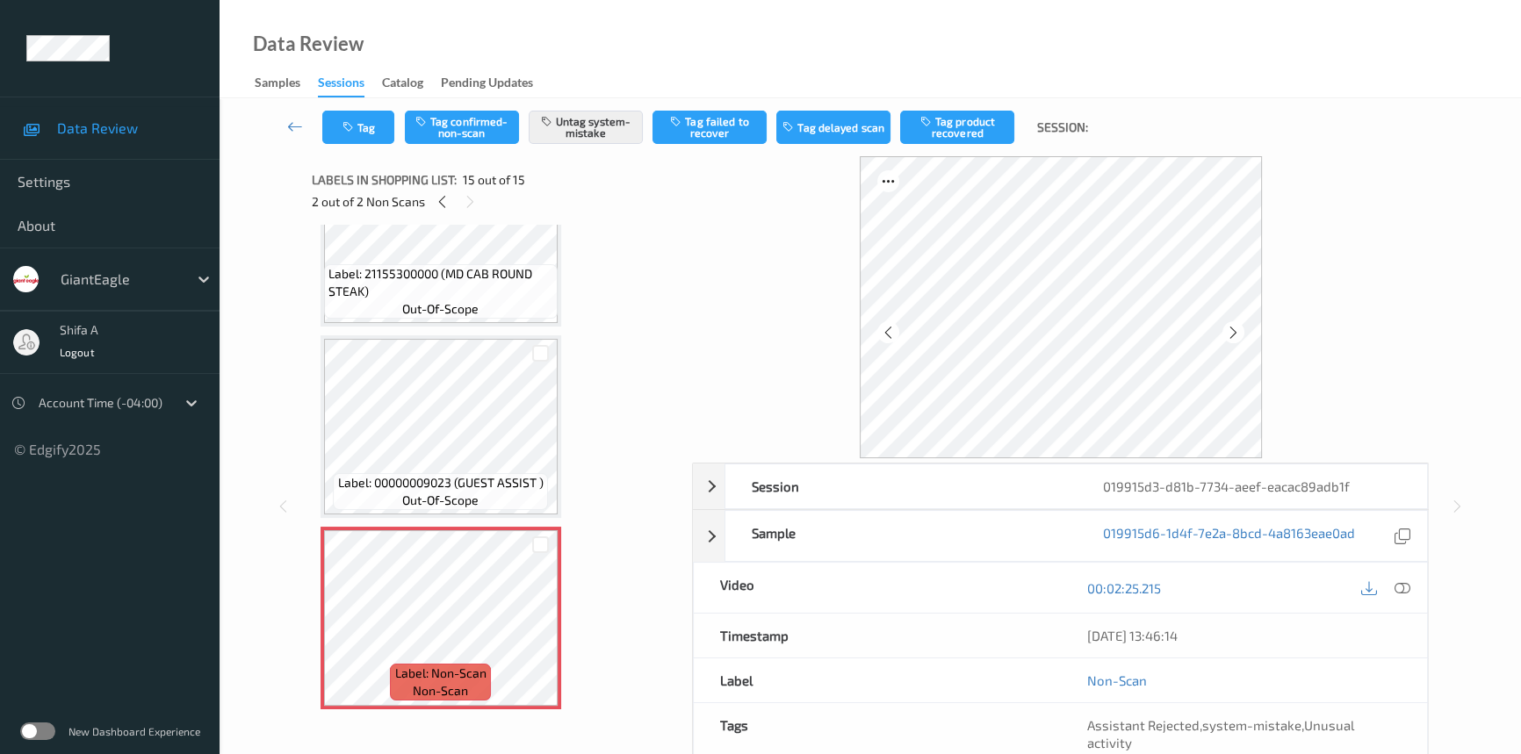
click at [1400, 582] on icon at bounding box center [1402, 588] width 16 height 16
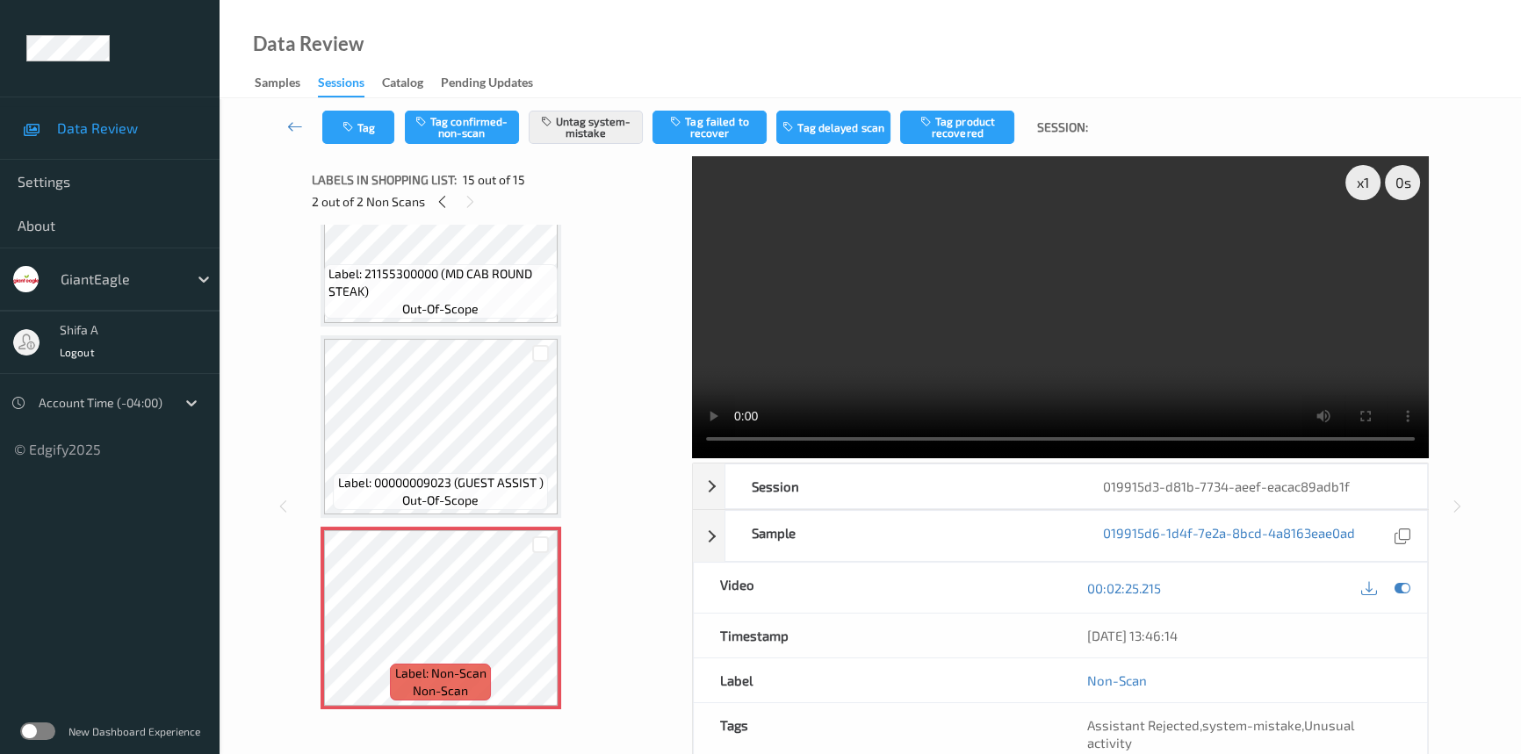
scroll to position [2278, 0]
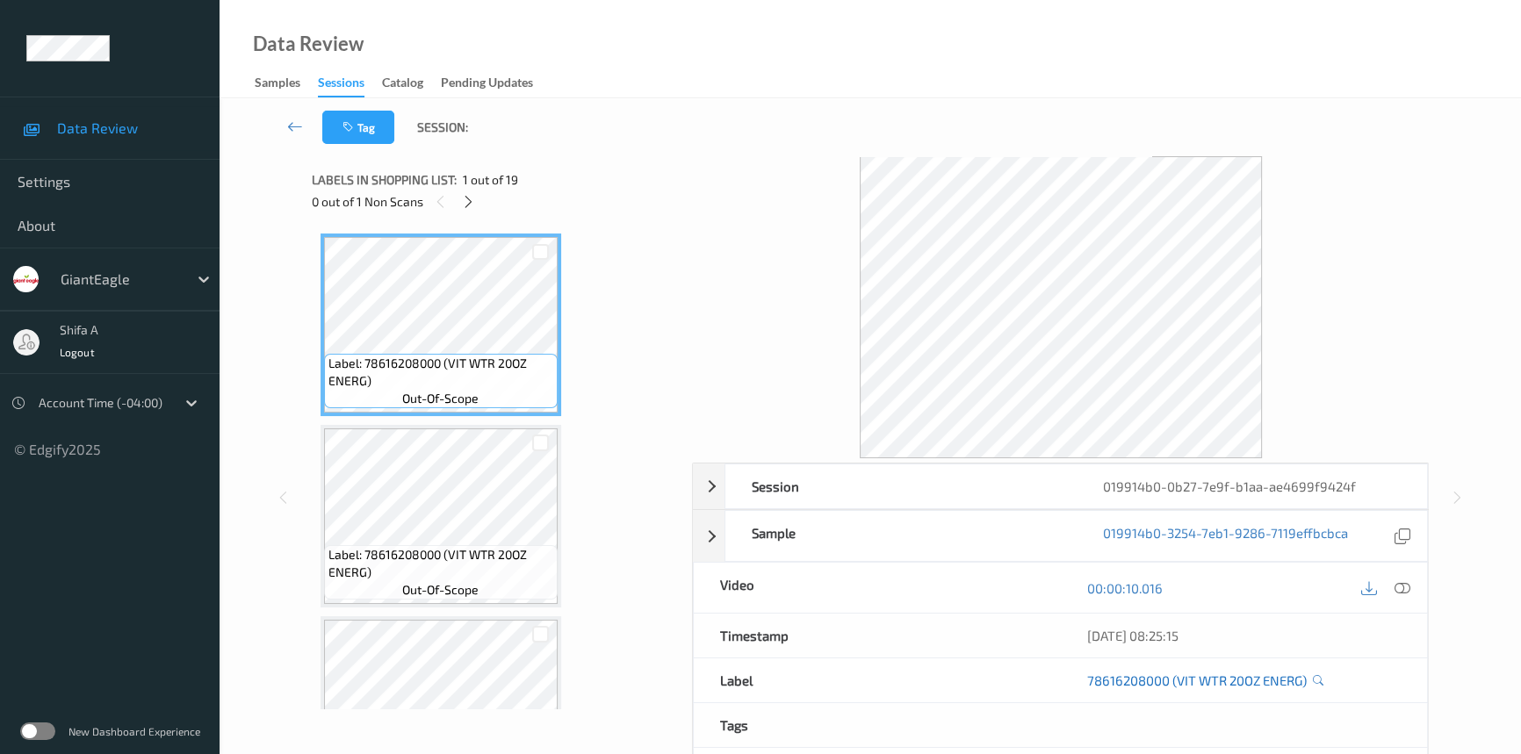
click at [1408, 590] on icon at bounding box center [1402, 588] width 16 height 16
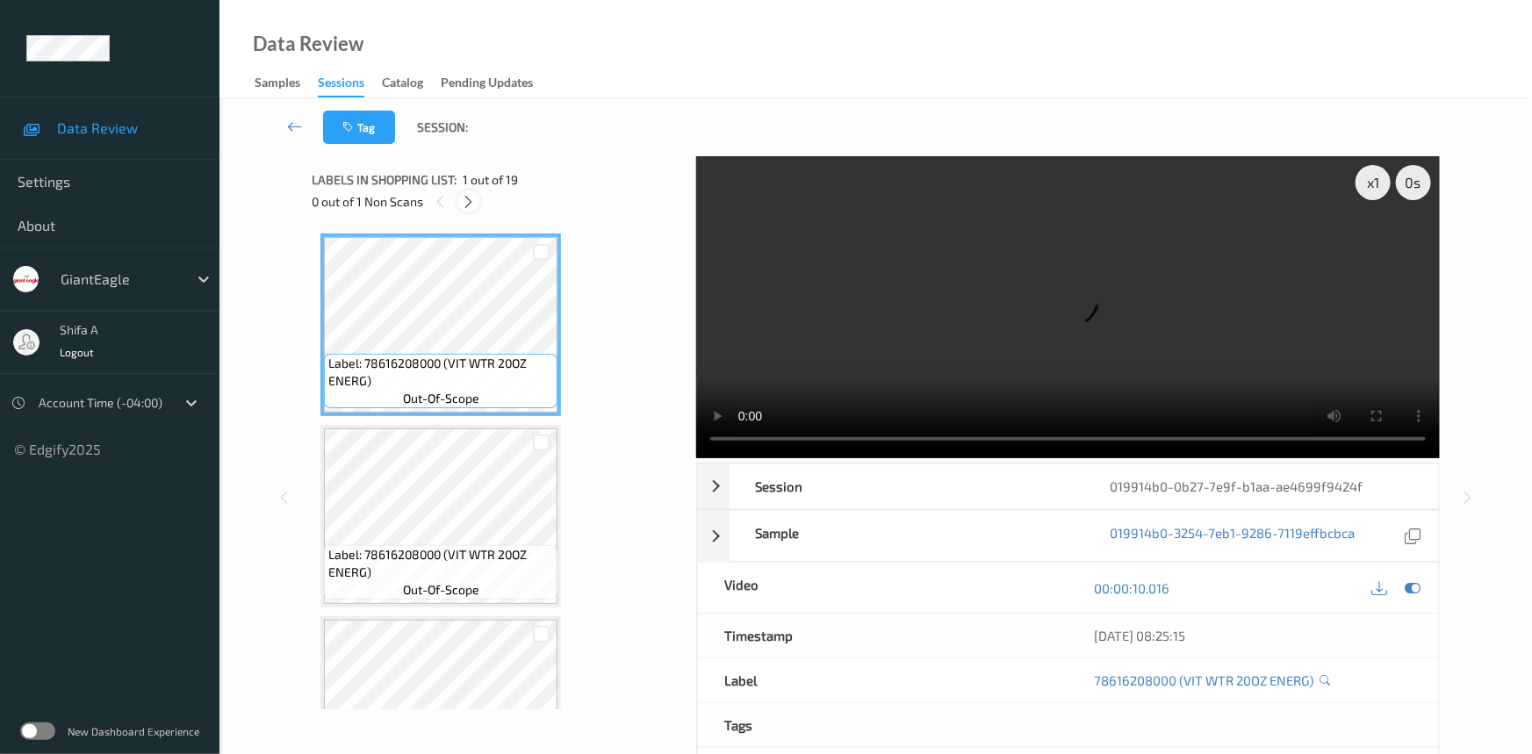
click at [457, 205] on div at bounding box center [468, 202] width 22 height 22
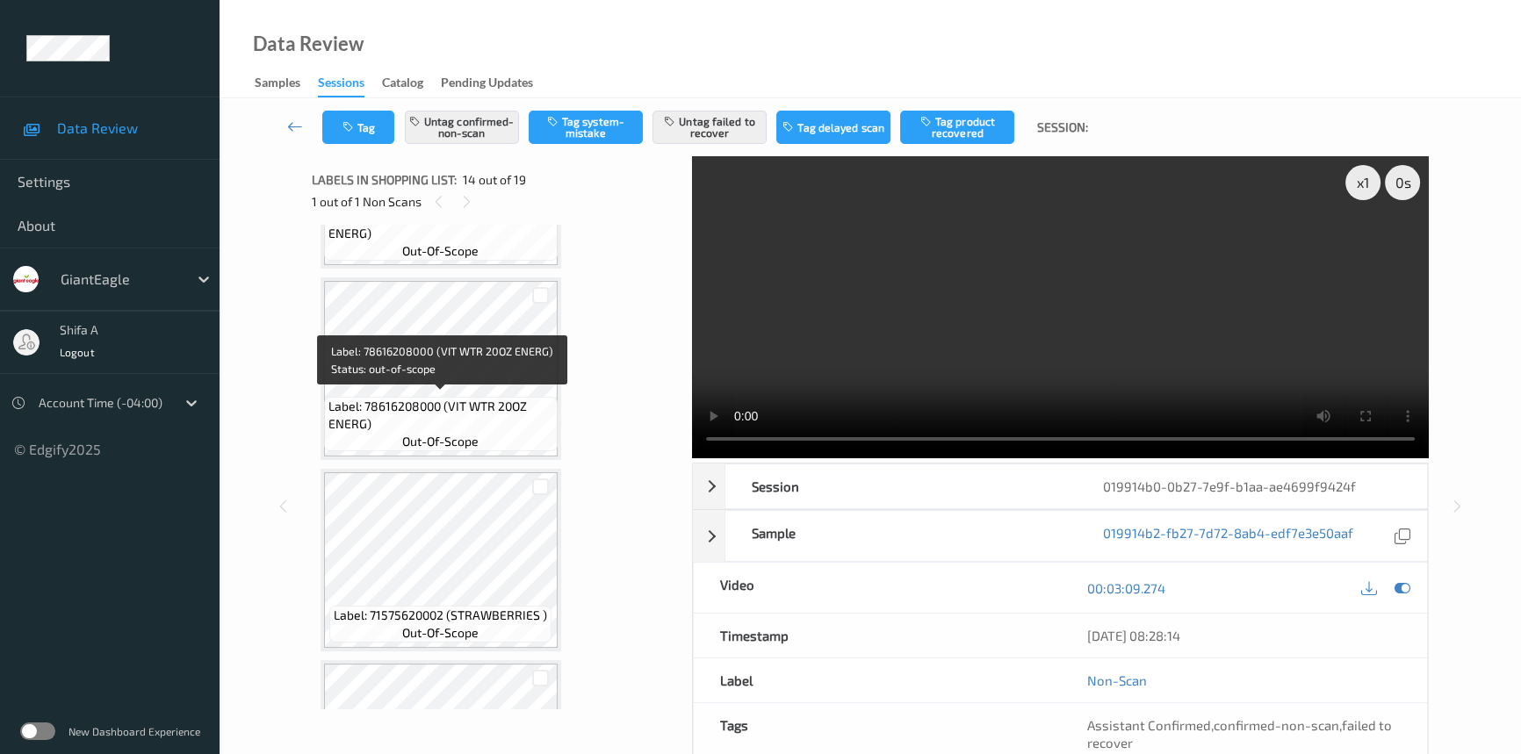
scroll to position [594, 0]
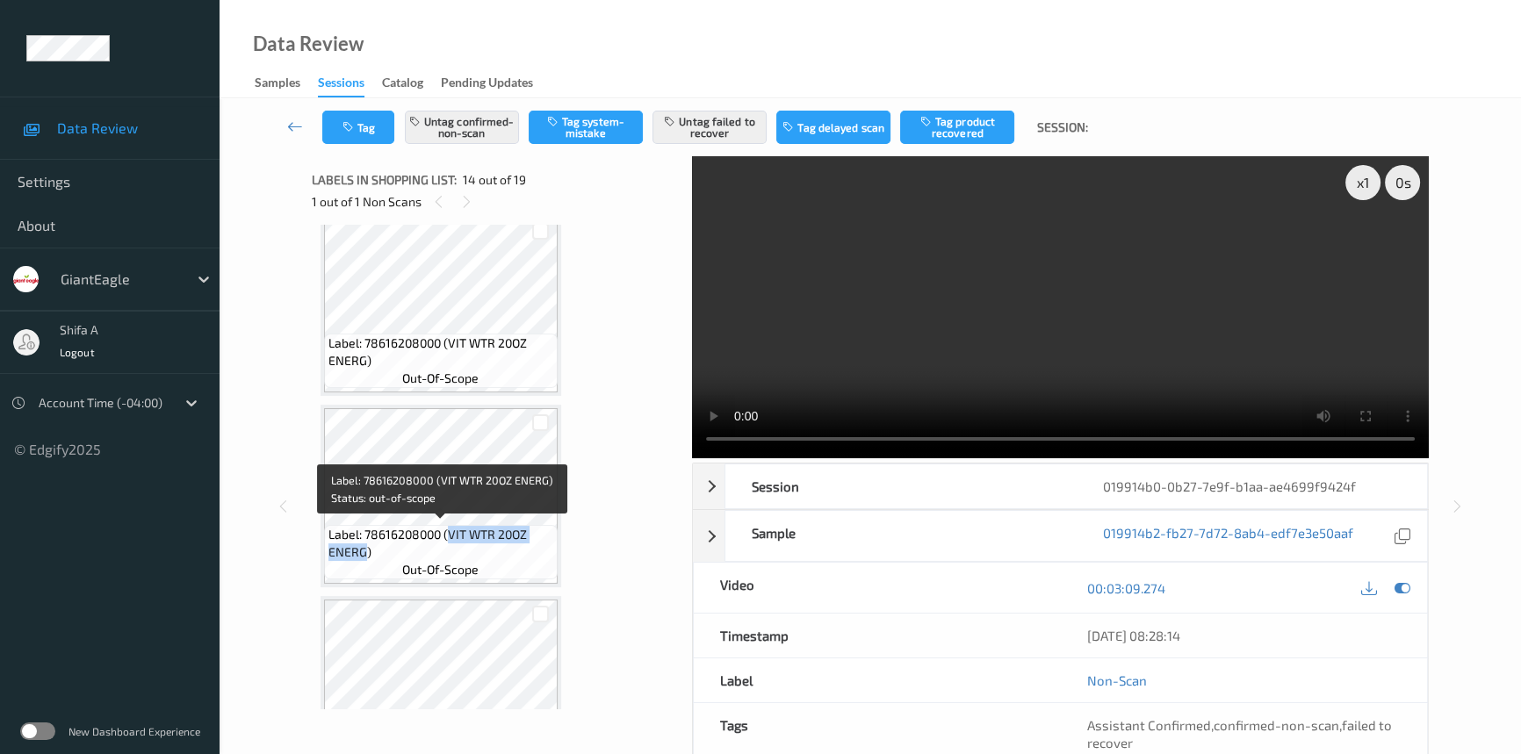
drag, startPoint x: 449, startPoint y: 529, endPoint x: 364, endPoint y: 553, distance: 88.4
click at [364, 553] on span "Label: 78616208000 (VIT WTR 20OZ ENERG)" at bounding box center [440, 543] width 225 height 35
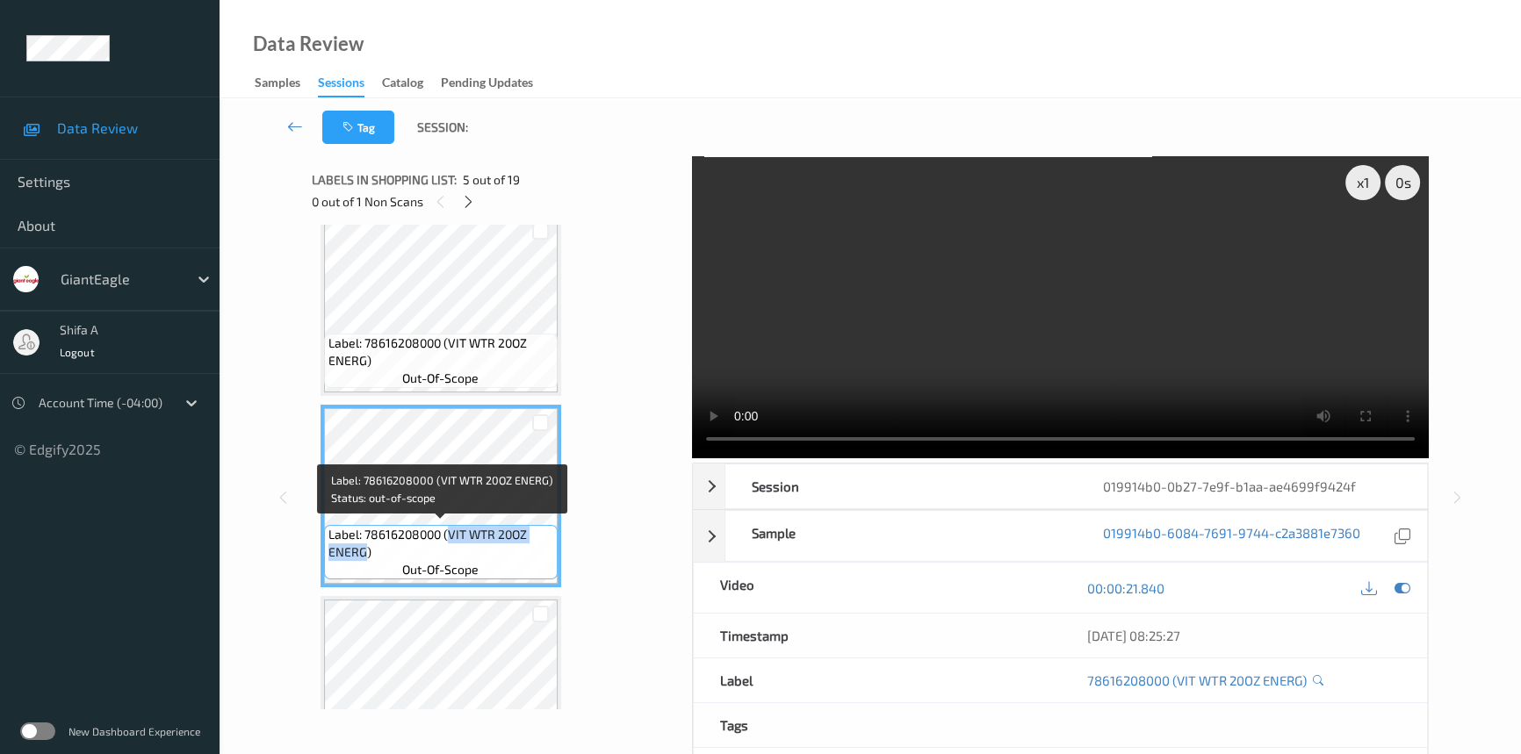
copy span "VIT WTR 20OZ ENERG"
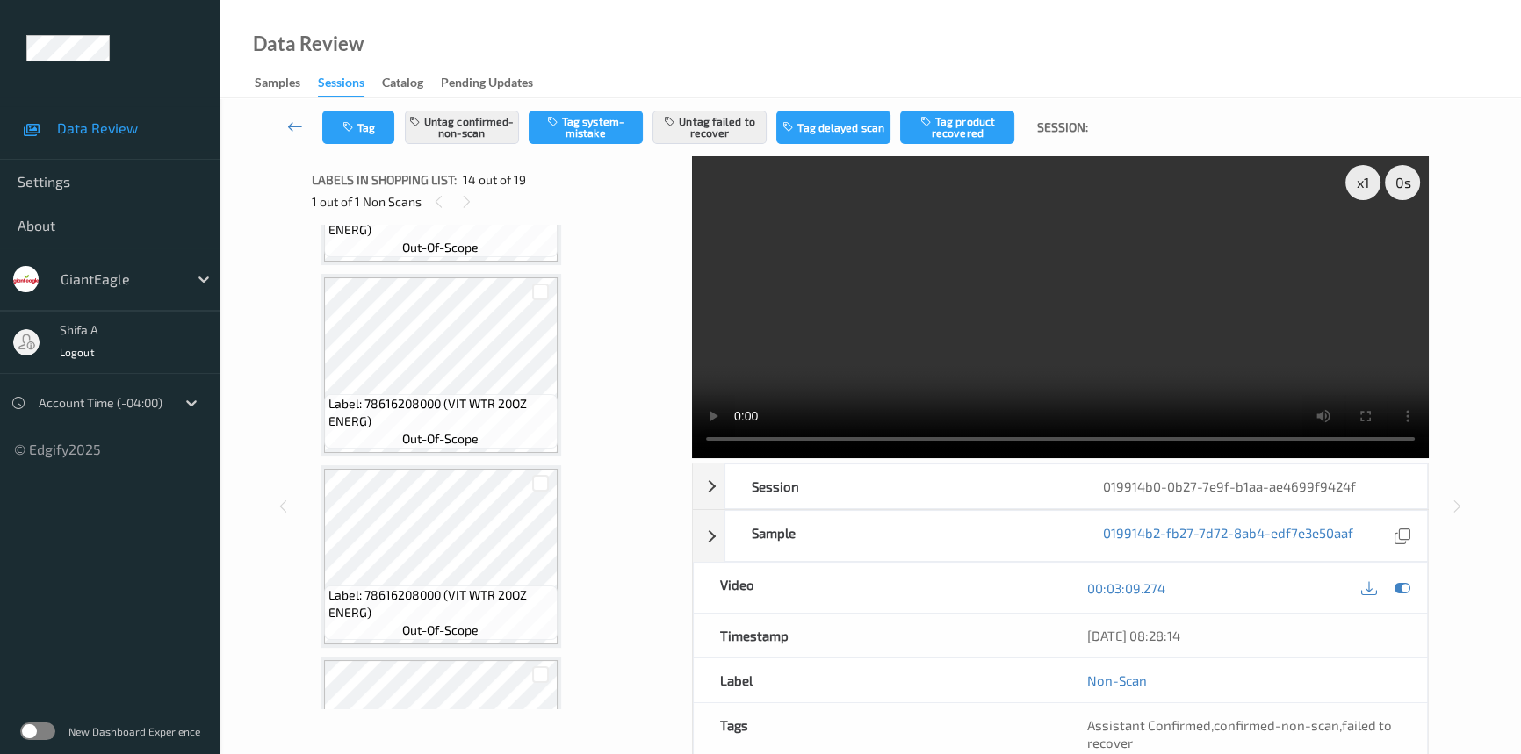
scroll to position [0, 0]
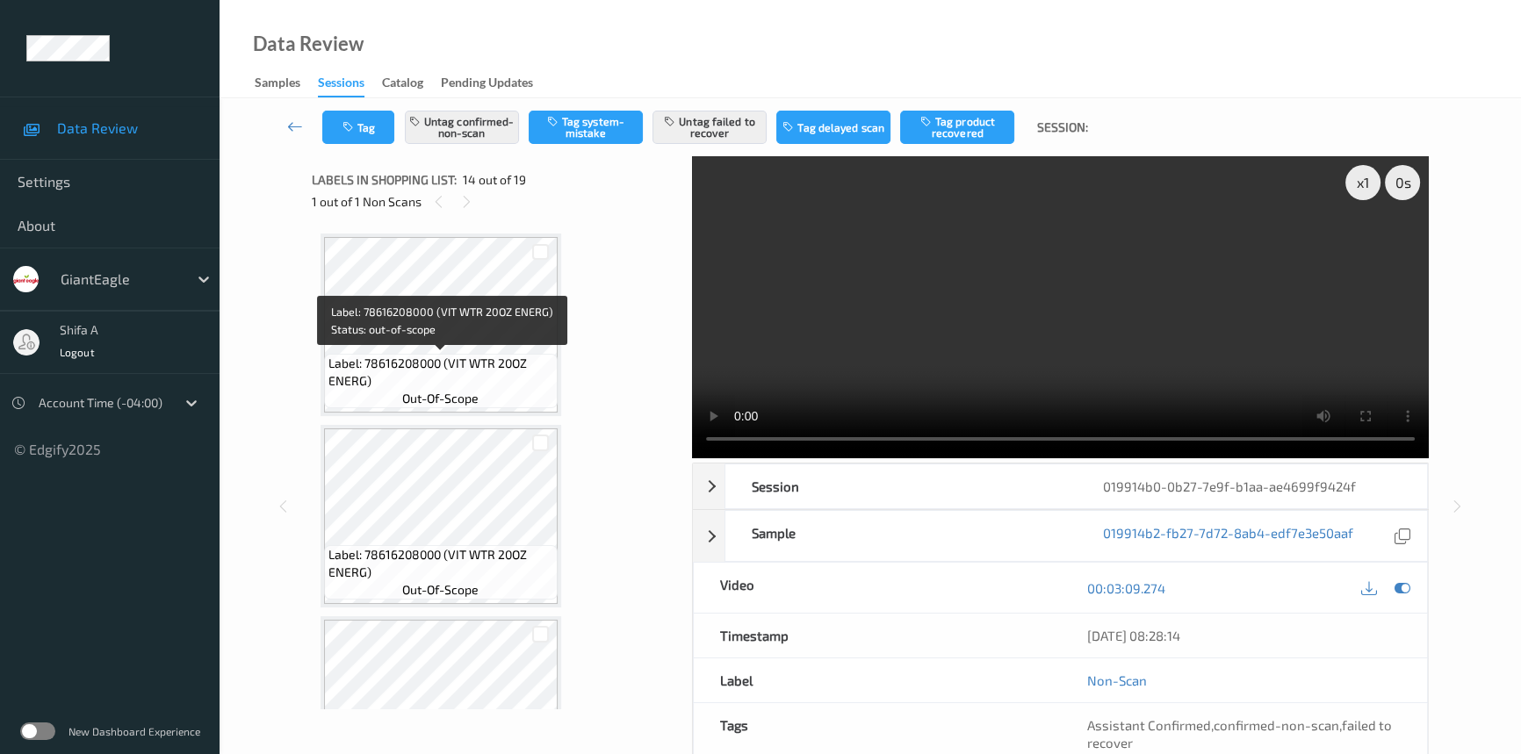
click at [485, 372] on span "Label: 78616208000 (VIT WTR 20OZ ENERG)" at bounding box center [440, 372] width 225 height 35
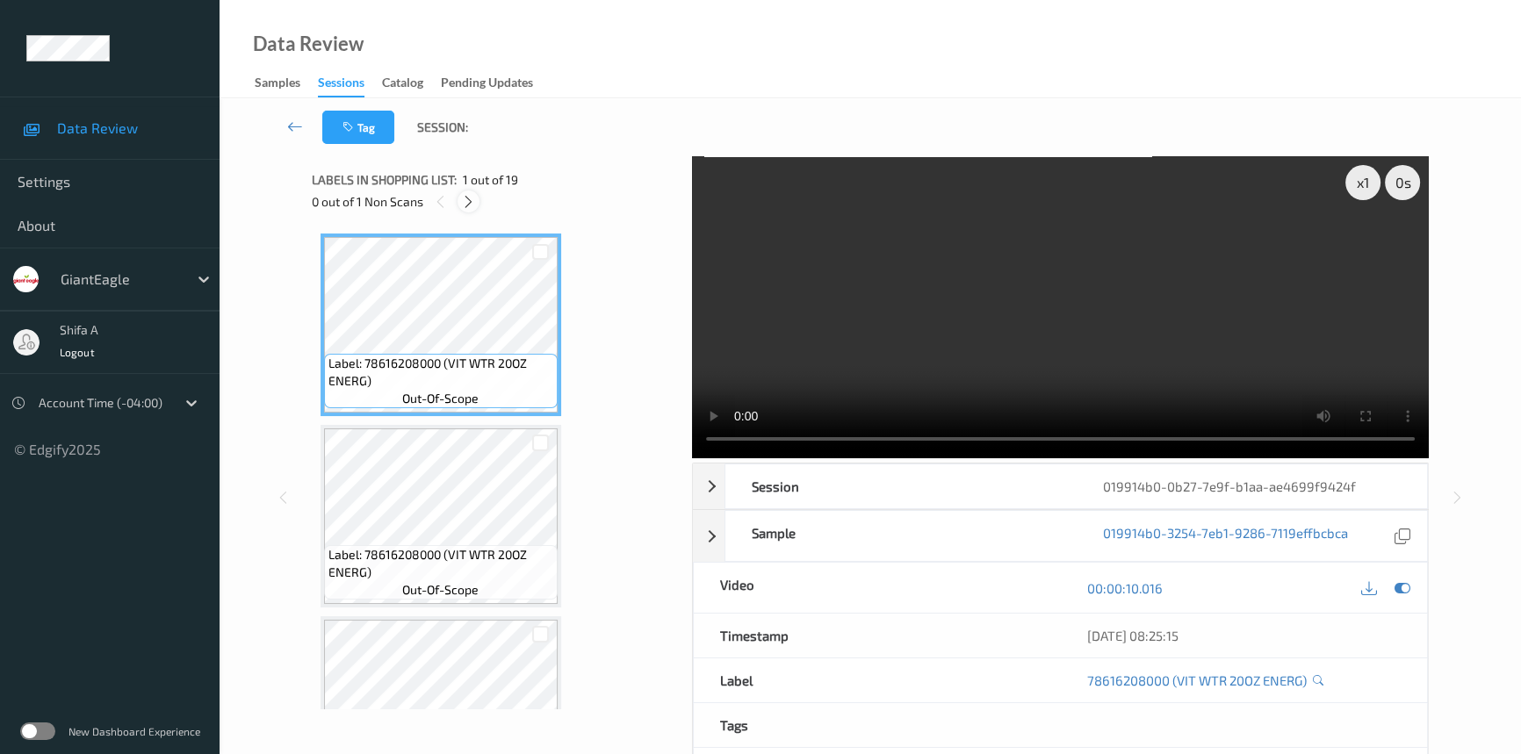
click at [472, 203] on icon at bounding box center [468, 202] width 15 height 16
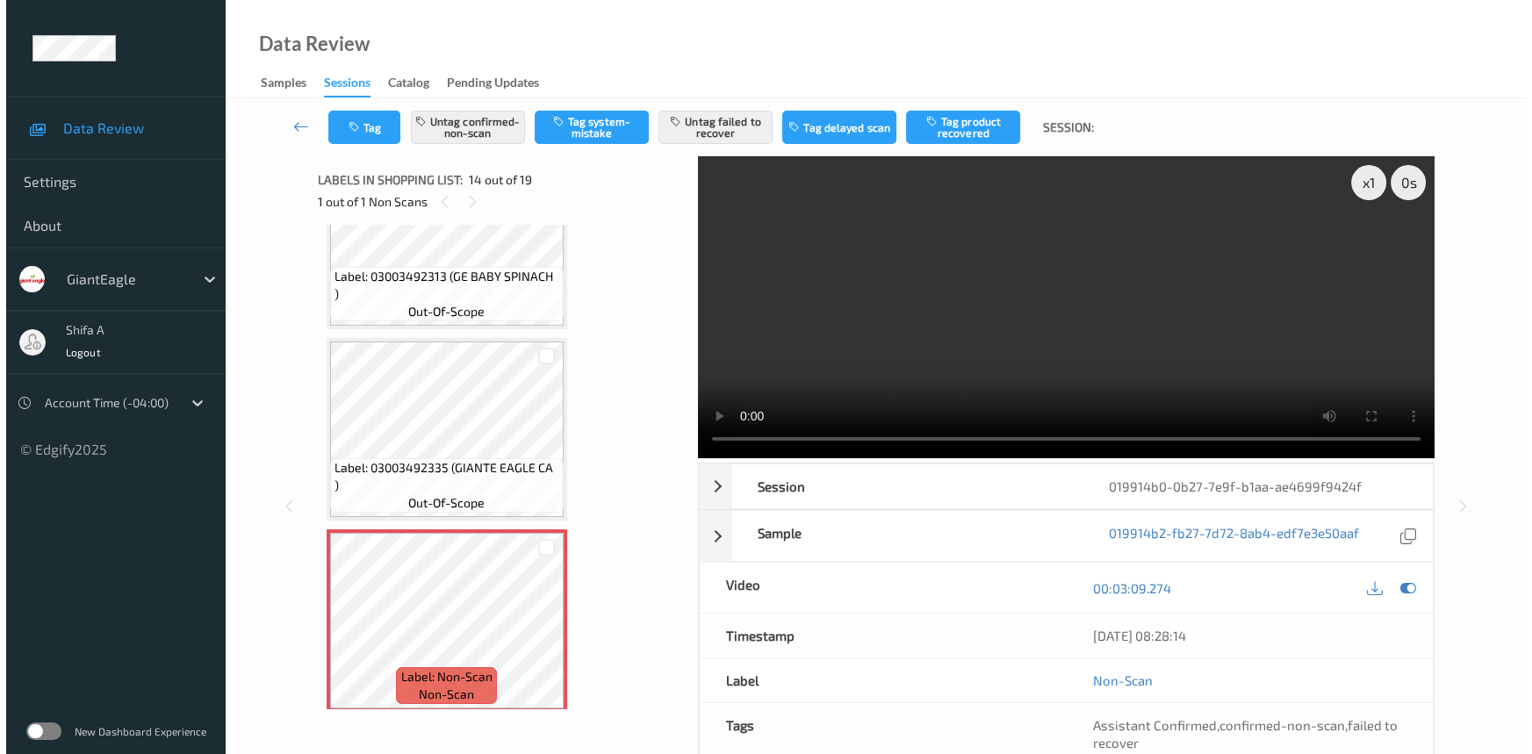
scroll to position [2191, 0]
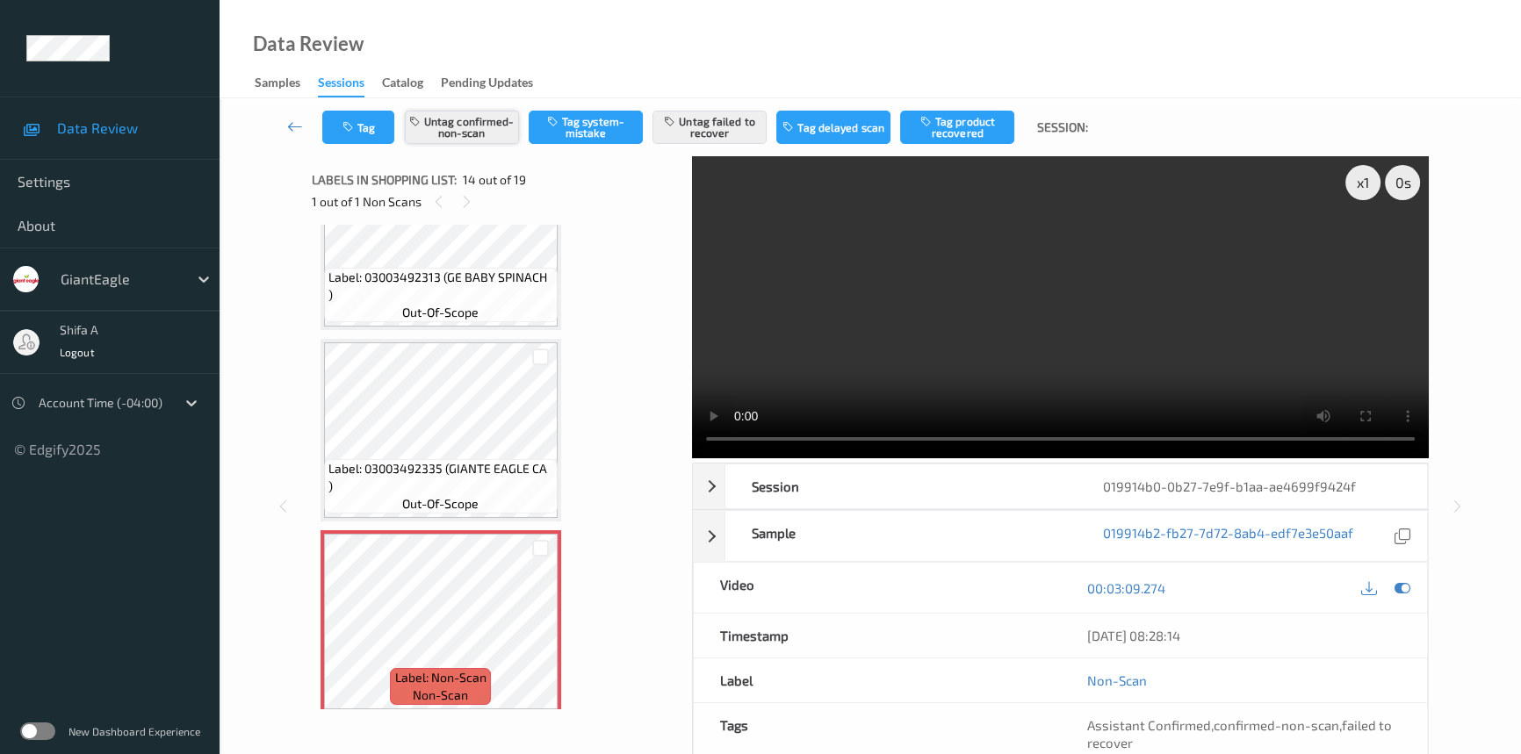
click at [472, 128] on button "Untag confirmed-non-scan" at bounding box center [462, 127] width 114 height 33
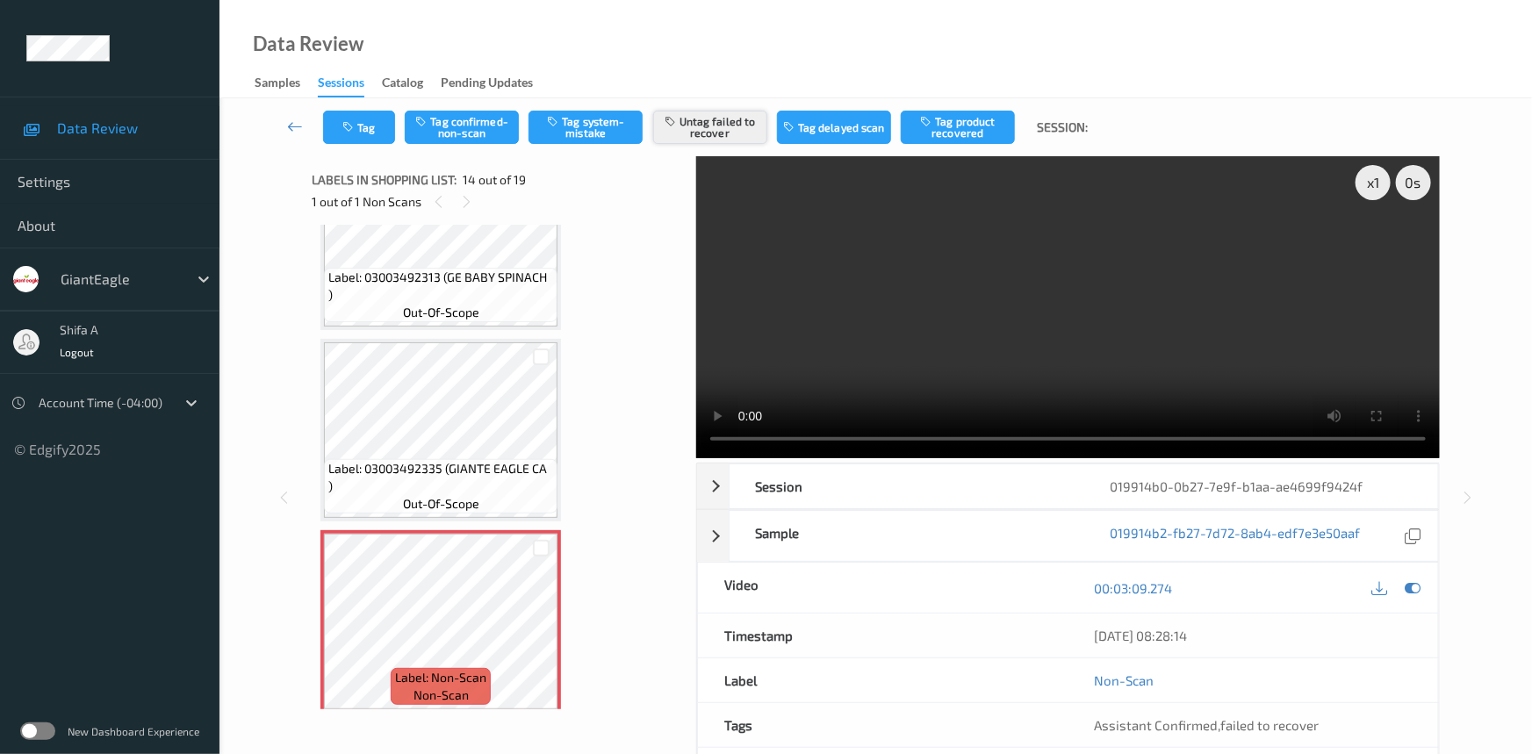
click at [713, 129] on button "Untag failed to recover" at bounding box center [710, 127] width 114 height 33
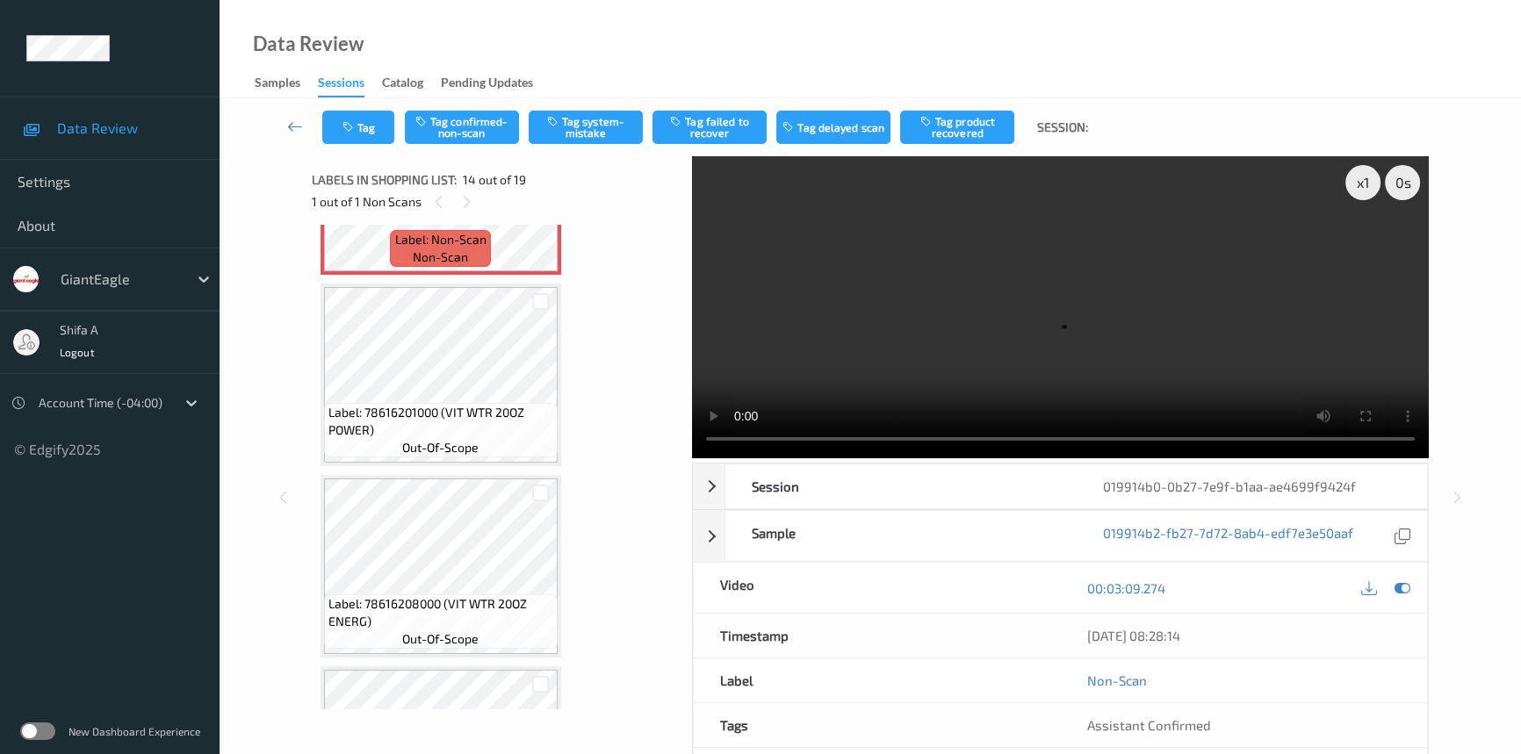
scroll to position [2510, 0]
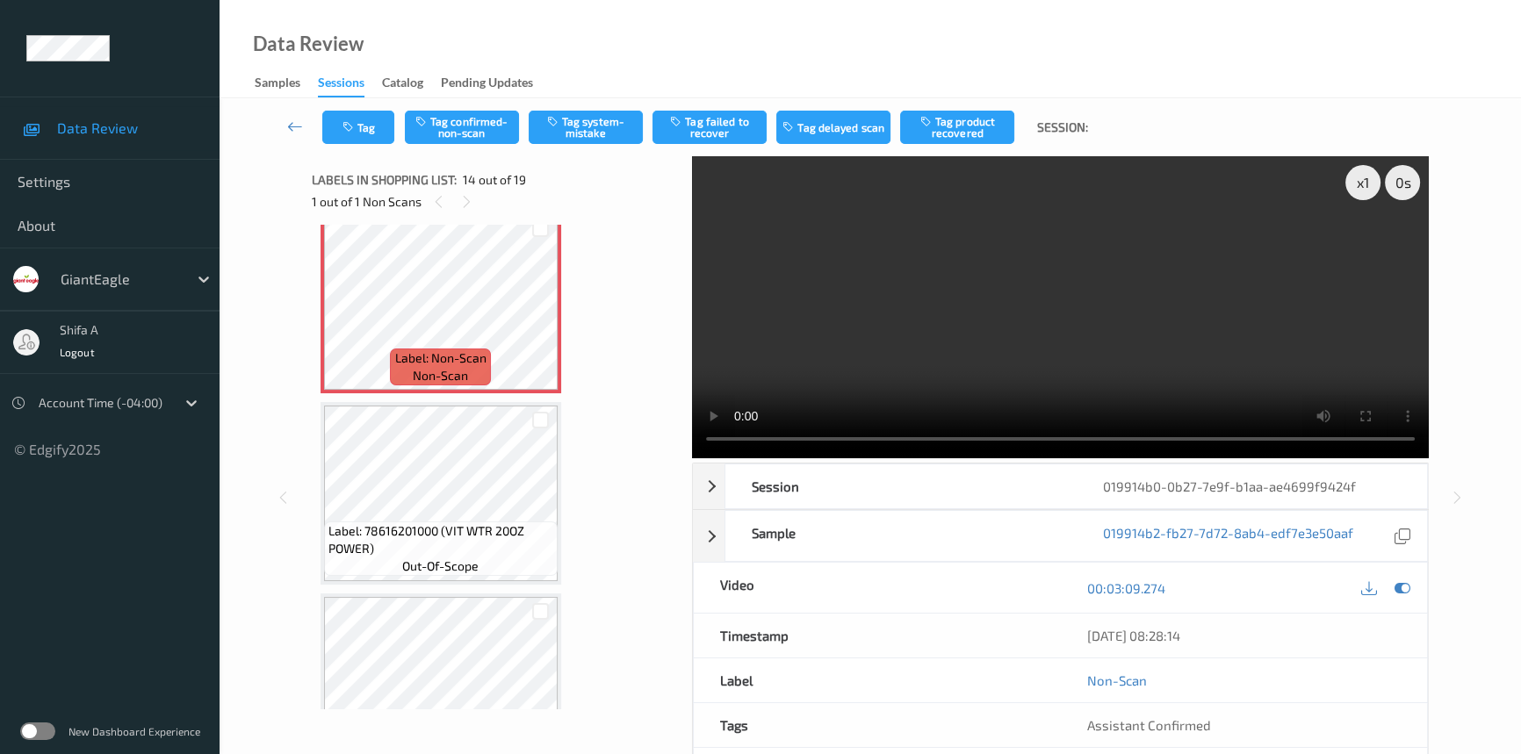
click at [1212, 321] on video at bounding box center [1060, 307] width 737 height 302
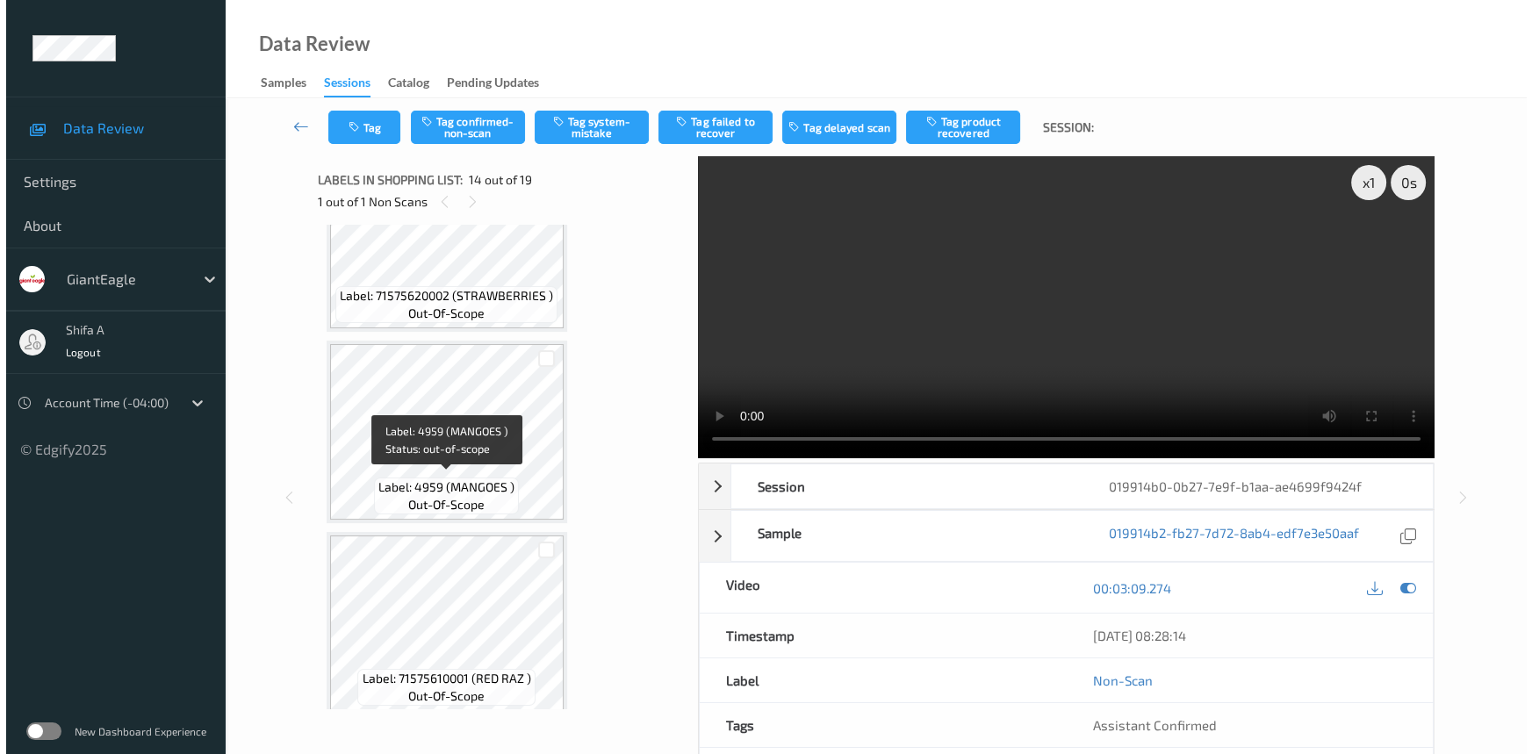
scroll to position [2191, 0]
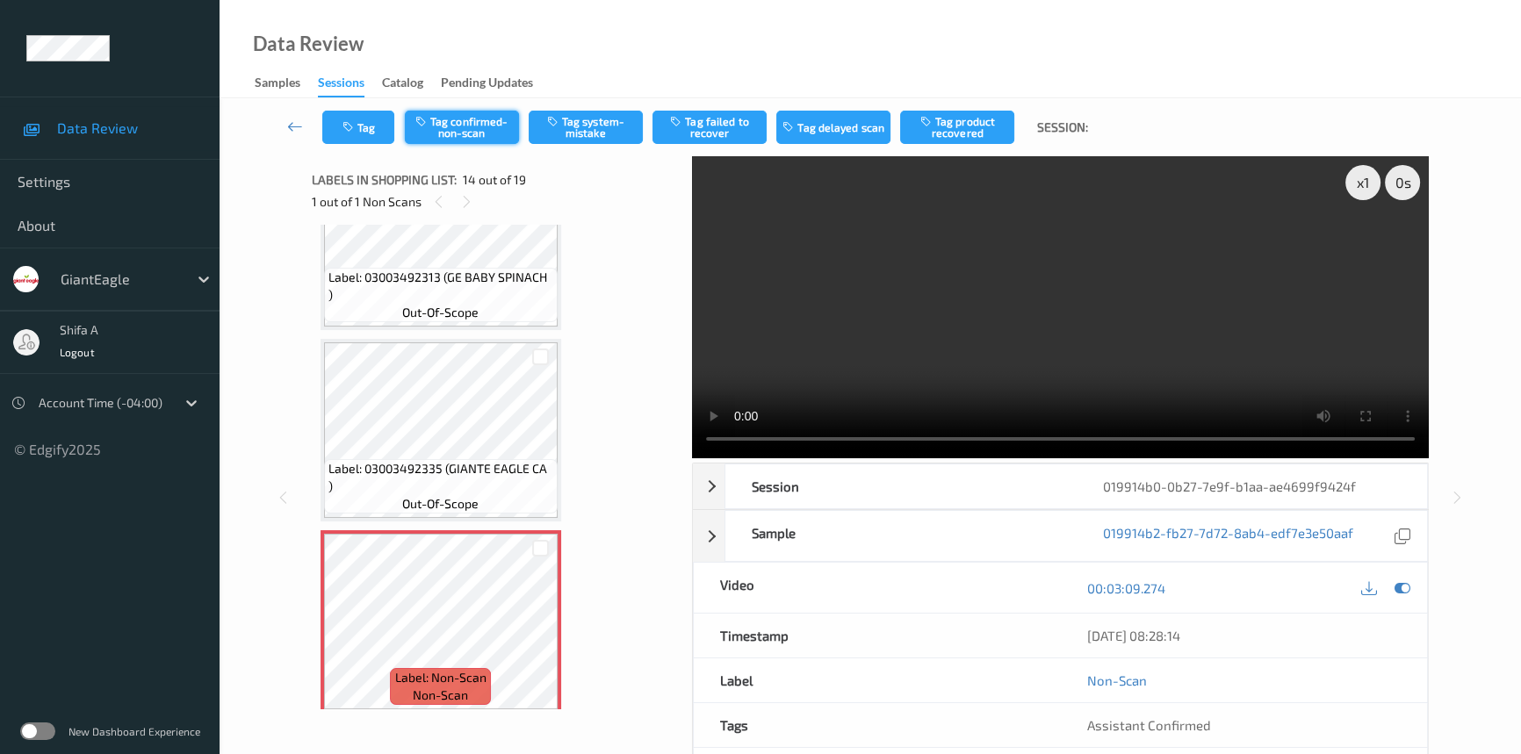
click at [492, 134] on button "Tag confirmed-non-scan" at bounding box center [462, 127] width 114 height 33
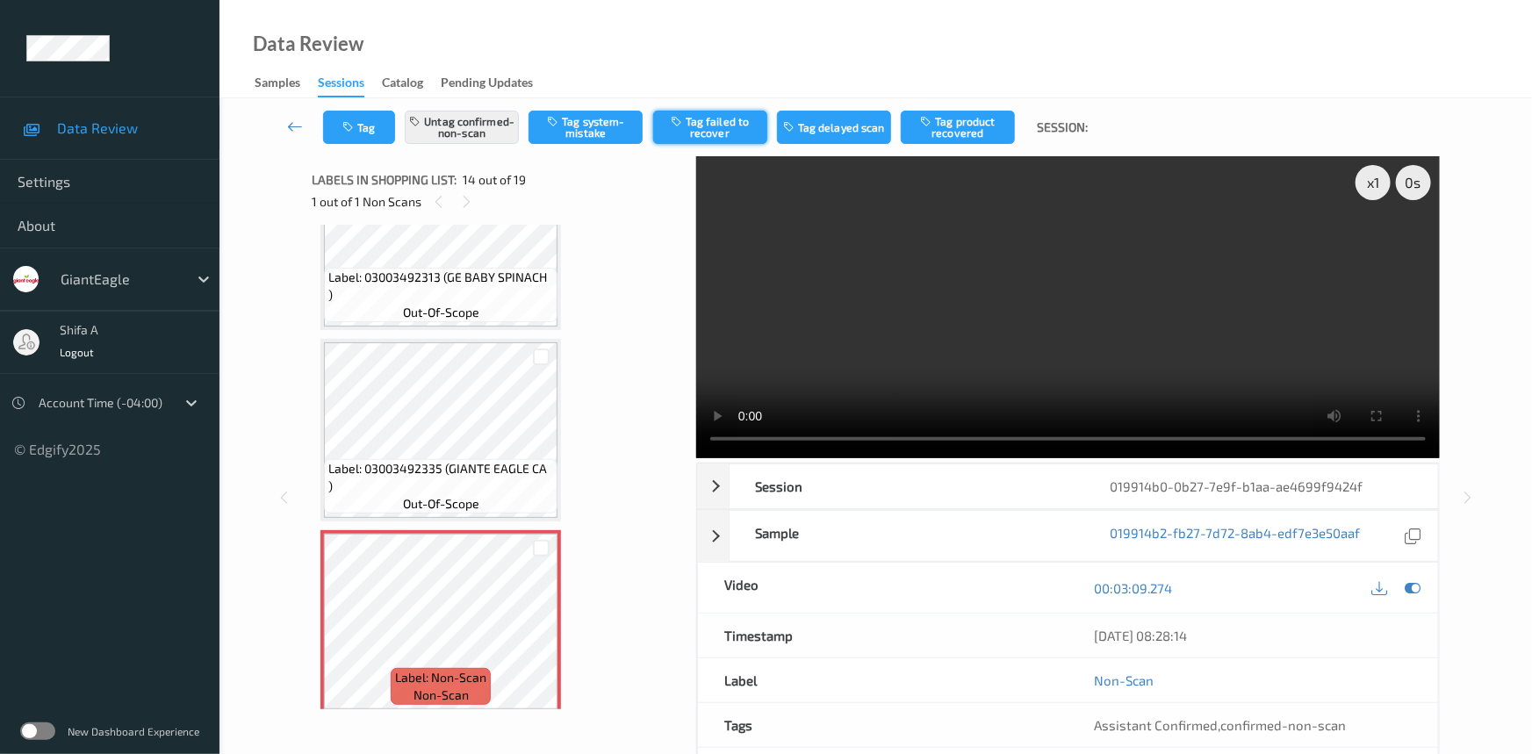
click at [713, 138] on button "Tag failed to recover" at bounding box center [710, 127] width 114 height 33
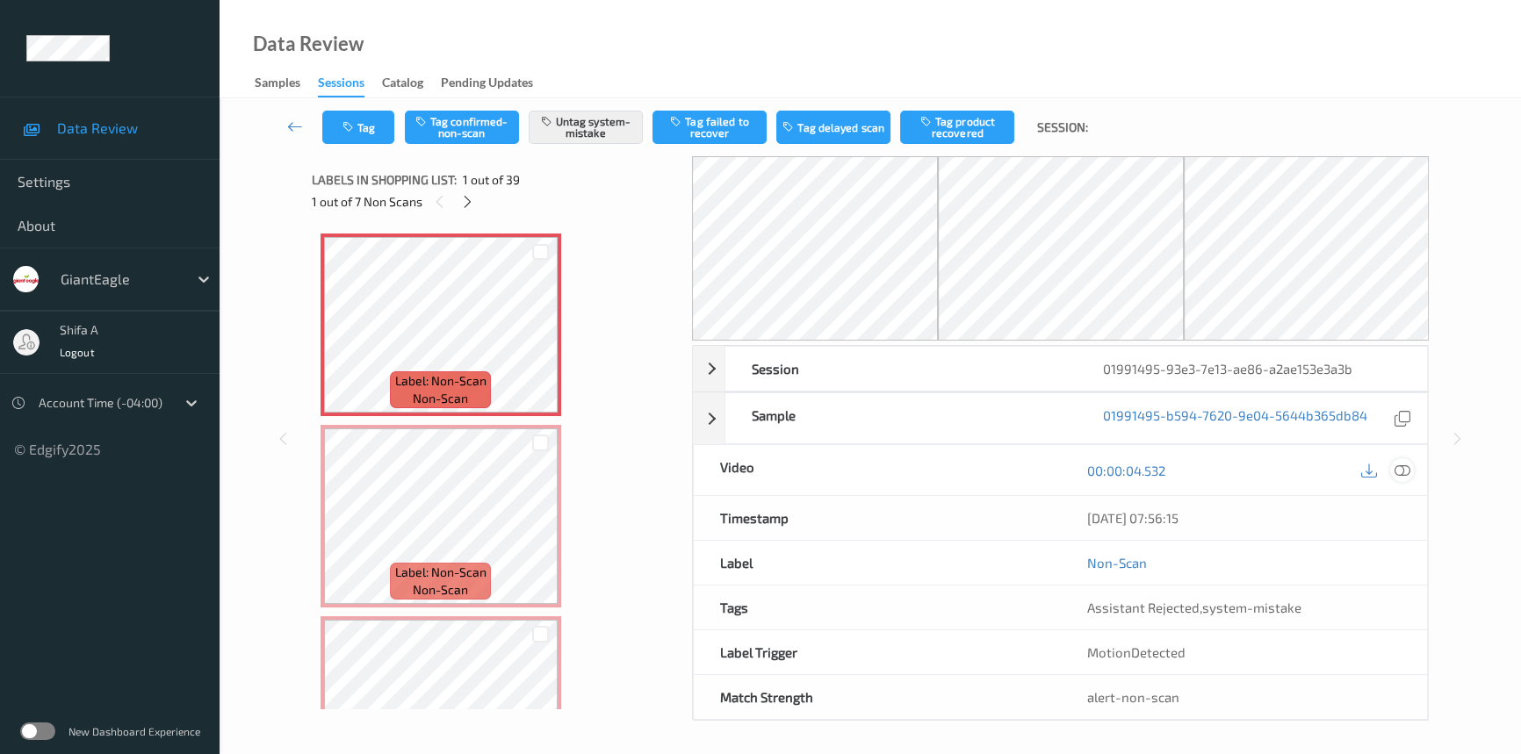
click at [1402, 470] on icon at bounding box center [1402, 471] width 16 height 16
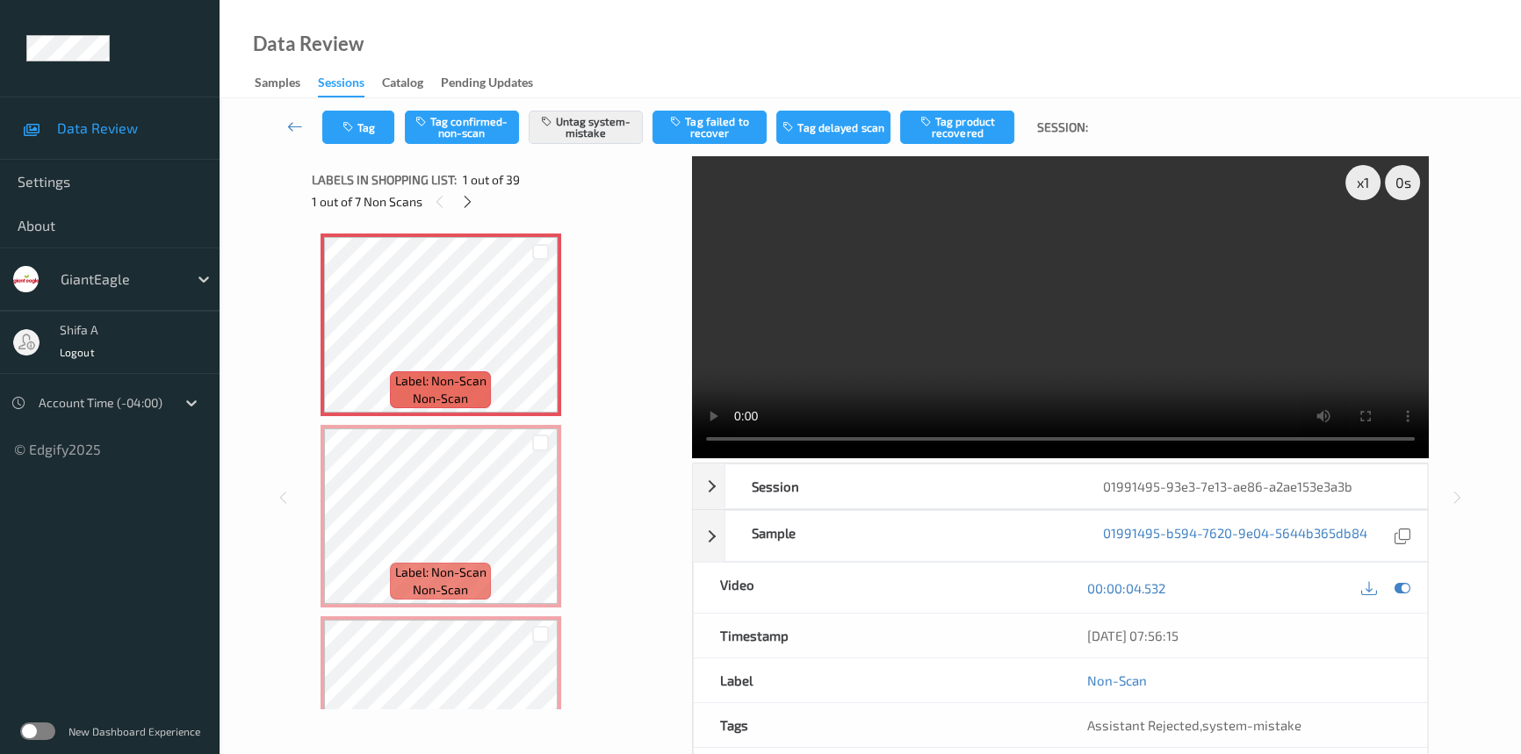
click at [1190, 307] on video at bounding box center [1060, 307] width 737 height 302
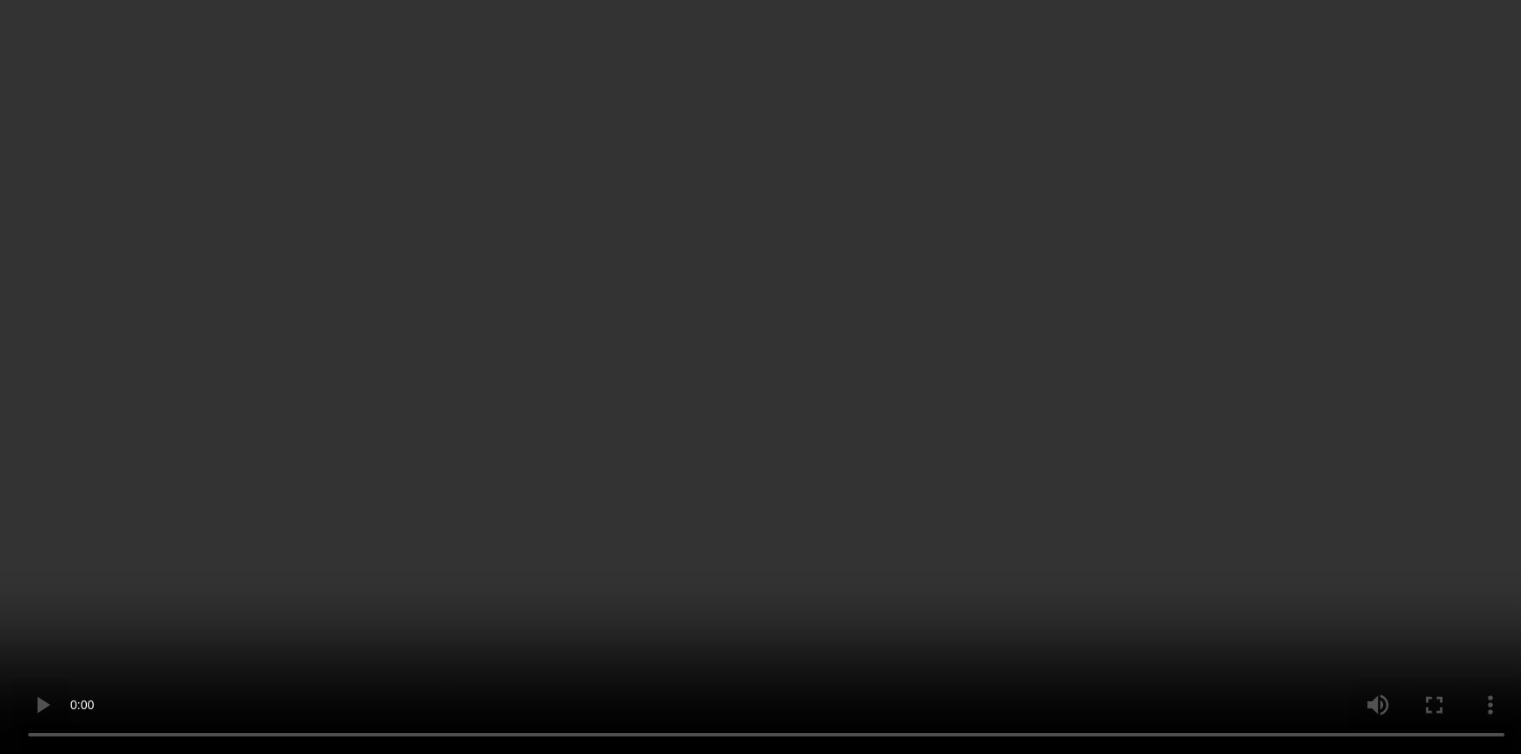
scroll to position [957, 0]
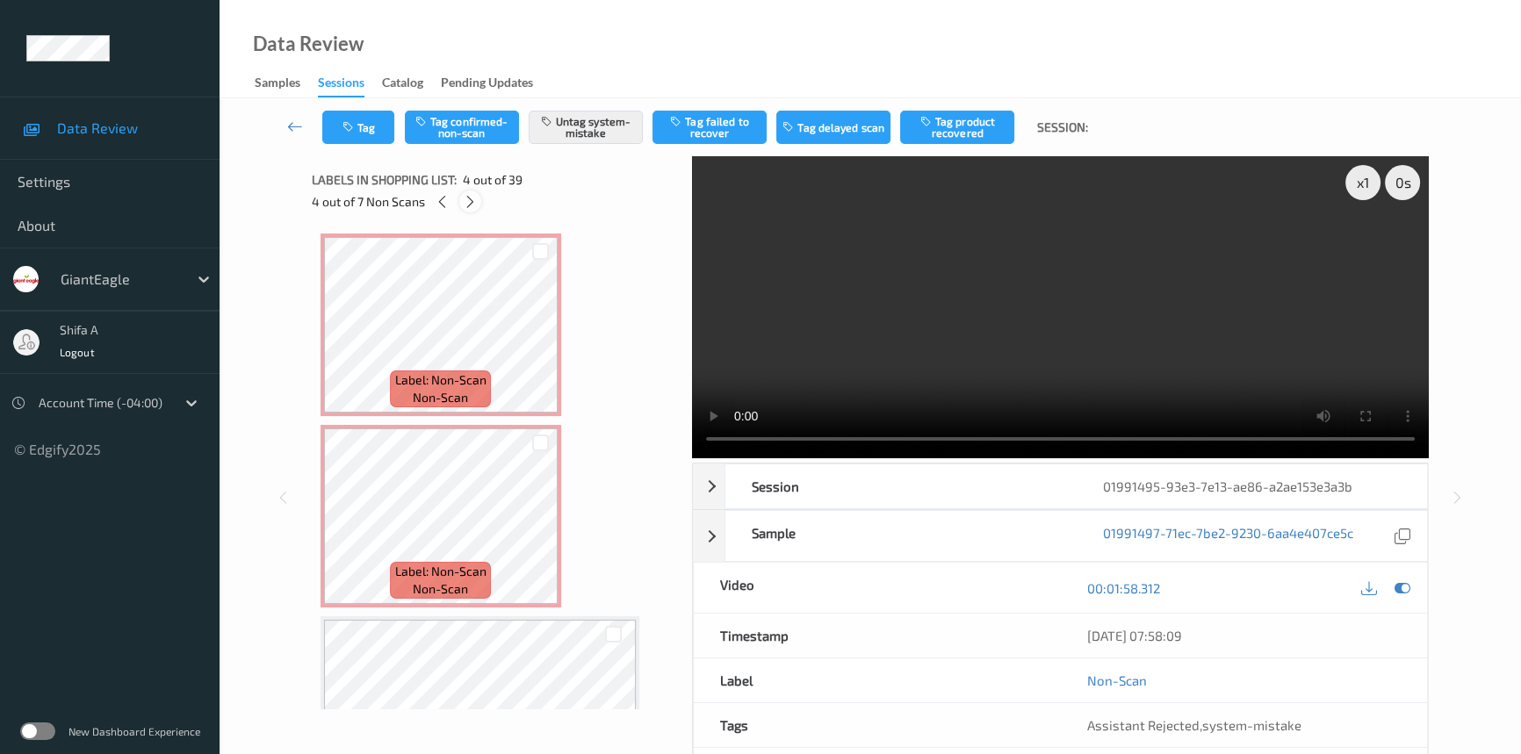
click at [476, 209] on icon at bounding box center [470, 202] width 15 height 16
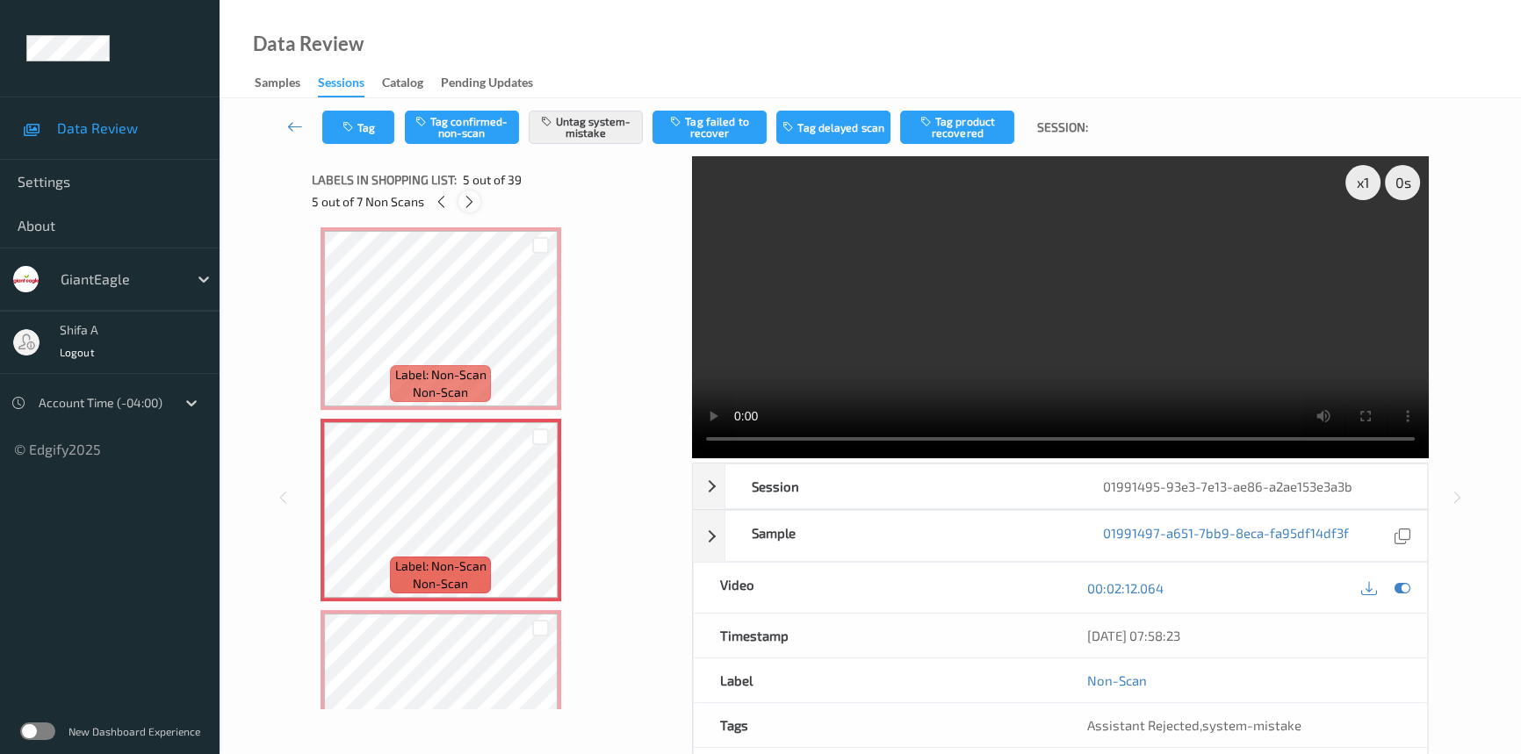
click at [473, 207] on icon at bounding box center [469, 202] width 15 height 16
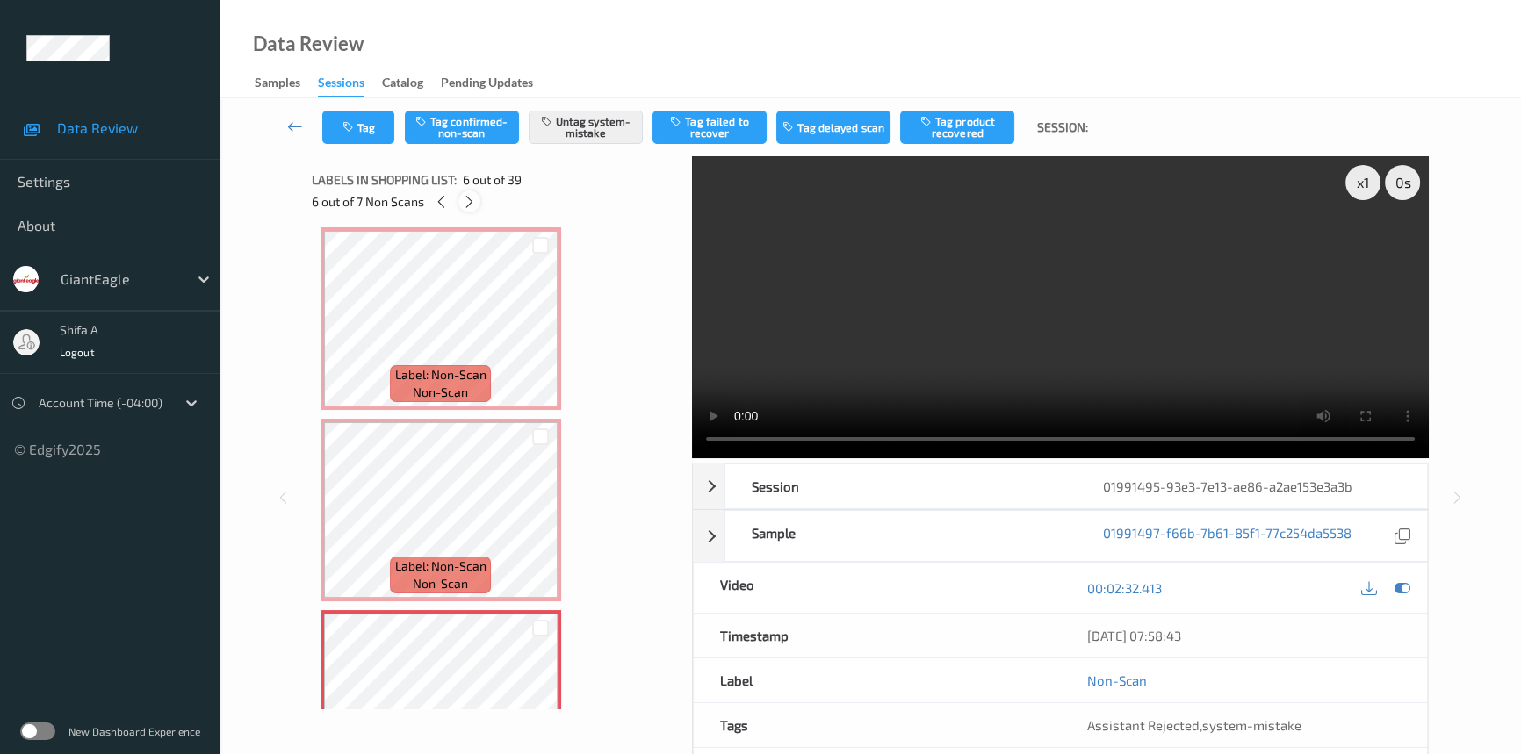
scroll to position [772, 0]
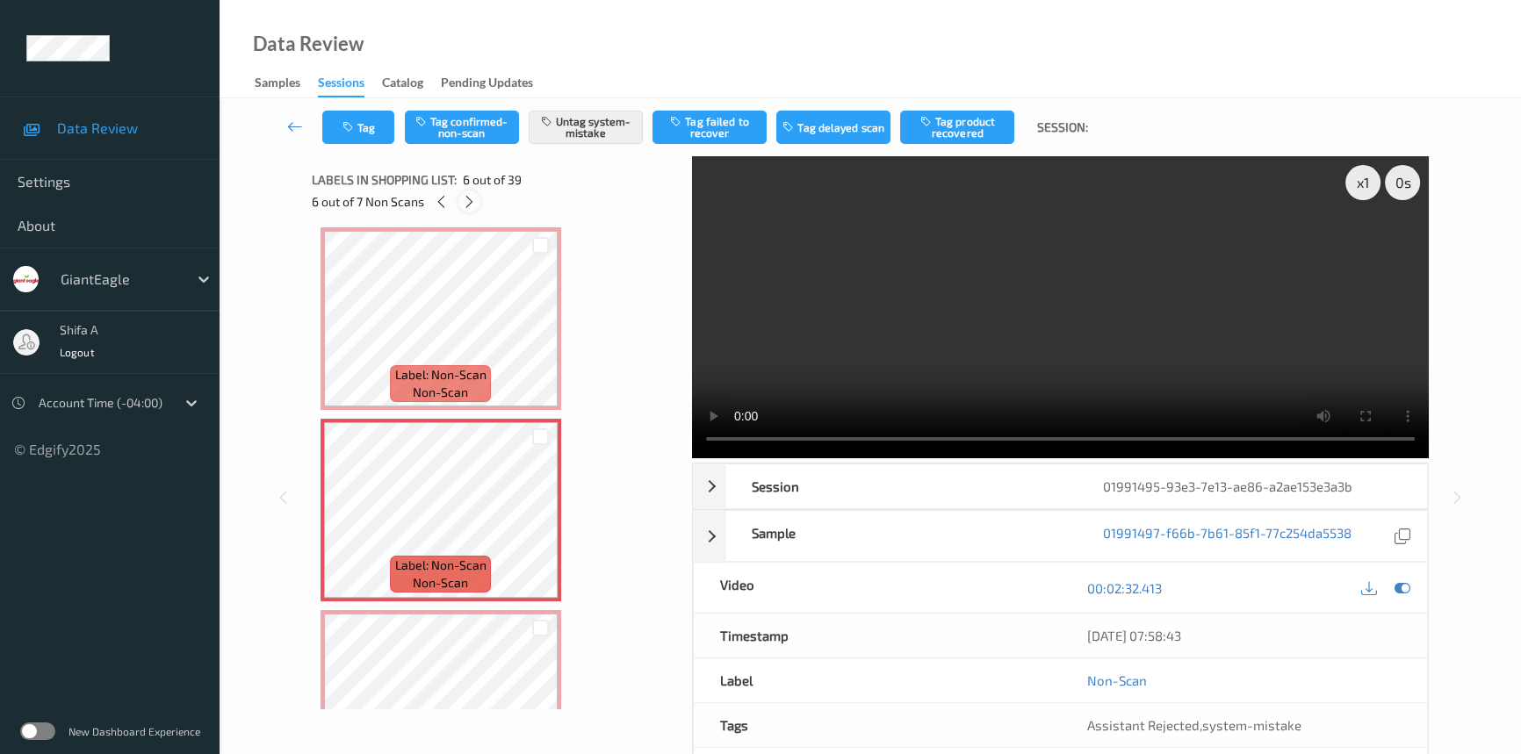
click at [473, 207] on icon at bounding box center [469, 202] width 15 height 16
click at [473, 207] on icon at bounding box center [468, 202] width 15 height 16
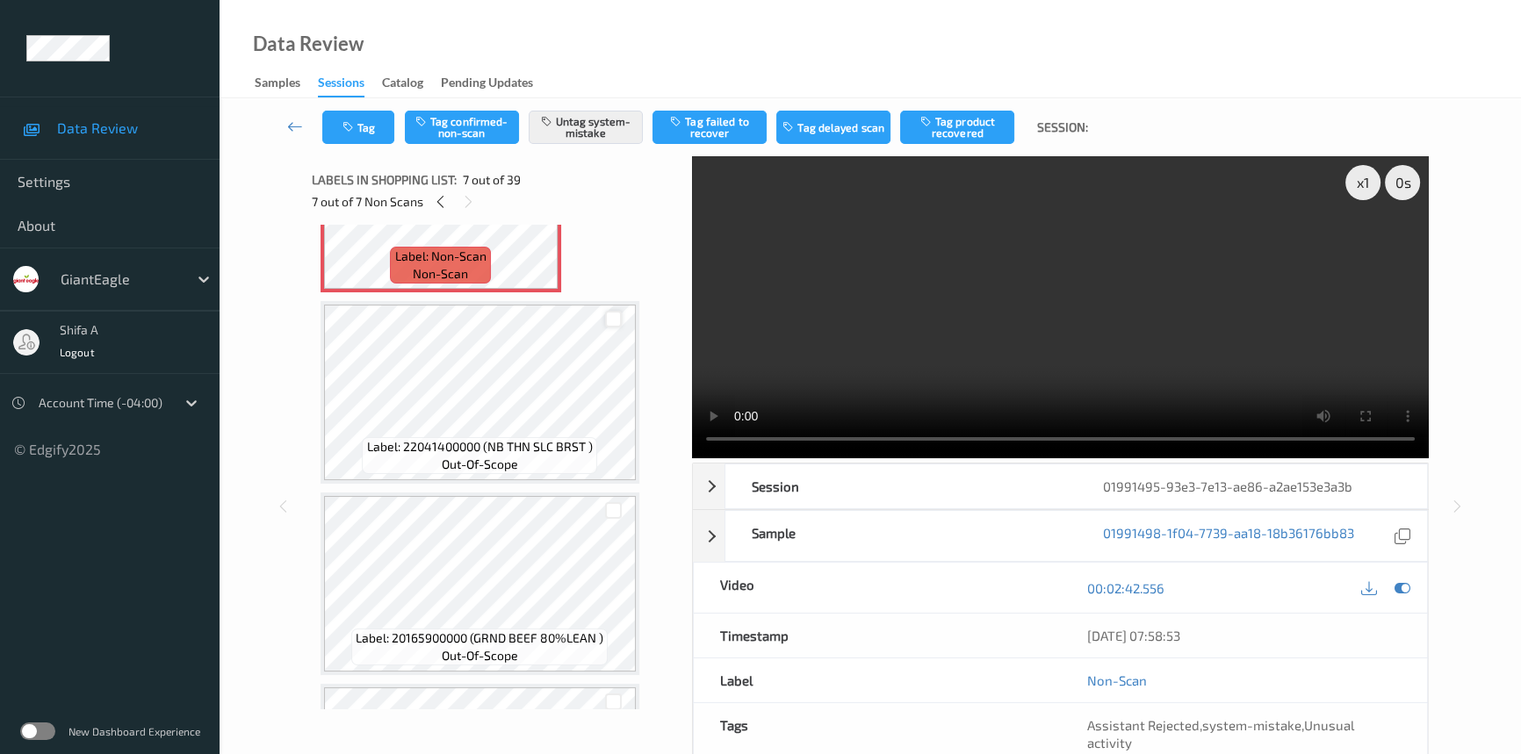
scroll to position [1282, 0]
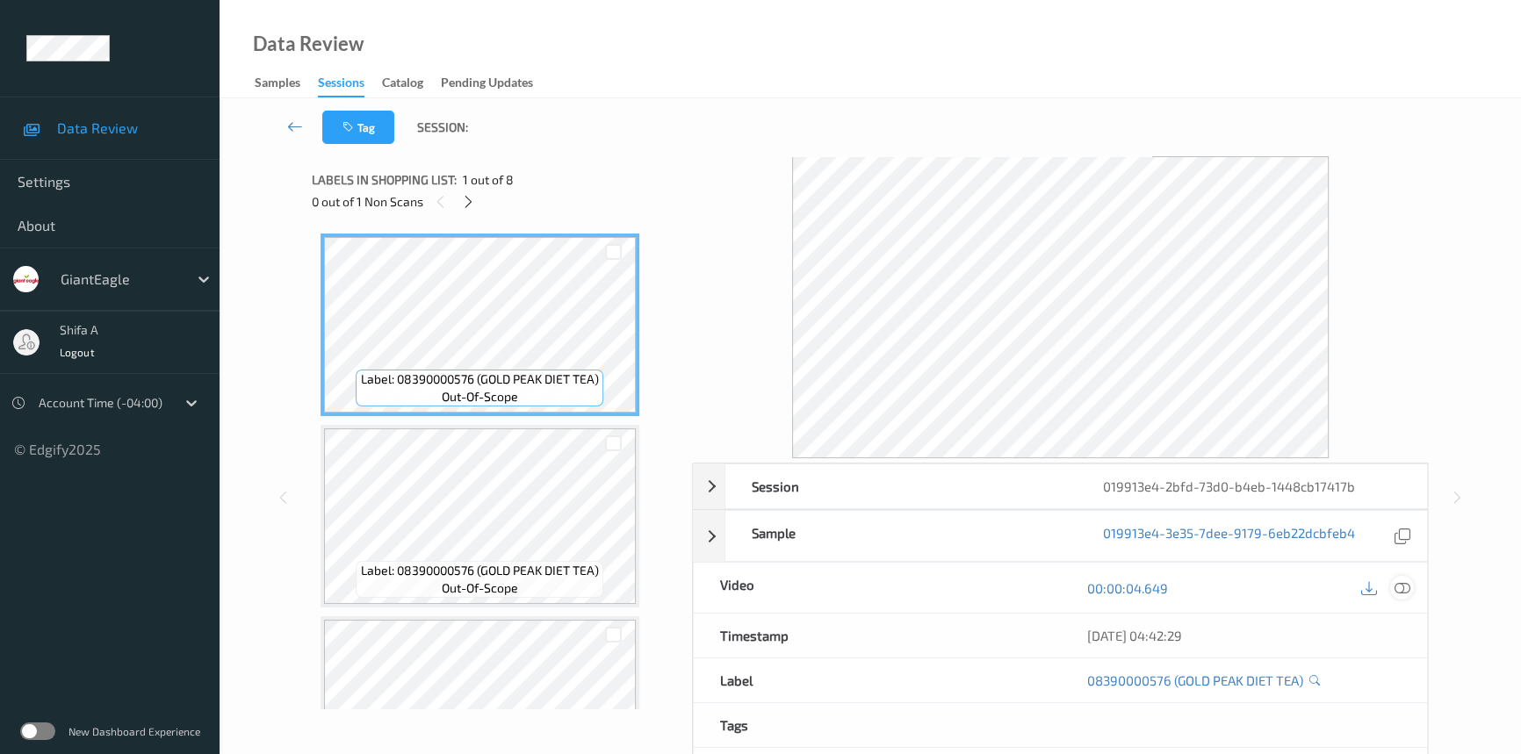
click at [1398, 588] on icon at bounding box center [1402, 588] width 16 height 16
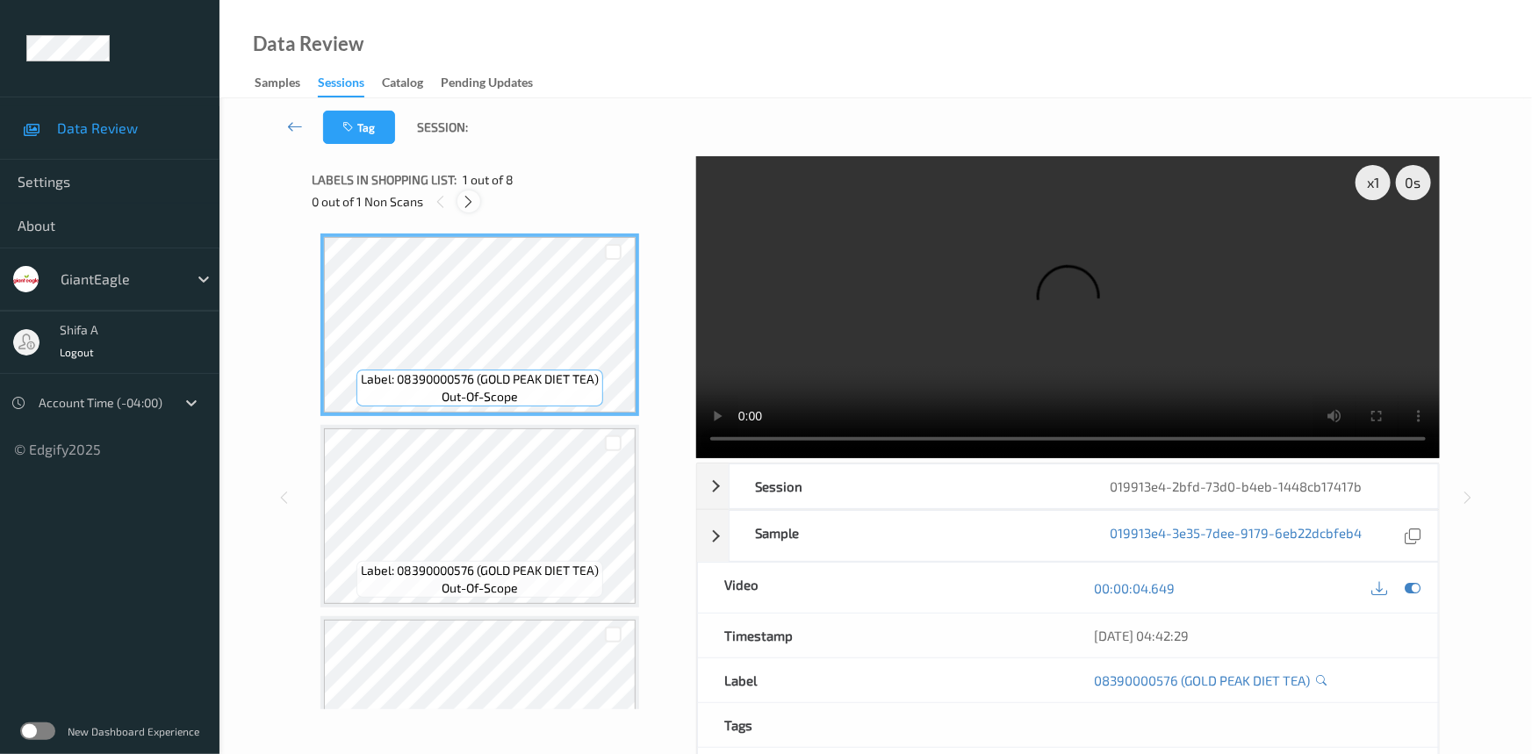
click at [469, 205] on icon at bounding box center [469, 202] width 15 height 16
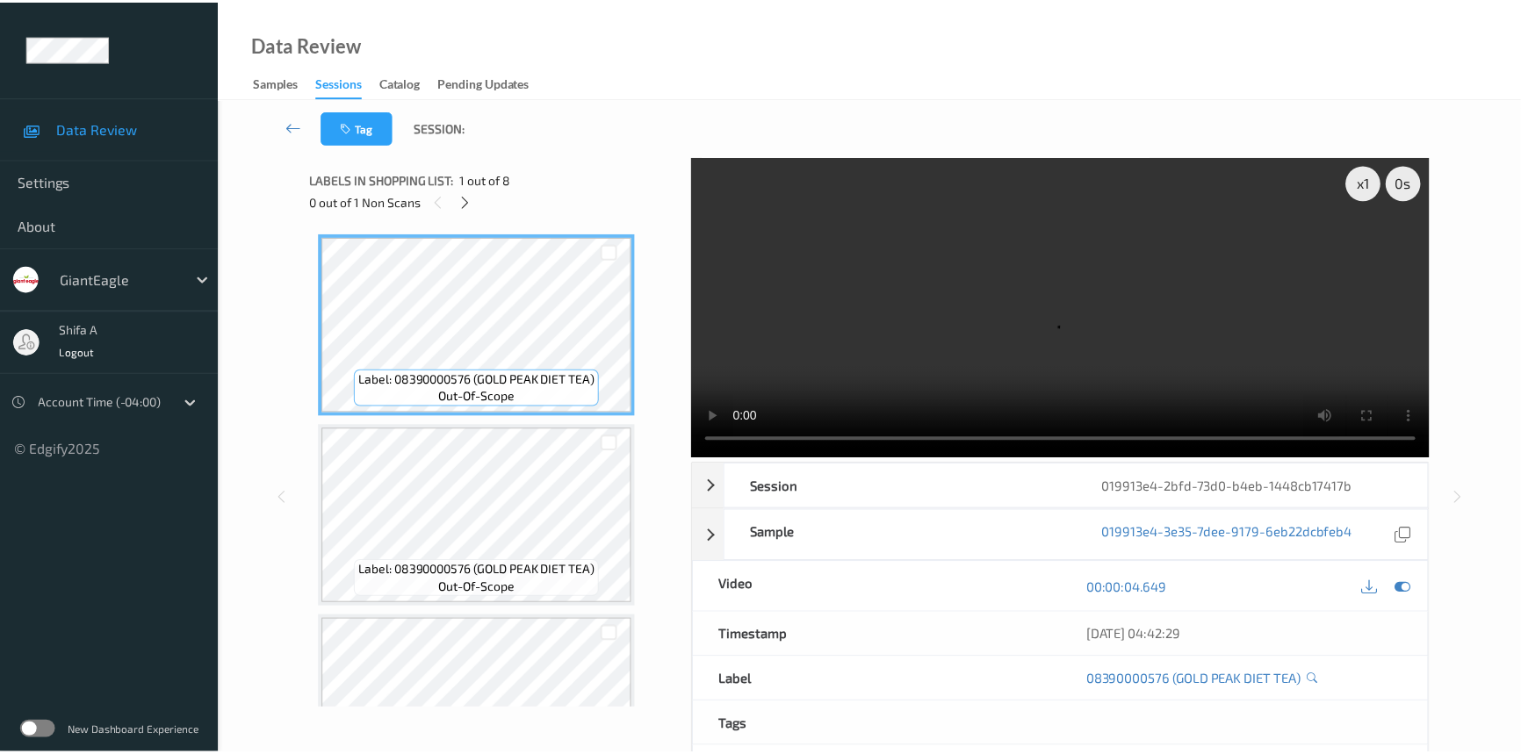
scroll to position [772, 0]
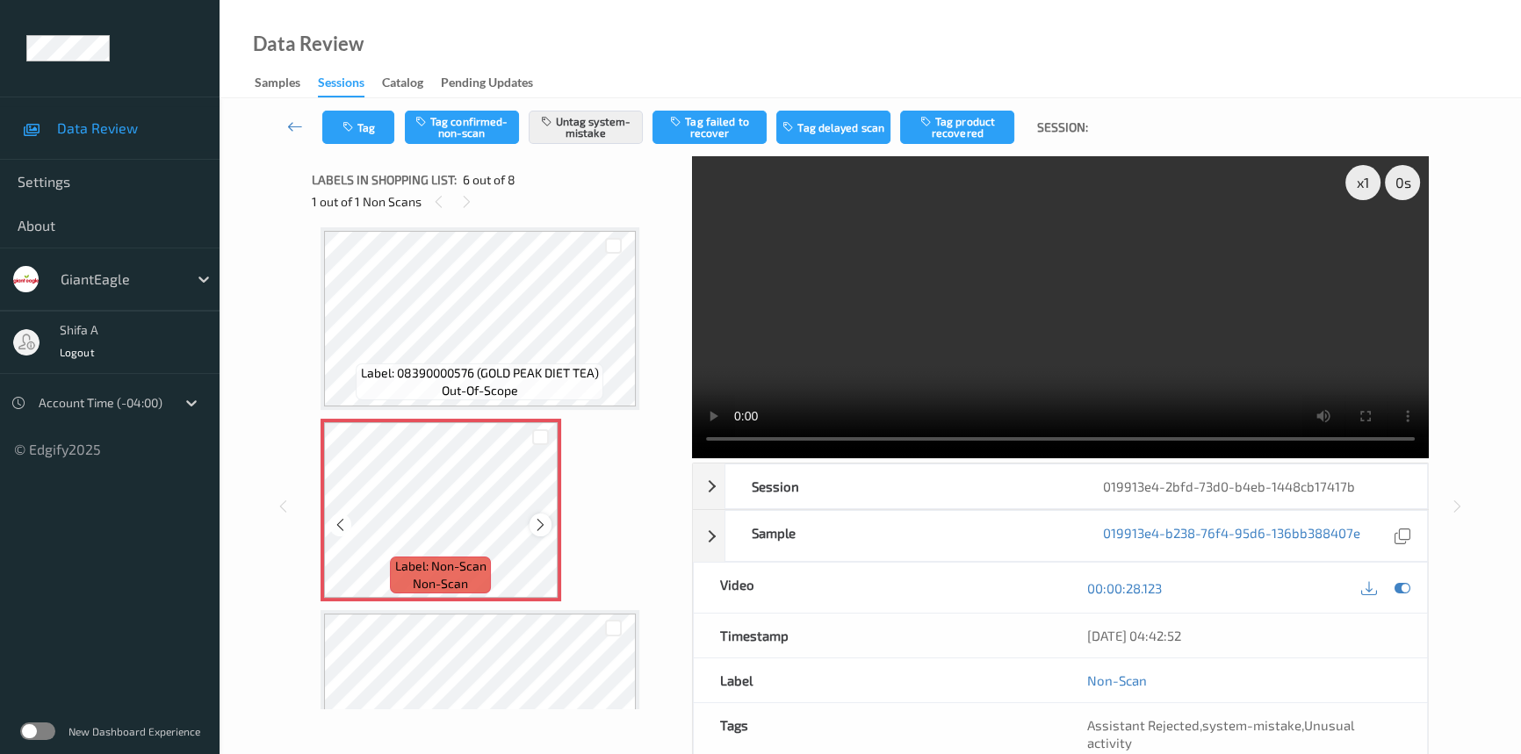
click at [539, 518] on icon at bounding box center [540, 525] width 15 height 16
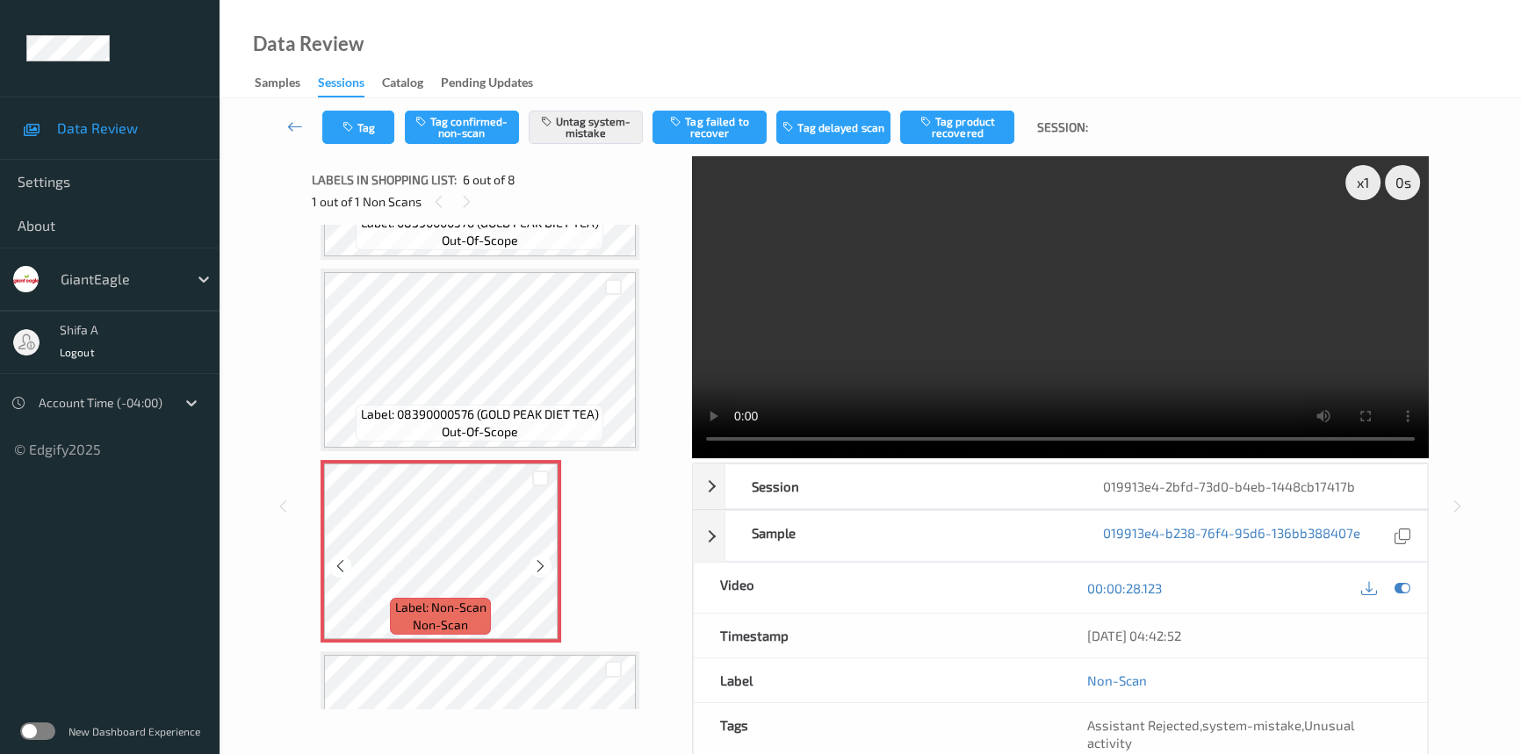
scroll to position [1050, 0]
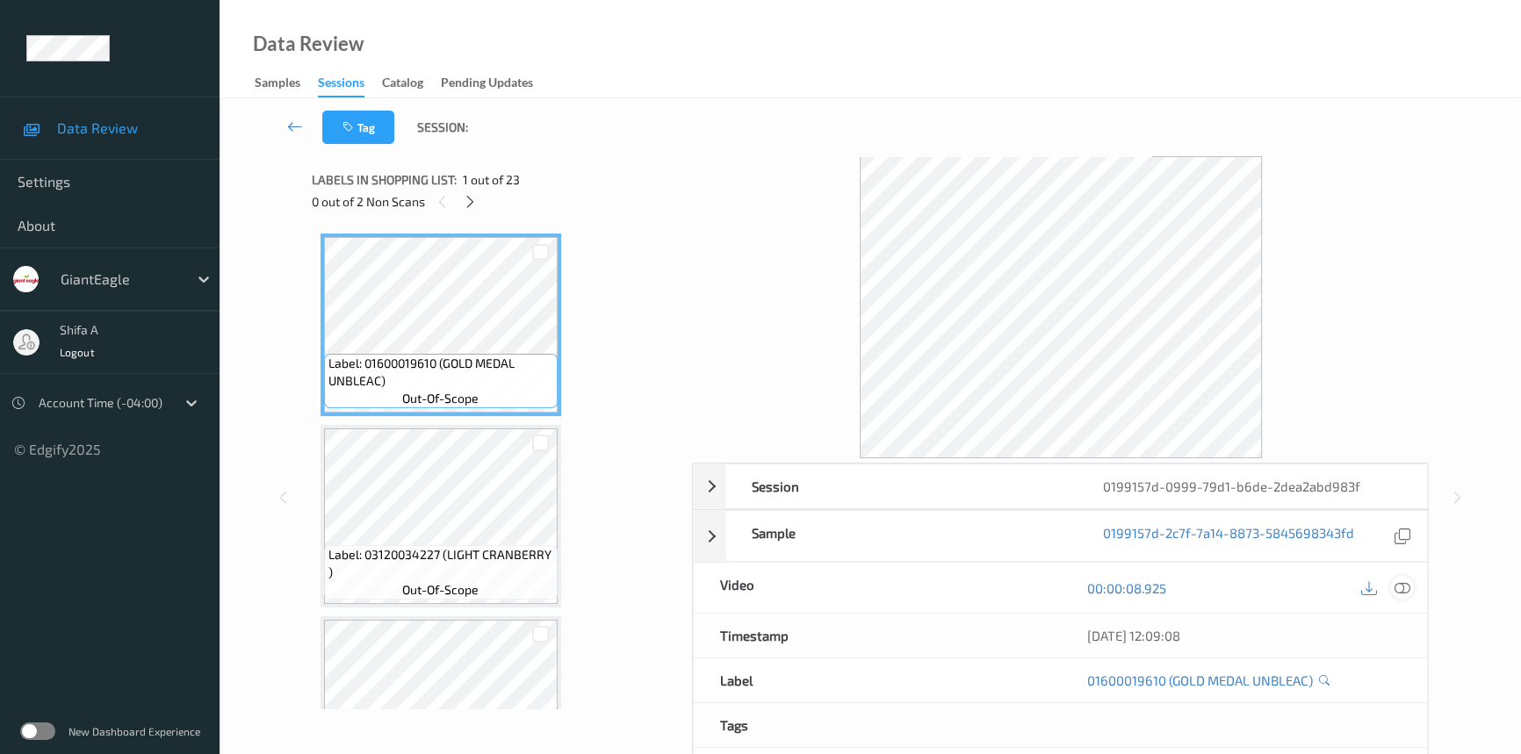
drag, startPoint x: 1400, startPoint y: 583, endPoint x: 750, endPoint y: 400, distance: 674.9
click at [1399, 582] on icon at bounding box center [1402, 588] width 16 height 16
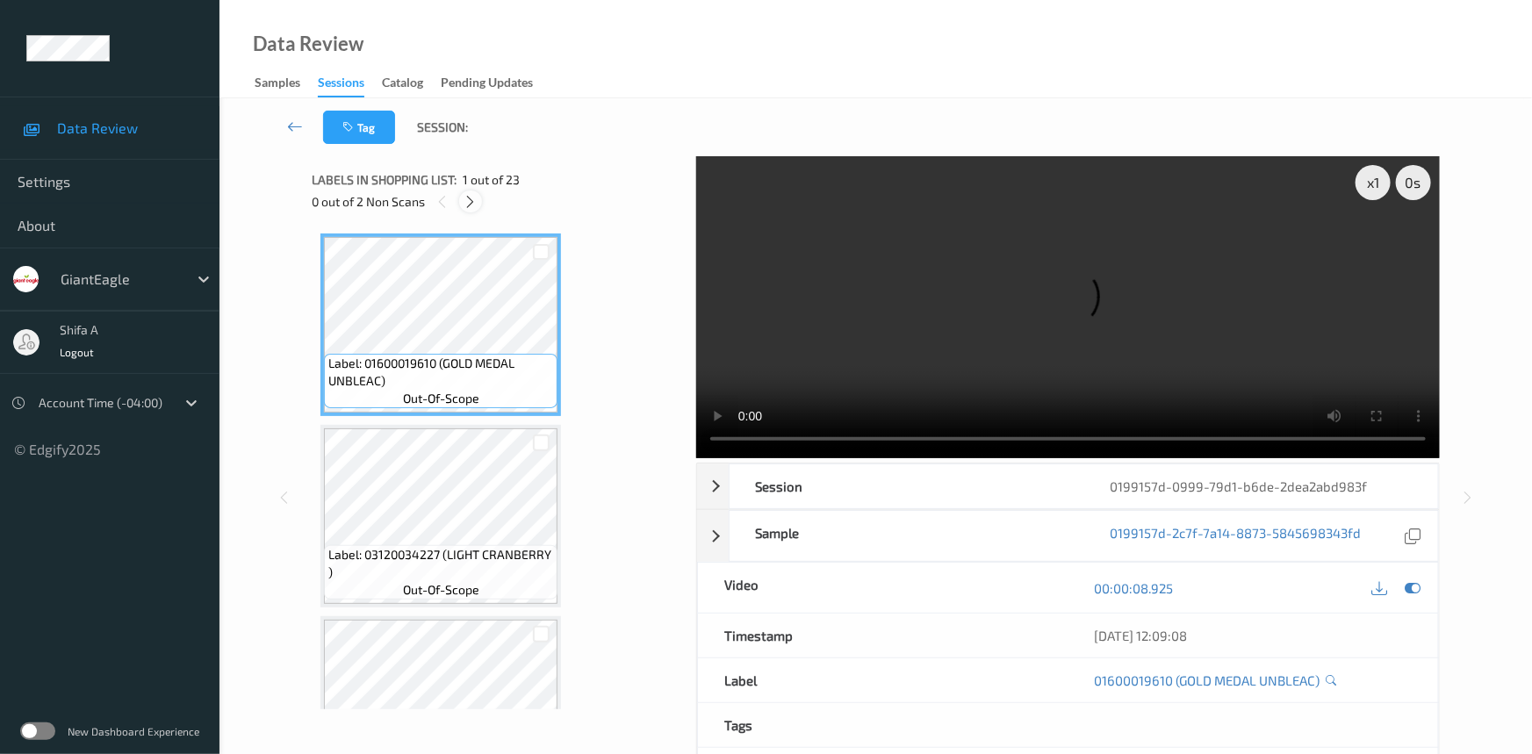
click at [472, 200] on icon at bounding box center [471, 202] width 15 height 16
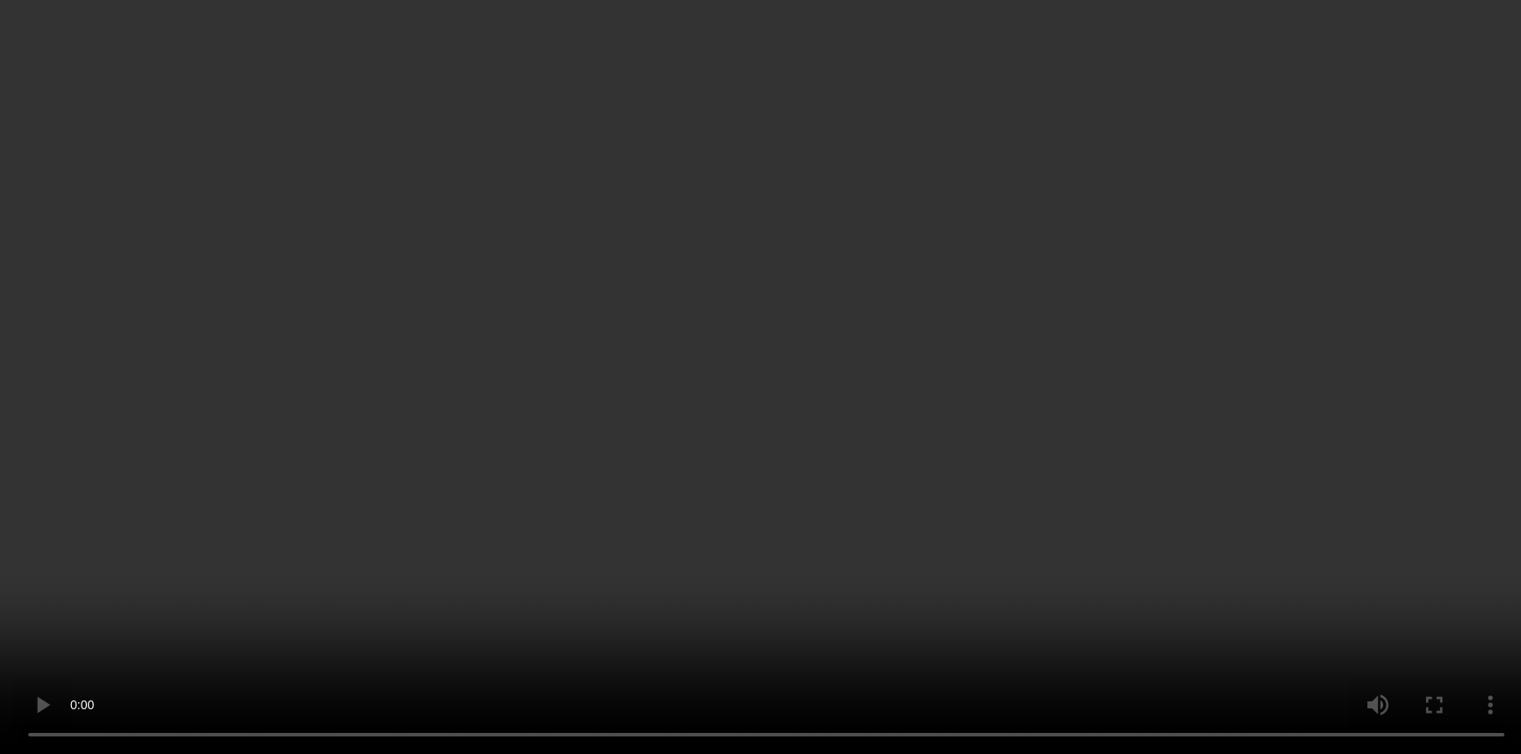
scroll to position [3912, 0]
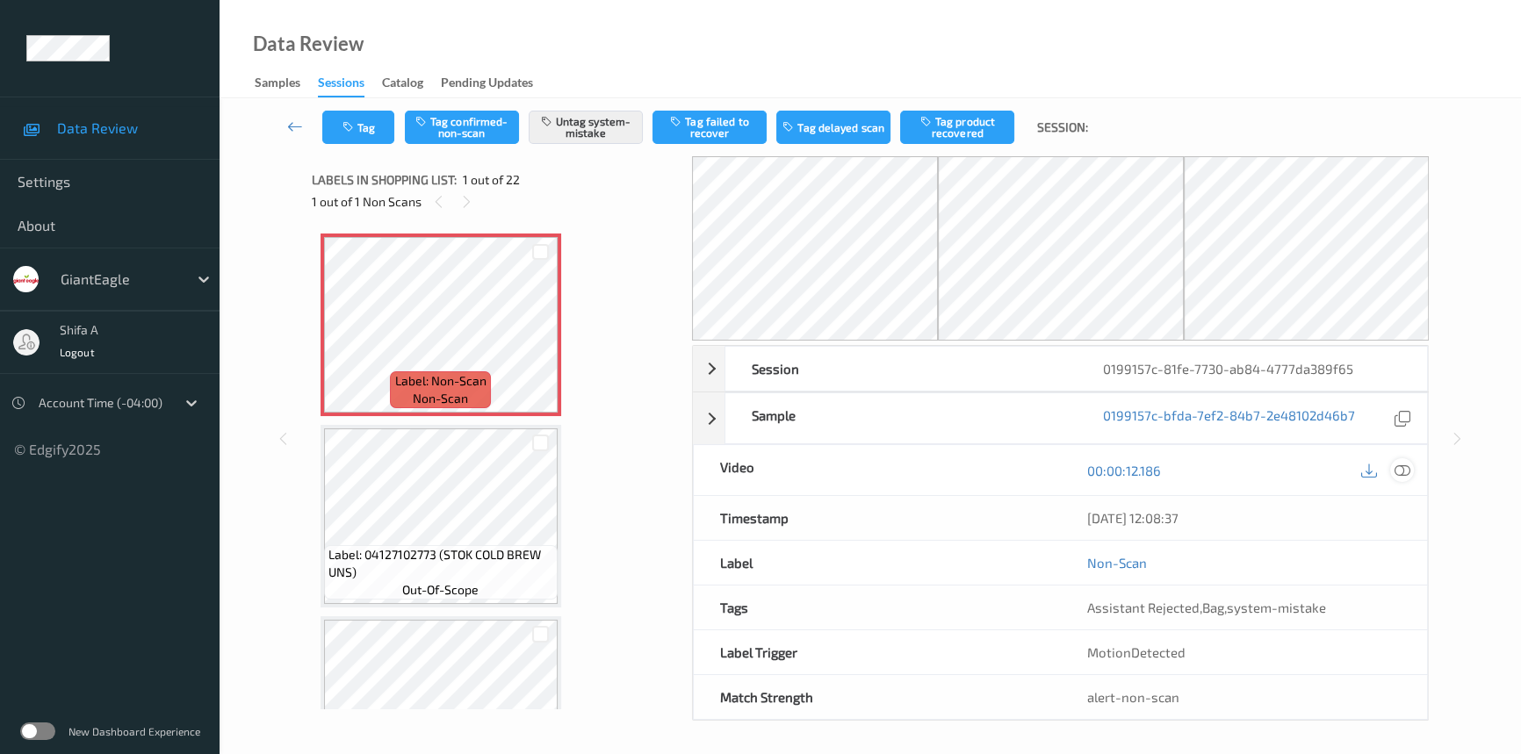
click at [1398, 465] on icon at bounding box center [1402, 471] width 16 height 16
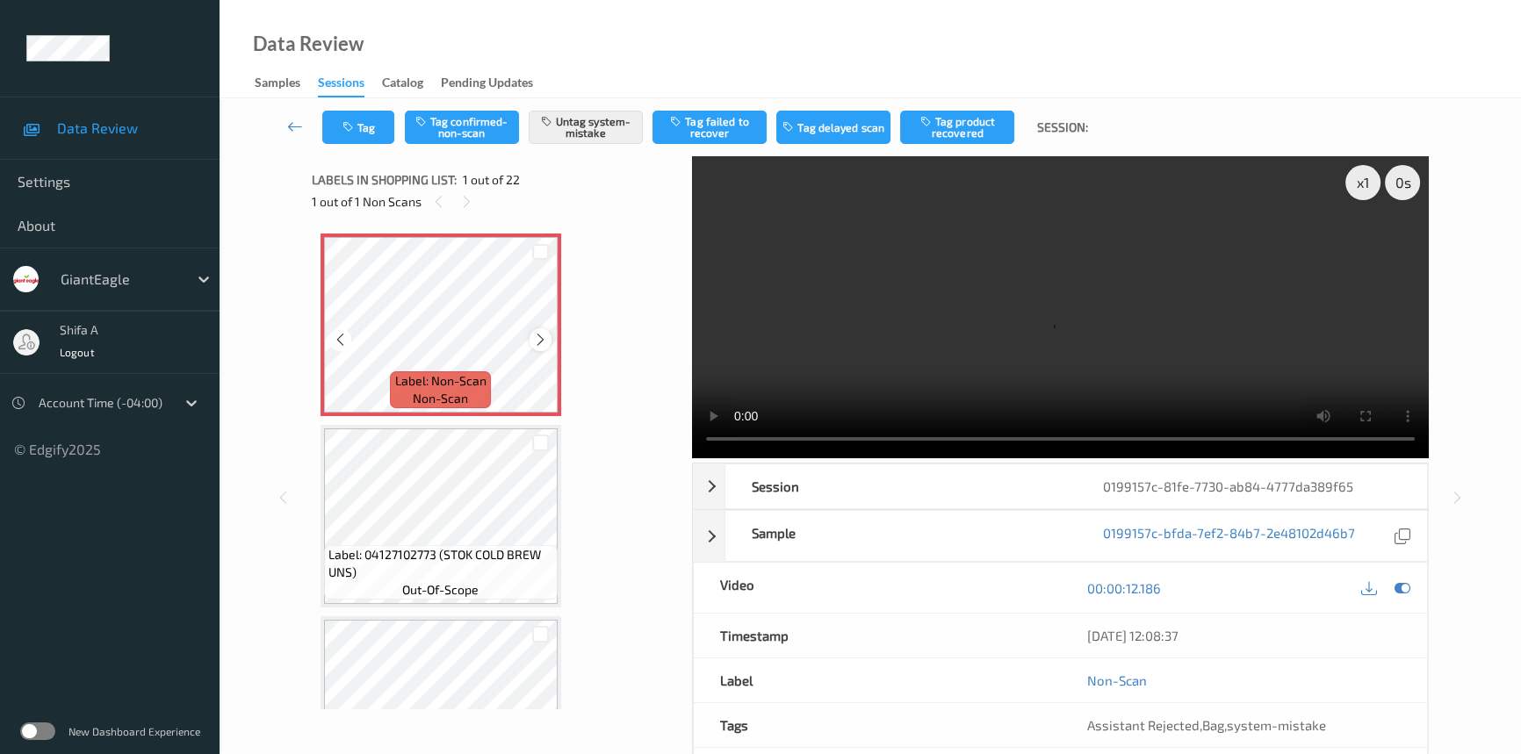
click at [541, 342] on icon at bounding box center [540, 340] width 15 height 16
click at [539, 342] on icon at bounding box center [540, 340] width 15 height 16
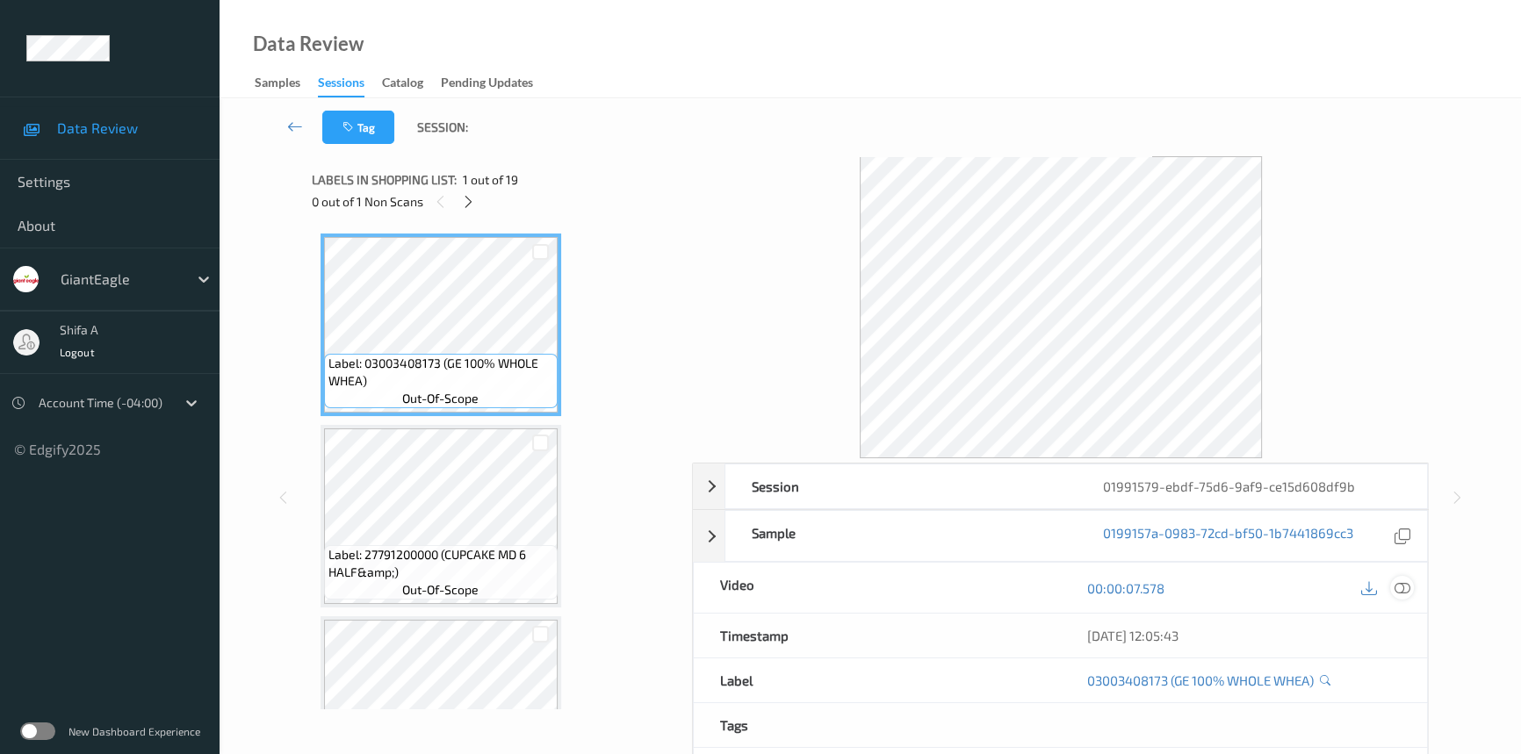
click at [1405, 587] on icon at bounding box center [1402, 588] width 16 height 16
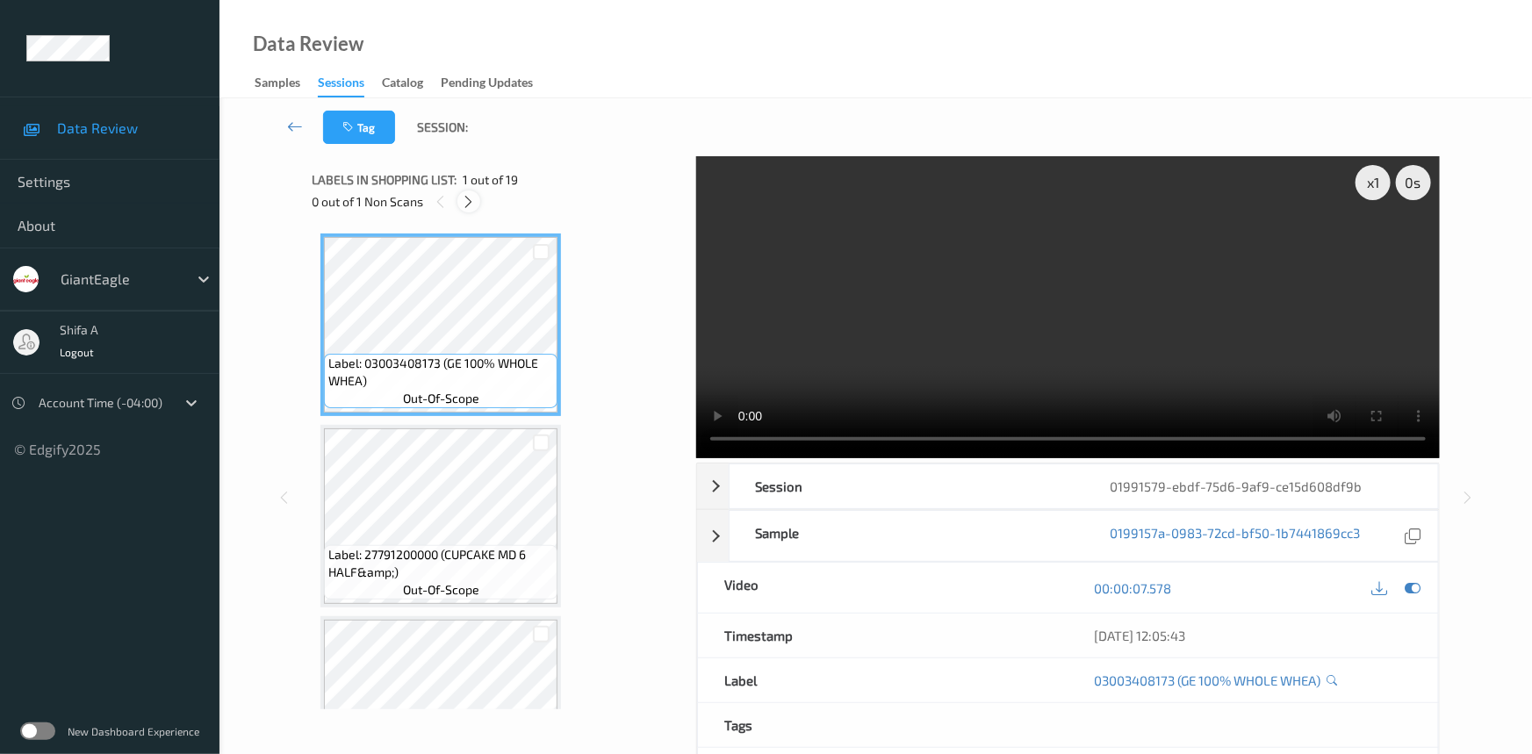
click at [465, 205] on icon at bounding box center [469, 202] width 15 height 16
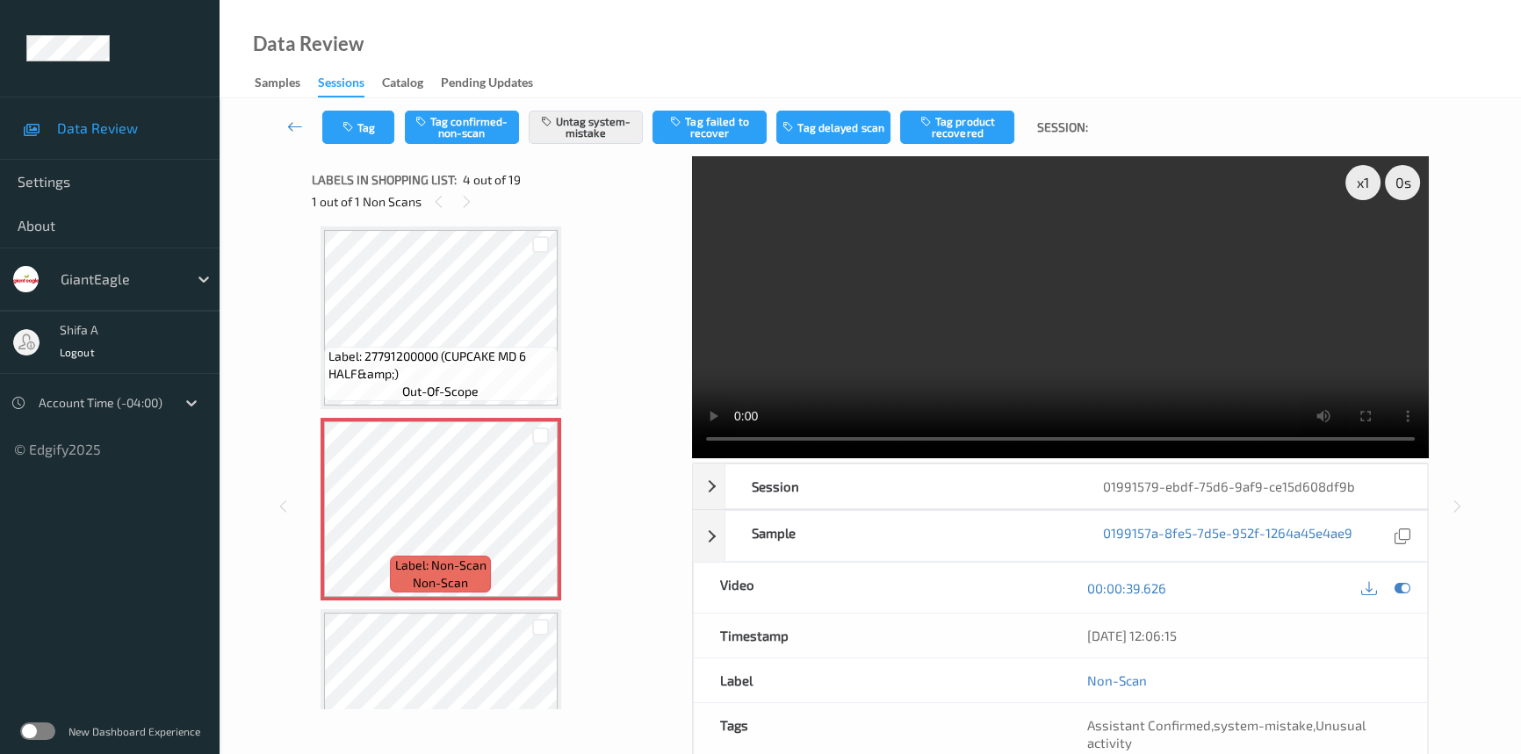
scroll to position [391, 0]
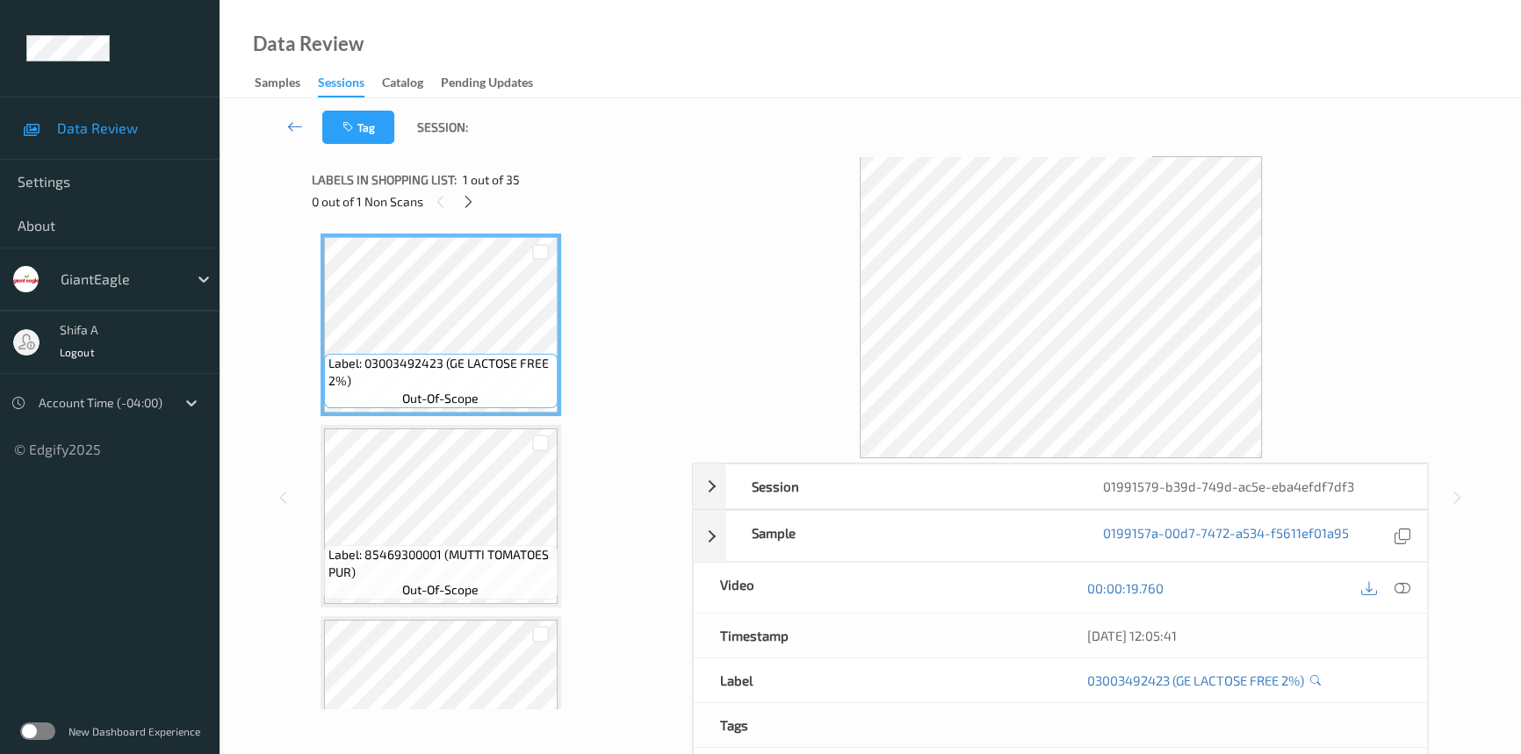
drag, startPoint x: 1401, startPoint y: 588, endPoint x: 1191, endPoint y: 544, distance: 215.3
click at [1402, 588] on icon at bounding box center [1402, 588] width 16 height 16
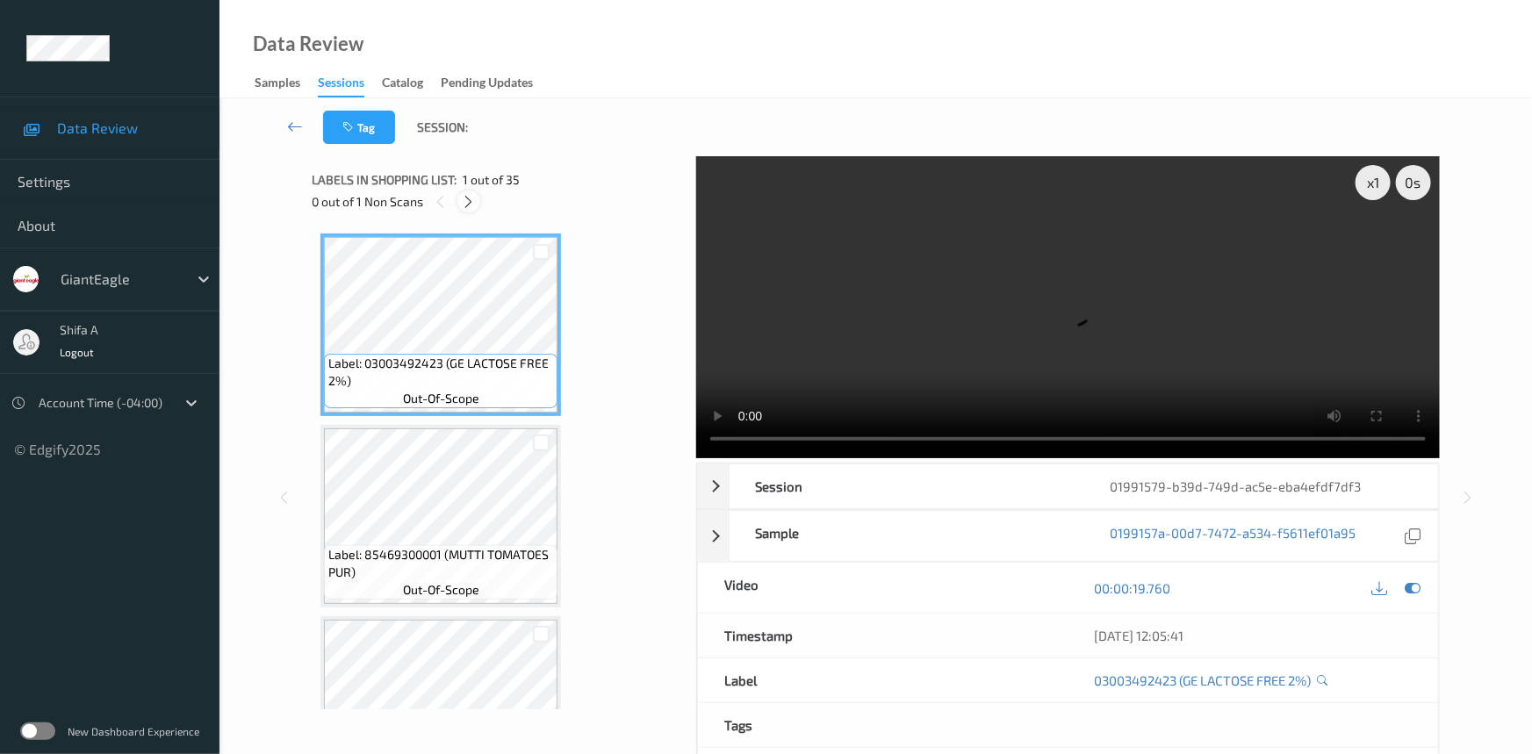
click at [470, 204] on icon at bounding box center [469, 202] width 15 height 16
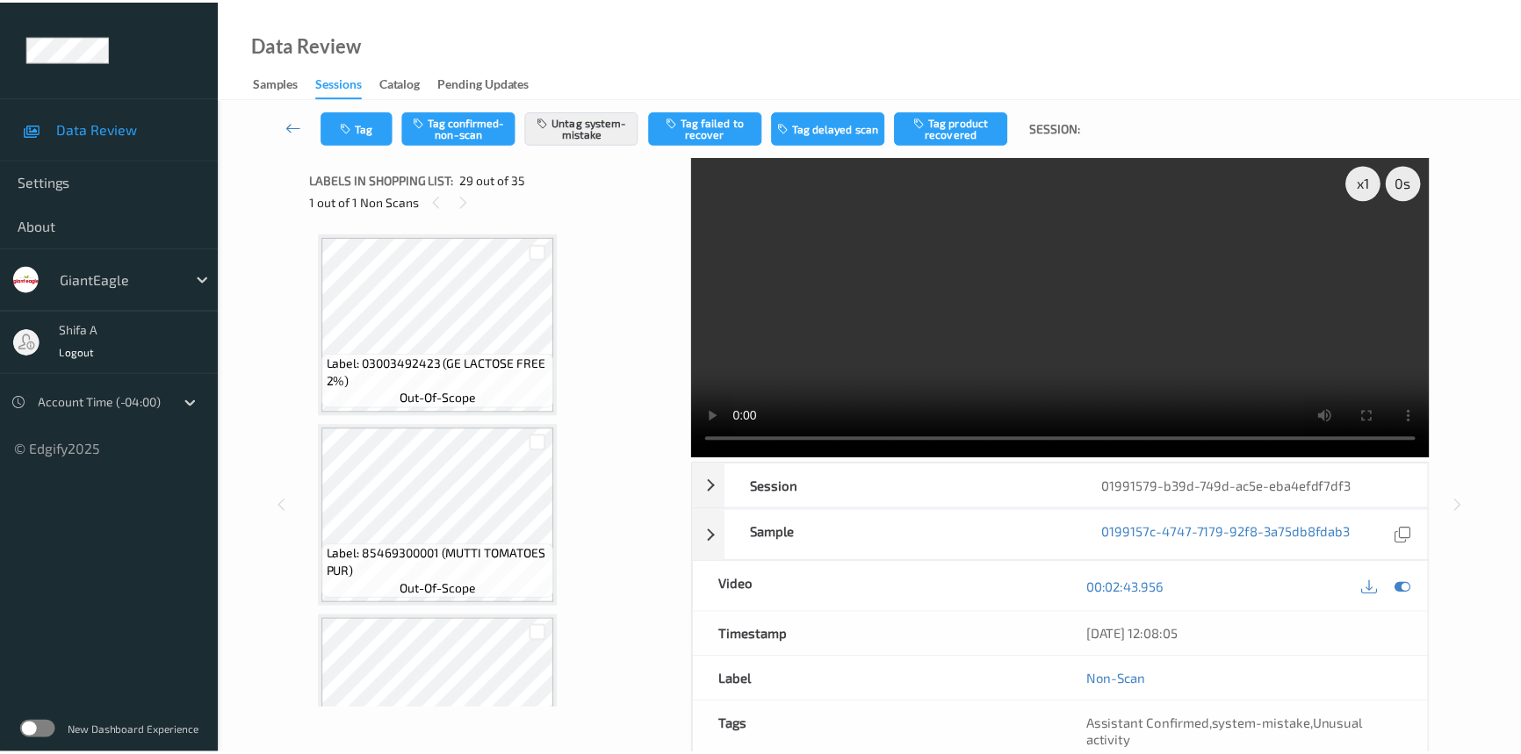
scroll to position [5159, 0]
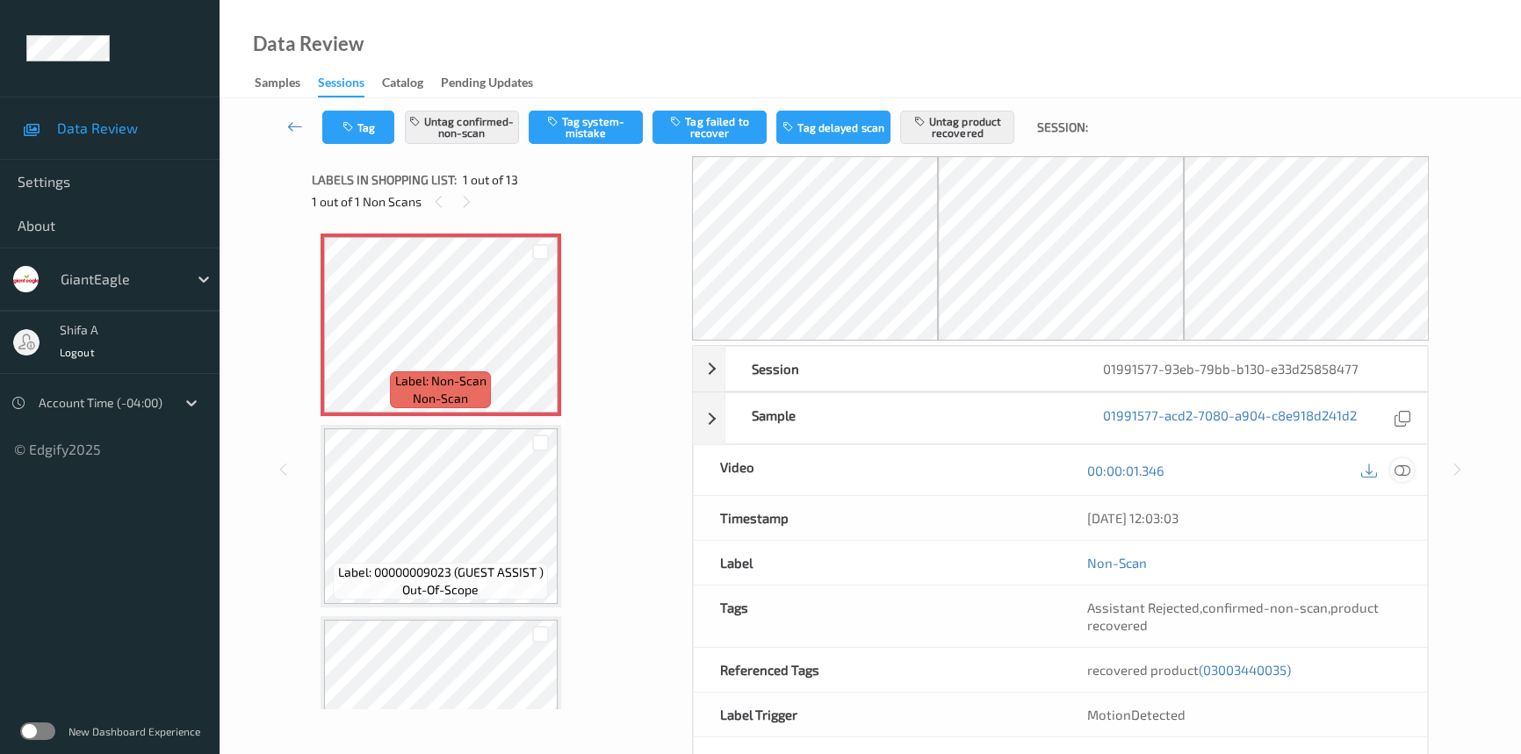
click at [1397, 463] on icon at bounding box center [1402, 471] width 16 height 16
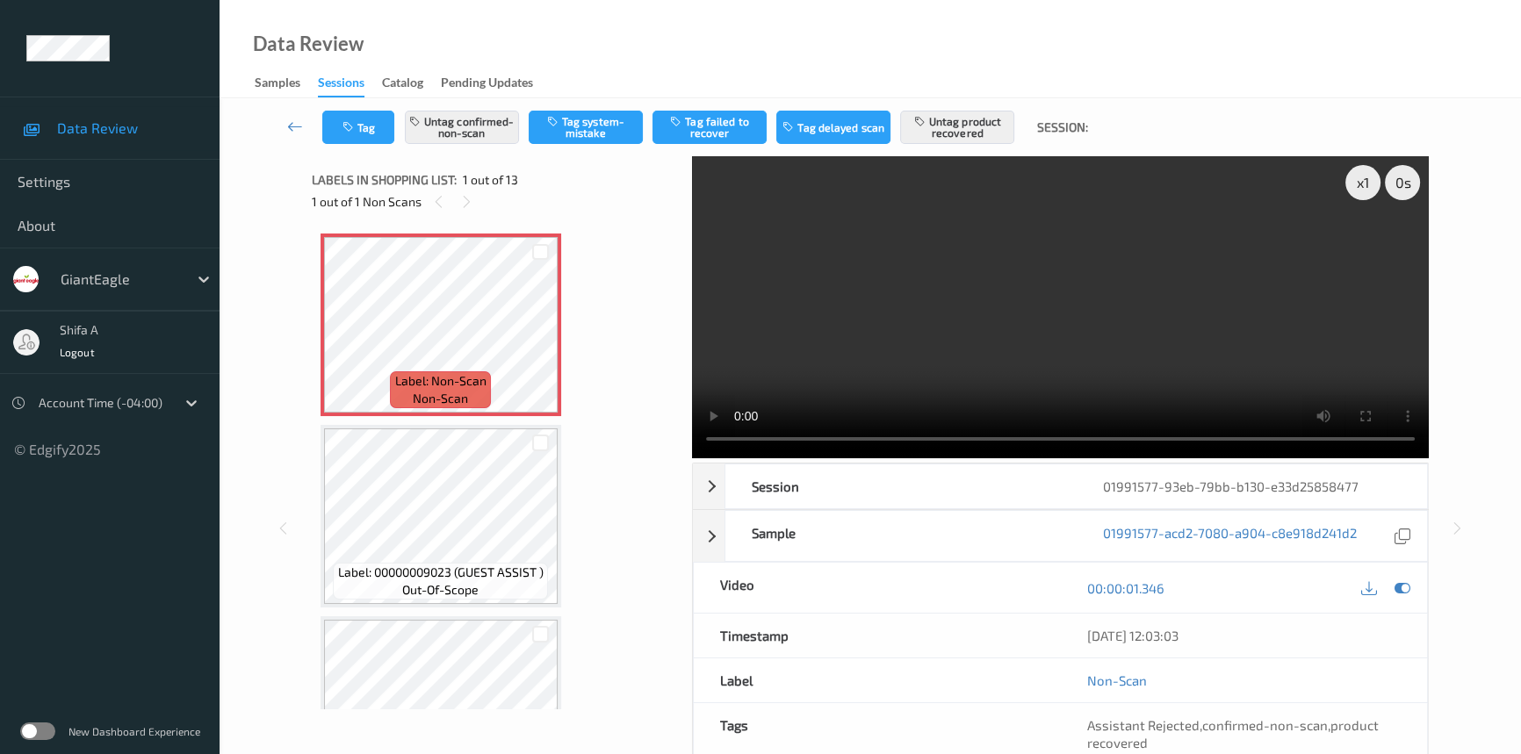
click at [1180, 365] on video at bounding box center [1060, 307] width 737 height 302
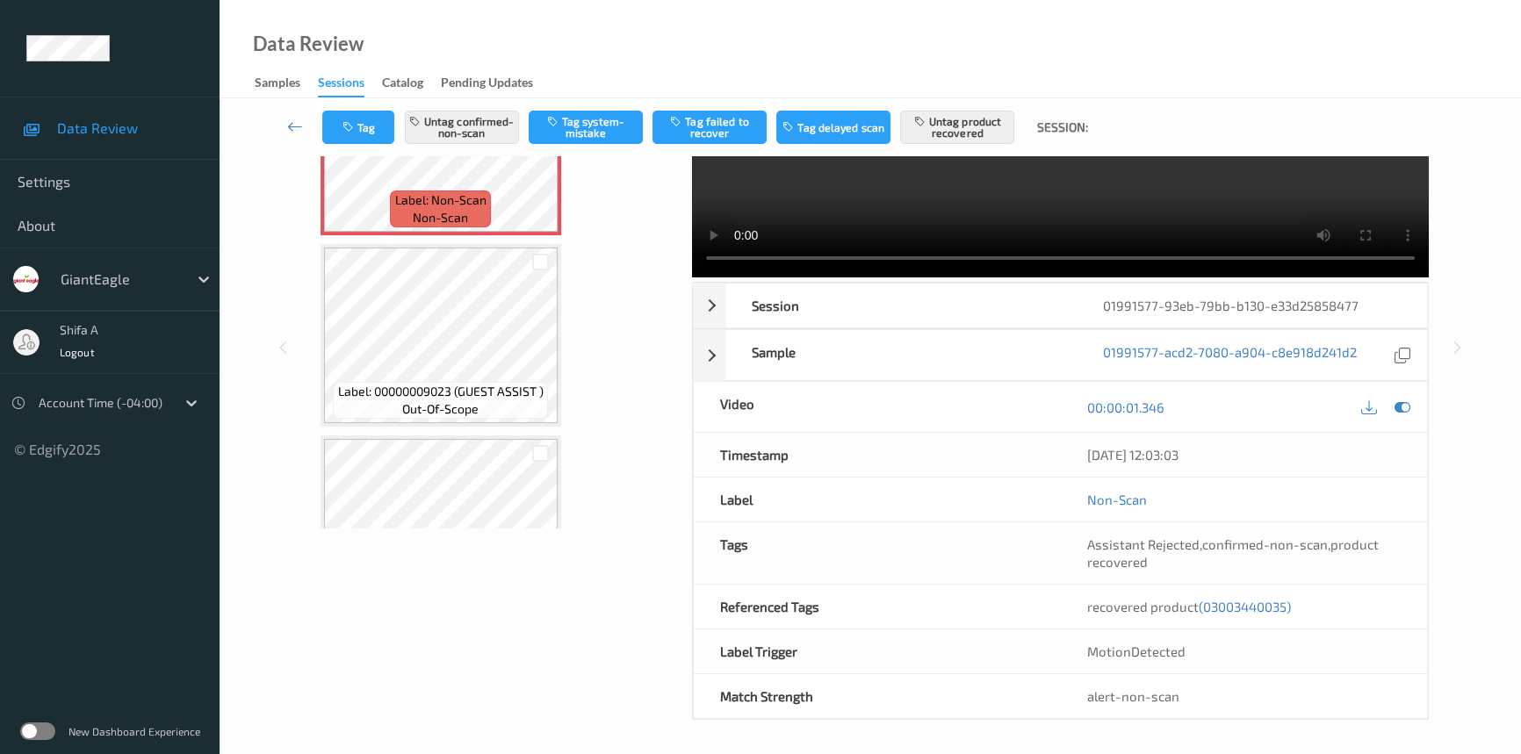
click at [1240, 608] on span "(03003440035)" at bounding box center [1245, 607] width 92 height 16
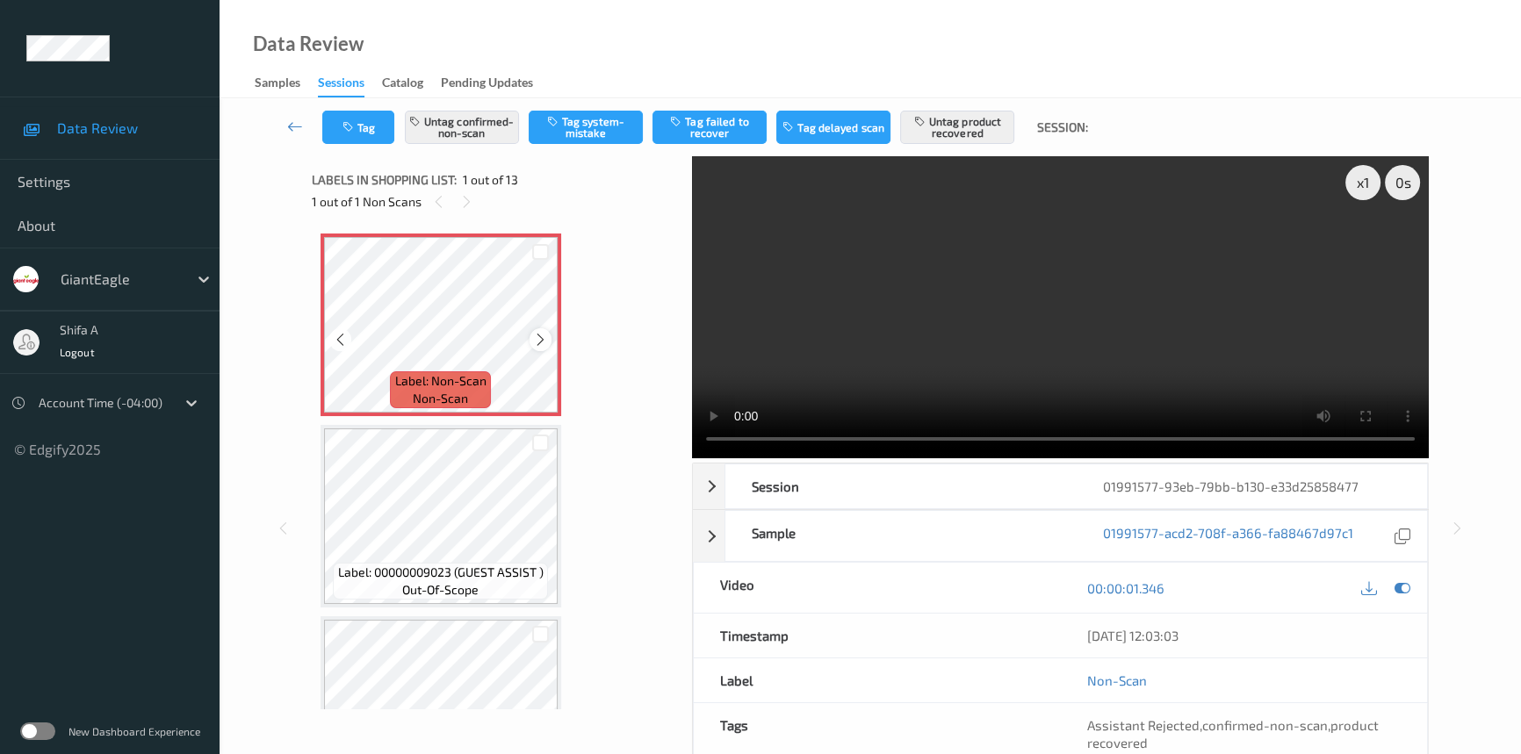
click at [533, 342] on icon at bounding box center [540, 340] width 15 height 16
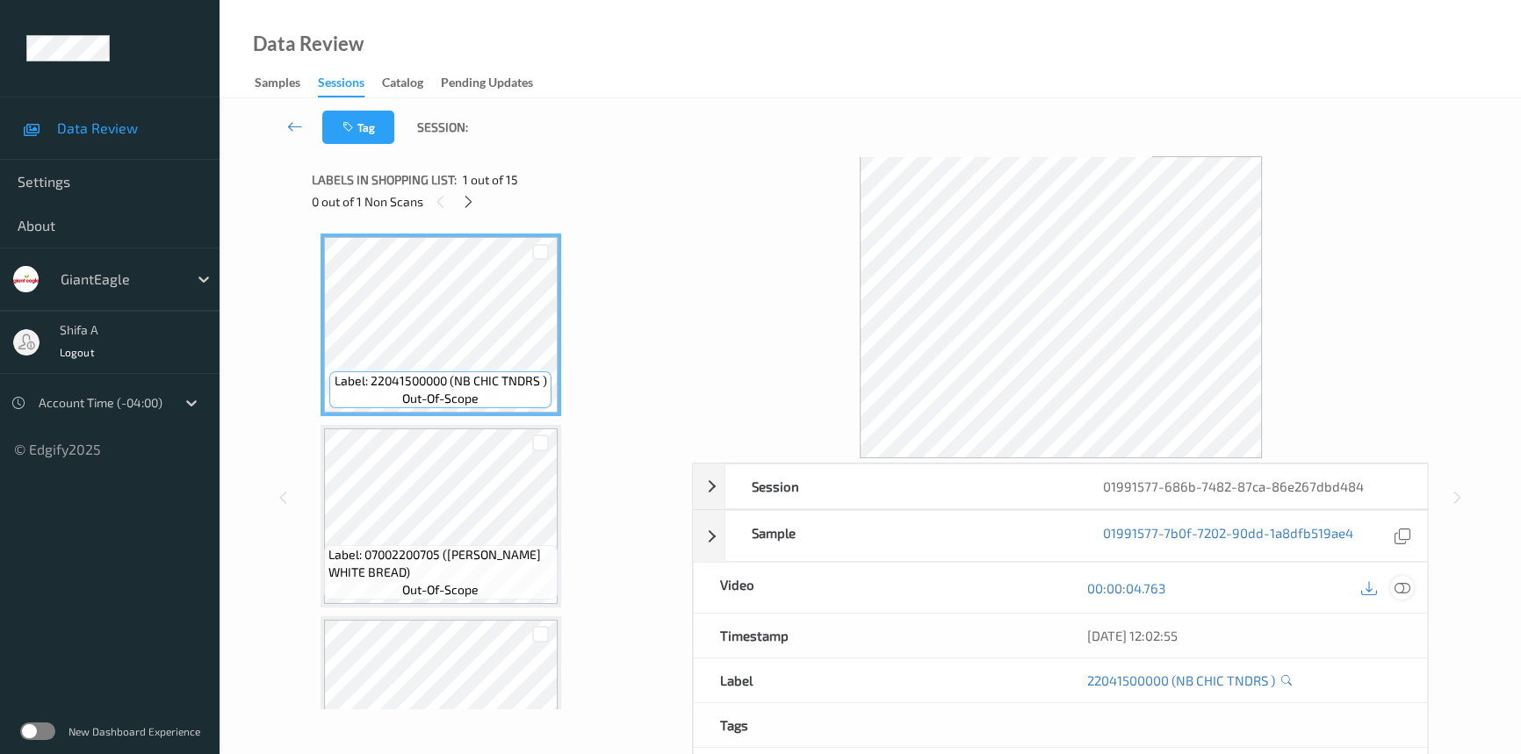
click at [1404, 589] on icon at bounding box center [1402, 588] width 16 height 16
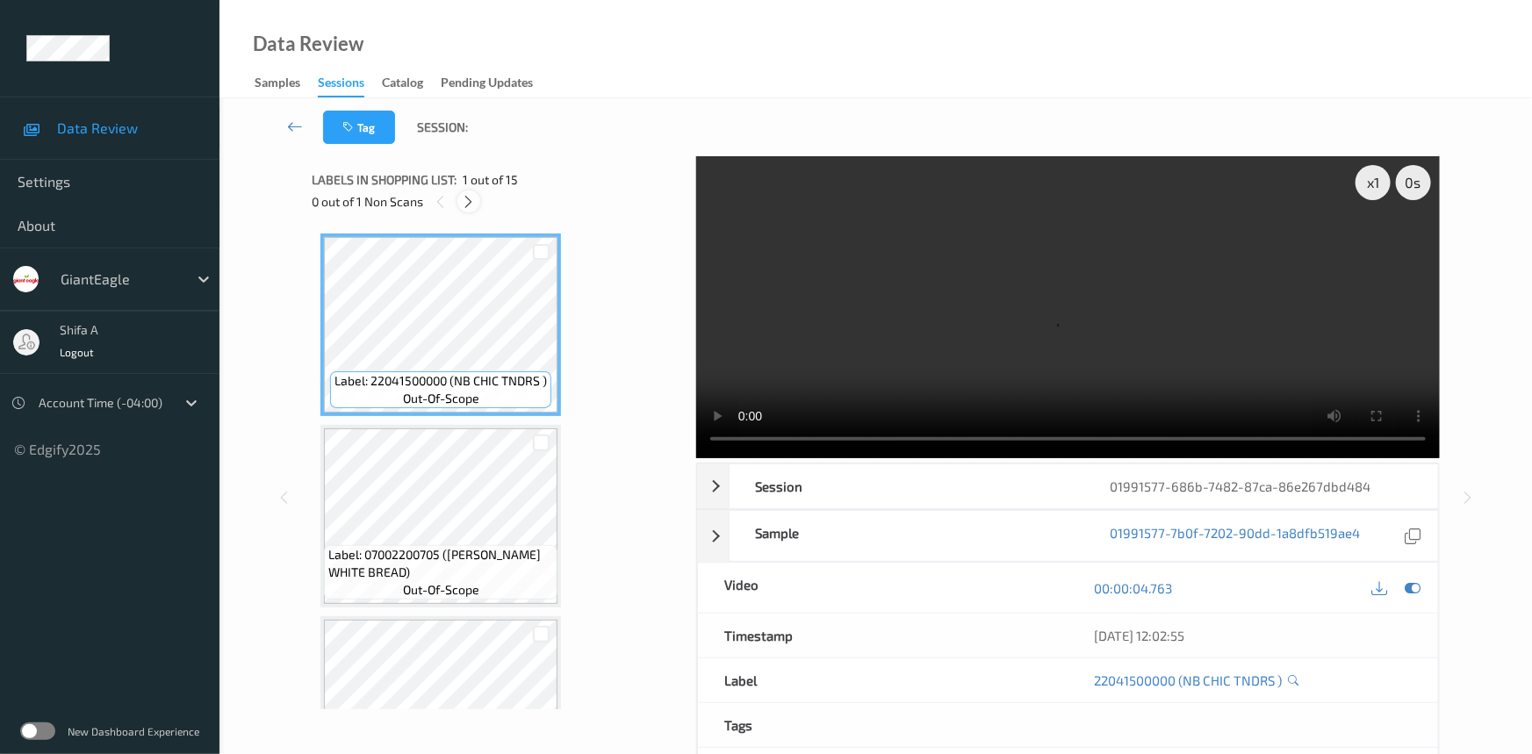
click at [467, 200] on icon at bounding box center [469, 202] width 15 height 16
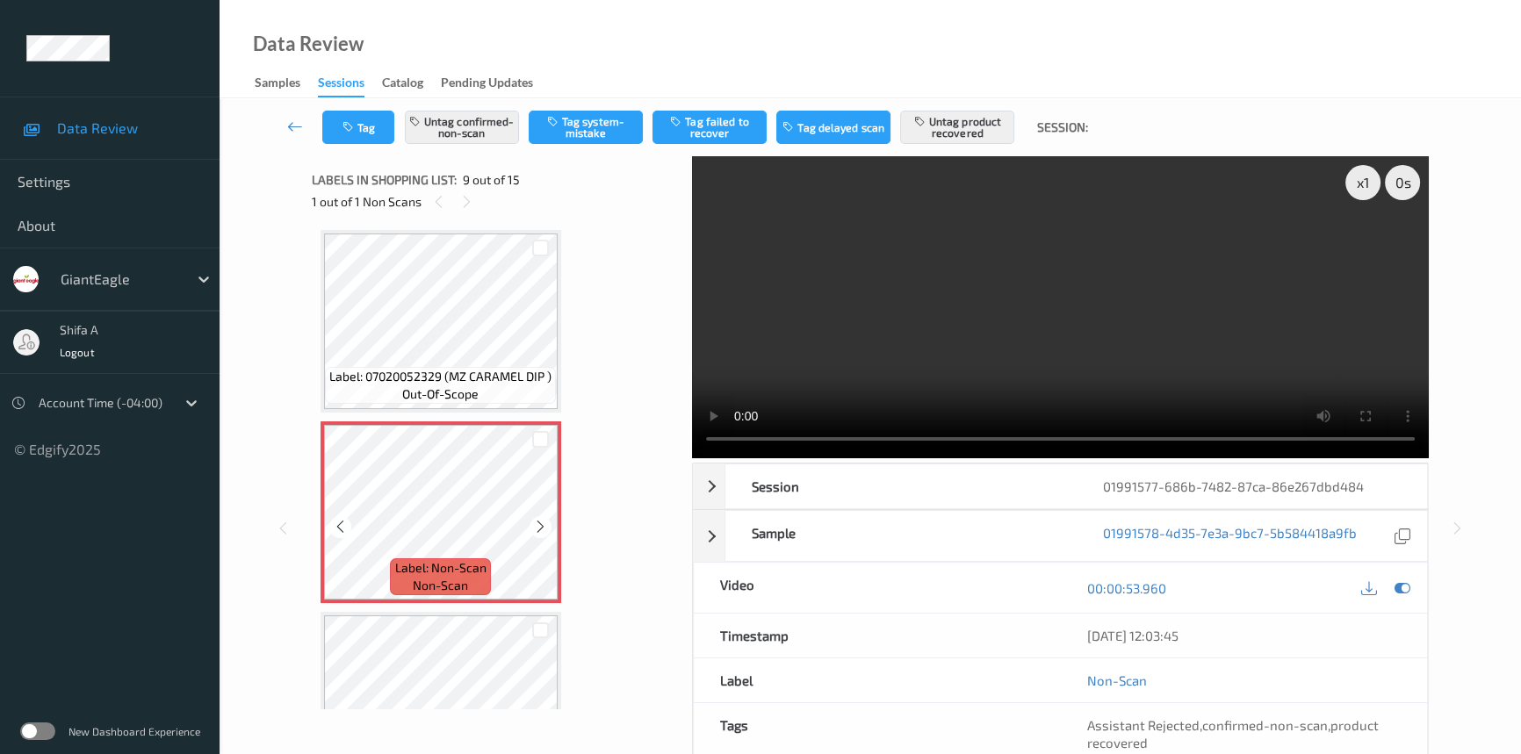
scroll to position [1663, 0]
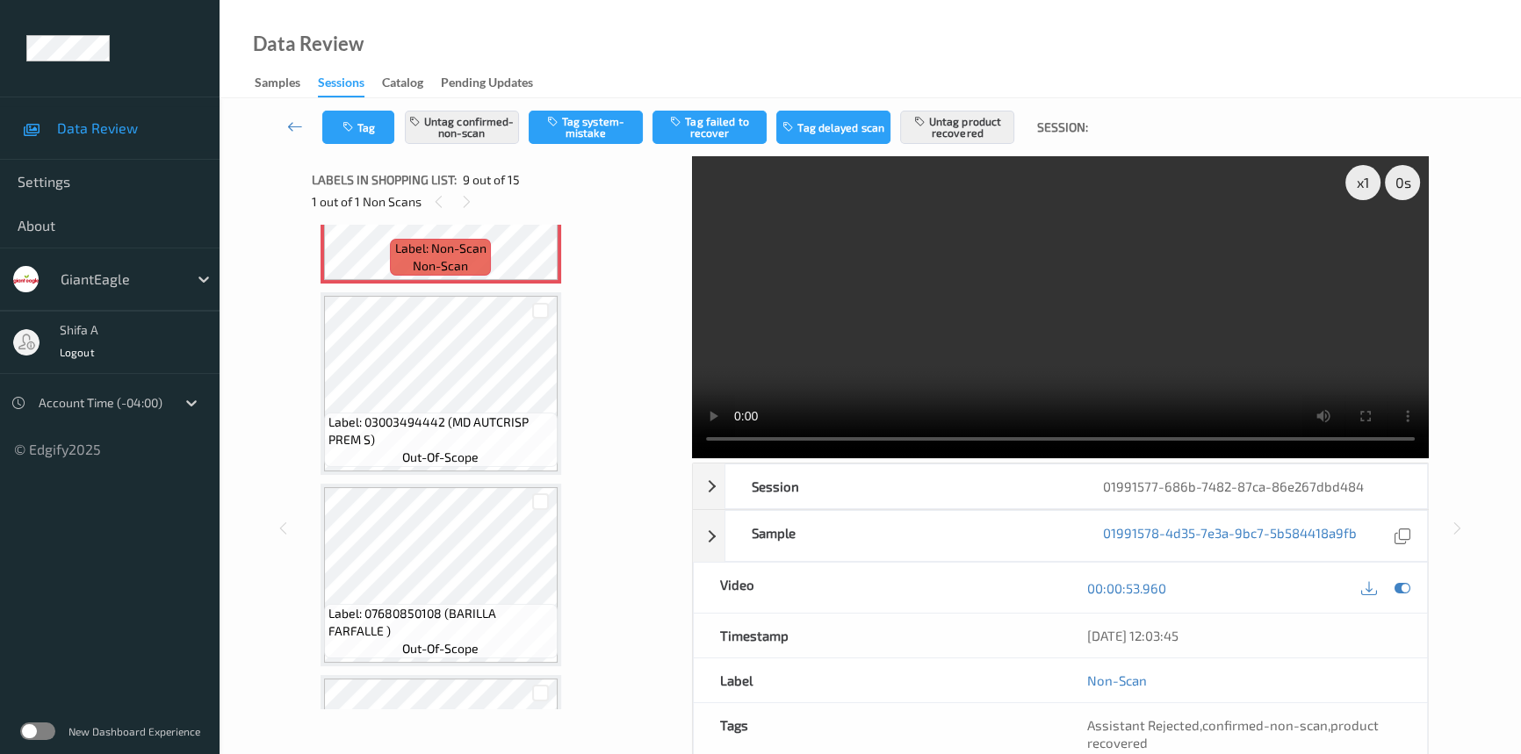
click at [1177, 332] on video at bounding box center [1060, 307] width 737 height 302
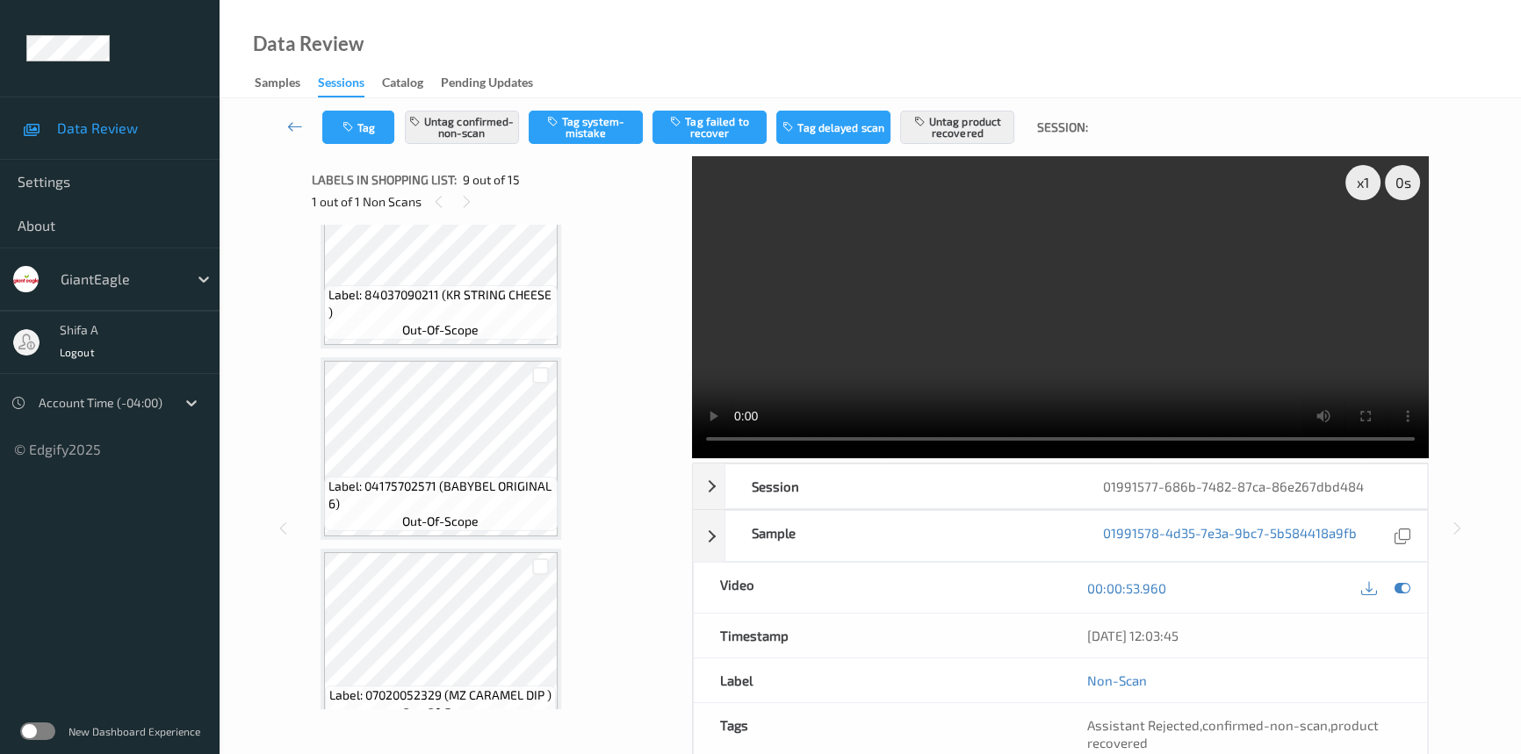
scroll to position [1343, 0]
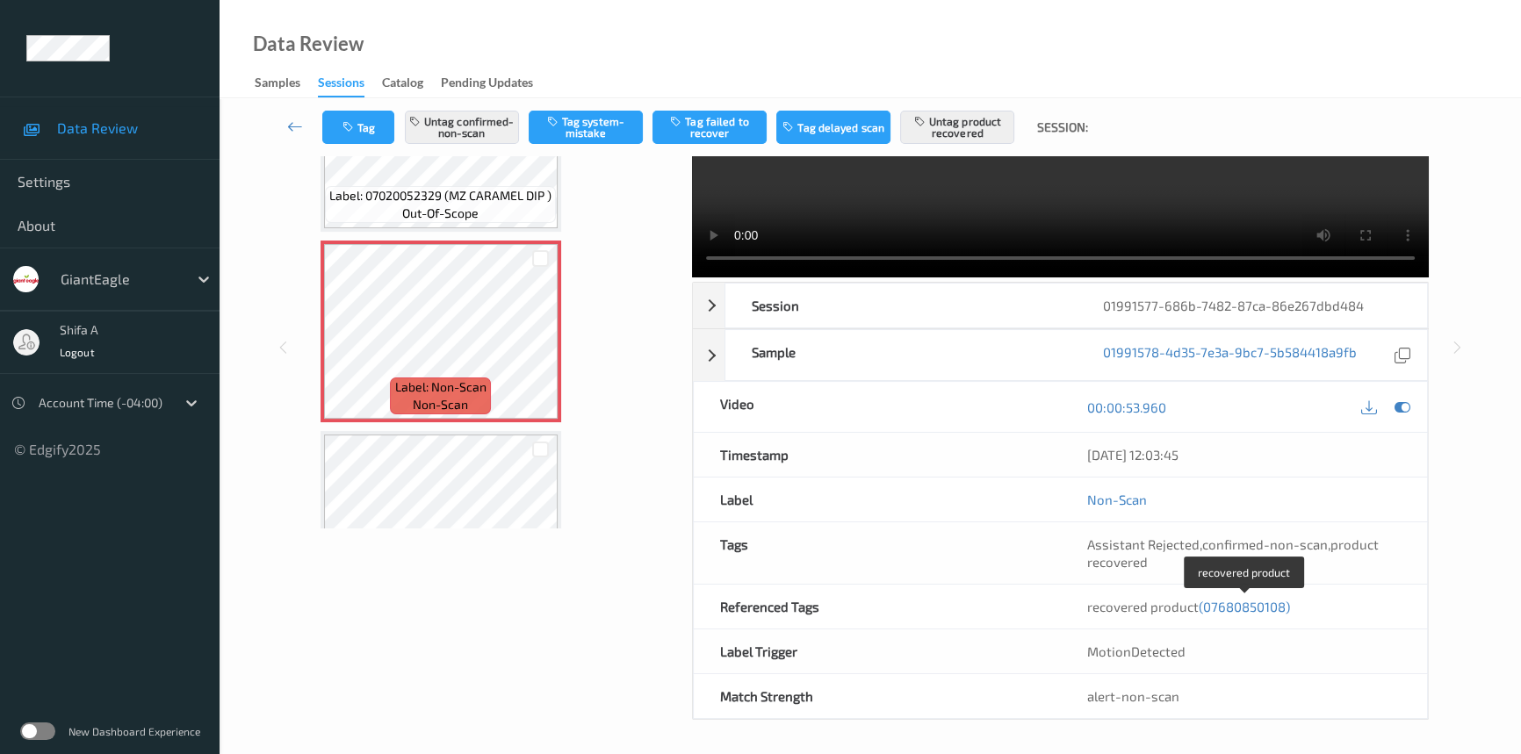
click at [1246, 606] on span "(07680850108)" at bounding box center [1244, 607] width 91 height 16
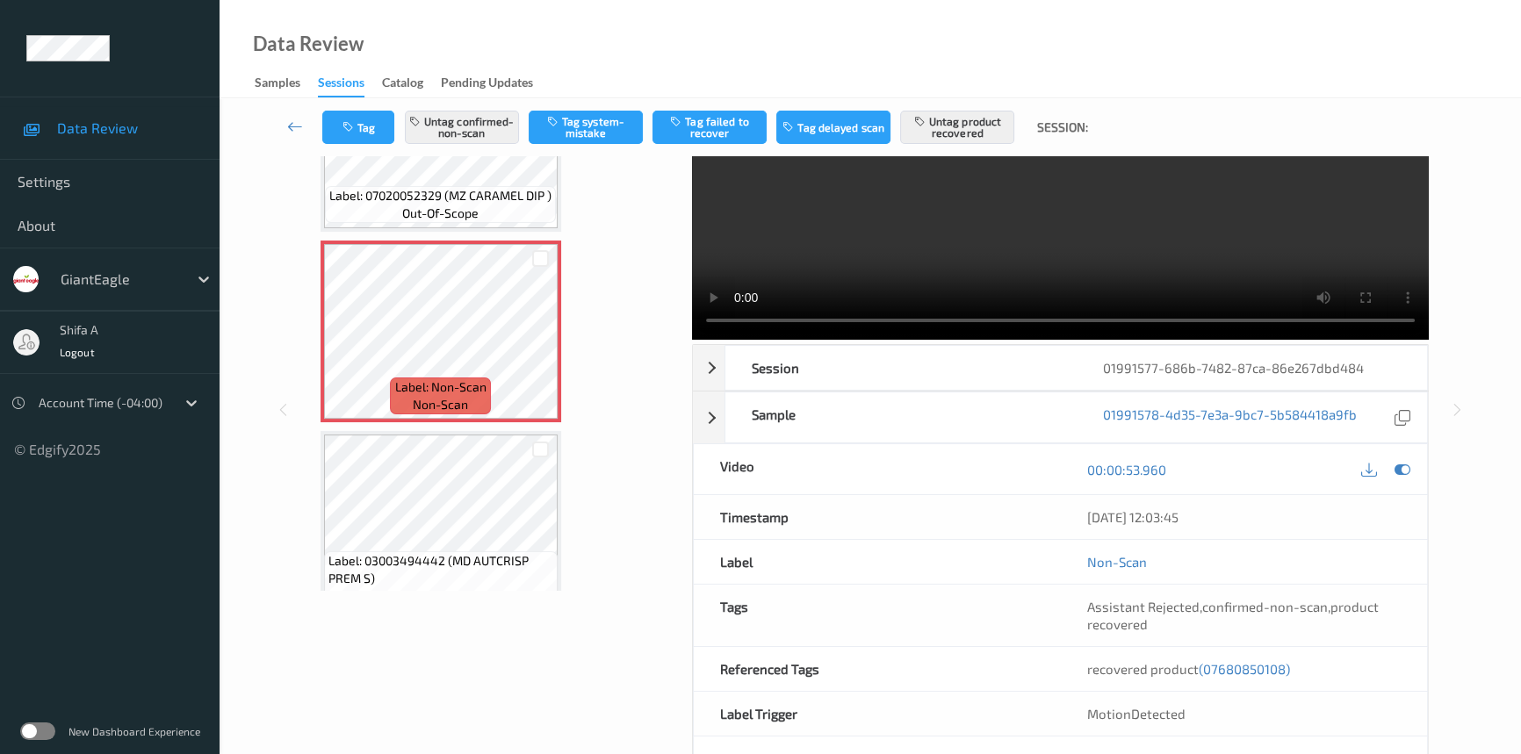
scroll to position [0, 0]
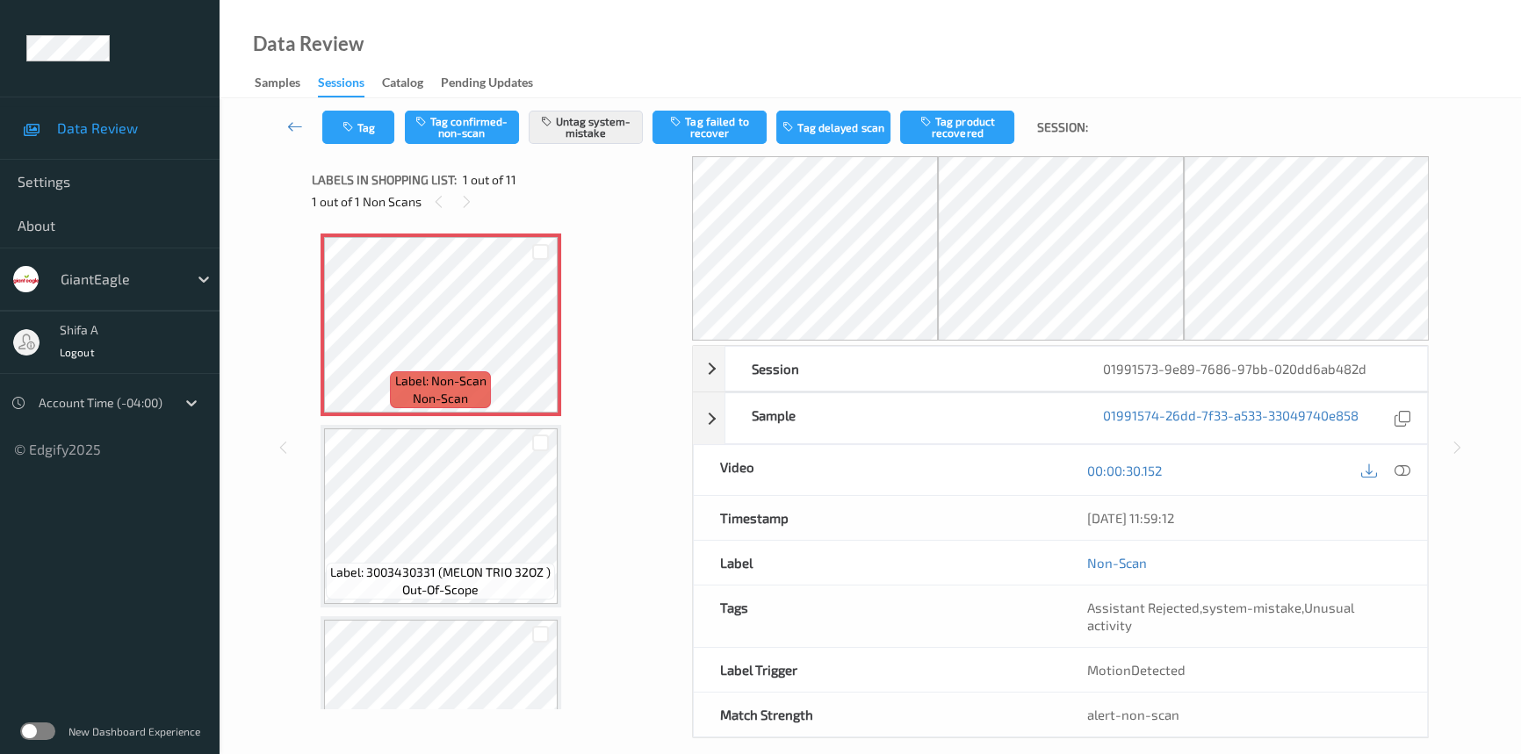
click at [1395, 473] on icon at bounding box center [1402, 471] width 16 height 16
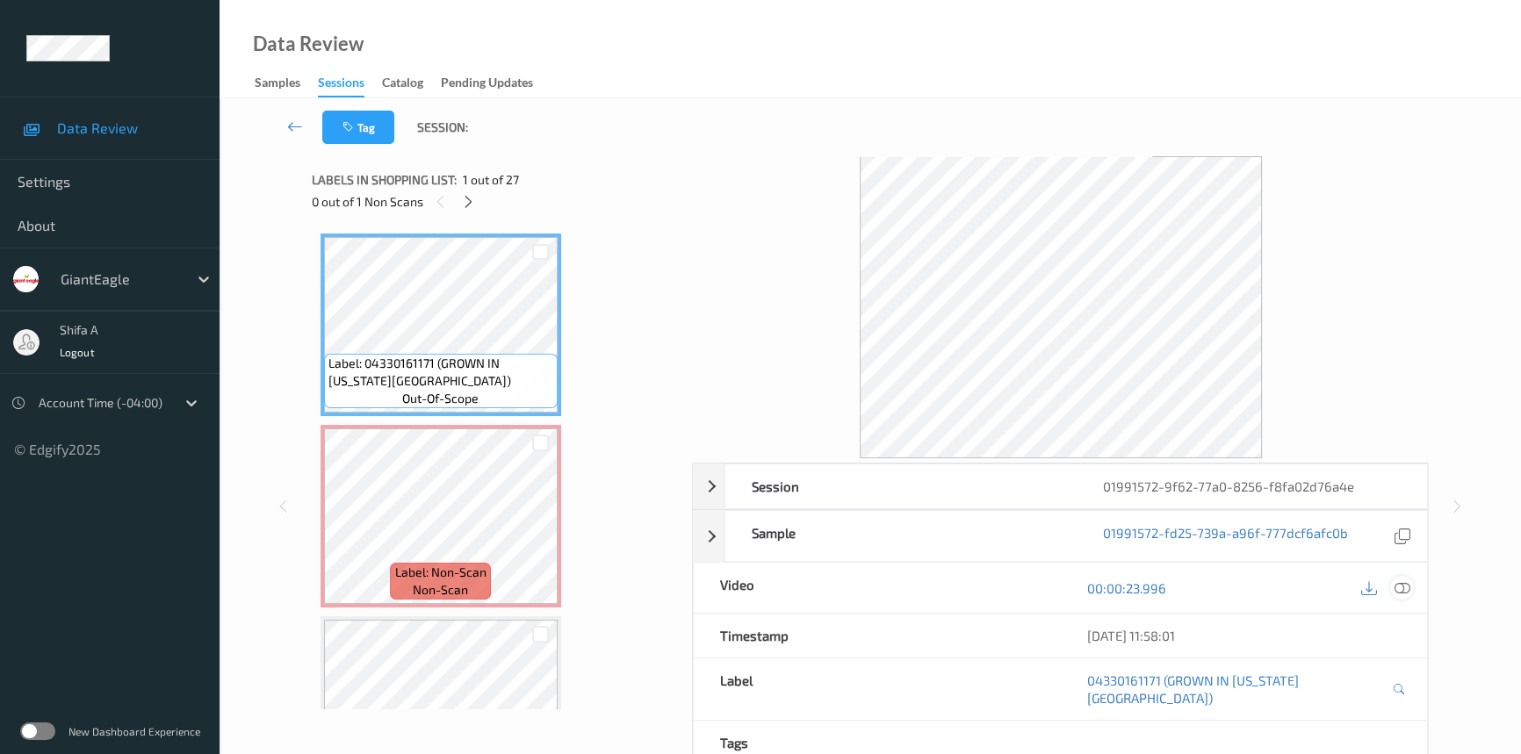
click at [1405, 581] on icon at bounding box center [1402, 588] width 16 height 16
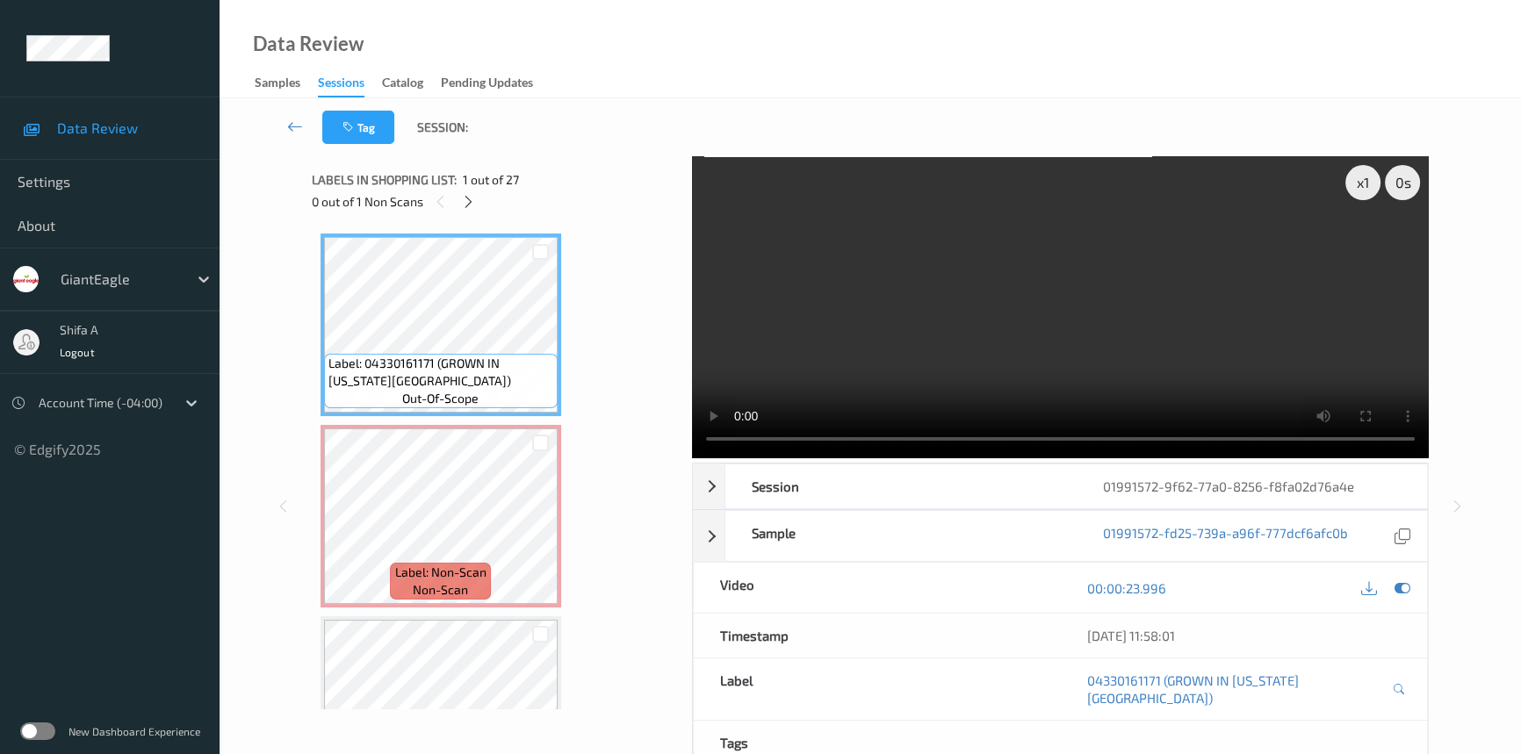
click at [970, 333] on video at bounding box center [1060, 307] width 737 height 302
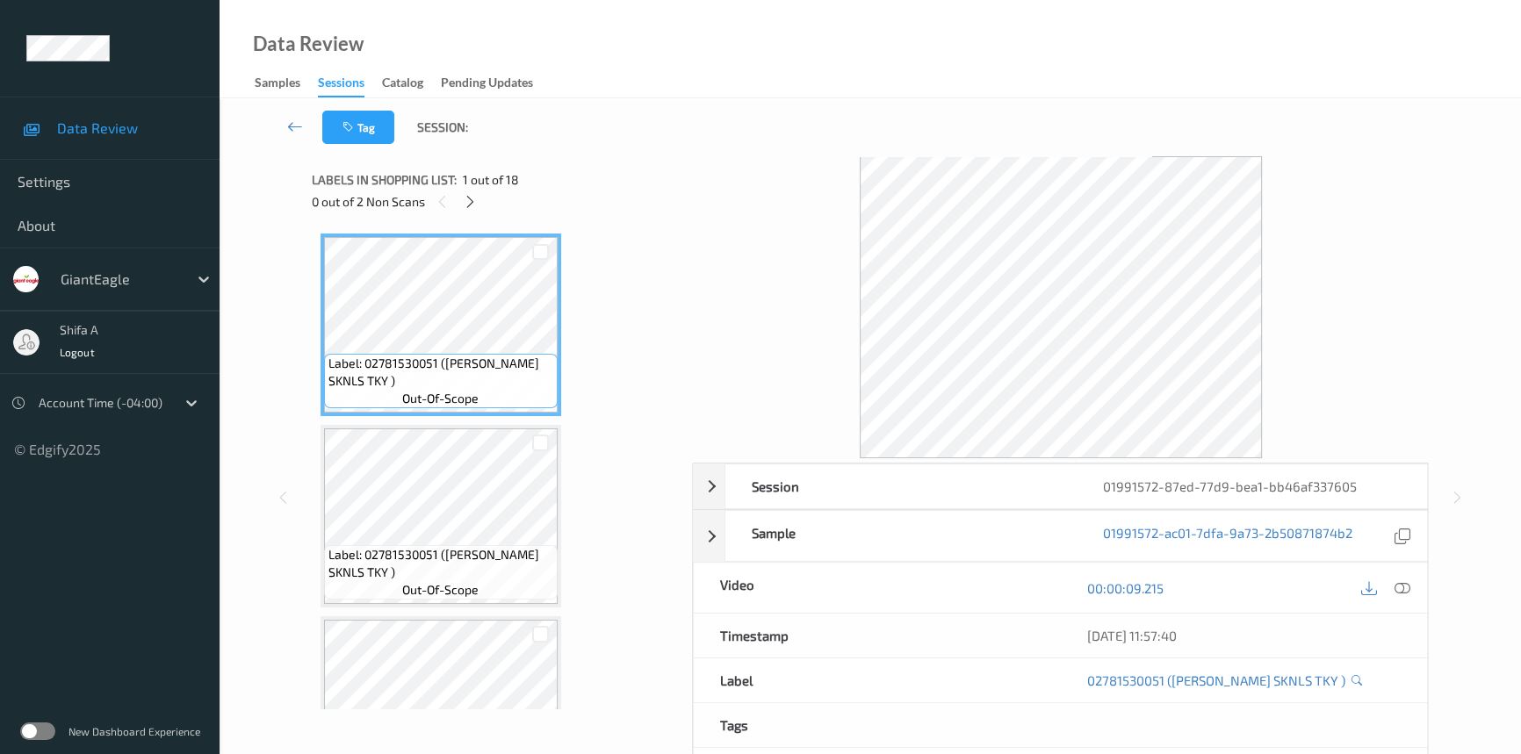
click at [1402, 590] on icon at bounding box center [1402, 588] width 16 height 16
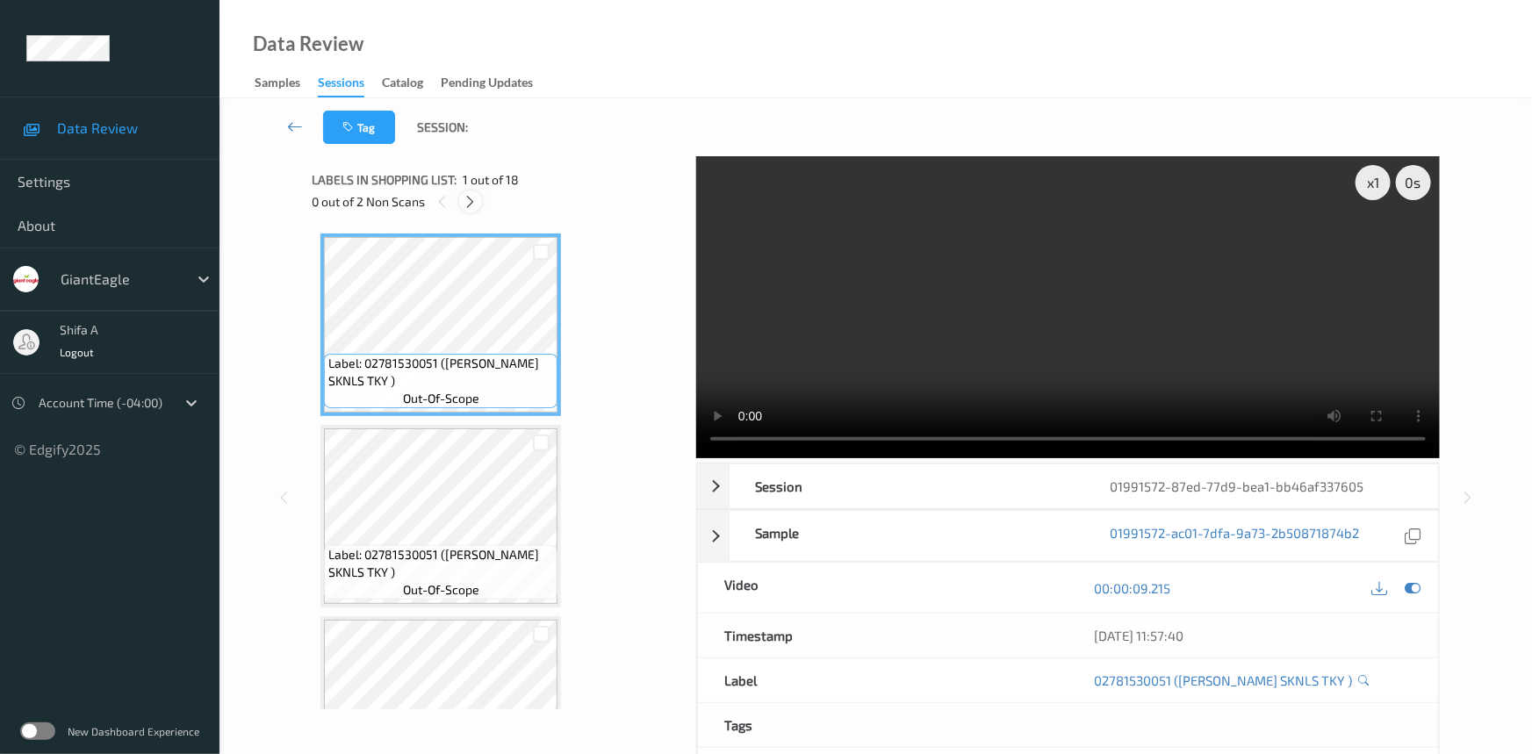
click at [473, 207] on icon at bounding box center [471, 202] width 15 height 16
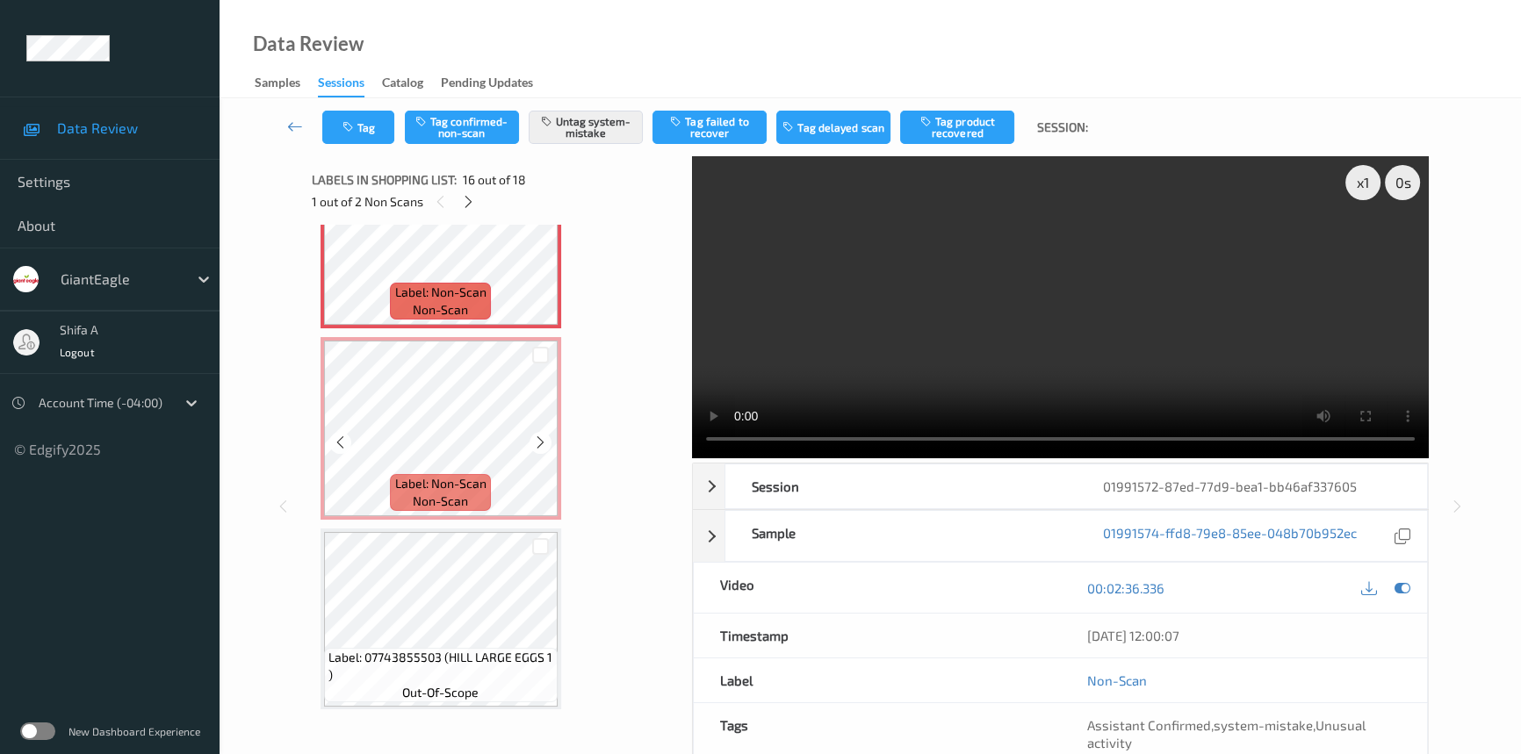
scroll to position [2639, 0]
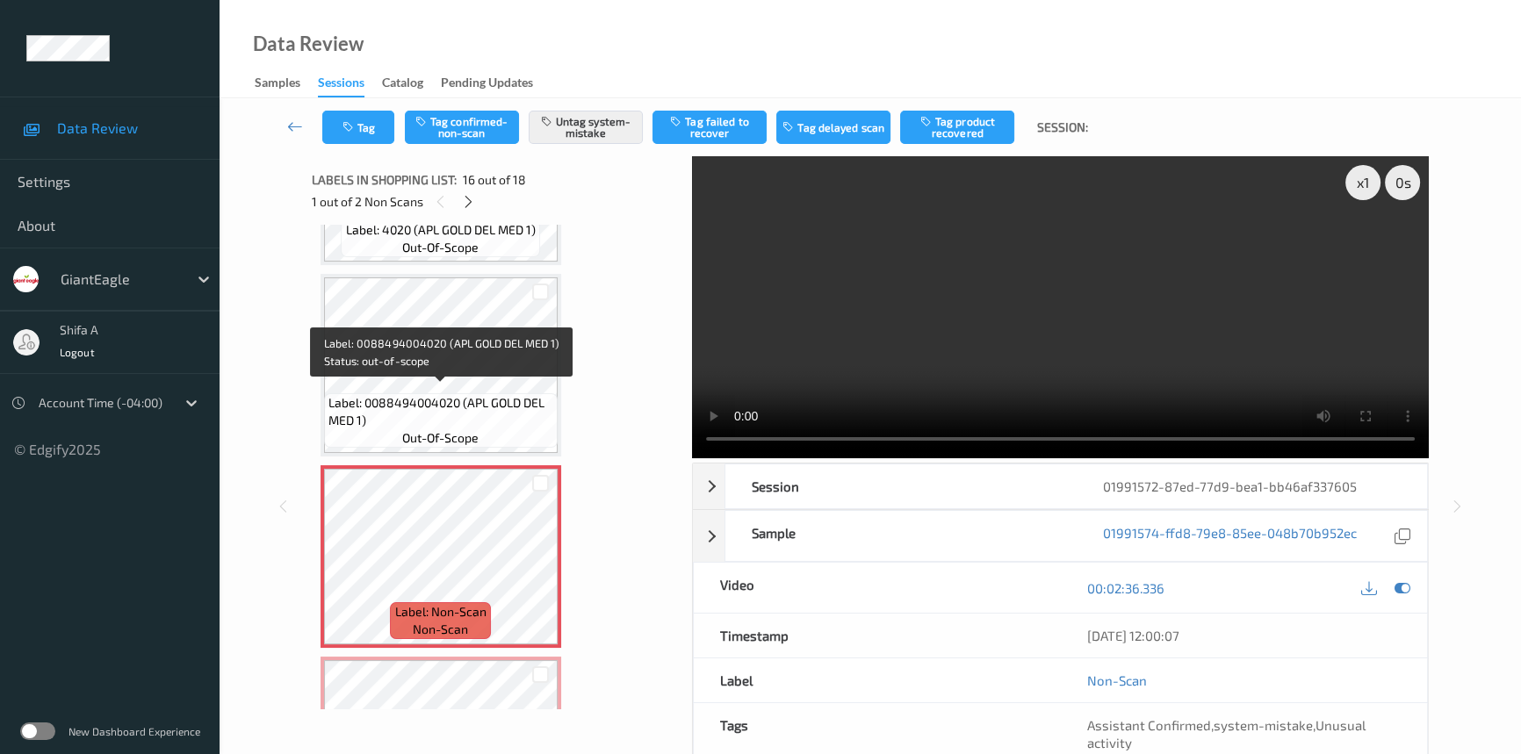
click at [464, 399] on span "Label: 0088494004020 (APL GOLD DEL MED 1)" at bounding box center [440, 411] width 225 height 35
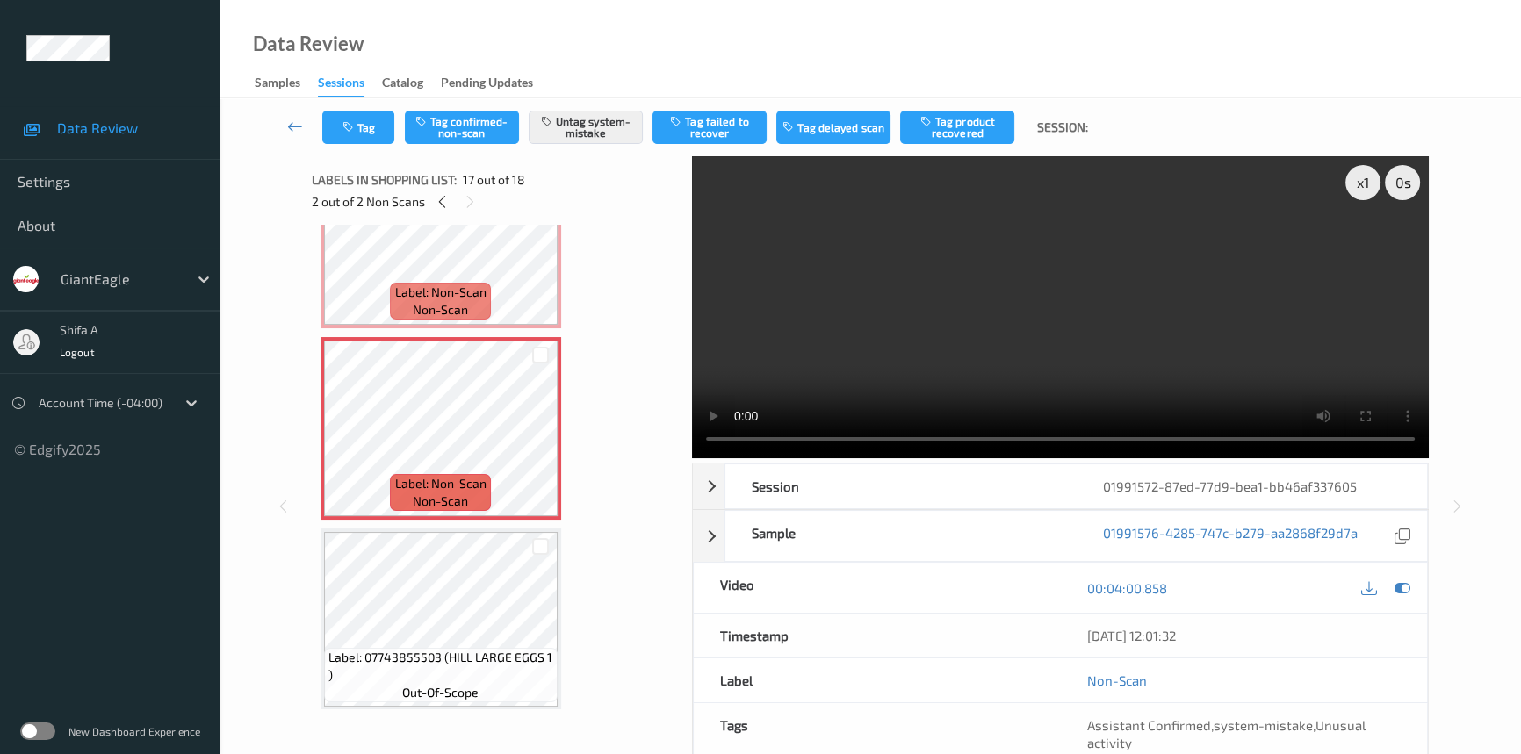
scroll to position [2850, 0]
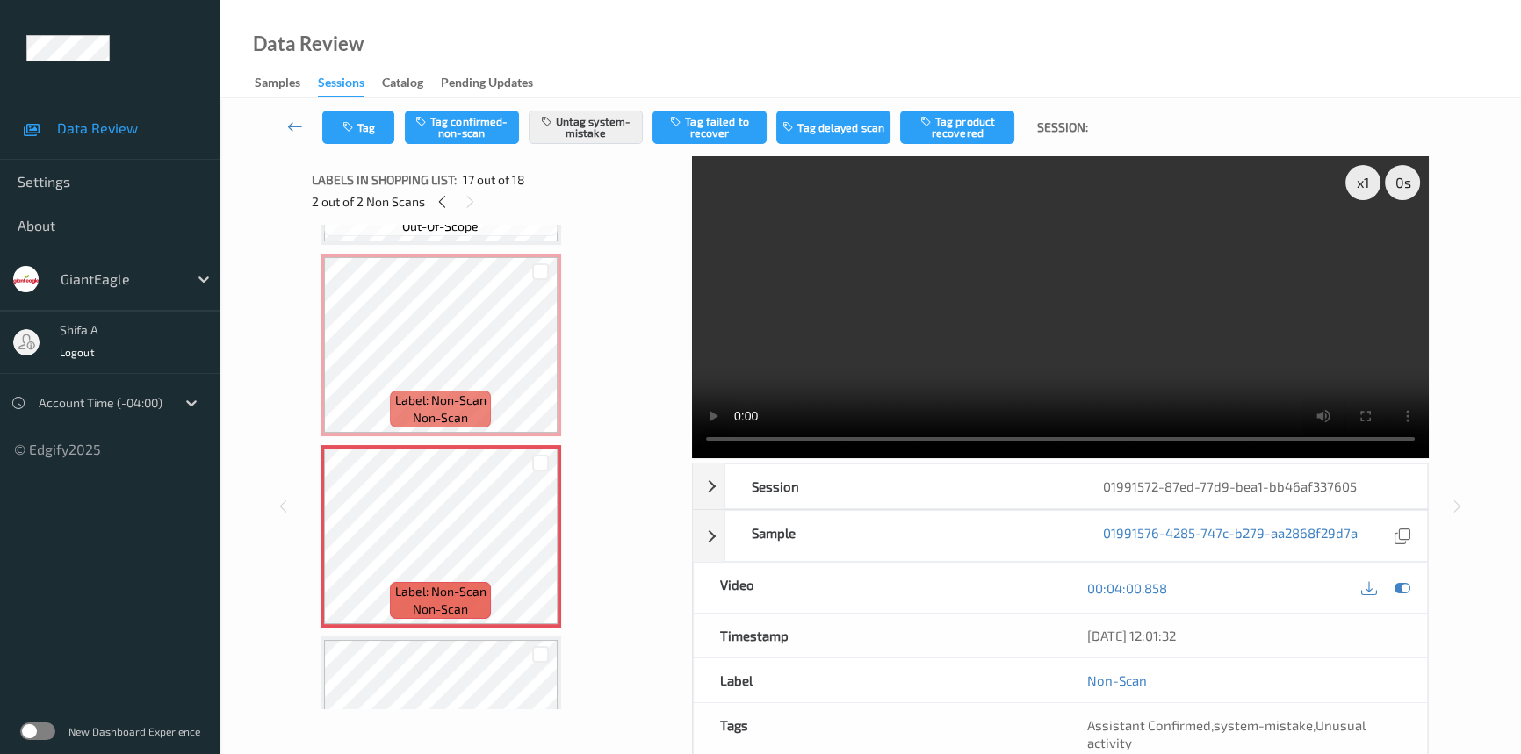
click at [1171, 343] on video at bounding box center [1060, 307] width 737 height 302
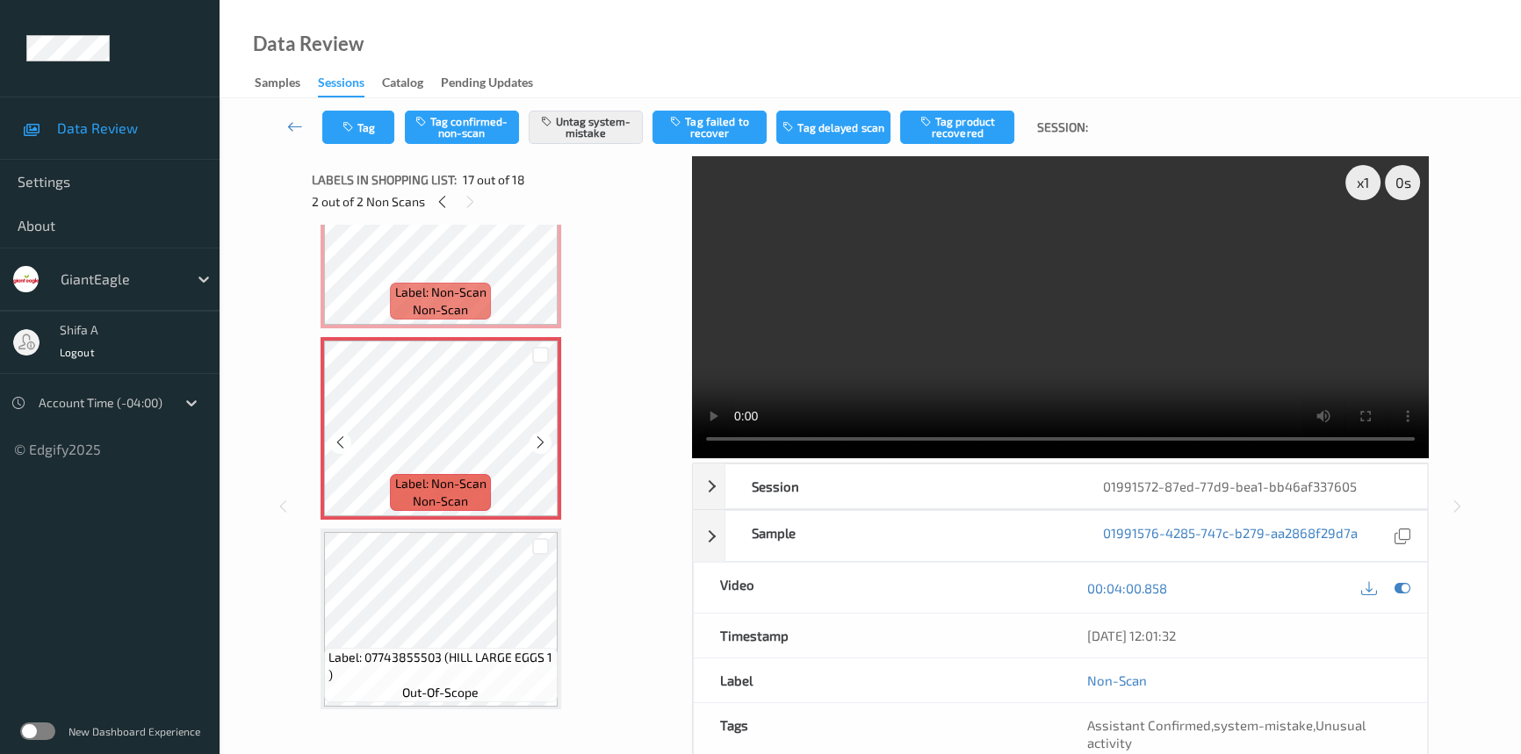
scroll to position [2639, 0]
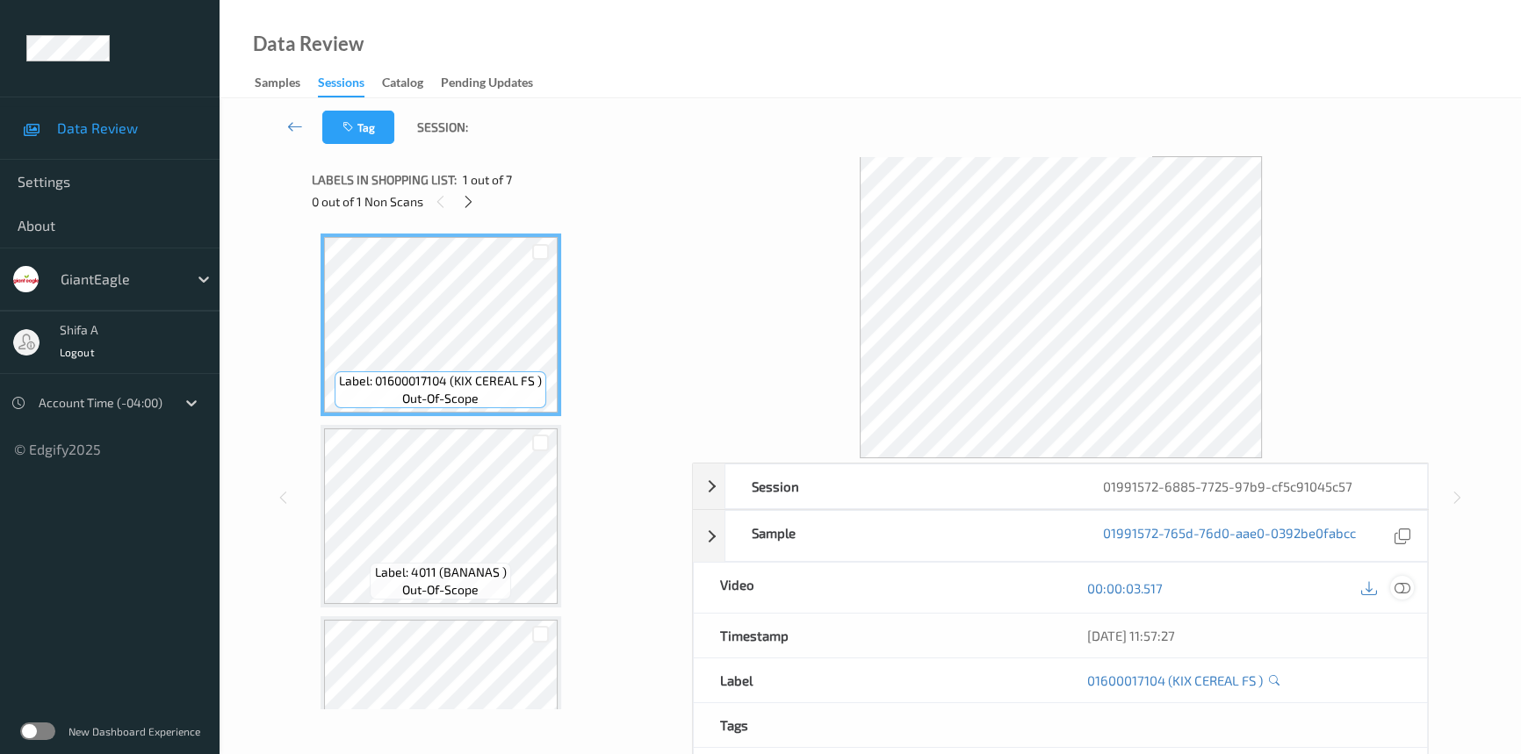
click at [1400, 587] on icon at bounding box center [1402, 588] width 16 height 16
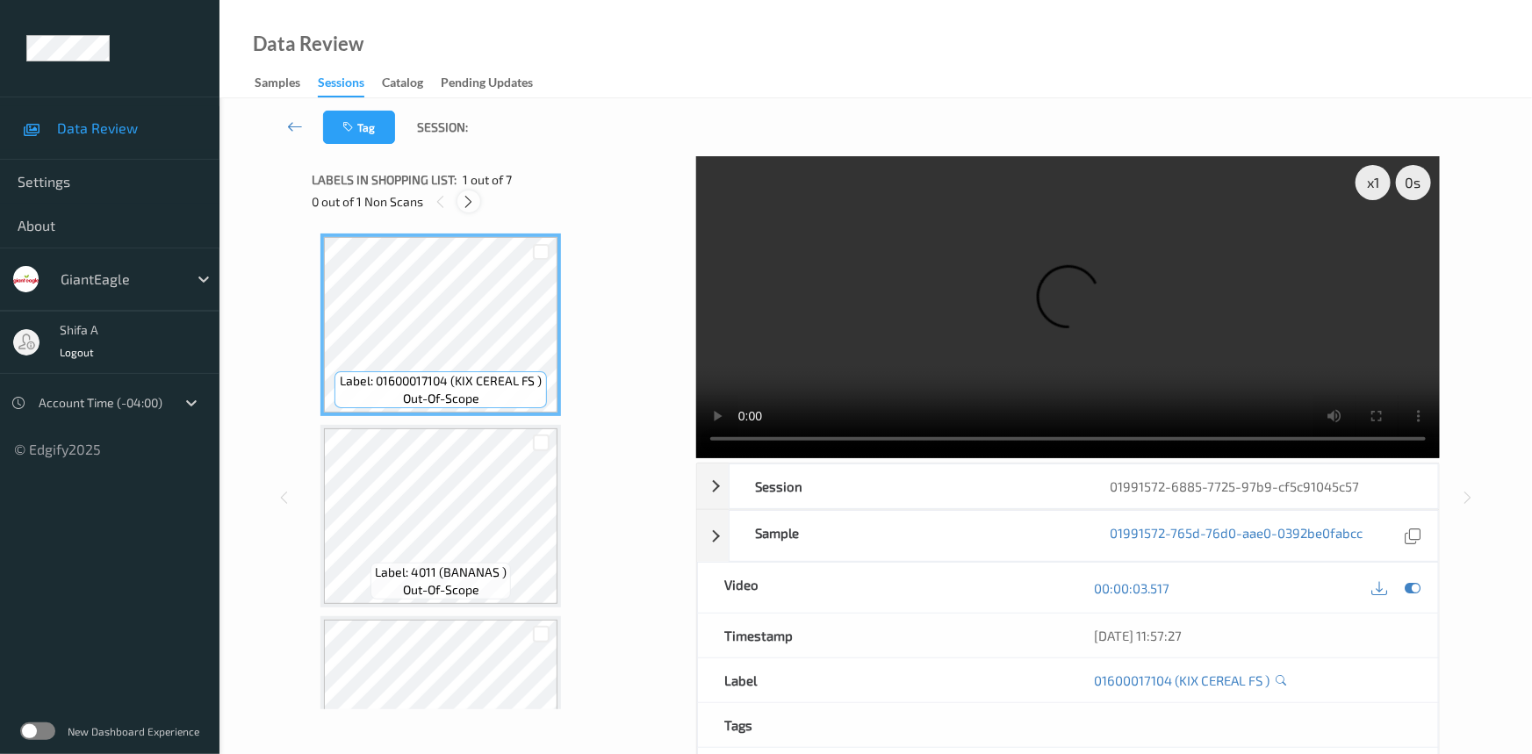
click at [466, 203] on icon at bounding box center [469, 202] width 15 height 16
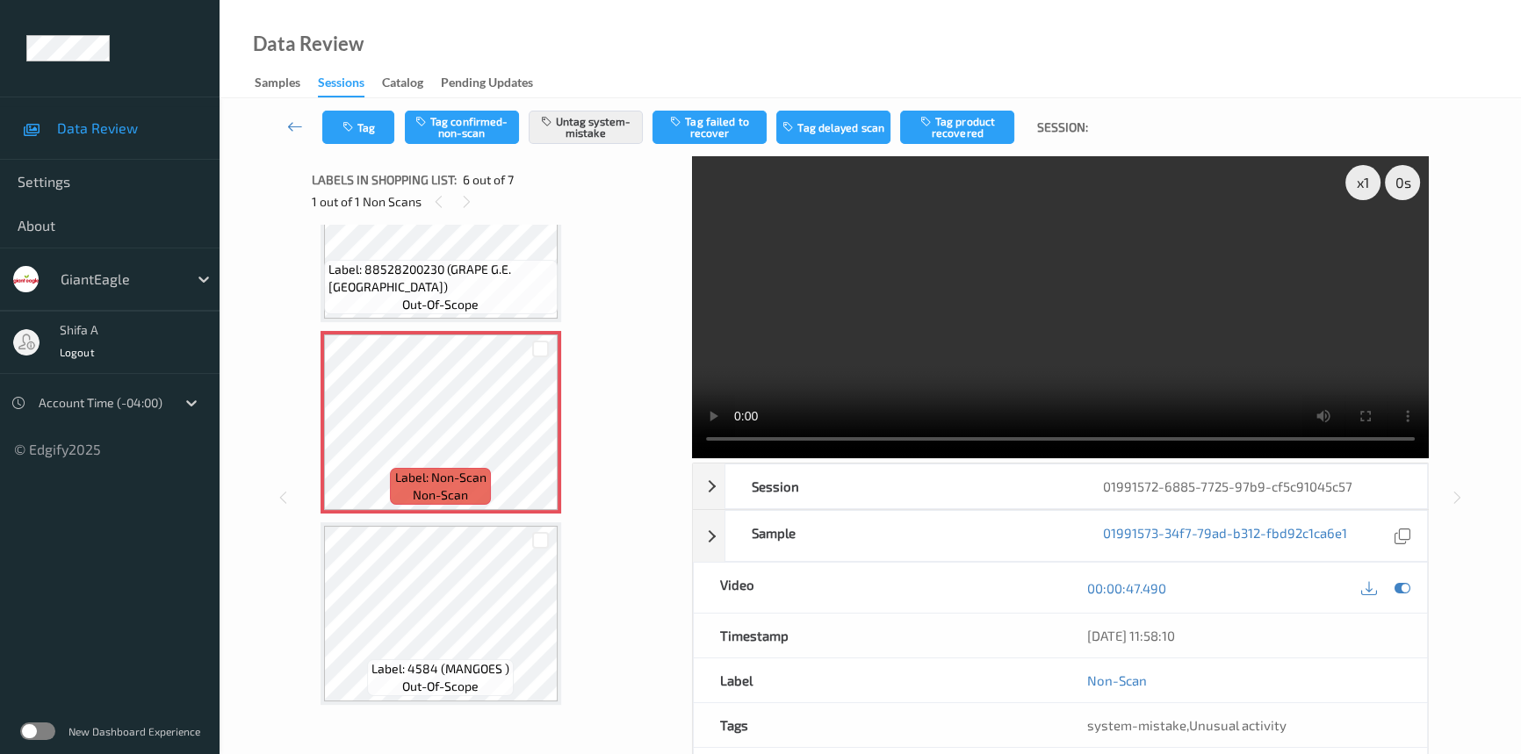
scroll to position [752, 0]
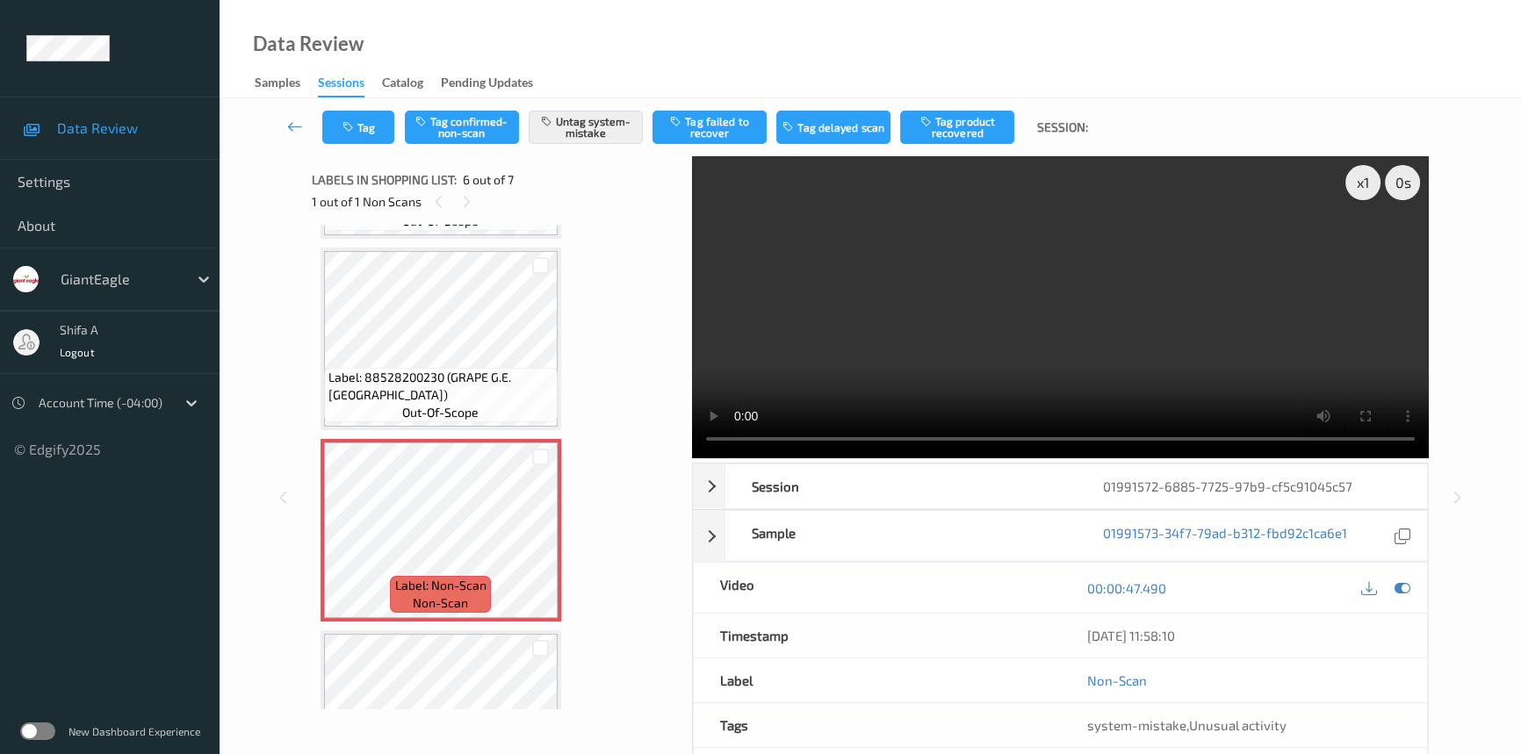
click at [526, 650] on div at bounding box center [540, 648] width 33 height 29
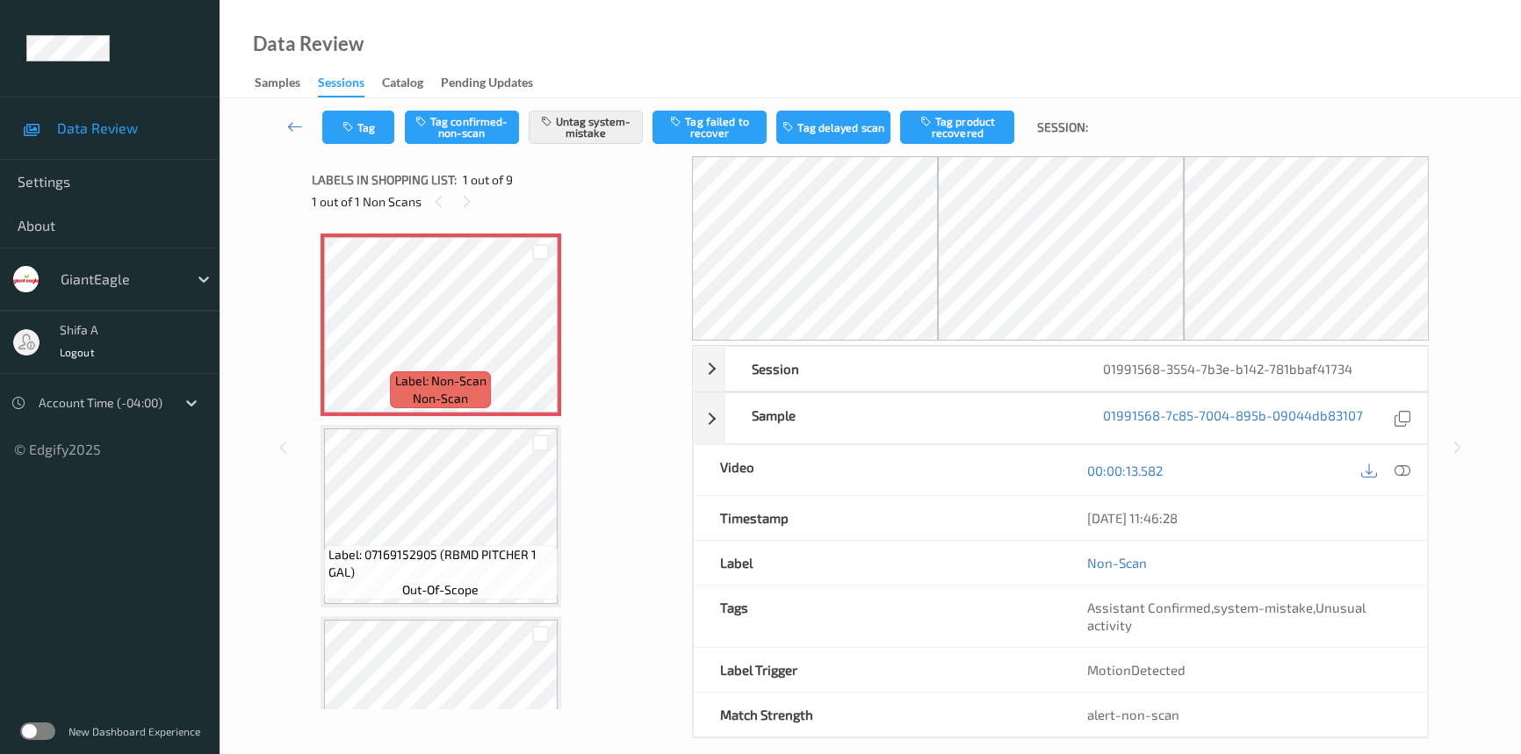
click at [1404, 474] on icon at bounding box center [1402, 471] width 16 height 16
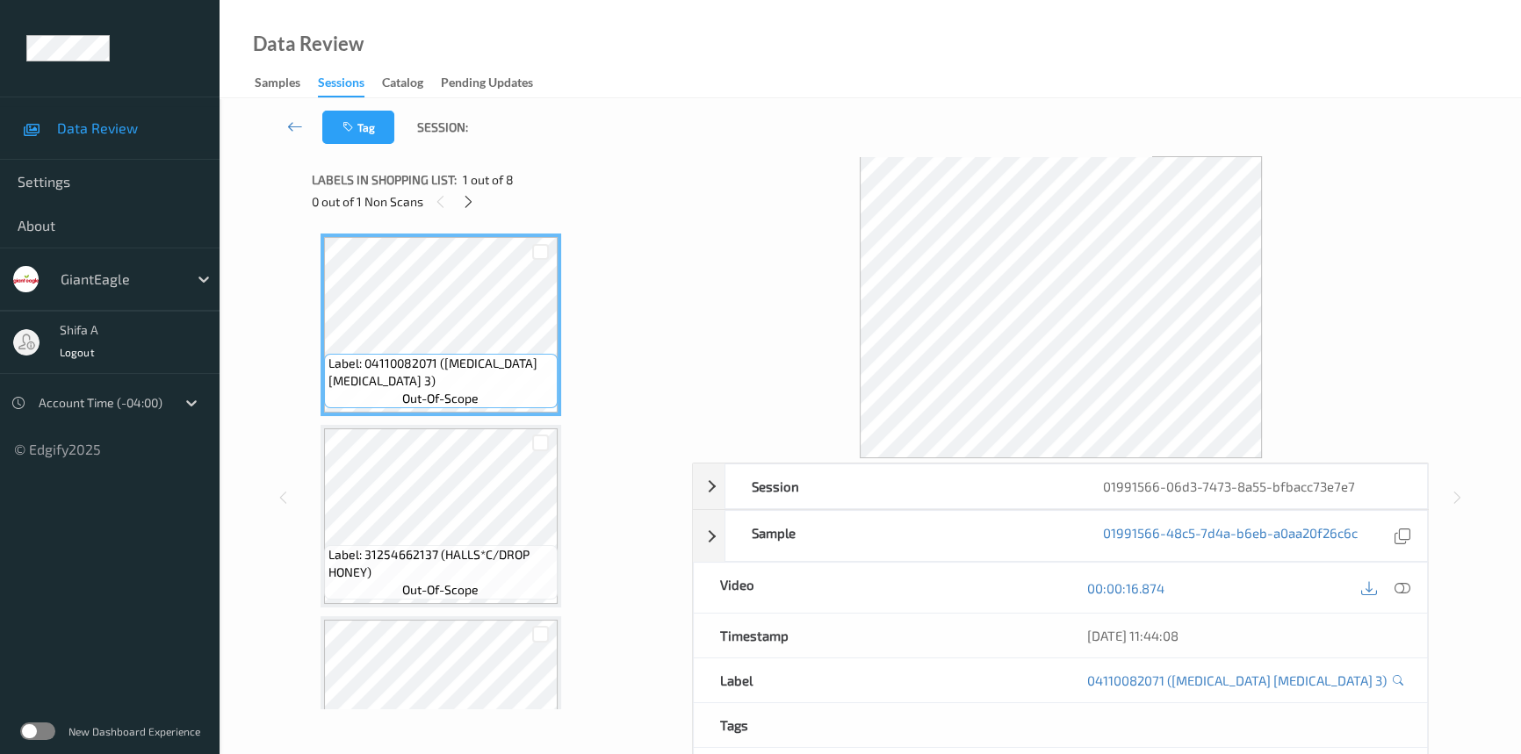
click at [1405, 580] on icon at bounding box center [1402, 588] width 16 height 16
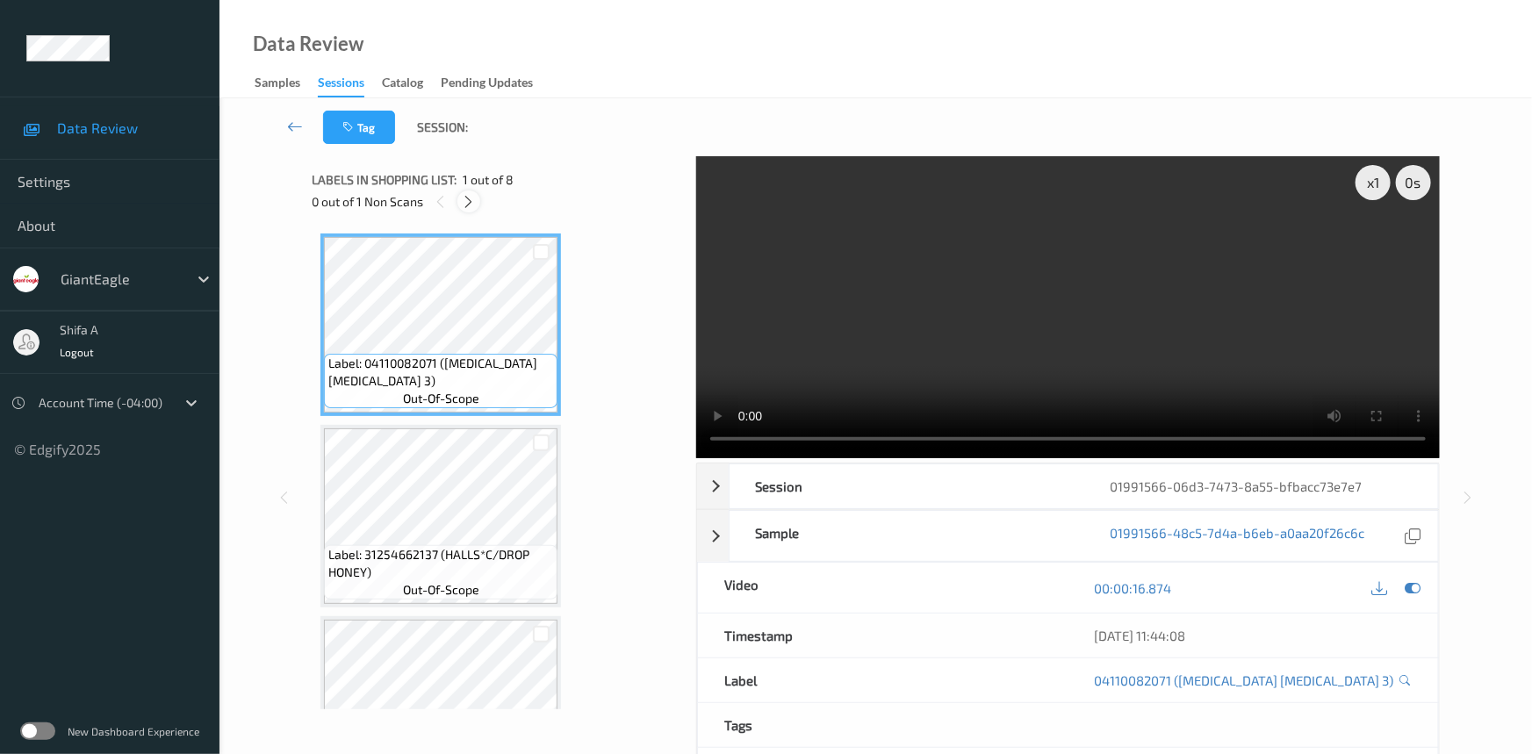
click at [469, 198] on icon at bounding box center [469, 202] width 15 height 16
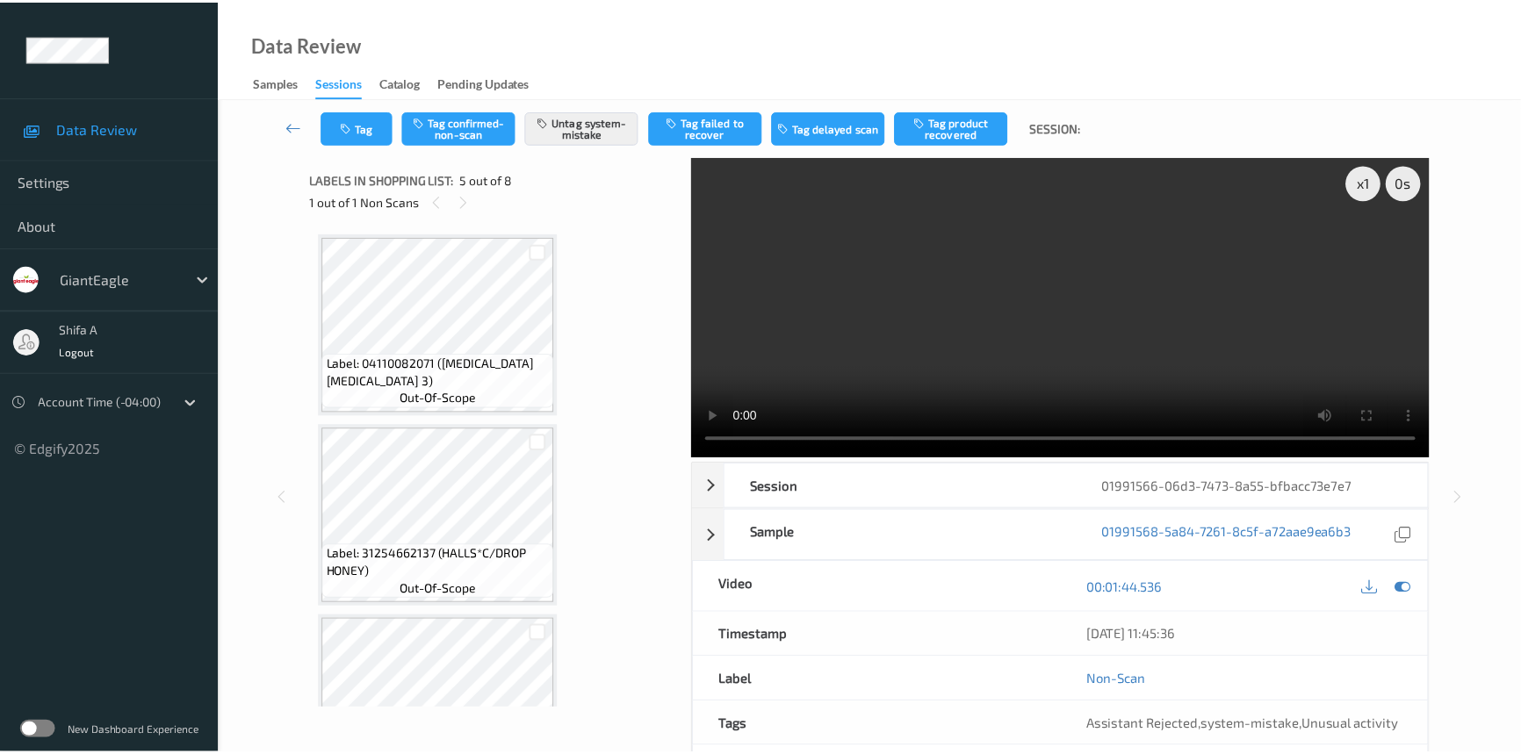
scroll to position [580, 0]
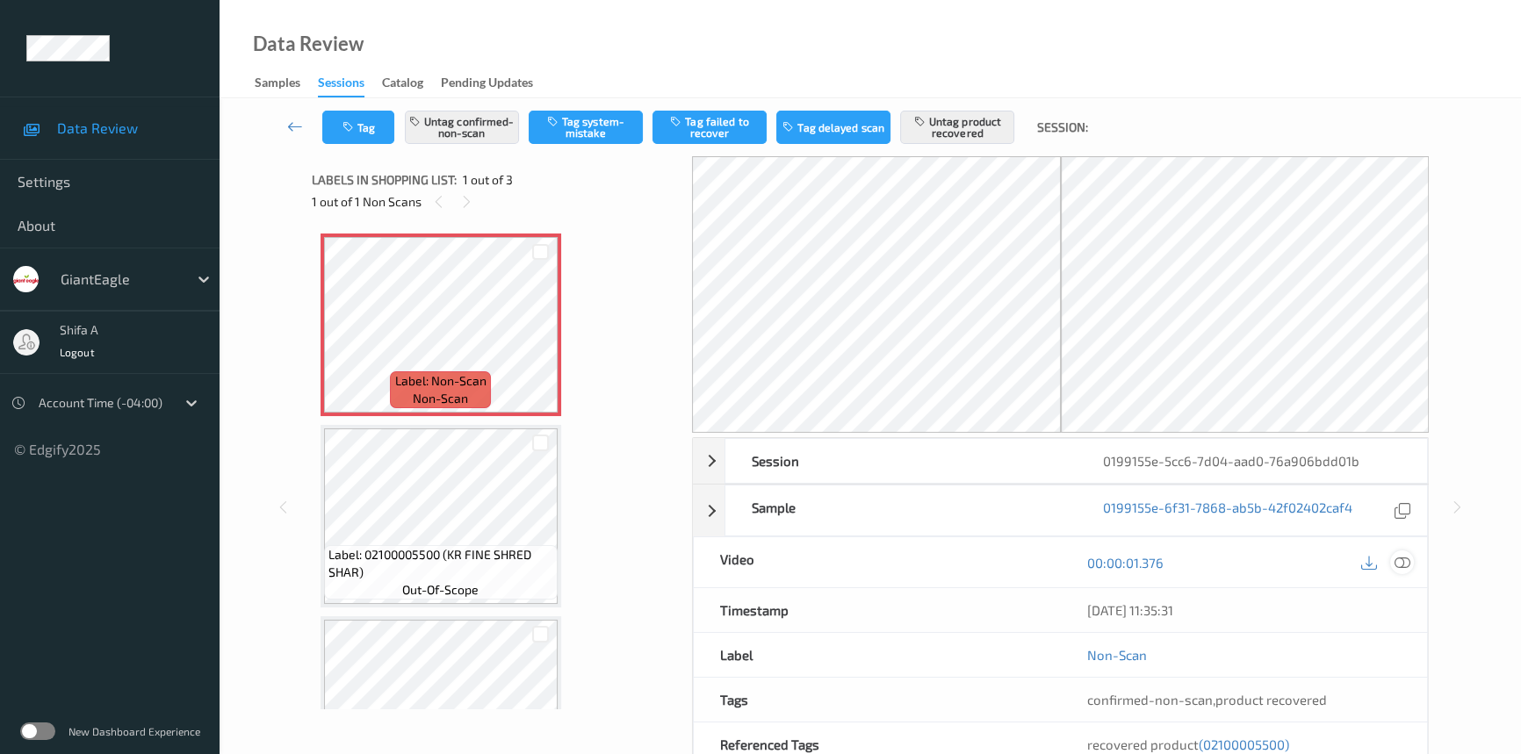
click at [1337, 557] on icon at bounding box center [1402, 563] width 16 height 16
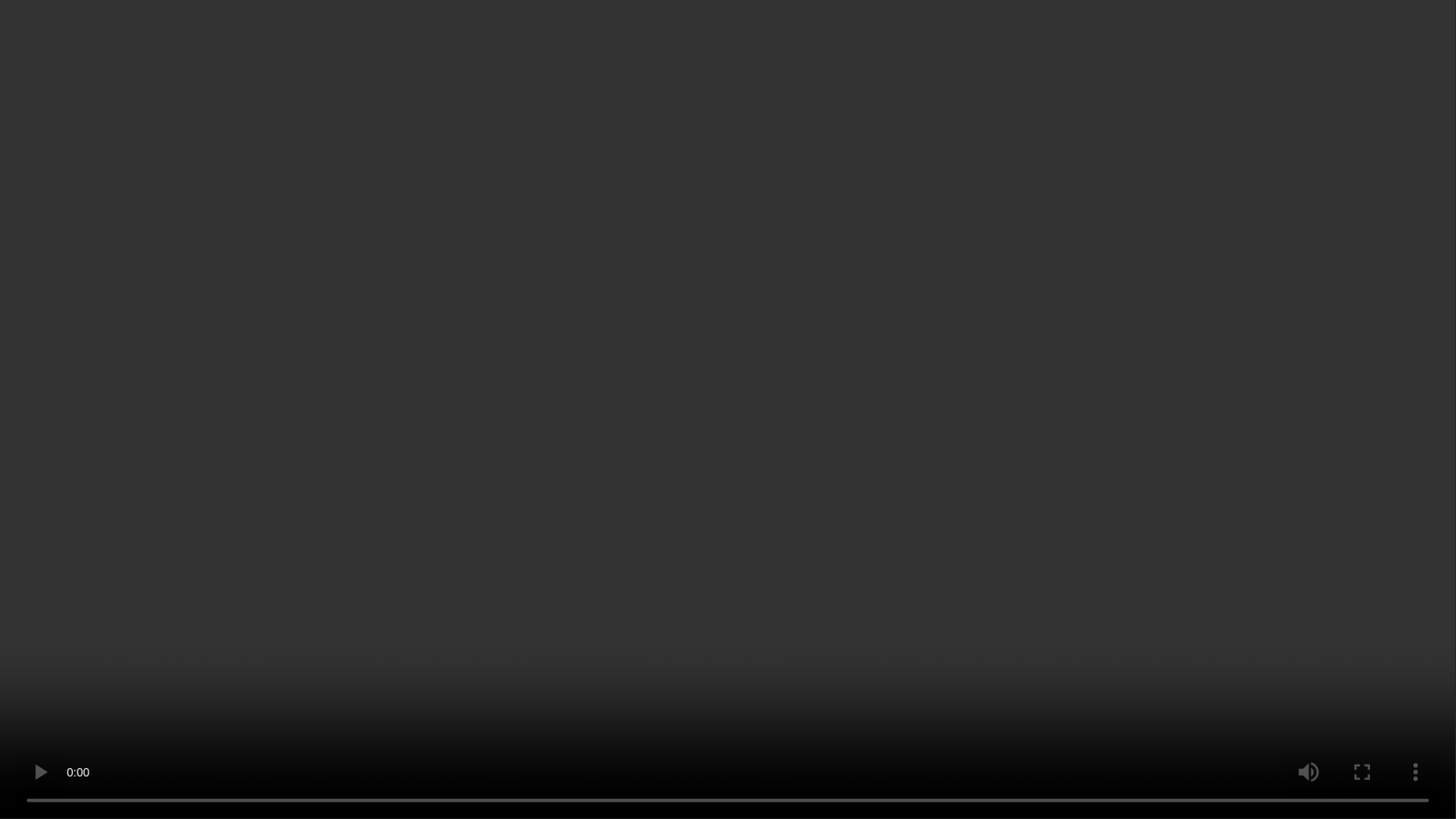
click at [235, 630] on video at bounding box center [728, 410] width 1456 height 819
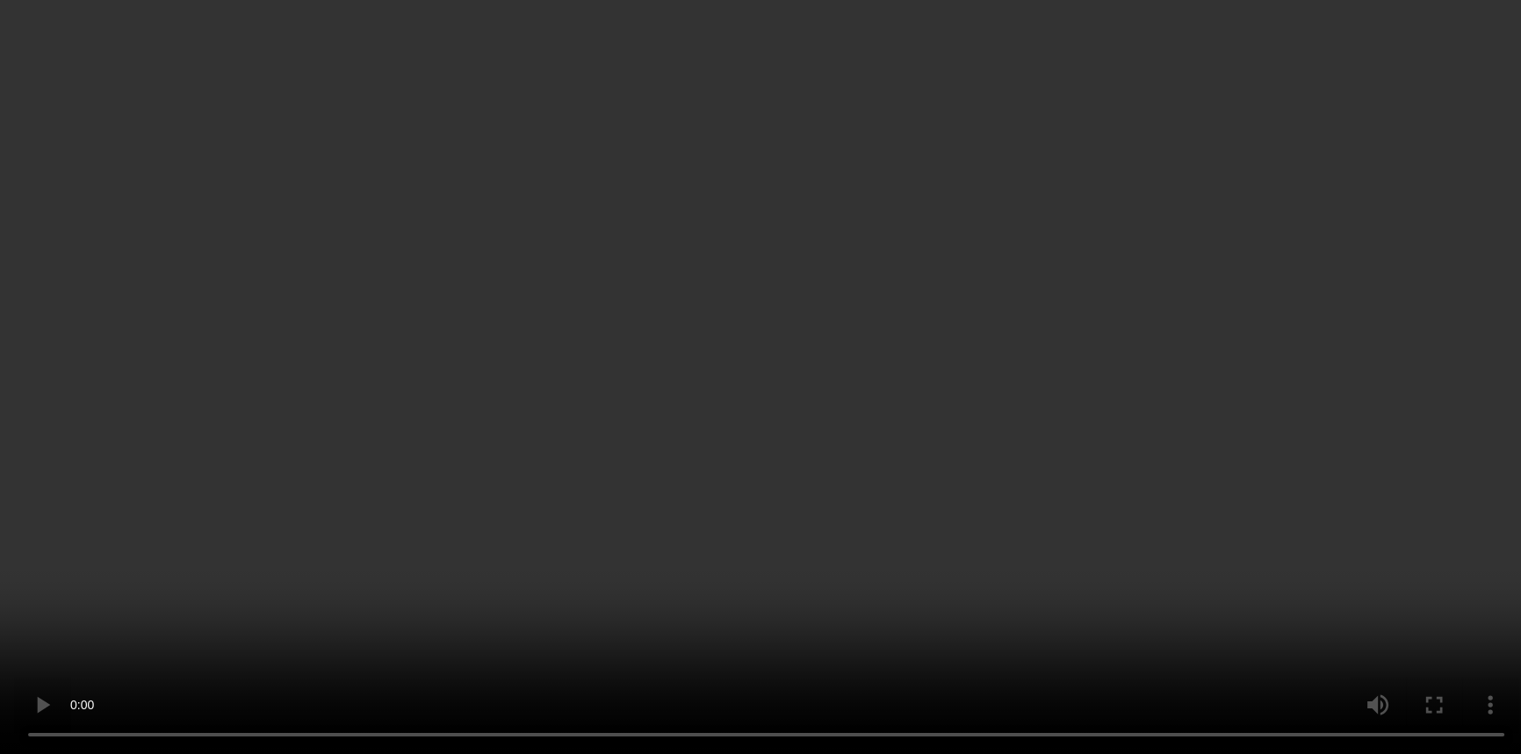
scroll to position [97, 0]
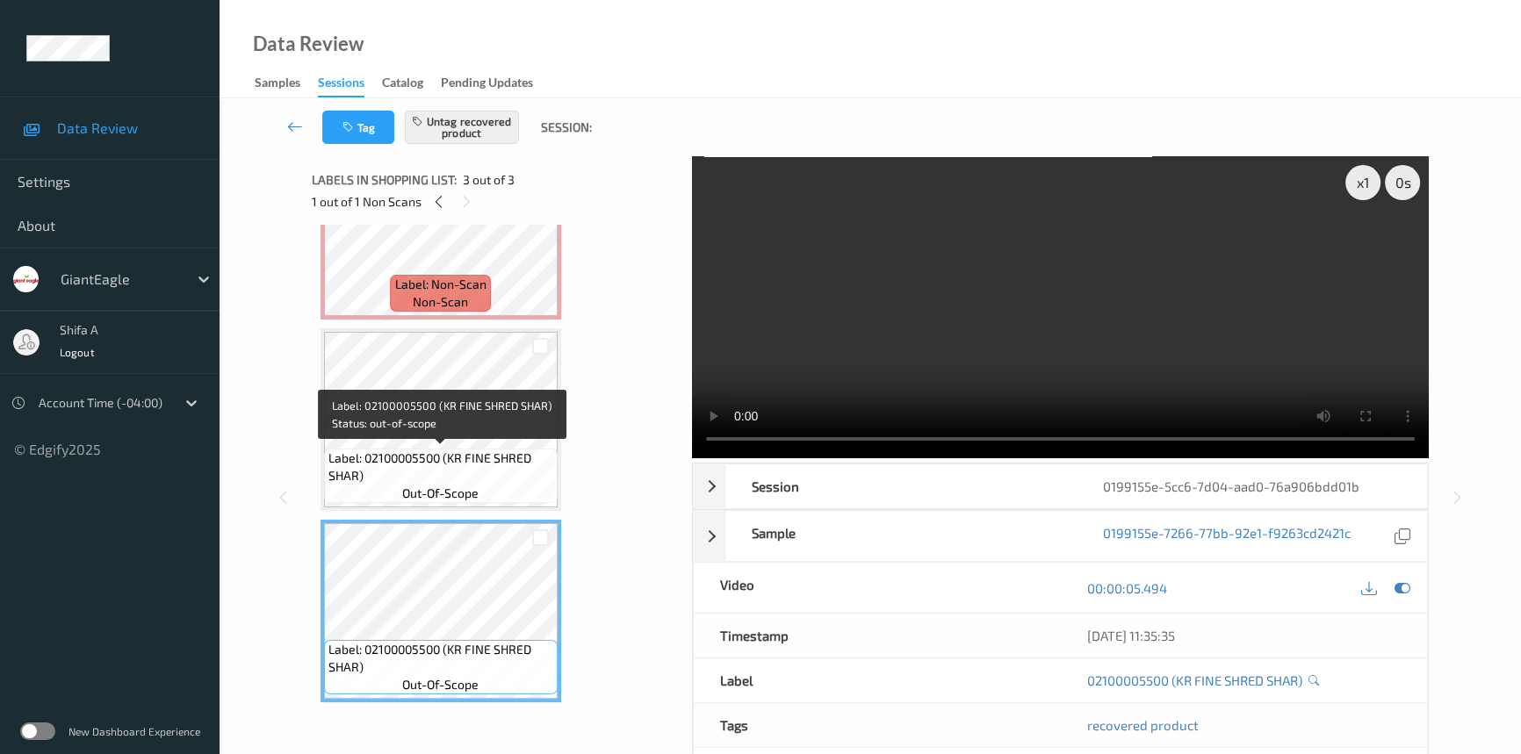
click at [457, 454] on span "Label: 02100005500 (KR FINE SHRED SHAR)" at bounding box center [440, 467] width 225 height 35
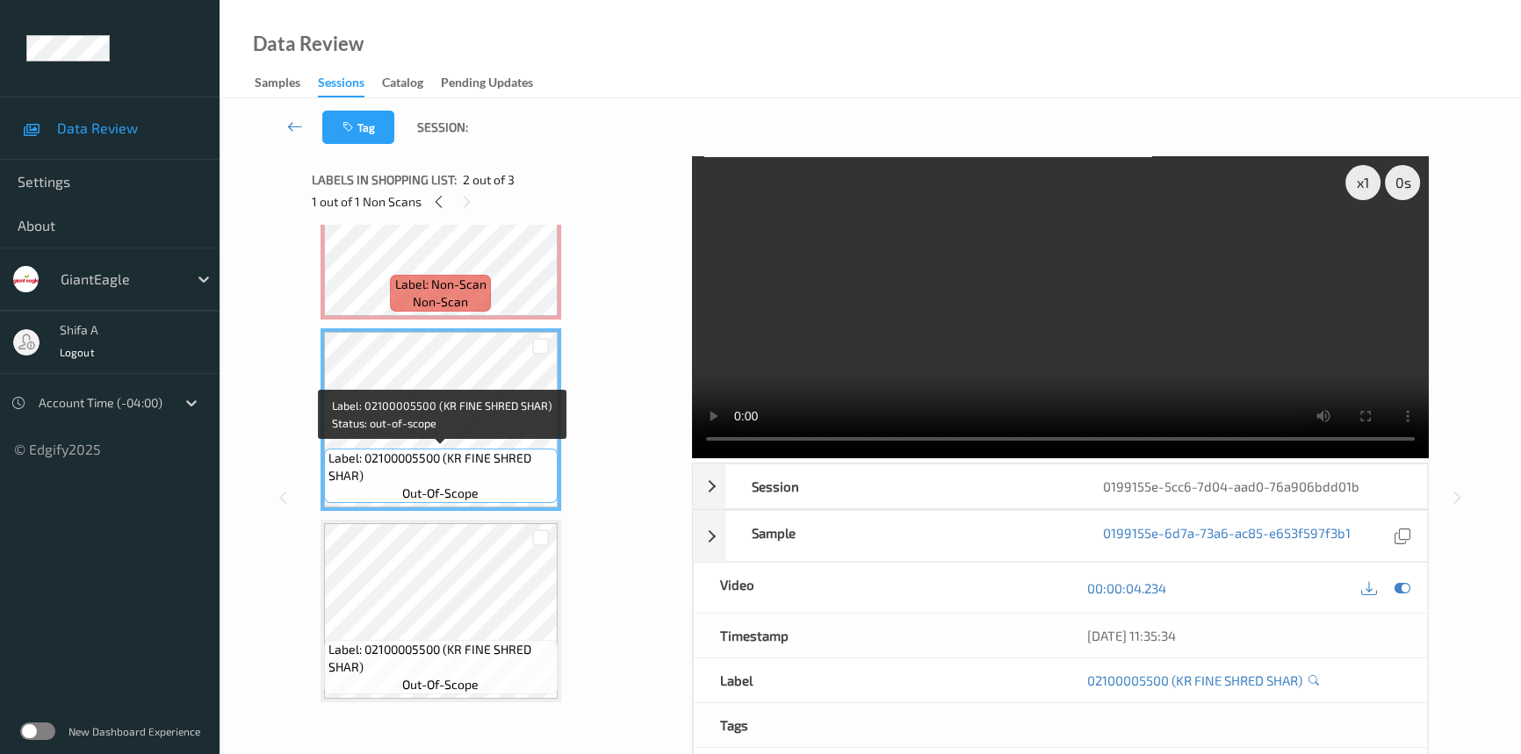
scroll to position [0, 0]
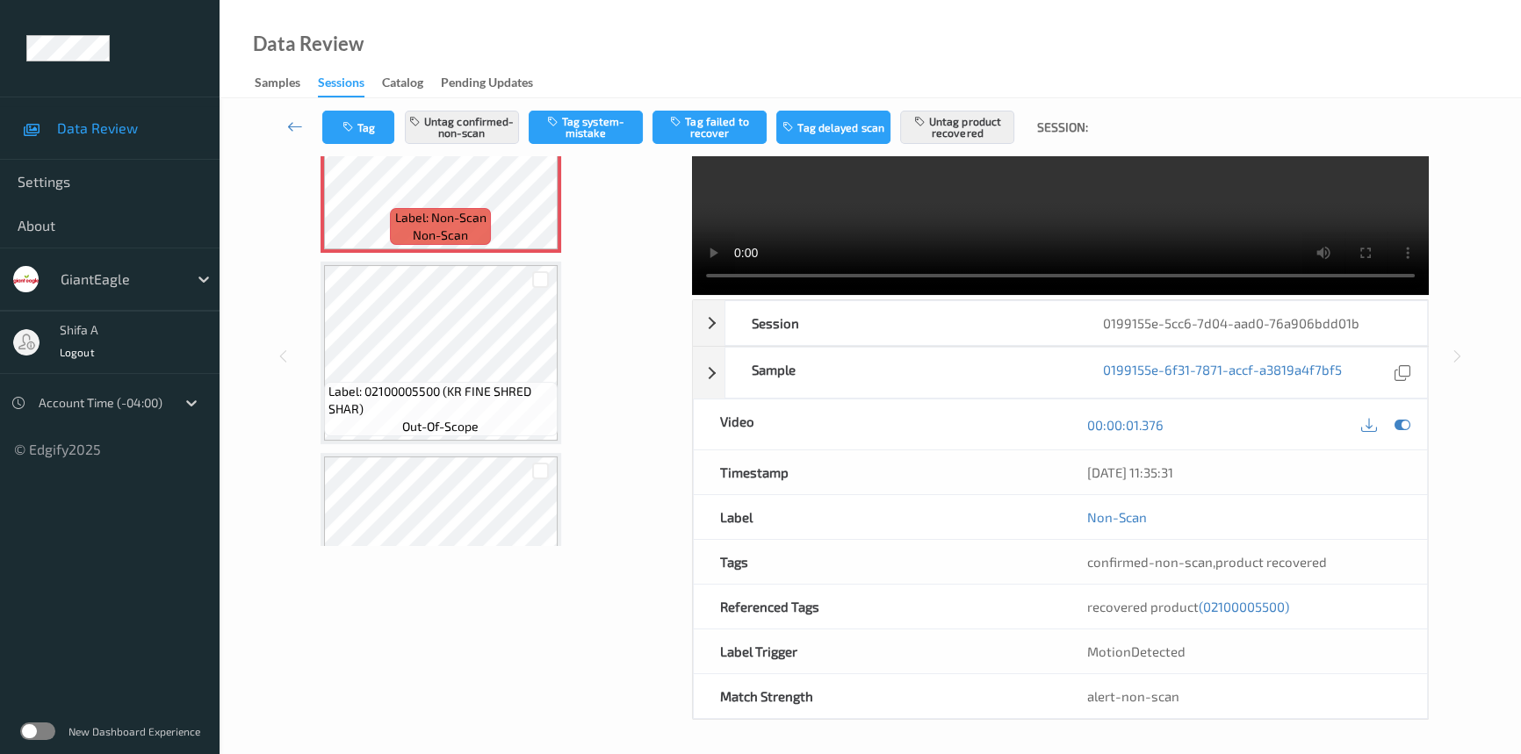
click at [1241, 607] on span "(02100005500)" at bounding box center [1244, 607] width 90 height 16
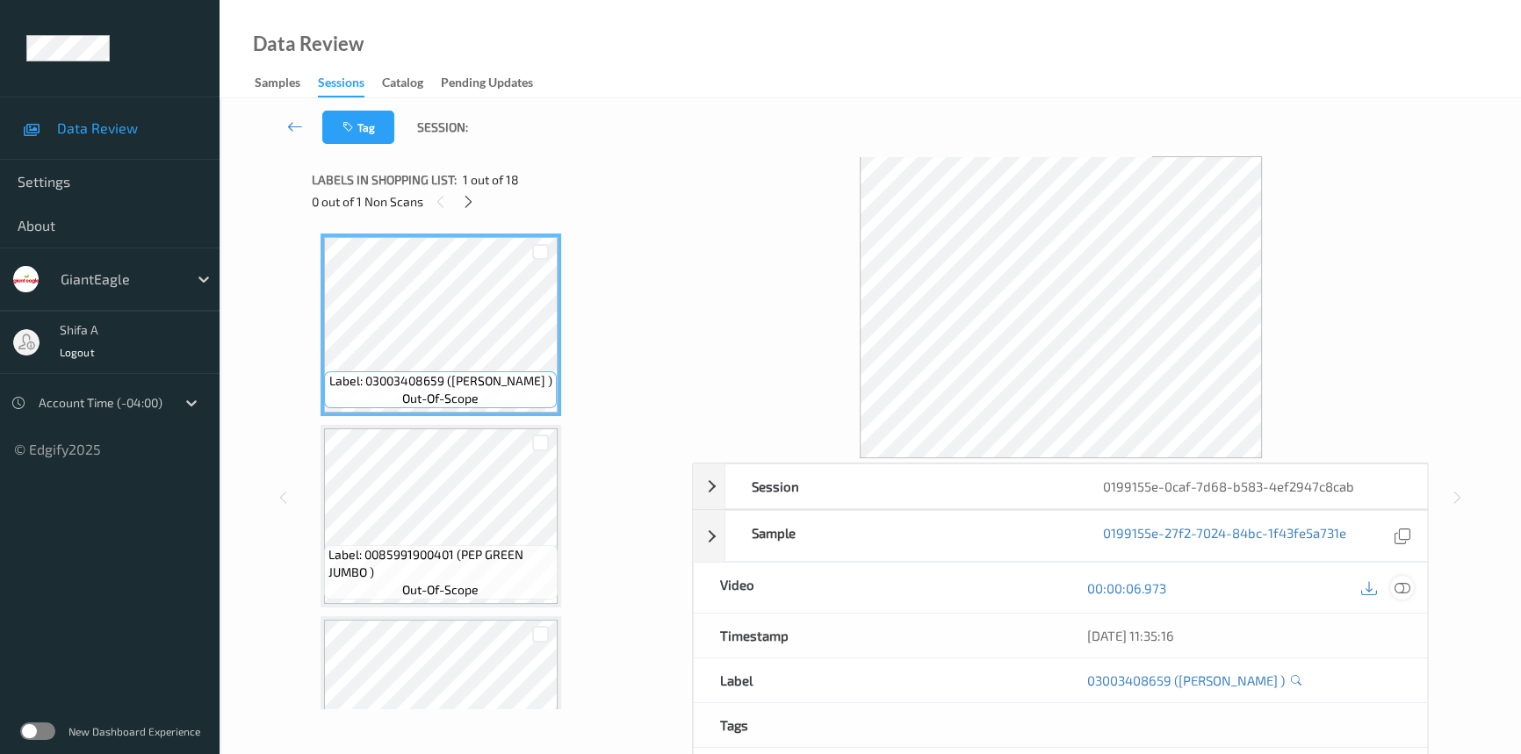
click at [1400, 594] on icon at bounding box center [1402, 588] width 16 height 16
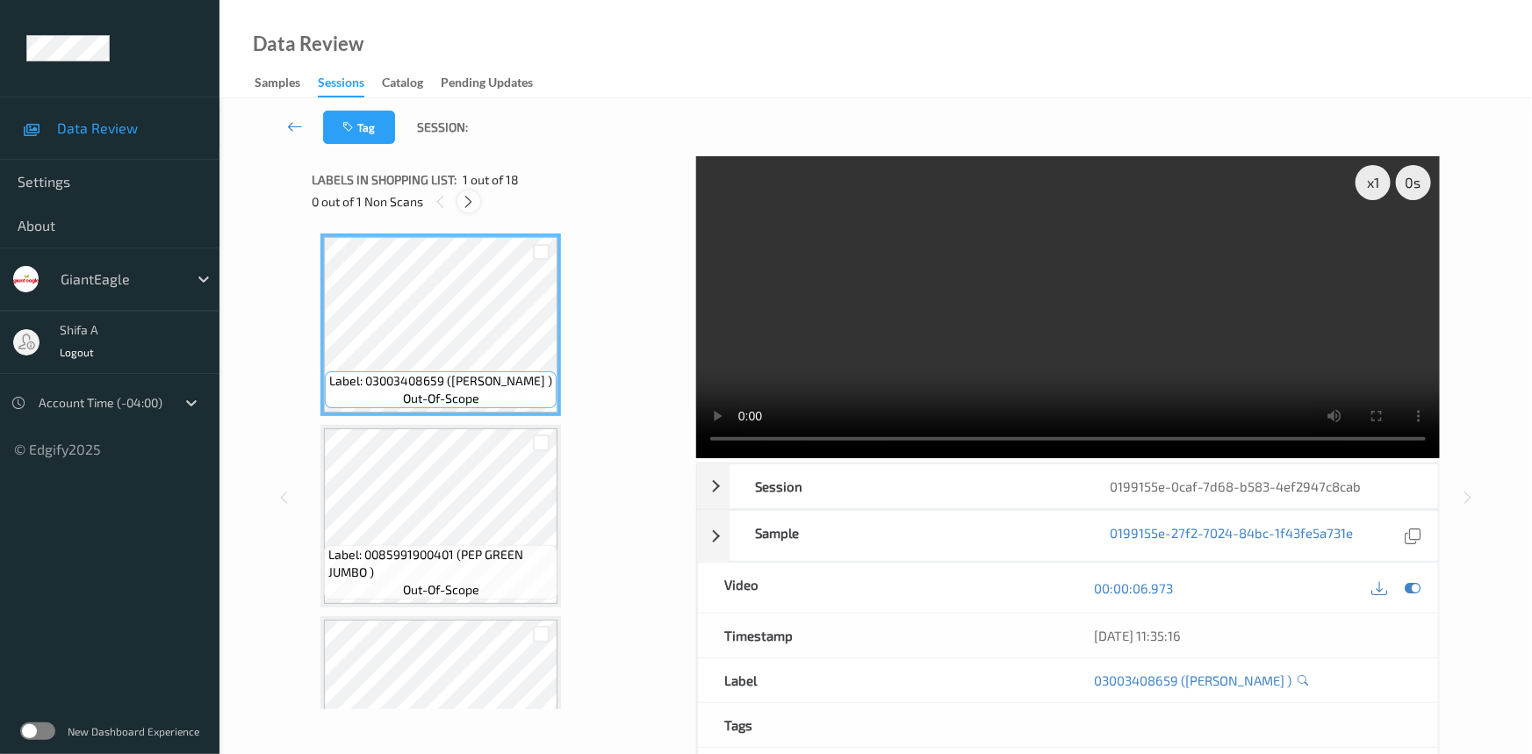
click at [465, 208] on icon at bounding box center [469, 202] width 15 height 16
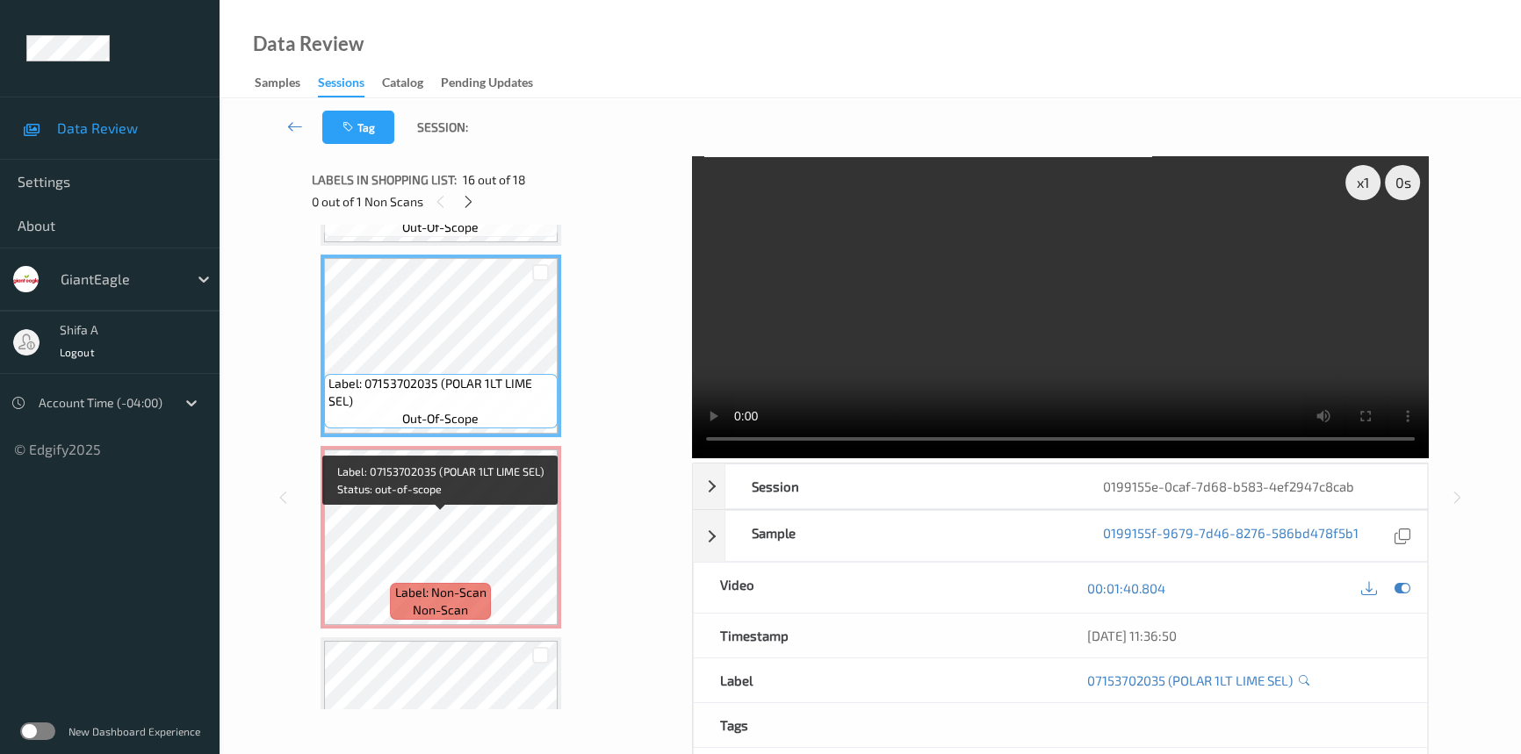
scroll to position [2958, 0]
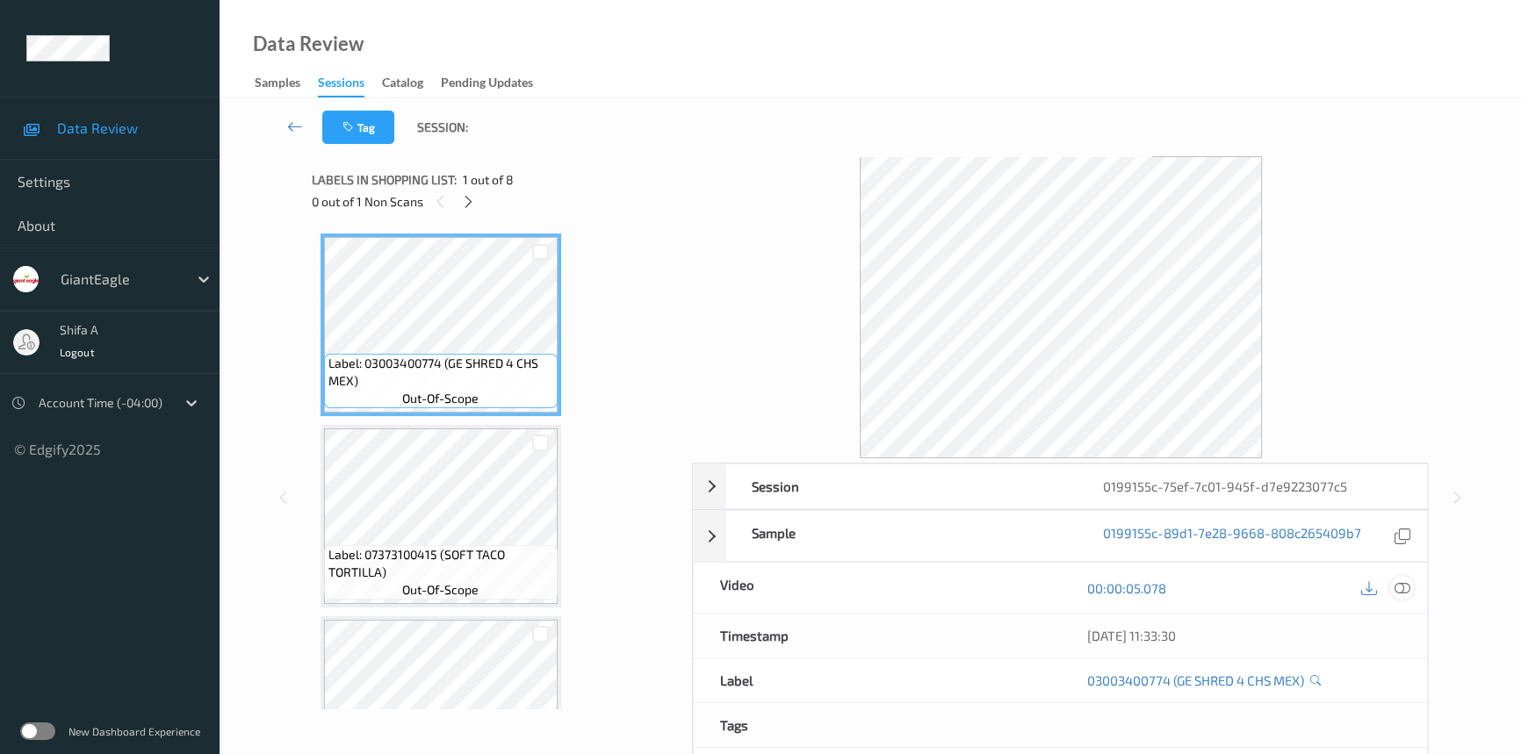
click at [1408, 584] on icon at bounding box center [1402, 588] width 16 height 16
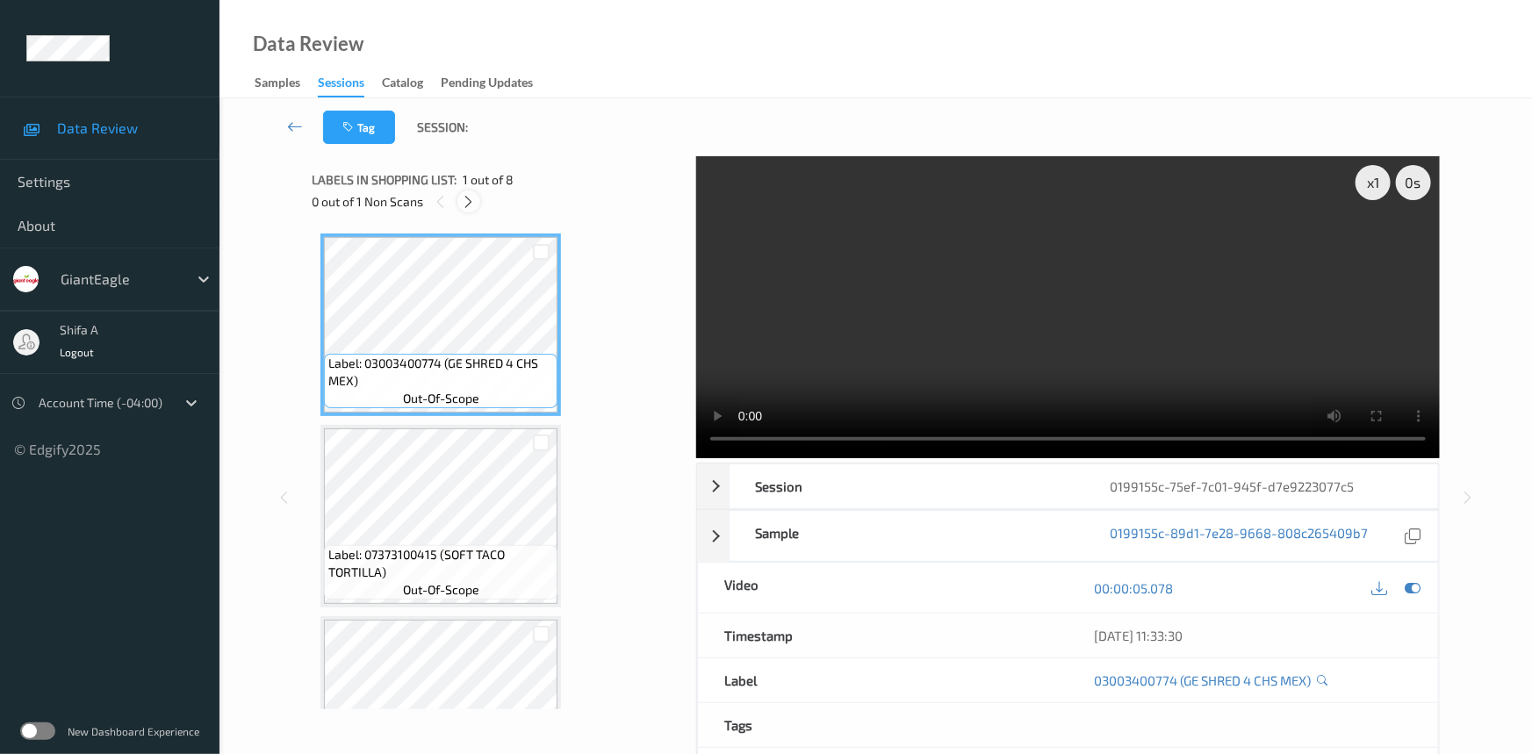
click at [473, 205] on icon at bounding box center [469, 202] width 15 height 16
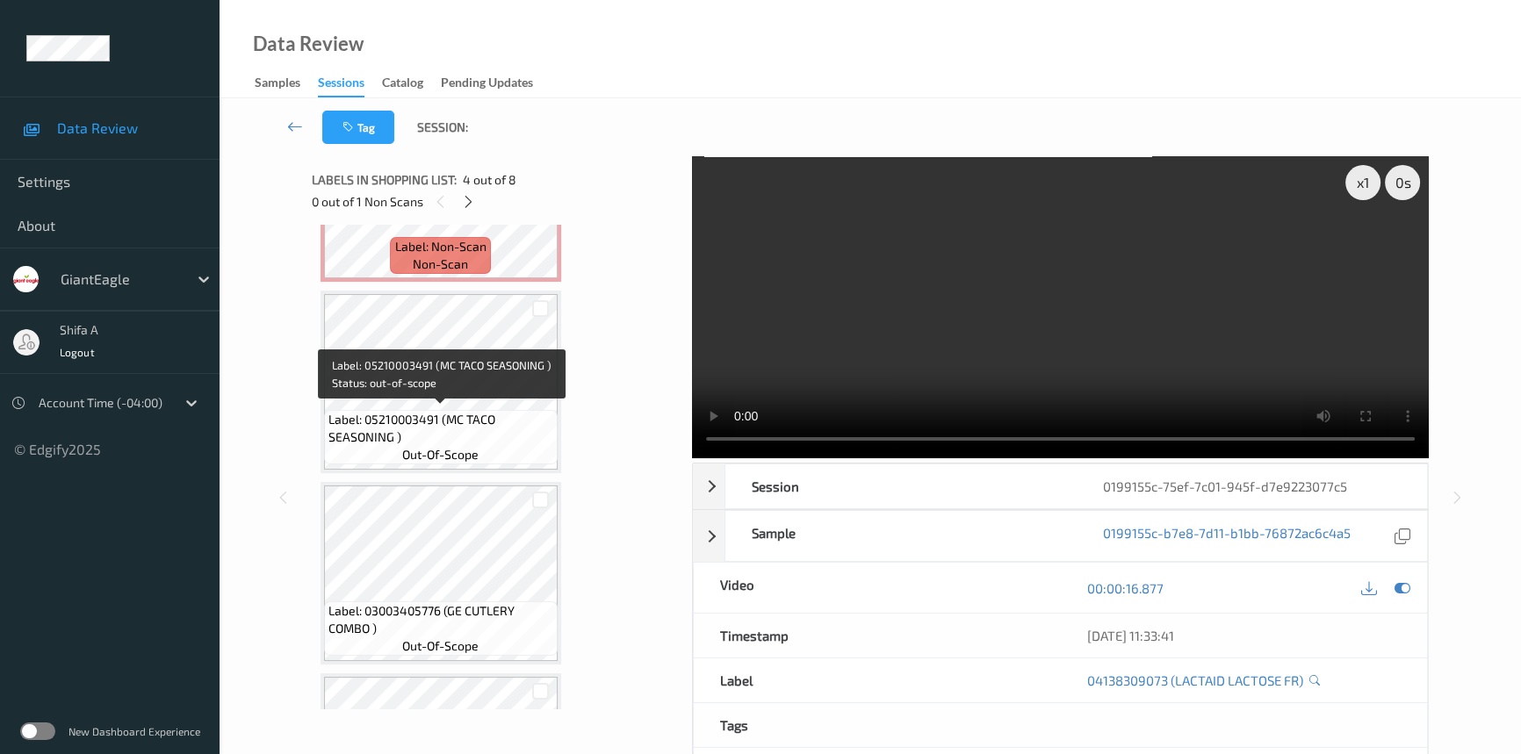
scroll to position [580, 0]
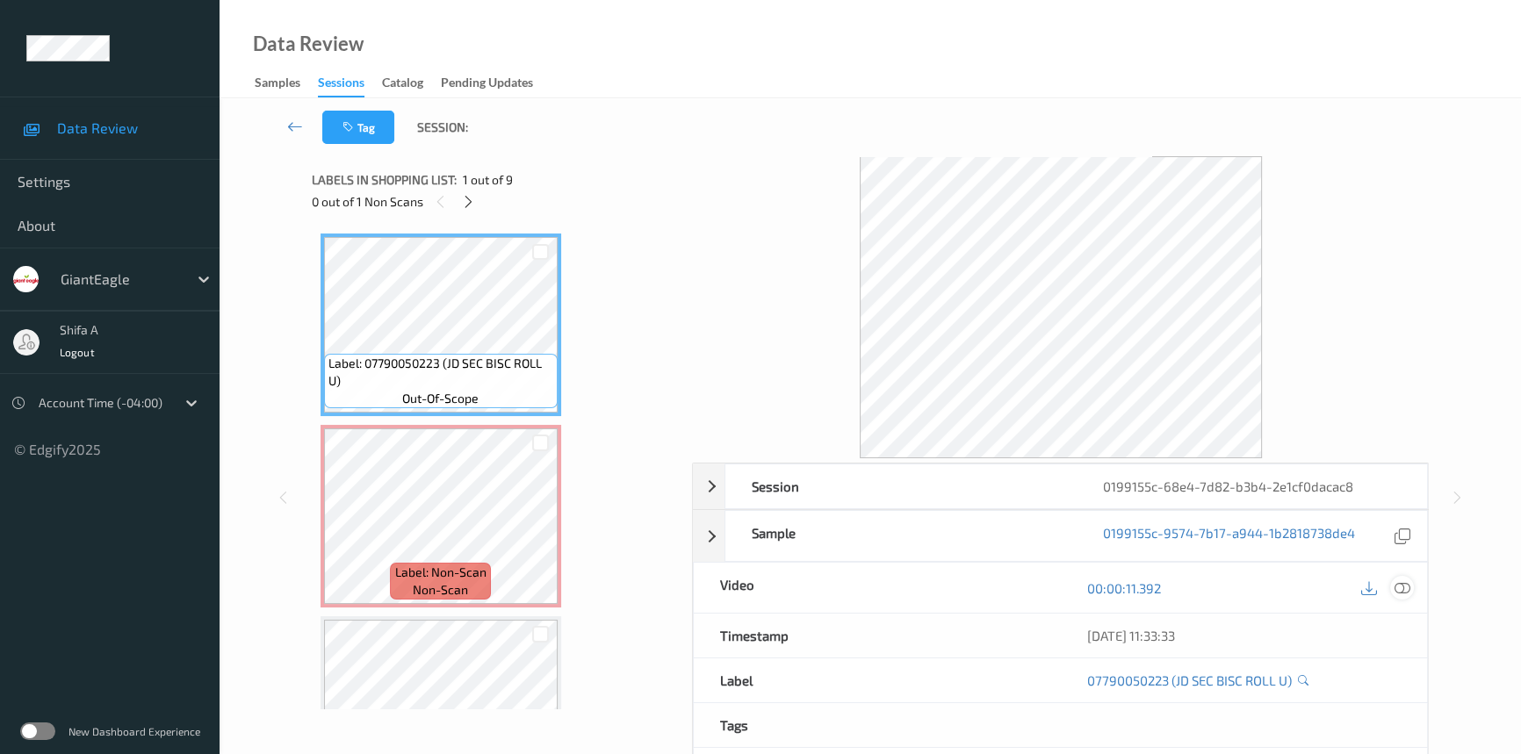
click at [1403, 591] on icon at bounding box center [1402, 588] width 16 height 16
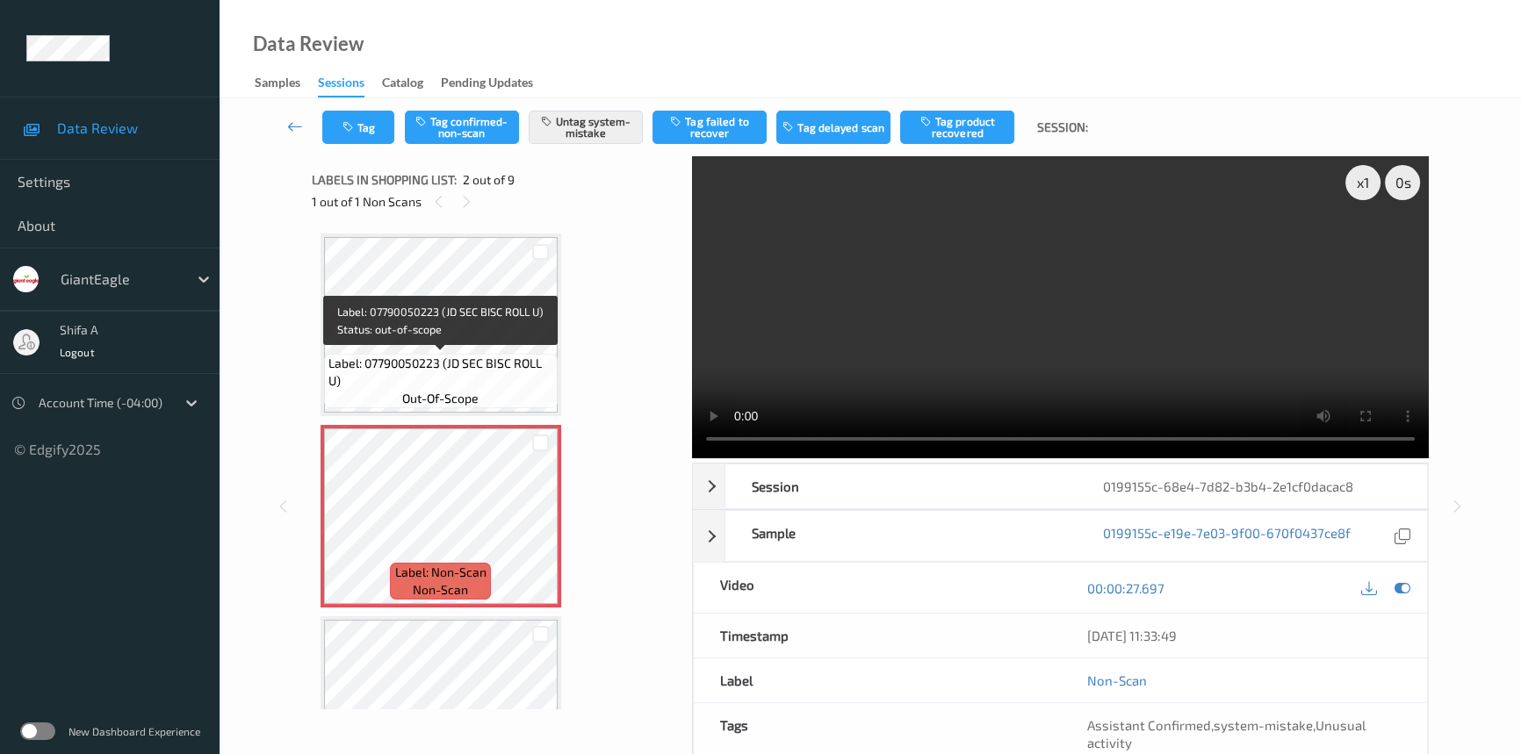
click at [501, 355] on span "Label: 07790050223 (JD SEC BISC ROLL U)" at bounding box center [440, 372] width 225 height 35
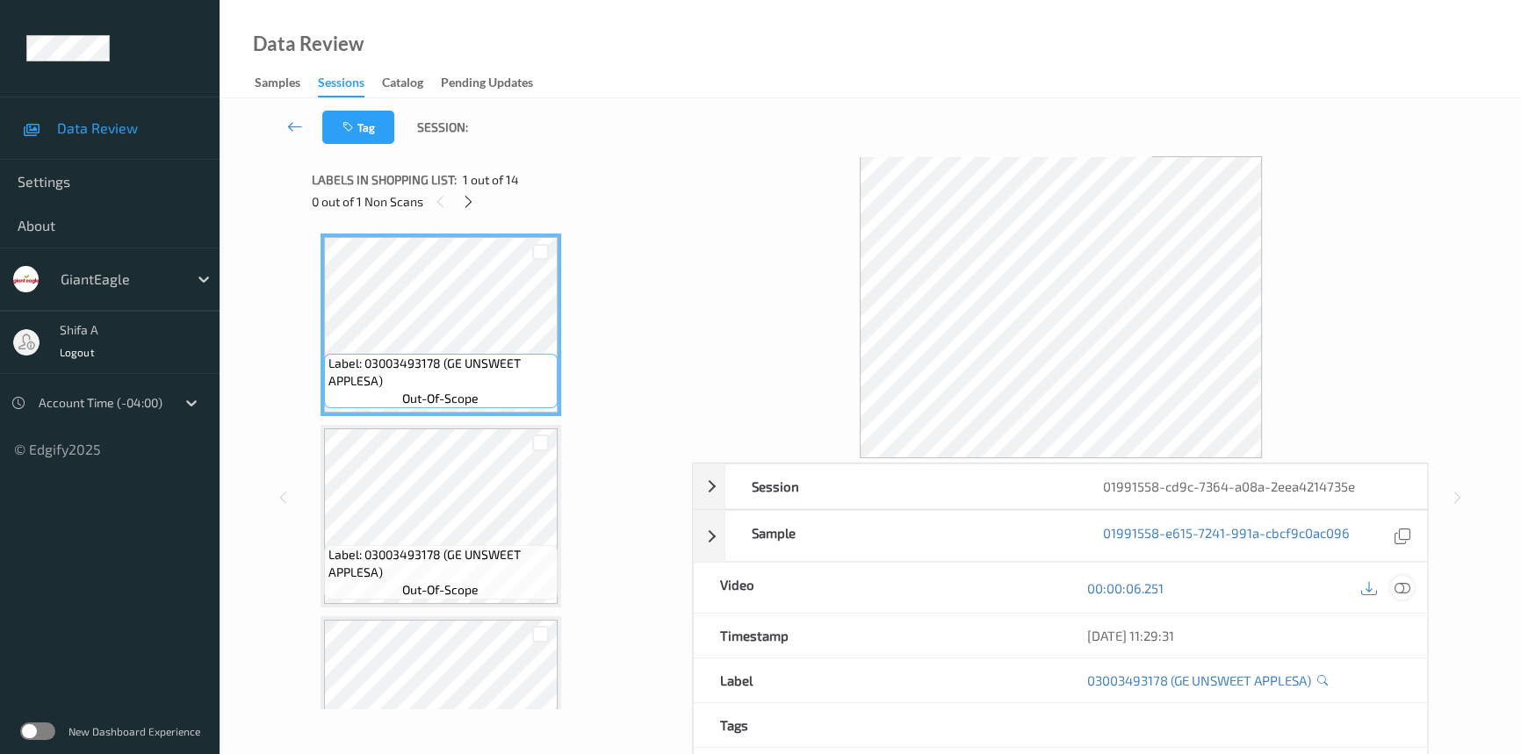
click at [1406, 591] on icon at bounding box center [1402, 588] width 16 height 16
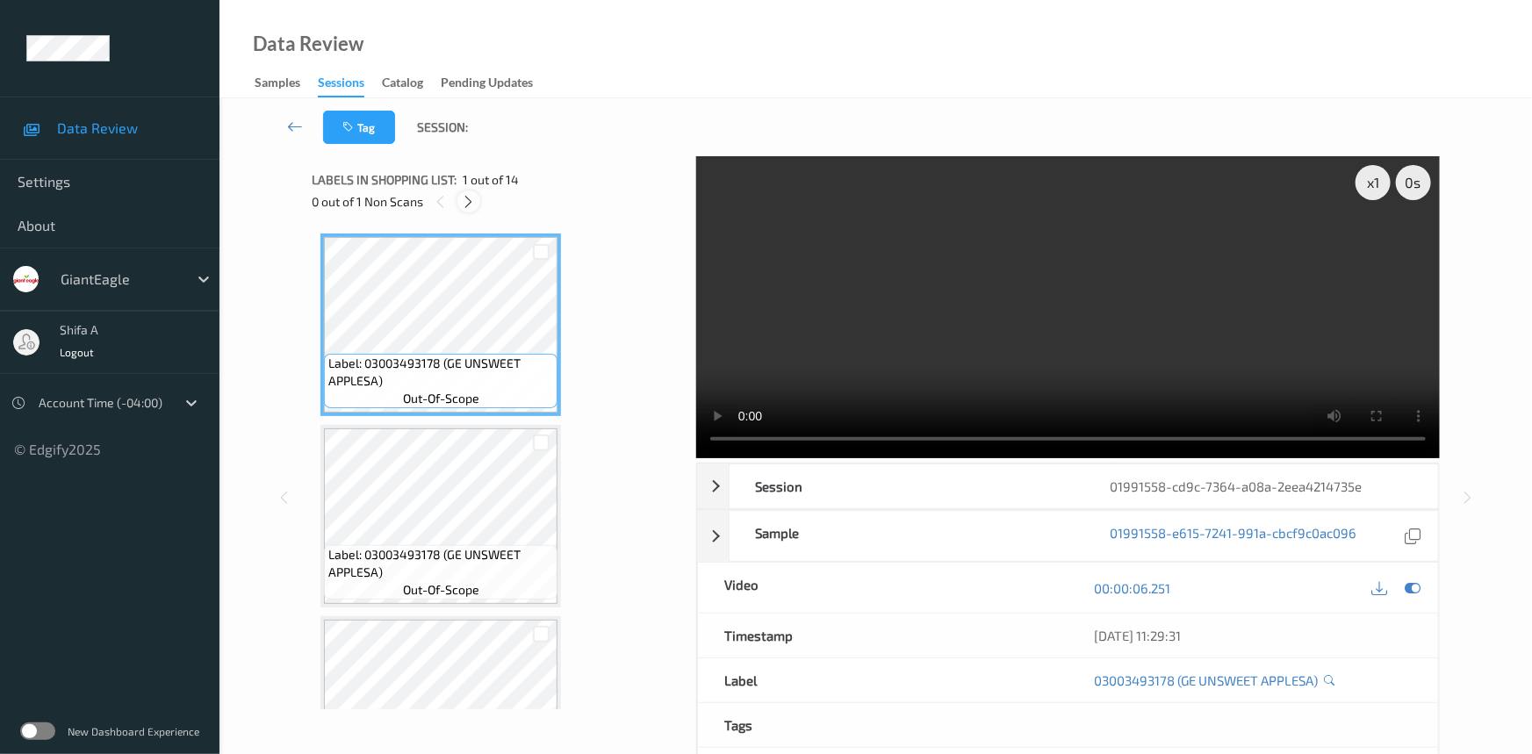
click at [465, 208] on icon at bounding box center [469, 202] width 15 height 16
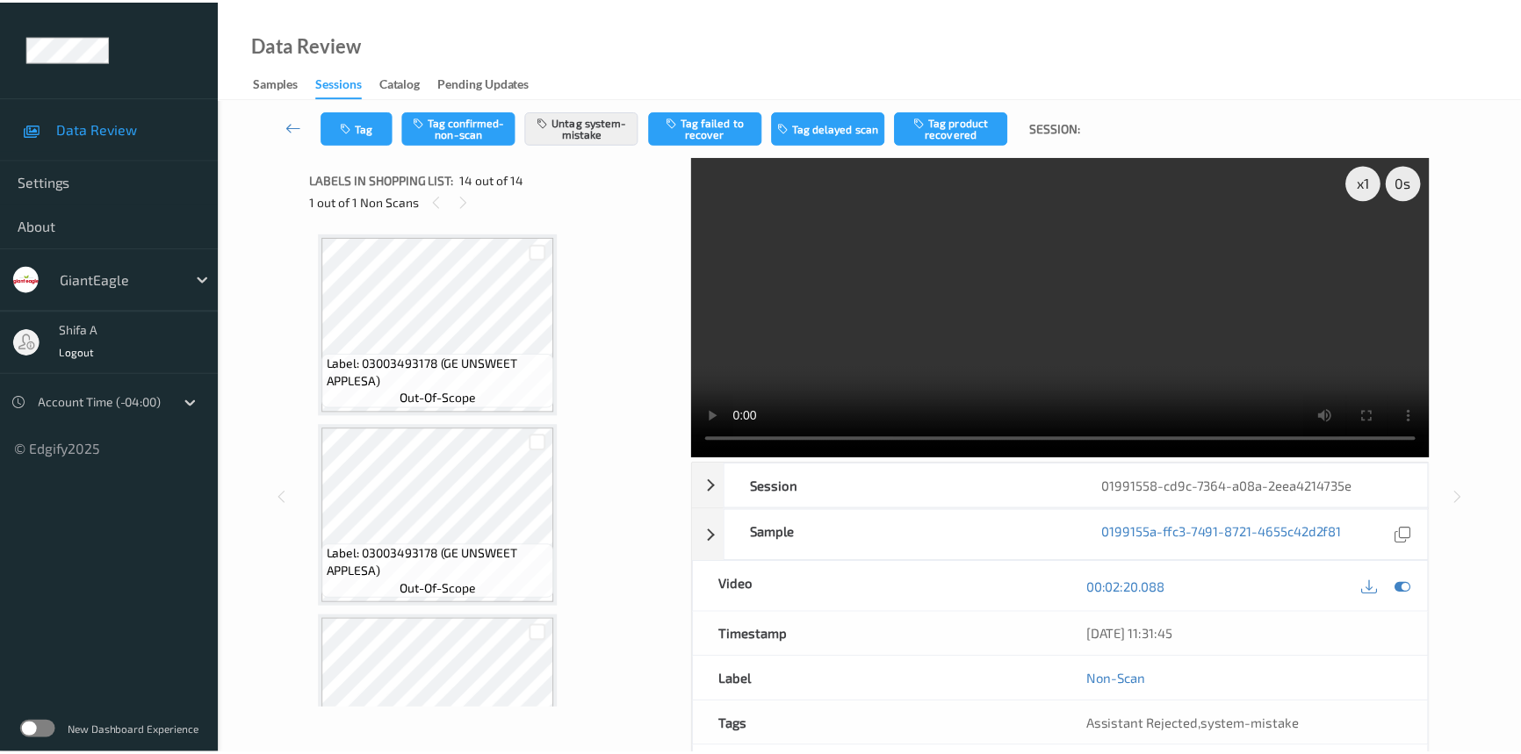
scroll to position [2195, 0]
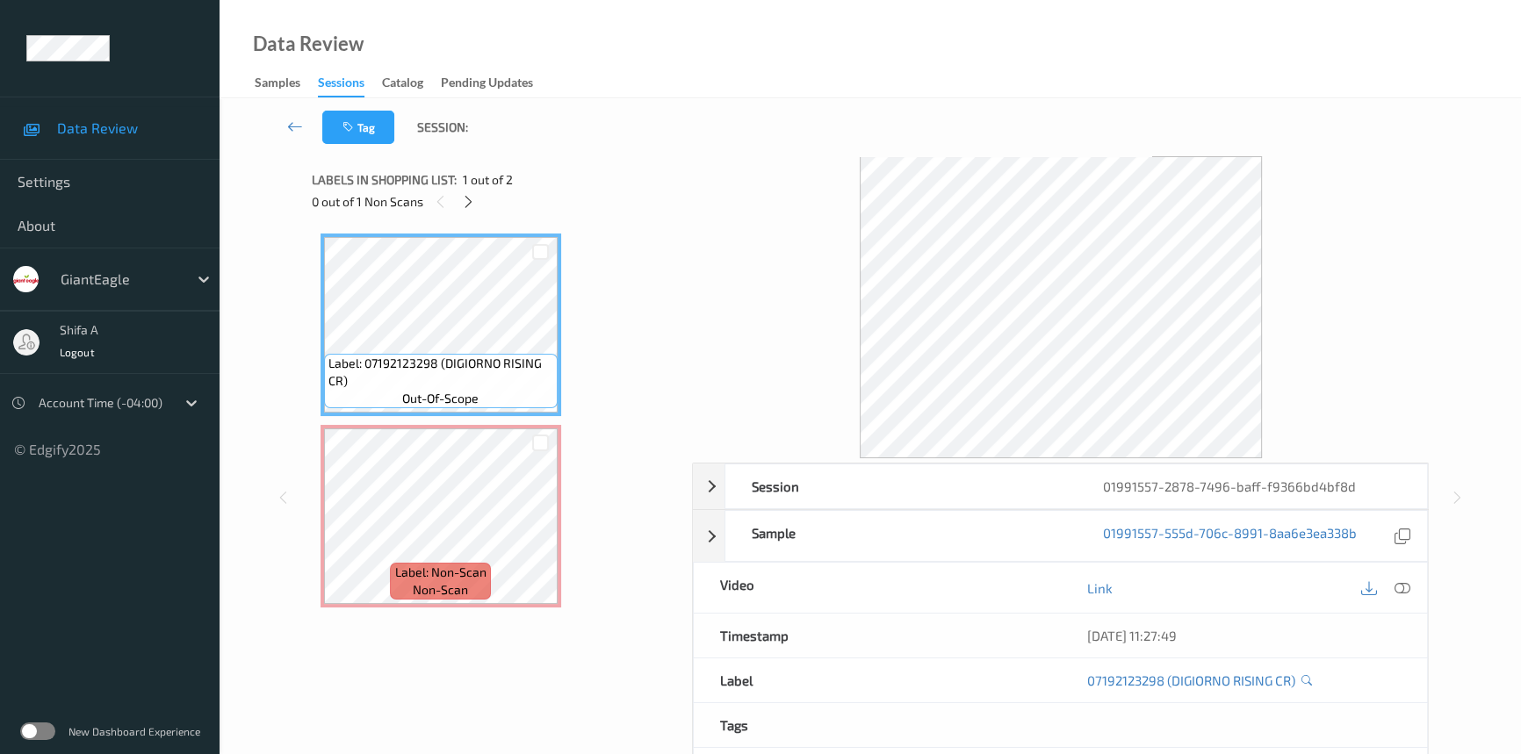
click at [1403, 585] on icon at bounding box center [1402, 588] width 16 height 16
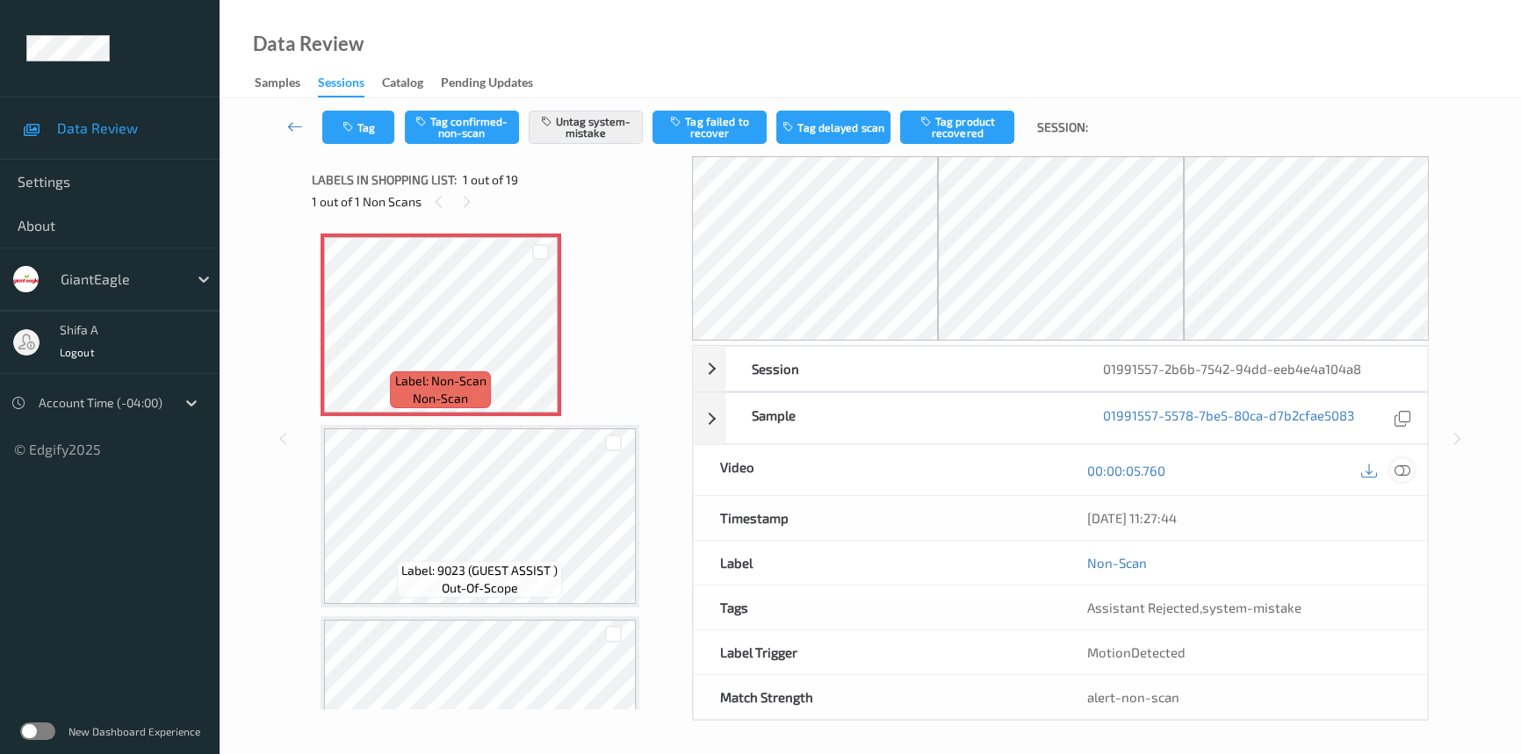
click at [1401, 468] on icon at bounding box center [1402, 471] width 16 height 16
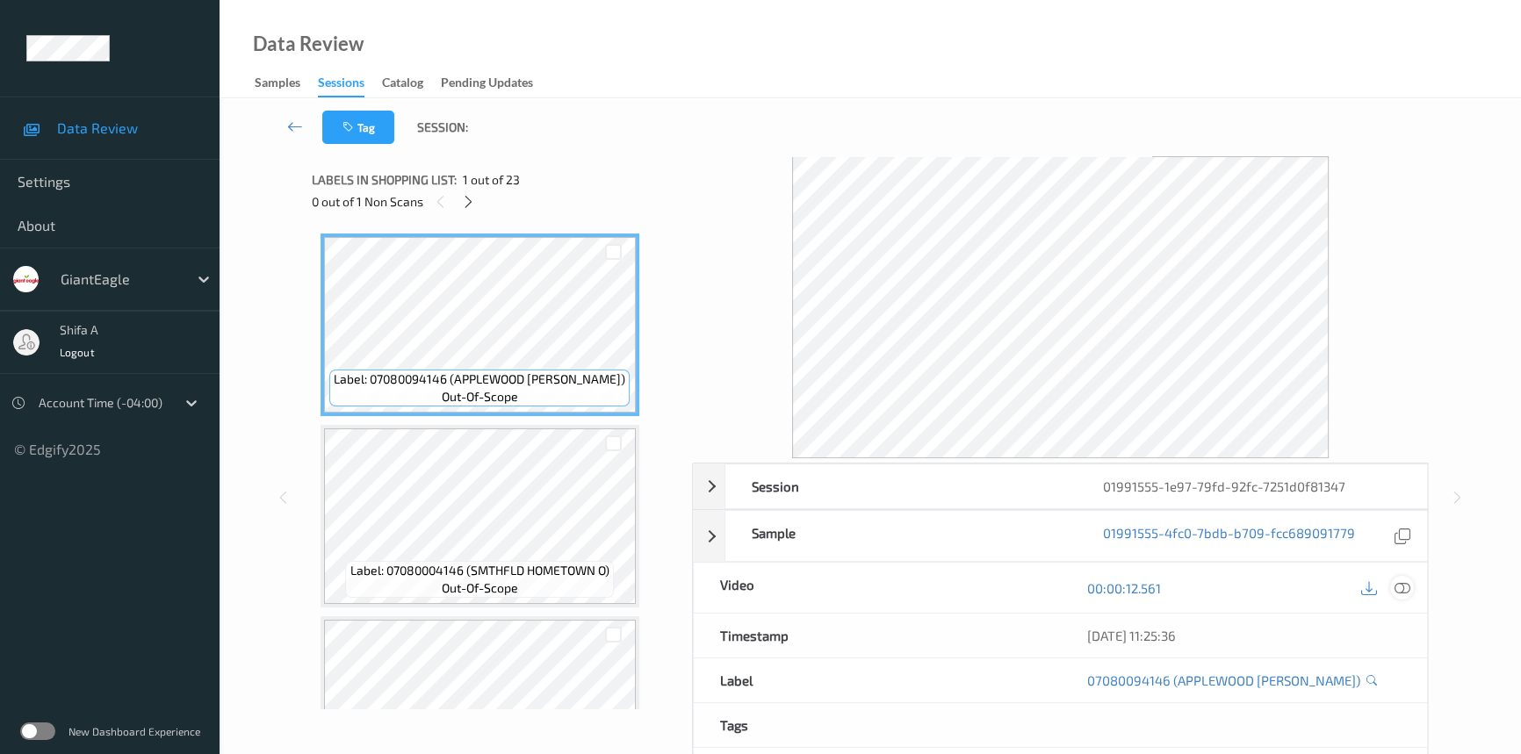
click at [1402, 584] on icon at bounding box center [1402, 588] width 16 height 16
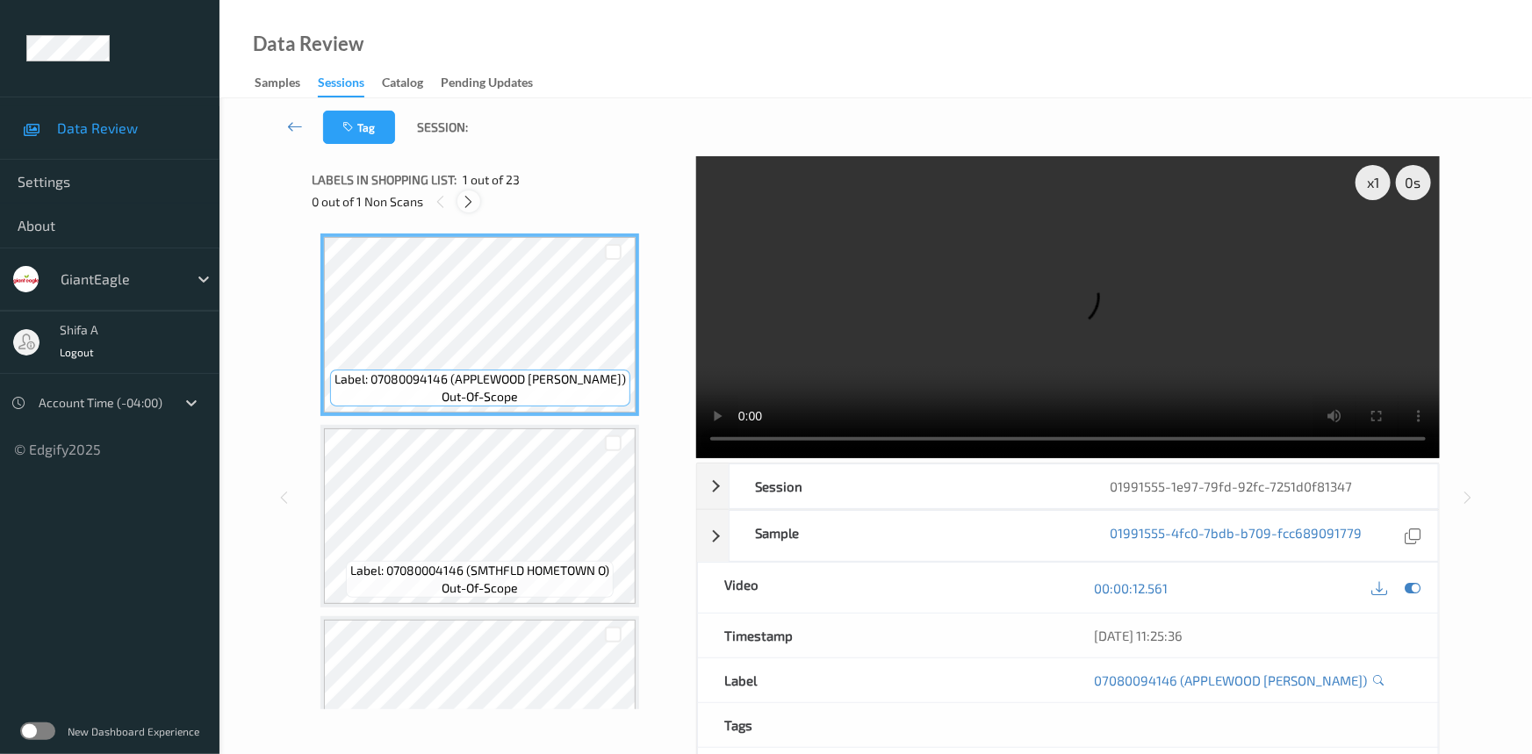
click at [470, 202] on icon at bounding box center [469, 202] width 15 height 16
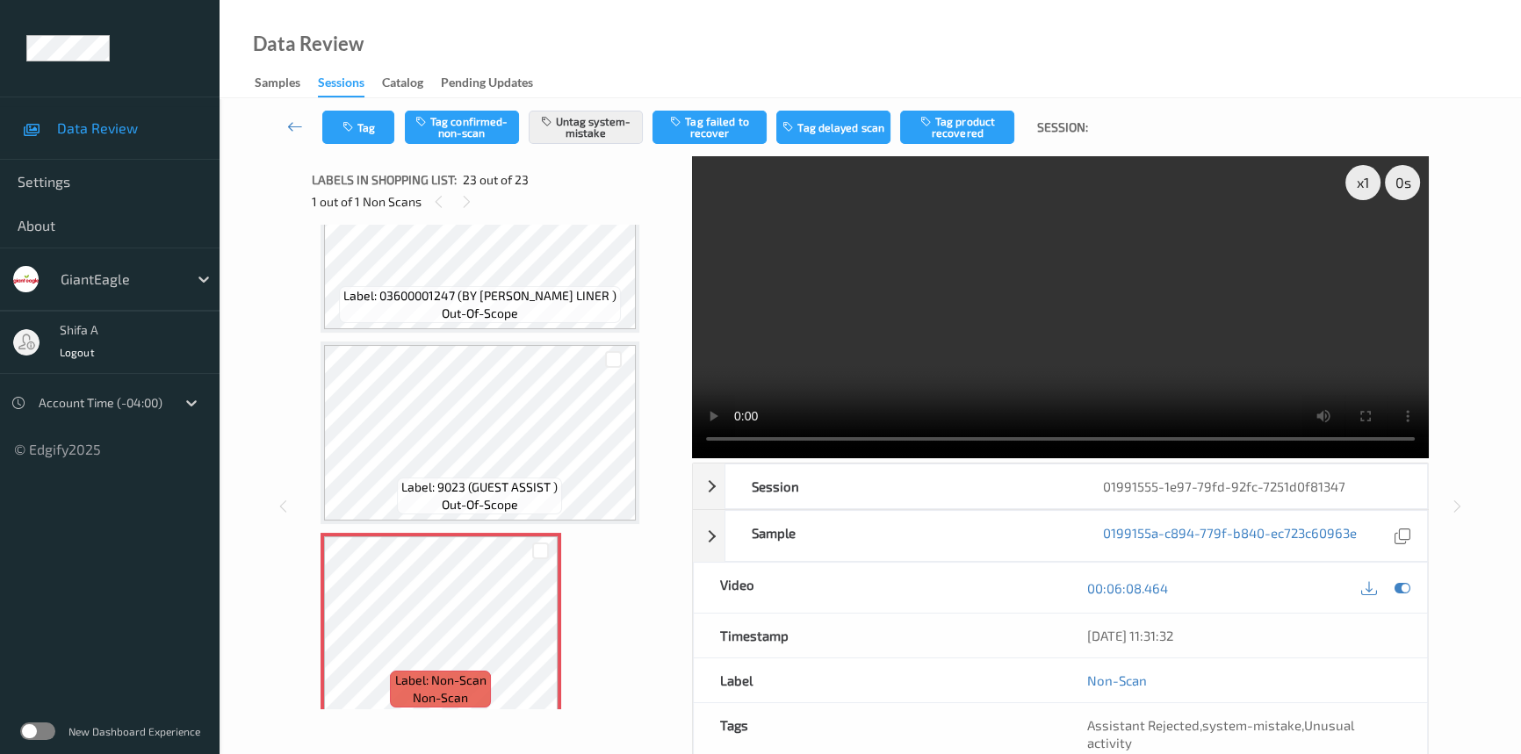
scroll to position [3592, 0]
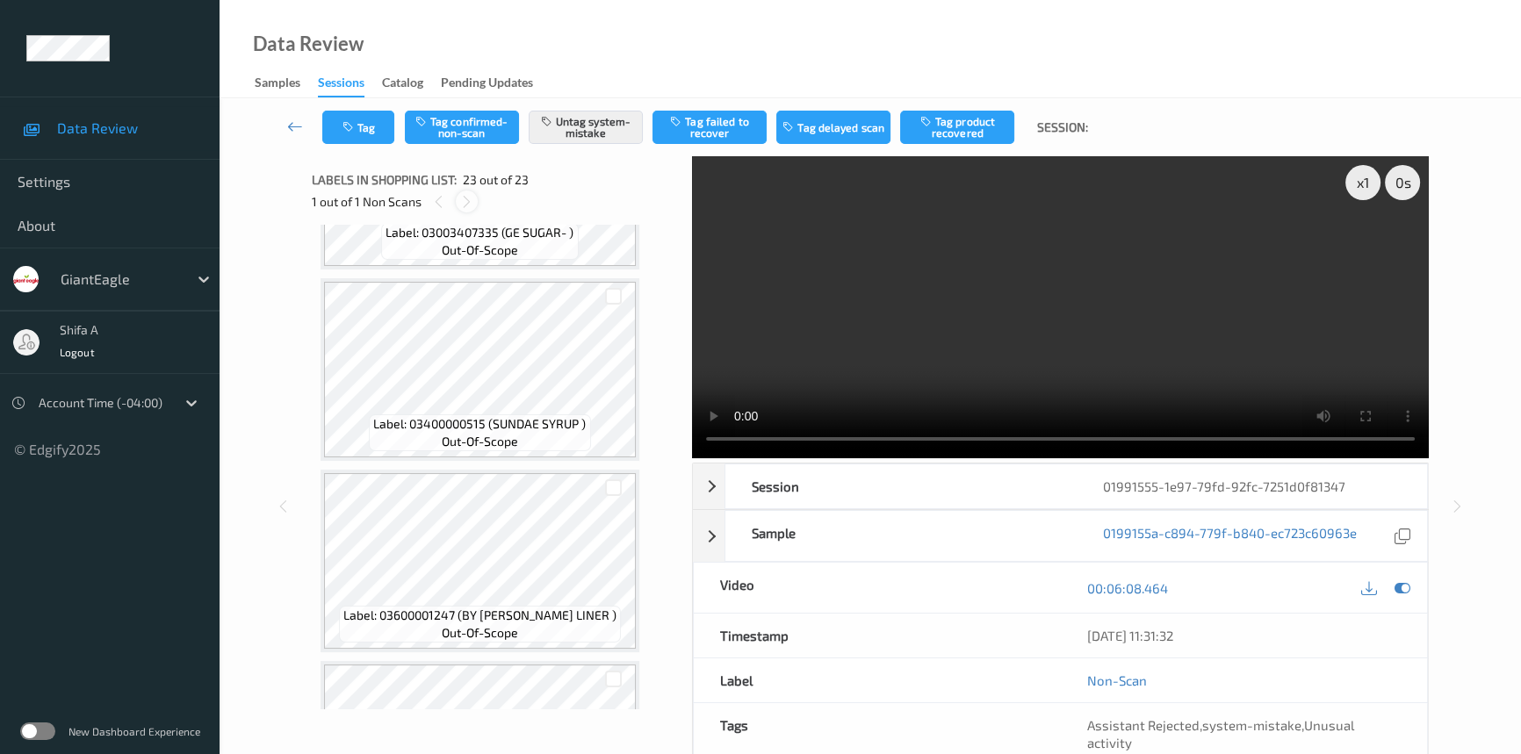
click at [468, 209] on icon at bounding box center [466, 202] width 15 height 16
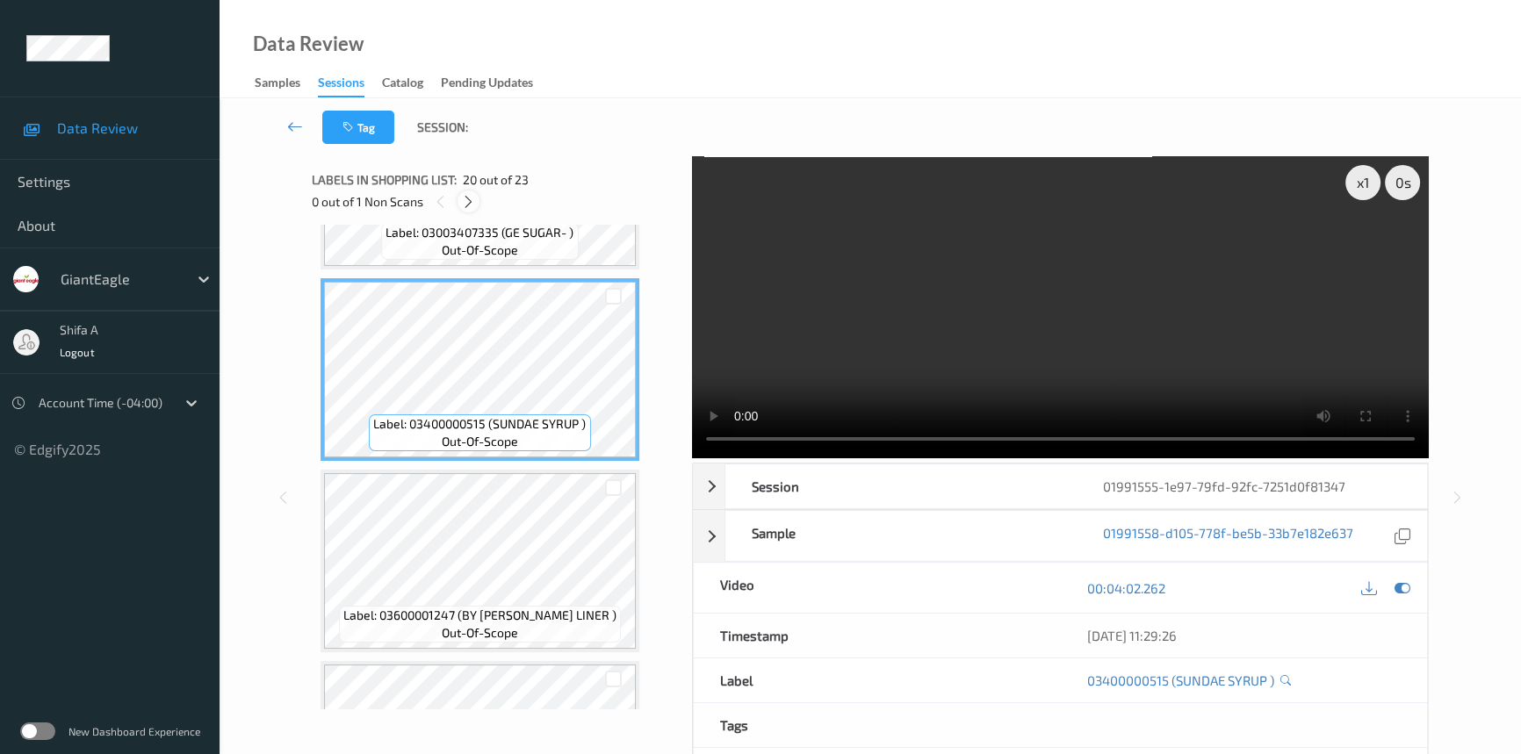
click at [468, 202] on icon at bounding box center [468, 202] width 15 height 16
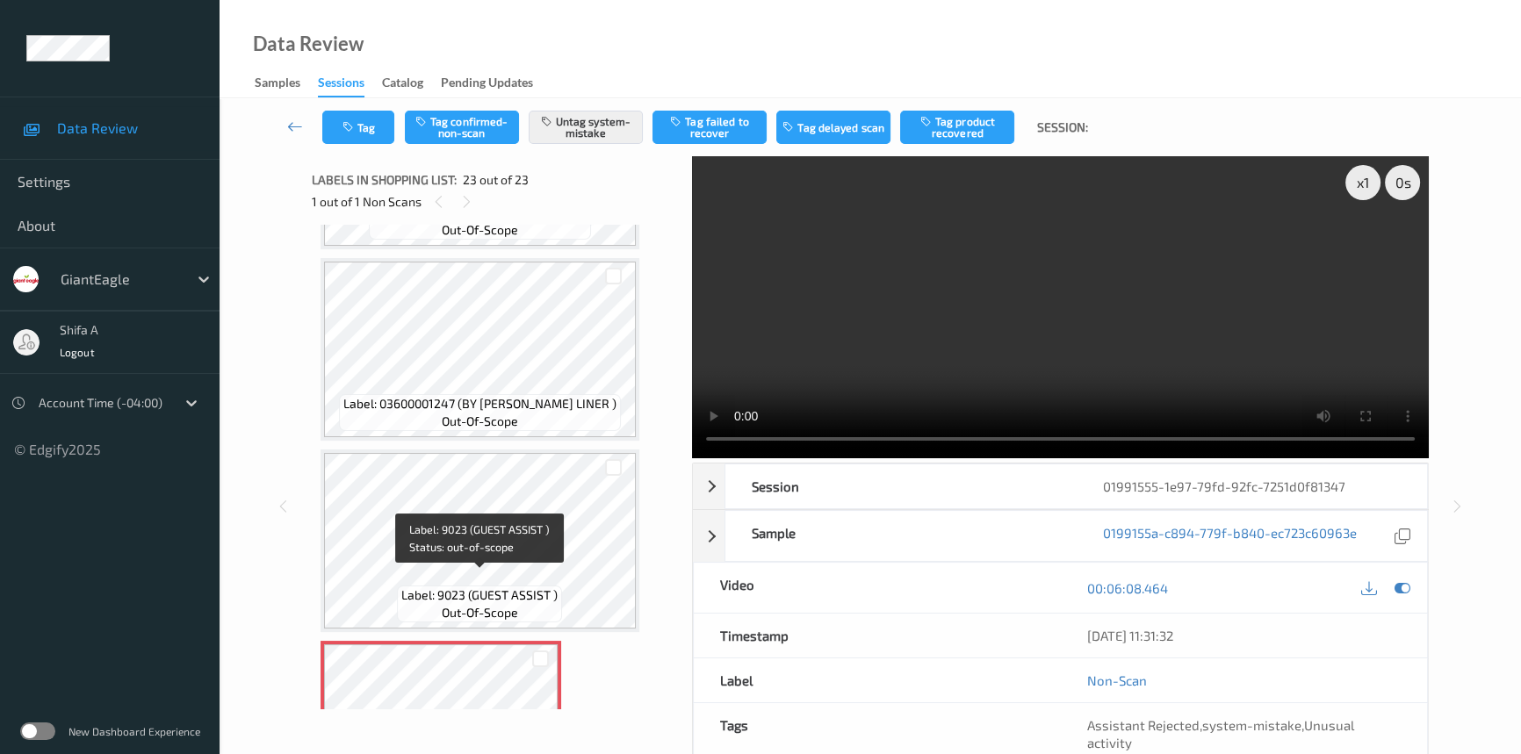
scroll to position [3912, 0]
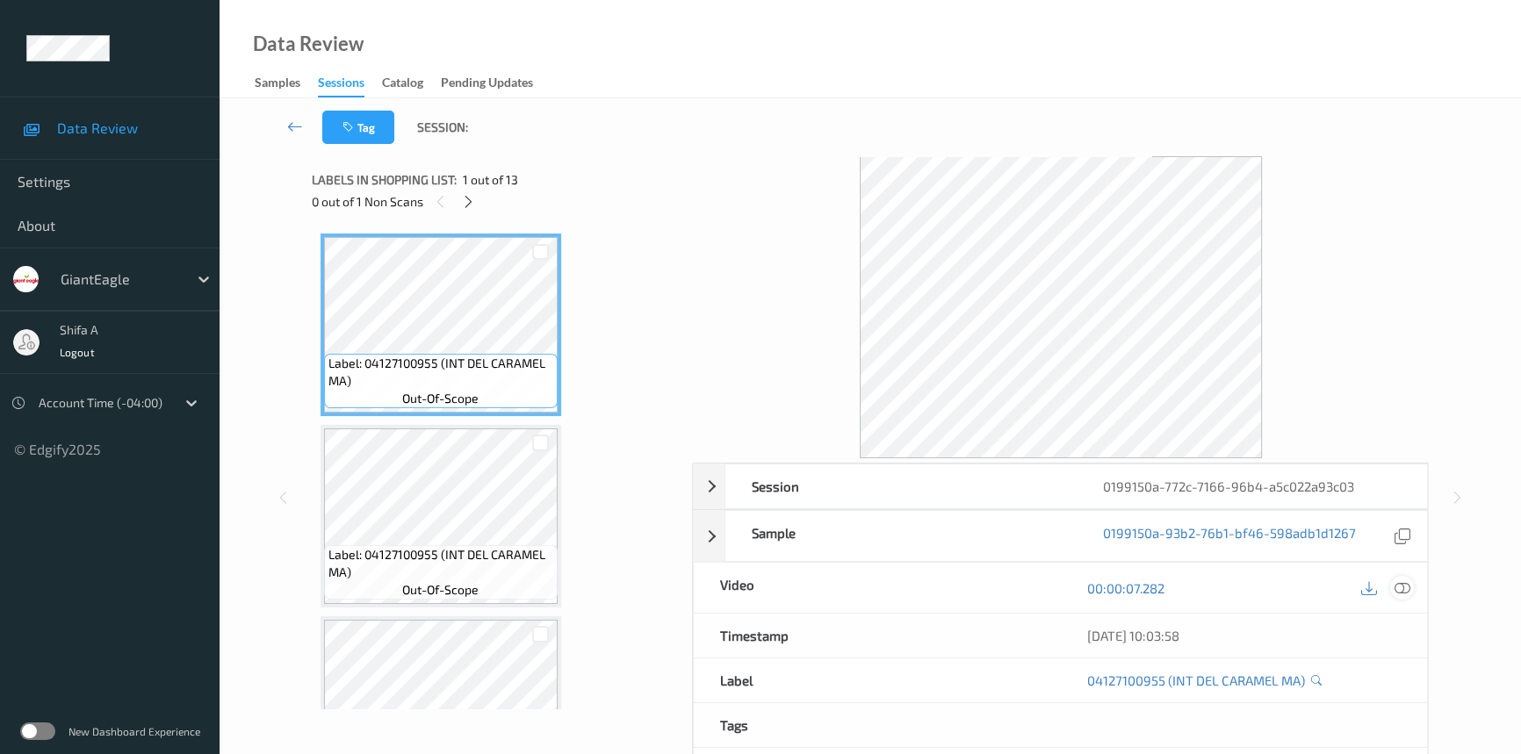
click at [1403, 581] on icon at bounding box center [1402, 588] width 16 height 16
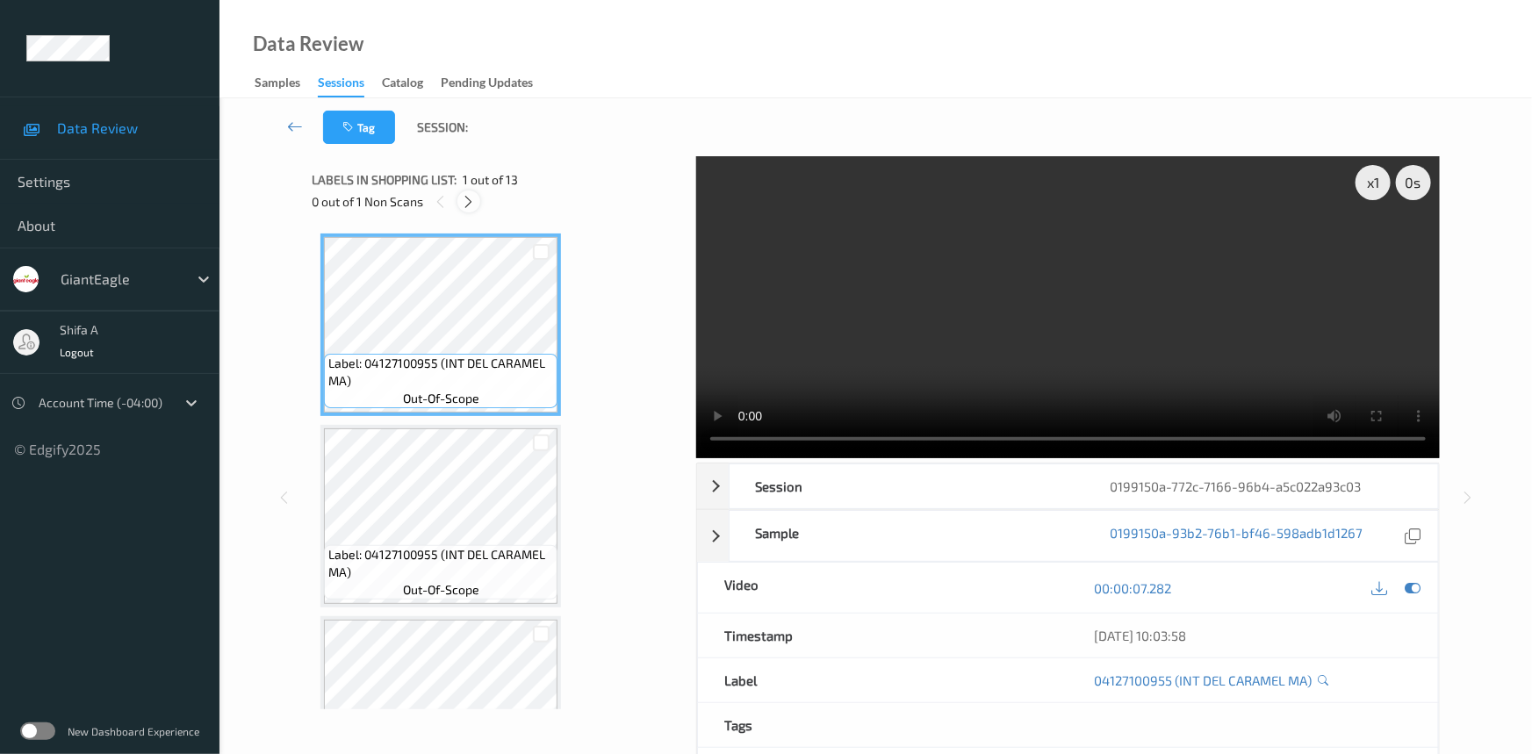
click at [473, 199] on icon at bounding box center [469, 202] width 15 height 16
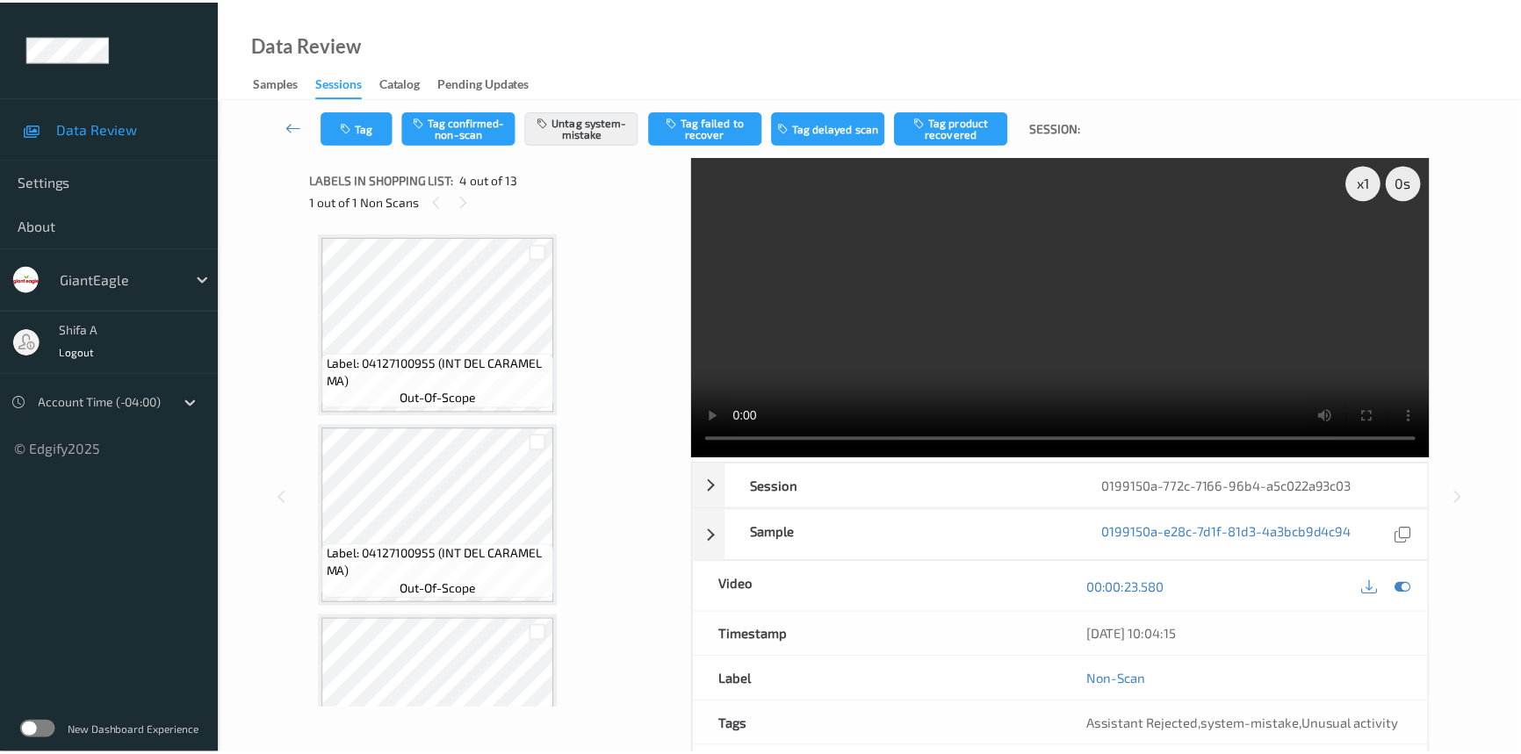
scroll to position [391, 0]
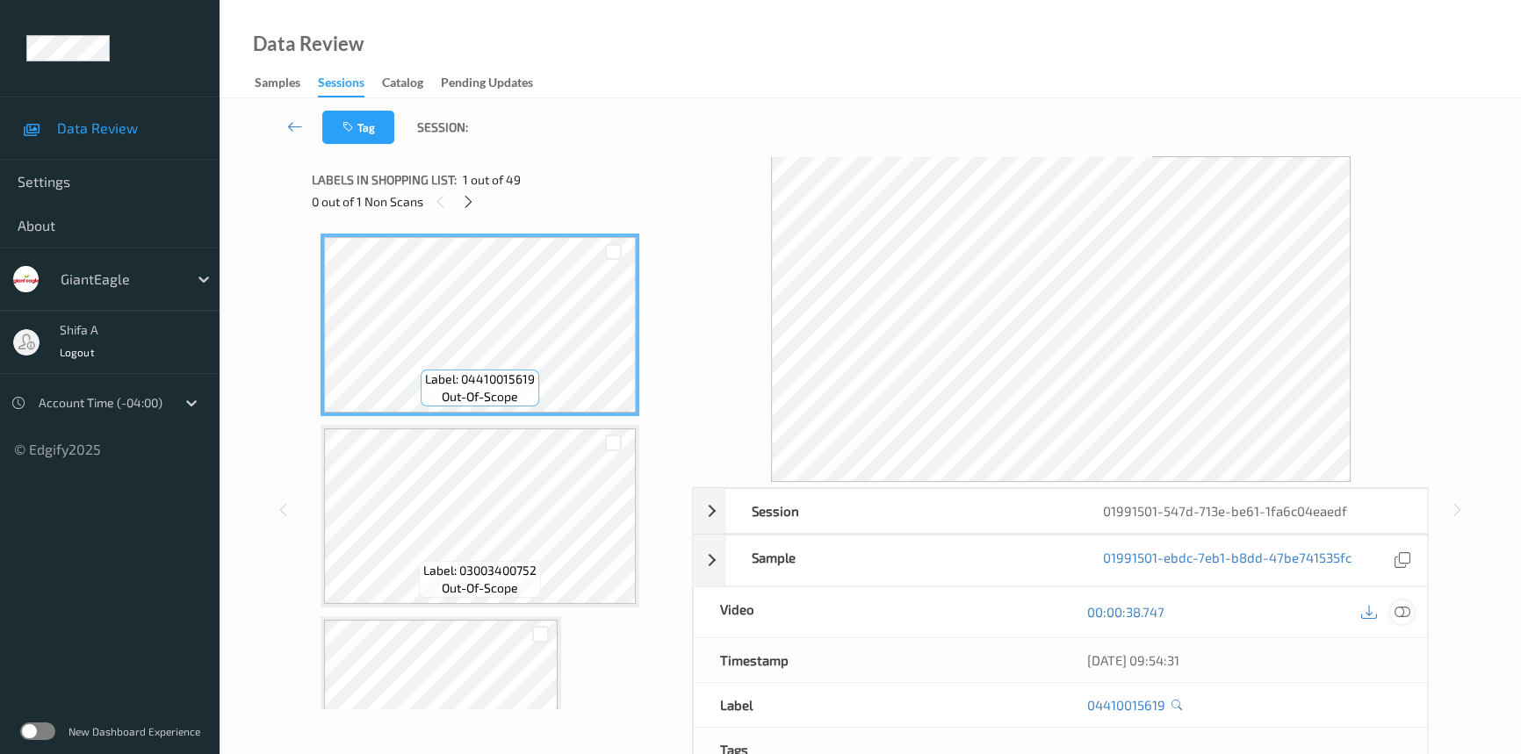
click at [1402, 620] on div at bounding box center [1402, 613] width 24 height 24
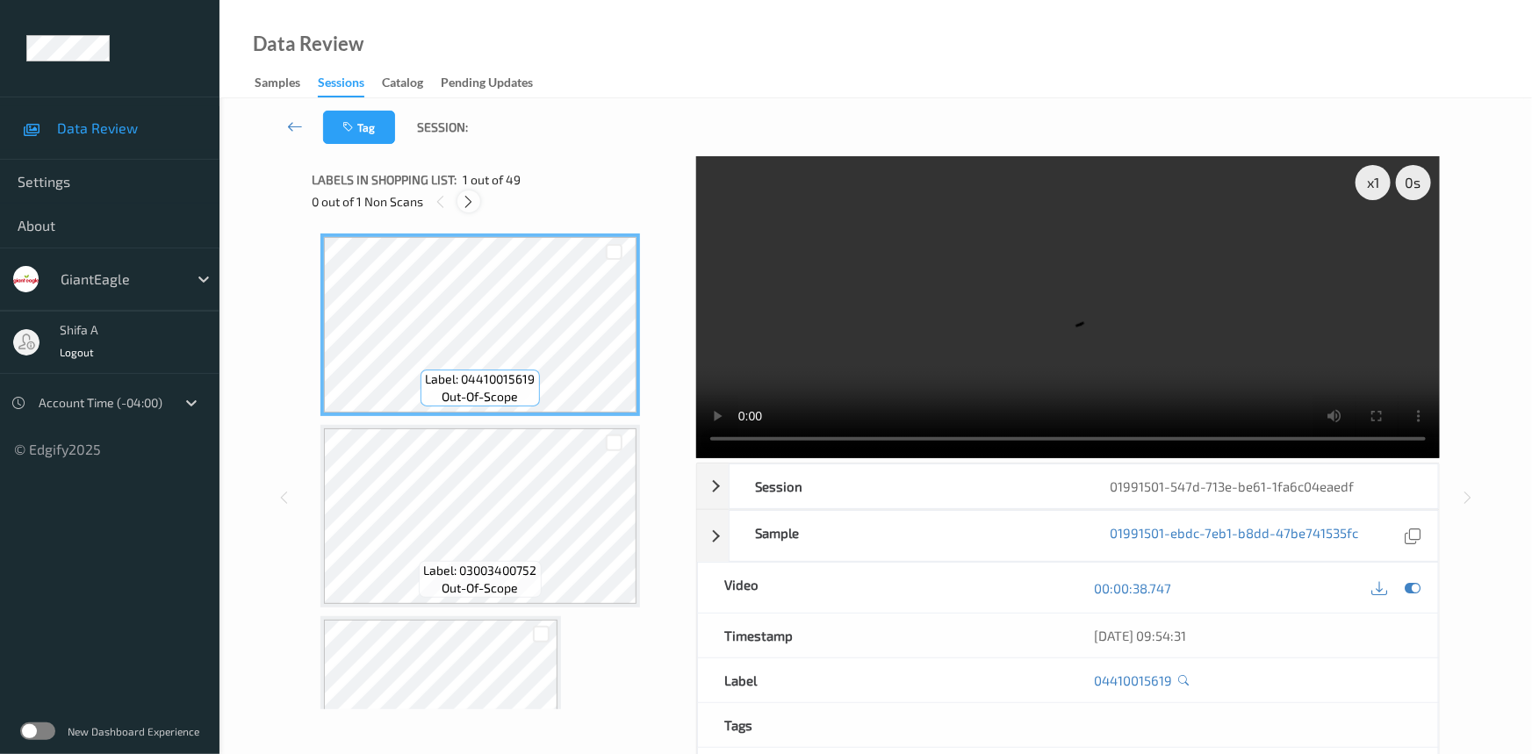
click at [472, 206] on icon at bounding box center [469, 202] width 15 height 16
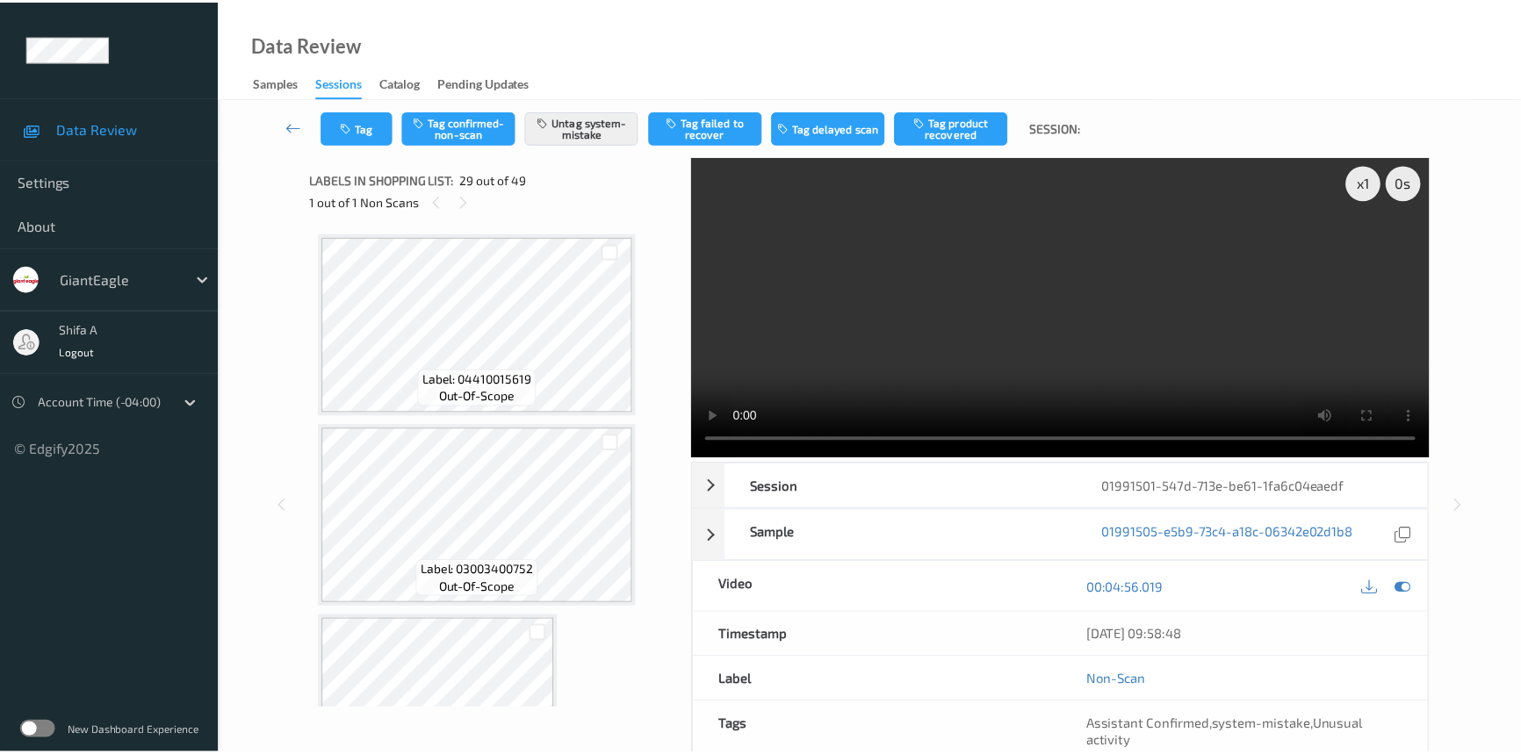
scroll to position [5159, 0]
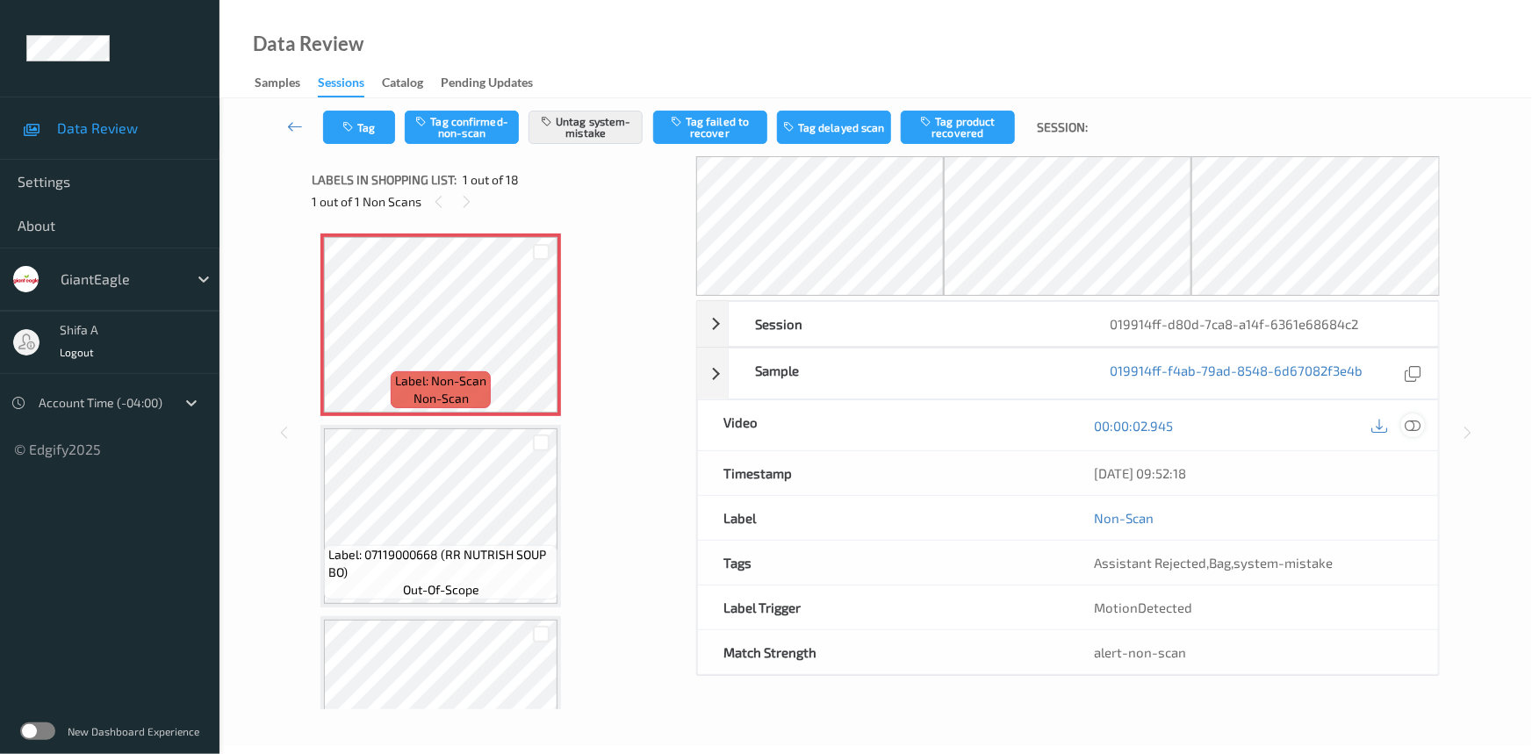
click at [1414, 420] on icon at bounding box center [1413, 426] width 16 height 16
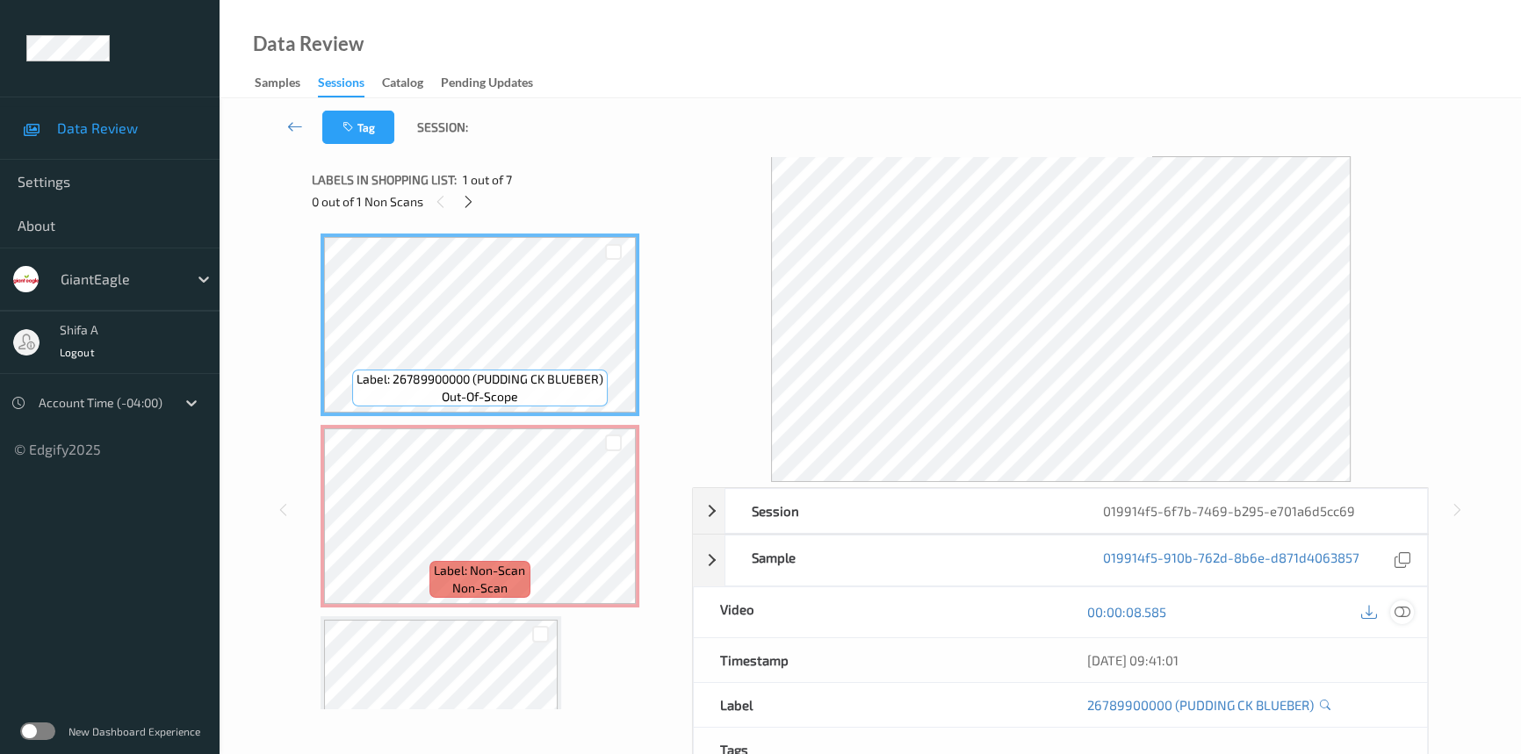
click at [1398, 608] on icon at bounding box center [1402, 612] width 16 height 16
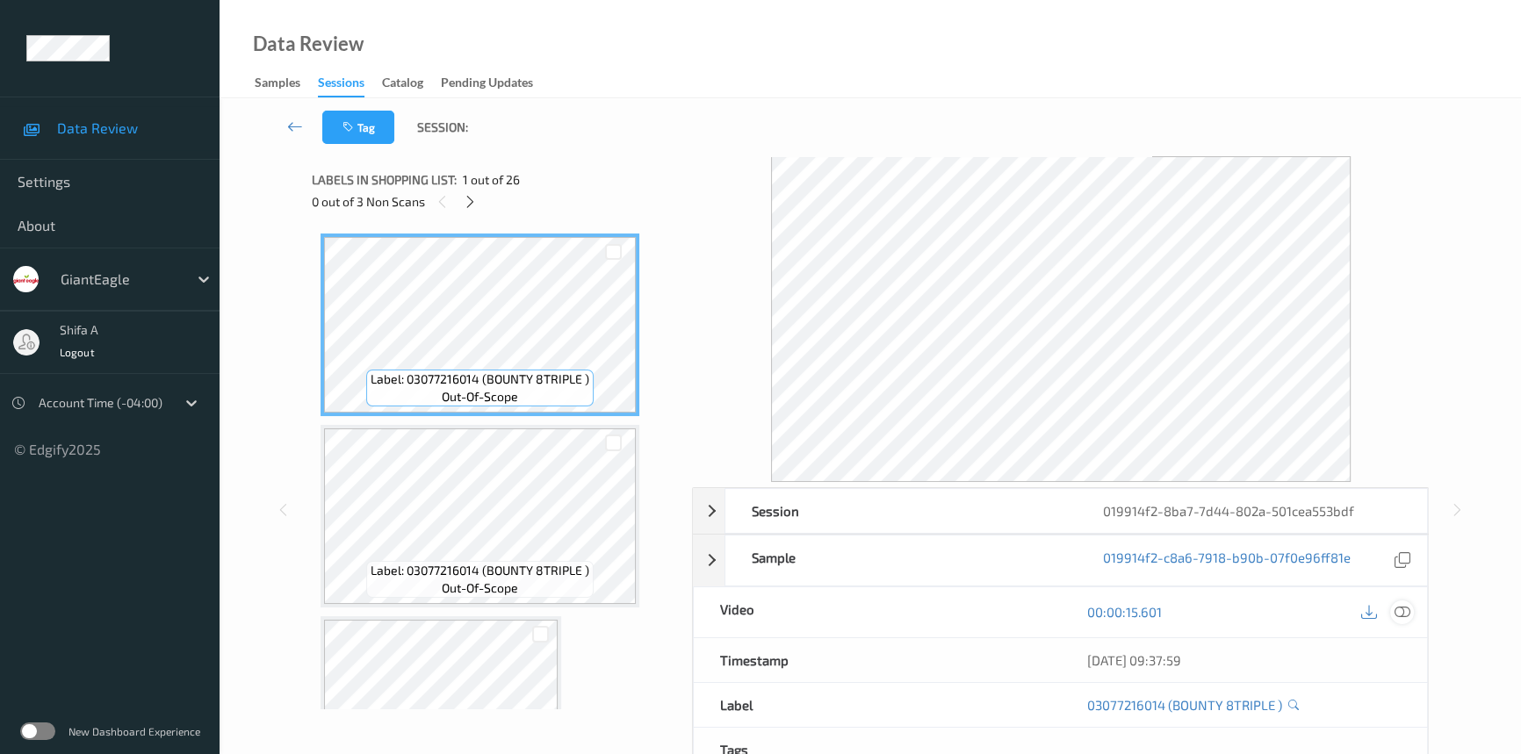
click at [1398, 612] on icon at bounding box center [1402, 612] width 16 height 16
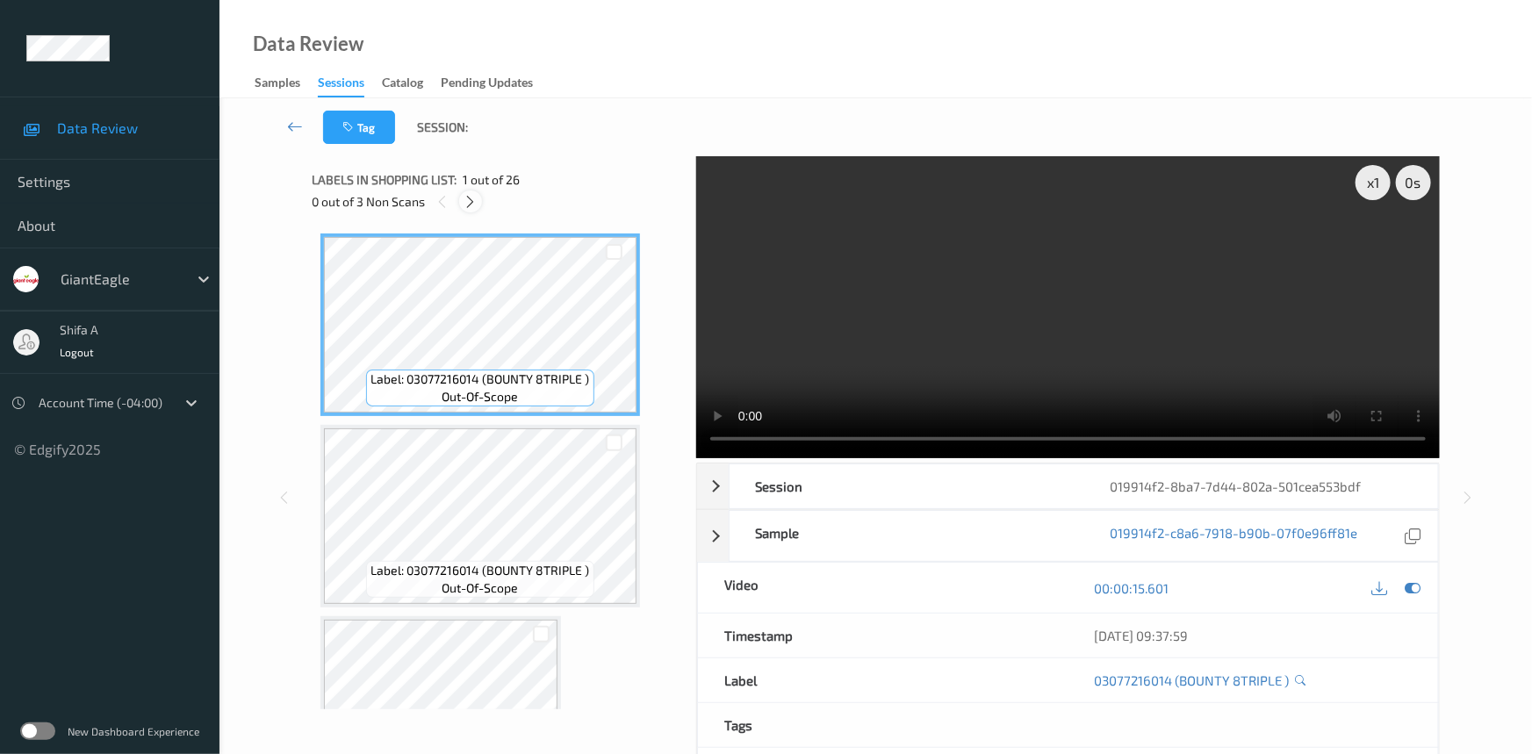
click at [474, 198] on icon at bounding box center [471, 202] width 15 height 16
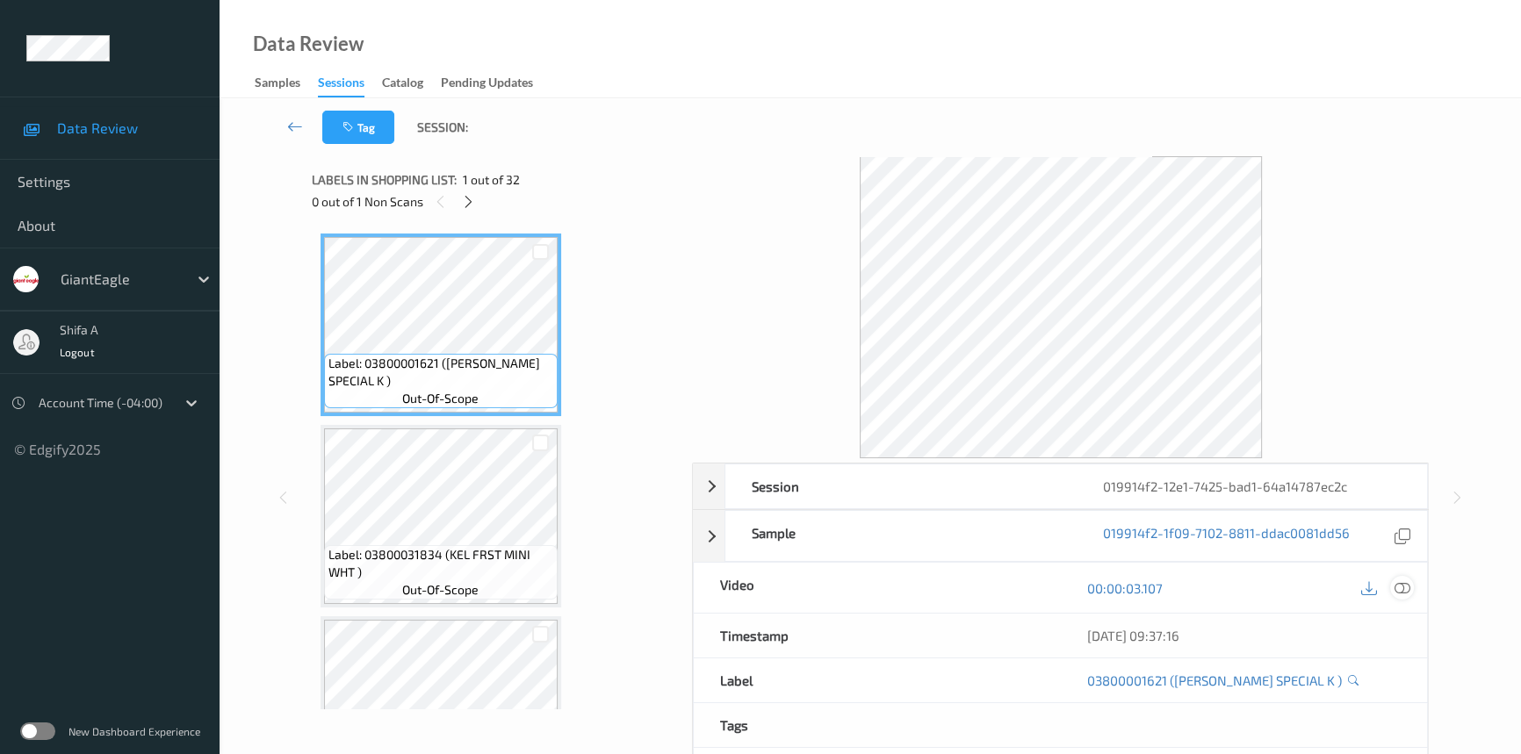
click at [1407, 594] on icon at bounding box center [1402, 588] width 16 height 16
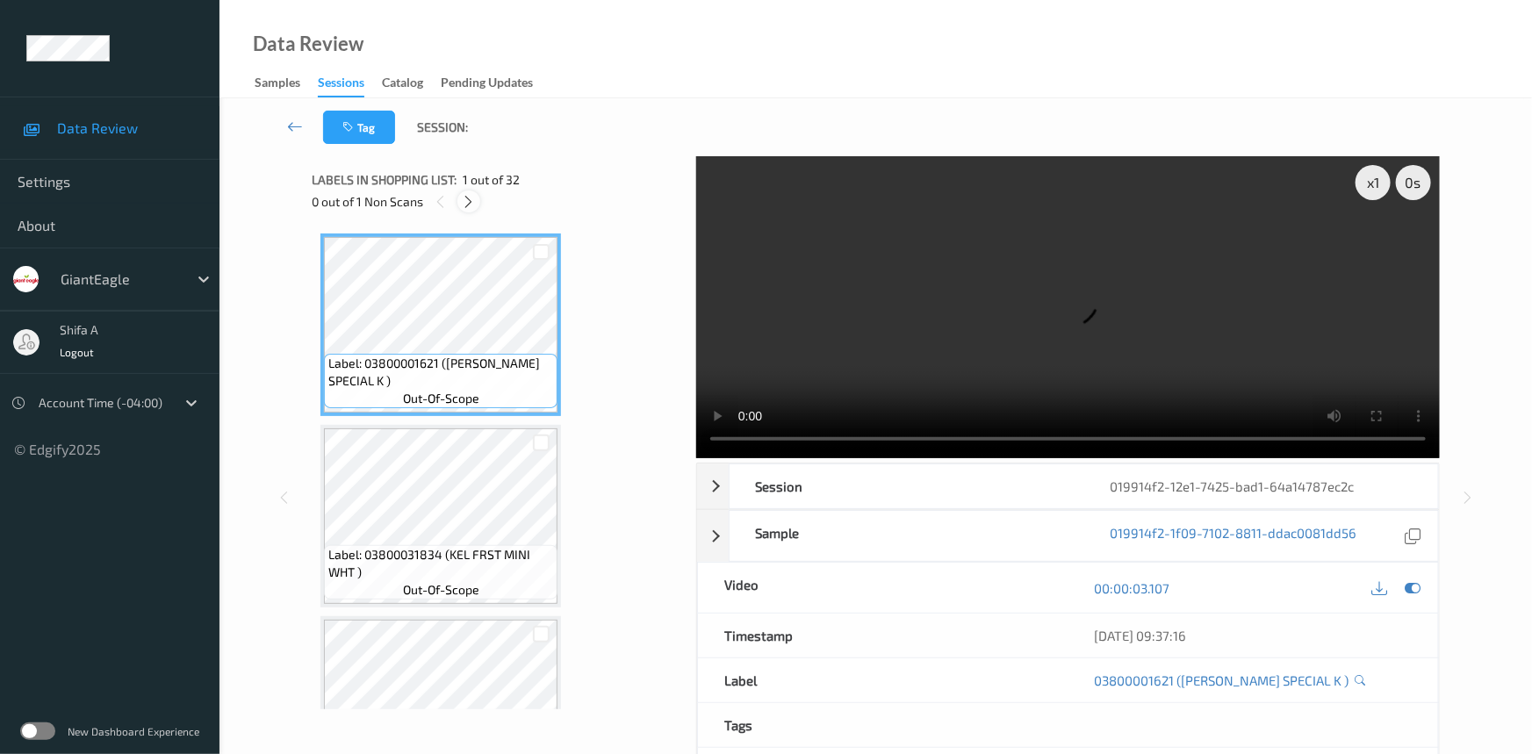
click at [475, 203] on icon at bounding box center [469, 202] width 15 height 16
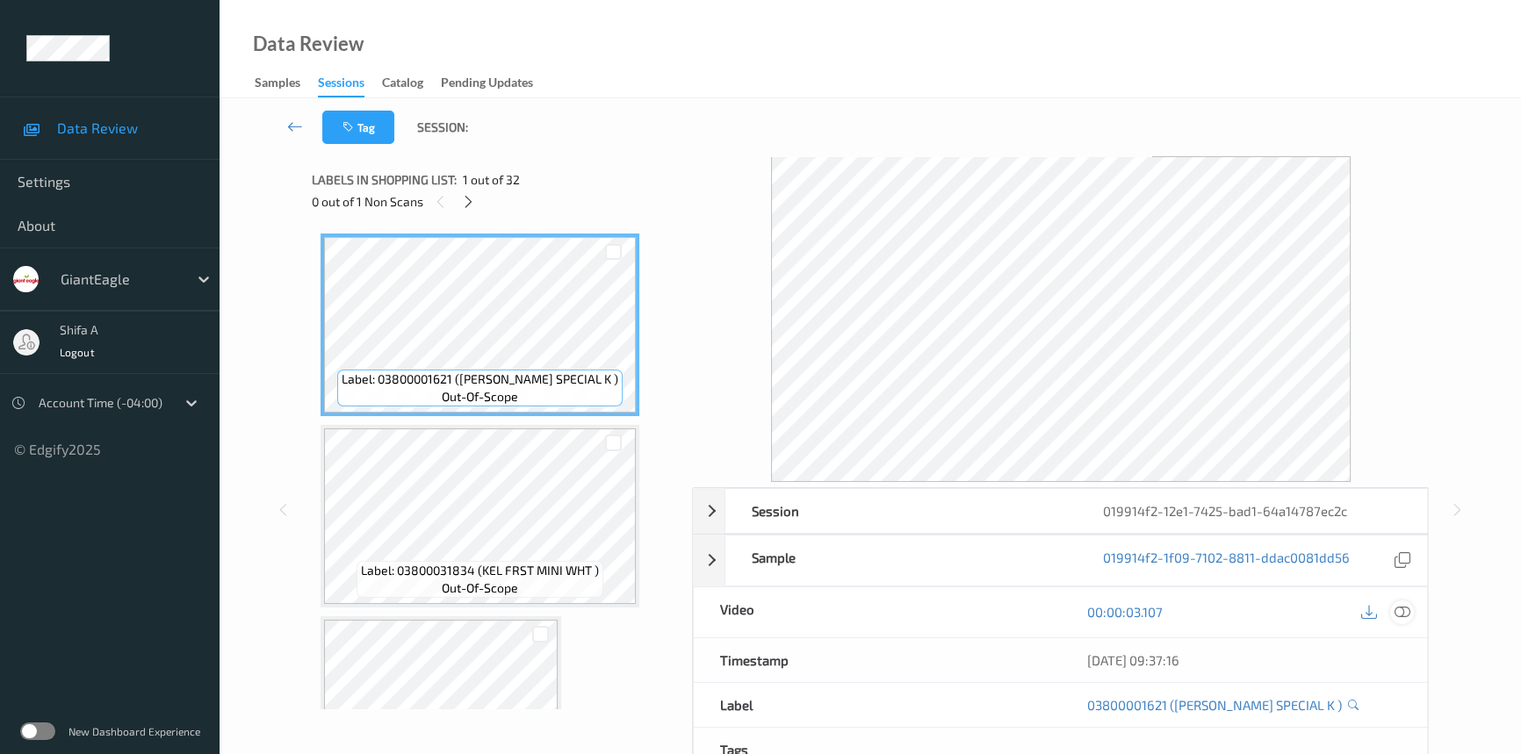
click at [1407, 611] on icon at bounding box center [1402, 612] width 16 height 16
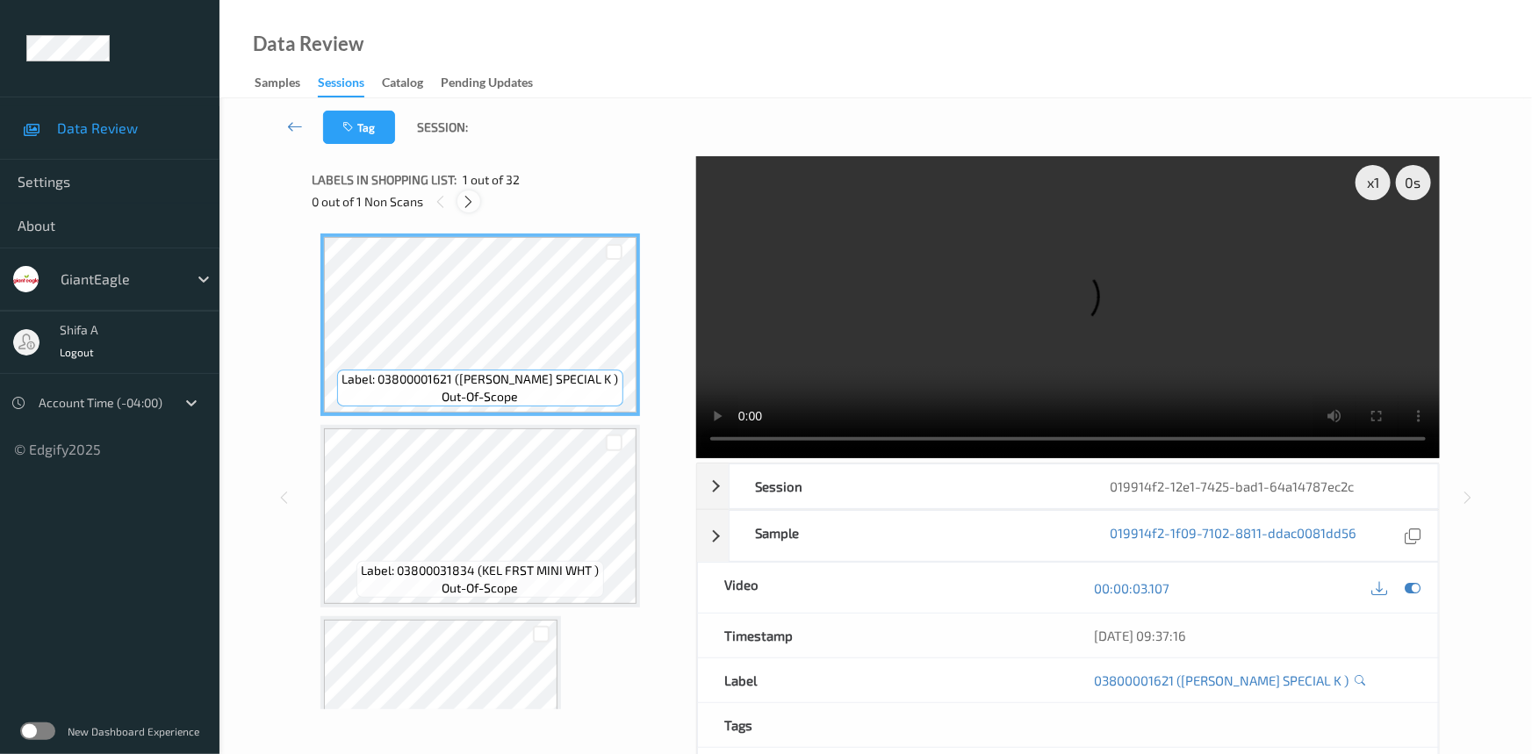
click at [466, 208] on icon at bounding box center [469, 202] width 15 height 16
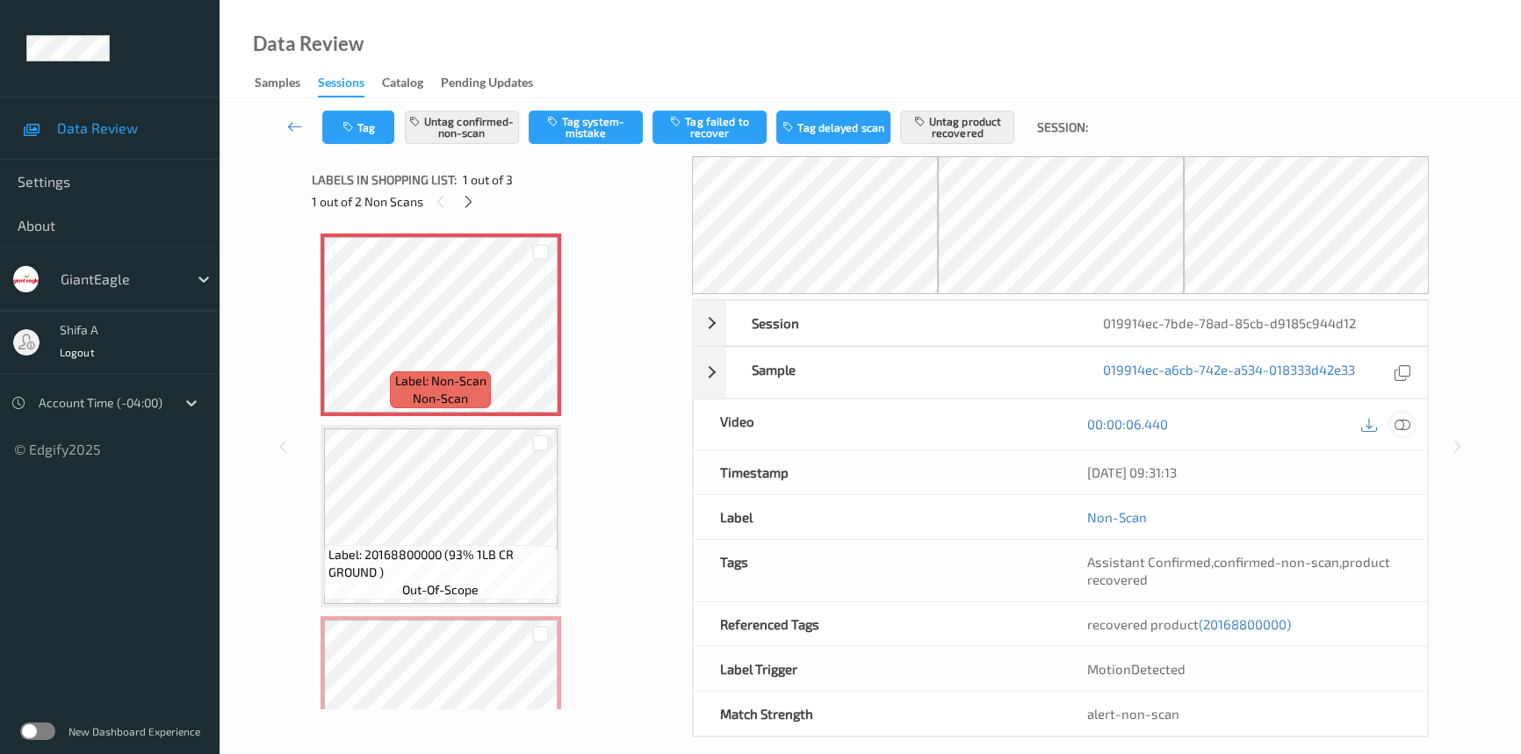
click at [1395, 428] on icon at bounding box center [1402, 424] width 16 height 16
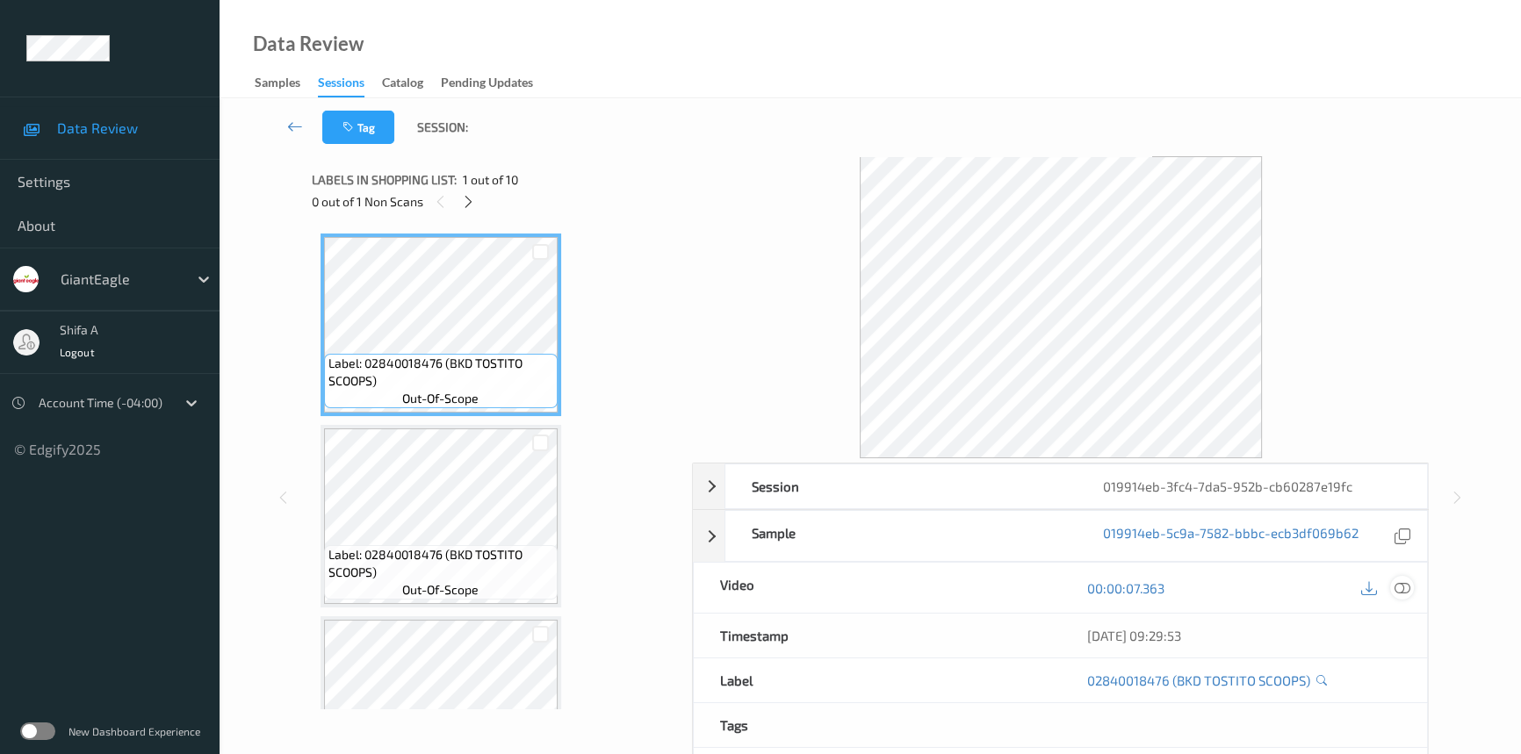
click at [1400, 587] on icon at bounding box center [1402, 588] width 16 height 16
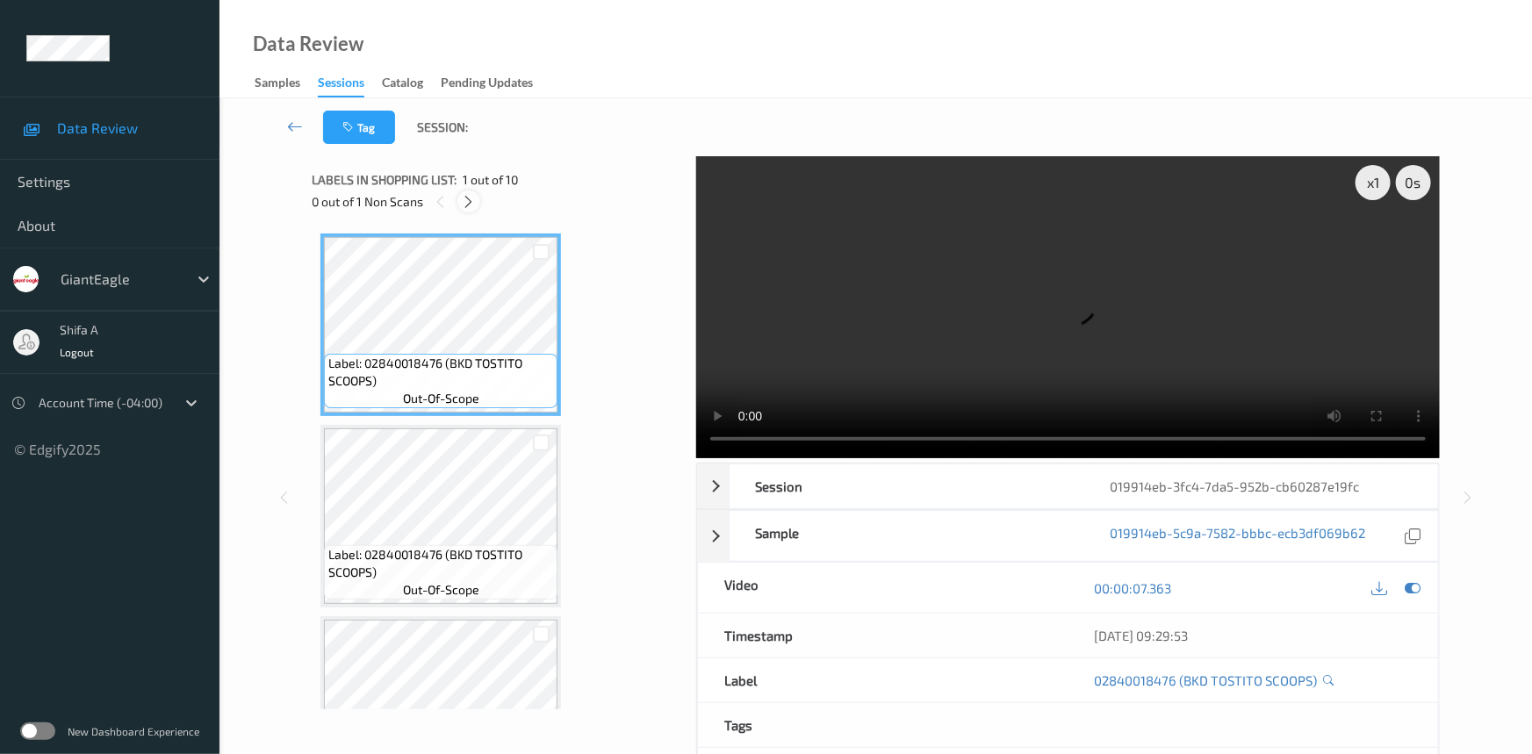
click at [463, 197] on icon at bounding box center [469, 202] width 15 height 16
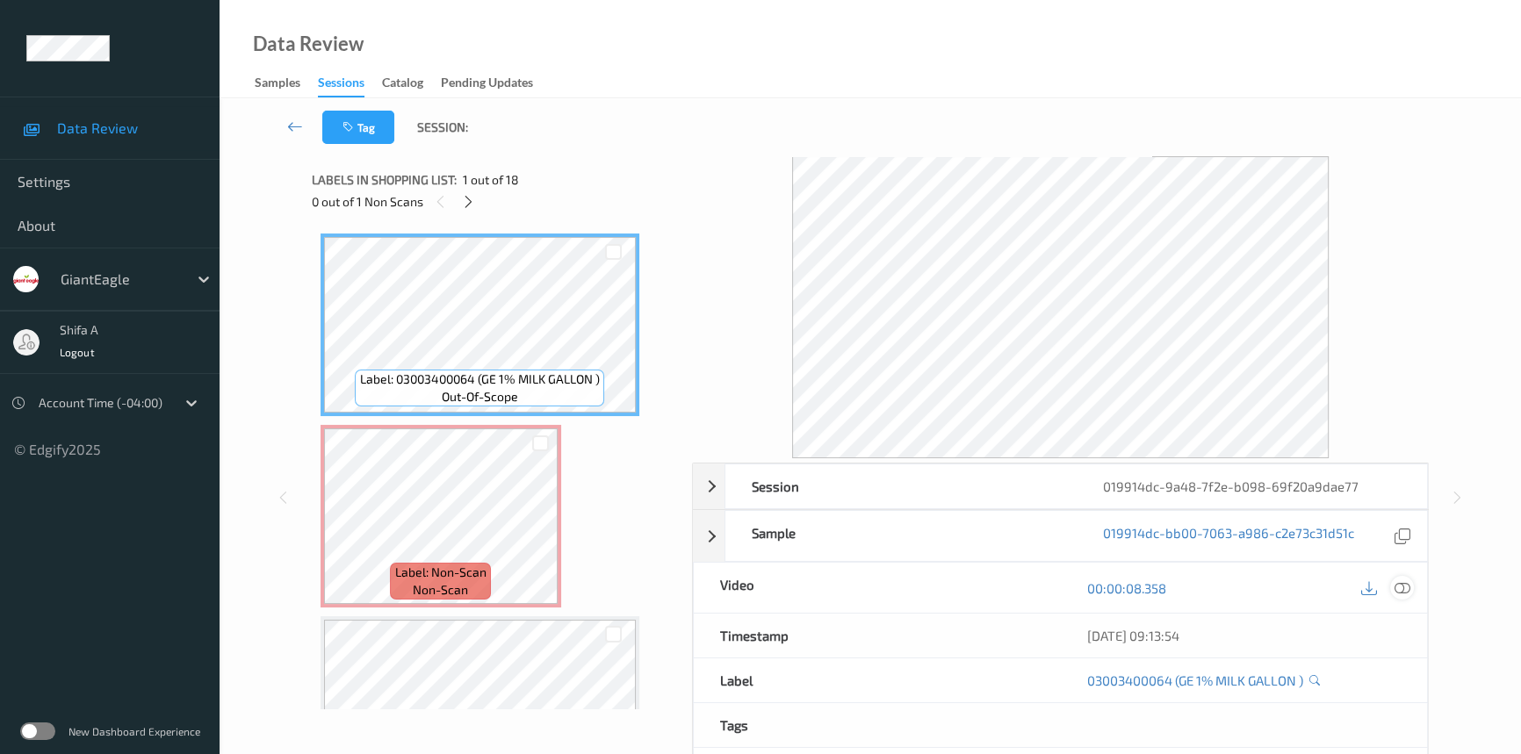
click at [1411, 587] on div at bounding box center [1402, 588] width 24 height 24
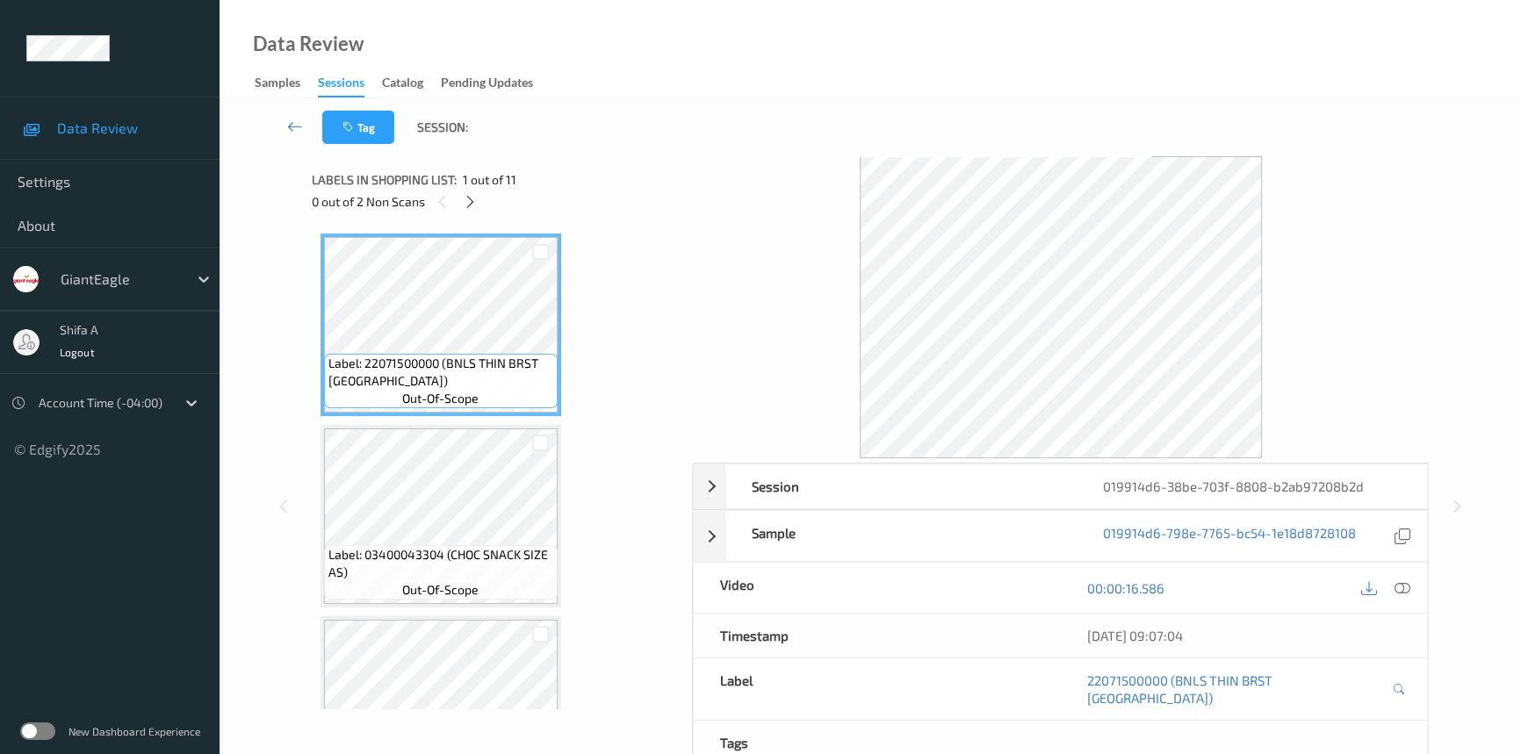
drag, startPoint x: 1405, startPoint y: 588, endPoint x: 1387, endPoint y: 644, distance: 58.9
click at [1401, 588] on icon at bounding box center [1402, 588] width 16 height 16
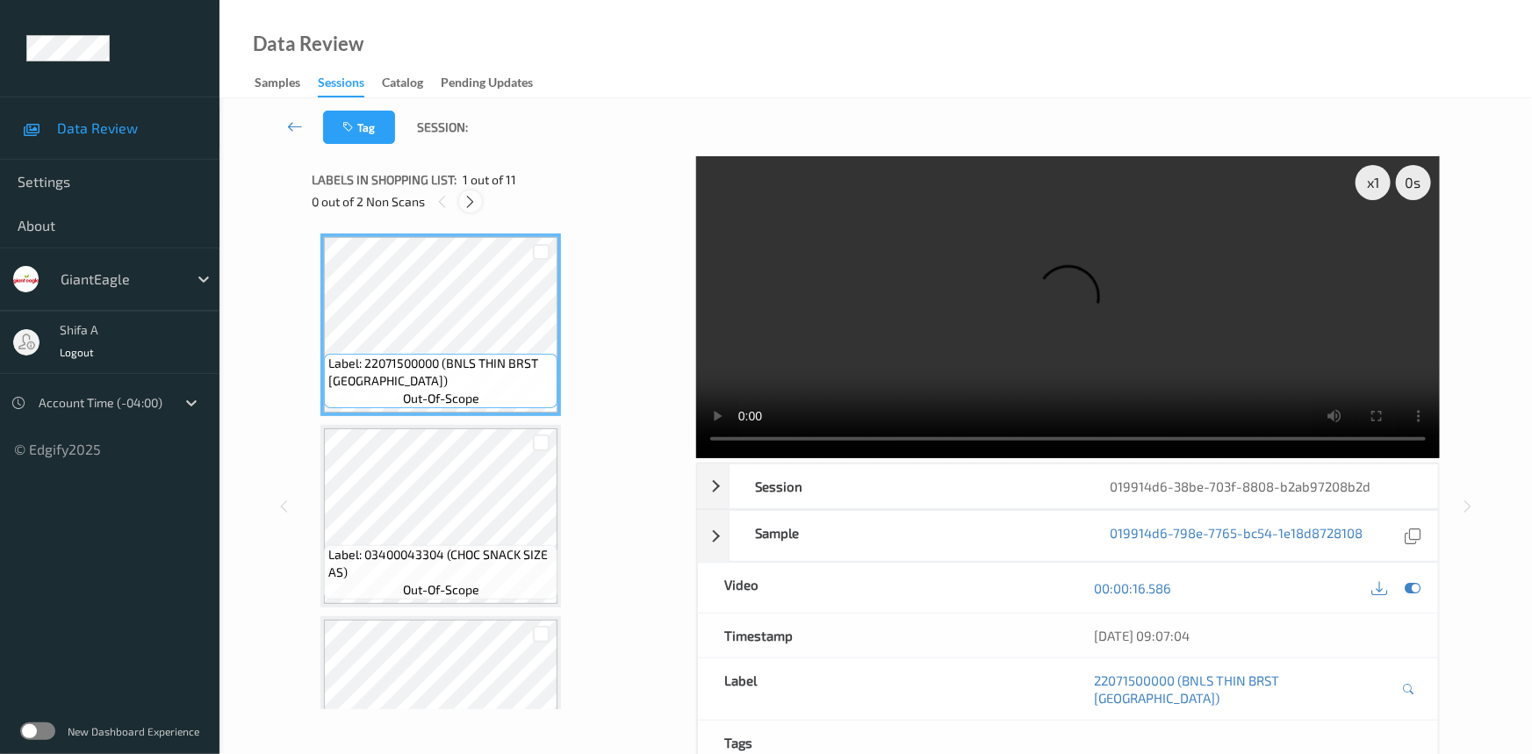
click at [463, 209] on div at bounding box center [470, 202] width 22 height 22
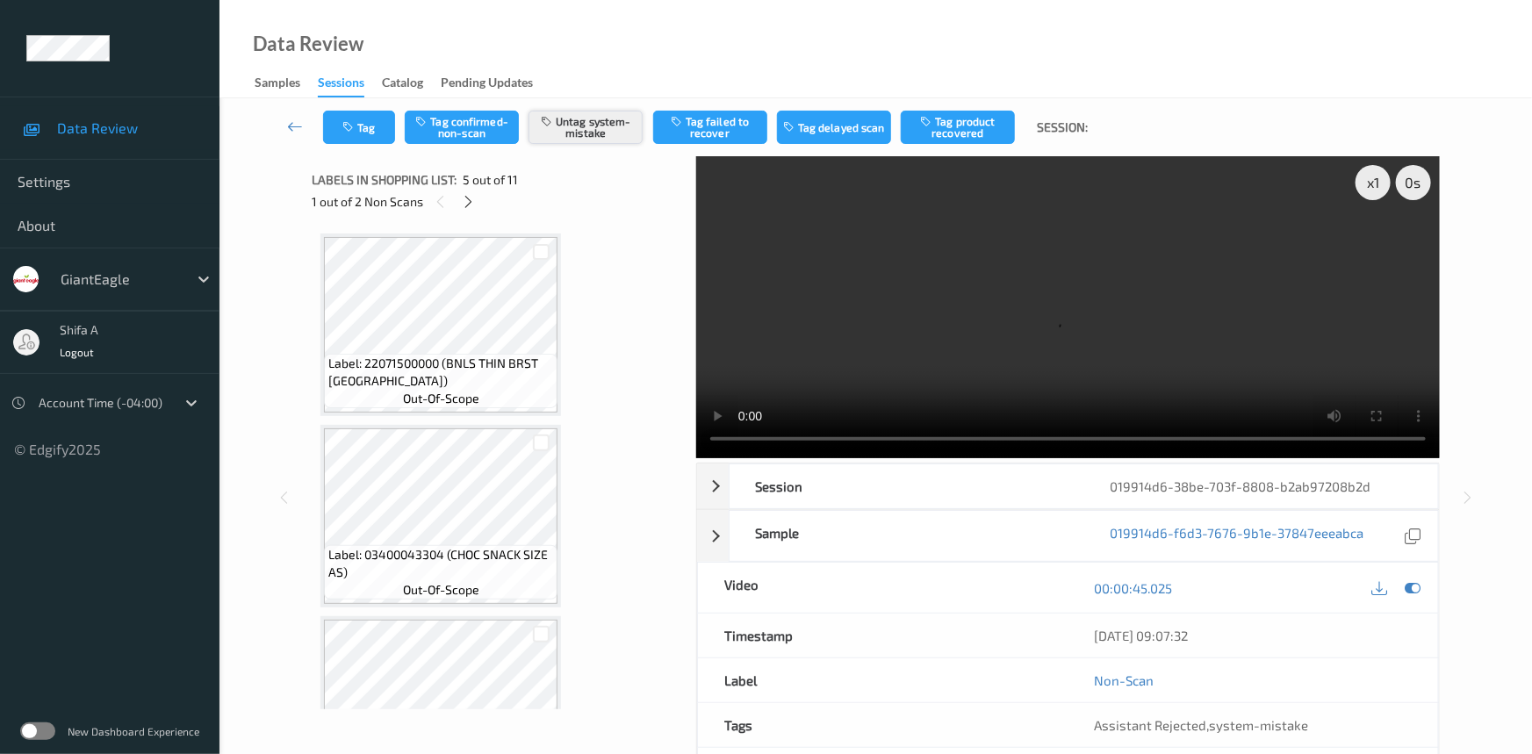
scroll to position [580, 0]
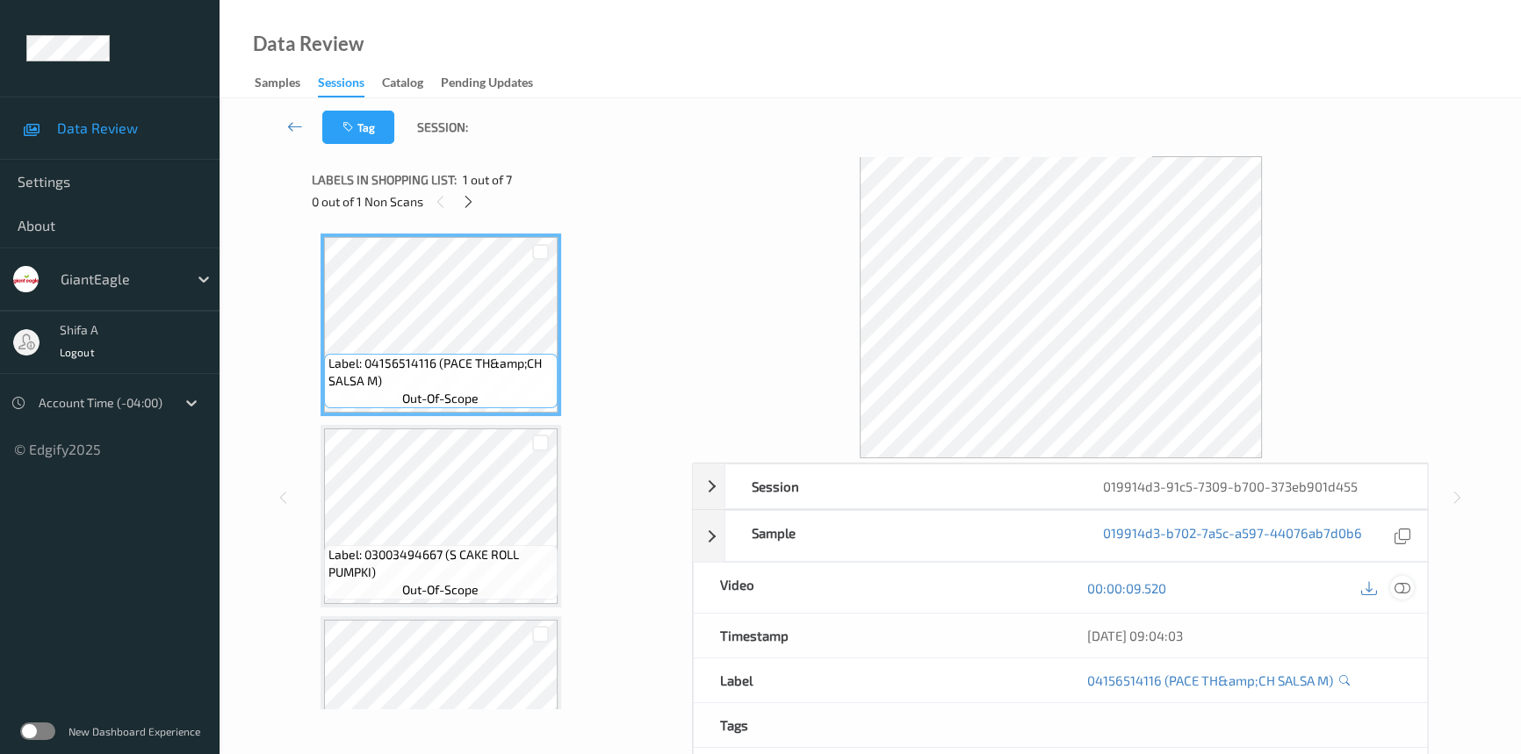
click at [1406, 588] on icon at bounding box center [1402, 588] width 16 height 16
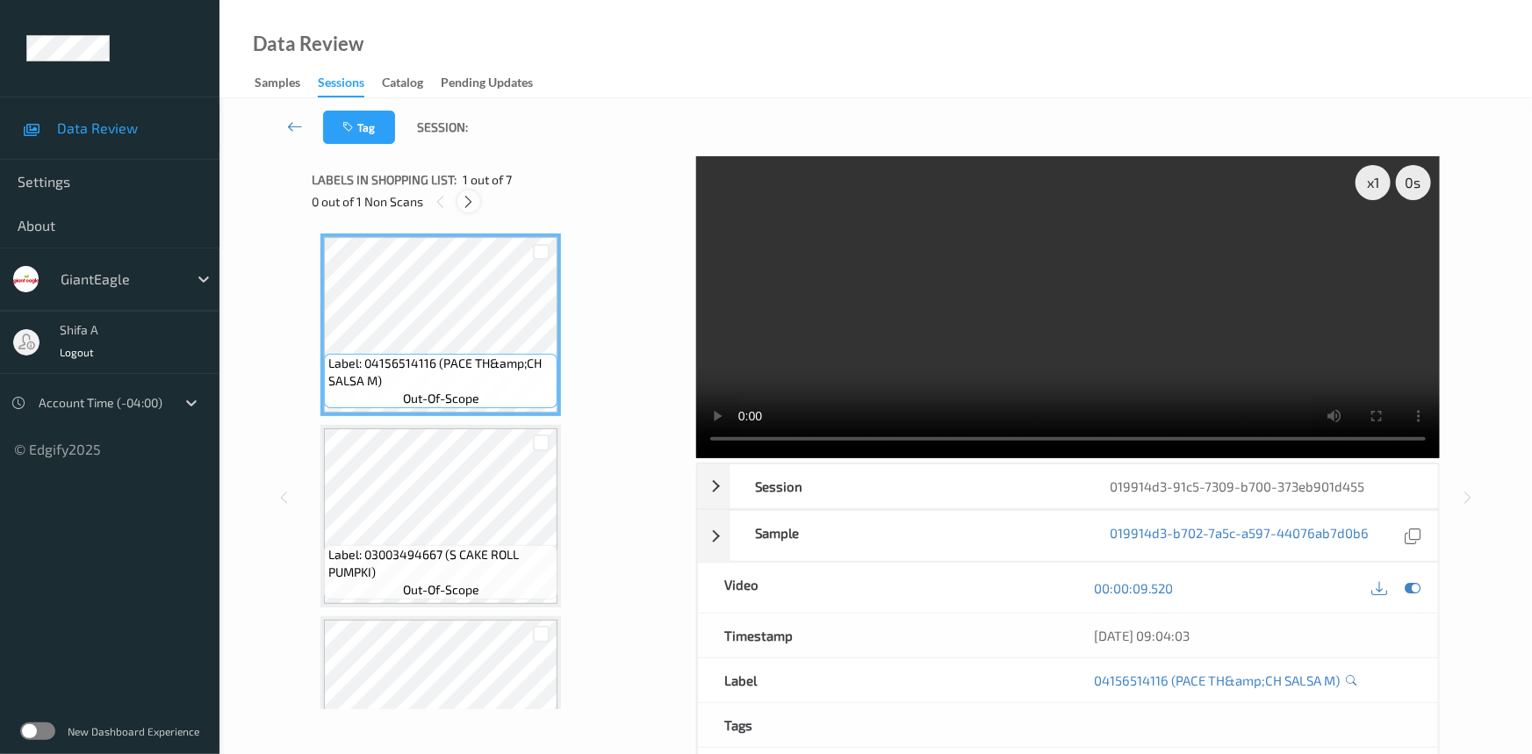
click at [467, 199] on icon at bounding box center [469, 202] width 15 height 16
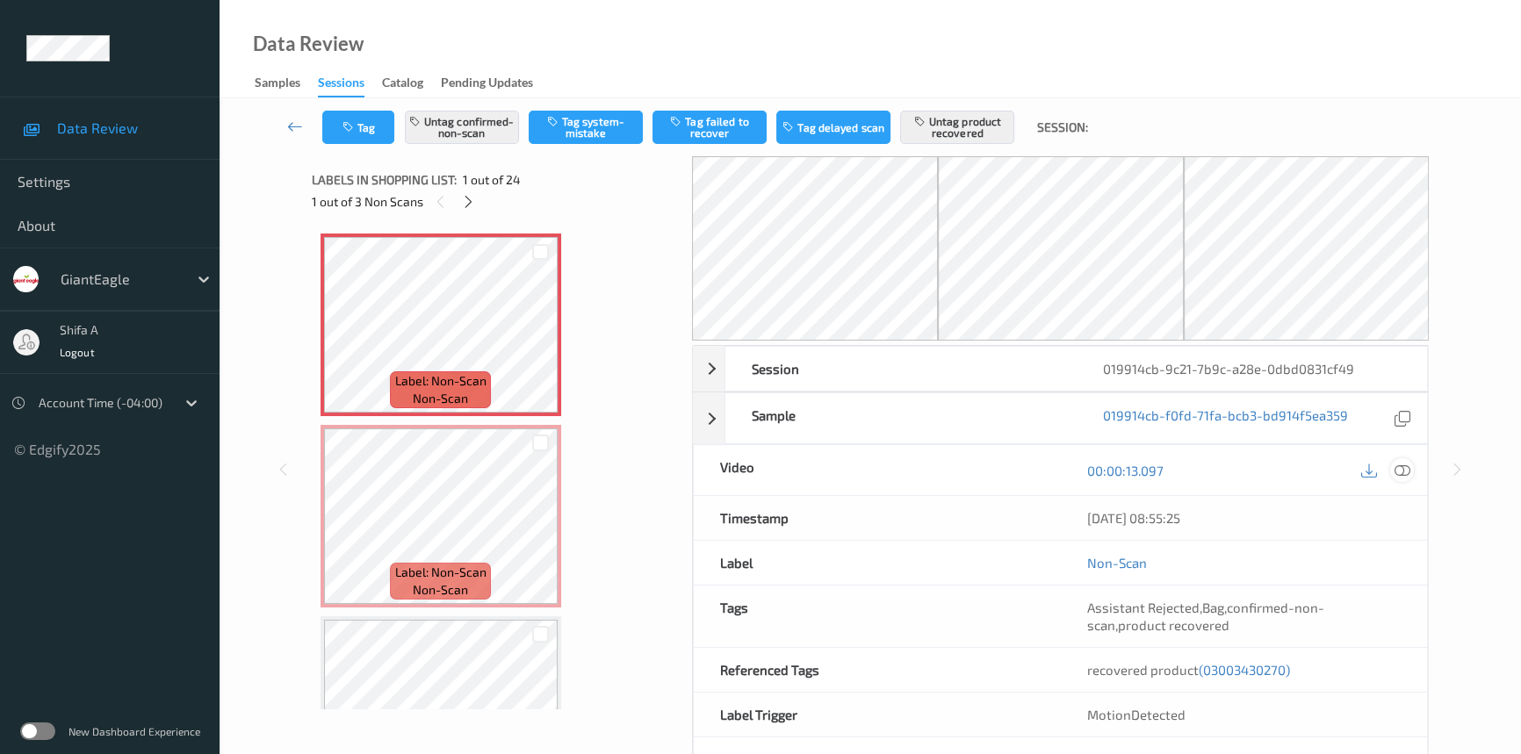
click at [1400, 468] on icon at bounding box center [1402, 471] width 16 height 16
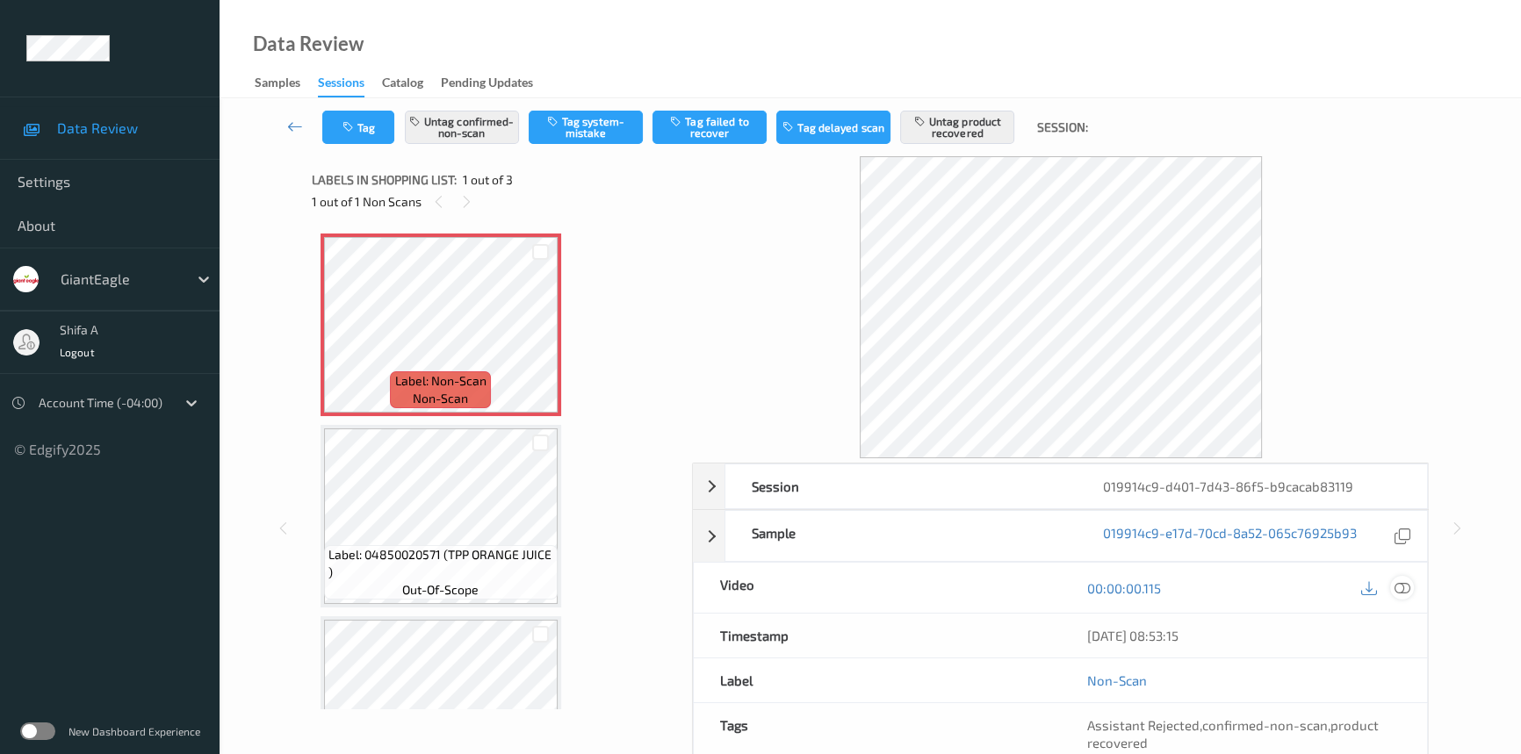
click at [1402, 592] on icon at bounding box center [1402, 588] width 16 height 16
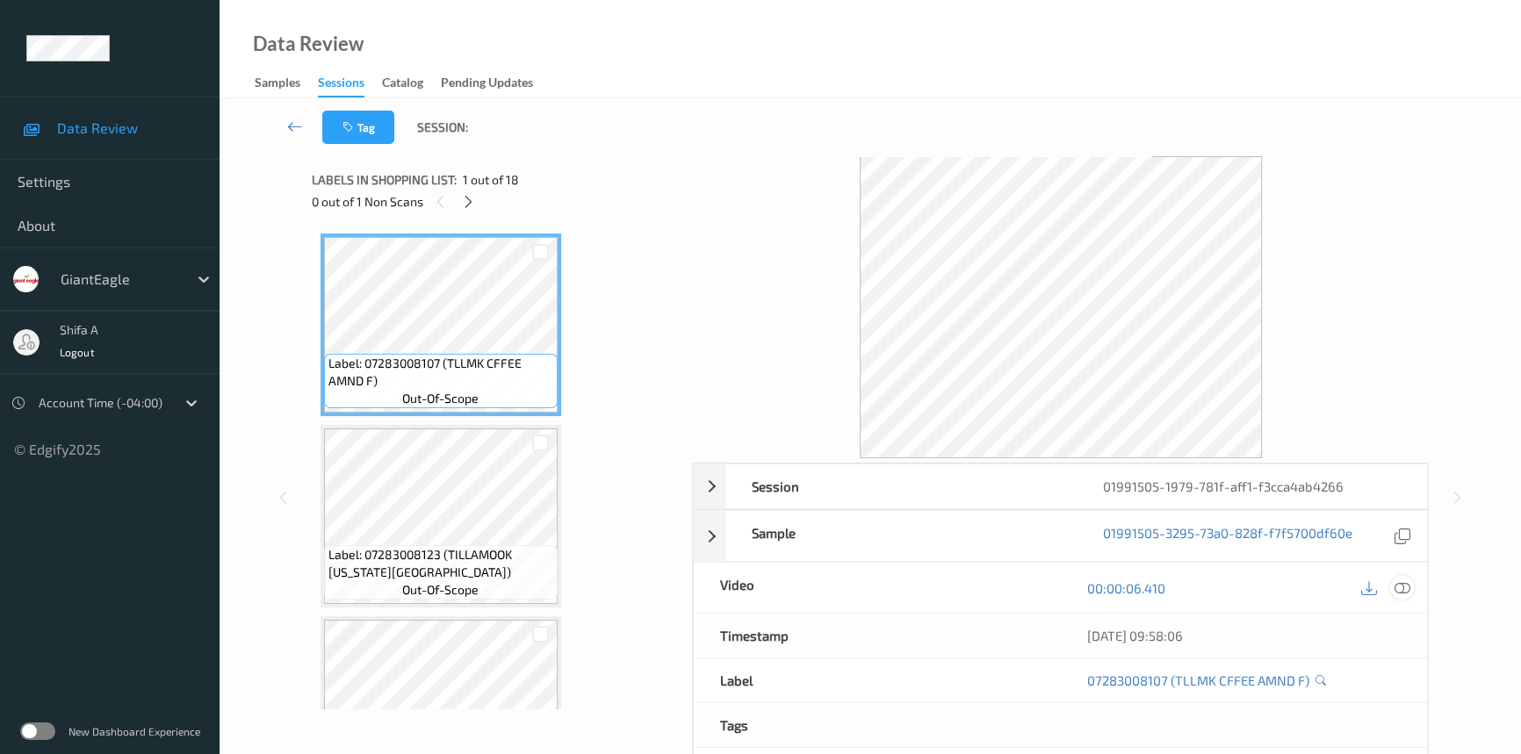
click at [1403, 590] on icon at bounding box center [1402, 588] width 16 height 16
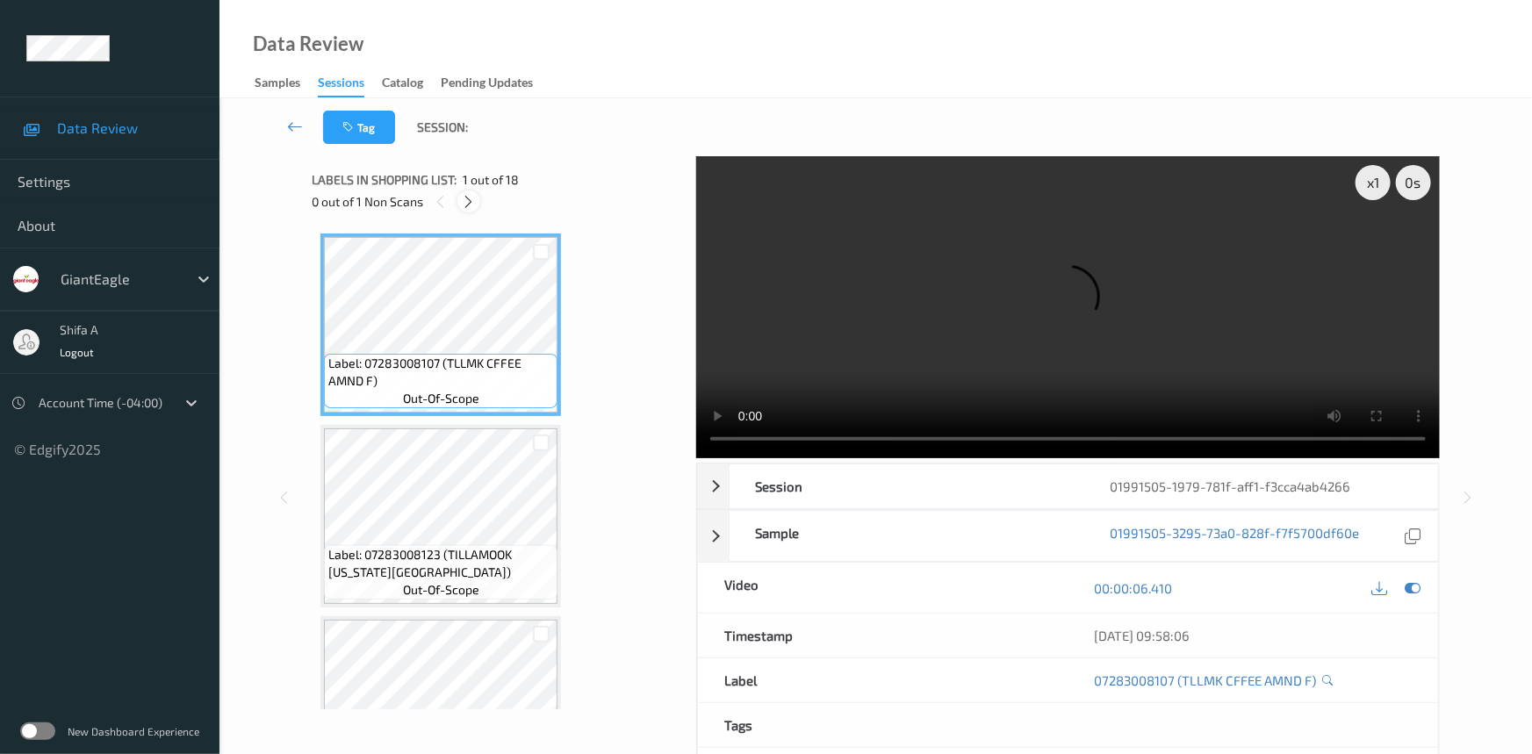
click at [469, 205] on icon at bounding box center [469, 202] width 15 height 16
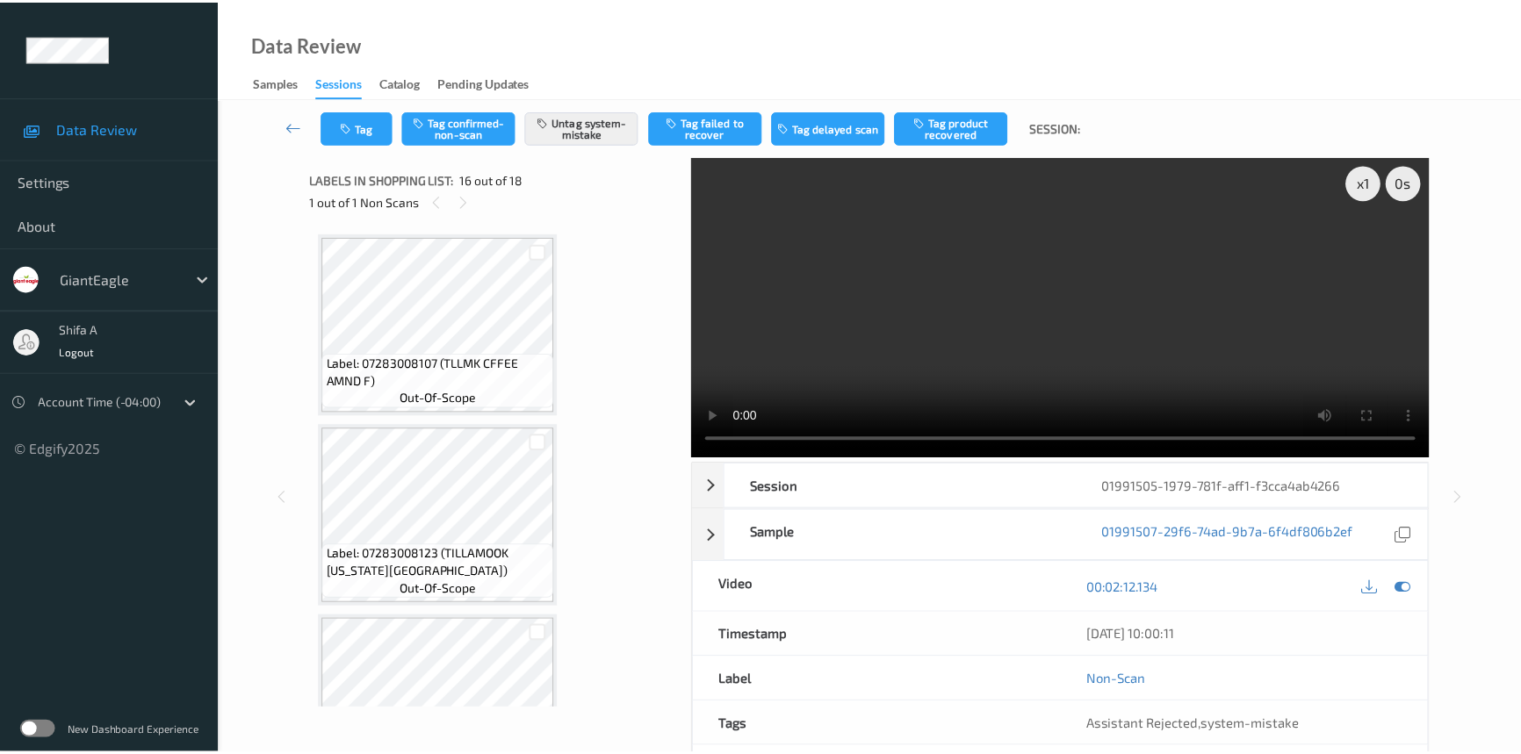
scroll to position [2679, 0]
